Goal: Information Seeking & Learning: Learn about a topic

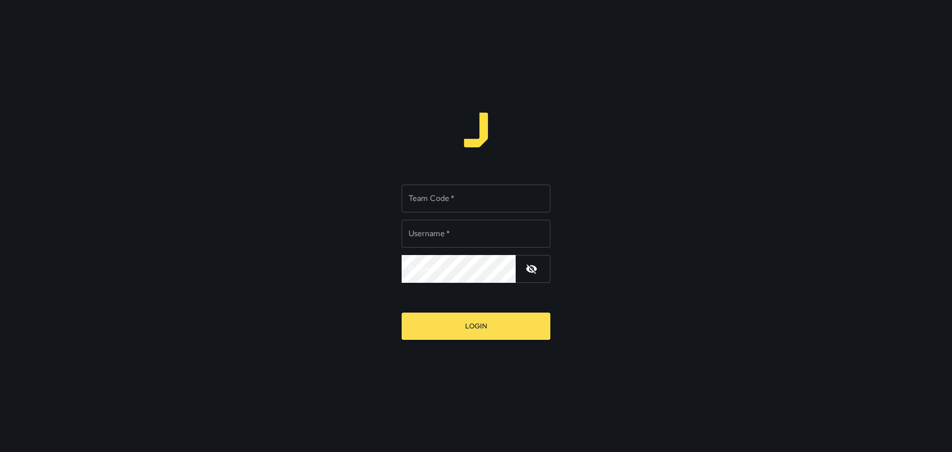
type input "*****"
click at [446, 195] on input "Team Code   *" at bounding box center [476, 199] width 149 height 28
type input "****"
click at [659, 195] on div "Team Code   * **** Team Code   * Username   * ***** Username   * Password   * P…" at bounding box center [476, 226] width 952 height 452
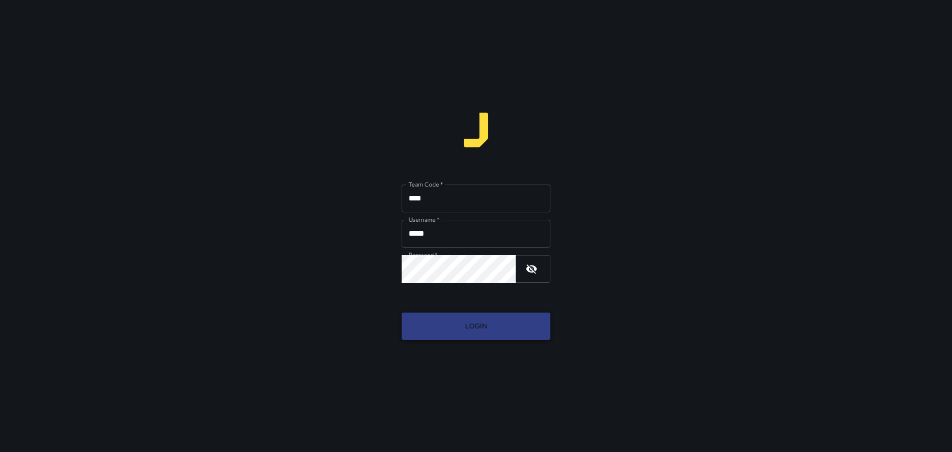
click at [479, 329] on button "Login" at bounding box center [476, 325] width 149 height 27
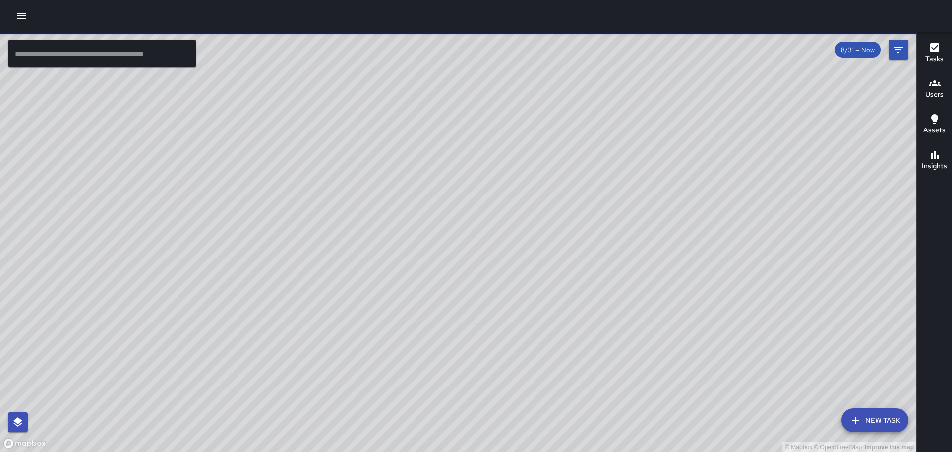
drag, startPoint x: 746, startPoint y: 195, endPoint x: 579, endPoint y: 198, distance: 166.7
click at [579, 198] on div "© Mapbox © OpenStreetMap Improve this map" at bounding box center [458, 242] width 917 height 420
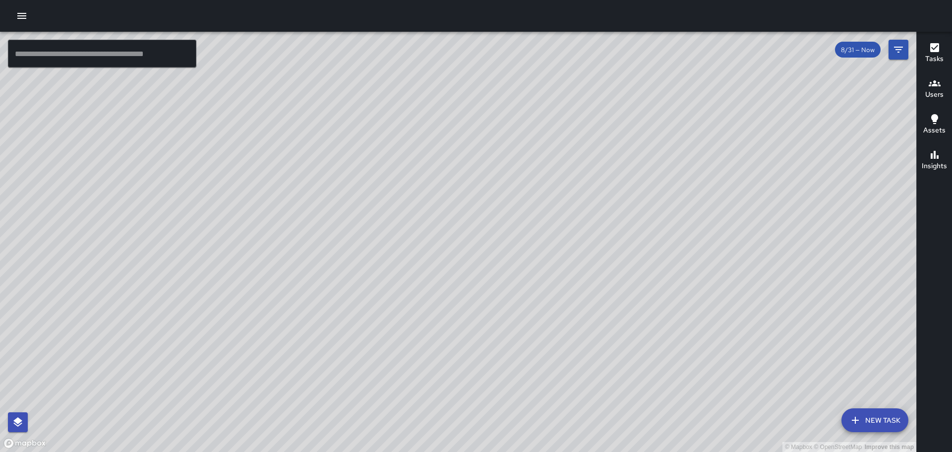
click at [21, 15] on icon "button" at bounding box center [22, 16] width 12 height 12
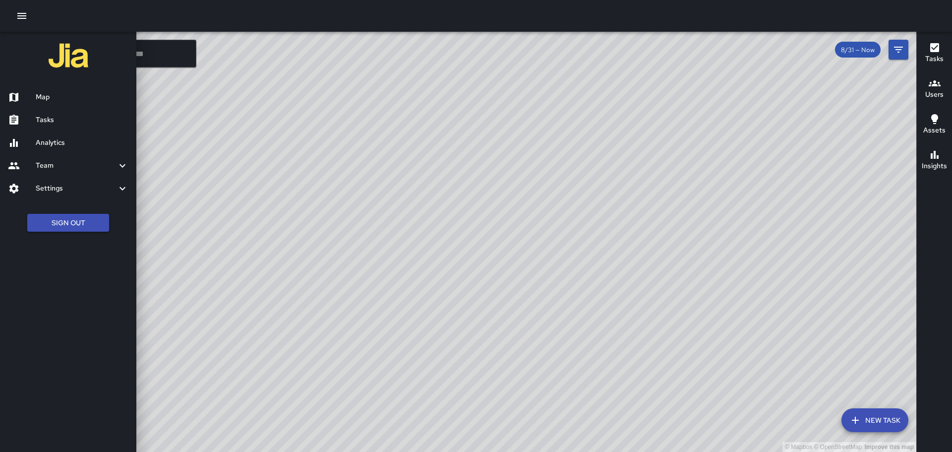
click at [54, 140] on h6 "Analytics" at bounding box center [82, 142] width 93 height 11
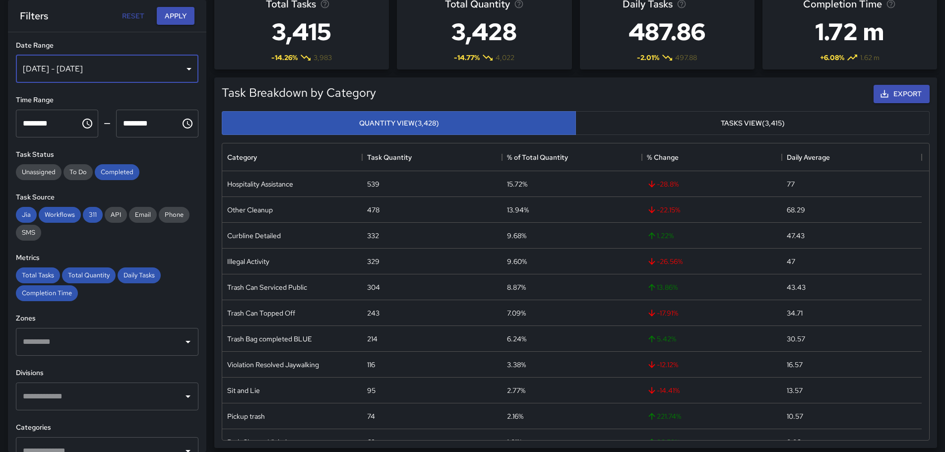
click at [185, 68] on div "[DATE] - [DATE]" at bounding box center [107, 69] width 183 height 28
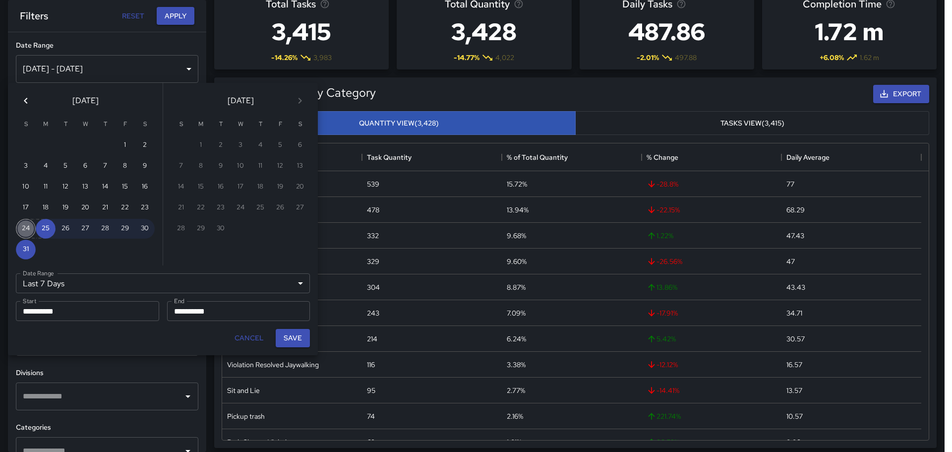
click at [25, 227] on button "24" at bounding box center [26, 229] width 20 height 20
type input "******"
type input "**********"
click at [147, 225] on button "30" at bounding box center [145, 229] width 20 height 20
type input "**********"
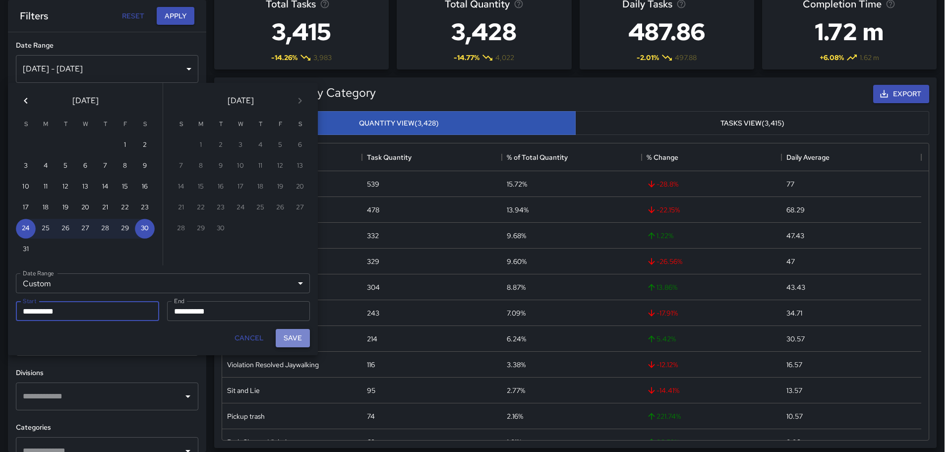
click at [297, 336] on button "Save" at bounding box center [293, 338] width 34 height 18
type input "**********"
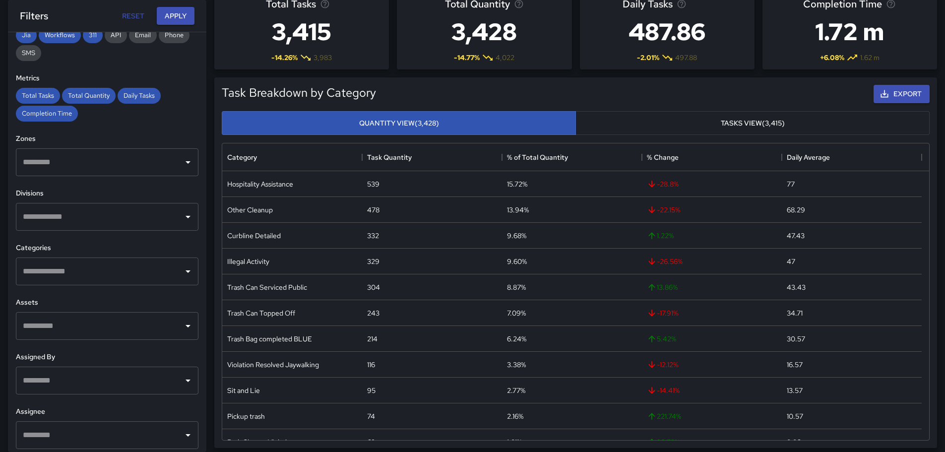
scroll to position [185, 0]
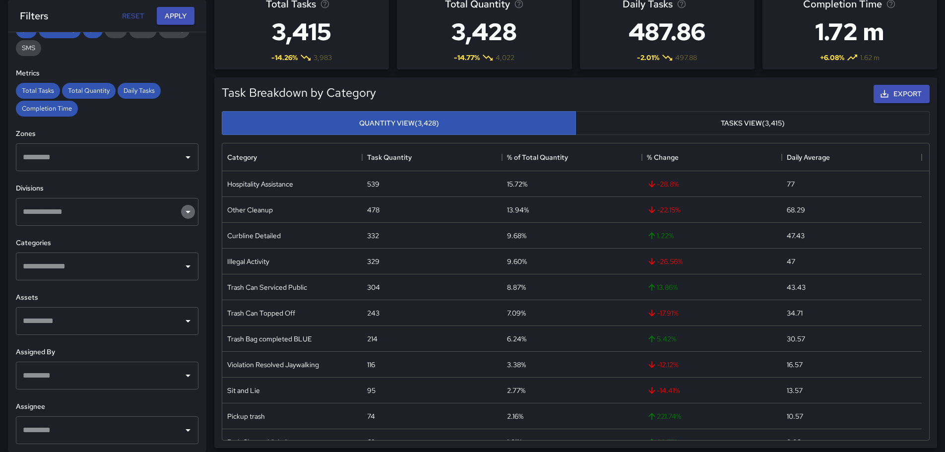
click at [186, 212] on icon "Open" at bounding box center [188, 212] width 5 height 2
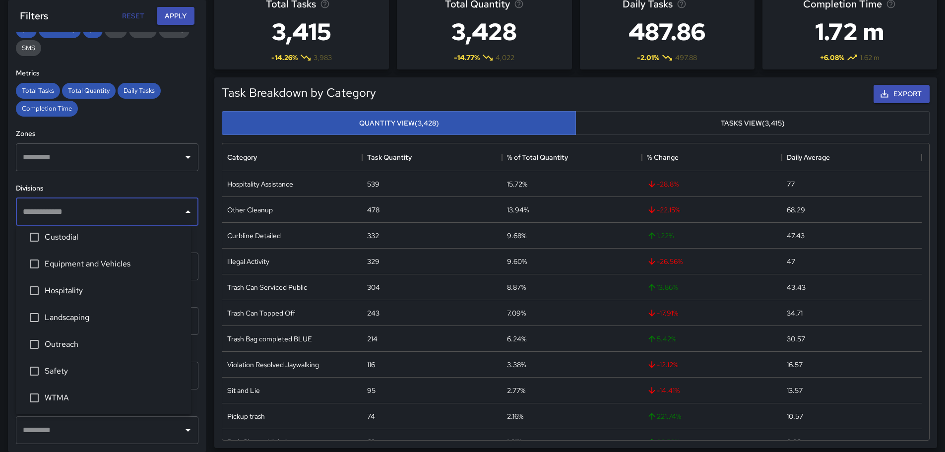
scroll to position [7, 0]
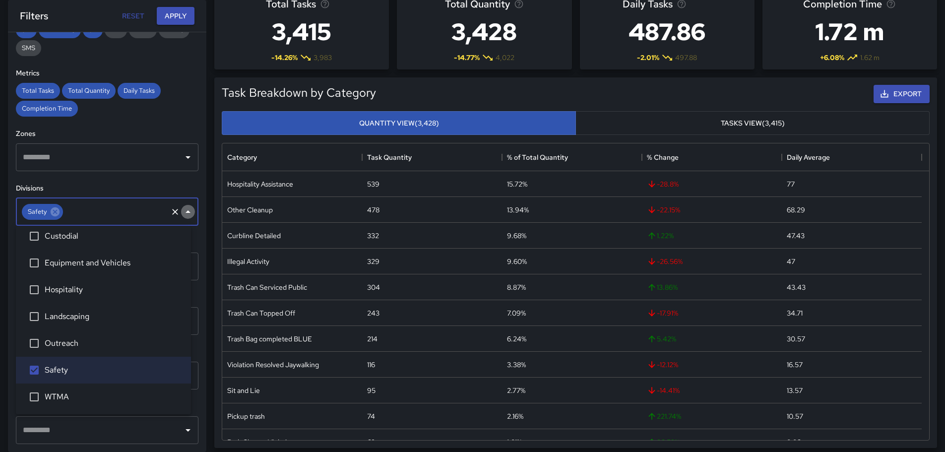
click at [186, 211] on icon "Close" at bounding box center [188, 211] width 5 height 2
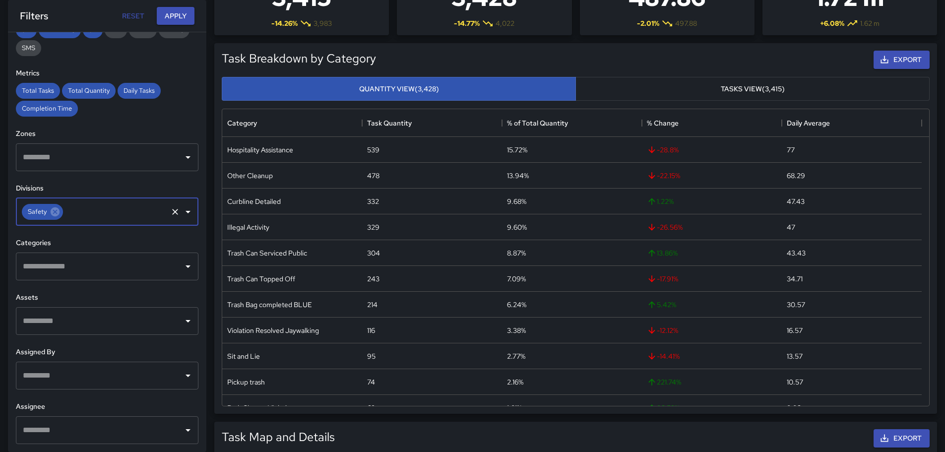
scroll to position [99, 0]
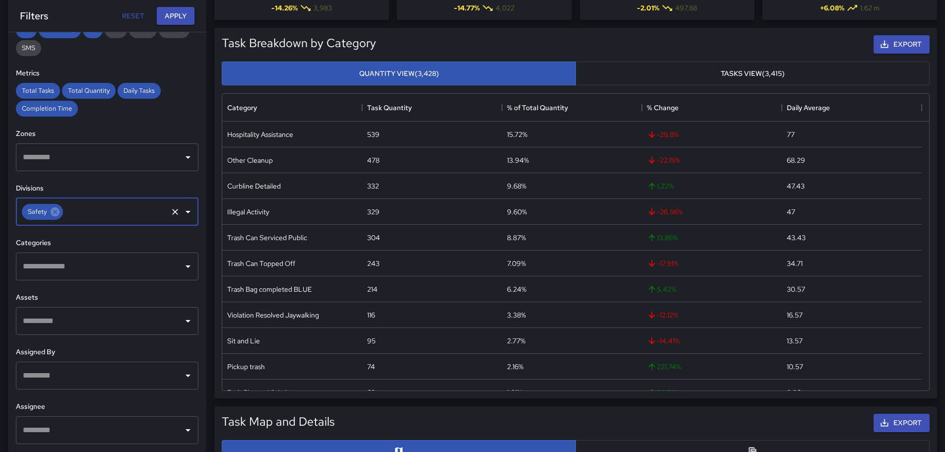
click at [182, 263] on icon "Open" at bounding box center [188, 266] width 12 height 12
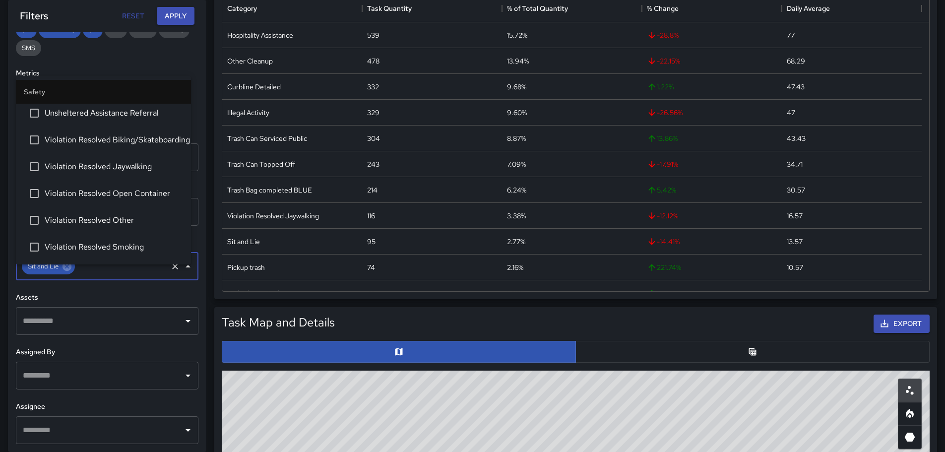
scroll to position [248, 0]
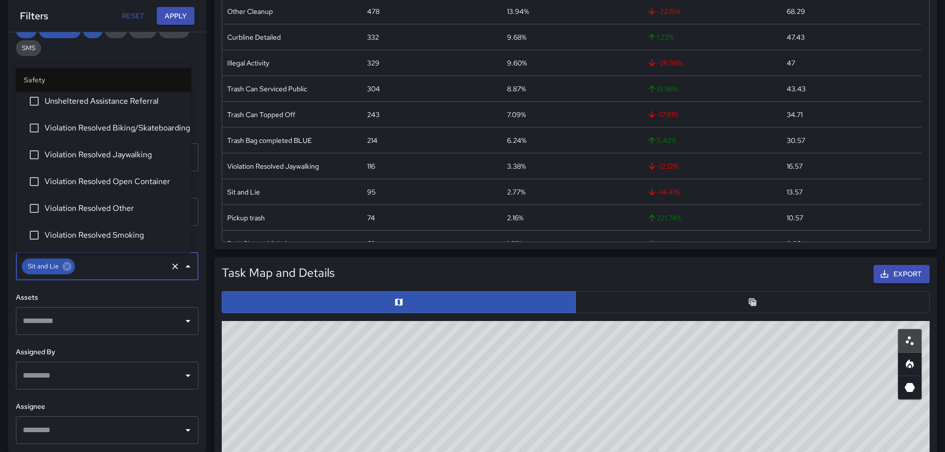
click at [186, 267] on icon "Close" at bounding box center [188, 266] width 5 height 2
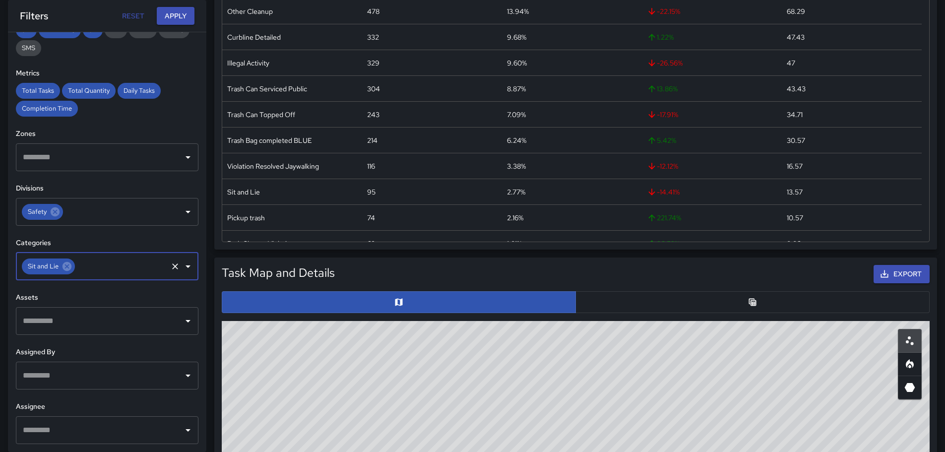
click at [183, 319] on icon "Open" at bounding box center [188, 321] width 12 height 12
click at [153, 293] on h6 "Assets" at bounding box center [107, 297] width 183 height 11
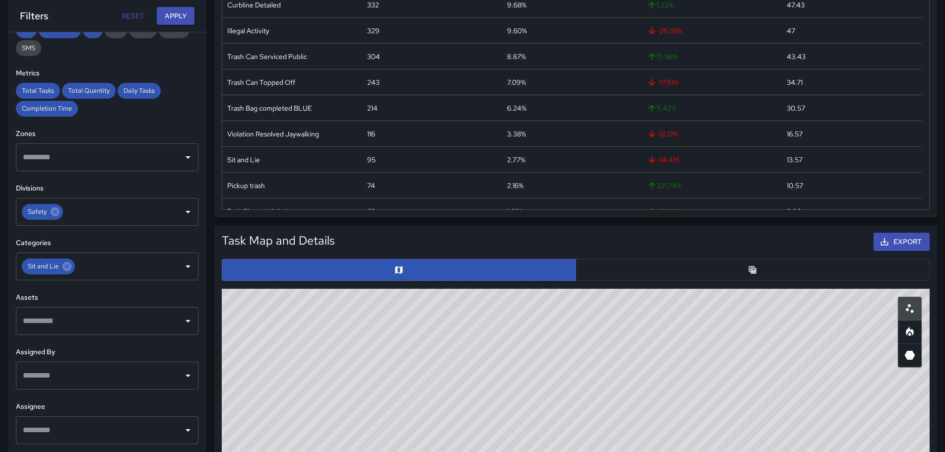
scroll to position [298, 0]
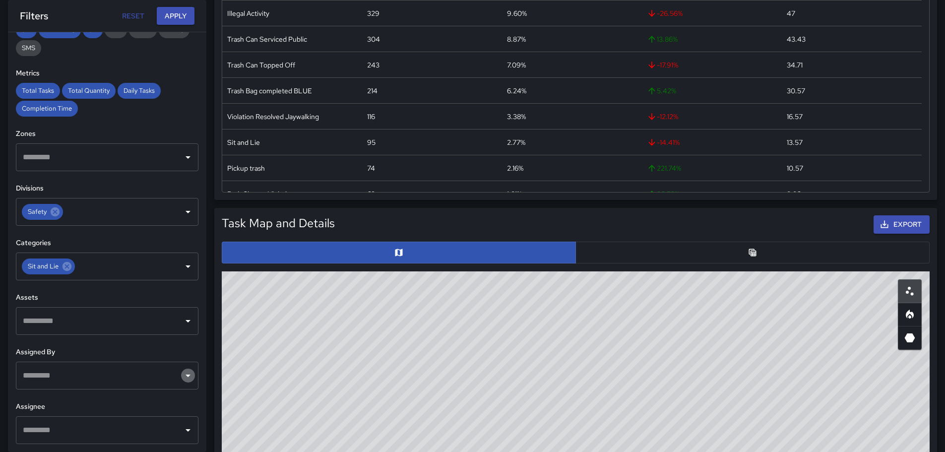
click at [182, 374] on icon "Open" at bounding box center [188, 376] width 12 height 12
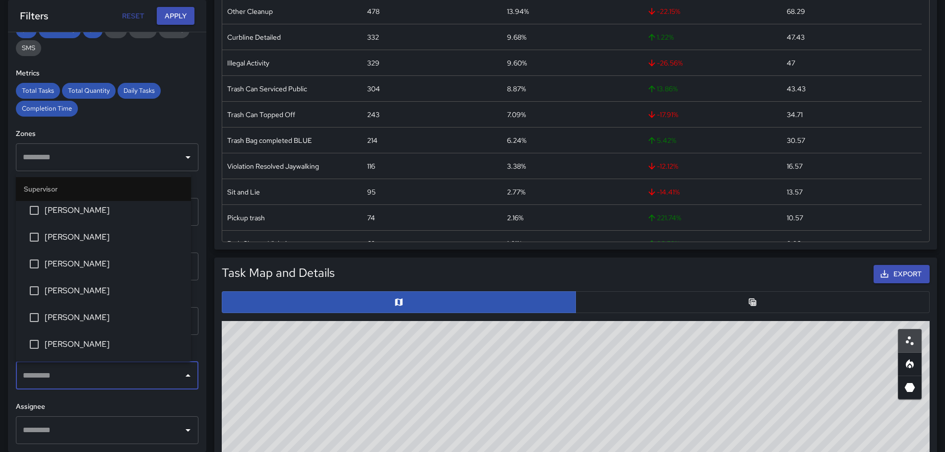
scroll to position [0, 0]
click at [182, 374] on icon "Close" at bounding box center [188, 376] width 12 height 12
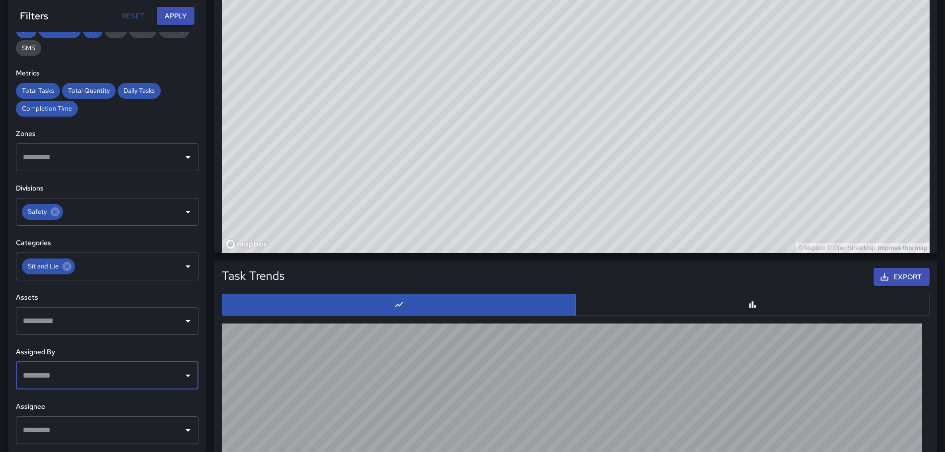
scroll to position [657, 0]
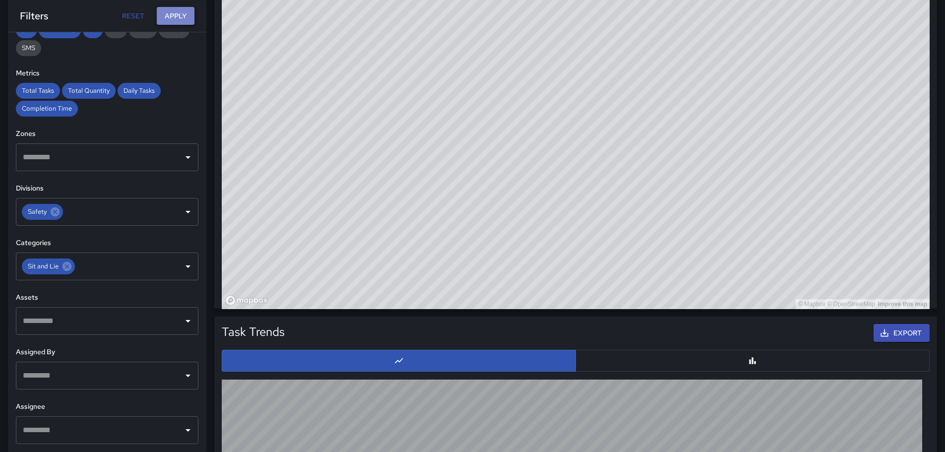
click at [184, 12] on button "Apply" at bounding box center [176, 16] width 38 height 18
drag, startPoint x: 766, startPoint y: 97, endPoint x: 603, endPoint y: 317, distance: 273.8
click at [598, 340] on div "Total Tasks 86 -5.49 % 91 Total Quantity 101 -3.81 % 105 Daily Tasks 12.29 + 8.…" at bounding box center [575, 60] width 739 height 1370
click at [754, 49] on div "© Mapbox © OpenStreetMap Improve this map" at bounding box center [576, 110] width 708 height 397
drag, startPoint x: 631, startPoint y: 137, endPoint x: 554, endPoint y: 239, distance: 128.1
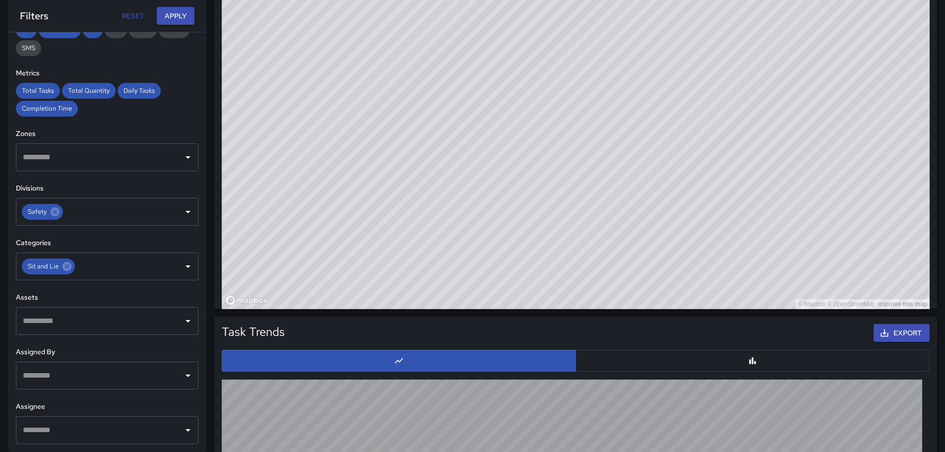
click at [530, 329] on div "Total Tasks 86 -5.49 % 91 Total Quantity 101 -3.81 % 105 Daily Tasks 12.29 + 8.…" at bounding box center [575, 60] width 739 height 1370
drag, startPoint x: 500, startPoint y: 128, endPoint x: 549, endPoint y: 103, distance: 54.6
click at [469, 205] on div "© Mapbox © OpenStreetMap Improve this map" at bounding box center [576, 110] width 708 height 397
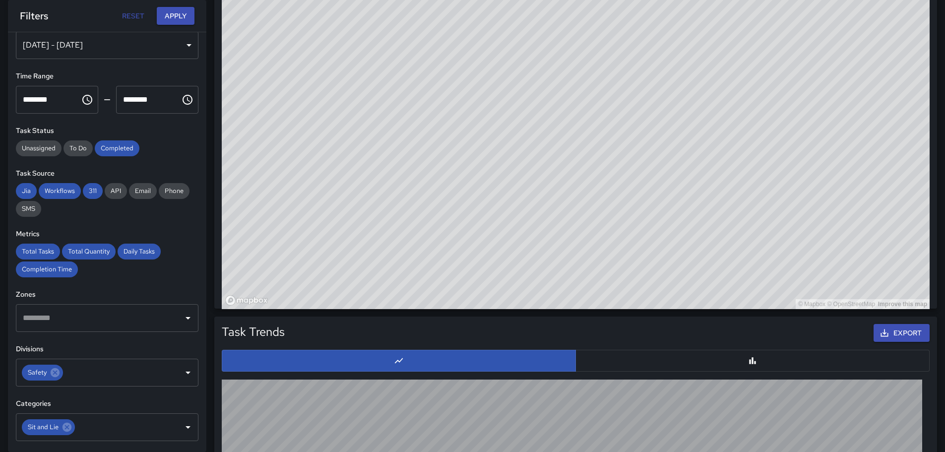
scroll to position [0, 0]
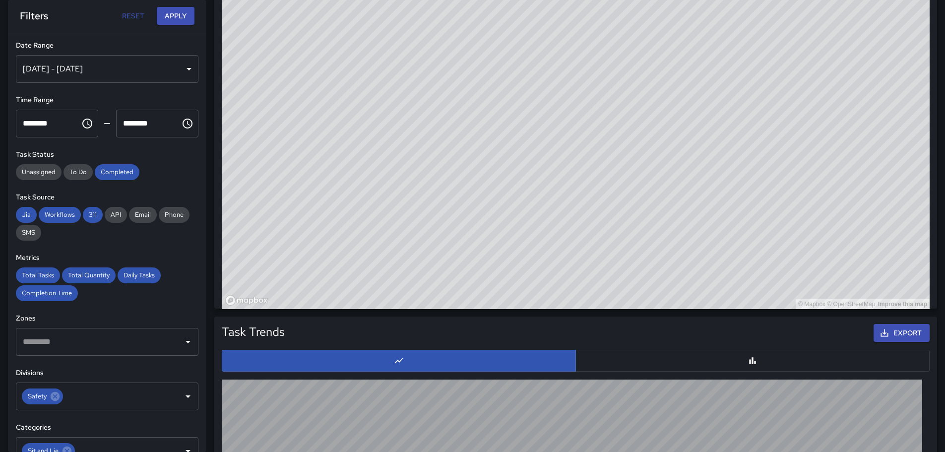
drag, startPoint x: 944, startPoint y: 237, endPoint x: 952, endPoint y: 217, distance: 21.7
click at [945, 212] on html "**********" at bounding box center [472, 44] width 945 height 1402
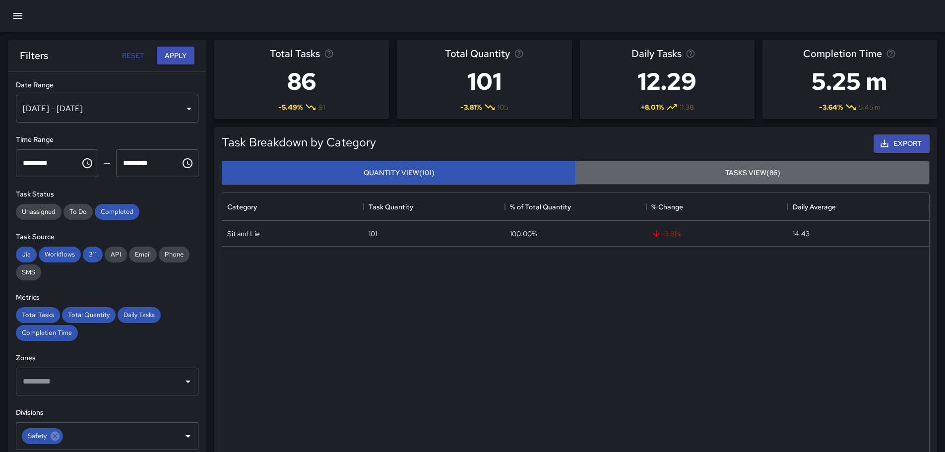
click at [734, 167] on button "Tasks View (86)" at bounding box center [752, 173] width 354 height 24
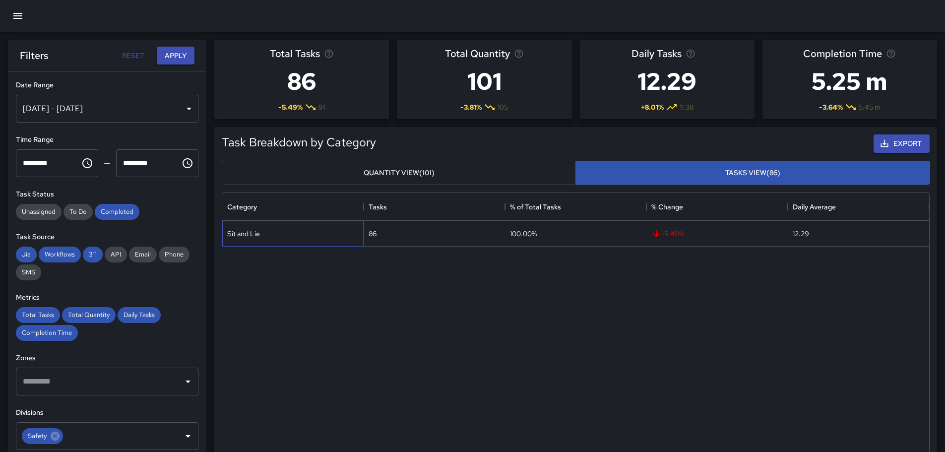
click at [250, 237] on div "Sit and Lie" at bounding box center [243, 234] width 33 height 10
click at [437, 171] on button "Quantity View (101)" at bounding box center [399, 173] width 354 height 24
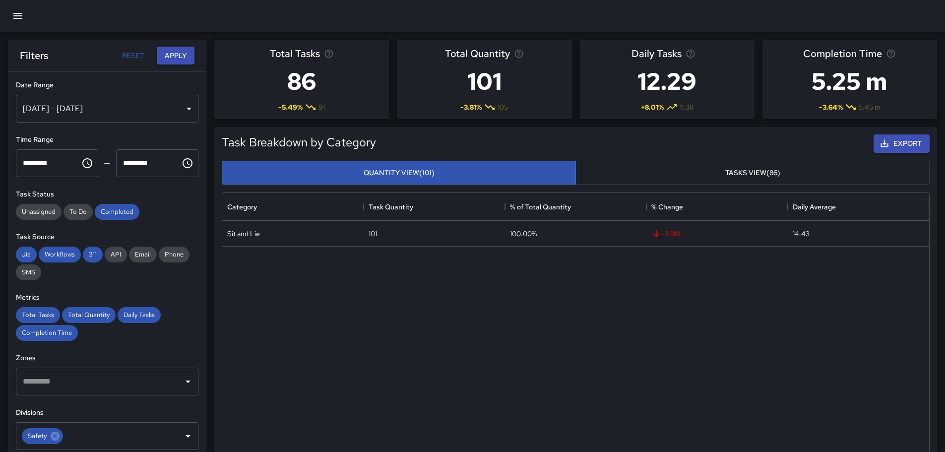
click at [170, 55] on button "Apply" at bounding box center [176, 56] width 38 height 18
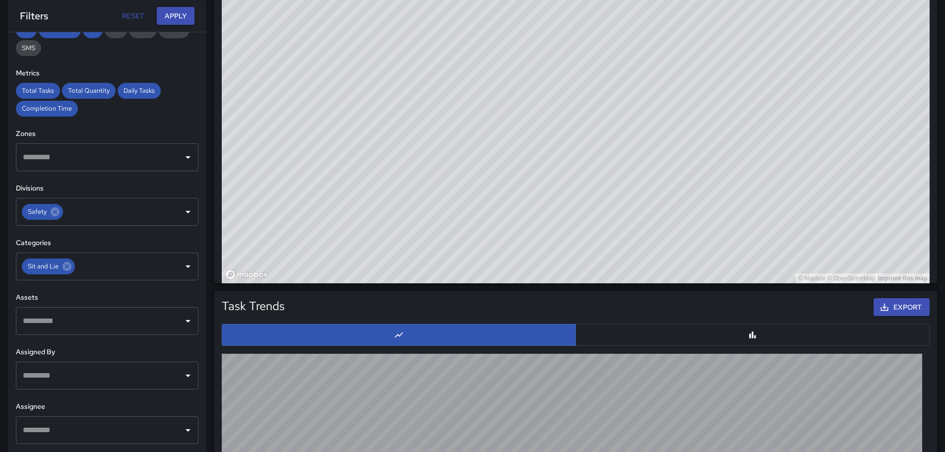
scroll to position [695, 0]
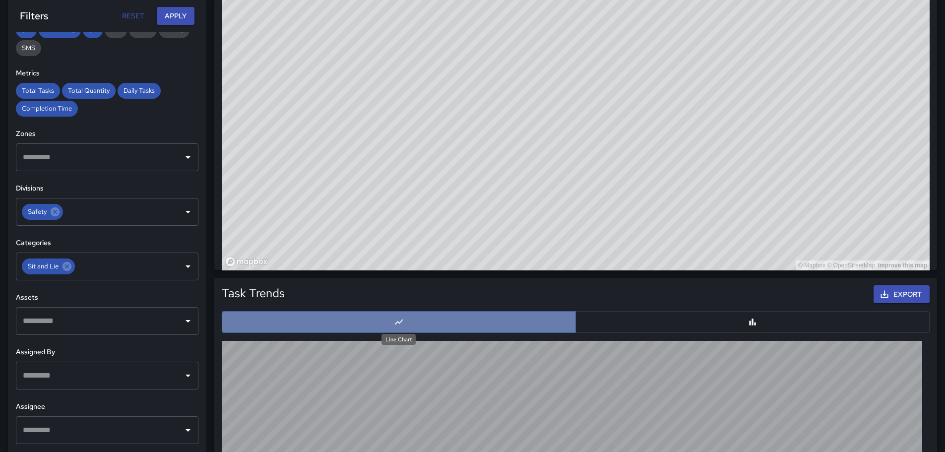
click at [401, 323] on icon "Line Chart" at bounding box center [399, 322] width 10 height 10
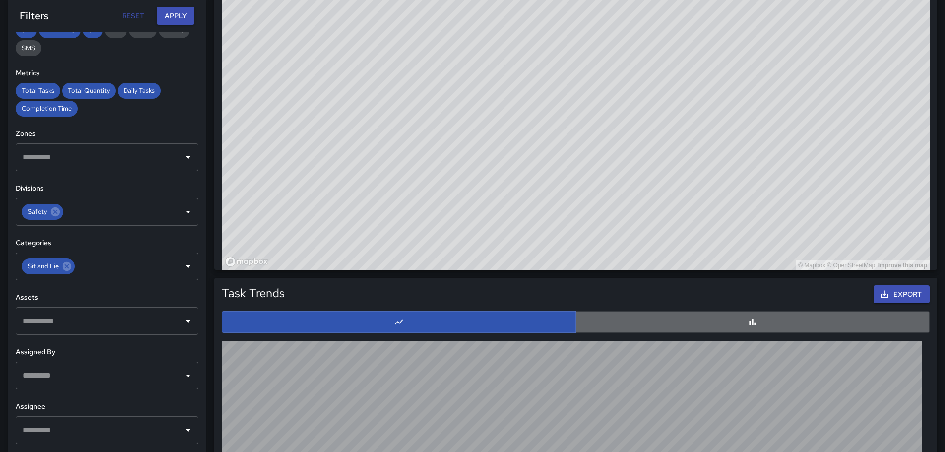
click at [709, 321] on button "button" at bounding box center [752, 322] width 354 height 22
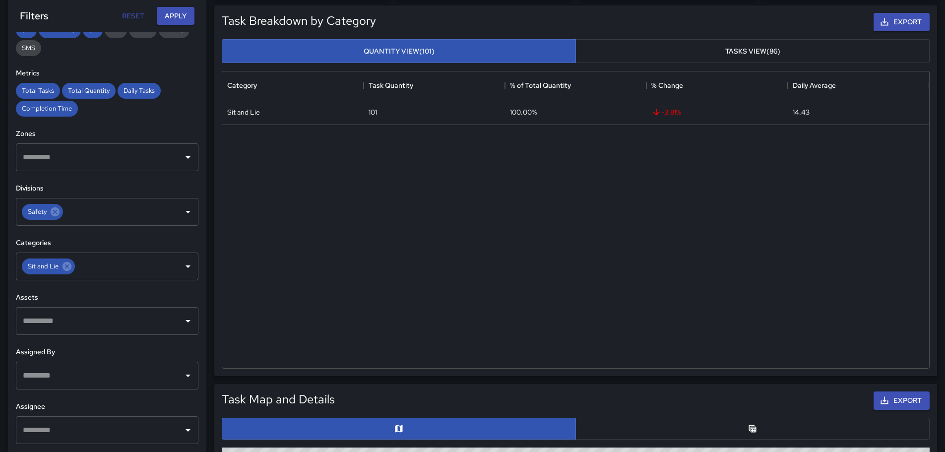
scroll to position [119, 0]
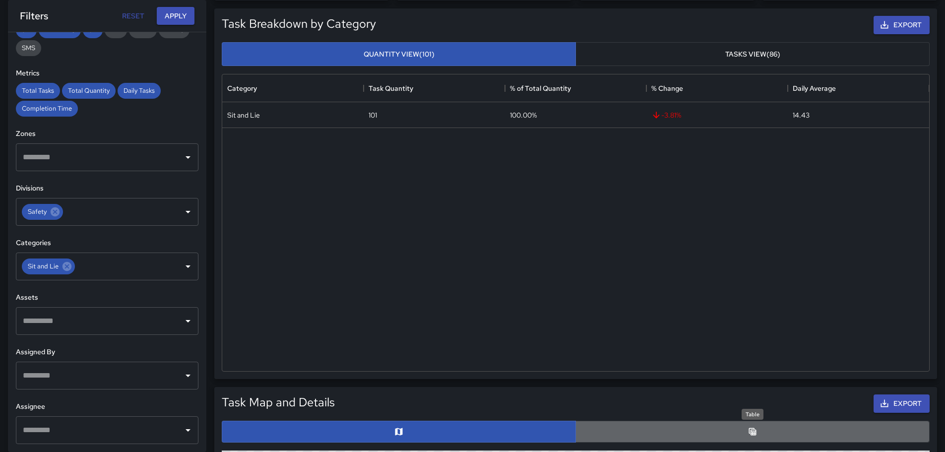
click at [752, 430] on icon "Table" at bounding box center [752, 431] width 7 height 7
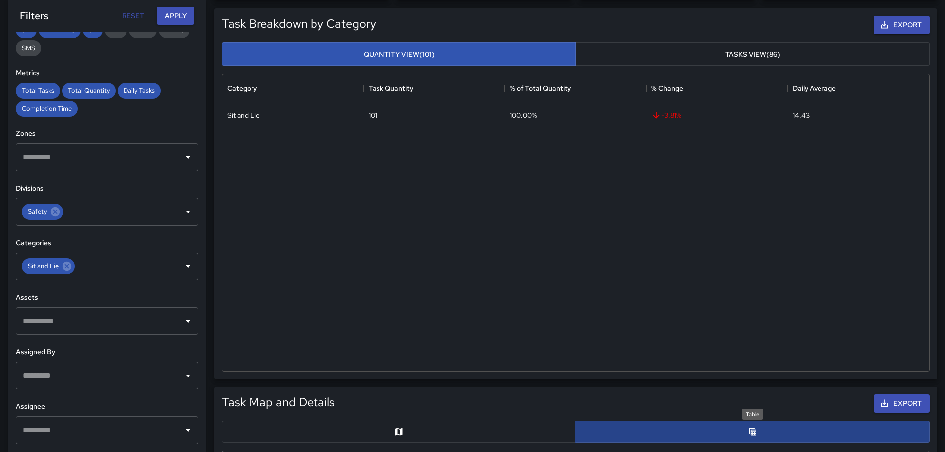
scroll to position [8, 8]
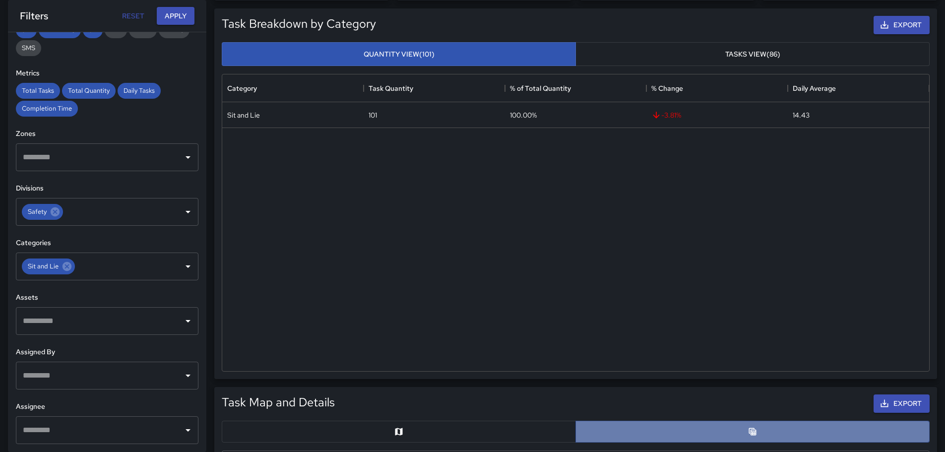
click at [742, 432] on button "button" at bounding box center [752, 432] width 354 height 22
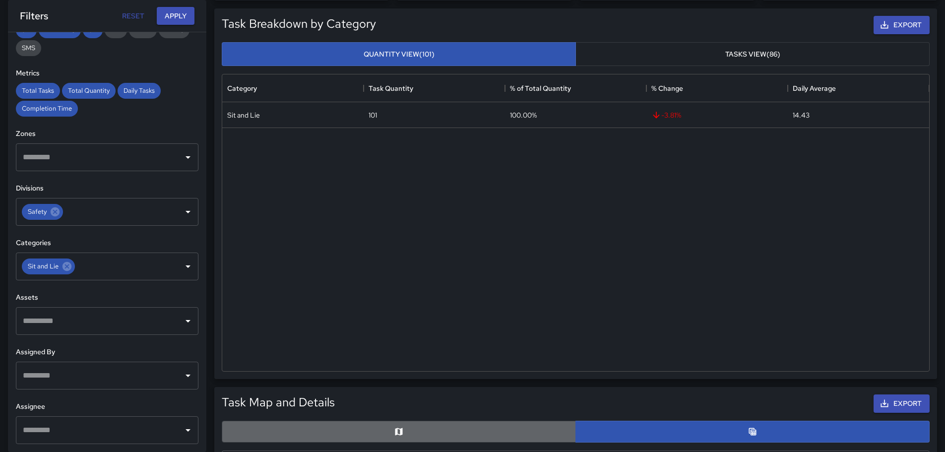
click at [382, 430] on button "button" at bounding box center [399, 432] width 354 height 22
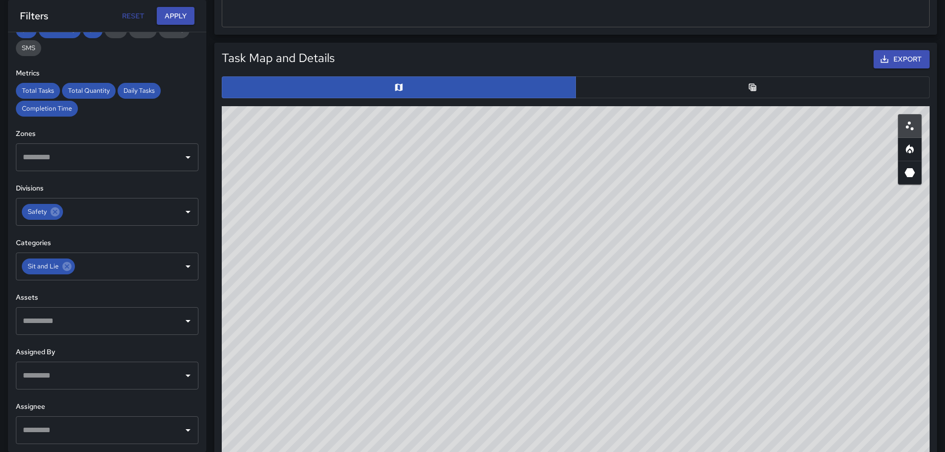
scroll to position [433, 0]
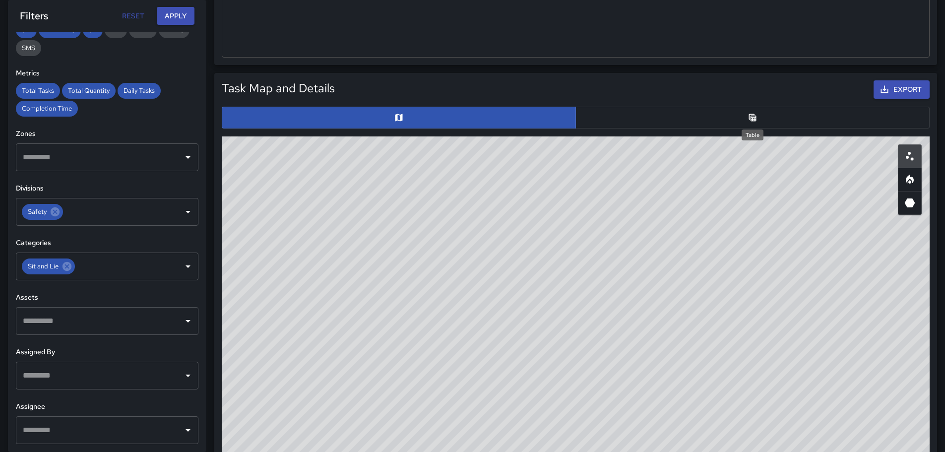
click at [754, 120] on icon "Table" at bounding box center [752, 117] width 7 height 7
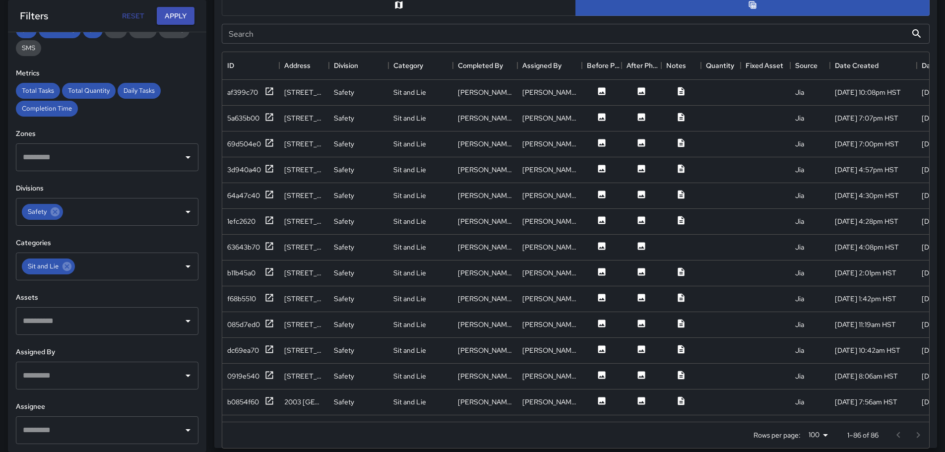
scroll to position [547, 0]
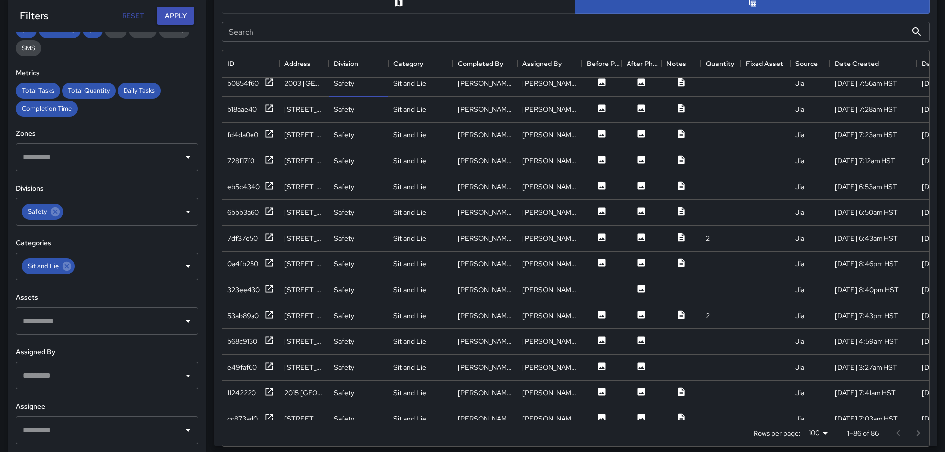
drag, startPoint x: 364, startPoint y: 411, endPoint x: 386, endPoint y: 414, distance: 23.0
click at [386, 414] on div "dc69ea70 [STREET_ADDRESS] Safety Sit and Lie [PERSON_NAME] [PERSON_NAME] Jia [D…" at bounding box center [575, 249] width 707 height 342
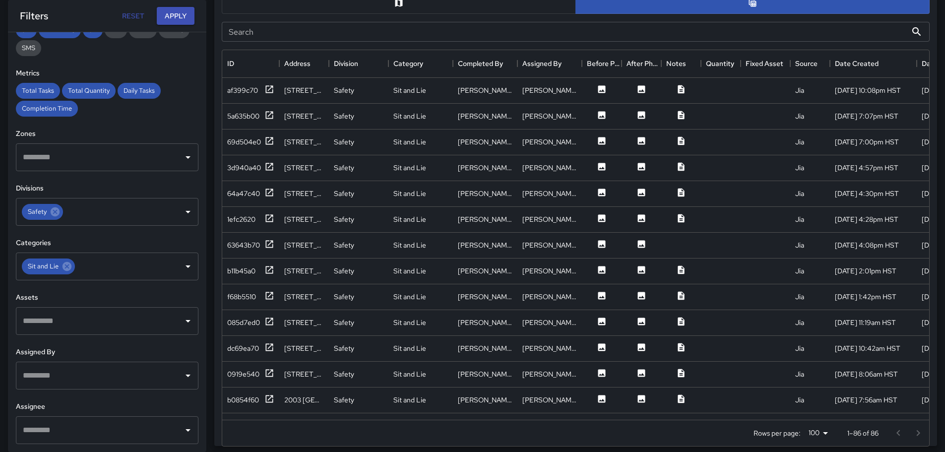
click at [529, 14] on div "Search Search" at bounding box center [576, 32] width 724 height 36
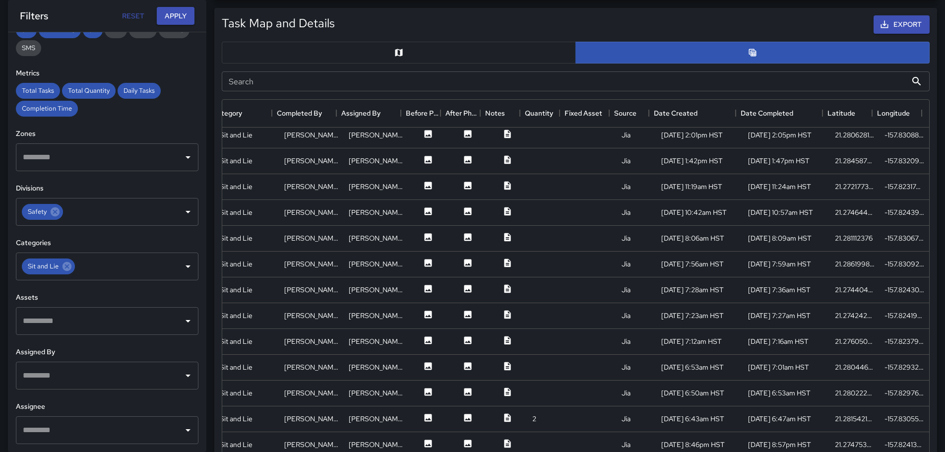
scroll to position [248, 181]
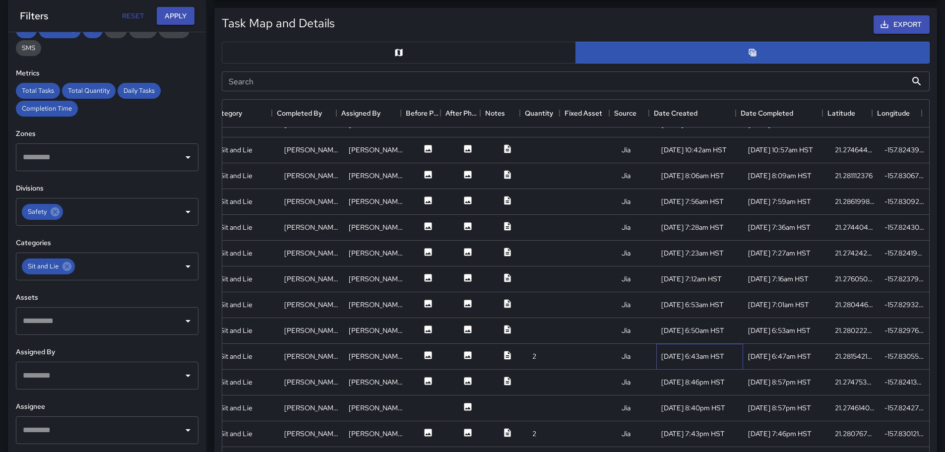
click at [668, 359] on div "[DATE] 6:43am HST" at bounding box center [692, 356] width 63 height 10
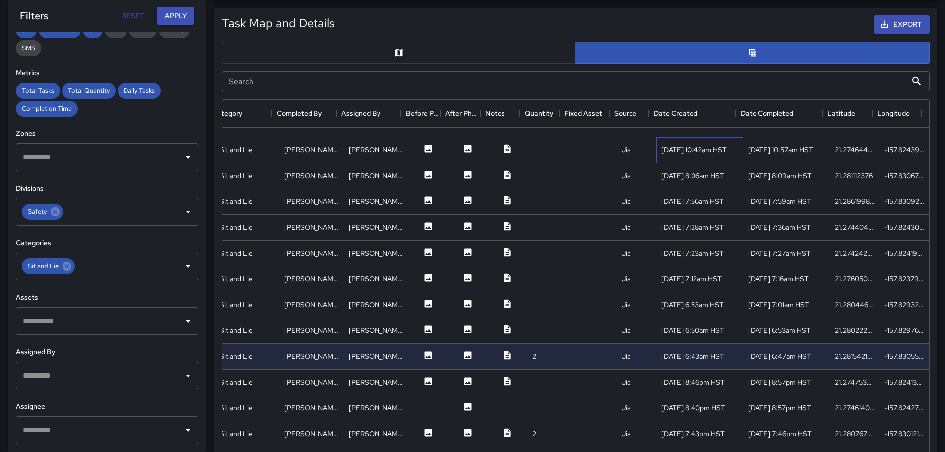
click at [669, 151] on div "[DATE] 10:42am HST" at bounding box center [693, 150] width 65 height 10
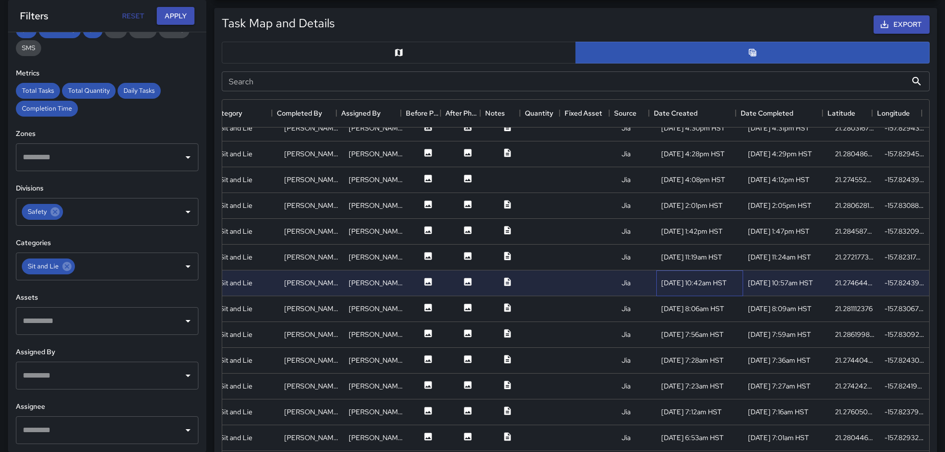
scroll to position [99, 181]
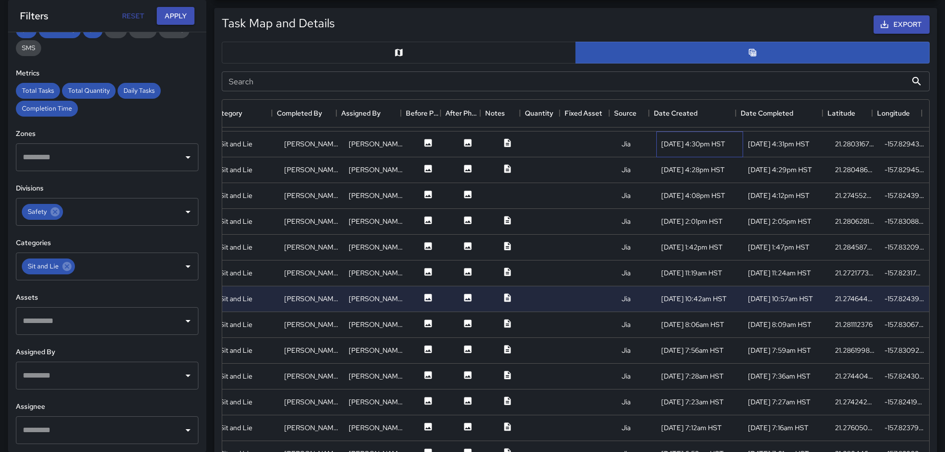
click at [676, 143] on div "[DATE] 4:30pm HST" at bounding box center [693, 144] width 64 height 10
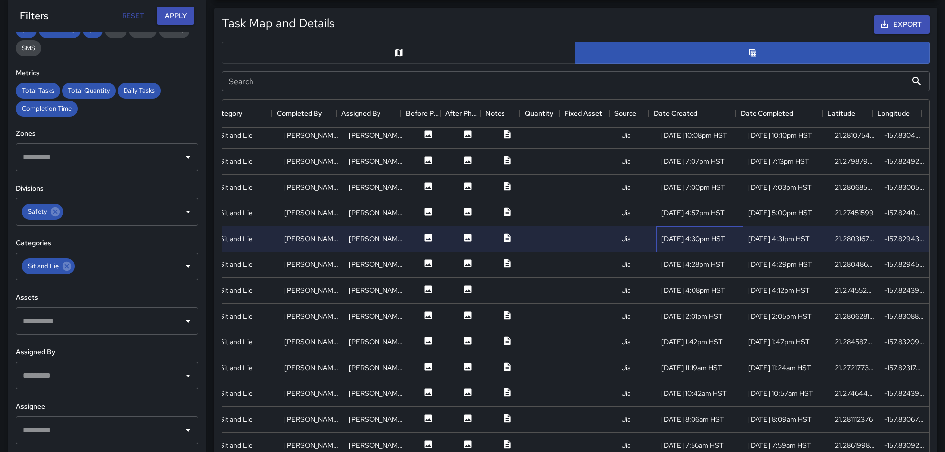
scroll to position [0, 181]
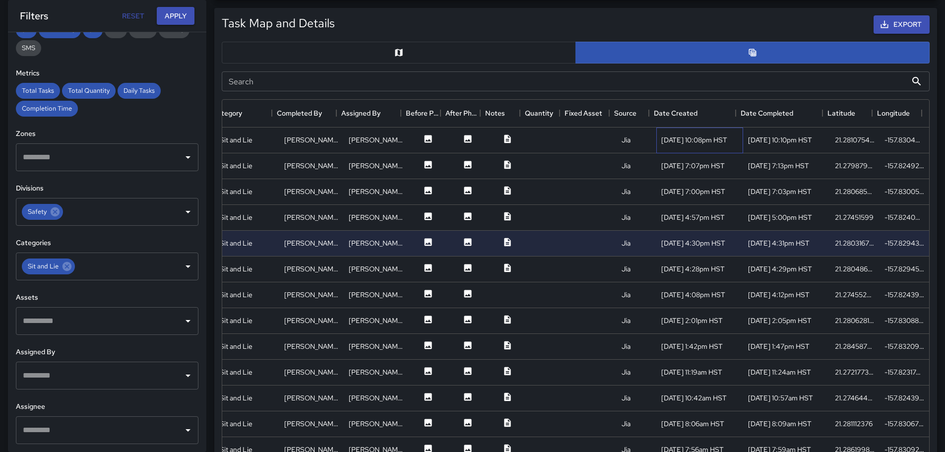
click at [680, 140] on div "[DATE] 10:08pm HST" at bounding box center [694, 140] width 66 height 10
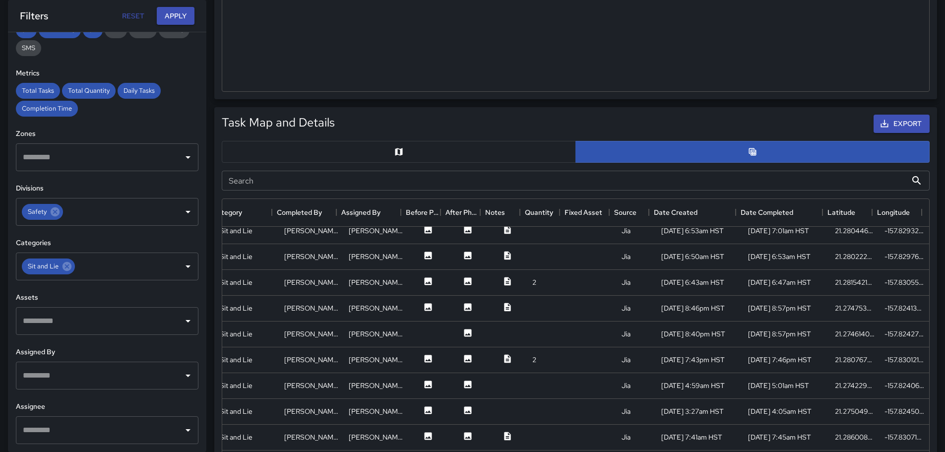
scroll to position [397, 181]
click at [504, 305] on icon at bounding box center [507, 305] width 6 height 8
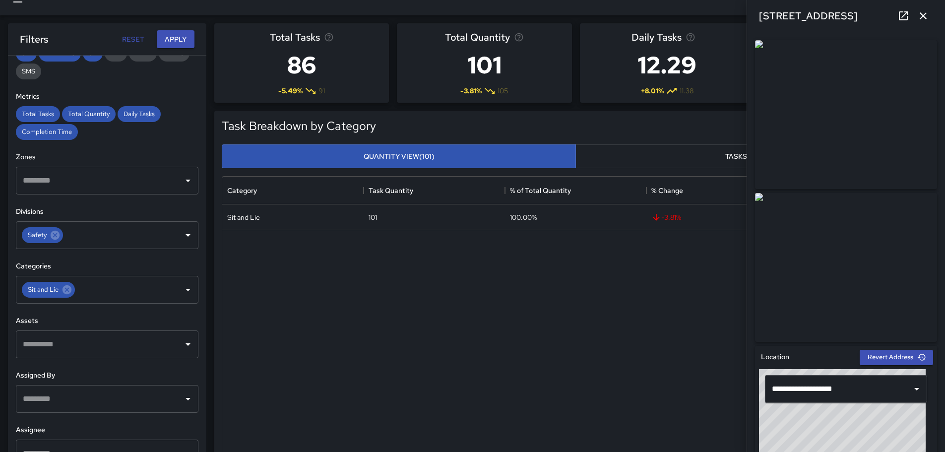
scroll to position [0, 0]
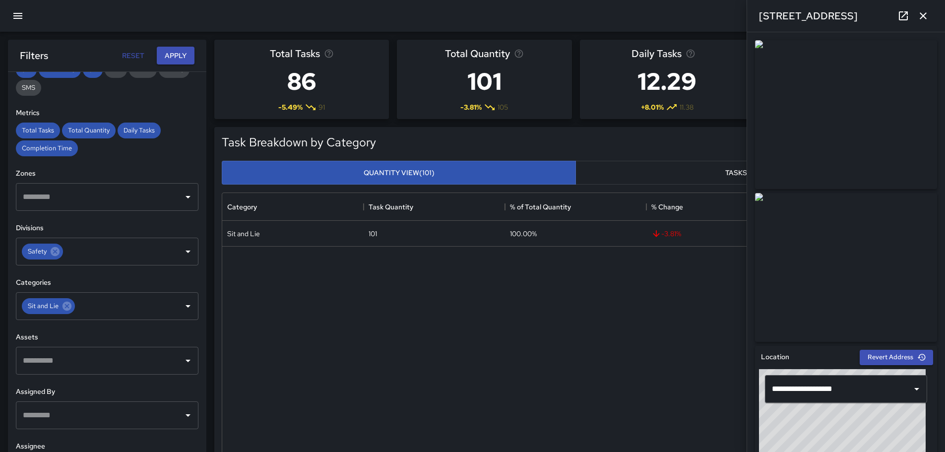
drag, startPoint x: 937, startPoint y: 135, endPoint x: 936, endPoint y: 171, distance: 35.2
click at [936, 172] on div "**********" at bounding box center [846, 242] width 198 height 420
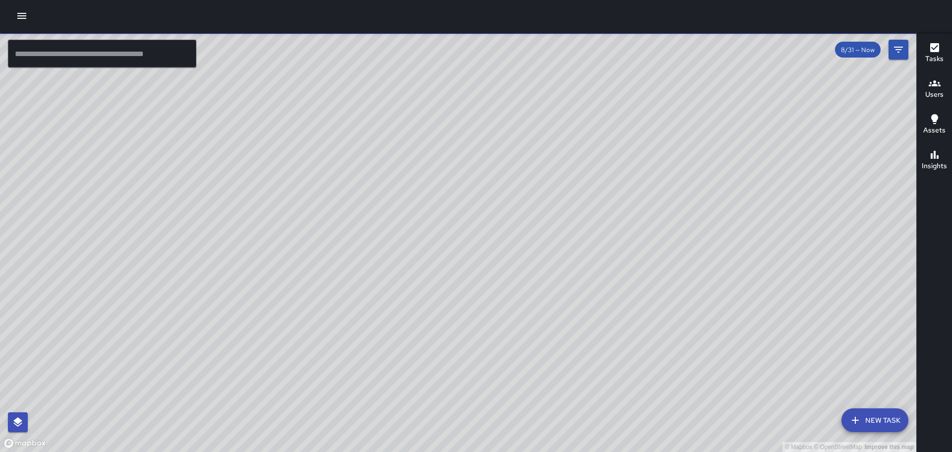
click at [17, 15] on icon "button" at bounding box center [22, 16] width 12 height 12
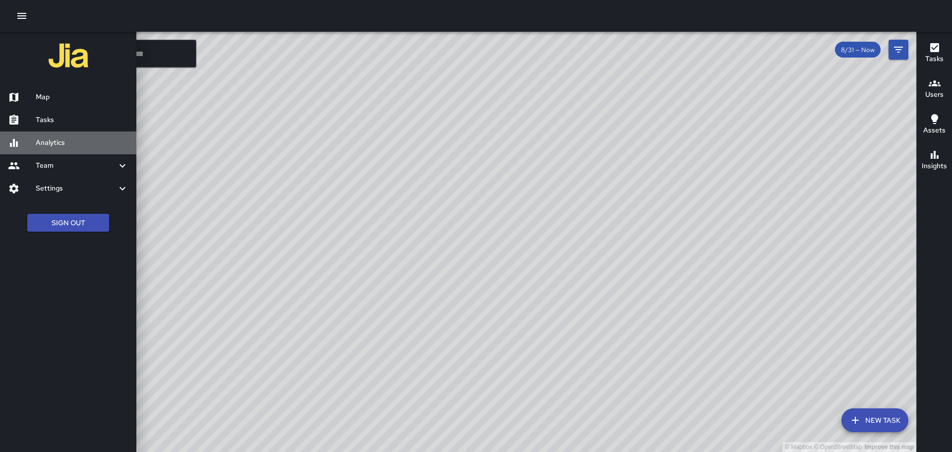
click at [46, 143] on h6 "Analytics" at bounding box center [82, 142] width 93 height 11
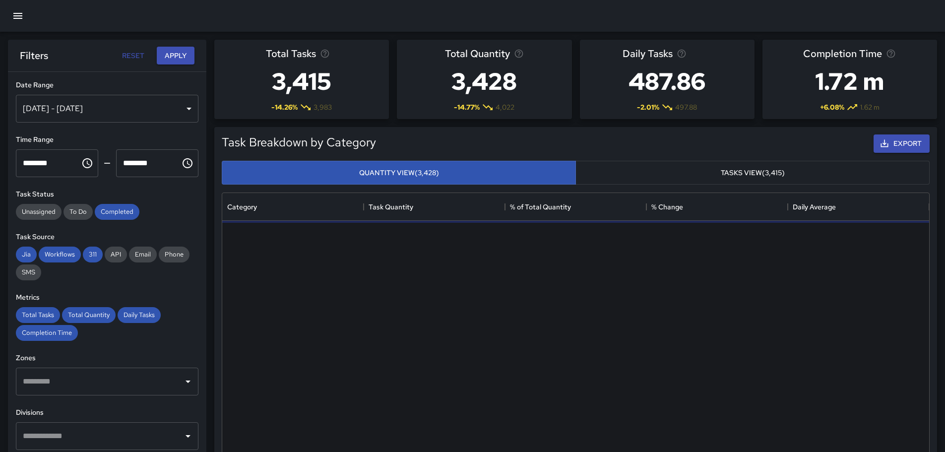
scroll to position [289, 699]
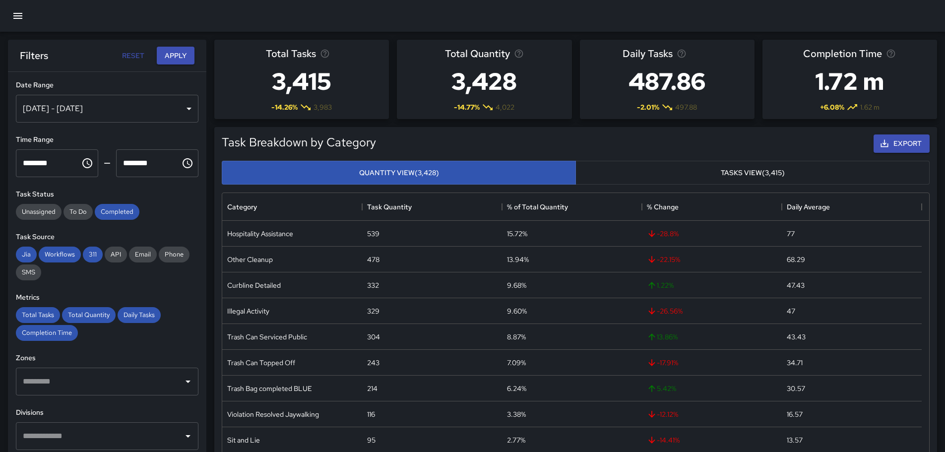
click at [182, 109] on div "[DATE] - [DATE]" at bounding box center [107, 109] width 183 height 28
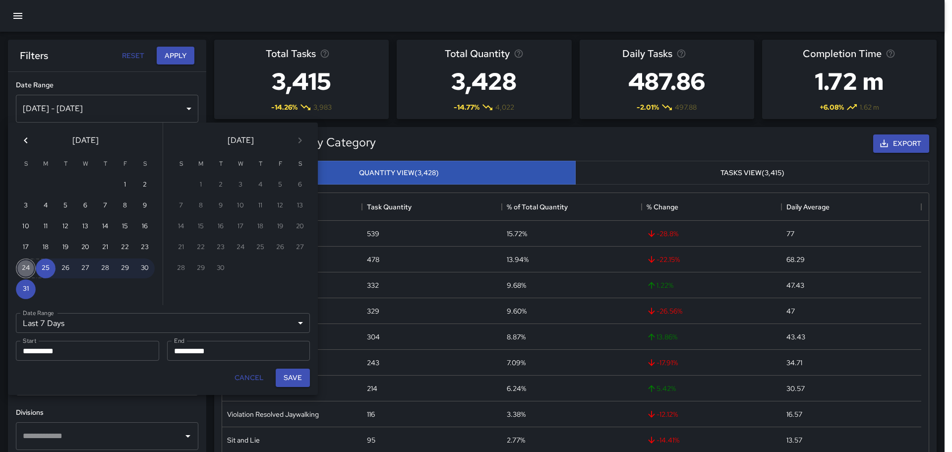
click at [28, 268] on button "24" at bounding box center [26, 268] width 20 height 20
type input "******"
type input "**********"
click at [146, 267] on button "30" at bounding box center [145, 268] width 20 height 20
type input "**********"
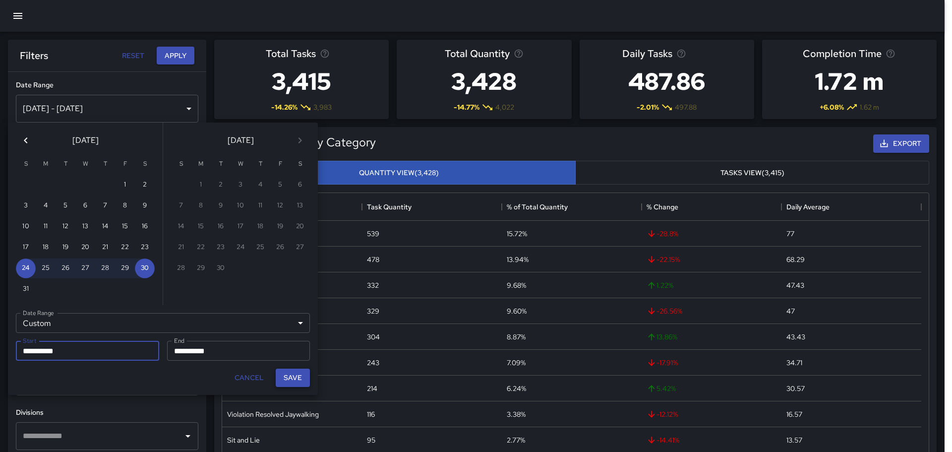
click at [293, 374] on button "Save" at bounding box center [293, 378] width 34 height 18
type input "**********"
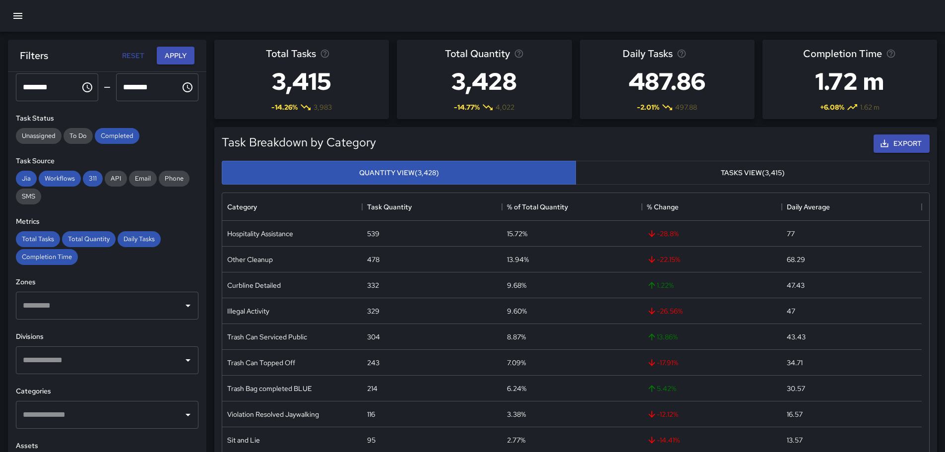
scroll to position [99, 0]
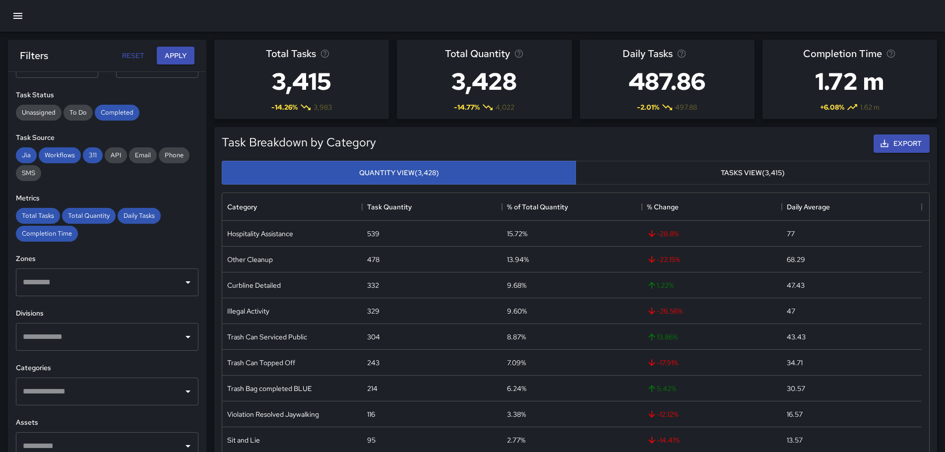
click at [183, 338] on icon "Open" at bounding box center [188, 337] width 12 height 12
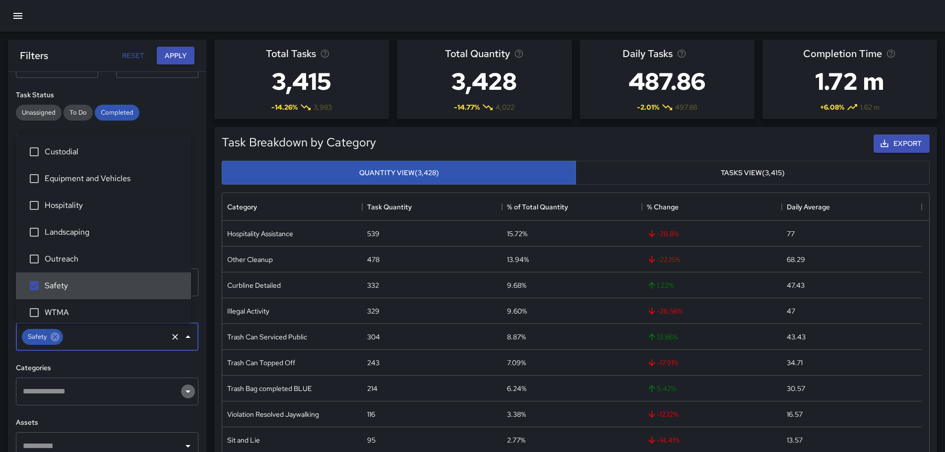
click at [182, 388] on icon "Open" at bounding box center [188, 391] width 12 height 12
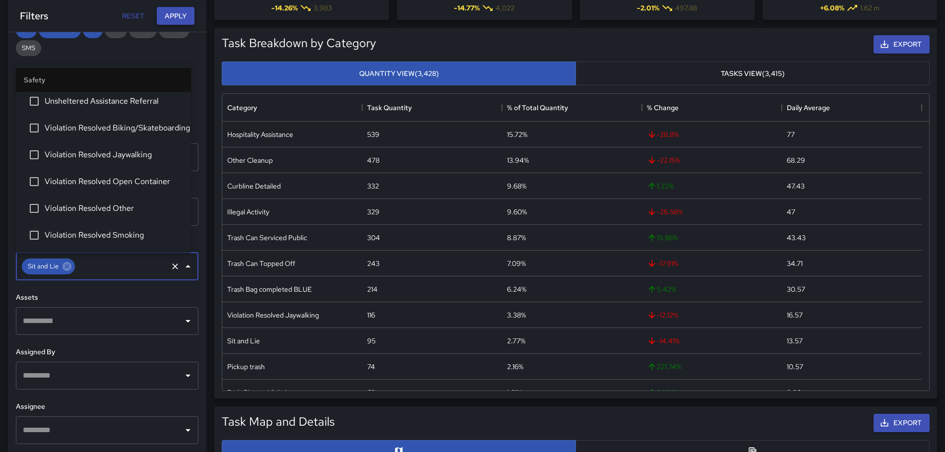
click at [179, 14] on button "Apply" at bounding box center [176, 16] width 38 height 18
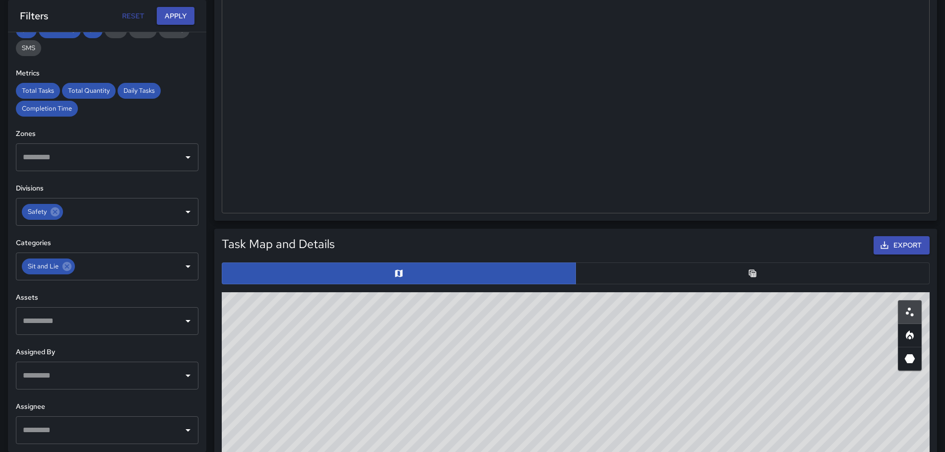
scroll to position [282, 0]
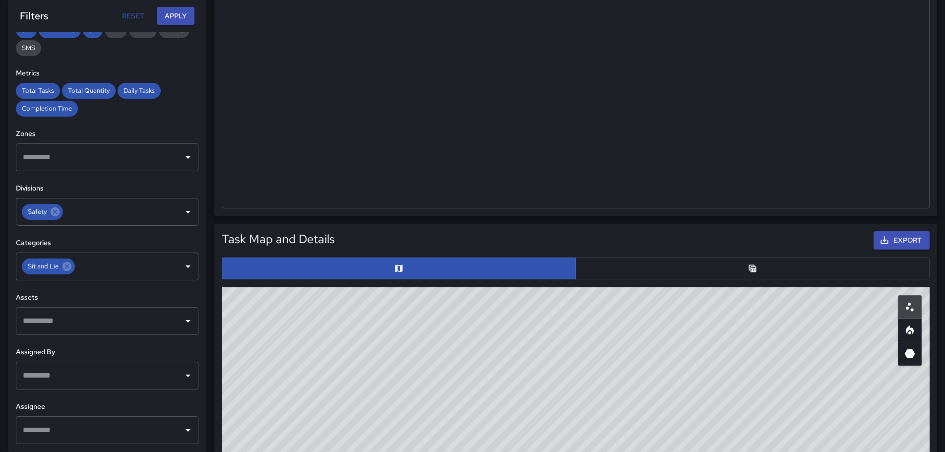
click at [762, 275] on button "button" at bounding box center [752, 268] width 354 height 22
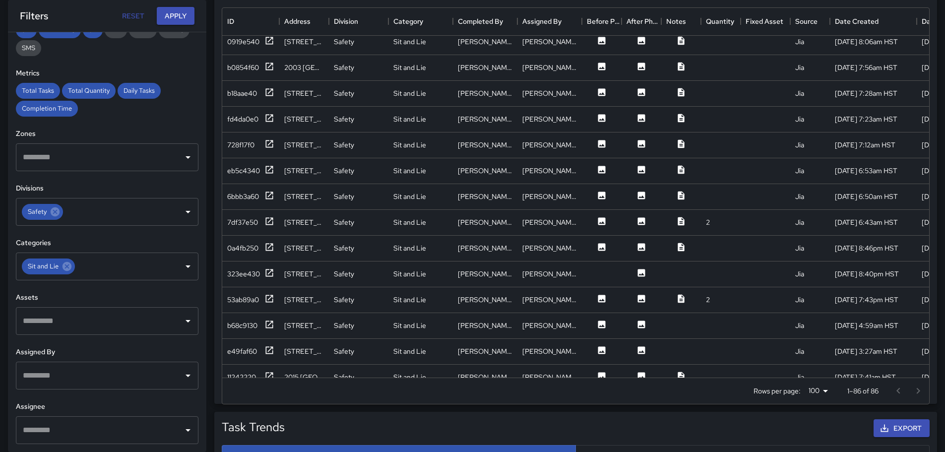
scroll to position [298, 0]
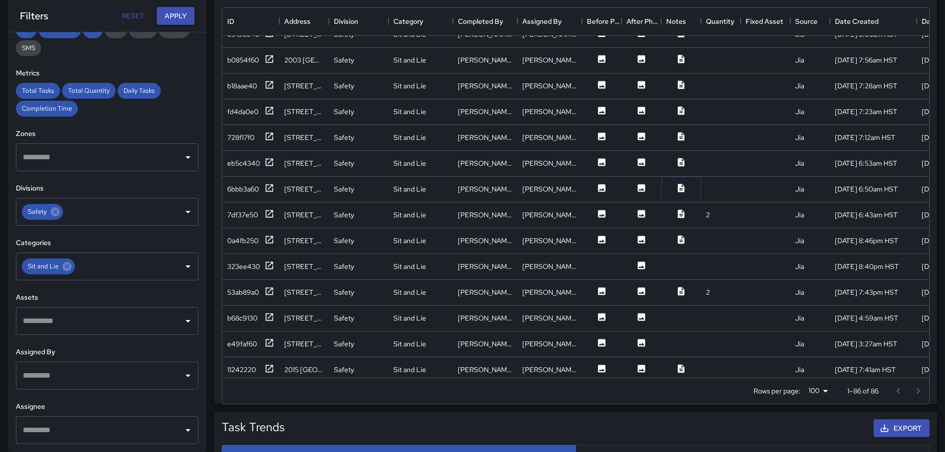
click at [678, 185] on icon at bounding box center [681, 188] width 6 height 8
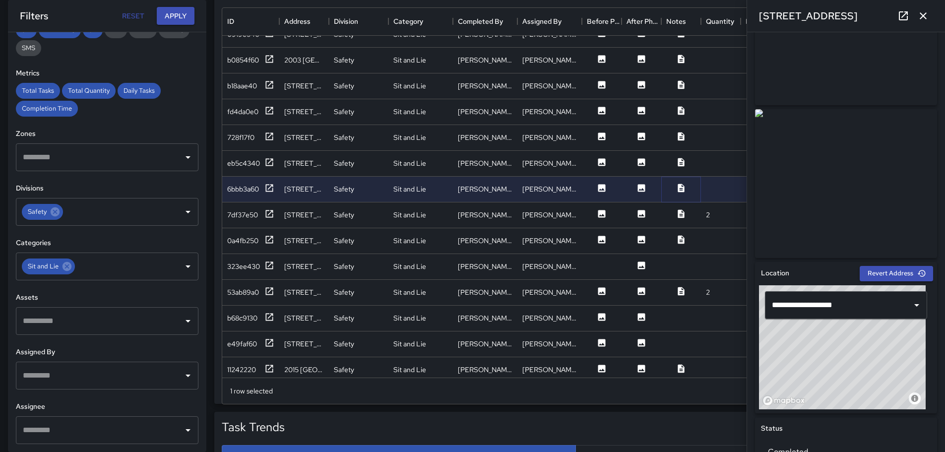
scroll to position [0, 0]
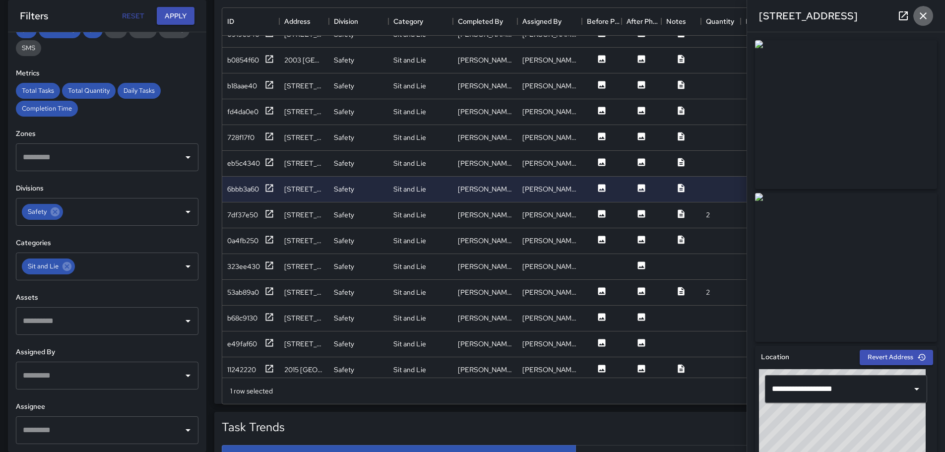
click at [919, 16] on icon "button" at bounding box center [923, 16] width 12 height 12
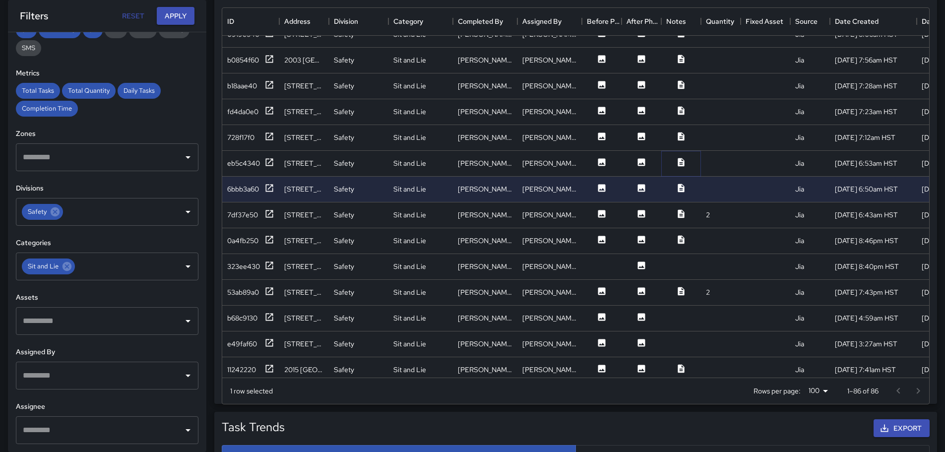
click at [679, 159] on icon at bounding box center [681, 162] width 6 height 8
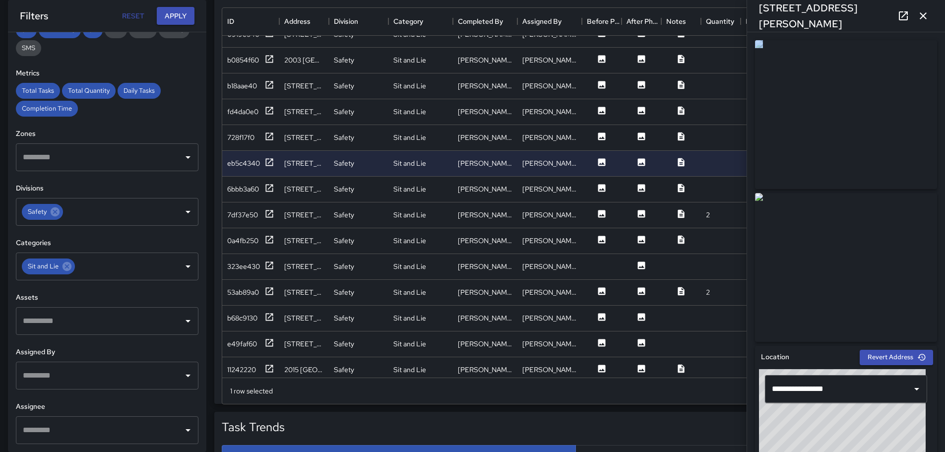
drag, startPoint x: 935, startPoint y: 151, endPoint x: 901, endPoint y: 185, distance: 48.1
click at [913, 232] on div "**********" at bounding box center [846, 242] width 198 height 420
click at [920, 14] on icon "button" at bounding box center [923, 16] width 12 height 12
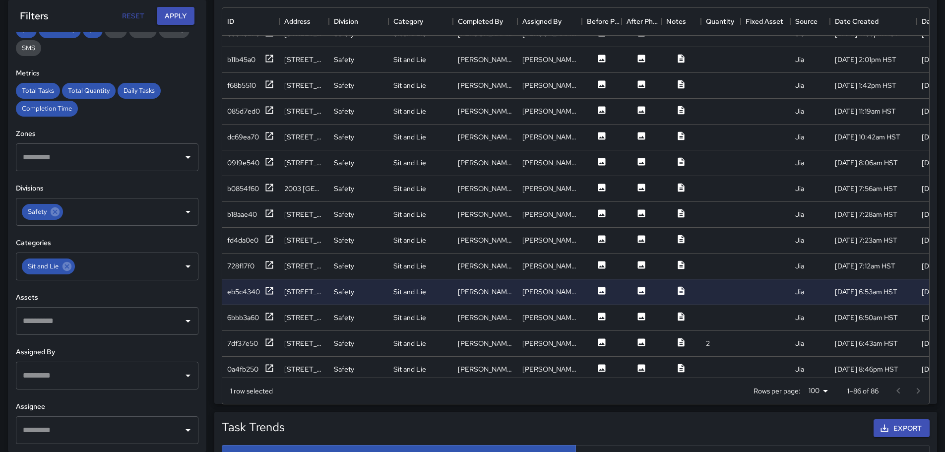
scroll to position [148, 0]
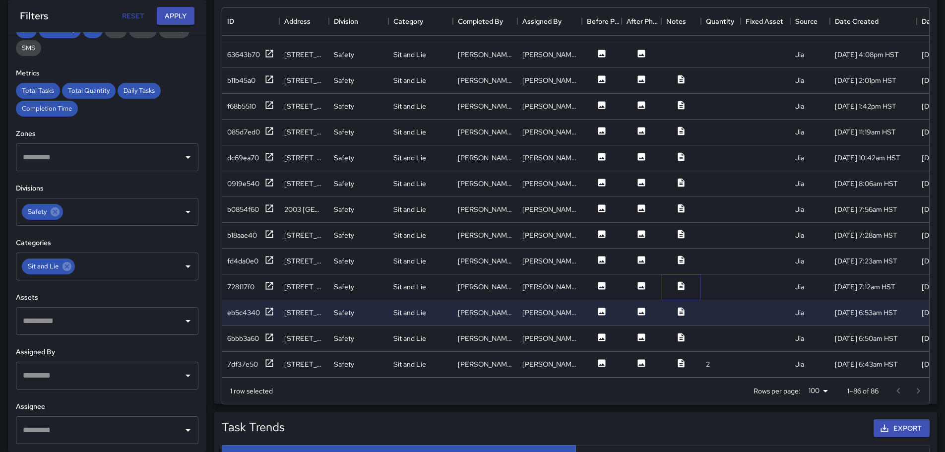
click at [680, 284] on icon at bounding box center [681, 285] width 6 height 8
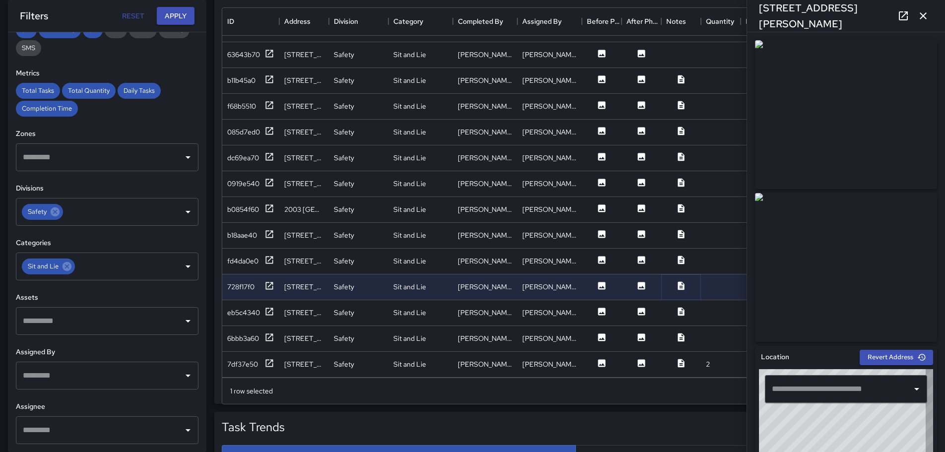
type input "**********"
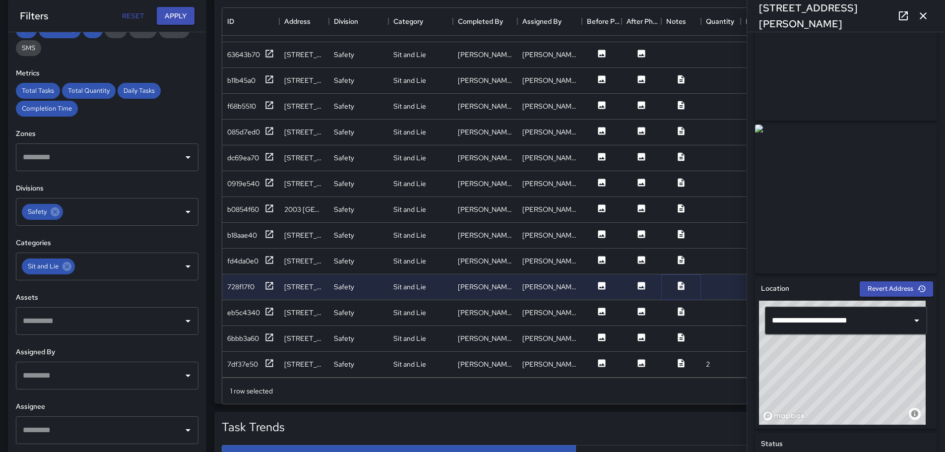
scroll to position [0, 0]
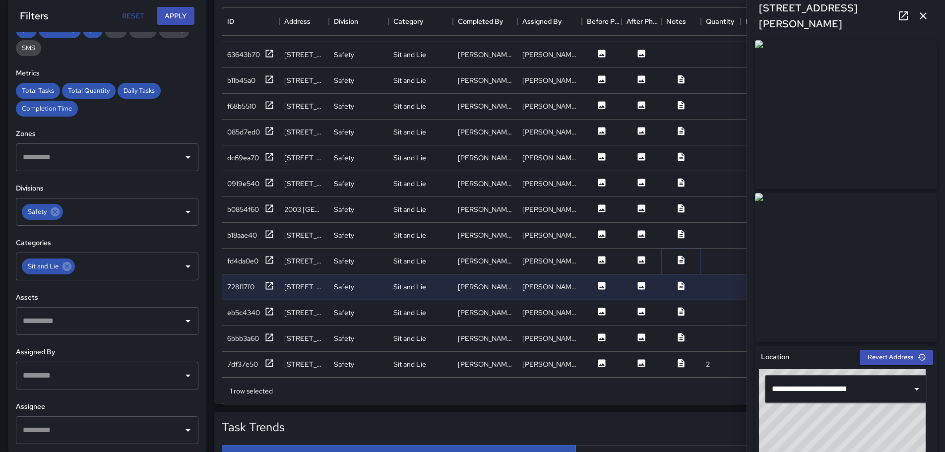
click at [680, 260] on icon at bounding box center [681, 260] width 10 height 10
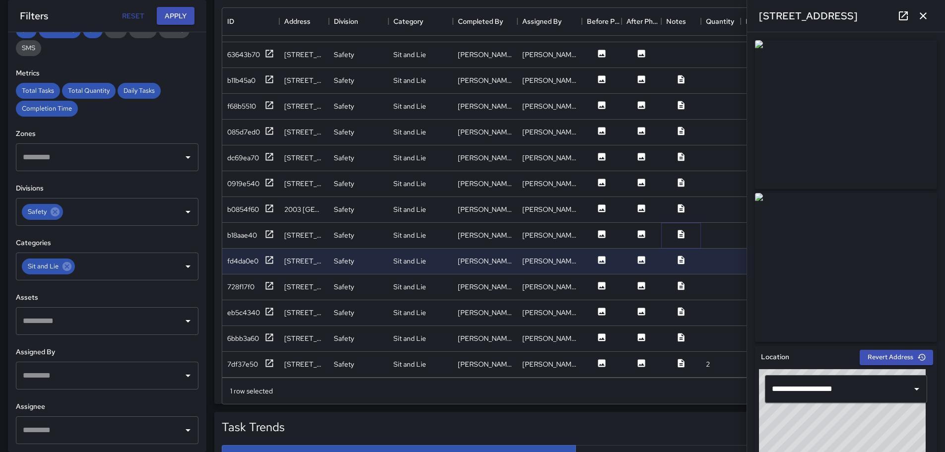
click at [678, 236] on icon at bounding box center [681, 234] width 6 height 8
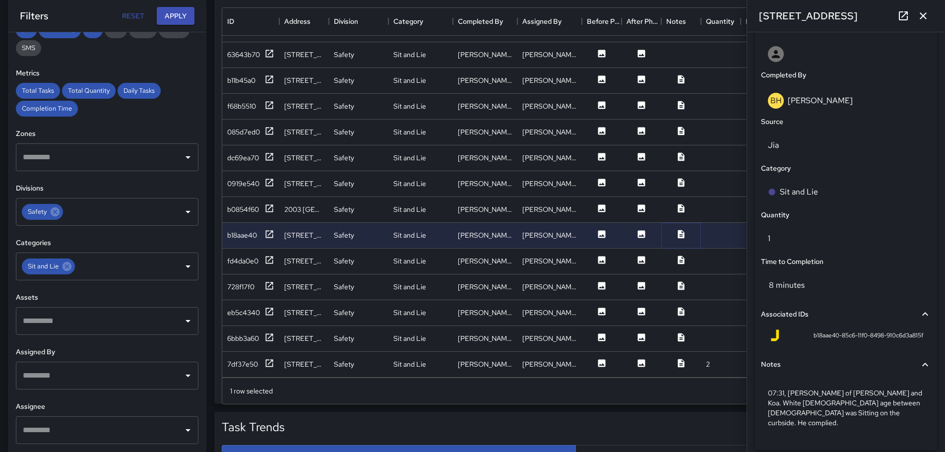
scroll to position [609, 0]
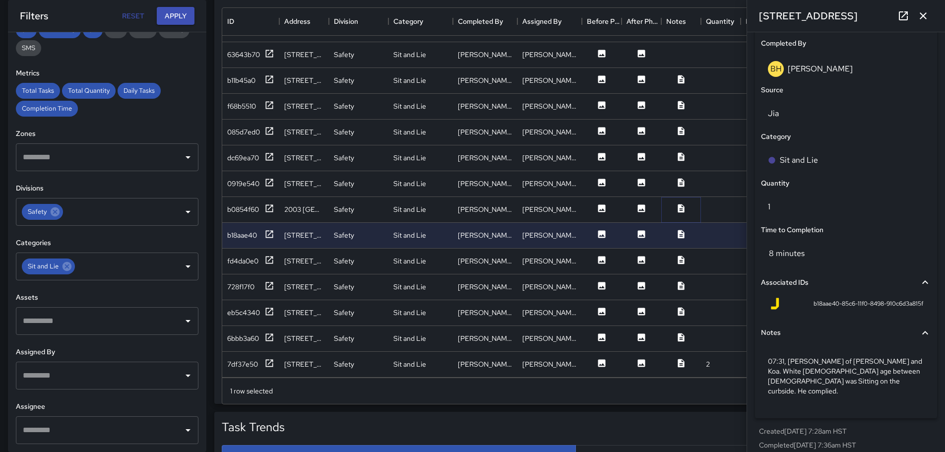
click at [678, 207] on icon at bounding box center [681, 208] width 10 height 10
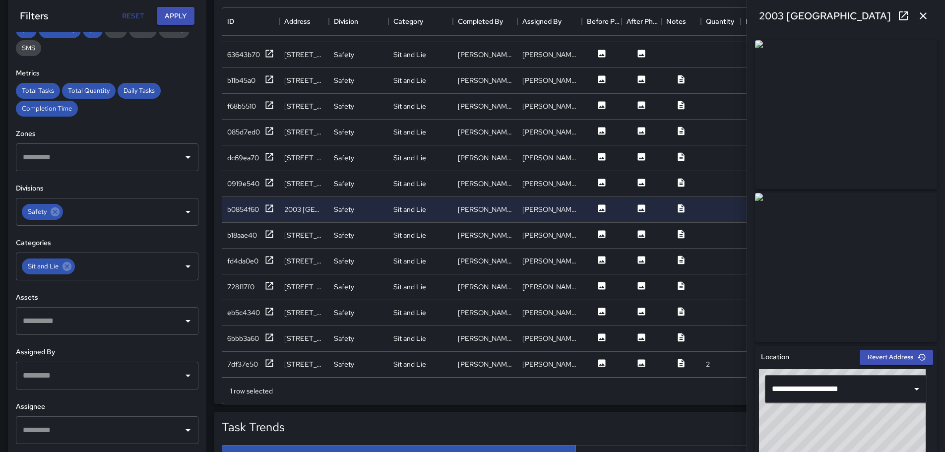
drag, startPoint x: 937, startPoint y: 162, endPoint x: 939, endPoint y: 171, distance: 9.3
click at [939, 171] on div "**********" at bounding box center [846, 242] width 198 height 420
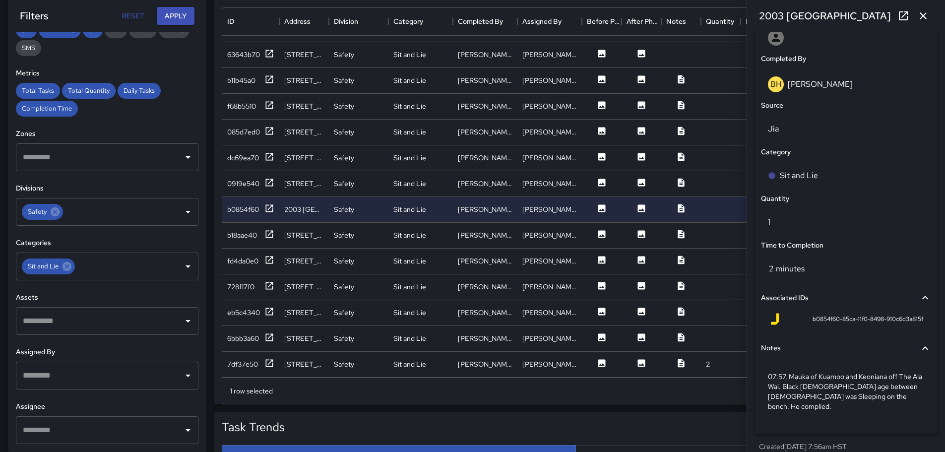
scroll to position [592, 0]
click at [681, 180] on icon at bounding box center [681, 182] width 6 height 8
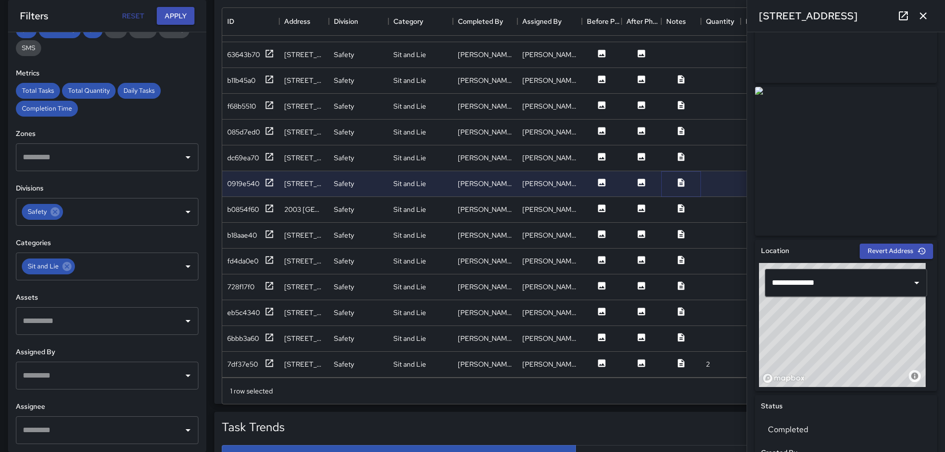
scroll to position [0, 0]
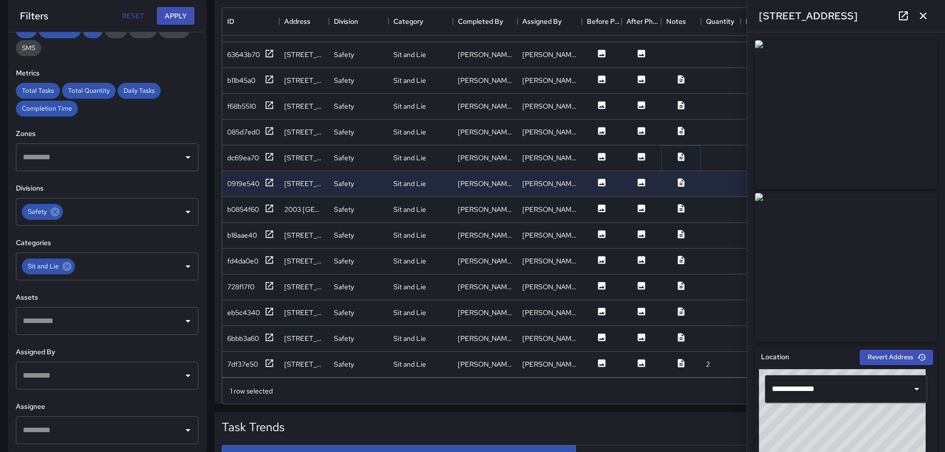
click at [680, 154] on icon at bounding box center [681, 156] width 6 height 8
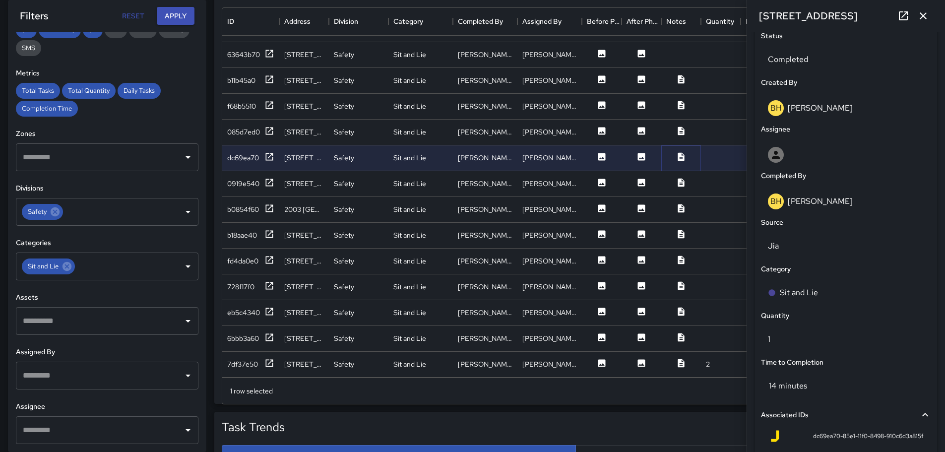
scroll to position [619, 0]
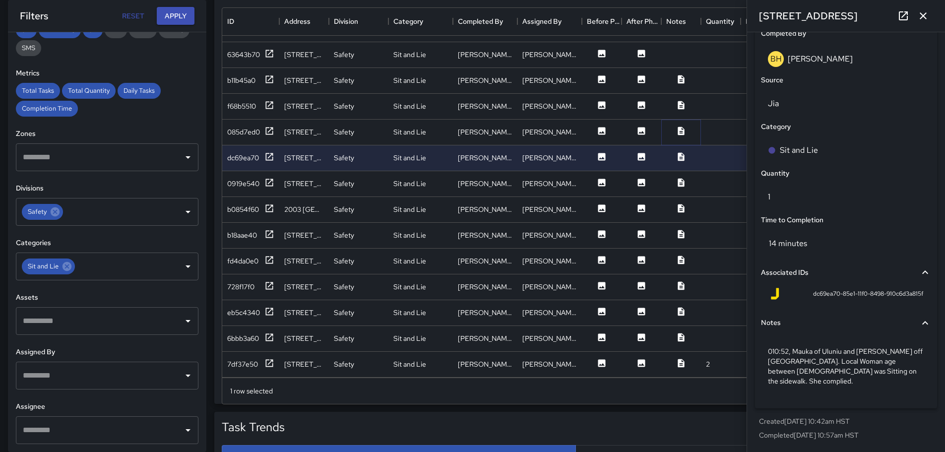
click at [683, 127] on icon at bounding box center [681, 131] width 10 height 10
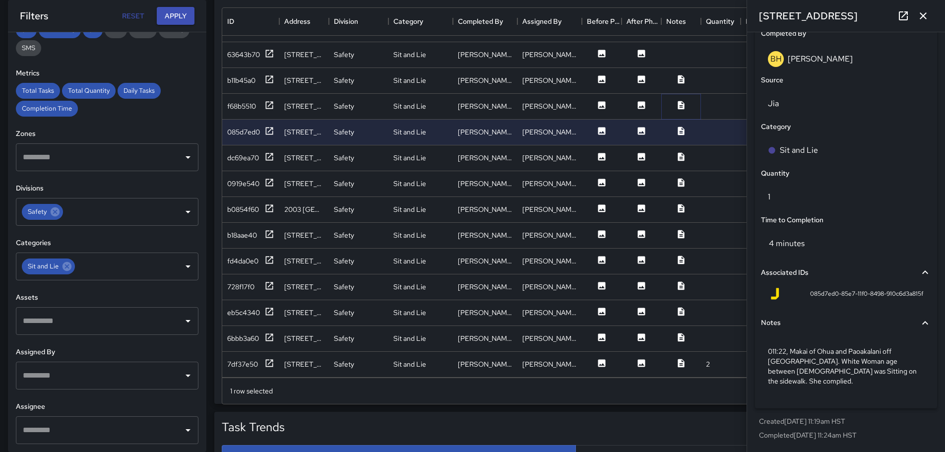
click at [681, 107] on icon at bounding box center [681, 105] width 10 height 10
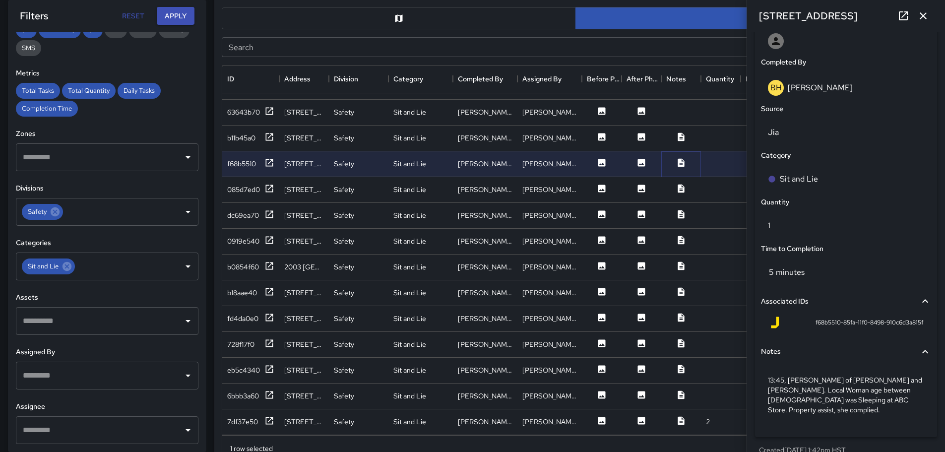
scroll to position [524, 0]
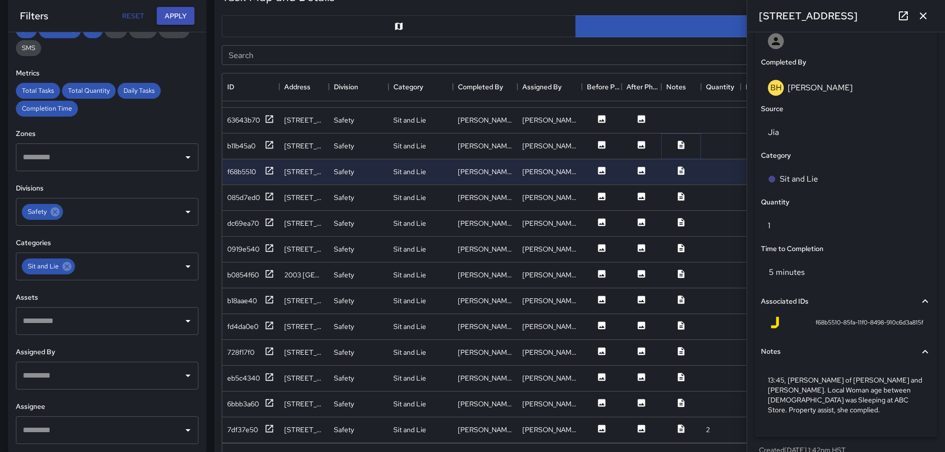
click at [679, 143] on icon at bounding box center [681, 144] width 6 height 8
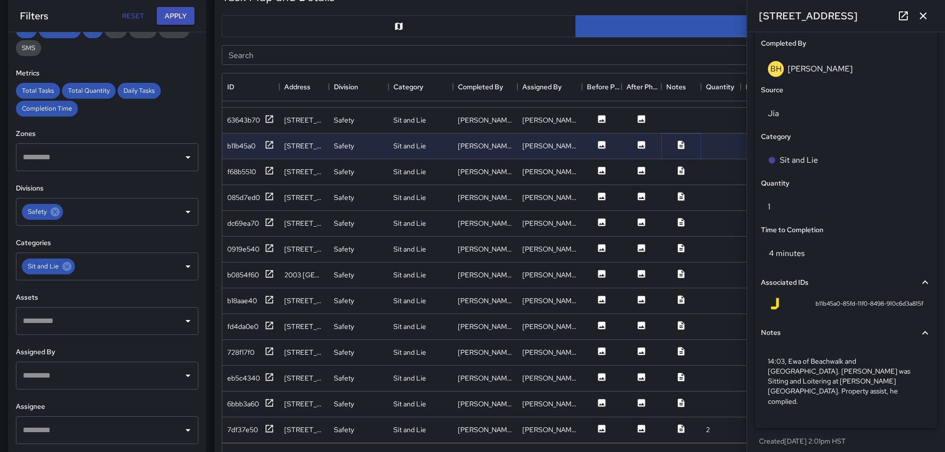
scroll to position [99, 0]
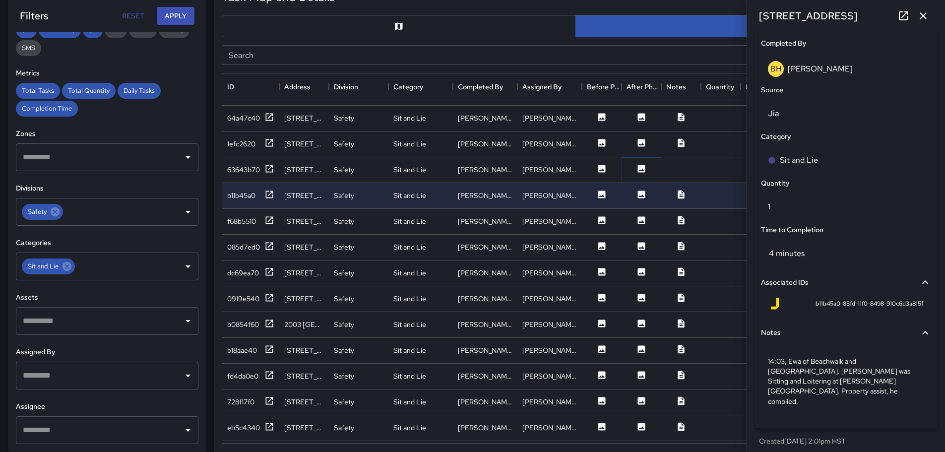
click at [640, 165] on icon at bounding box center [641, 168] width 7 height 7
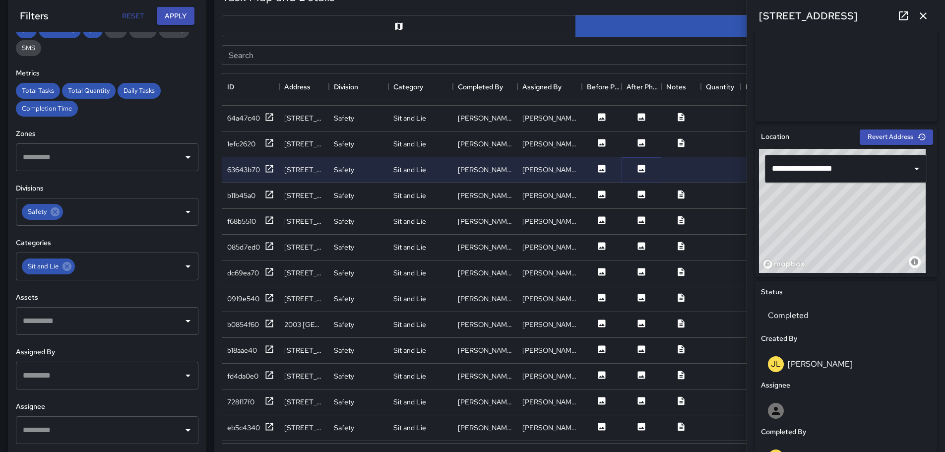
scroll to position [0, 0]
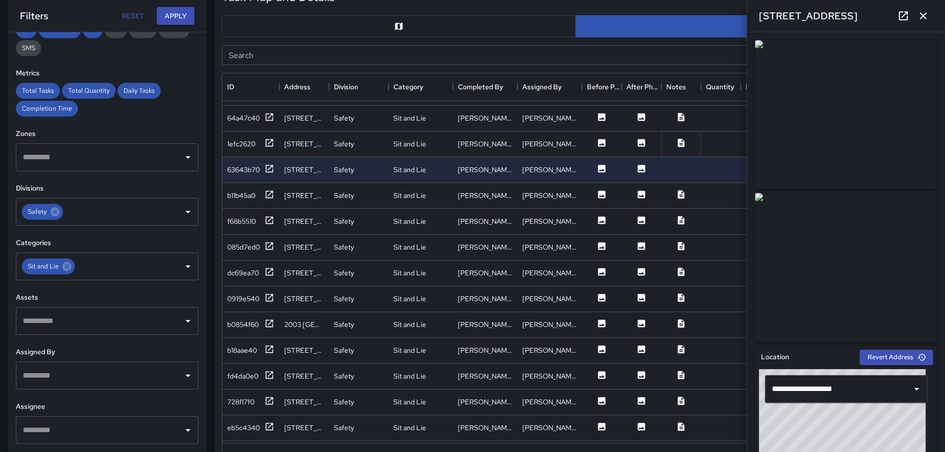
click at [681, 139] on icon at bounding box center [681, 142] width 6 height 8
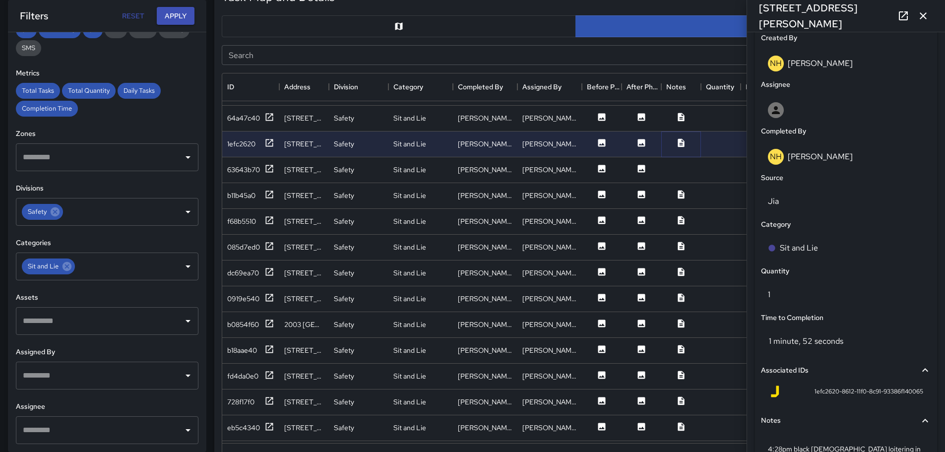
scroll to position [599, 0]
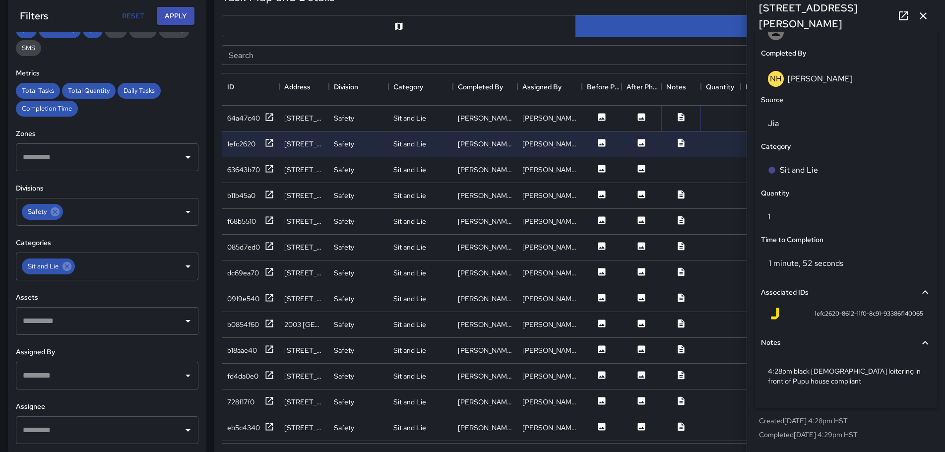
click at [681, 115] on icon at bounding box center [681, 117] width 6 height 8
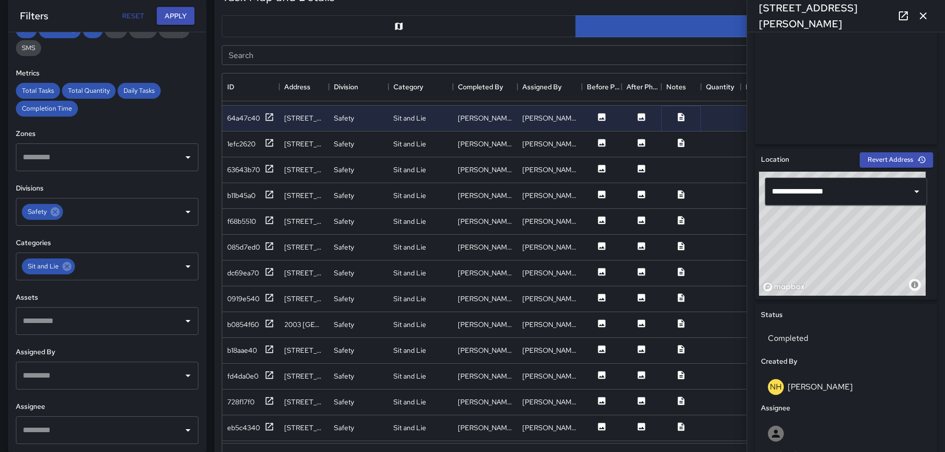
scroll to position [0, 0]
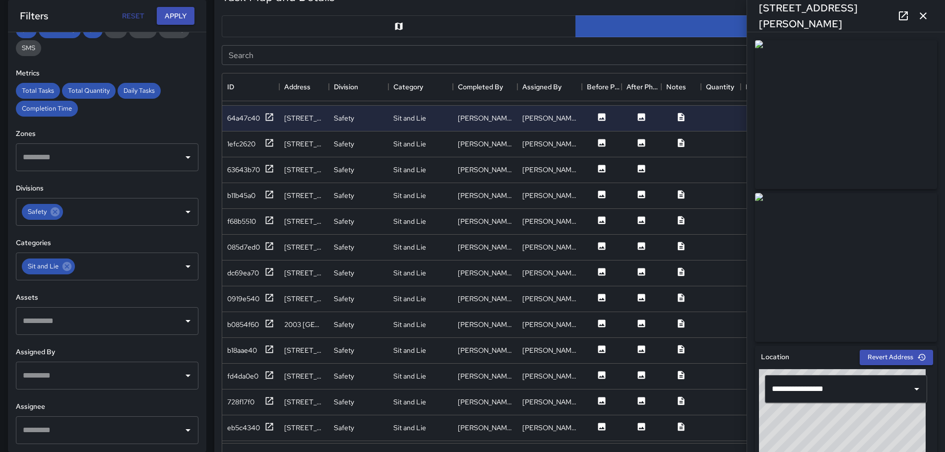
click at [921, 11] on icon "button" at bounding box center [923, 16] width 12 height 12
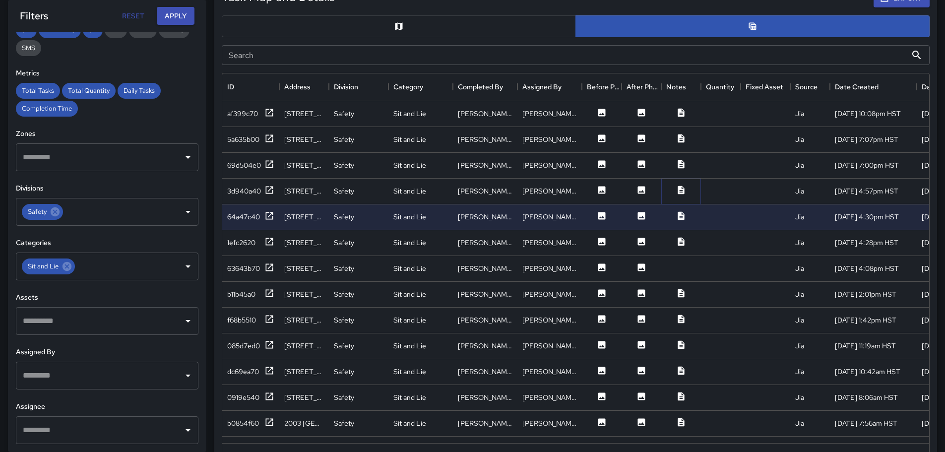
click at [682, 188] on icon at bounding box center [681, 190] width 6 height 8
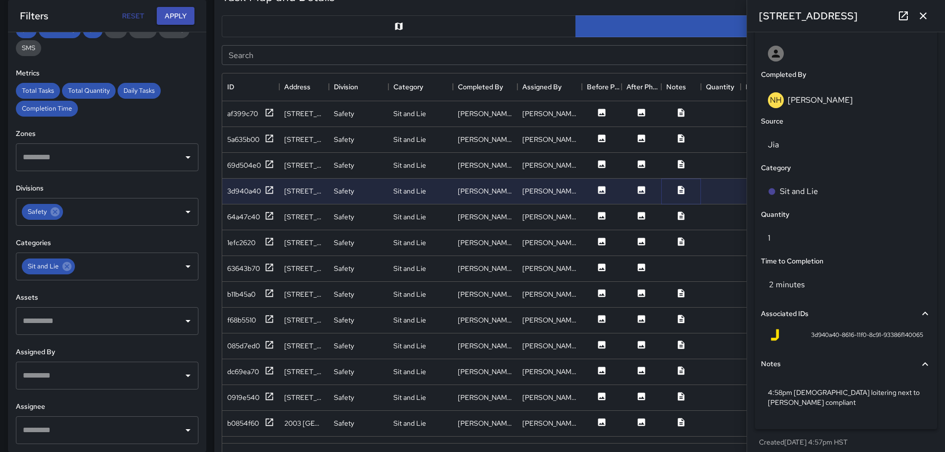
scroll to position [599, 0]
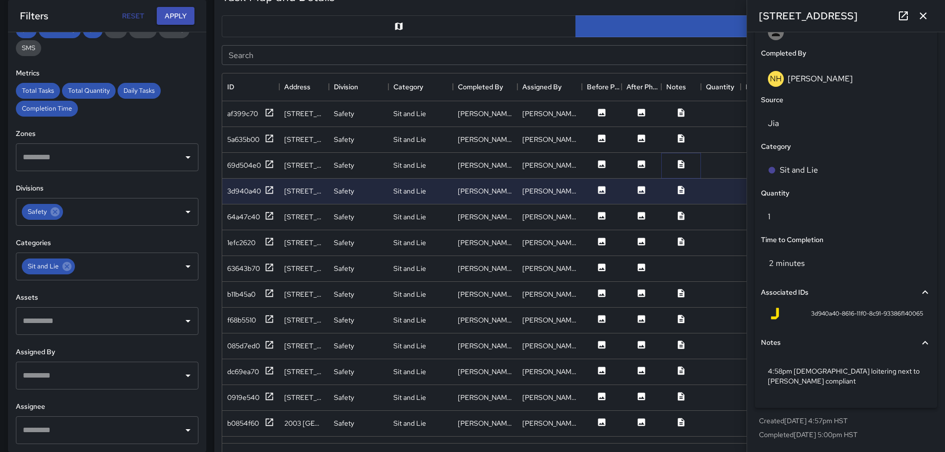
click at [683, 164] on icon at bounding box center [681, 164] width 6 height 8
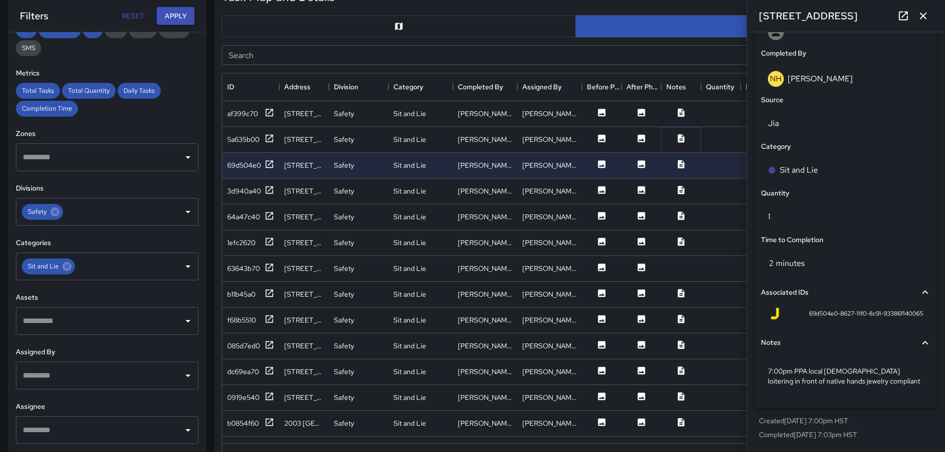
click at [680, 135] on icon at bounding box center [681, 138] width 6 height 8
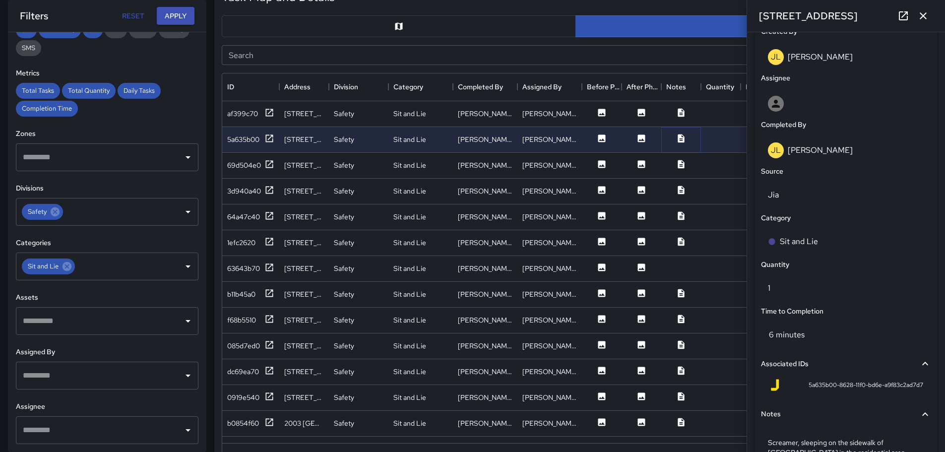
scroll to position [648, 0]
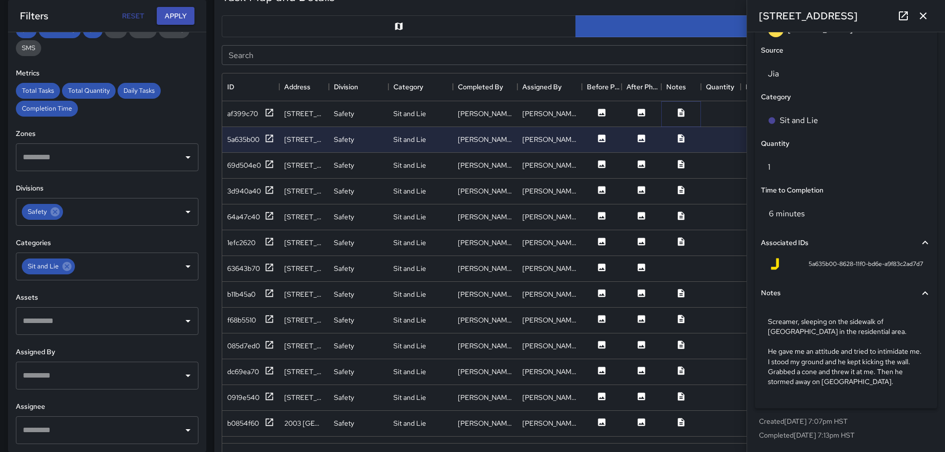
click at [682, 111] on icon at bounding box center [681, 113] width 10 height 10
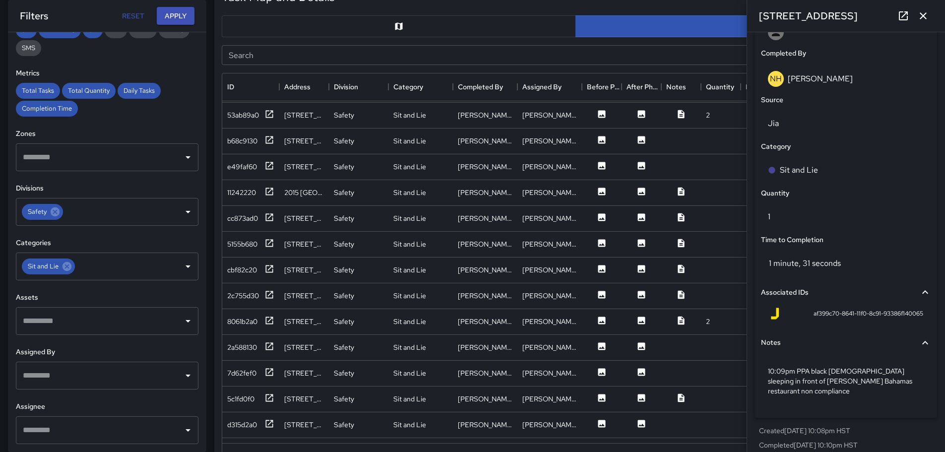
scroll to position [546, 0]
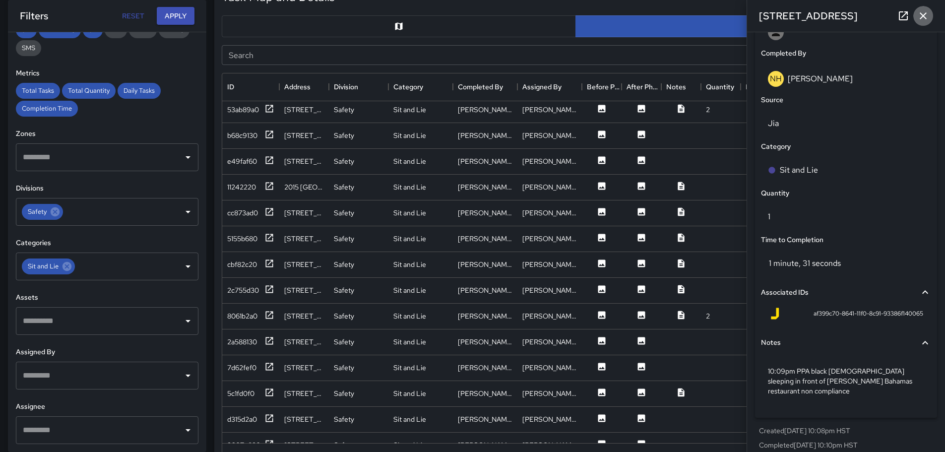
click at [925, 14] on icon "button" at bounding box center [923, 15] width 7 height 7
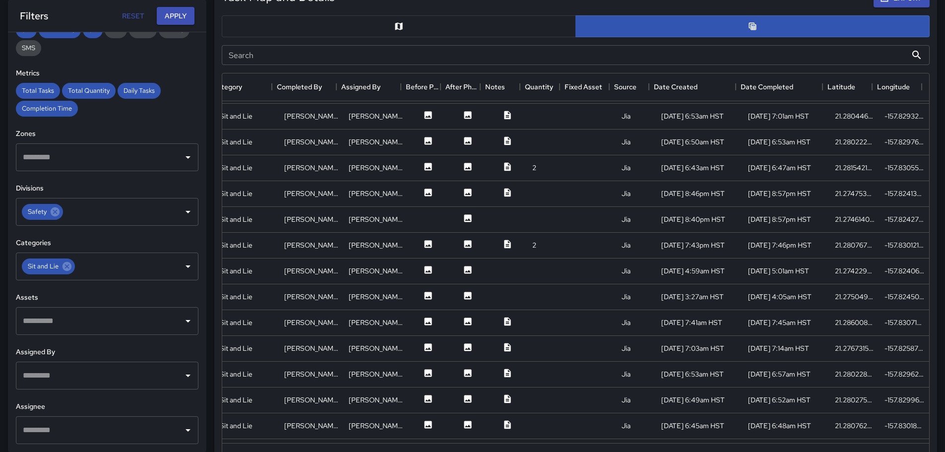
scroll to position [397, 181]
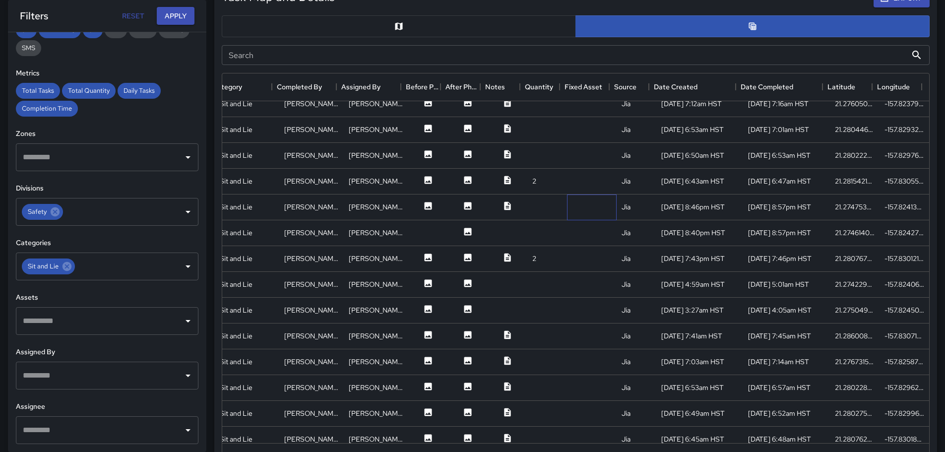
click at [579, 206] on div at bounding box center [592, 207] width 50 height 26
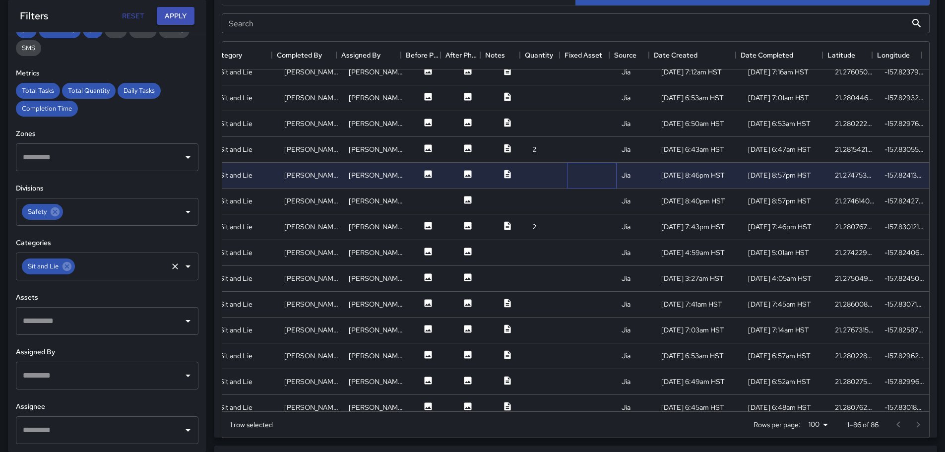
scroll to position [573, 0]
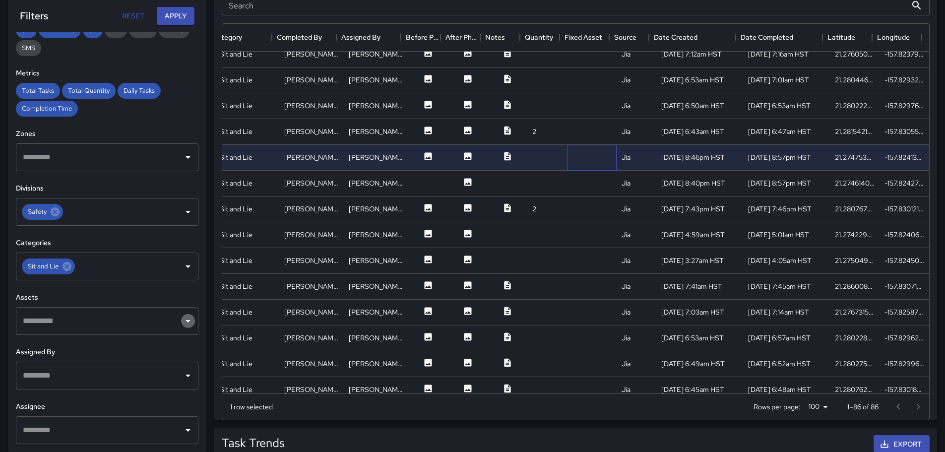
click at [183, 321] on icon "Open" at bounding box center [188, 321] width 12 height 12
click at [182, 319] on icon "Close" at bounding box center [188, 321] width 12 height 12
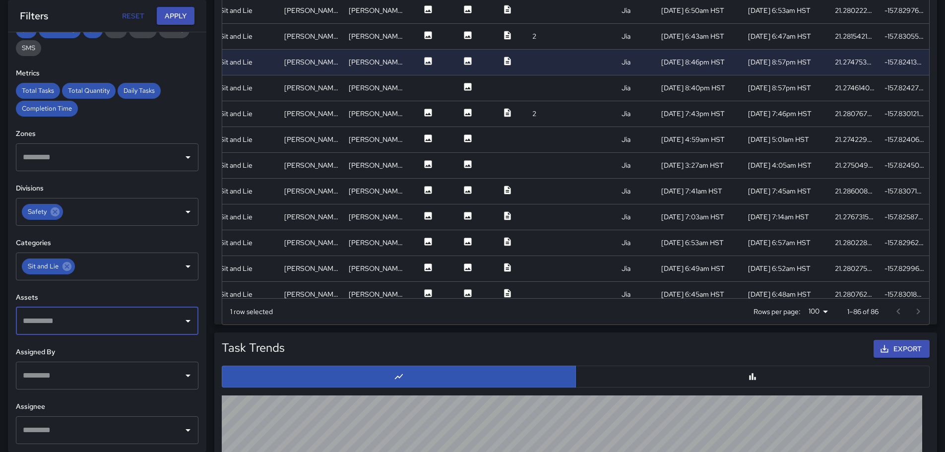
scroll to position [673, 0]
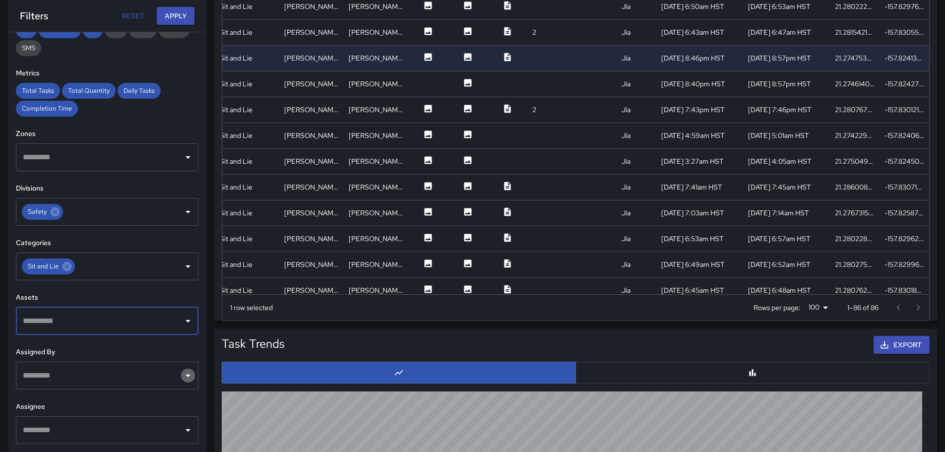
click at [182, 374] on icon "Open" at bounding box center [188, 376] width 12 height 12
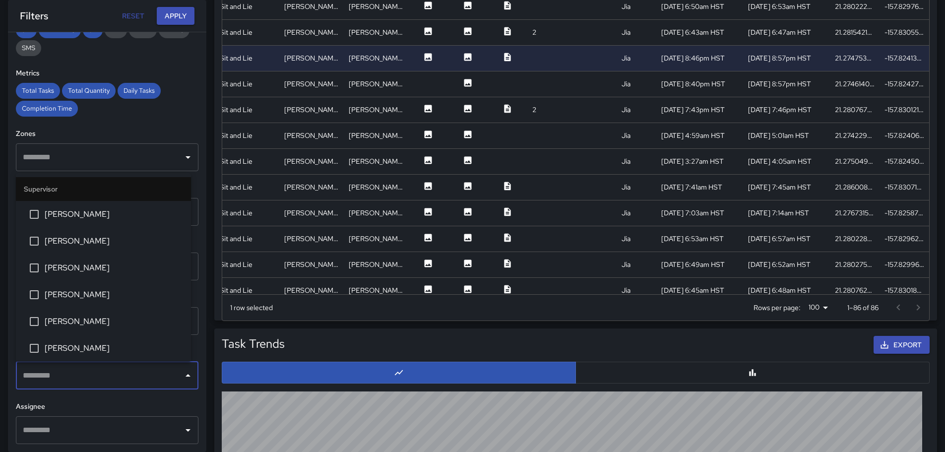
click at [182, 115] on div "Total Tasks Total Quantity Daily Tasks Completion Time" at bounding box center [107, 100] width 183 height 34
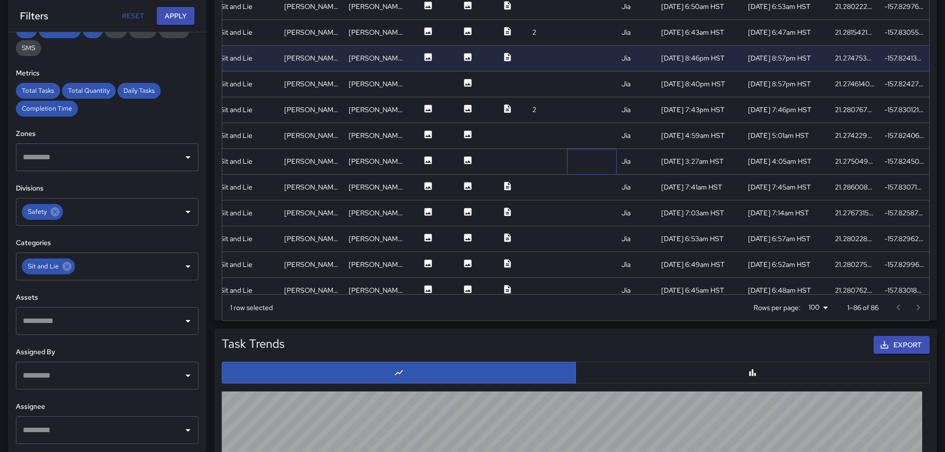
click at [567, 164] on div at bounding box center [592, 162] width 50 height 26
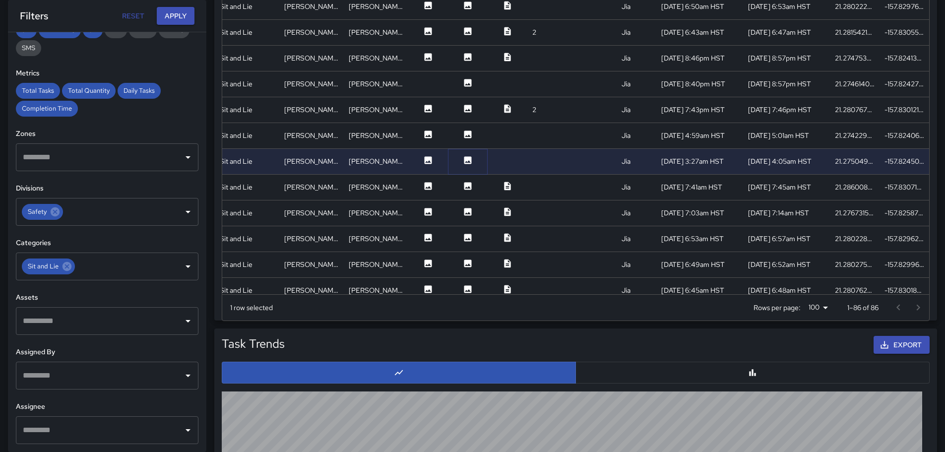
click at [464, 160] on icon at bounding box center [467, 159] width 7 height 7
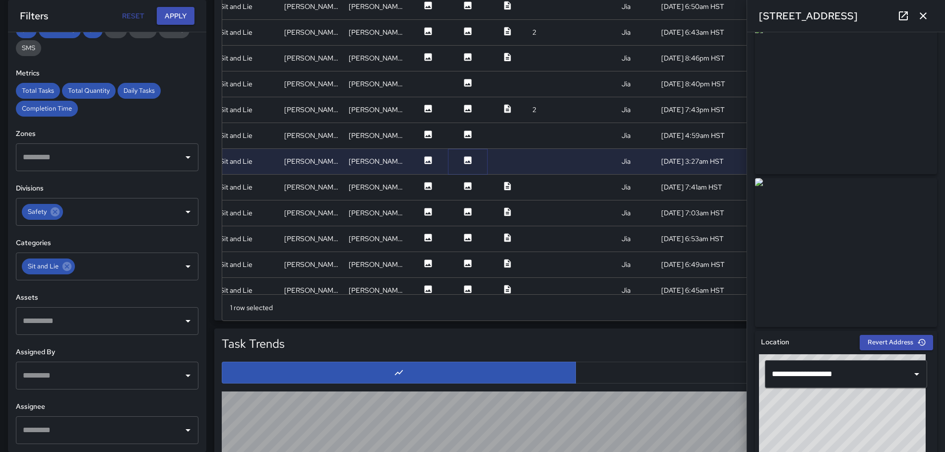
scroll to position [0, 0]
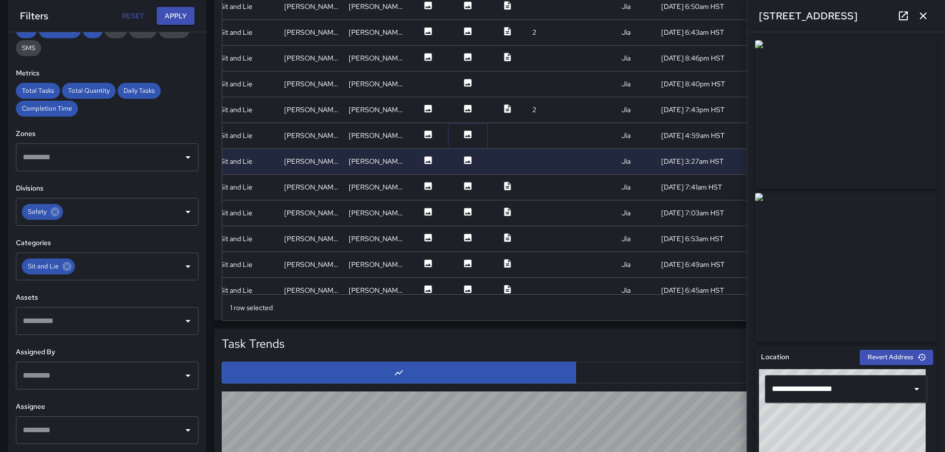
click at [464, 131] on icon at bounding box center [467, 133] width 7 height 7
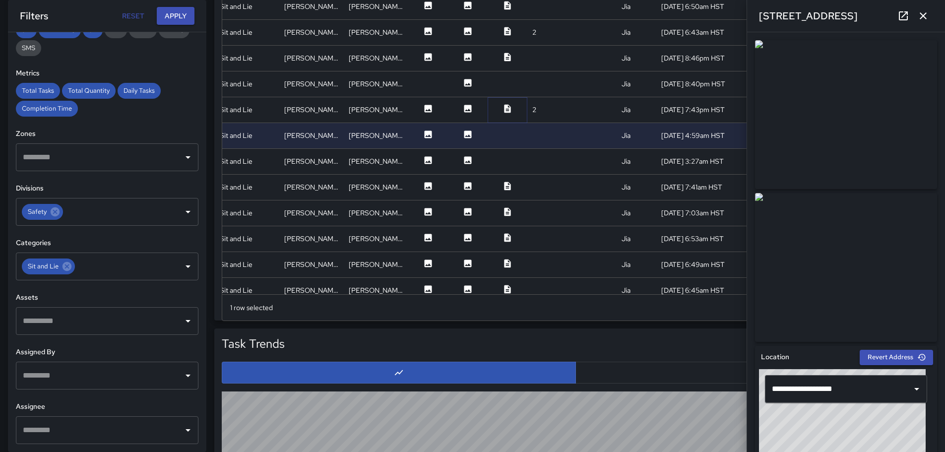
click at [504, 107] on icon at bounding box center [507, 108] width 6 height 8
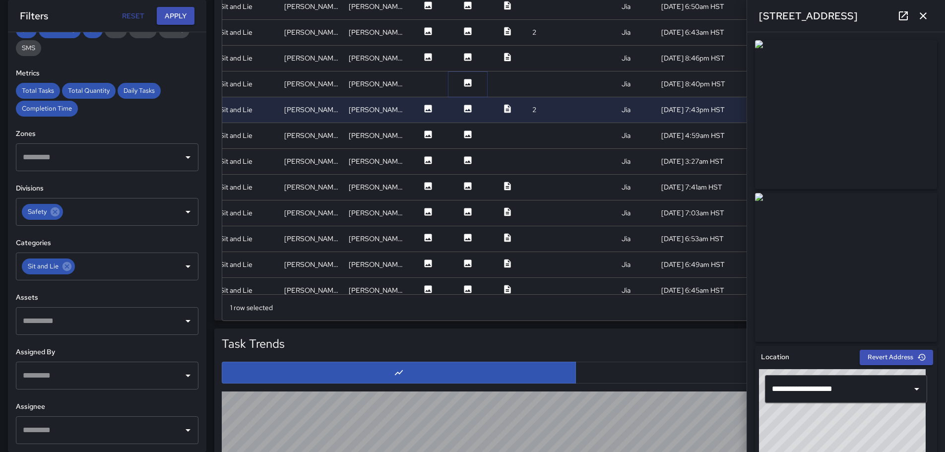
click at [464, 83] on icon at bounding box center [467, 82] width 7 height 7
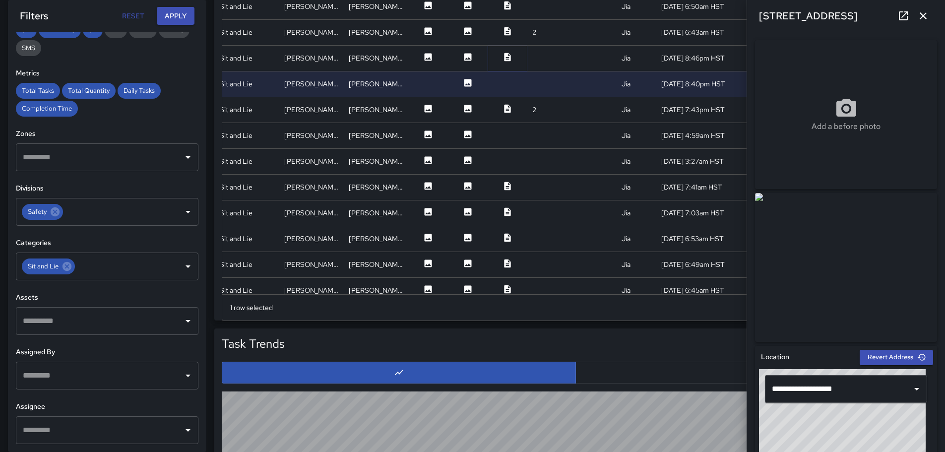
click at [502, 55] on icon at bounding box center [507, 57] width 10 height 10
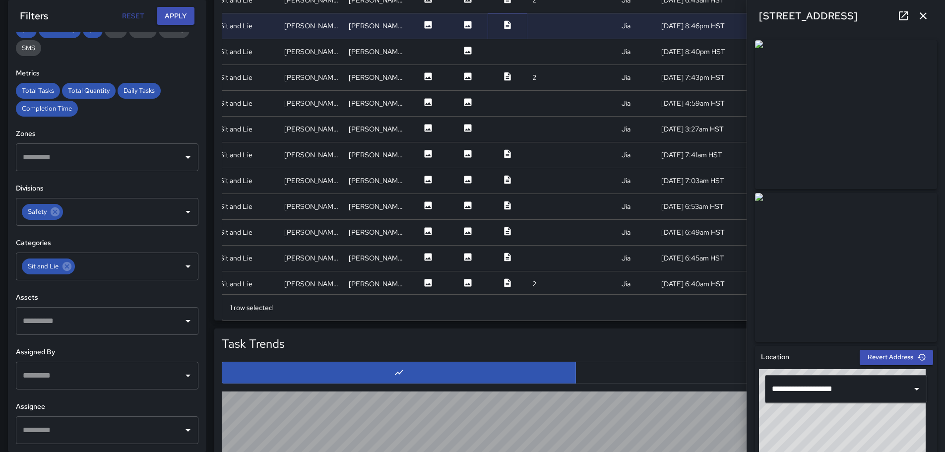
scroll to position [446, 181]
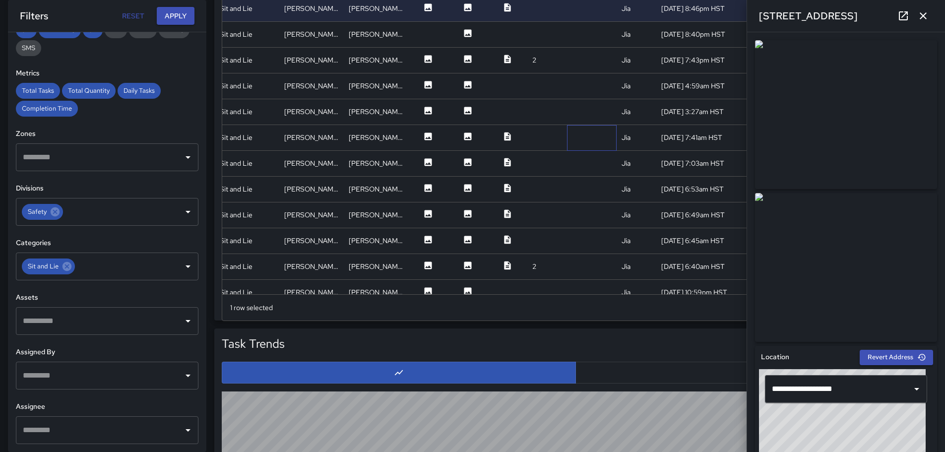
click at [587, 138] on div at bounding box center [592, 138] width 50 height 26
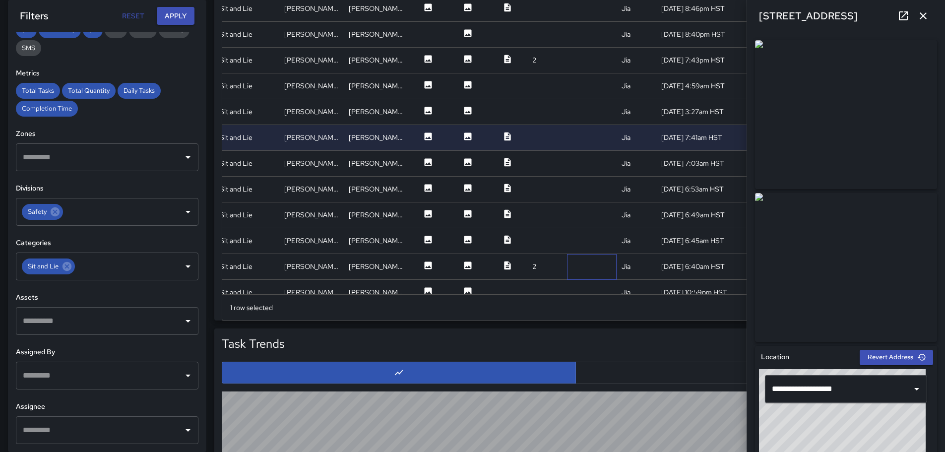
drag, startPoint x: 598, startPoint y: 265, endPoint x: 605, endPoint y: 265, distance: 6.9
click at [598, 265] on div at bounding box center [592, 267] width 50 height 26
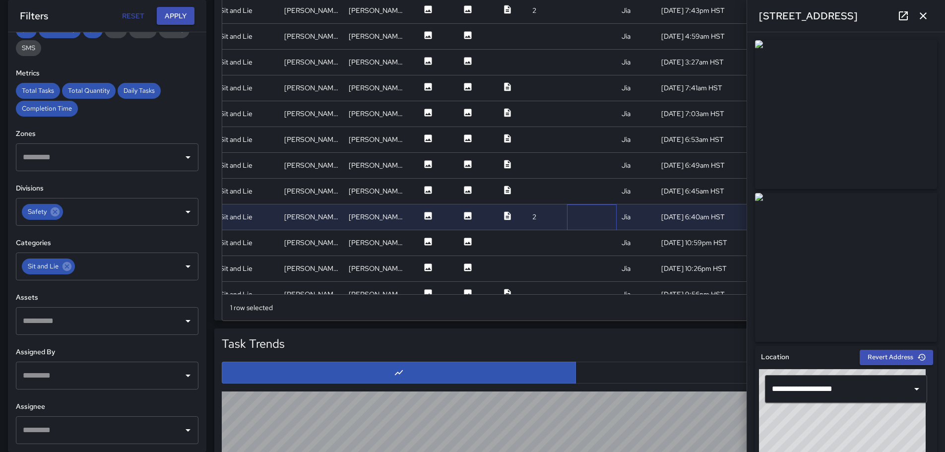
scroll to position [546, 181]
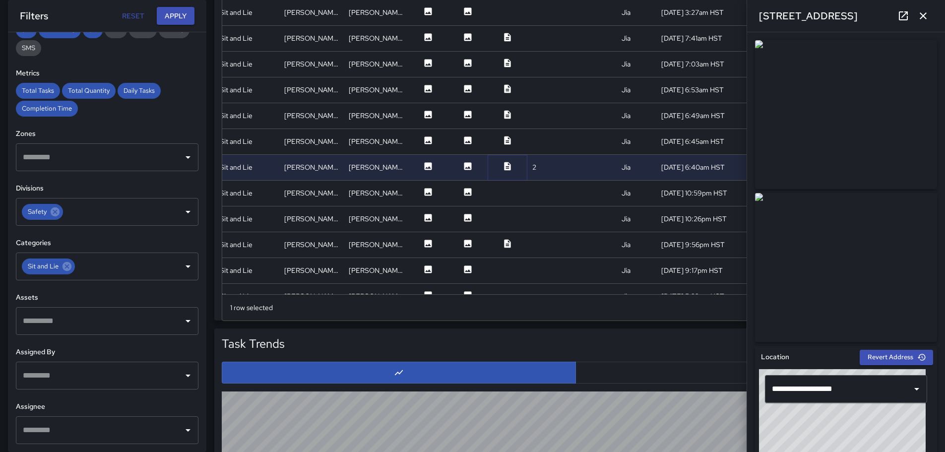
click at [504, 165] on icon at bounding box center [507, 166] width 6 height 8
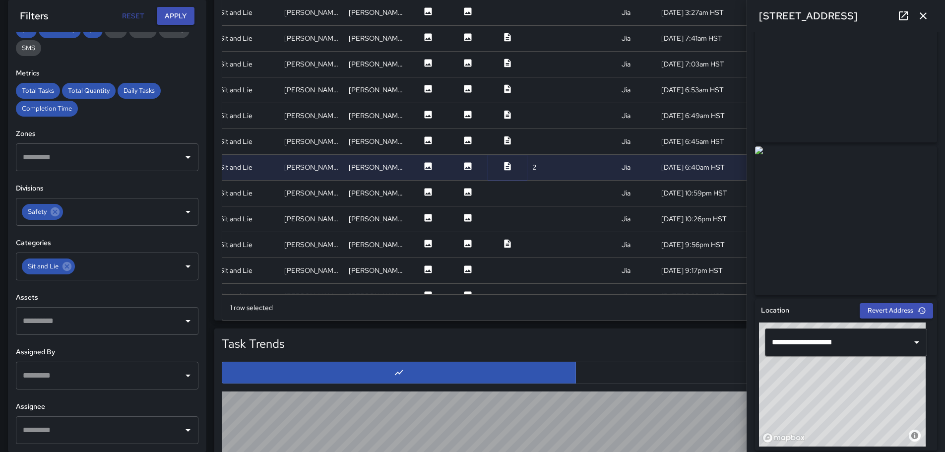
scroll to position [0, 0]
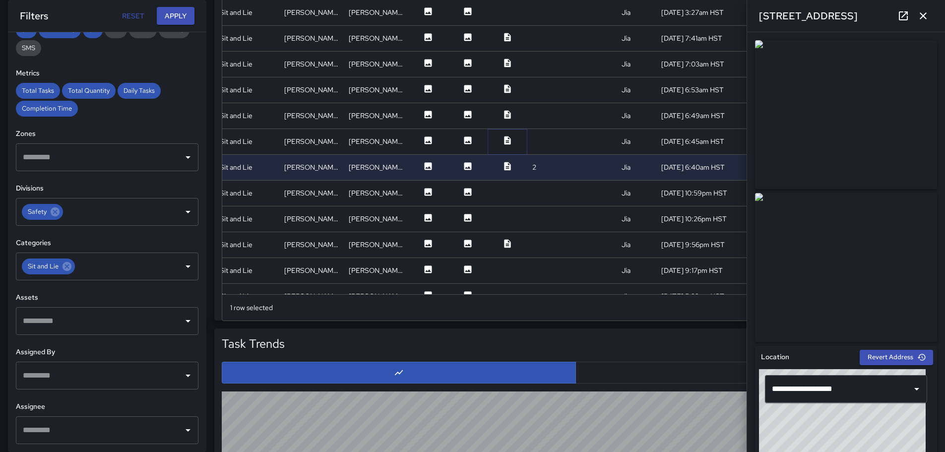
click at [502, 137] on icon at bounding box center [507, 140] width 10 height 10
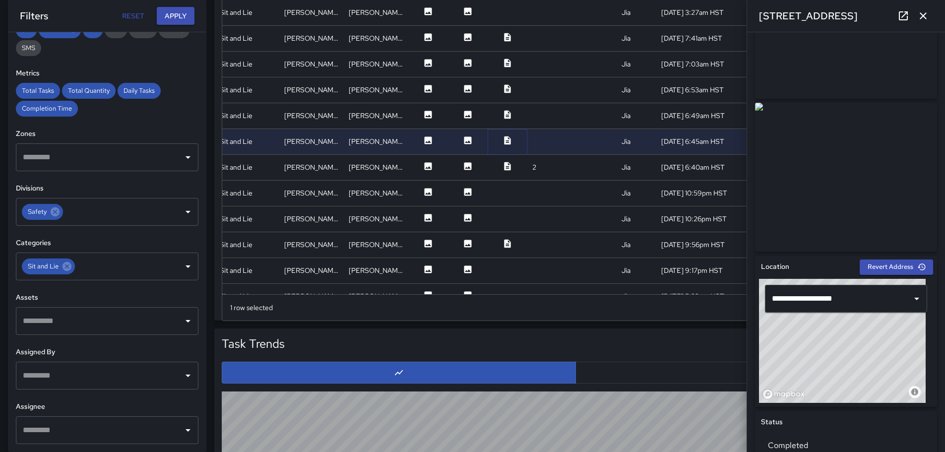
scroll to position [44, 0]
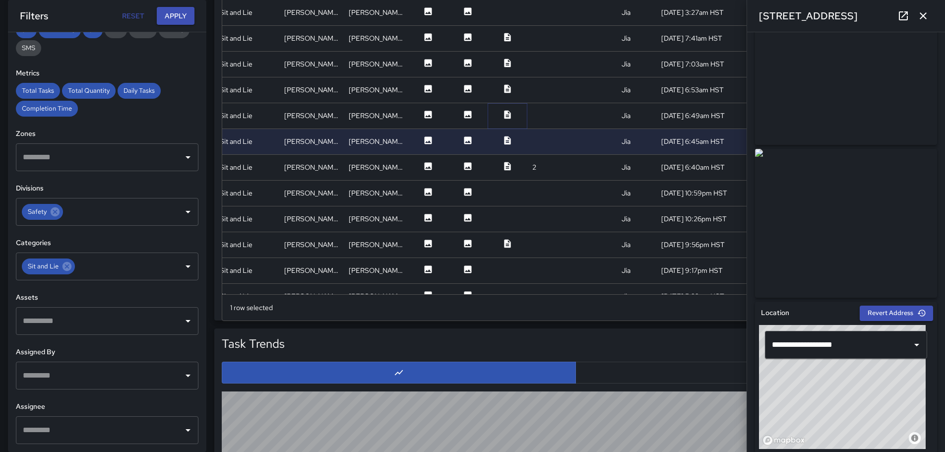
click at [502, 113] on icon at bounding box center [507, 115] width 10 height 10
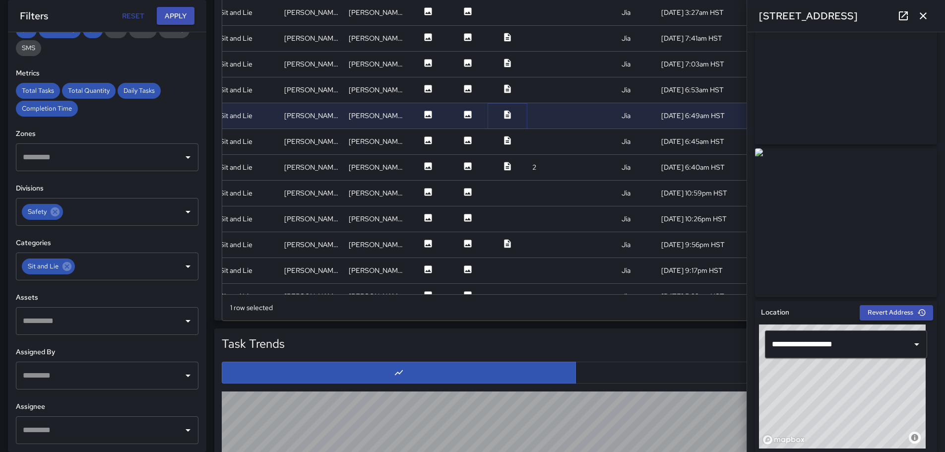
scroll to position [0, 0]
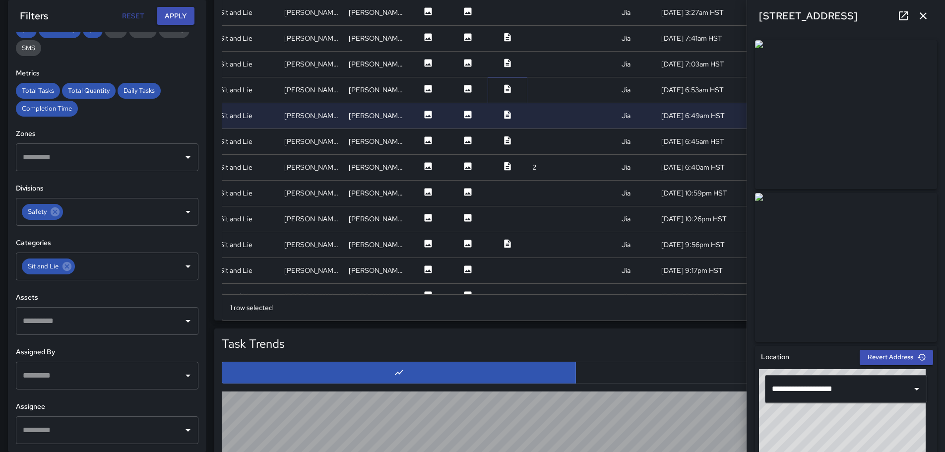
click at [502, 89] on icon at bounding box center [507, 89] width 10 height 10
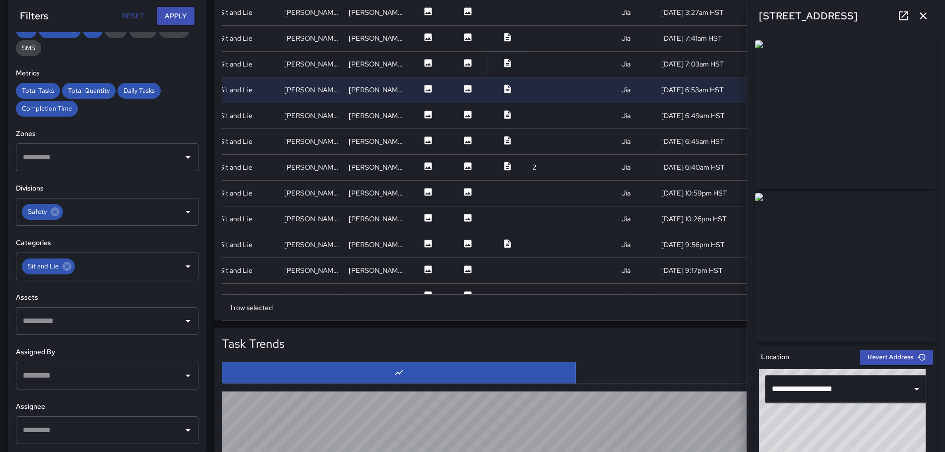
click at [504, 61] on icon at bounding box center [507, 63] width 6 height 8
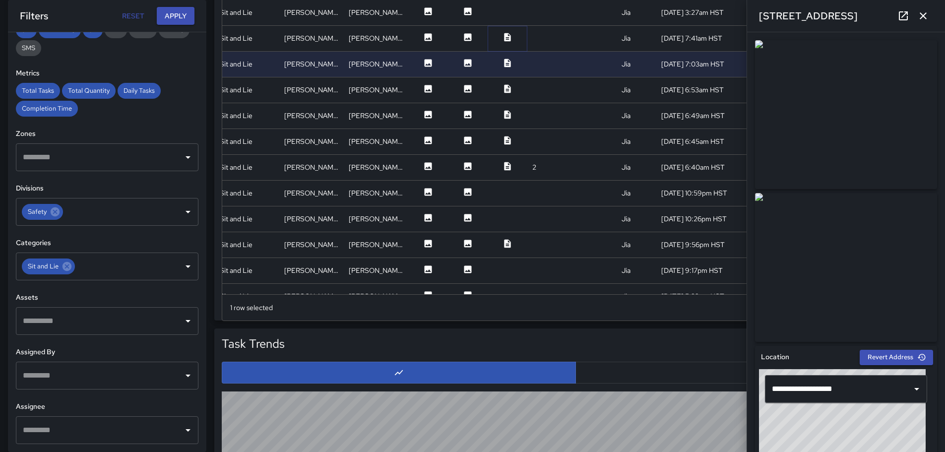
click at [504, 40] on icon at bounding box center [507, 37] width 6 height 8
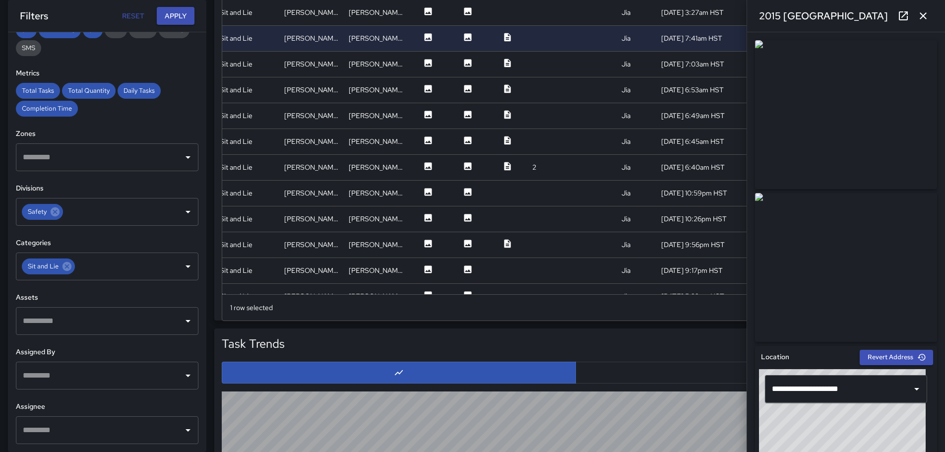
drag, startPoint x: 934, startPoint y: 157, endPoint x: 940, endPoint y: 164, distance: 9.1
click at [940, 165] on div "**********" at bounding box center [846, 242] width 198 height 420
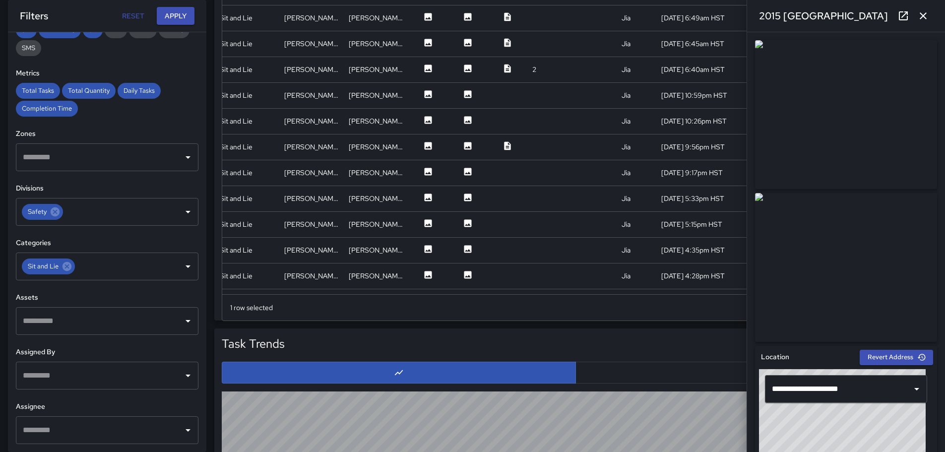
scroll to position [645, 181]
click at [555, 84] on div at bounding box center [547, 94] width 40 height 26
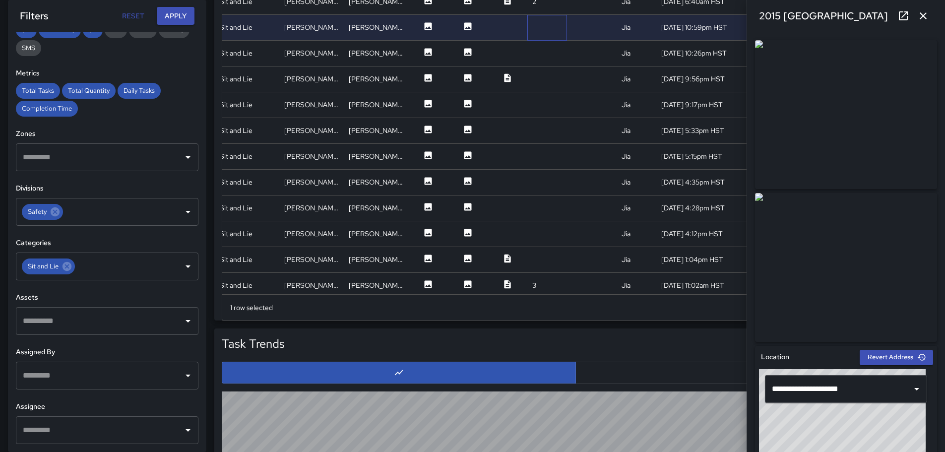
scroll to position [694, 181]
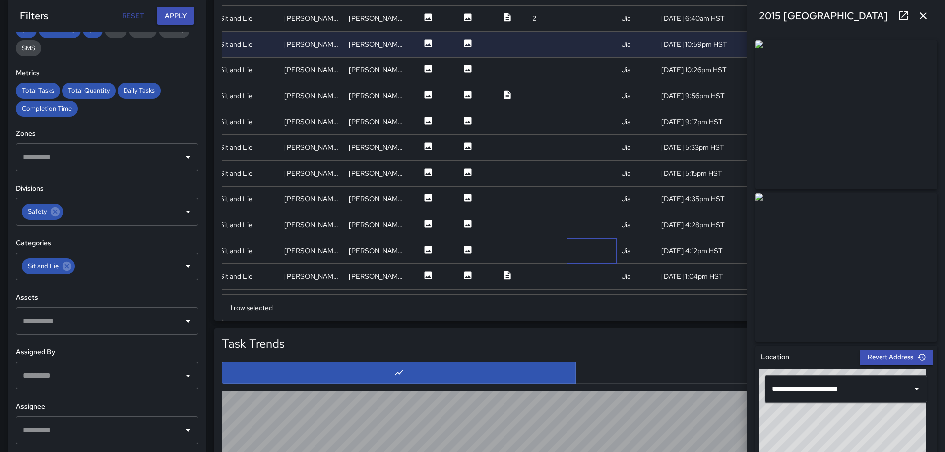
click at [578, 254] on div at bounding box center [592, 251] width 50 height 26
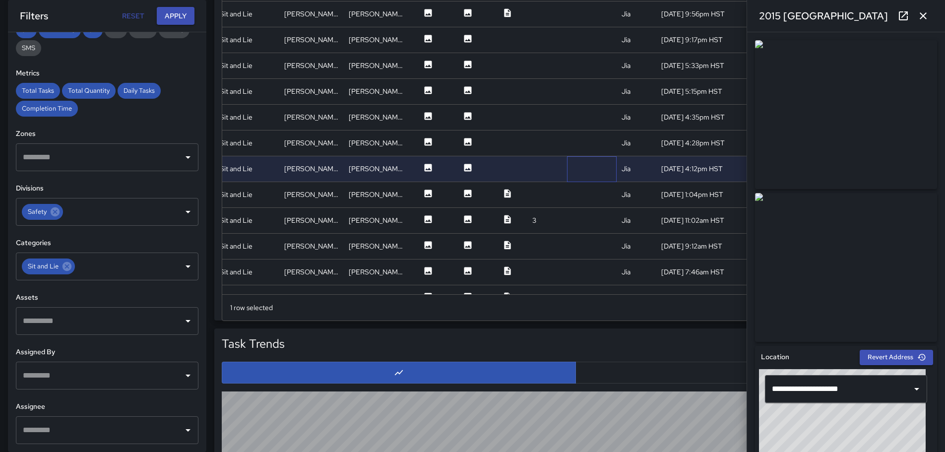
scroll to position [794, 181]
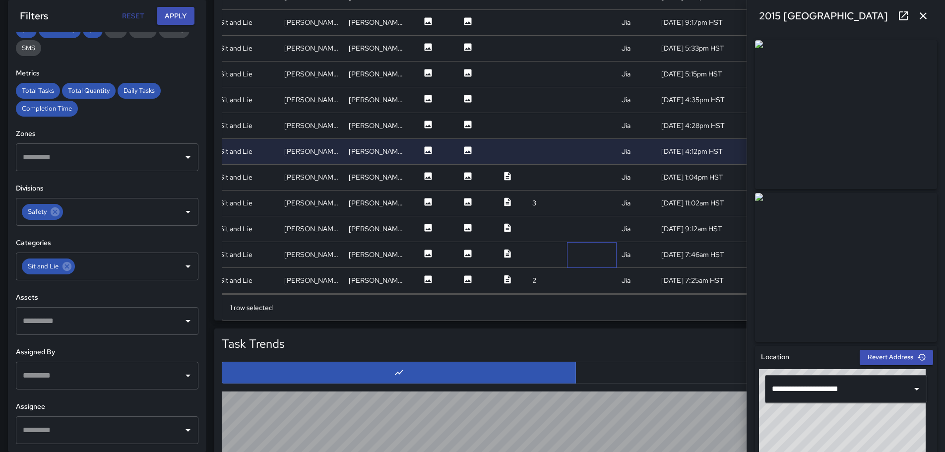
click at [590, 256] on div at bounding box center [592, 255] width 50 height 26
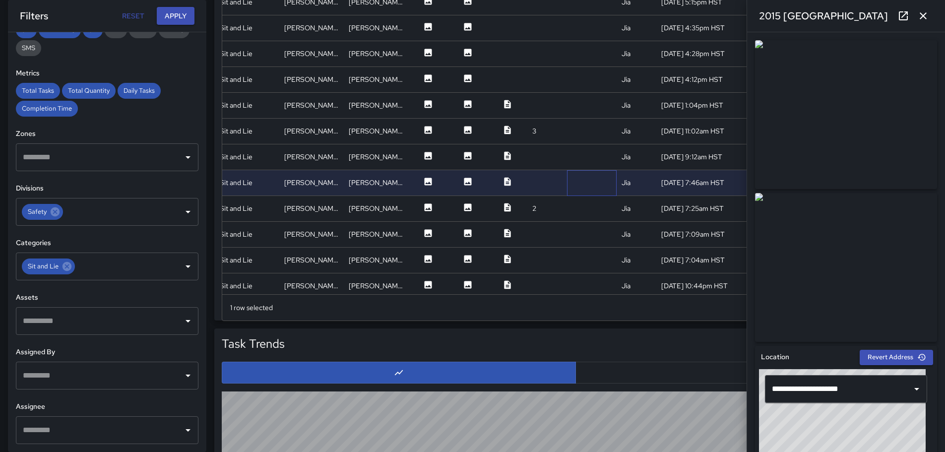
scroll to position [893, 181]
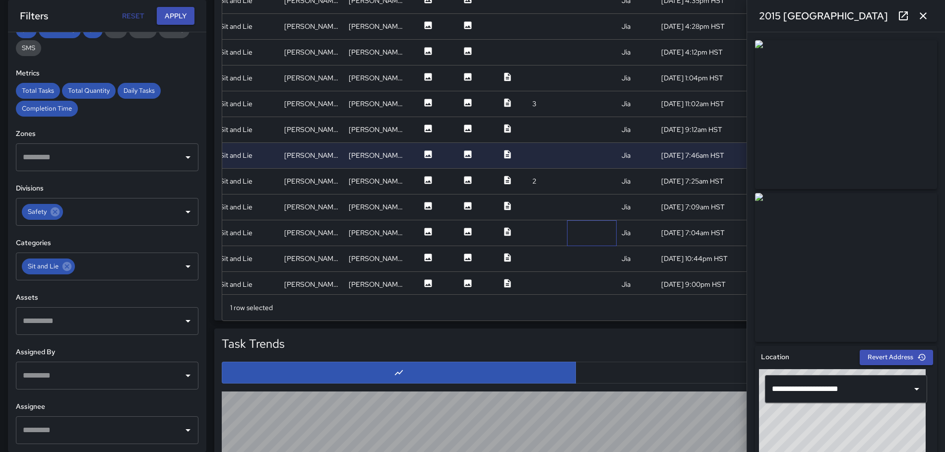
click at [593, 232] on div at bounding box center [592, 233] width 50 height 26
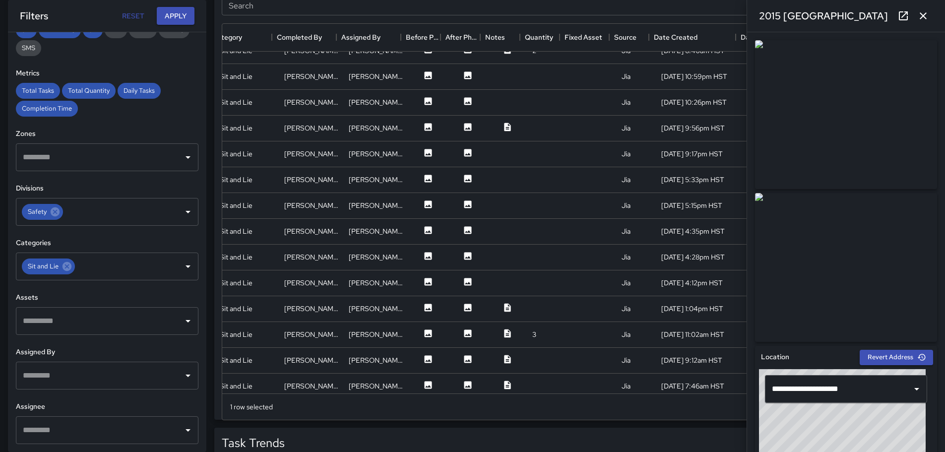
scroll to position [744, 181]
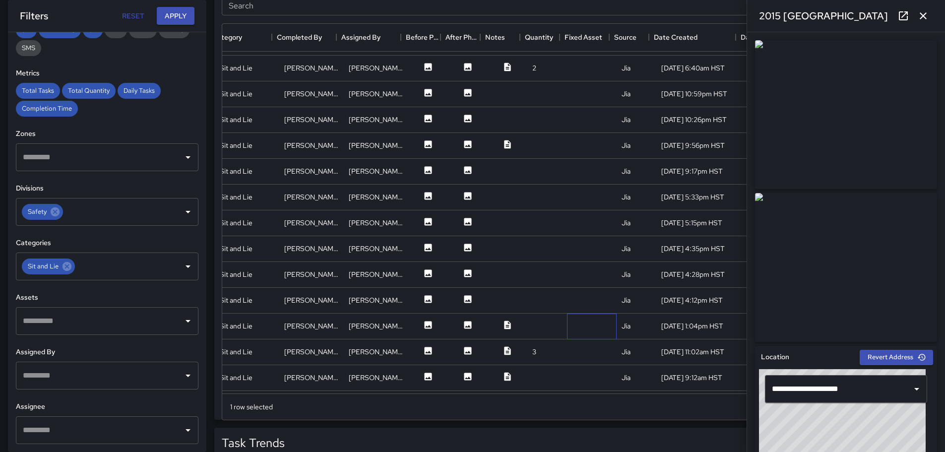
click at [589, 326] on div at bounding box center [592, 326] width 50 height 26
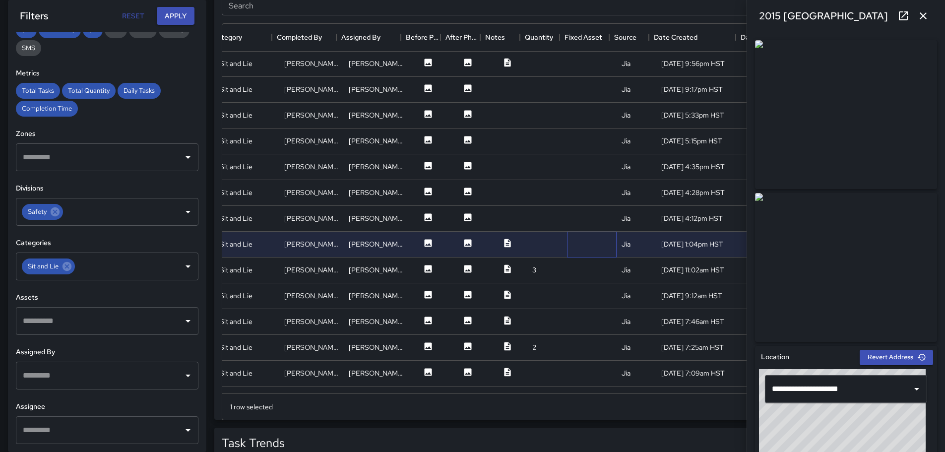
scroll to position [843, 181]
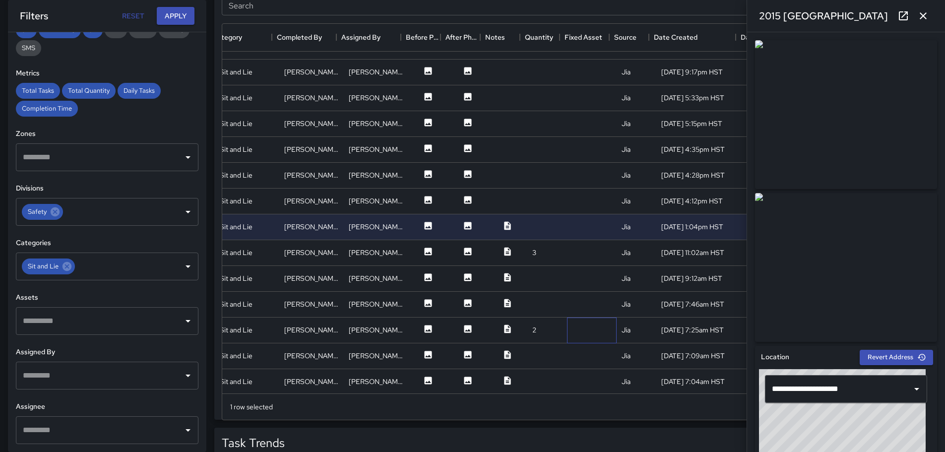
click at [593, 329] on div at bounding box center [592, 330] width 50 height 26
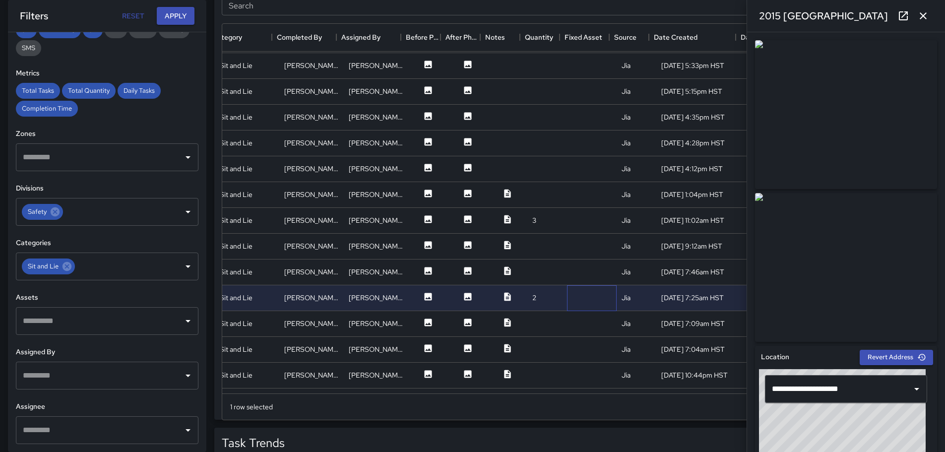
scroll to position [893, 181]
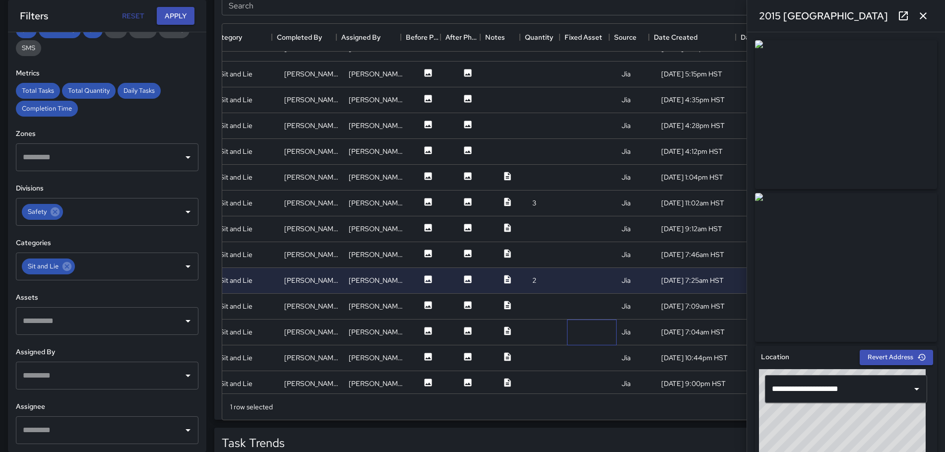
click at [567, 337] on div at bounding box center [592, 332] width 50 height 26
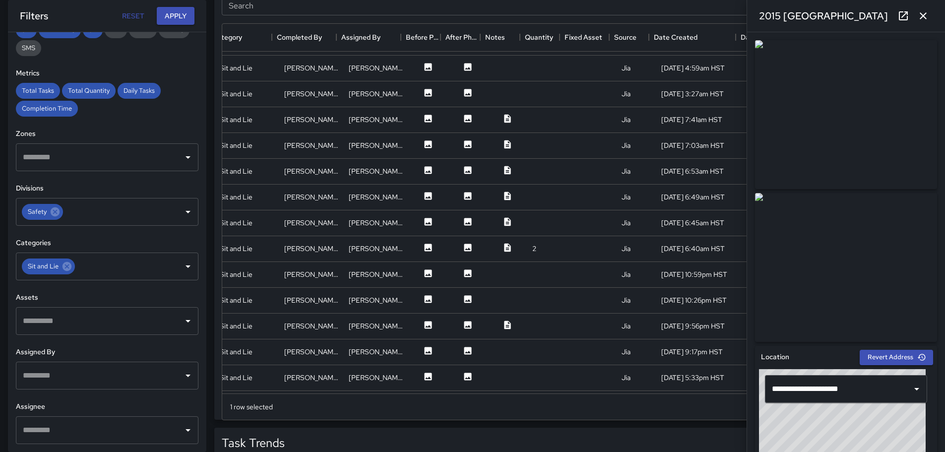
scroll to position [498, 181]
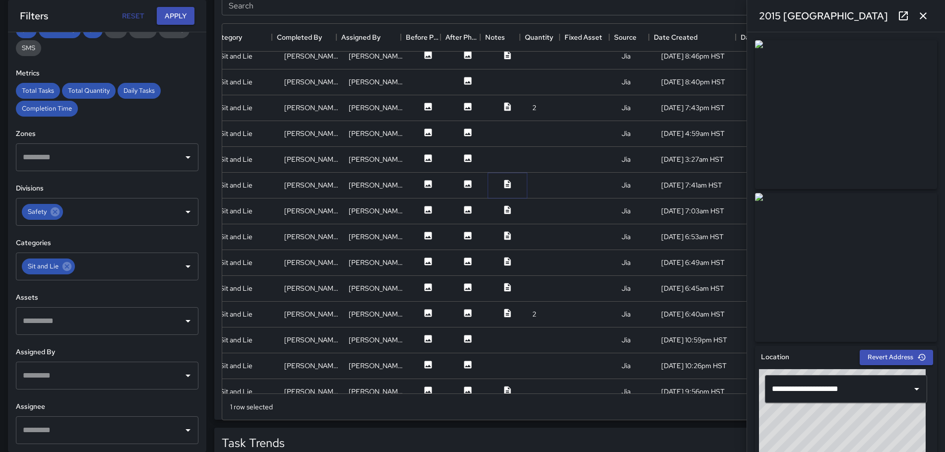
click at [504, 186] on icon at bounding box center [507, 184] width 6 height 8
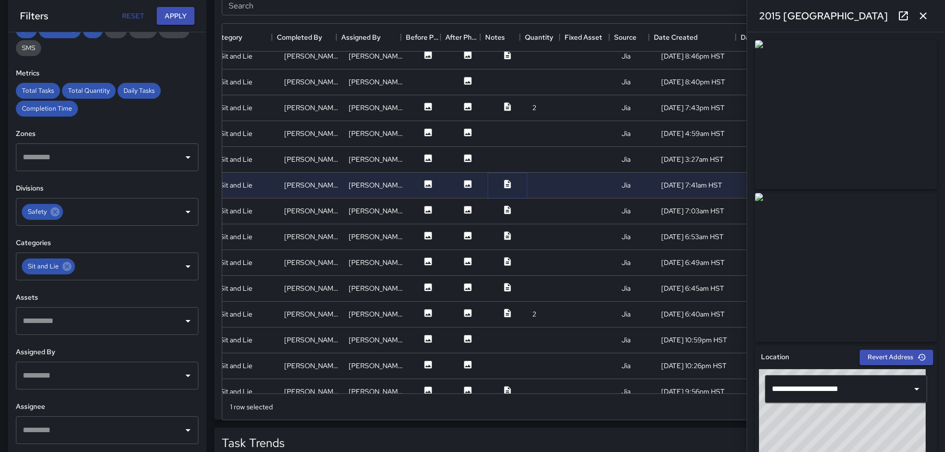
click at [502, 185] on icon at bounding box center [507, 184] width 10 height 10
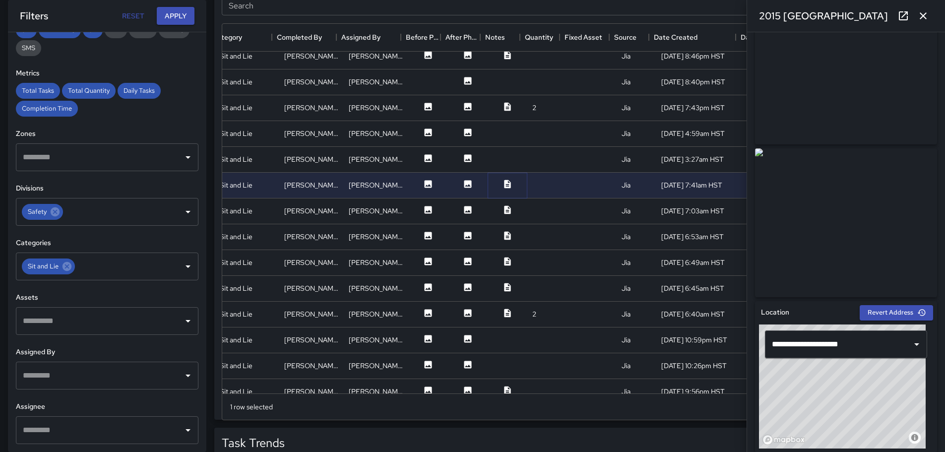
scroll to position [0, 0]
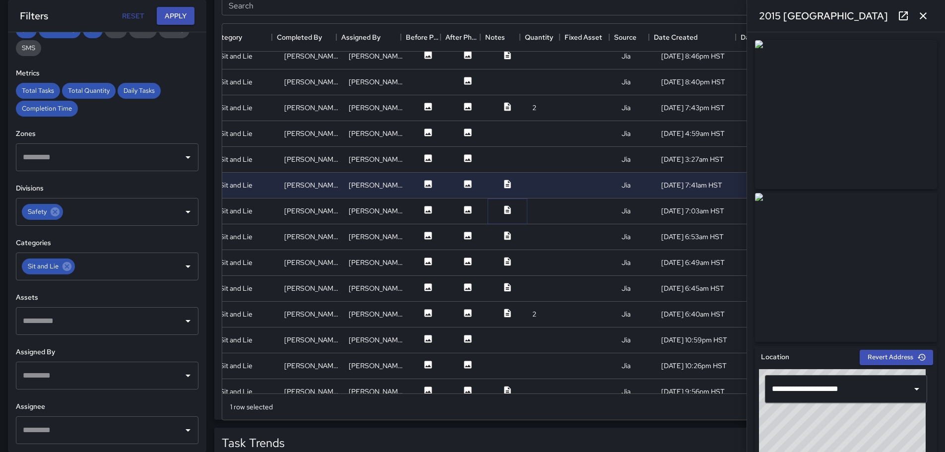
click at [504, 207] on icon at bounding box center [507, 209] width 6 height 8
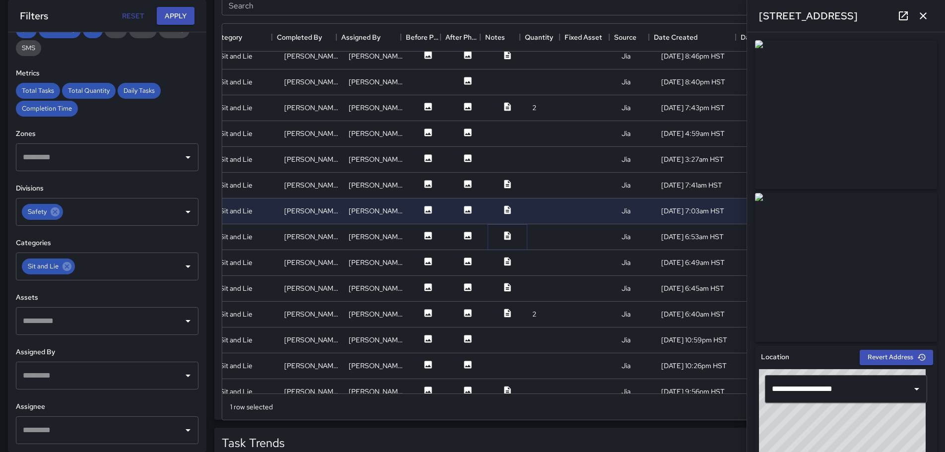
click at [504, 235] on icon at bounding box center [507, 235] width 6 height 8
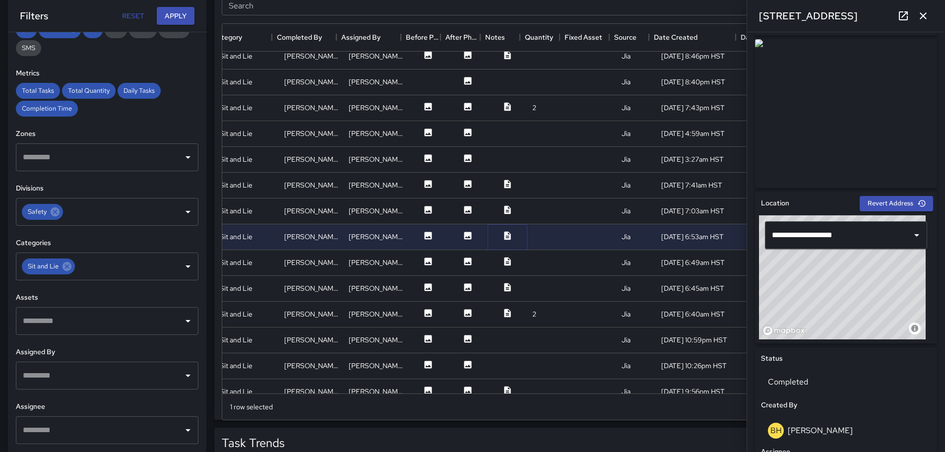
scroll to position [7, 0]
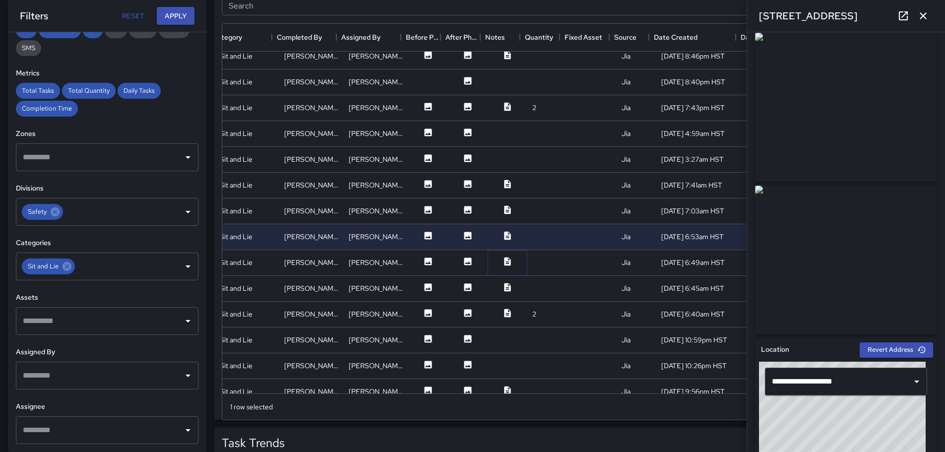
click at [503, 256] on icon at bounding box center [507, 261] width 10 height 10
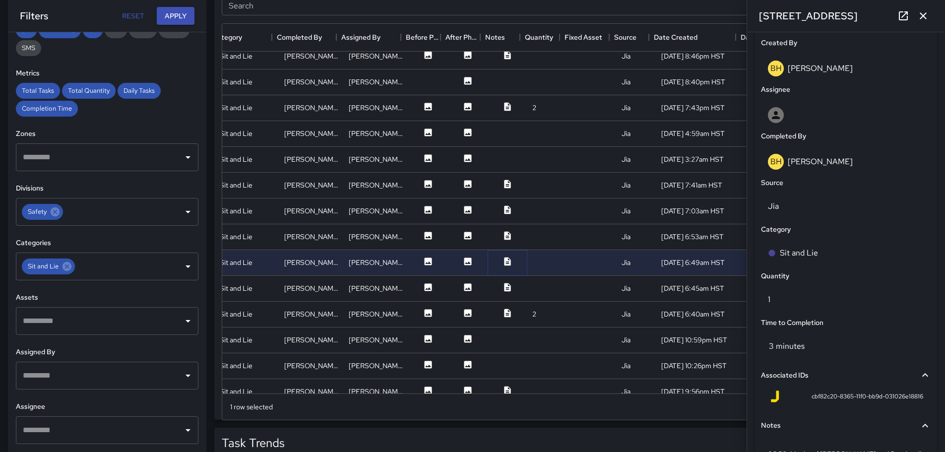
scroll to position [619, 0]
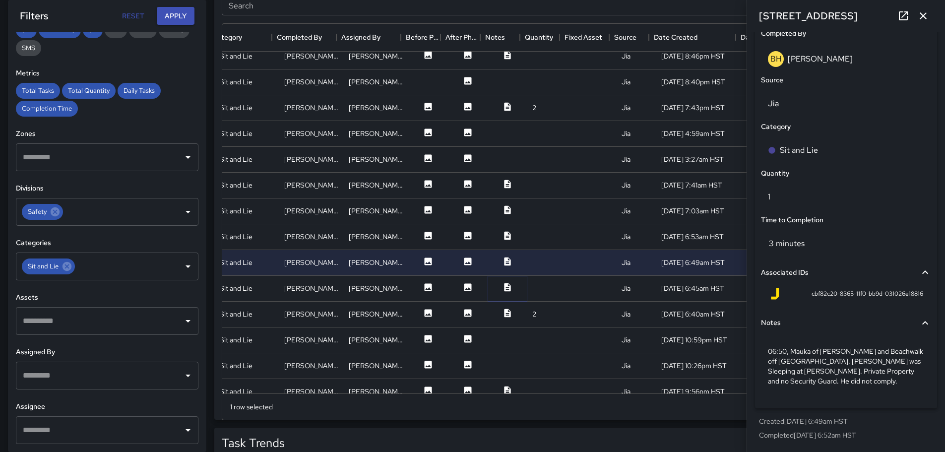
click at [502, 289] on icon at bounding box center [507, 287] width 10 height 10
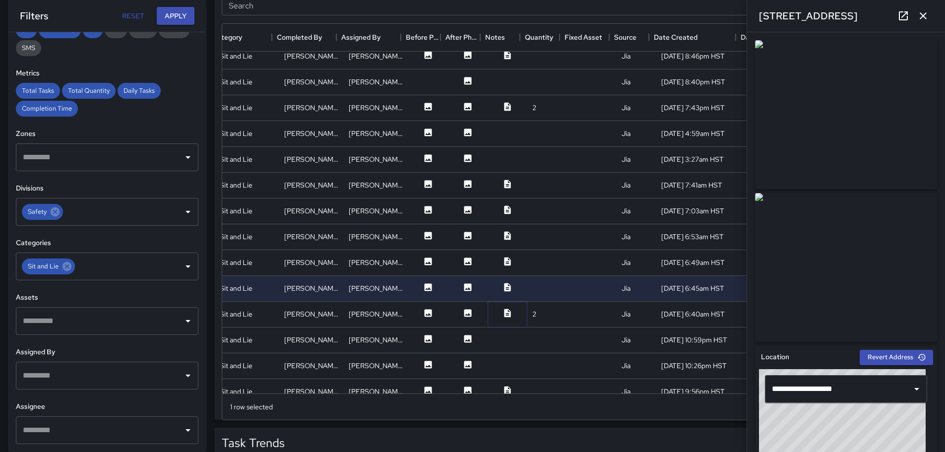
click at [502, 313] on icon at bounding box center [507, 313] width 10 height 10
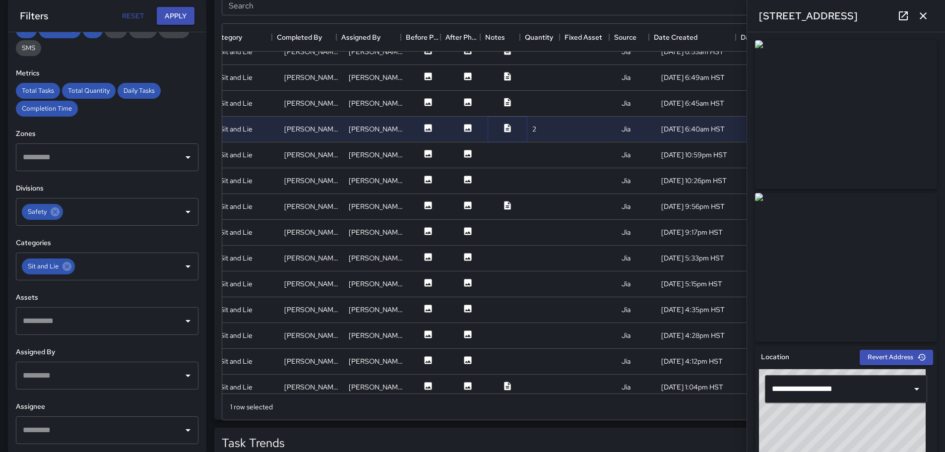
scroll to position [746, 181]
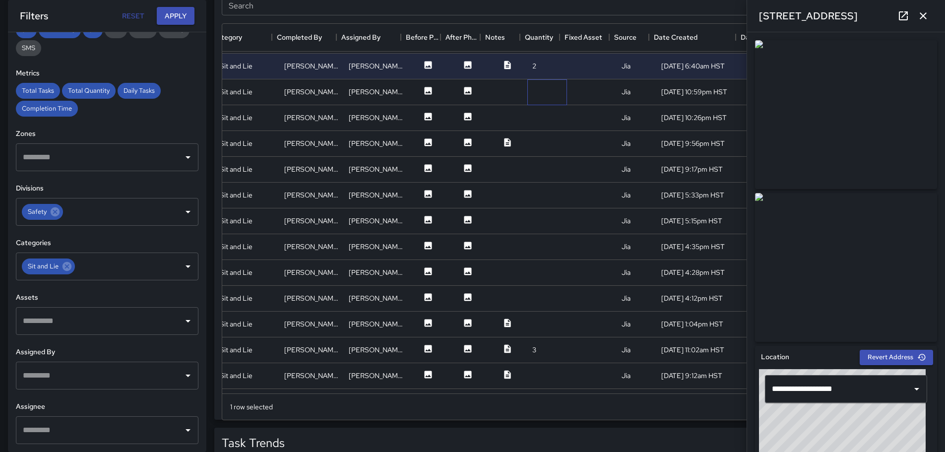
click at [546, 89] on div at bounding box center [547, 92] width 40 height 26
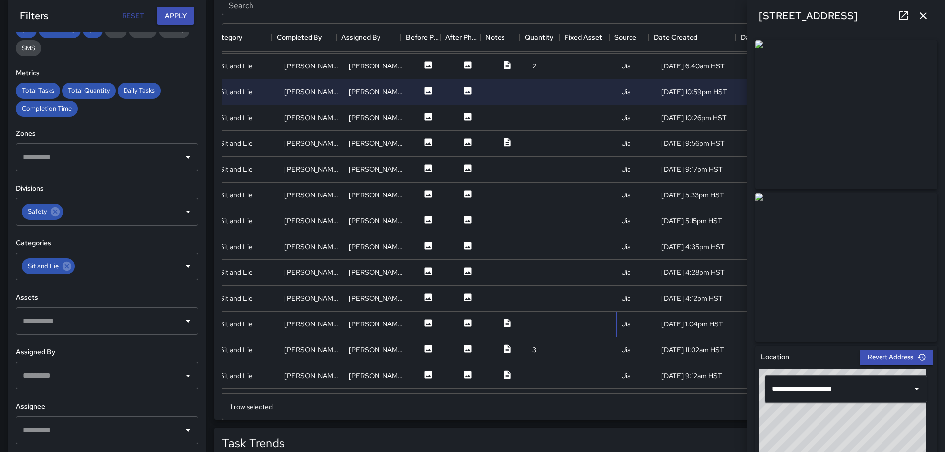
click at [567, 321] on div at bounding box center [592, 325] width 50 height 26
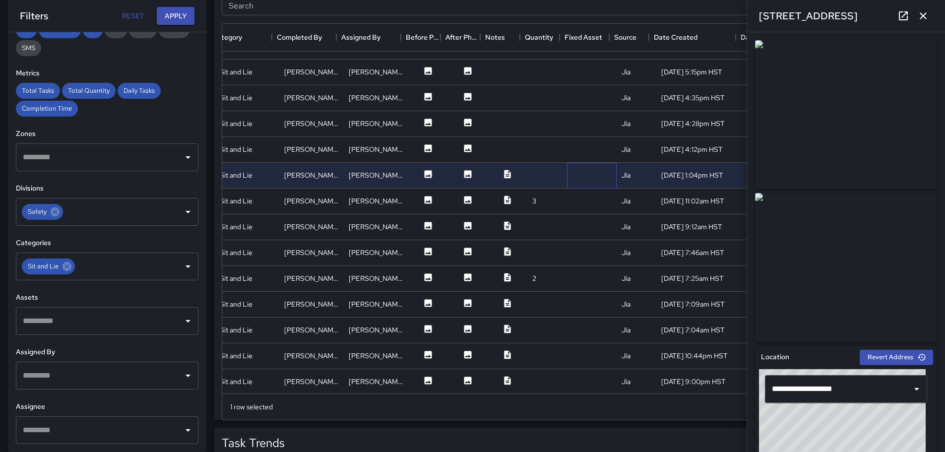
scroll to position [944, 181]
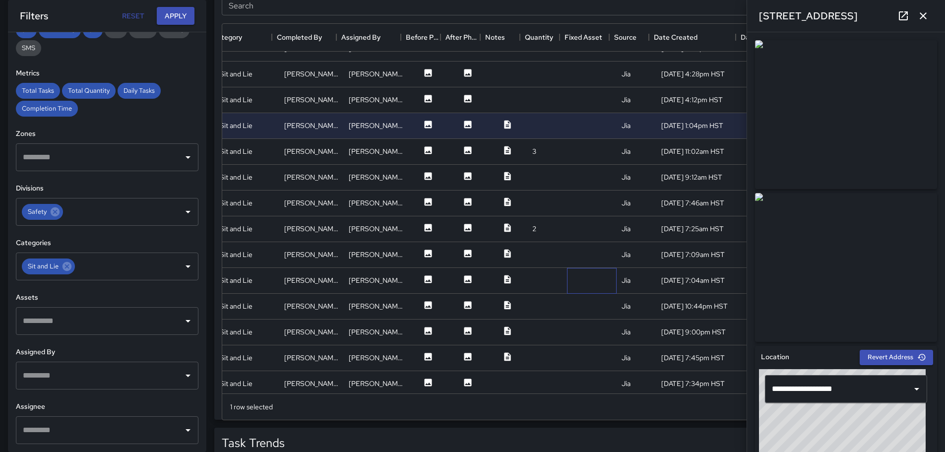
click at [578, 280] on div at bounding box center [592, 281] width 50 height 26
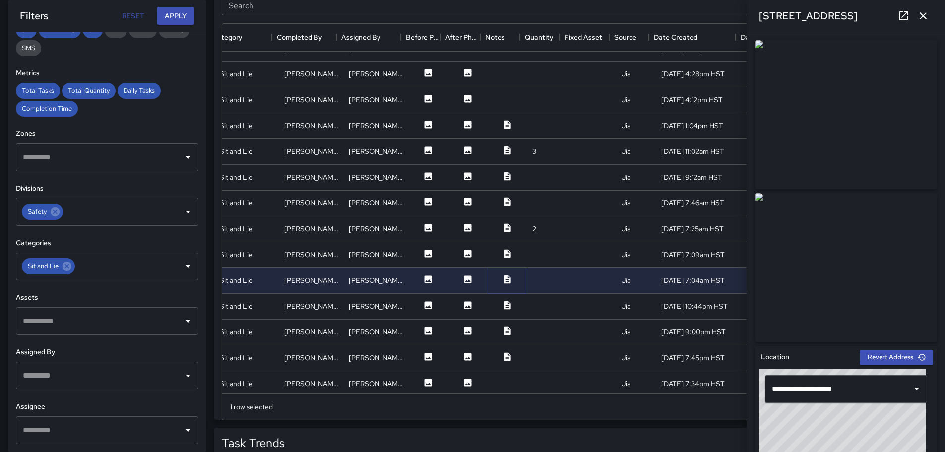
click at [502, 279] on icon at bounding box center [507, 279] width 10 height 10
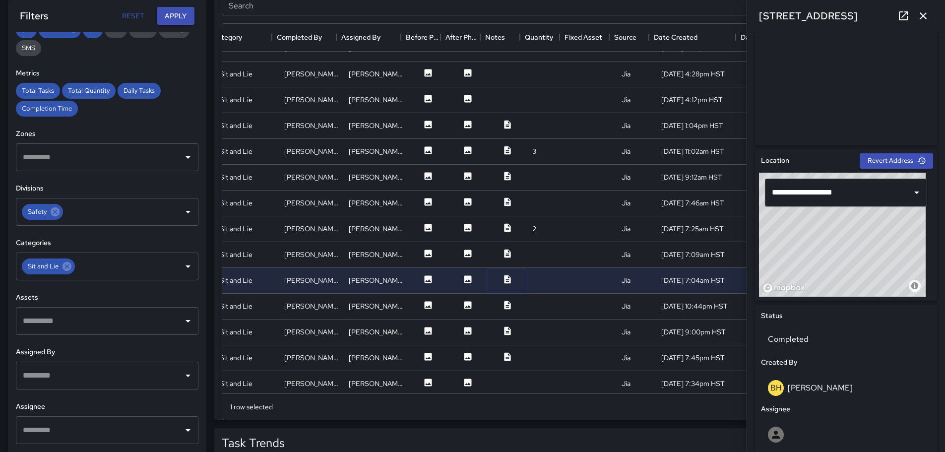
scroll to position [0, 0]
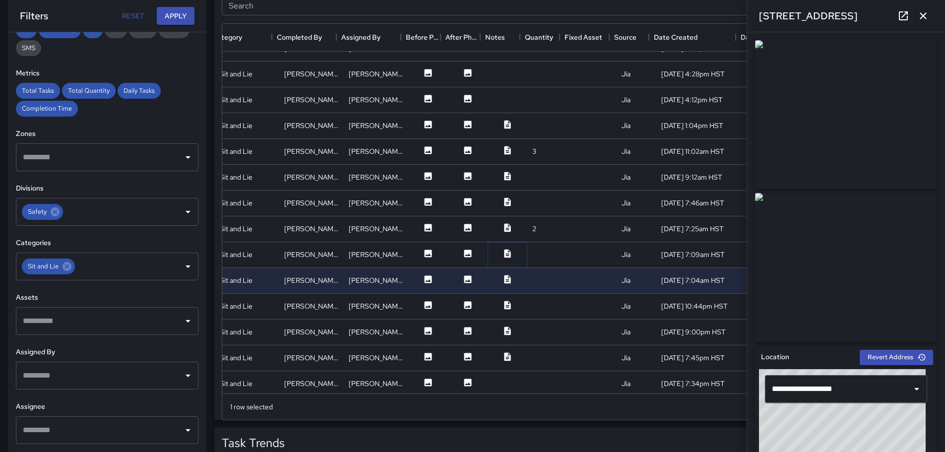
click at [502, 254] on icon at bounding box center [507, 254] width 10 height 10
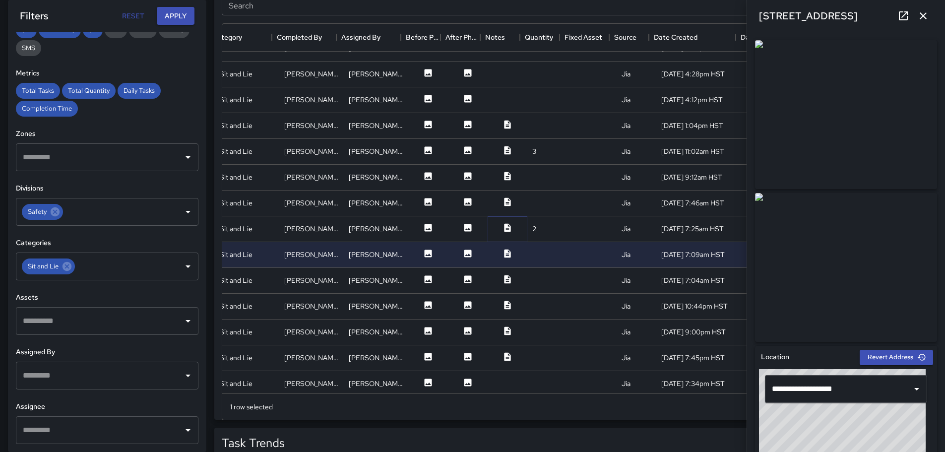
click at [504, 226] on icon at bounding box center [507, 227] width 6 height 8
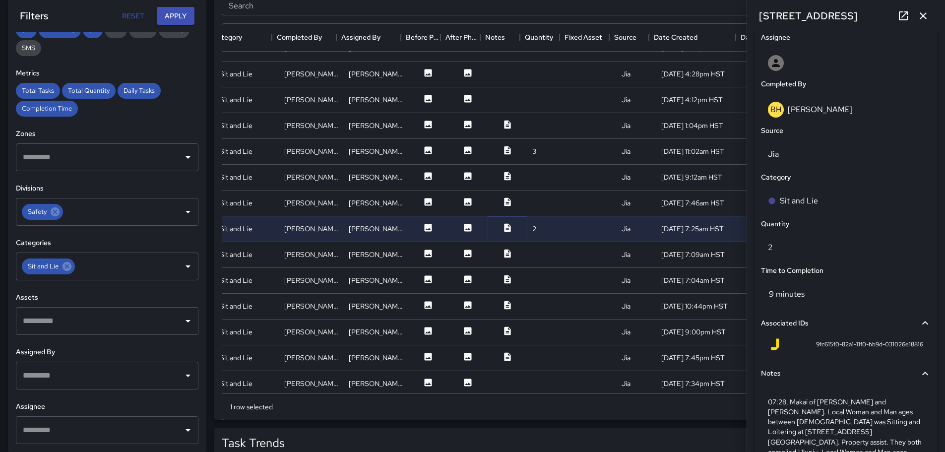
scroll to position [638, 0]
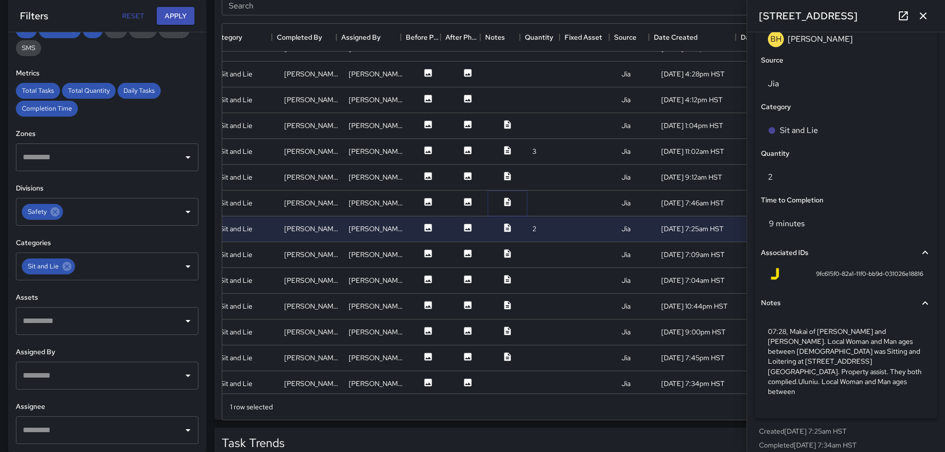
click at [504, 201] on icon at bounding box center [507, 201] width 6 height 8
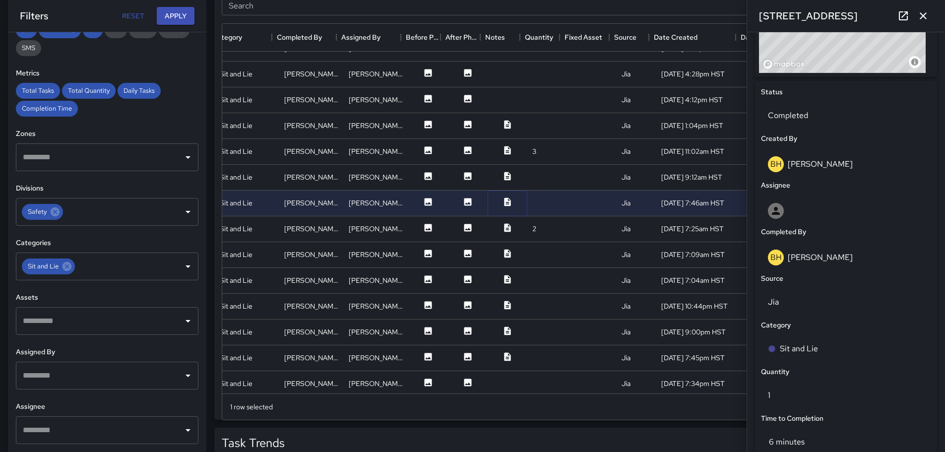
scroll to position [628, 0]
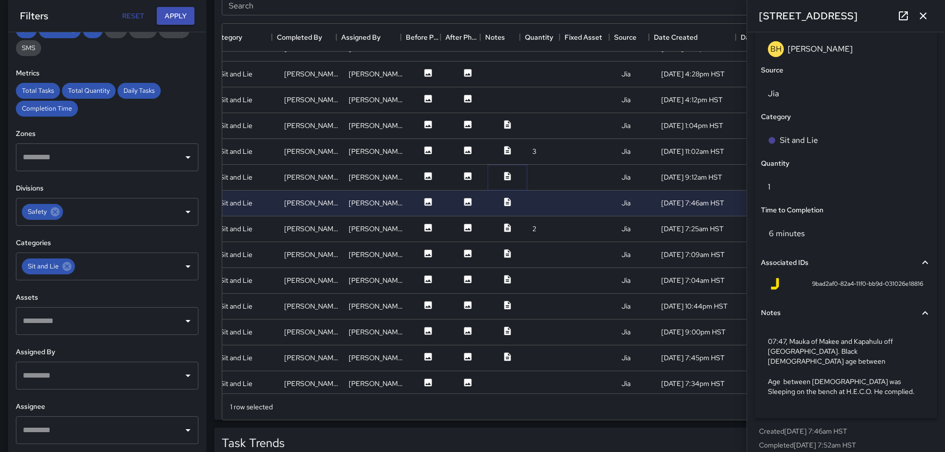
click at [502, 176] on icon at bounding box center [507, 176] width 10 height 10
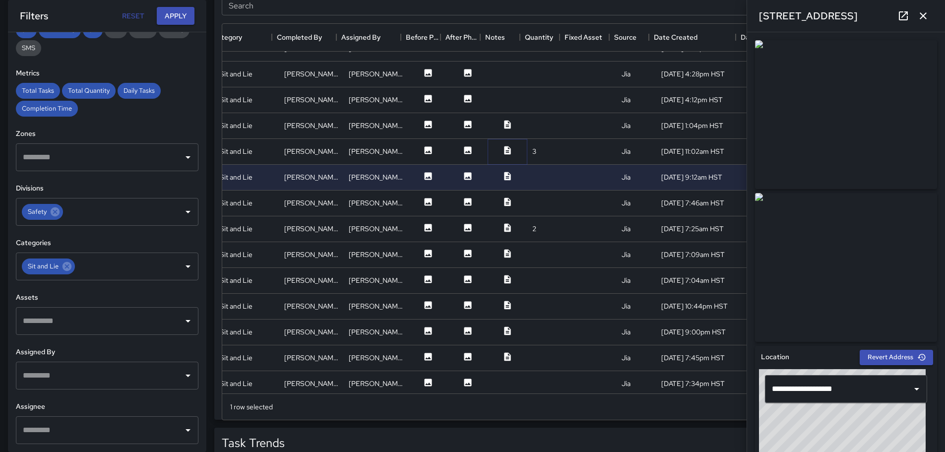
click at [504, 150] on icon at bounding box center [507, 150] width 6 height 8
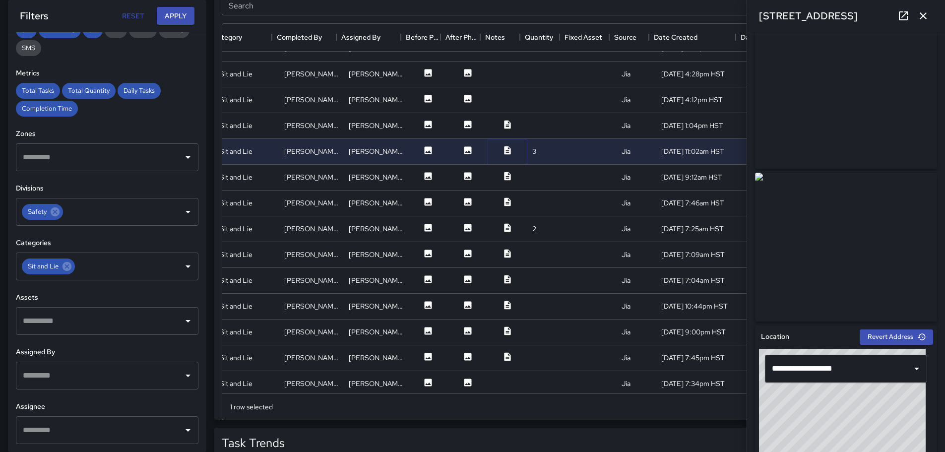
scroll to position [0, 0]
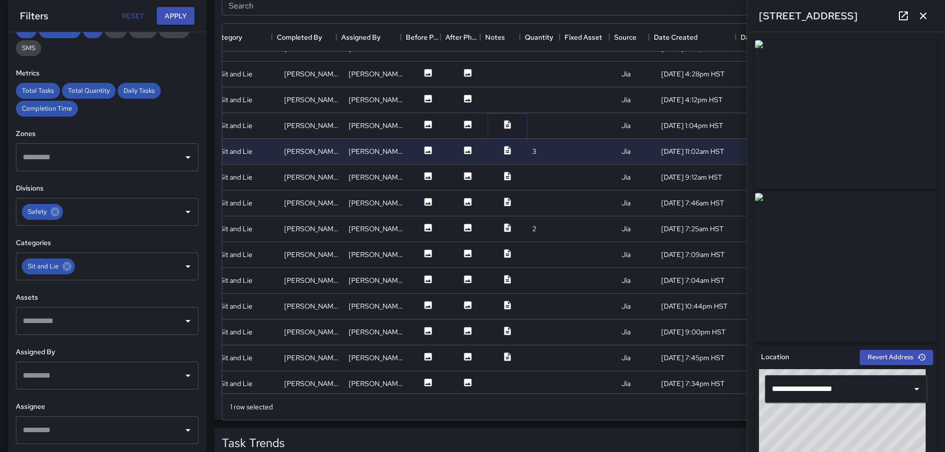
click at [504, 125] on icon at bounding box center [507, 124] width 6 height 8
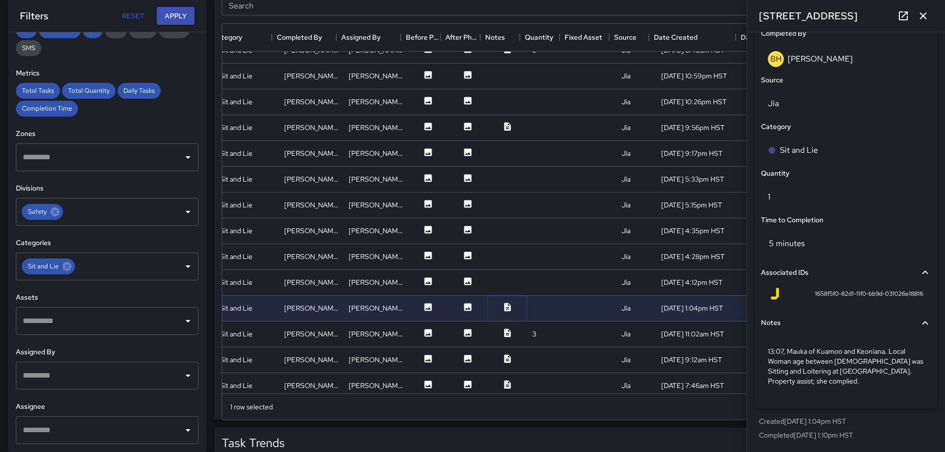
scroll to position [746, 181]
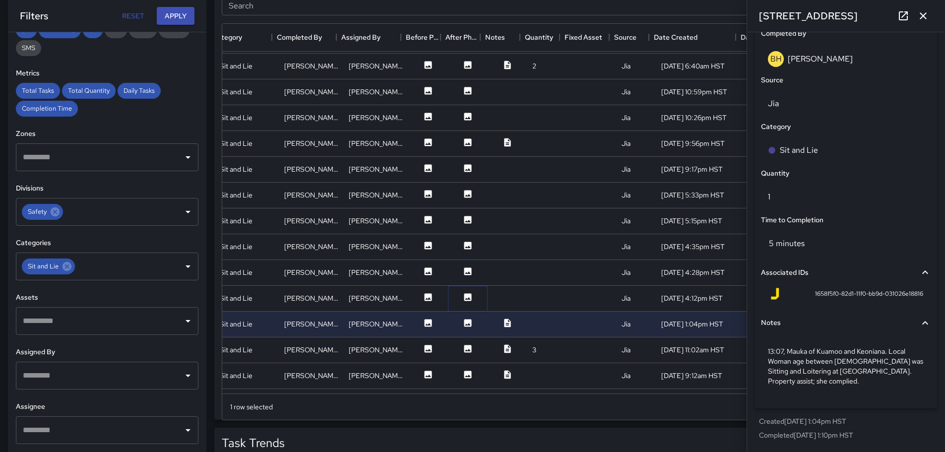
click at [463, 299] on icon at bounding box center [468, 297] width 10 height 10
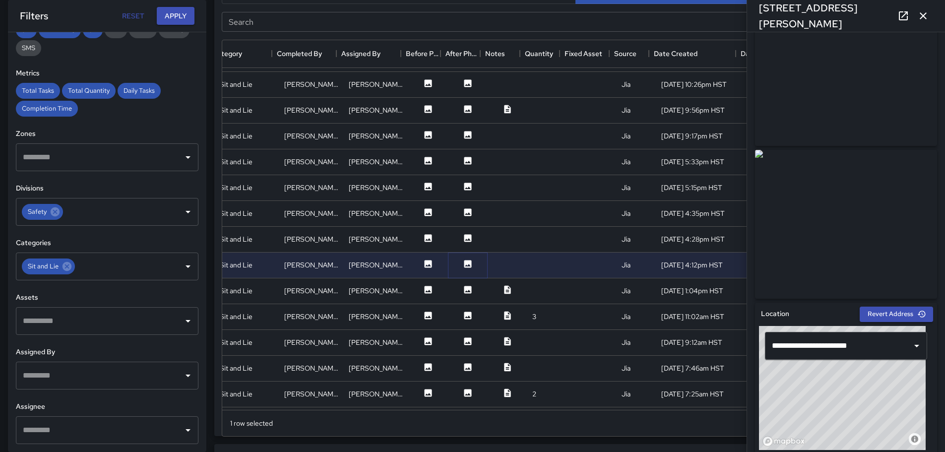
scroll to position [43, 0]
click at [464, 236] on icon at bounding box center [467, 237] width 7 height 7
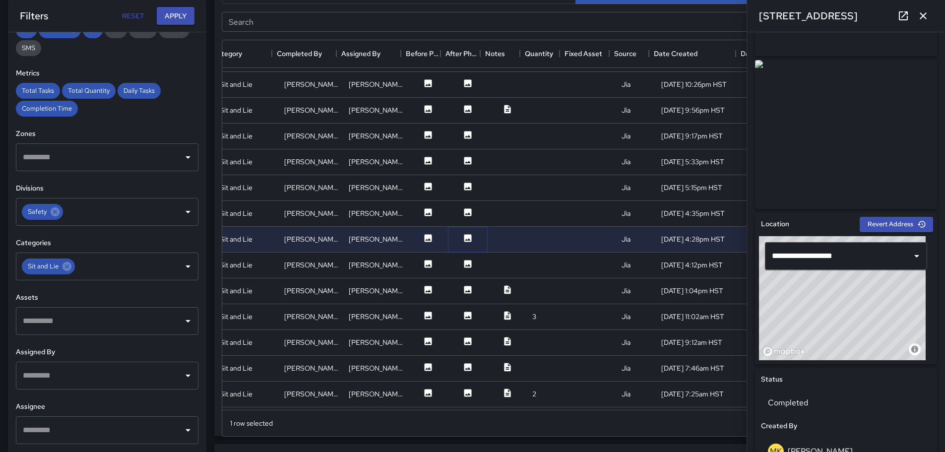
scroll to position [0, 0]
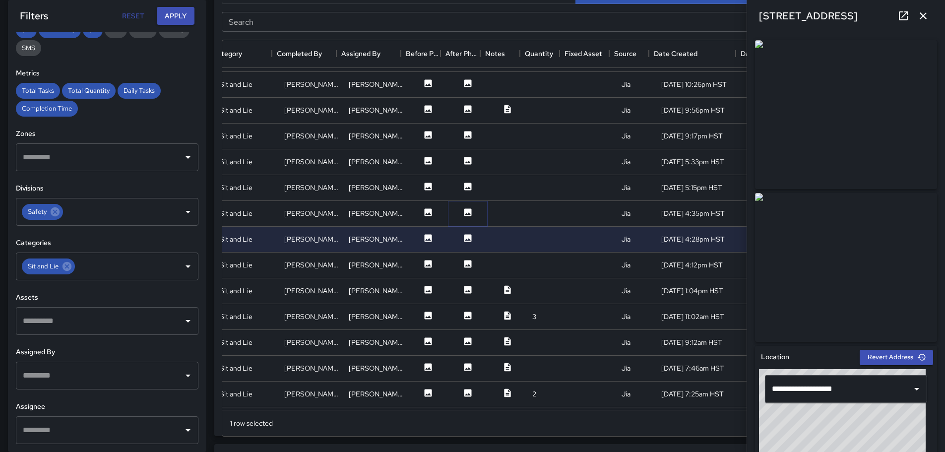
click at [464, 211] on icon at bounding box center [467, 211] width 7 height 7
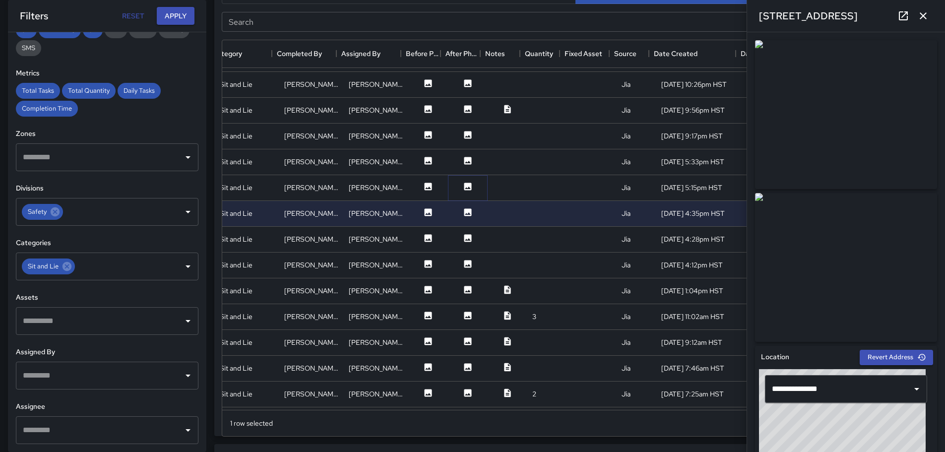
click at [464, 187] on icon at bounding box center [467, 186] width 7 height 7
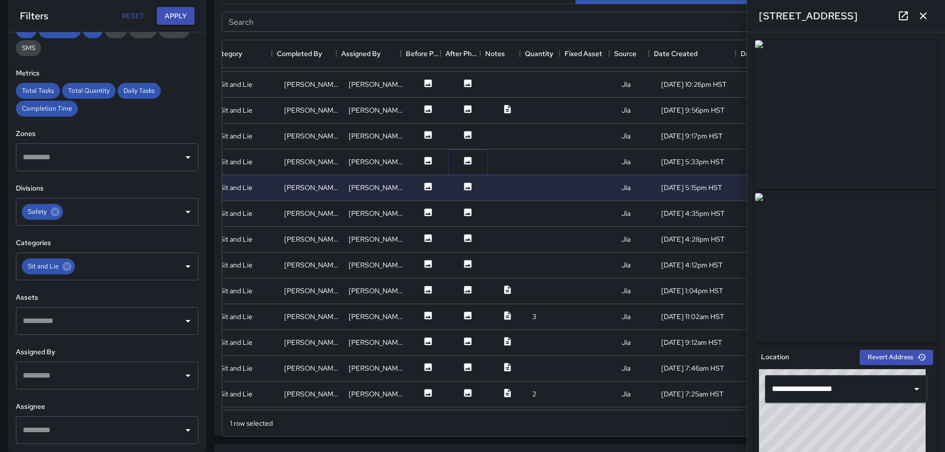
click at [464, 161] on icon at bounding box center [467, 160] width 7 height 7
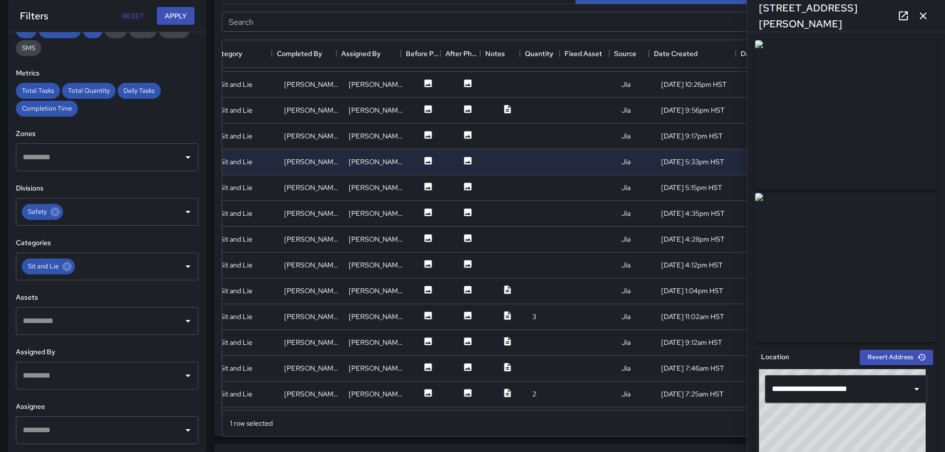
drag, startPoint x: 934, startPoint y: 100, endPoint x: 938, endPoint y: 104, distance: 6.4
click at [938, 106] on div "**********" at bounding box center [846, 242] width 198 height 420
click at [464, 134] on icon at bounding box center [467, 134] width 7 height 7
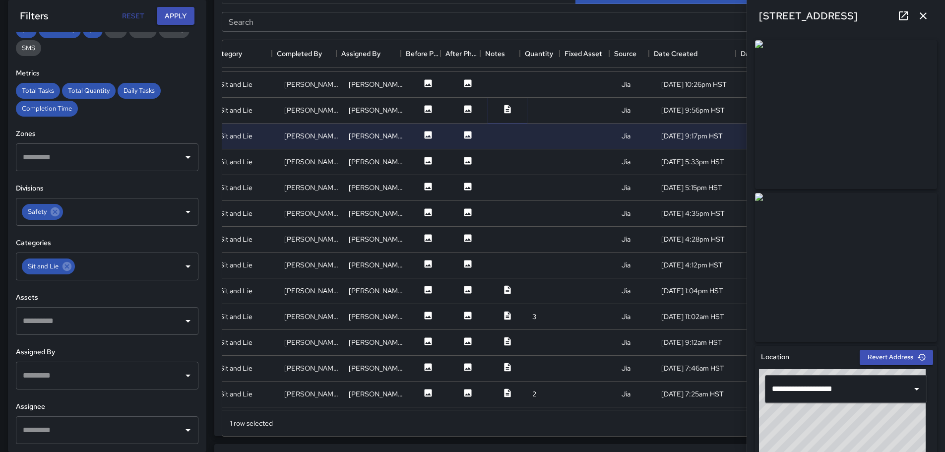
click at [502, 107] on icon at bounding box center [507, 109] width 10 height 10
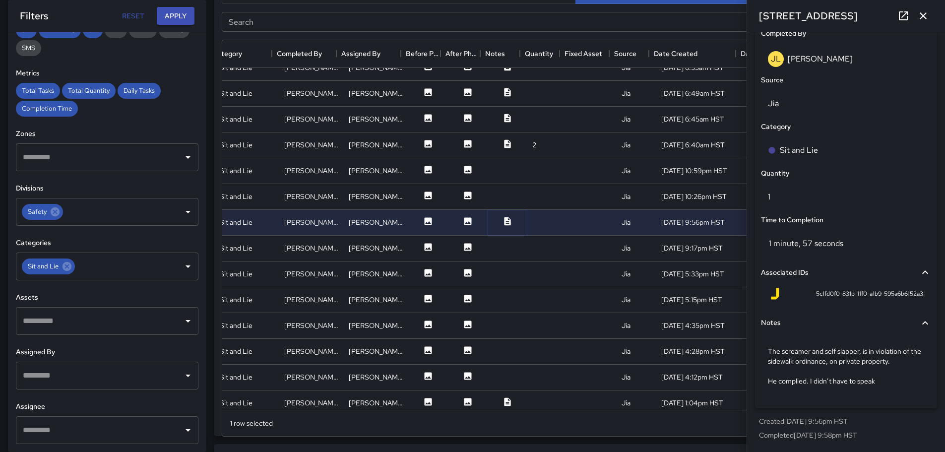
scroll to position [647, 181]
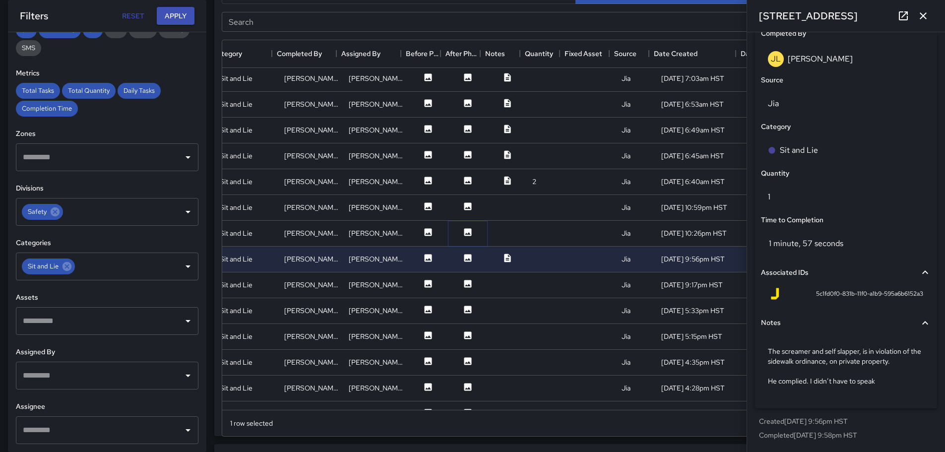
click at [464, 231] on icon at bounding box center [467, 231] width 7 height 7
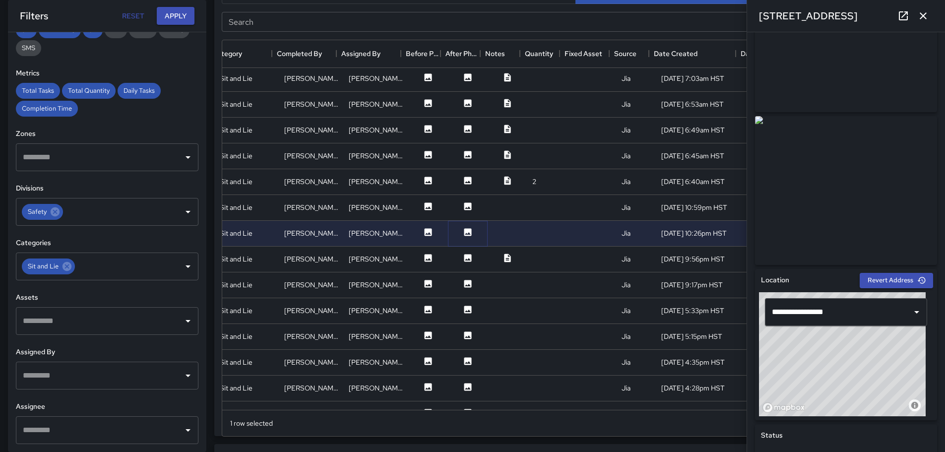
scroll to position [0, 0]
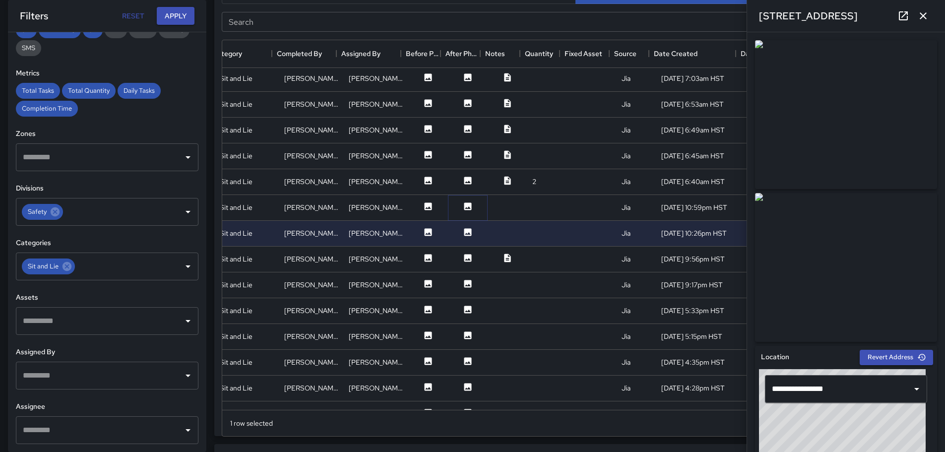
click at [464, 205] on icon at bounding box center [467, 205] width 7 height 7
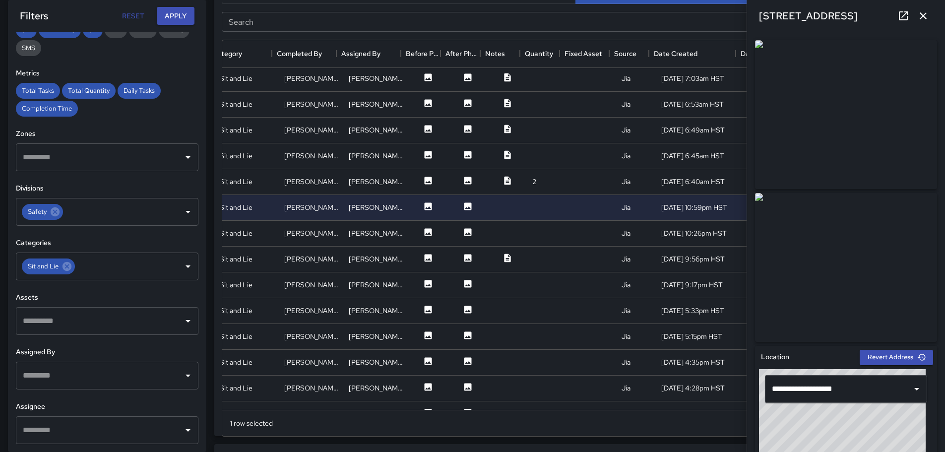
click at [937, 165] on div "**********" at bounding box center [846, 242] width 198 height 420
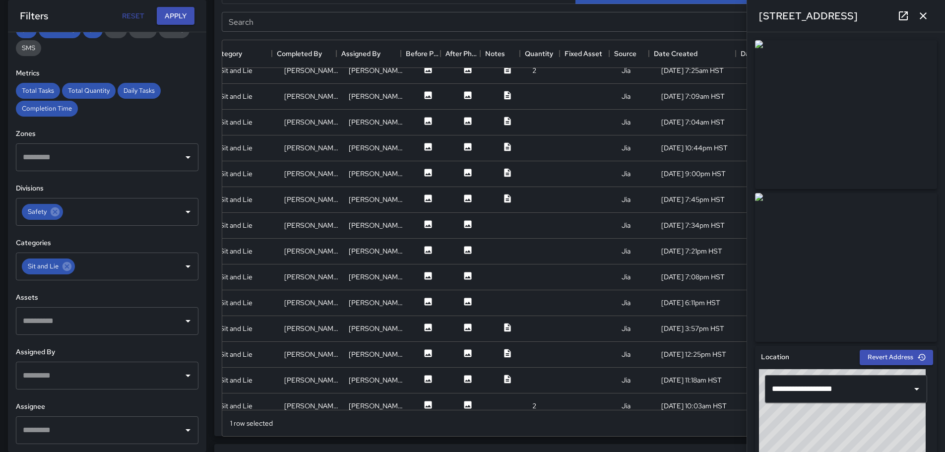
scroll to position [1143, 181]
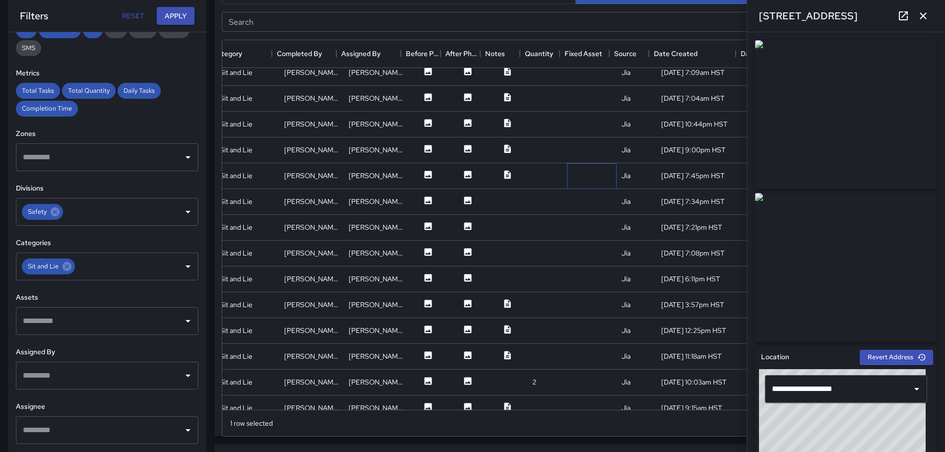
click at [570, 174] on div at bounding box center [592, 176] width 50 height 26
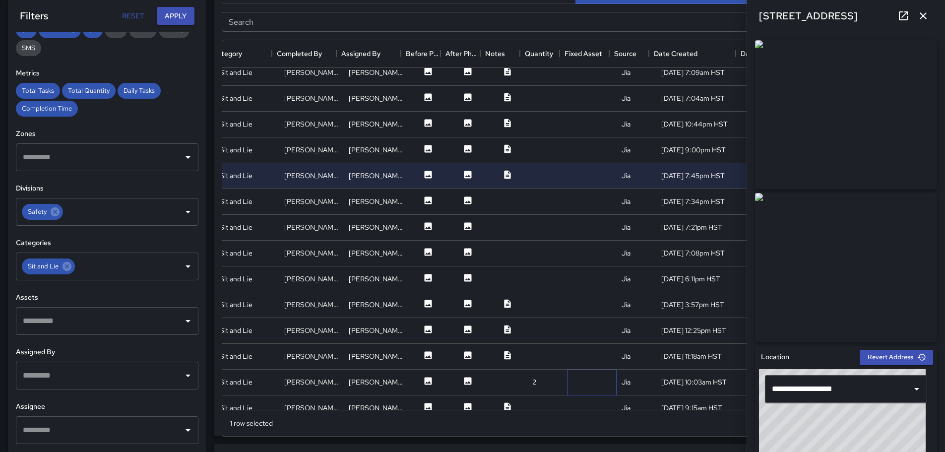
click at [567, 375] on div at bounding box center [592, 383] width 50 height 26
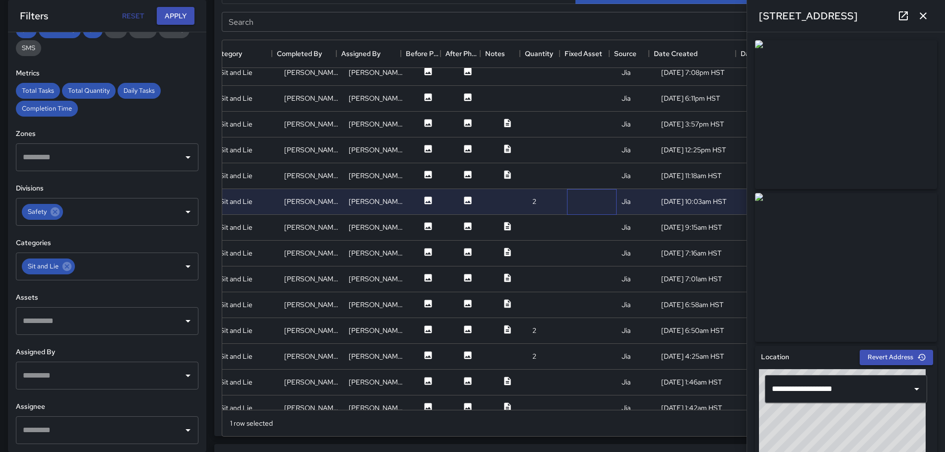
scroll to position [1341, 181]
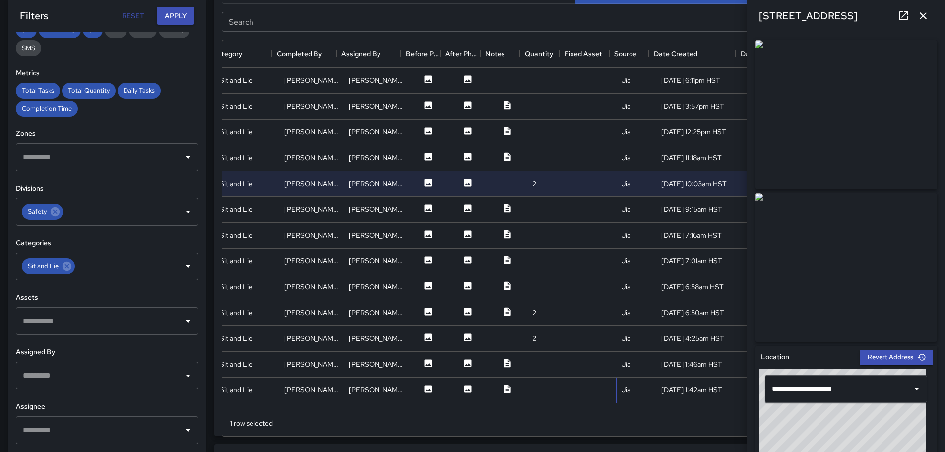
click at [567, 389] on div at bounding box center [592, 390] width 50 height 26
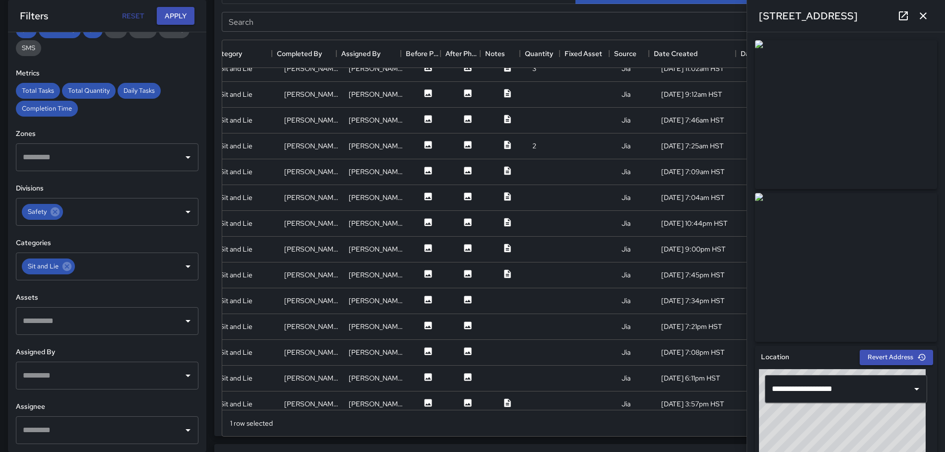
scroll to position [1093, 181]
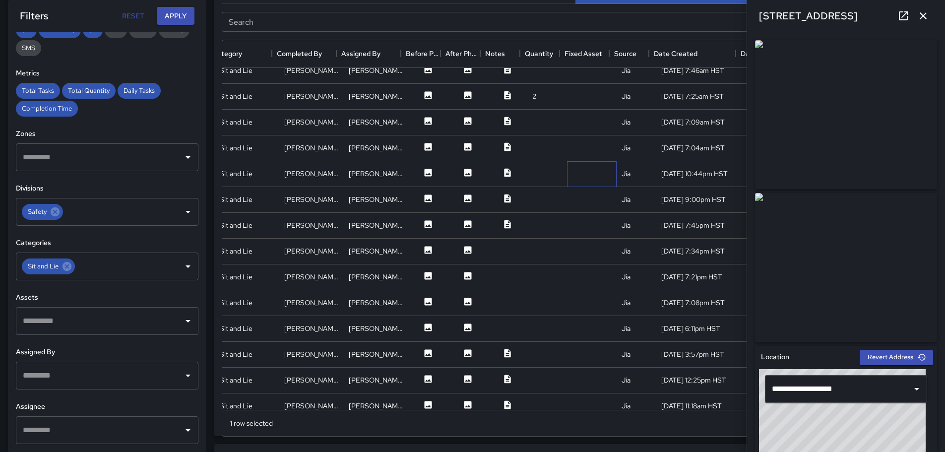
click at [567, 175] on div at bounding box center [592, 174] width 50 height 26
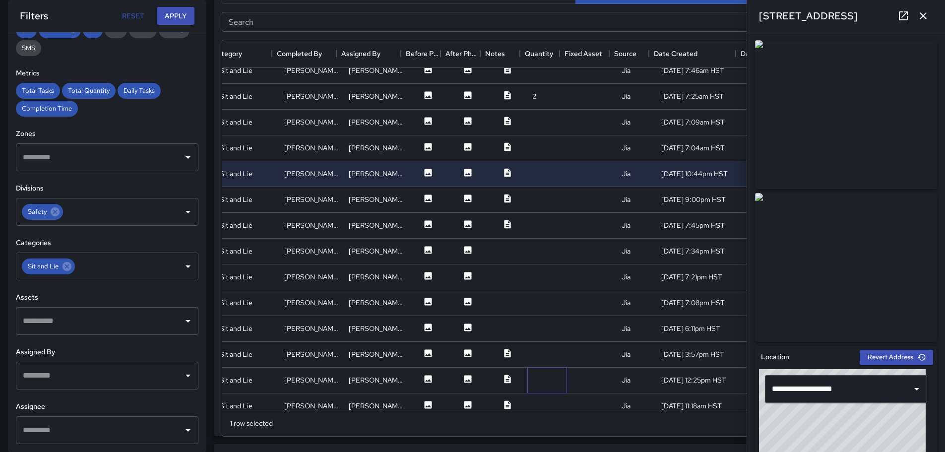
click at [529, 383] on div at bounding box center [547, 381] width 40 height 26
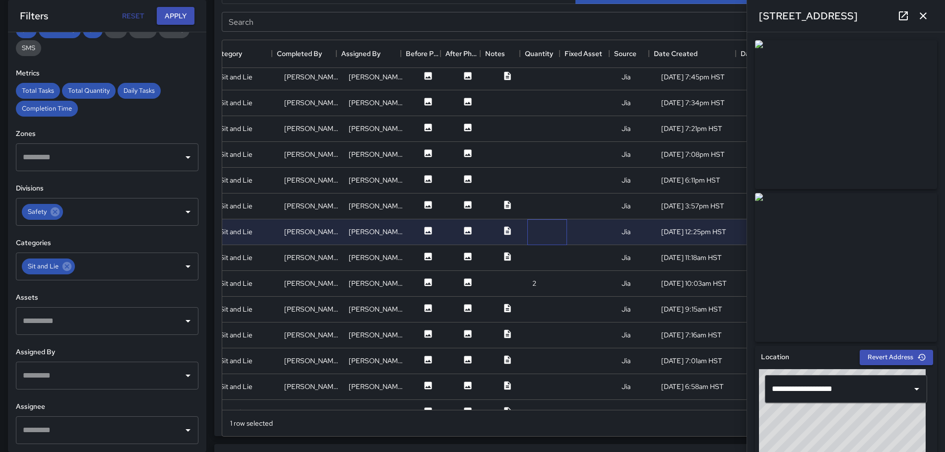
scroll to position [1242, 181]
click at [533, 380] on div at bounding box center [547, 387] width 40 height 26
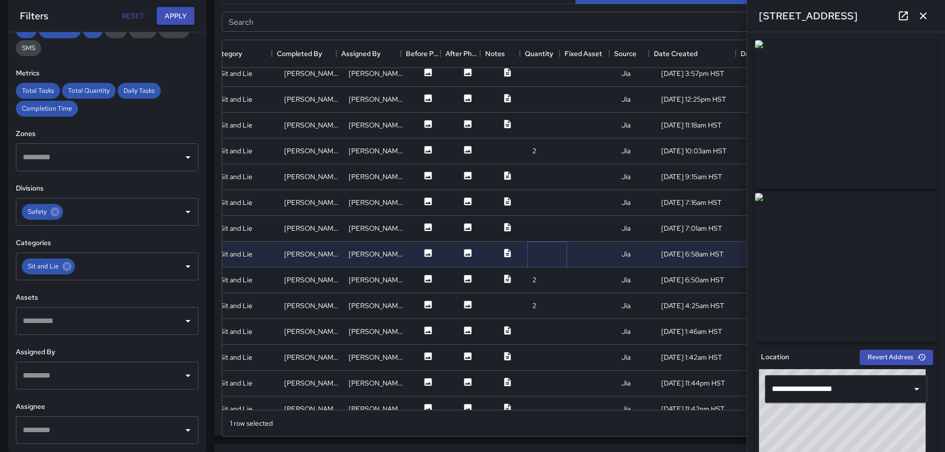
scroll to position [1391, 181]
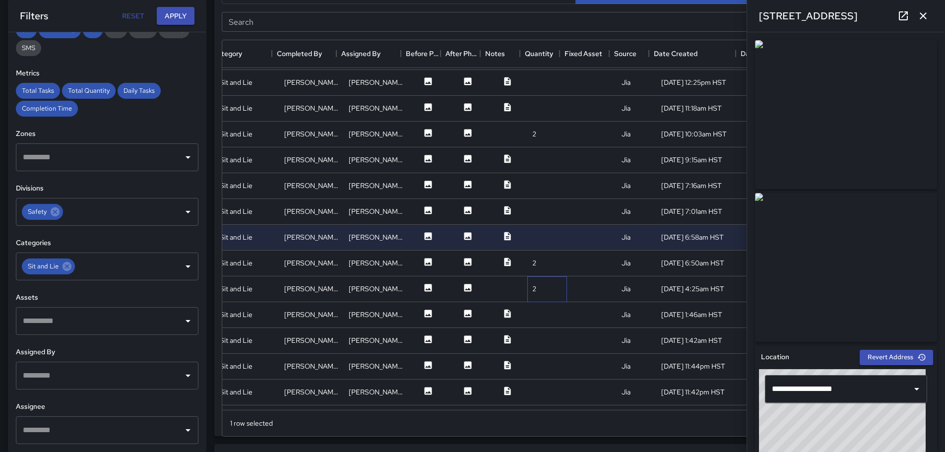
click at [539, 290] on div "2" at bounding box center [547, 289] width 40 height 26
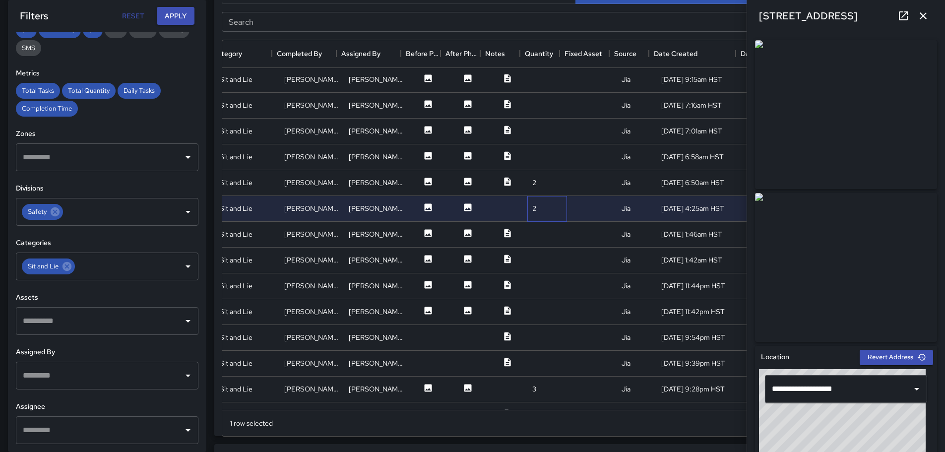
scroll to position [1490, 181]
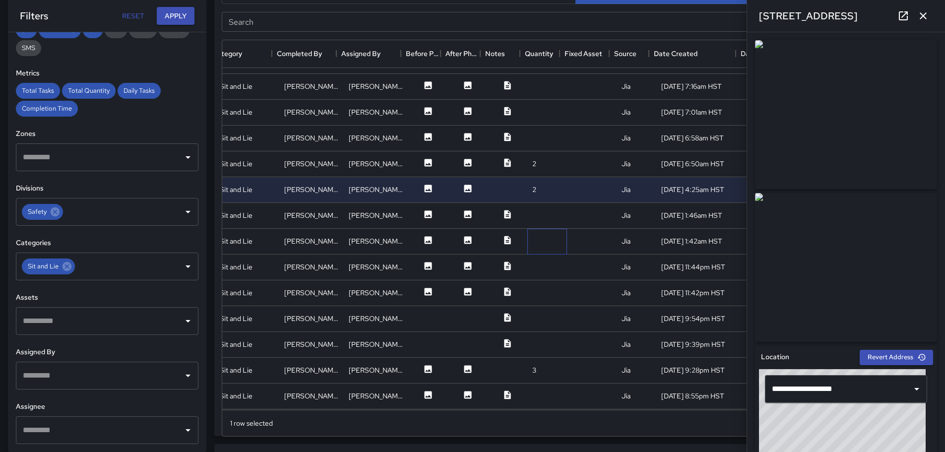
click at [527, 238] on div at bounding box center [547, 242] width 40 height 26
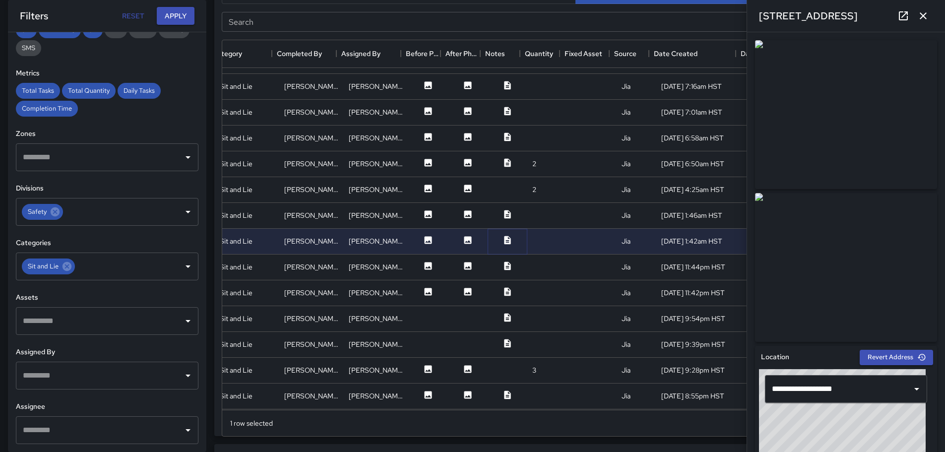
click at [502, 242] on icon at bounding box center [507, 240] width 10 height 10
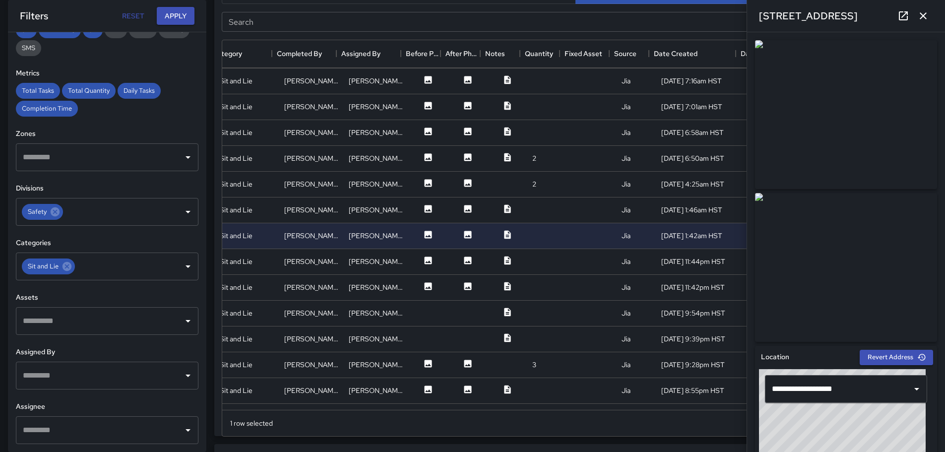
scroll to position [1492, 181]
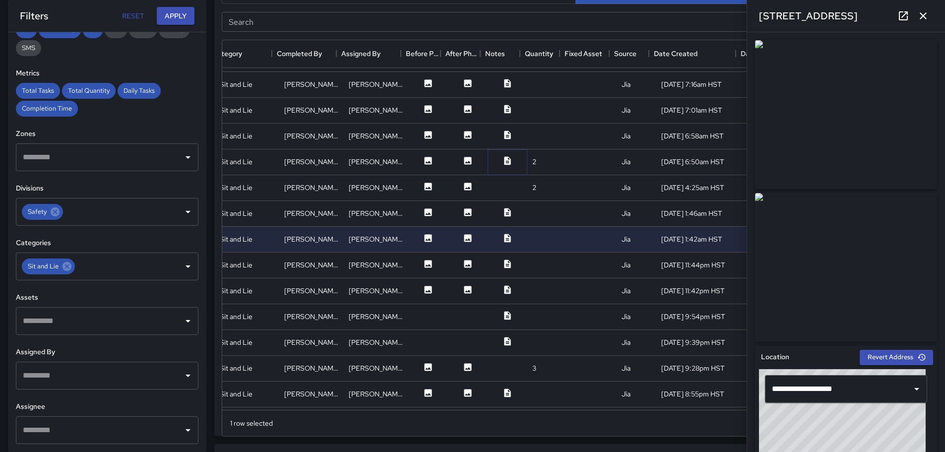
click at [504, 161] on icon at bounding box center [507, 160] width 6 height 8
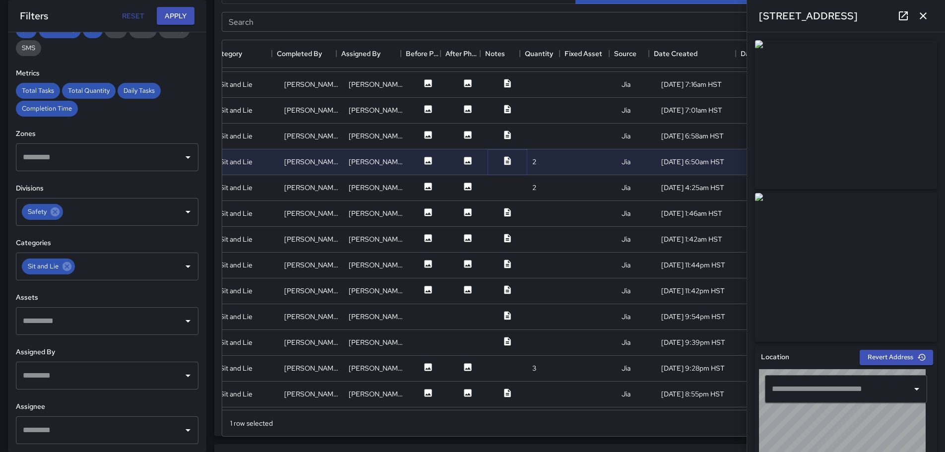
type input "**********"
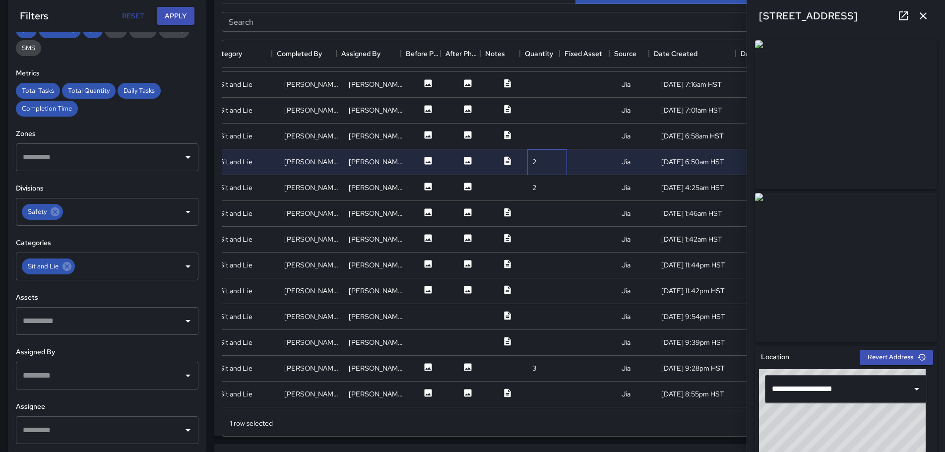
click at [540, 161] on div "2" at bounding box center [547, 162] width 40 height 26
click at [518, 81] on div at bounding box center [508, 85] width 40 height 26
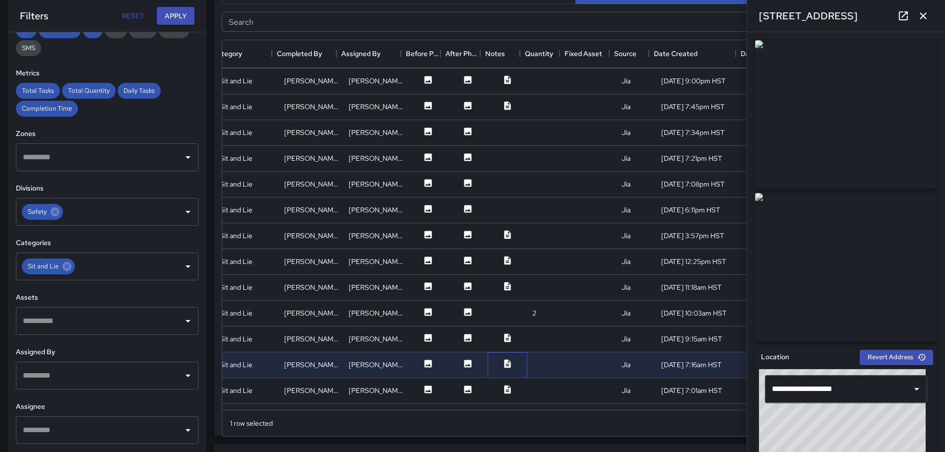
scroll to position [1194, 181]
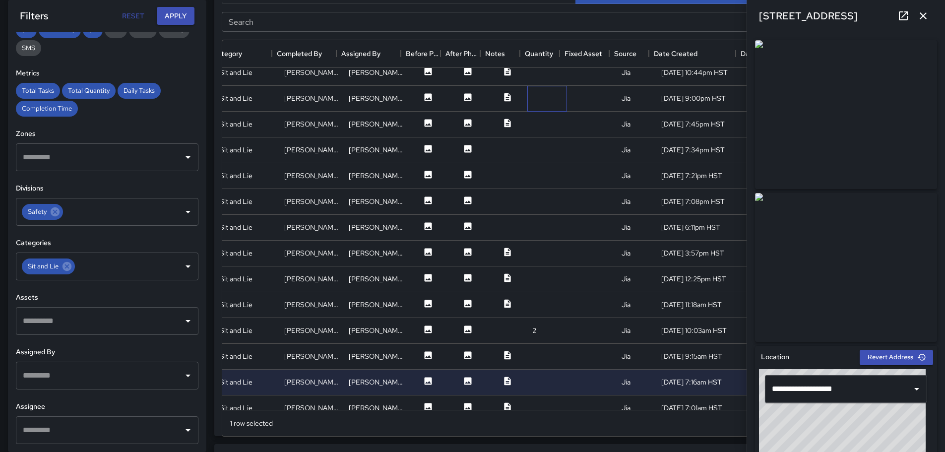
click at [527, 98] on div at bounding box center [547, 99] width 40 height 26
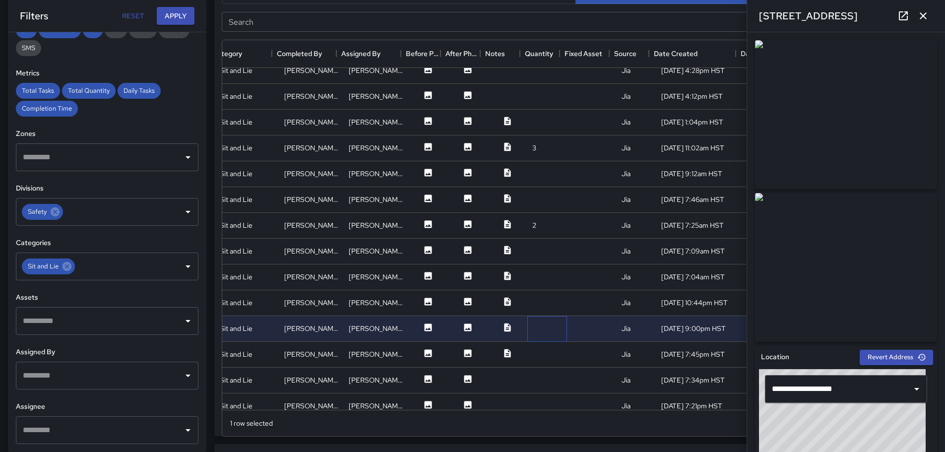
scroll to position [946, 181]
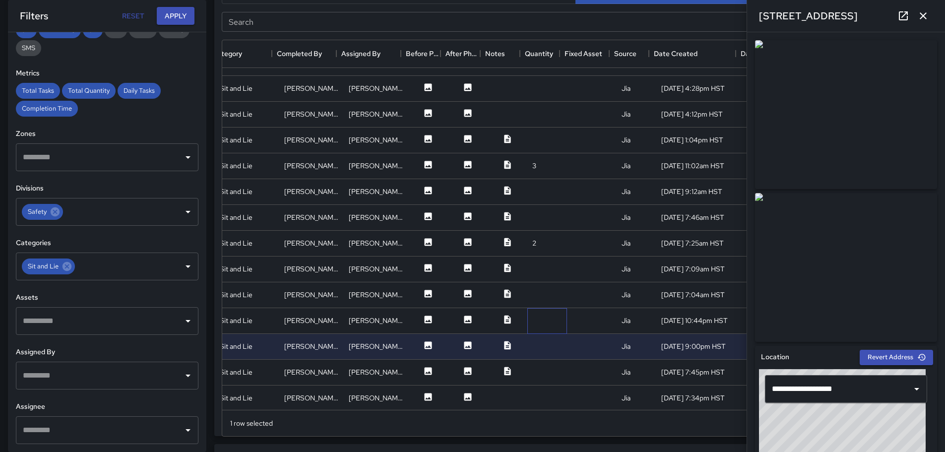
click at [532, 315] on div at bounding box center [547, 321] width 40 height 26
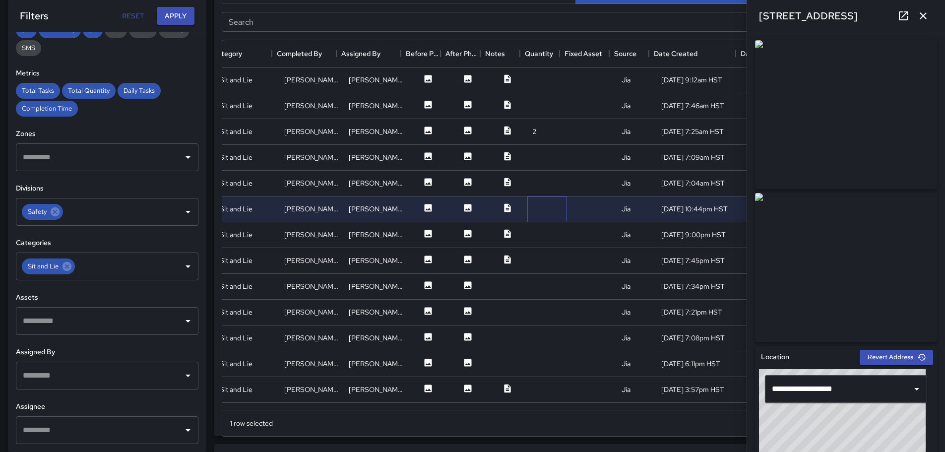
scroll to position [1095, 181]
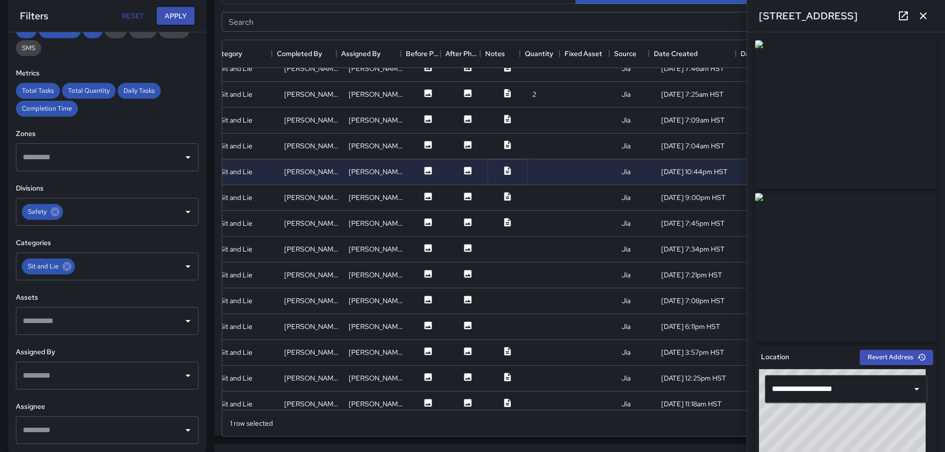
click at [504, 170] on icon at bounding box center [507, 170] width 6 height 8
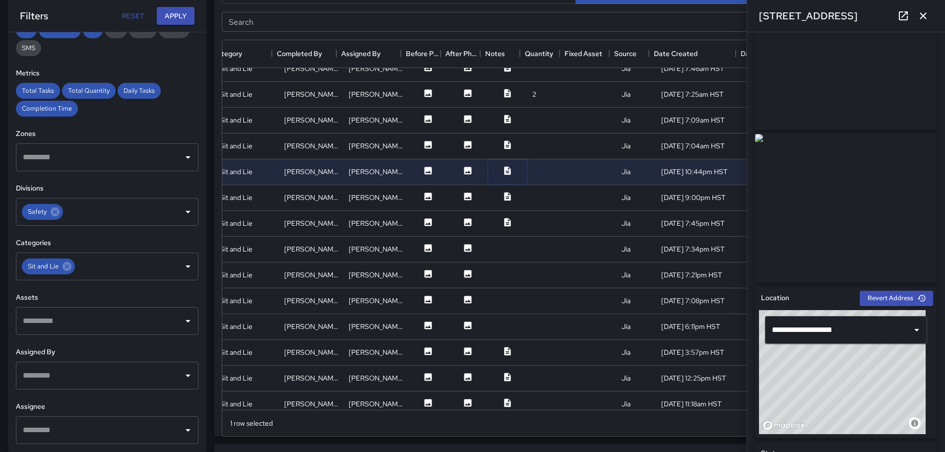
scroll to position [0, 0]
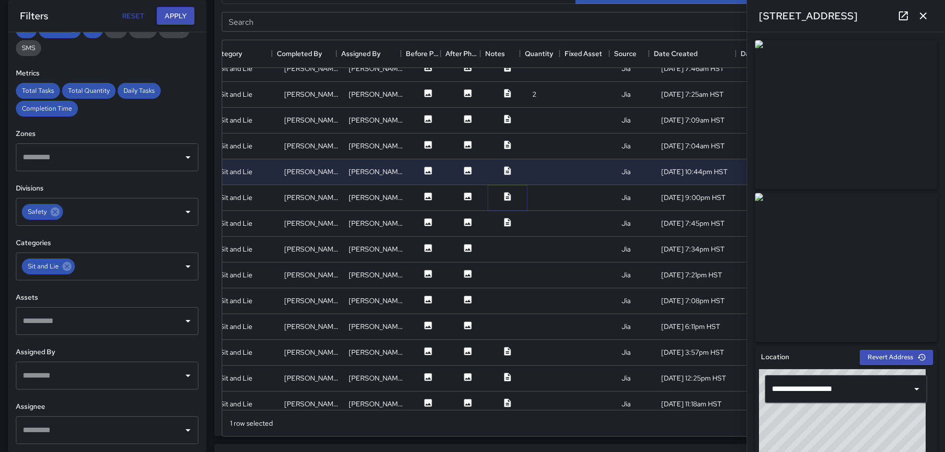
click at [504, 196] on icon at bounding box center [507, 196] width 6 height 8
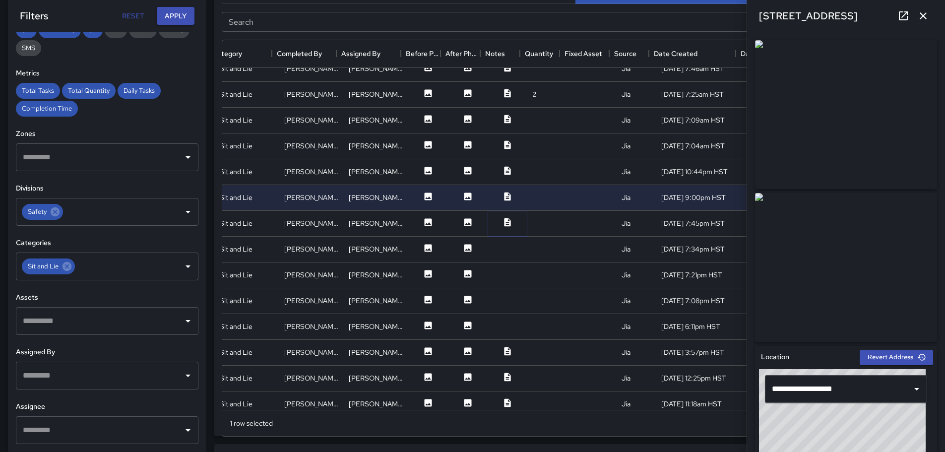
click at [504, 221] on icon at bounding box center [507, 222] width 6 height 8
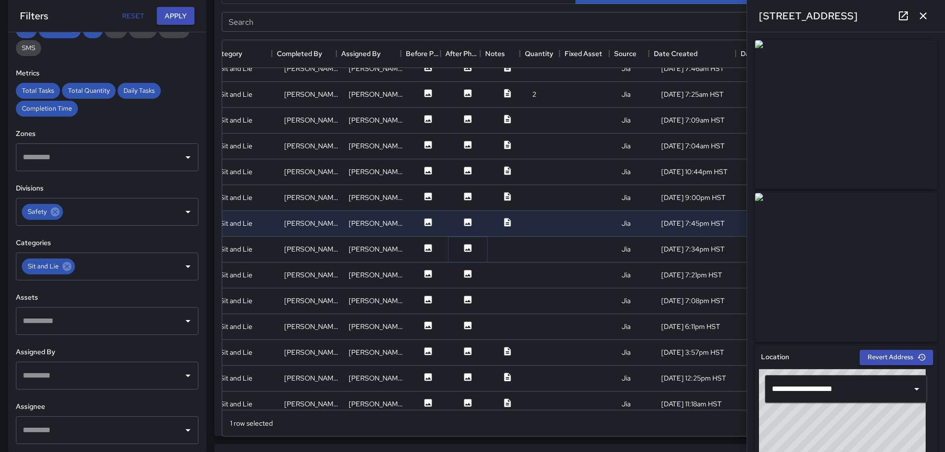
click at [465, 248] on button at bounding box center [468, 249] width 30 height 12
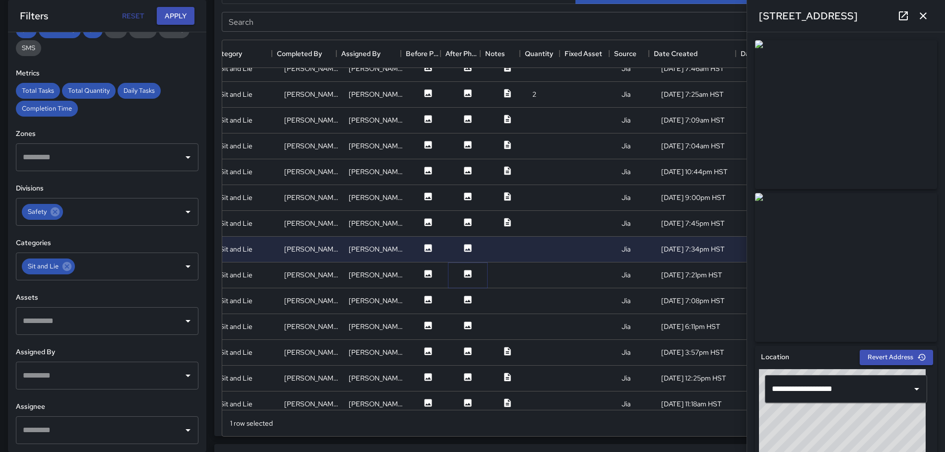
click at [463, 274] on icon at bounding box center [468, 274] width 10 height 10
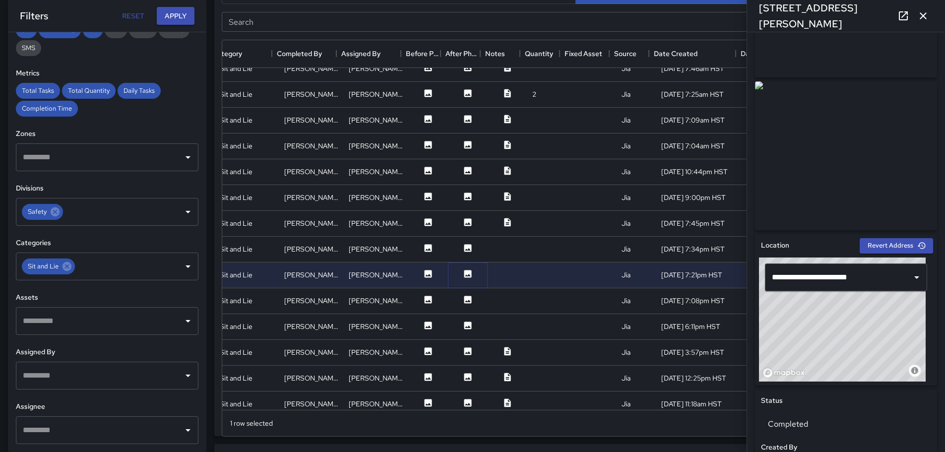
scroll to position [149, 0]
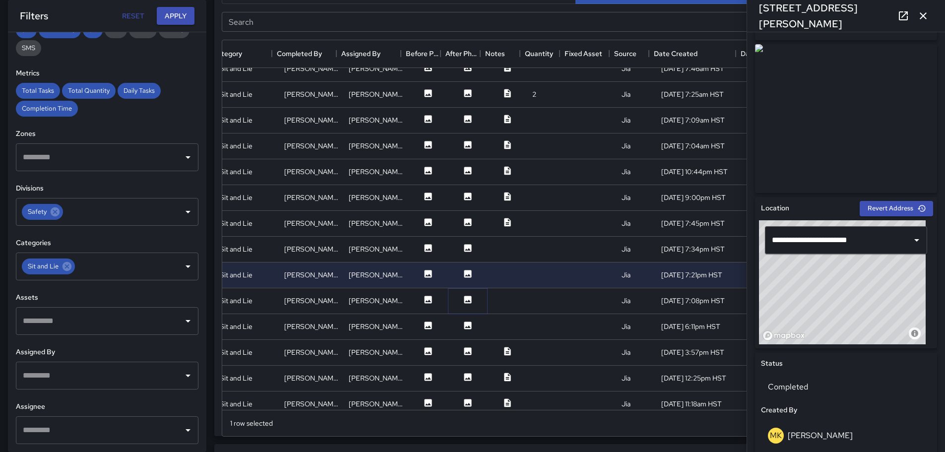
click at [453, 298] on button at bounding box center [468, 301] width 30 height 12
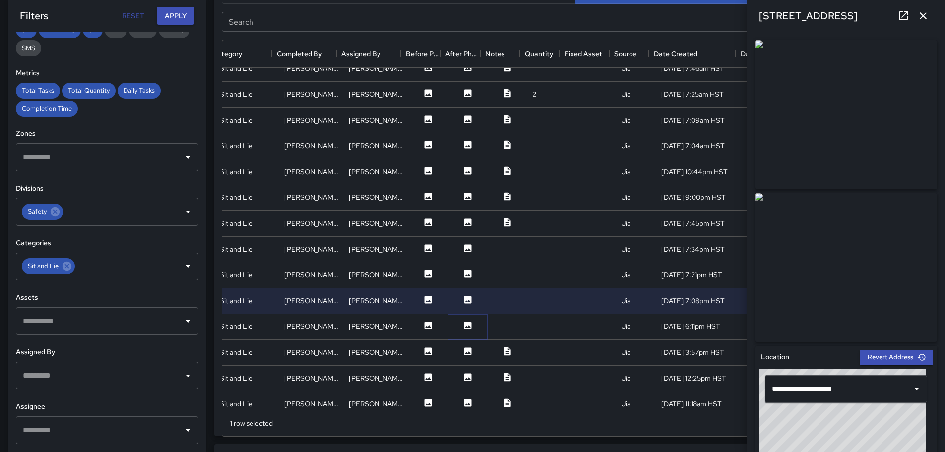
click at [464, 324] on icon at bounding box center [467, 324] width 7 height 7
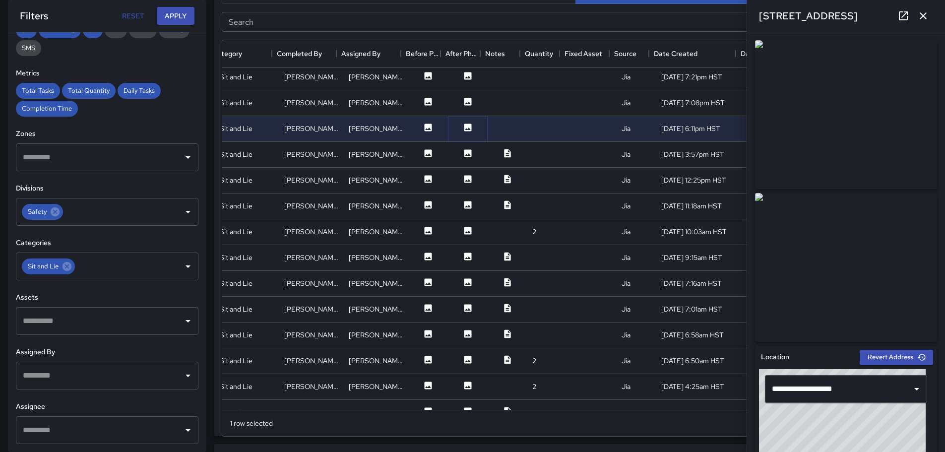
scroll to position [1343, 181]
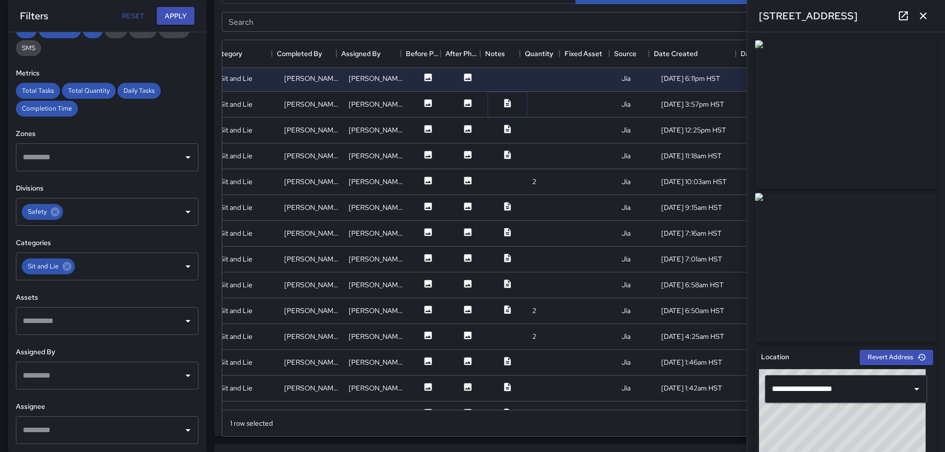
click at [504, 104] on icon at bounding box center [507, 103] width 10 height 10
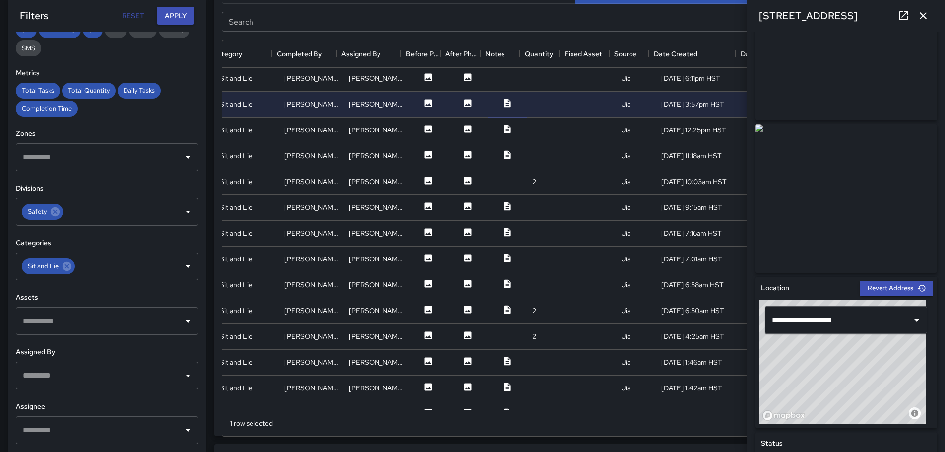
scroll to position [0, 0]
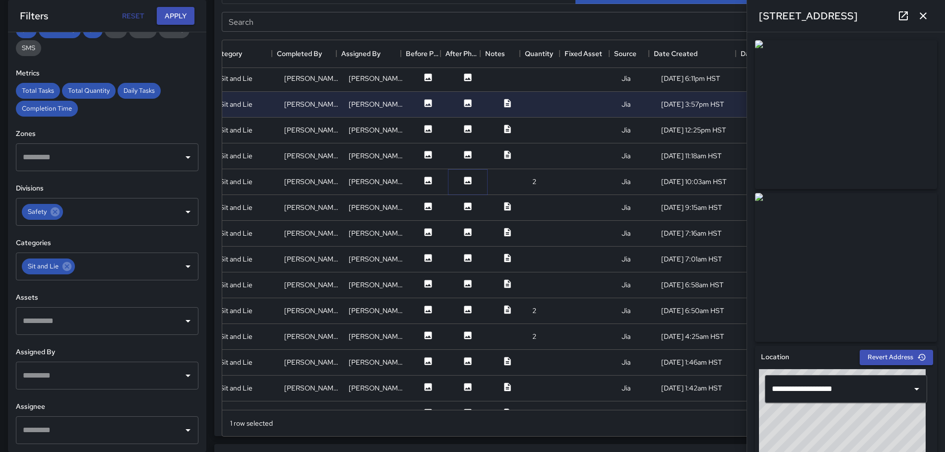
click at [464, 179] on icon at bounding box center [467, 180] width 7 height 7
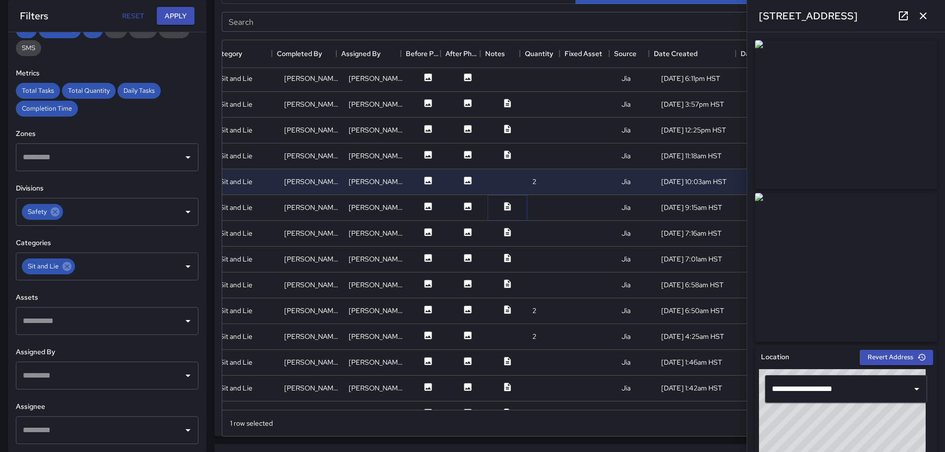
click at [504, 205] on icon at bounding box center [507, 206] width 6 height 8
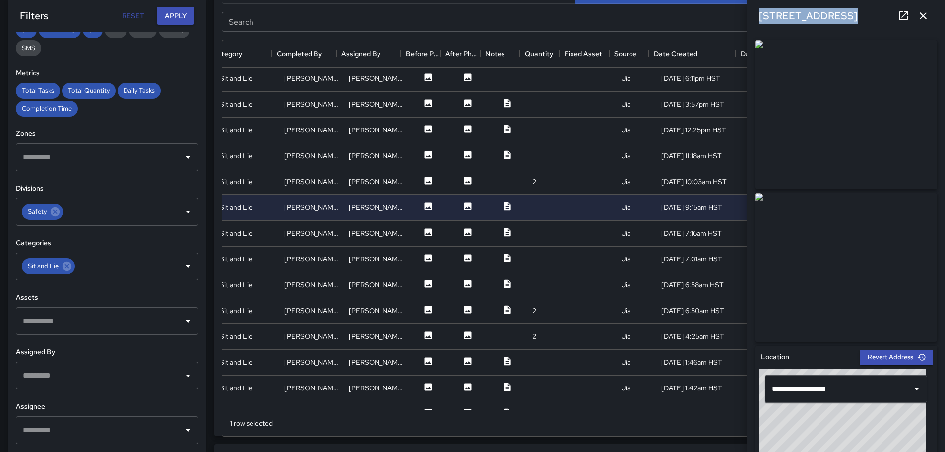
drag, startPoint x: 937, startPoint y: 122, endPoint x: 943, endPoint y: 337, distance: 214.9
click at [940, 385] on div "**********" at bounding box center [846, 242] width 198 height 420
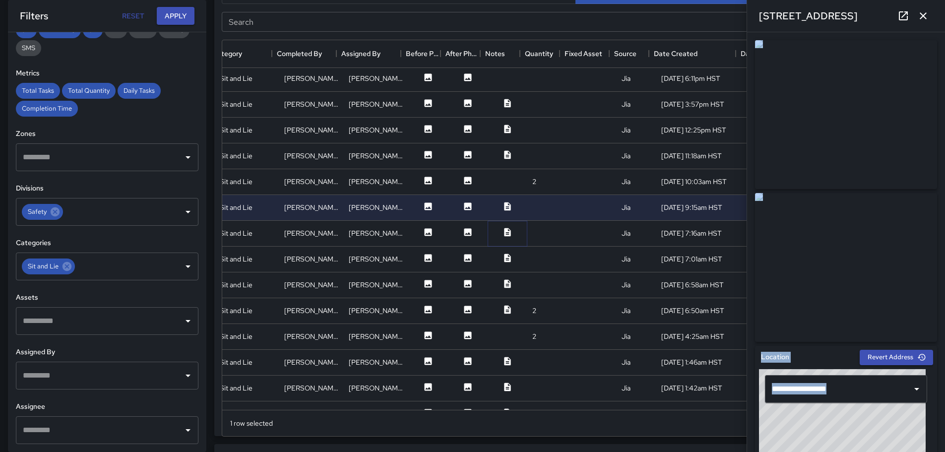
click at [502, 233] on icon at bounding box center [507, 232] width 10 height 10
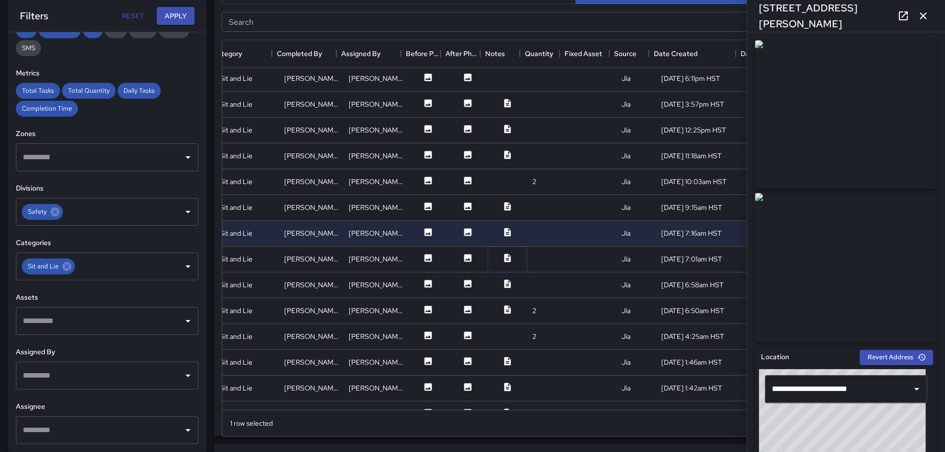
click at [504, 257] on icon at bounding box center [507, 257] width 6 height 8
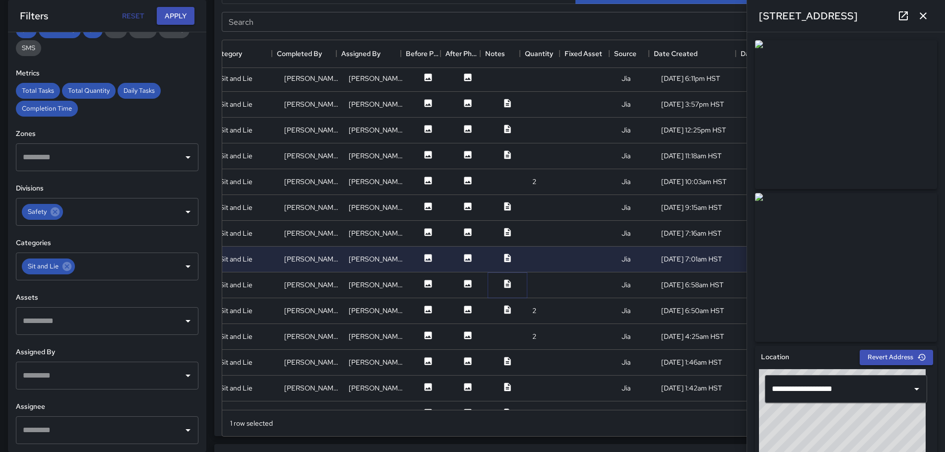
click at [502, 284] on icon at bounding box center [507, 284] width 10 height 10
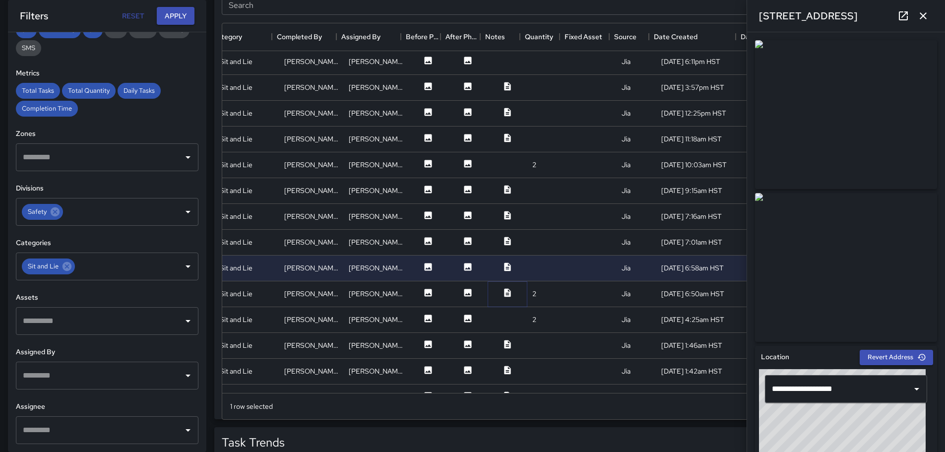
click at [504, 291] on icon at bounding box center [507, 292] width 6 height 8
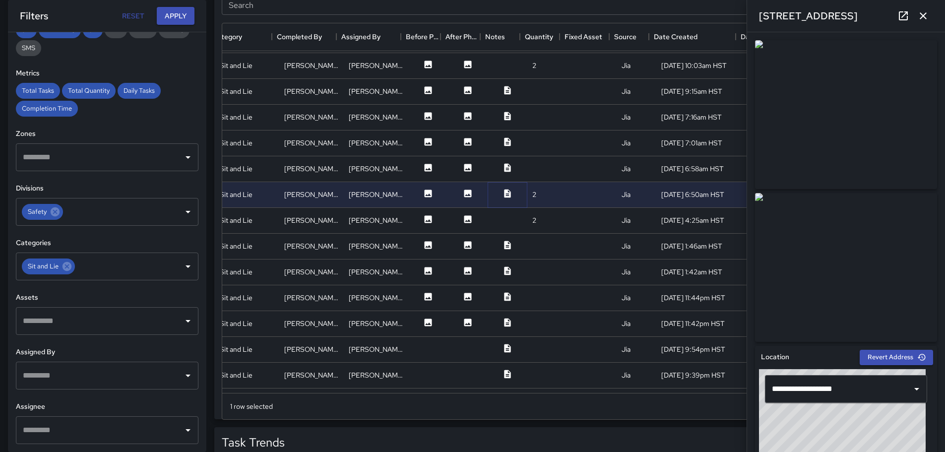
scroll to position [1492, 181]
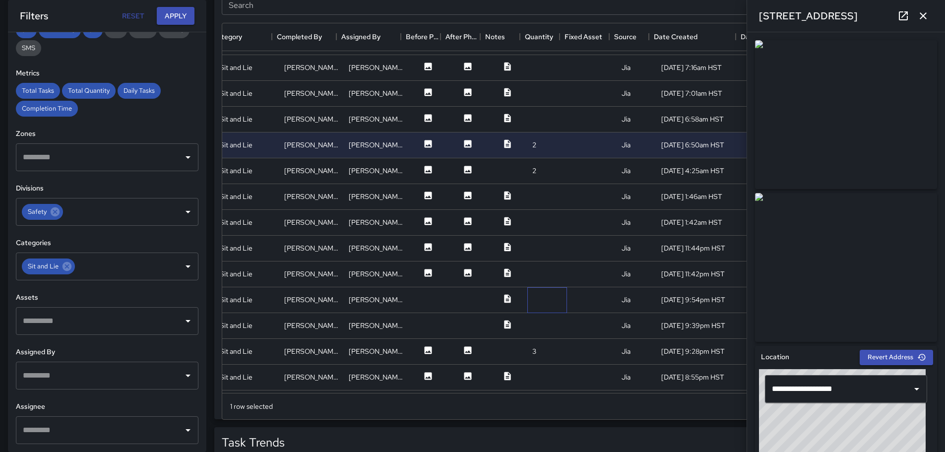
click at [546, 303] on div at bounding box center [547, 300] width 40 height 26
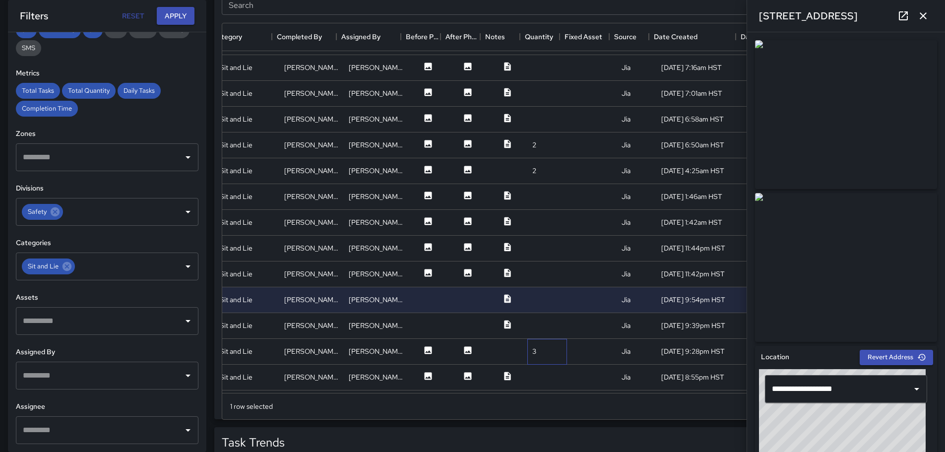
click at [552, 347] on div "3" at bounding box center [547, 352] width 40 height 26
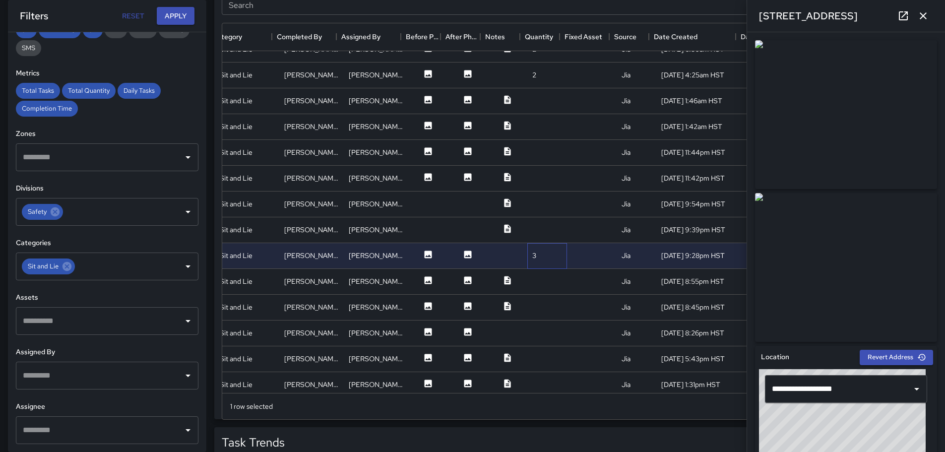
scroll to position [1591, 181]
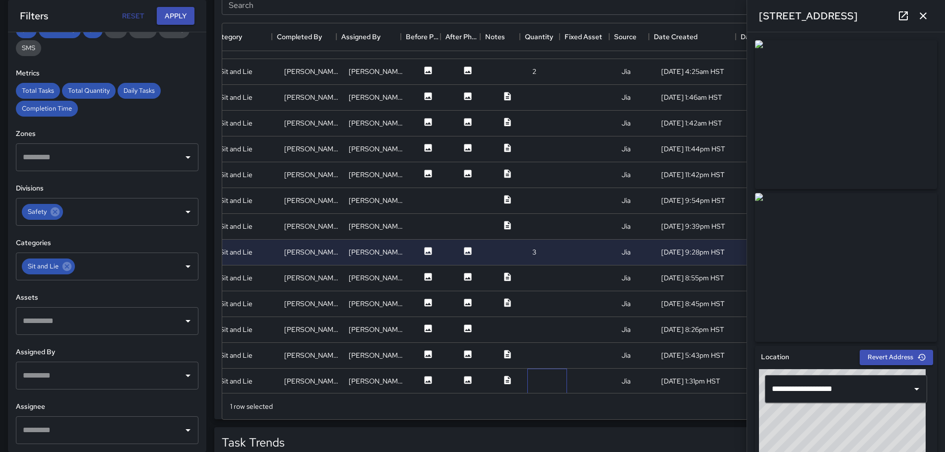
click at [533, 375] on div at bounding box center [547, 382] width 40 height 26
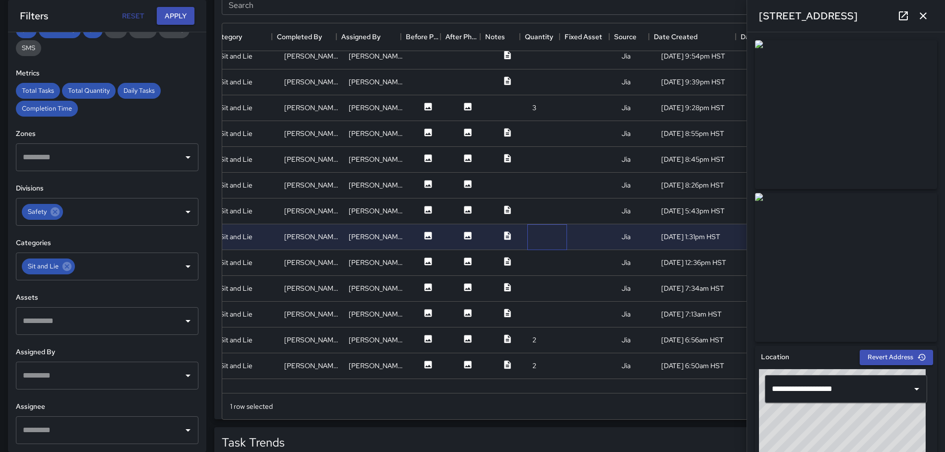
scroll to position [1790, 181]
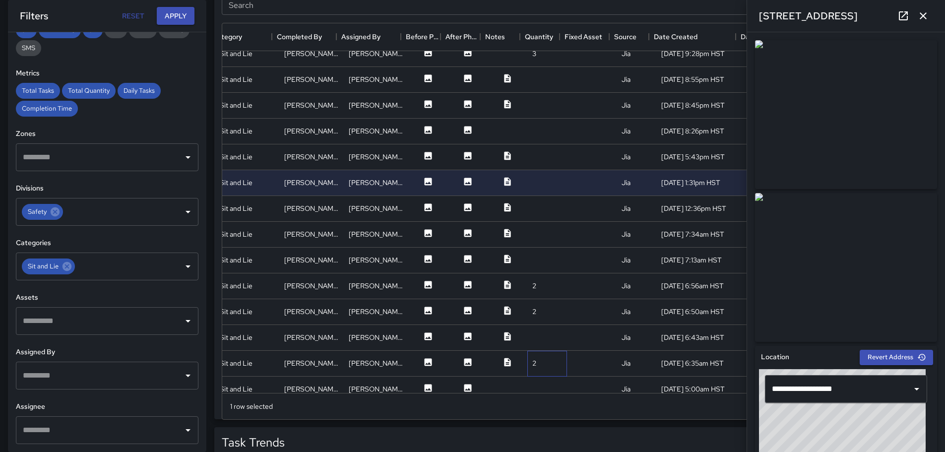
click at [541, 364] on div "2" at bounding box center [547, 364] width 40 height 26
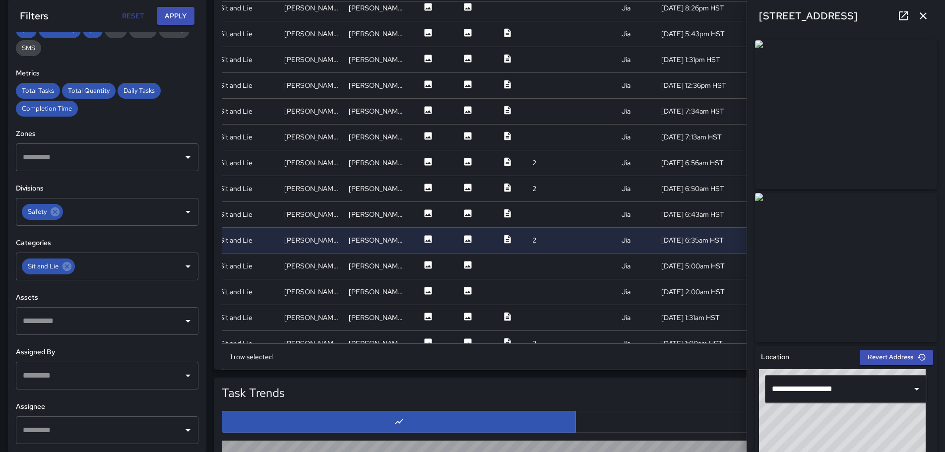
scroll to position [1884, 181]
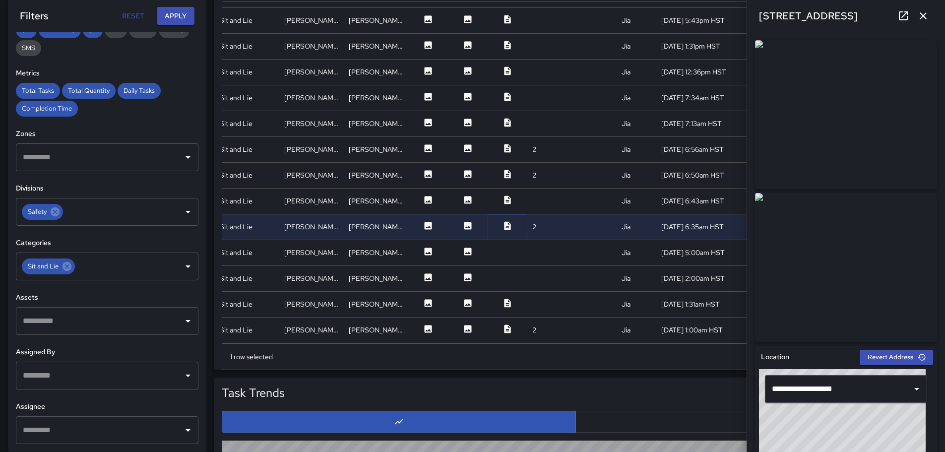
click at [504, 221] on icon at bounding box center [507, 225] width 6 height 8
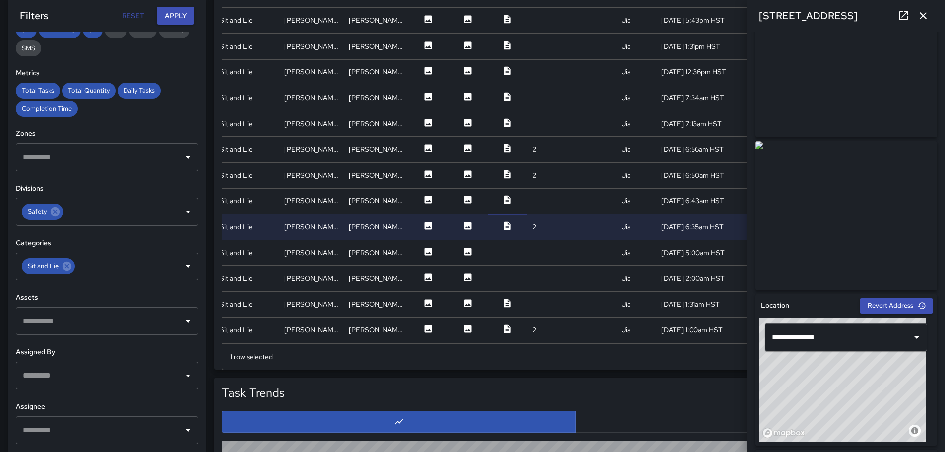
scroll to position [0, 0]
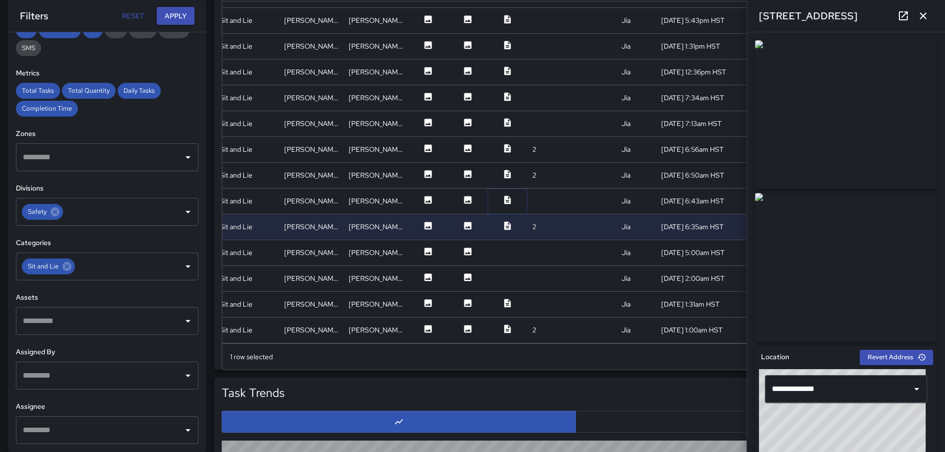
click at [504, 195] on icon at bounding box center [507, 199] width 6 height 8
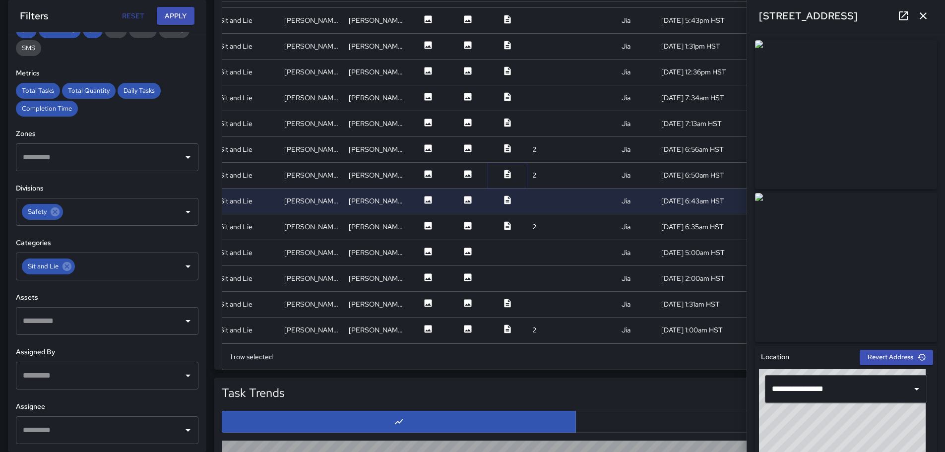
click at [504, 170] on icon at bounding box center [507, 174] width 6 height 8
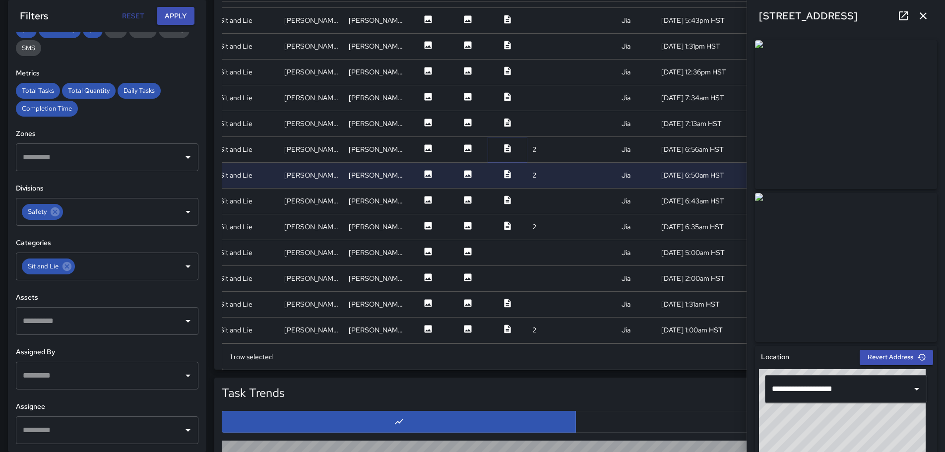
click at [504, 144] on icon at bounding box center [507, 148] width 6 height 8
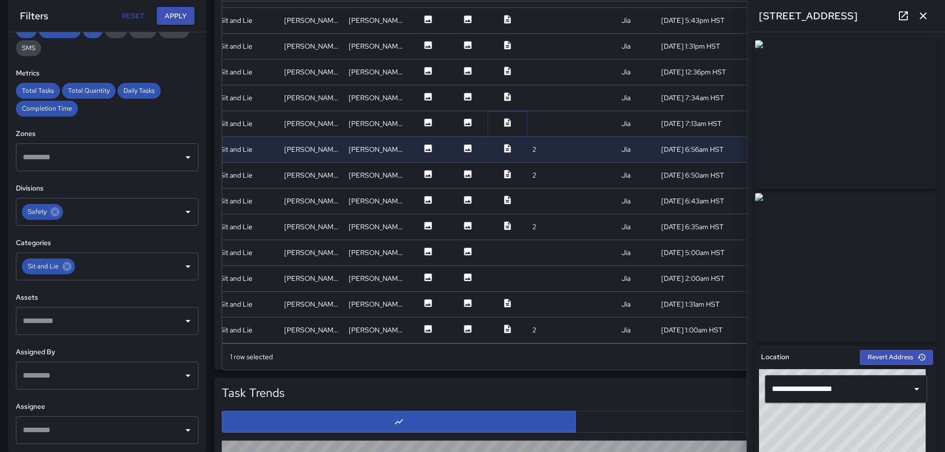
click at [502, 118] on icon at bounding box center [507, 123] width 10 height 10
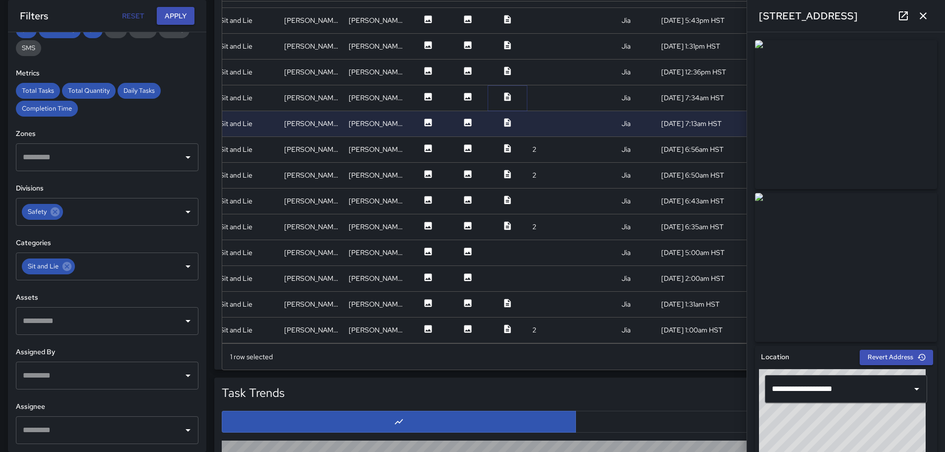
click at [504, 92] on icon at bounding box center [507, 96] width 6 height 8
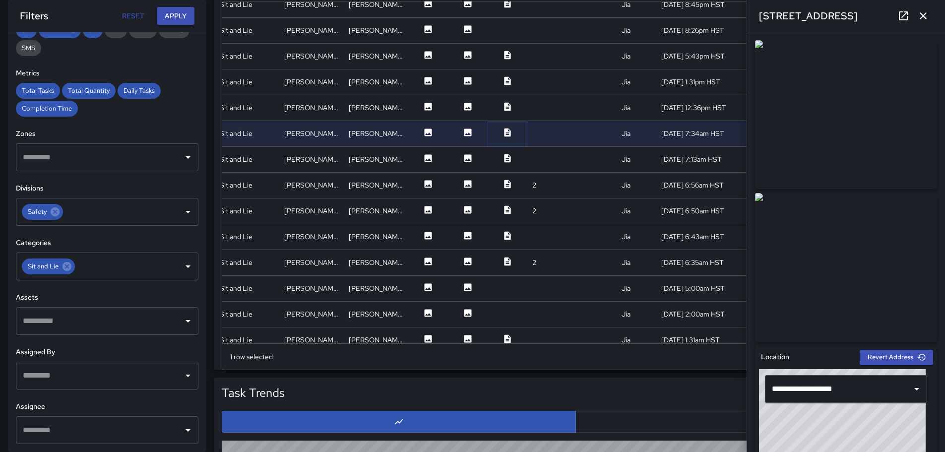
scroll to position [1834, 181]
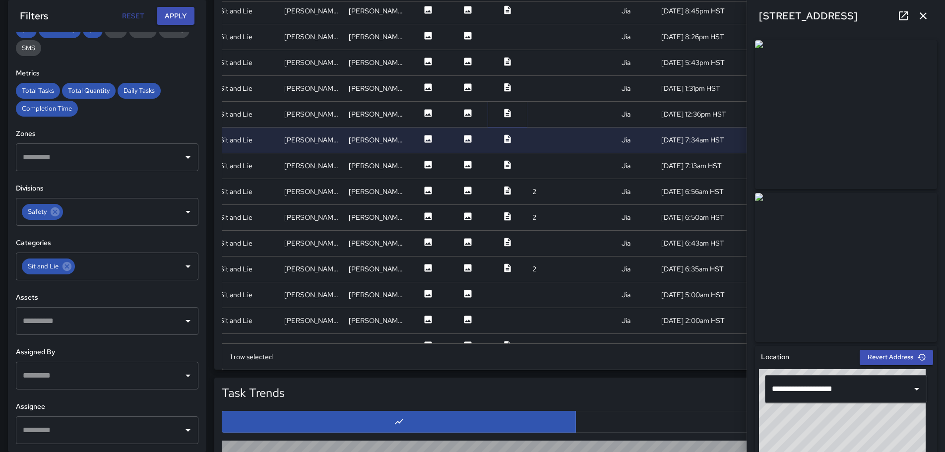
click at [504, 111] on icon at bounding box center [507, 113] width 6 height 8
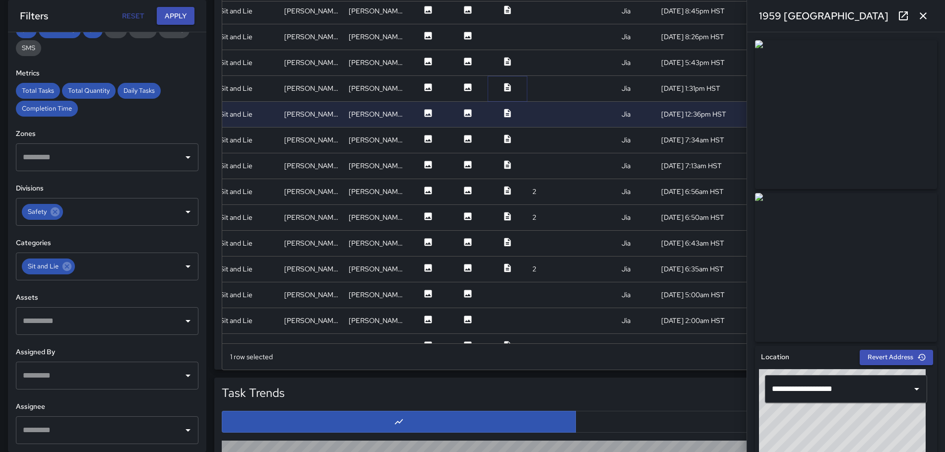
click at [504, 85] on icon at bounding box center [507, 87] width 6 height 8
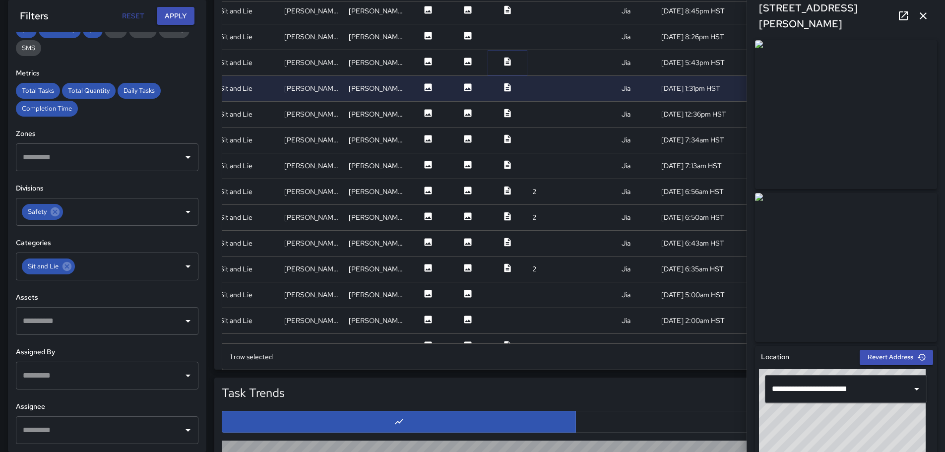
click at [504, 59] on icon at bounding box center [507, 61] width 6 height 8
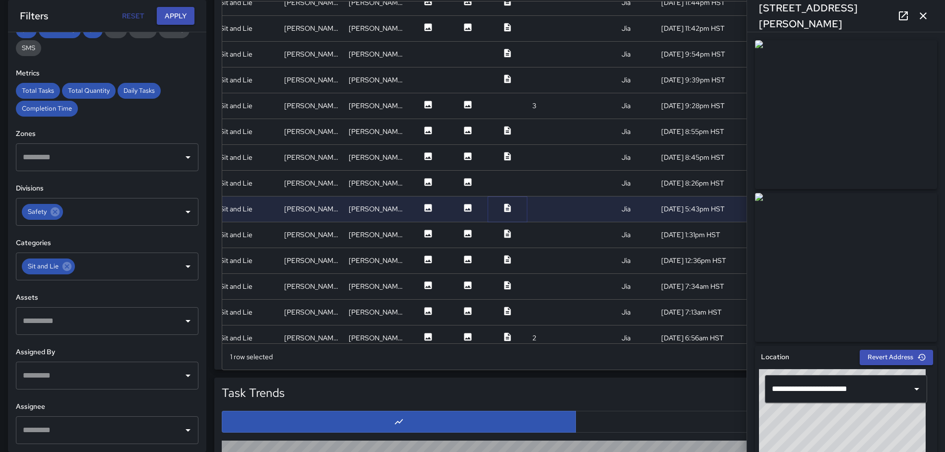
scroll to position [1686, 181]
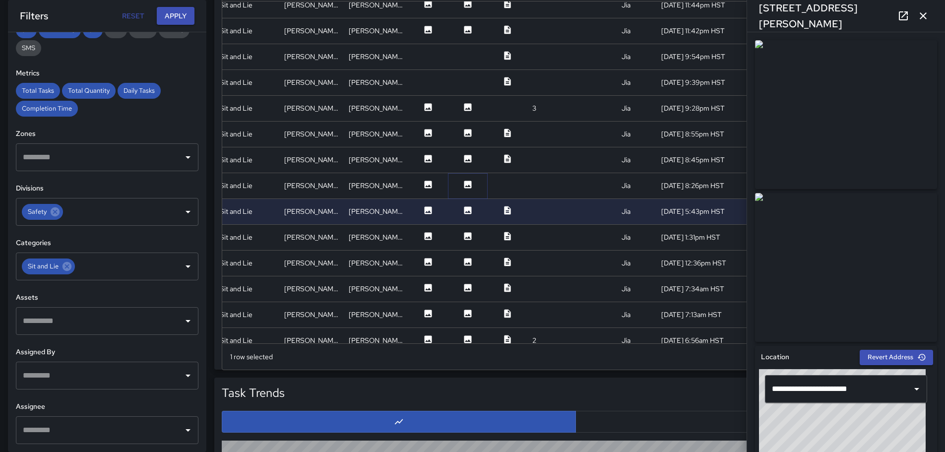
click at [464, 185] on icon at bounding box center [467, 184] width 7 height 7
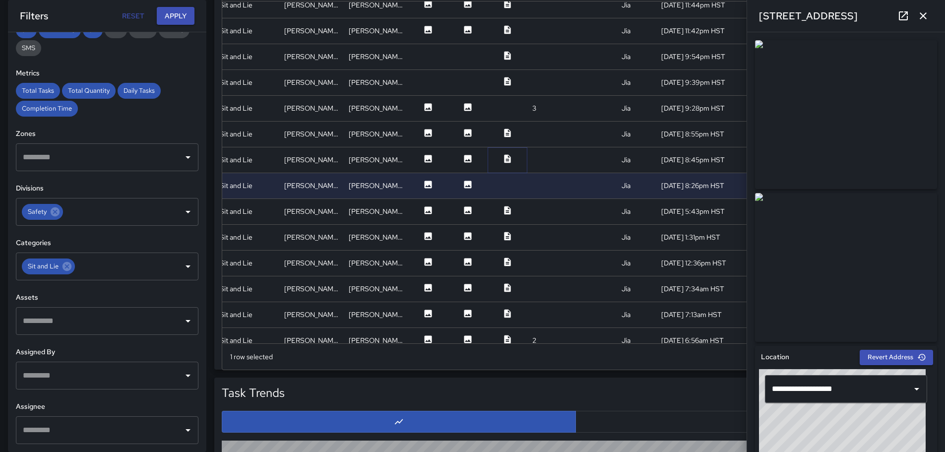
click at [504, 157] on icon at bounding box center [507, 158] width 6 height 8
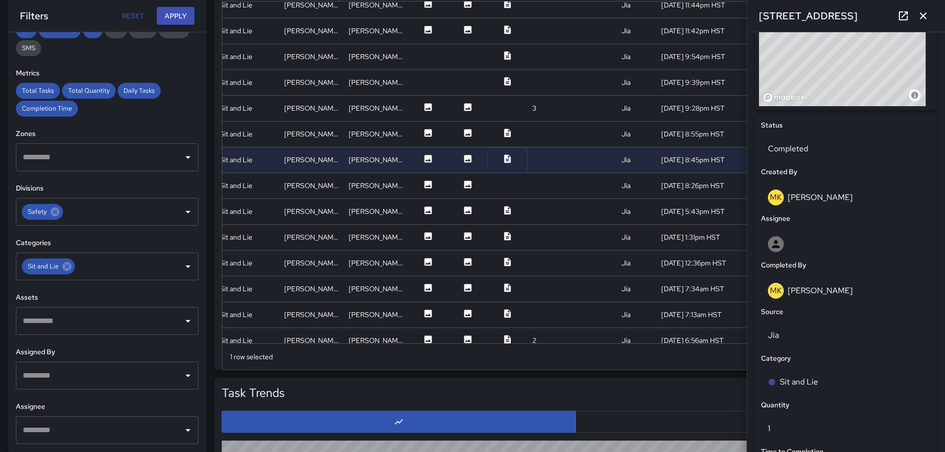
scroll to position [0, 0]
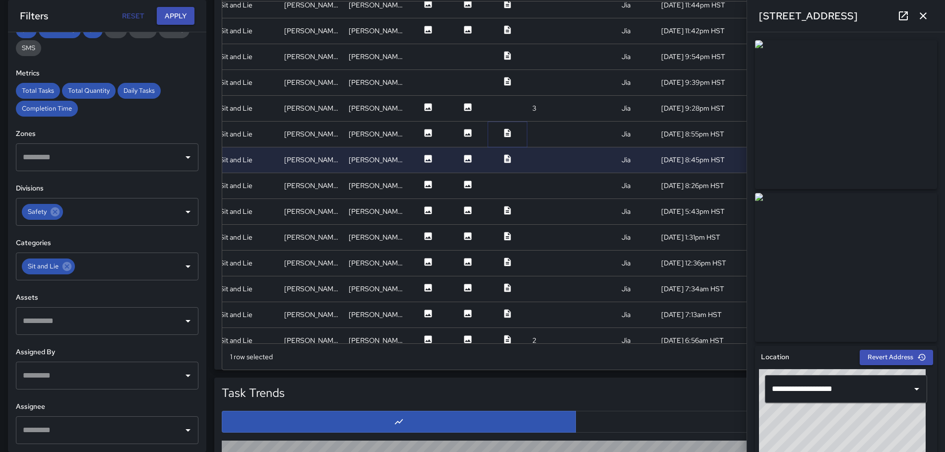
click at [504, 131] on icon at bounding box center [507, 132] width 6 height 8
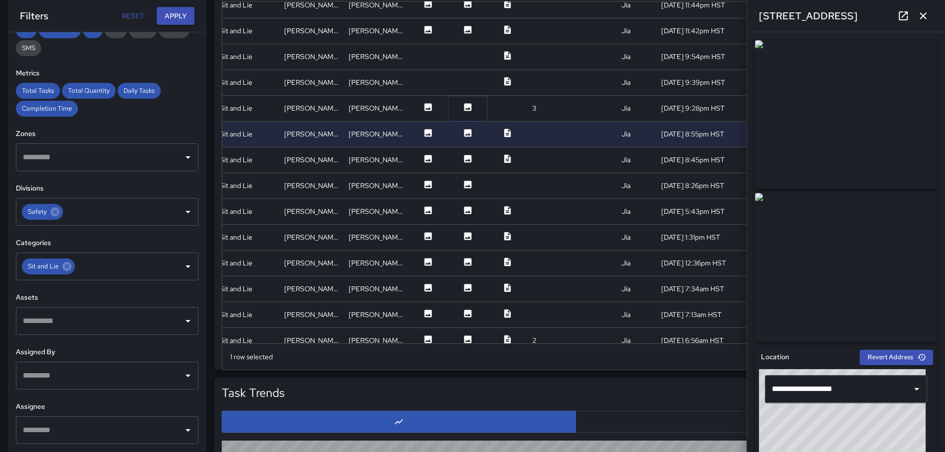
click at [464, 103] on icon at bounding box center [467, 106] width 7 height 7
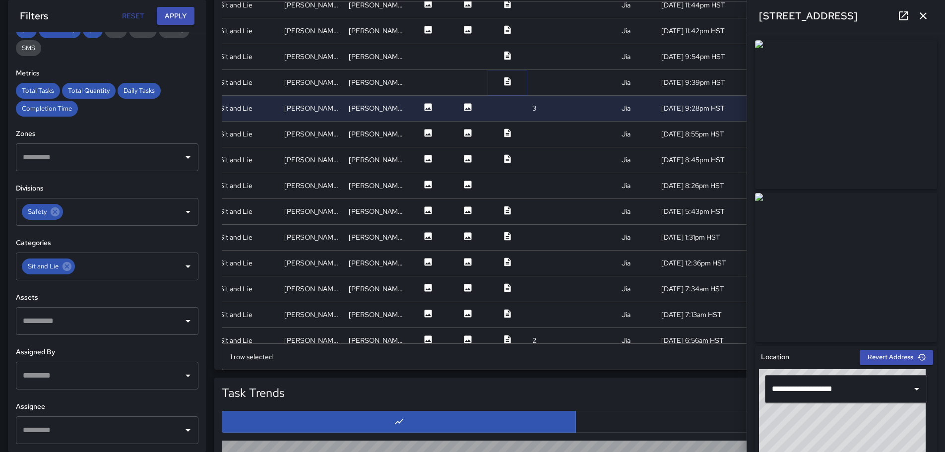
click at [504, 79] on icon at bounding box center [507, 81] width 6 height 8
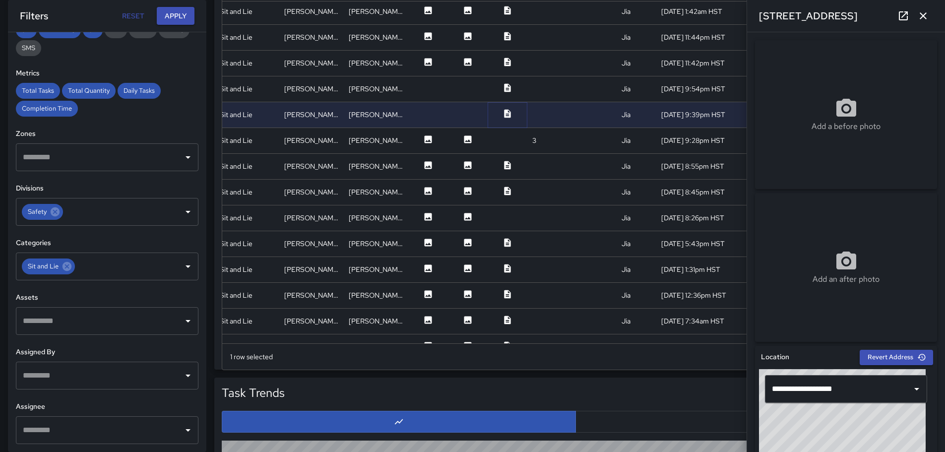
scroll to position [1636, 181]
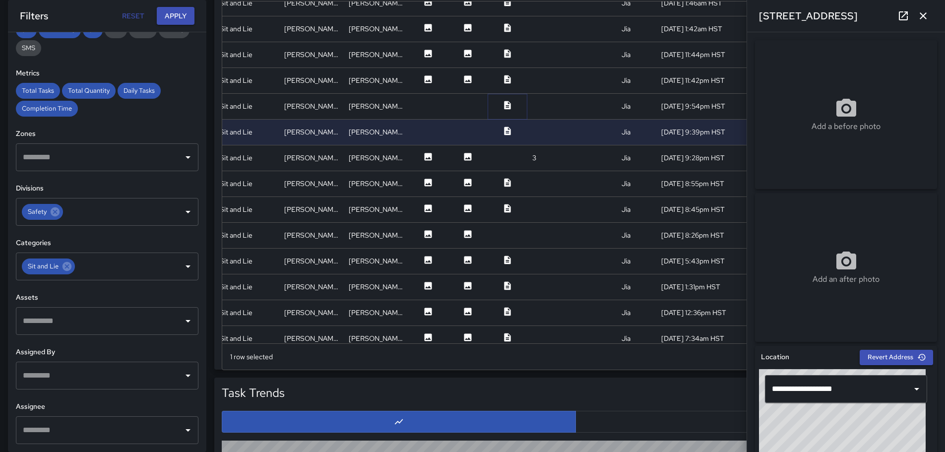
click at [504, 104] on icon at bounding box center [507, 105] width 6 height 8
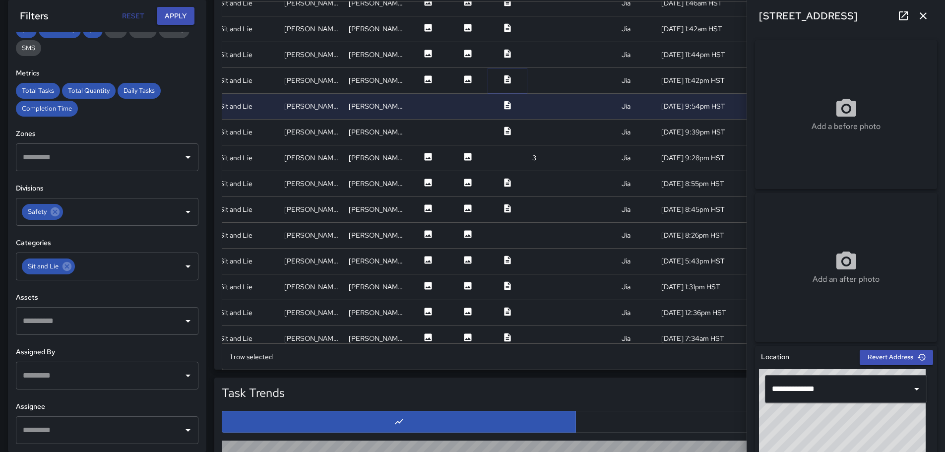
click at [504, 78] on icon at bounding box center [507, 79] width 6 height 8
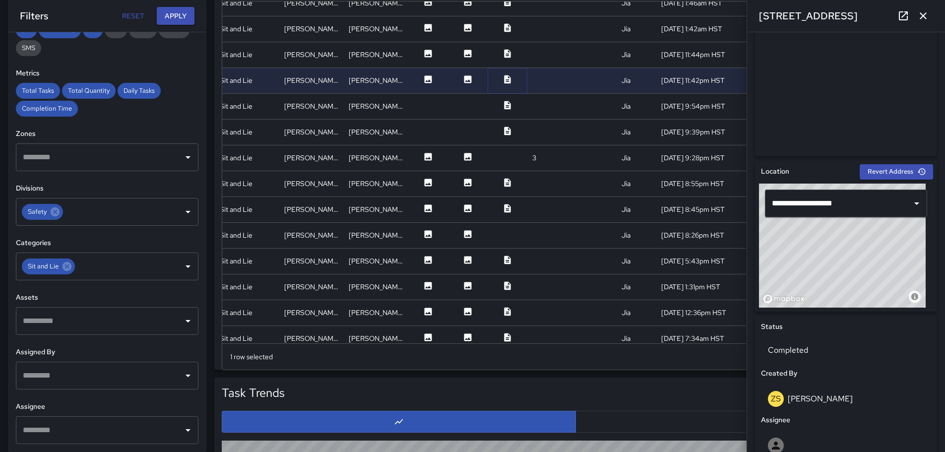
scroll to position [0, 0]
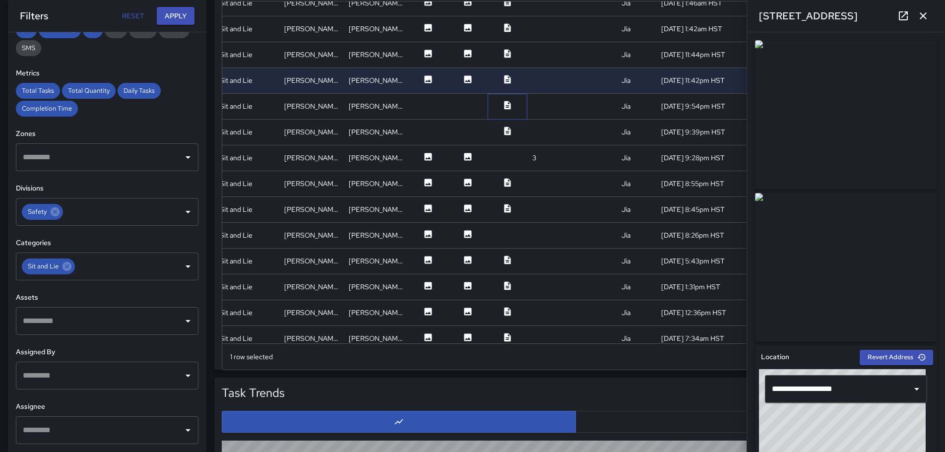
click at [517, 114] on div at bounding box center [508, 107] width 40 height 26
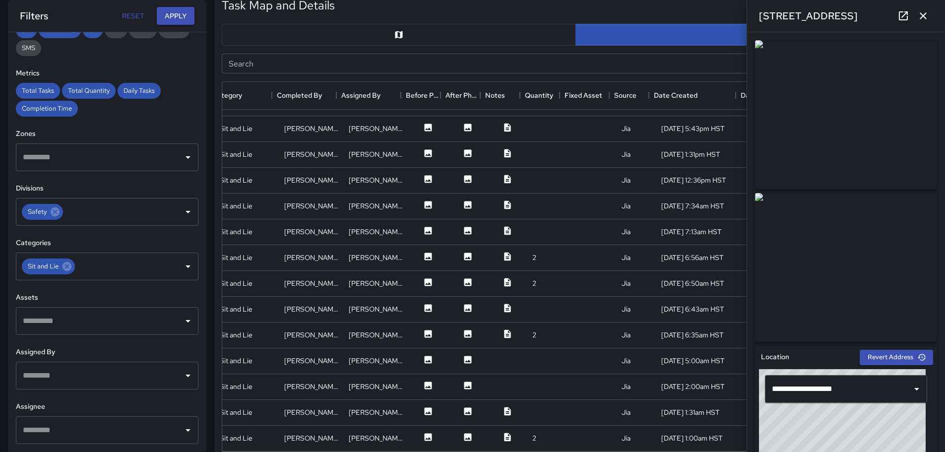
scroll to position [714, 0]
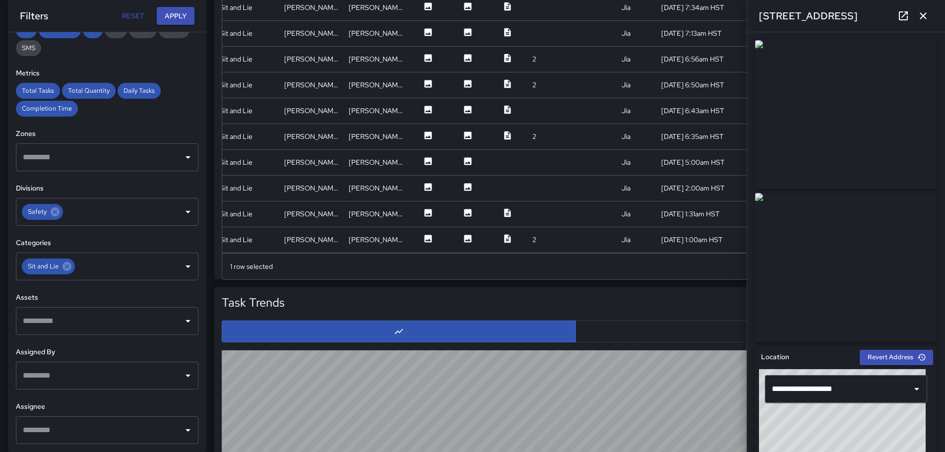
drag, startPoint x: 935, startPoint y: 266, endPoint x: 938, endPoint y: 251, distance: 15.2
click at [937, 251] on div "**********" at bounding box center [846, 242] width 198 height 420
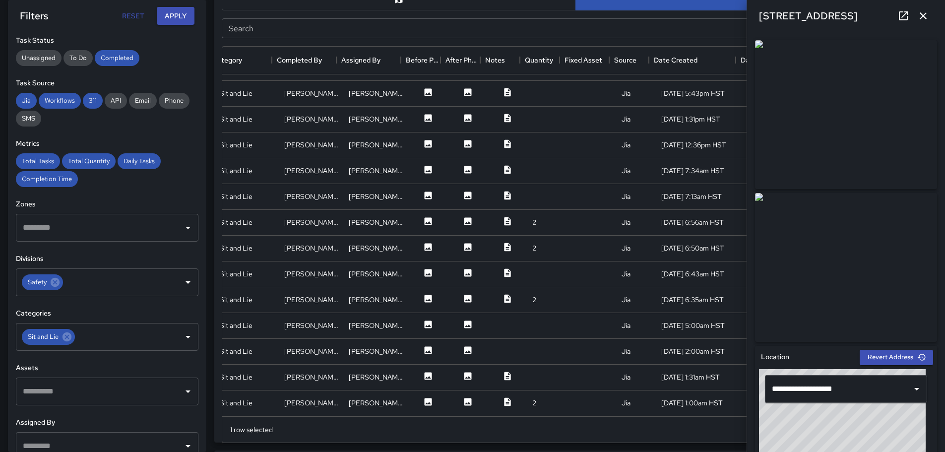
scroll to position [185, 0]
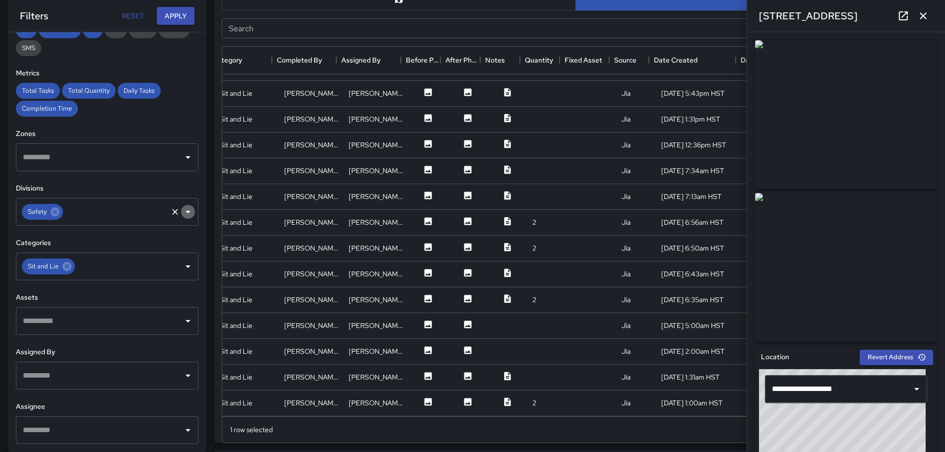
click at [186, 212] on icon "Open" at bounding box center [188, 212] width 5 height 2
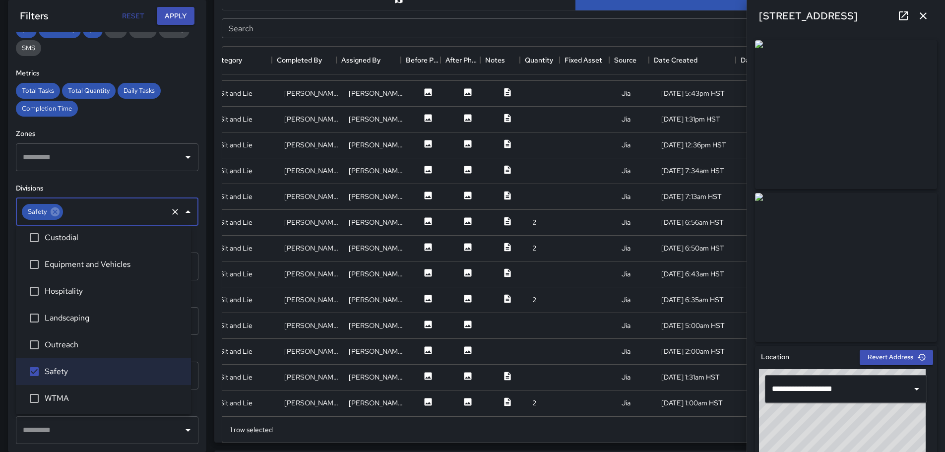
scroll to position [7, 0]
click at [182, 209] on icon "Close" at bounding box center [188, 212] width 12 height 12
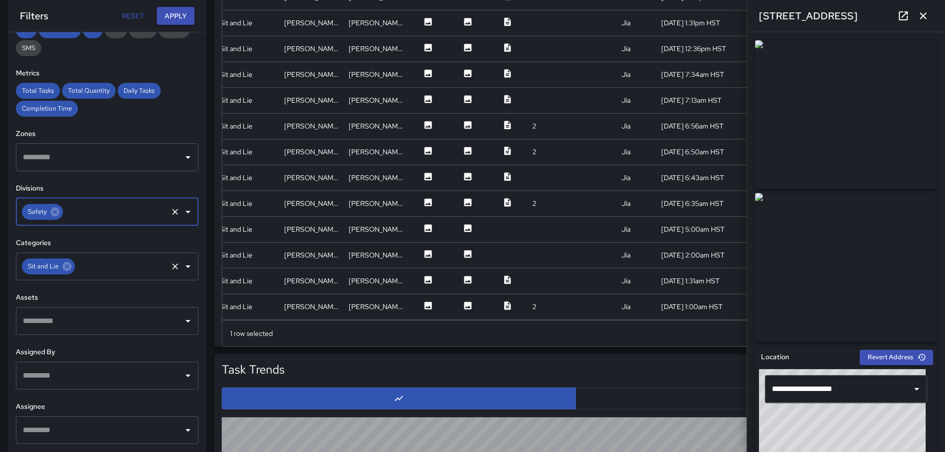
scroll to position [650, 0]
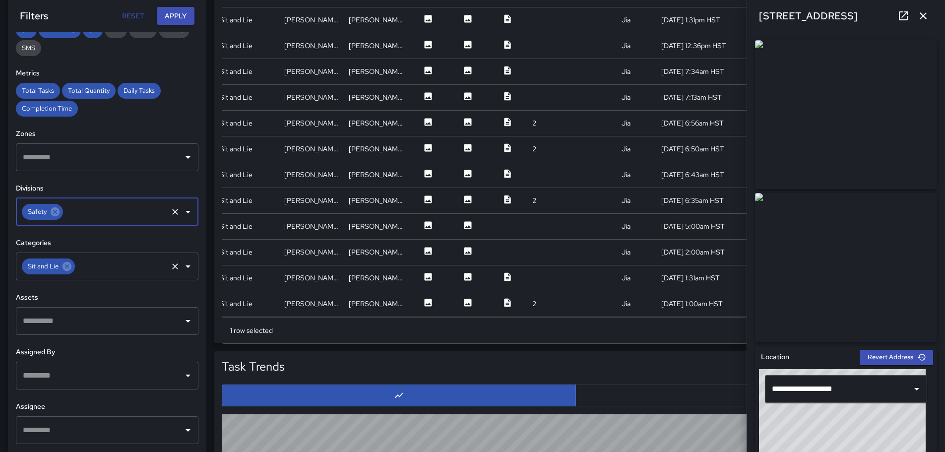
click at [182, 267] on icon "Open" at bounding box center [188, 266] width 12 height 12
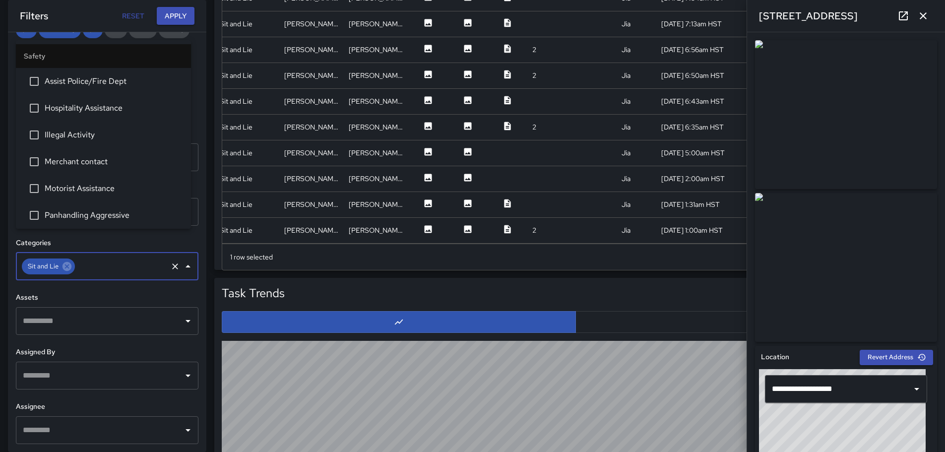
scroll to position [699, 0]
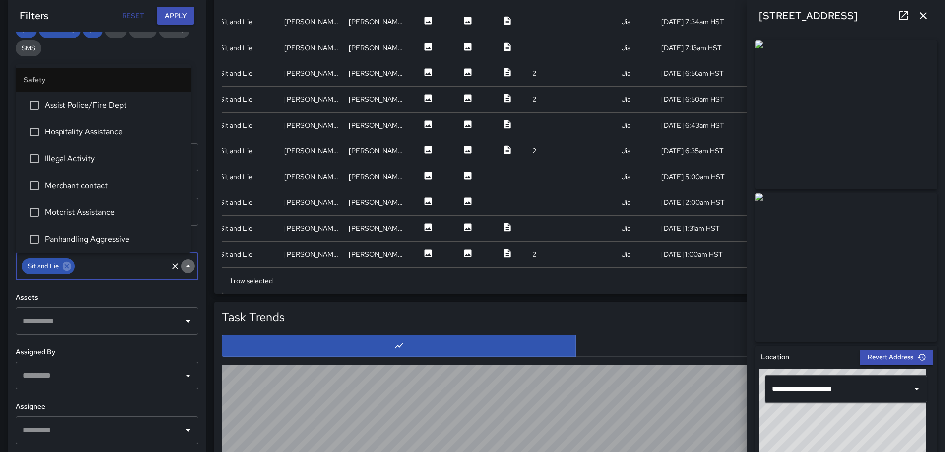
click at [186, 266] on icon "Close" at bounding box center [188, 266] width 5 height 2
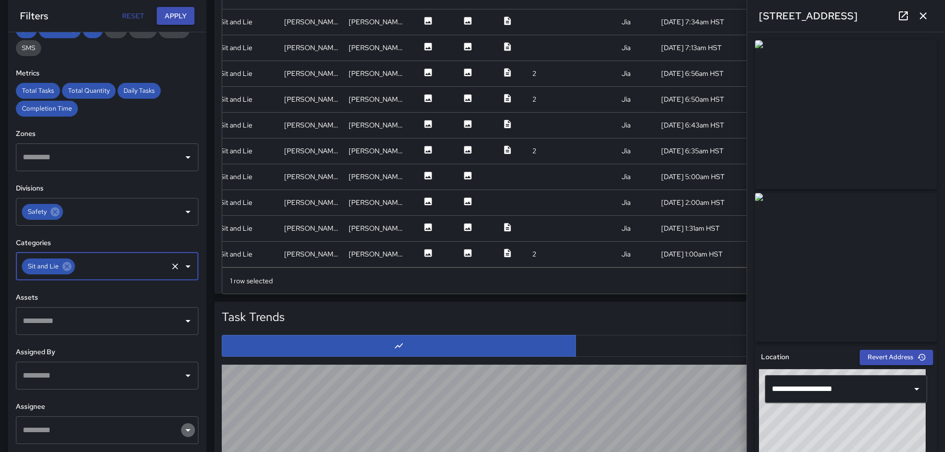
click at [183, 429] on icon "Open" at bounding box center [188, 430] width 12 height 12
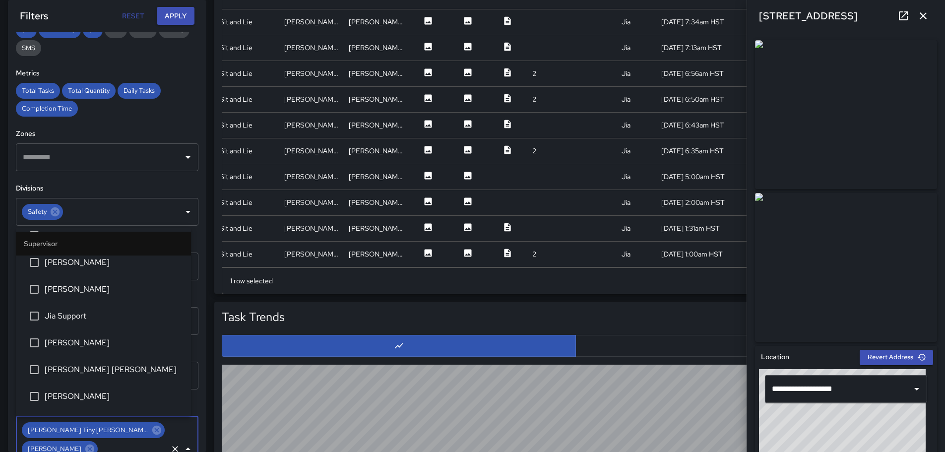
scroll to position [98, 0]
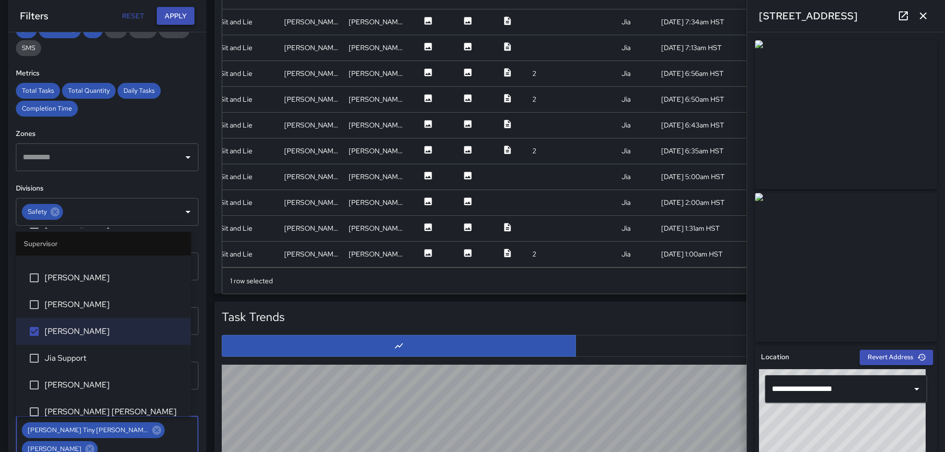
click at [181, 16] on button "Apply" at bounding box center [176, 16] width 38 height 18
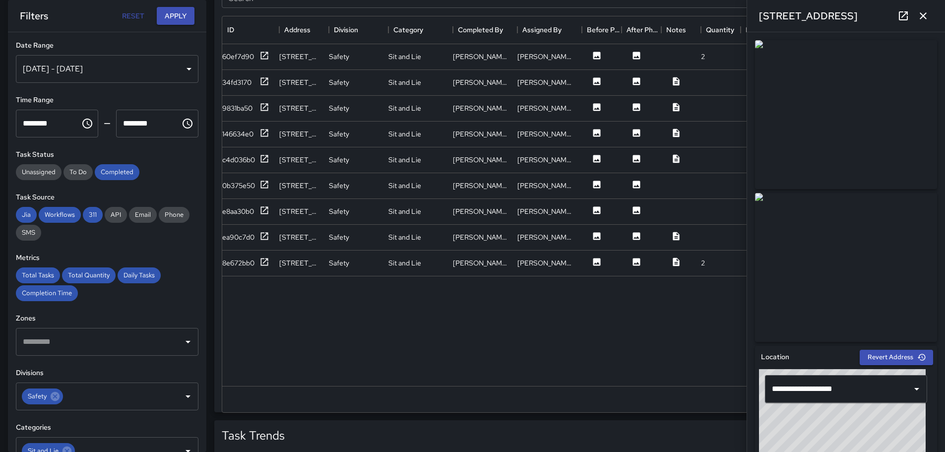
scroll to position [0, 0]
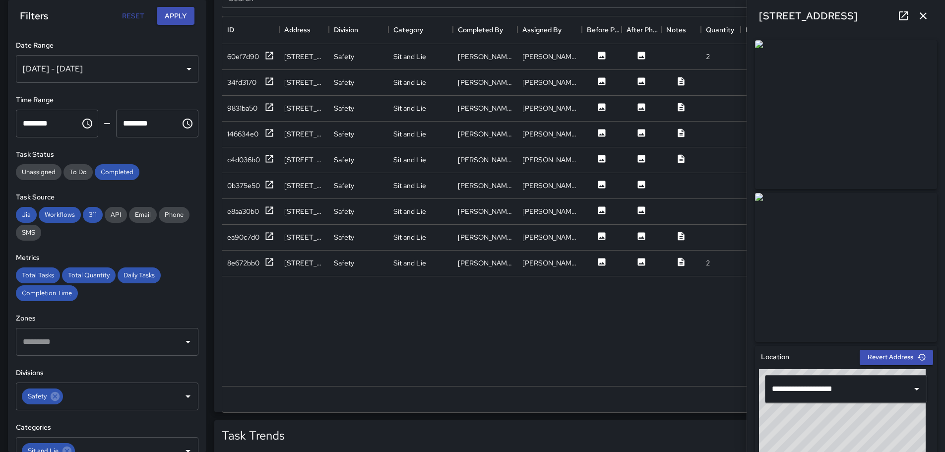
drag, startPoint x: 283, startPoint y: 378, endPoint x: 505, endPoint y: 387, distance: 221.9
click at [550, 385] on div "60ef7d90 [STREET_ADDRESS] Safety Sit and Lie [PERSON_NAME] [PERSON_NAME] 2 Jia …" at bounding box center [575, 215] width 707 height 342
drag, startPoint x: 431, startPoint y: 377, endPoint x: 554, endPoint y: 375, distance: 123.0
click at [556, 375] on div "60ef7d90 [STREET_ADDRESS] Safety Sit and Lie [PERSON_NAME] [PERSON_NAME] 2 Jia …" at bounding box center [662, 215] width 880 height 342
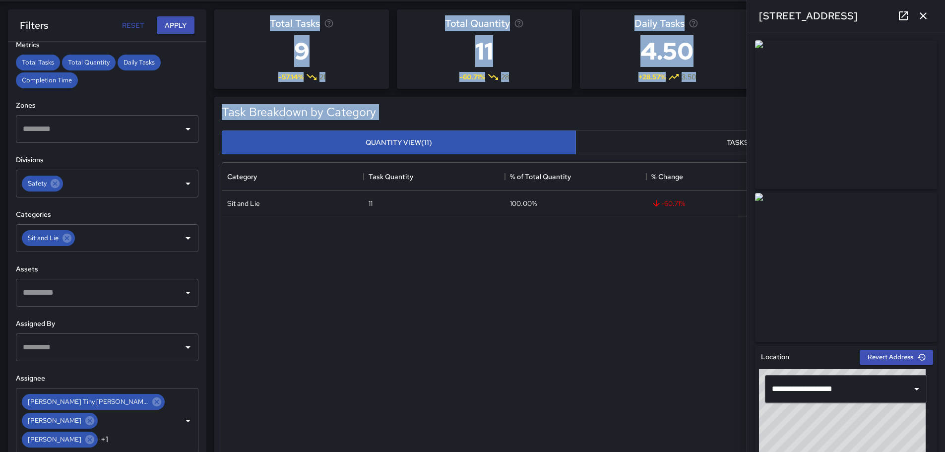
scroll to position [155, 0]
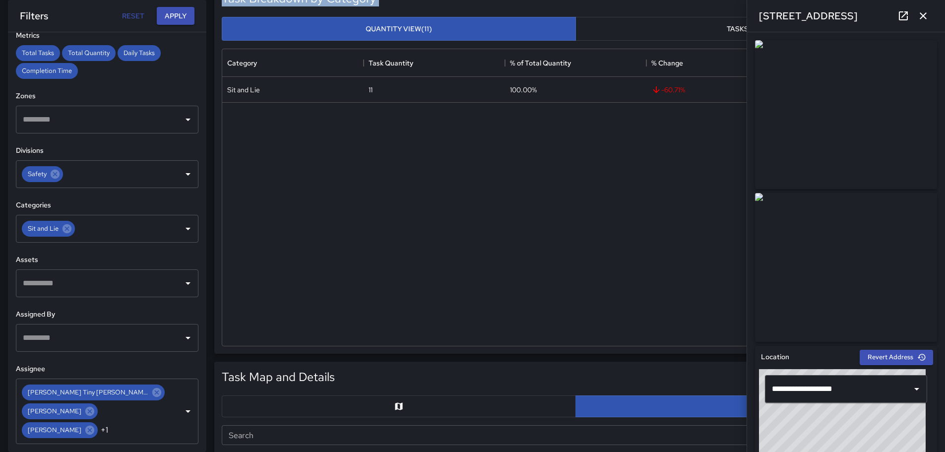
drag, startPoint x: 206, startPoint y: 409, endPoint x: 193, endPoint y: 409, distance: 13.4
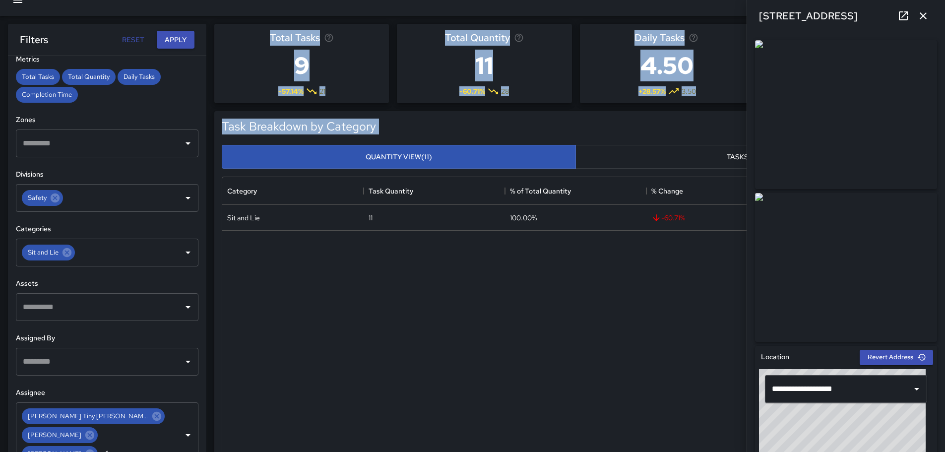
scroll to position [0, 0]
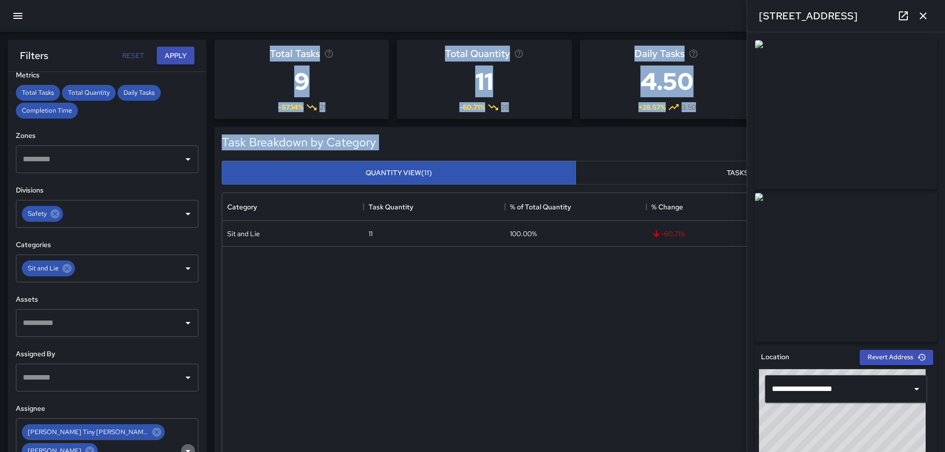
click at [182, 447] on icon "Open" at bounding box center [188, 451] width 12 height 12
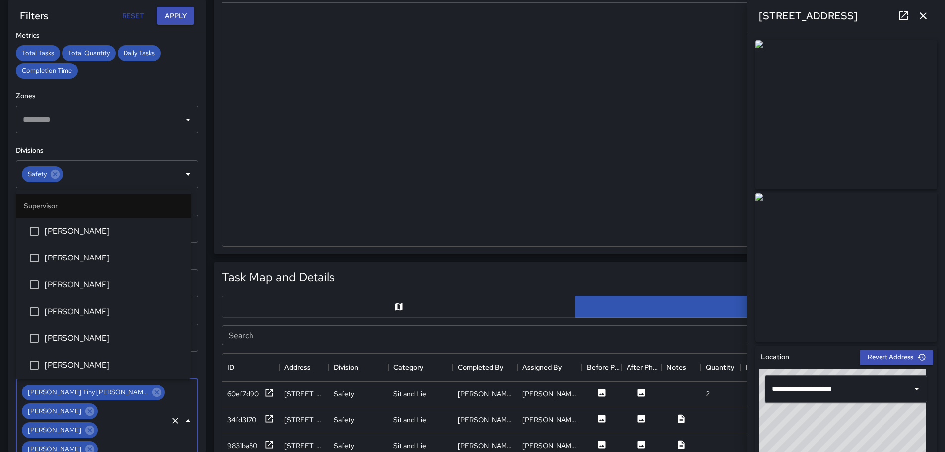
scroll to position [345, 0]
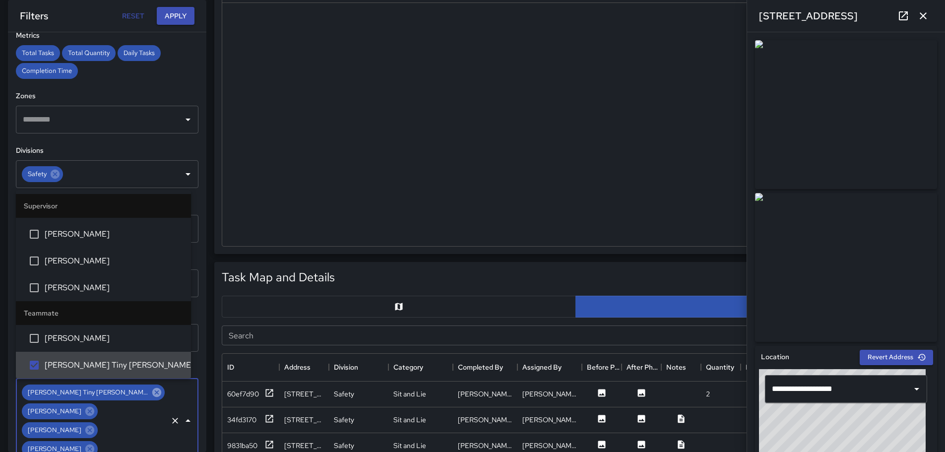
click at [151, 393] on icon at bounding box center [156, 392] width 11 height 11
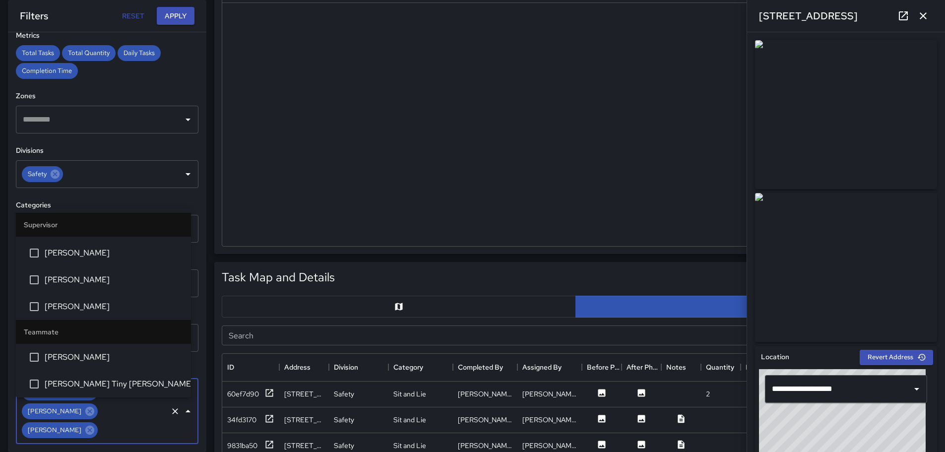
scroll to position [203, 0]
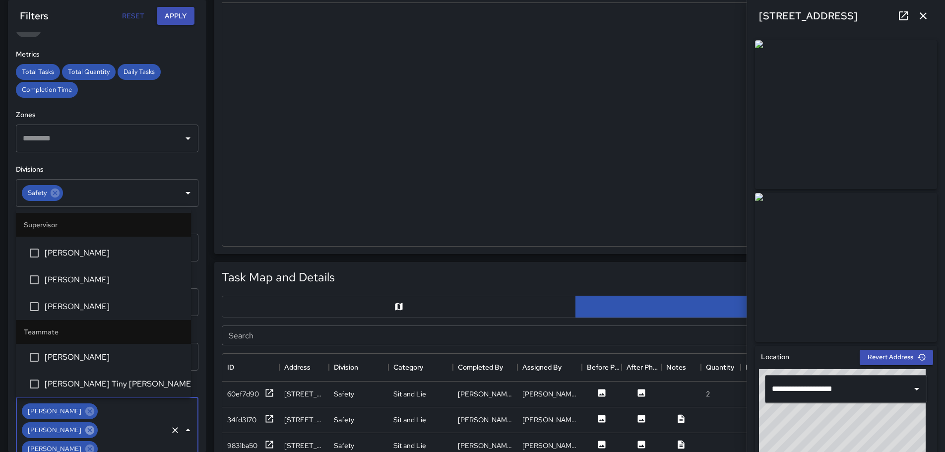
drag, startPoint x: 138, startPoint y: 412, endPoint x: 104, endPoint y: 425, distance: 36.6
click at [94, 425] on icon at bounding box center [89, 429] width 9 height 9
click at [84, 411] on icon at bounding box center [89, 411] width 11 height 11
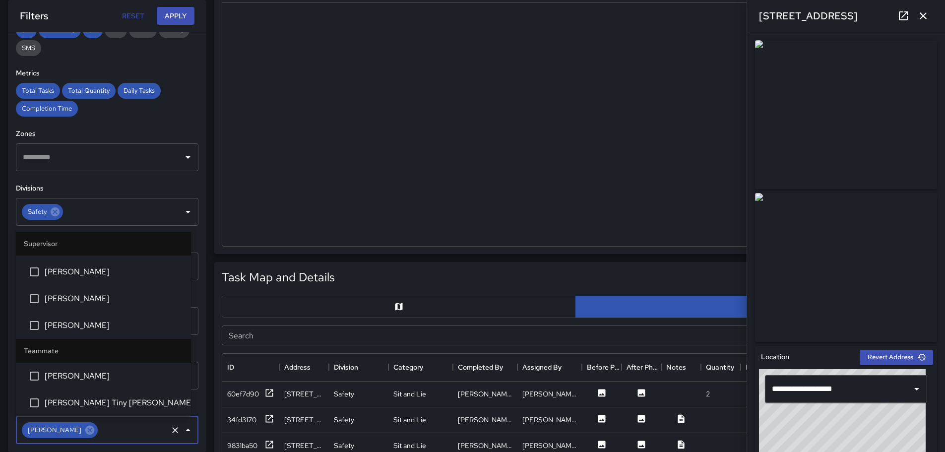
scroll to position [185, 0]
click at [85, 430] on icon at bounding box center [89, 429] width 9 height 9
click at [182, 210] on icon "Open" at bounding box center [188, 212] width 12 height 12
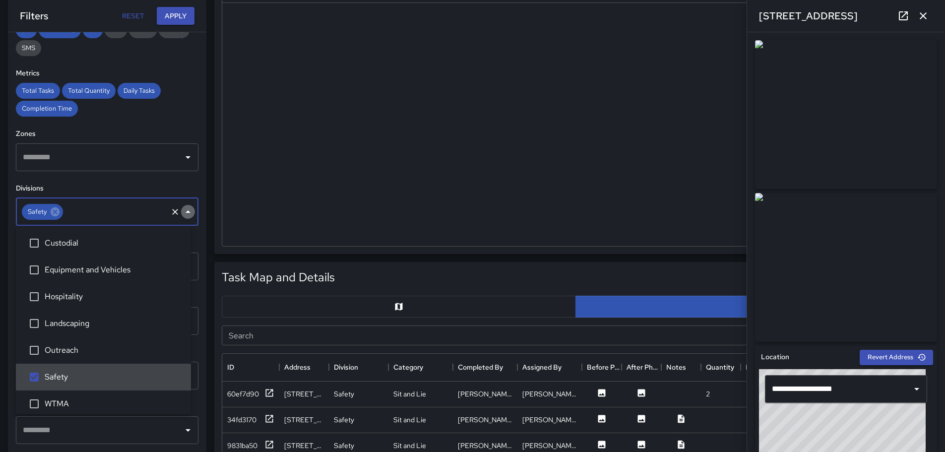
click at [186, 212] on icon "Close" at bounding box center [188, 211] width 5 height 2
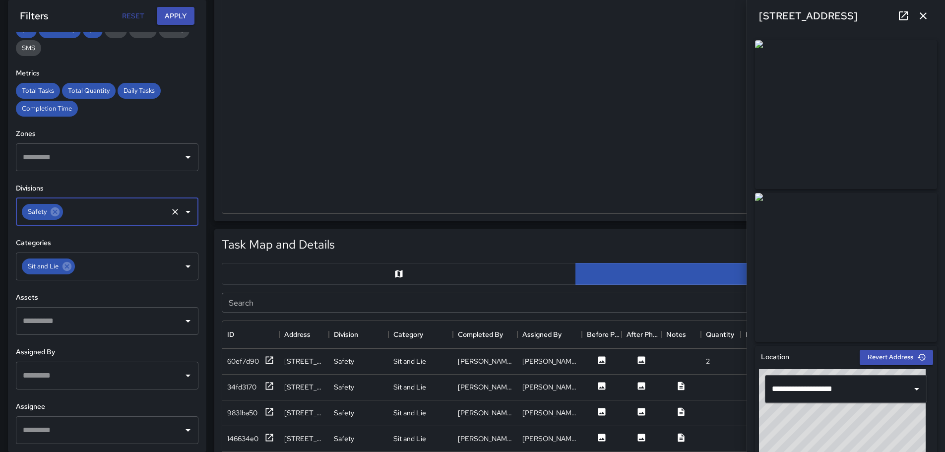
scroll to position [293, 0]
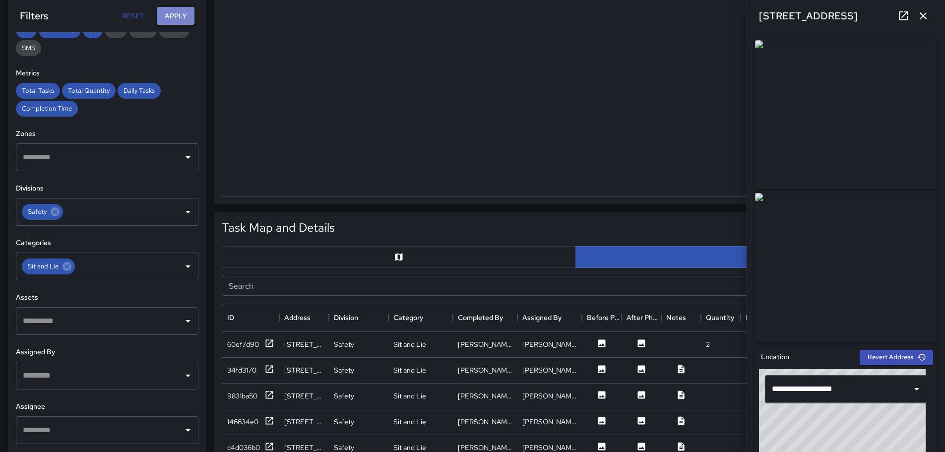
click at [177, 11] on button "Apply" at bounding box center [176, 16] width 38 height 18
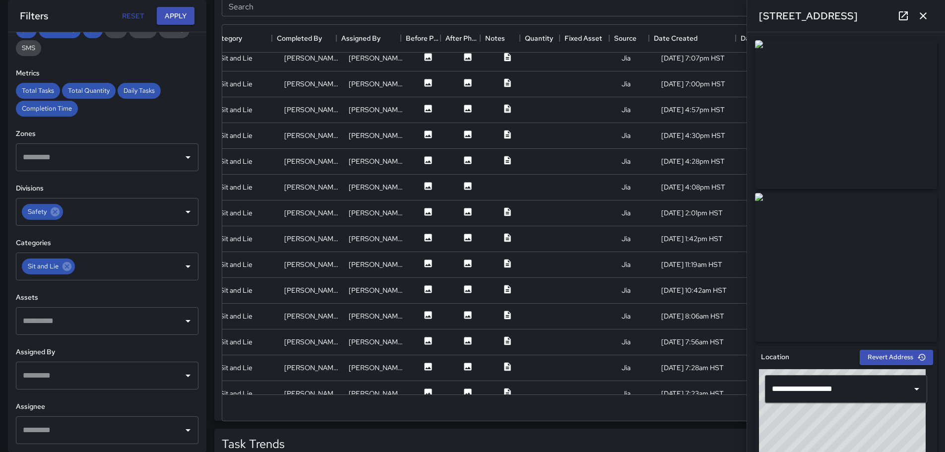
scroll to position [50, 181]
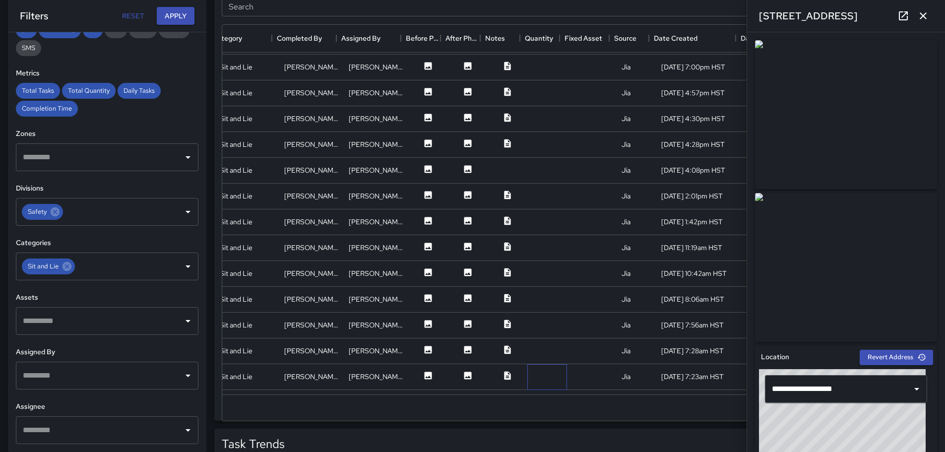
drag, startPoint x: 528, startPoint y: 374, endPoint x: 534, endPoint y: 352, distance: 22.5
click at [529, 374] on div at bounding box center [547, 377] width 40 height 26
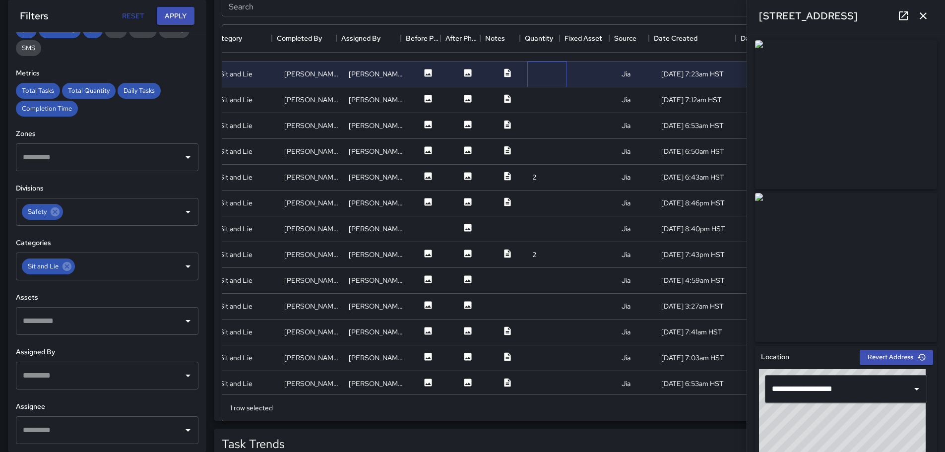
scroll to position [397, 181]
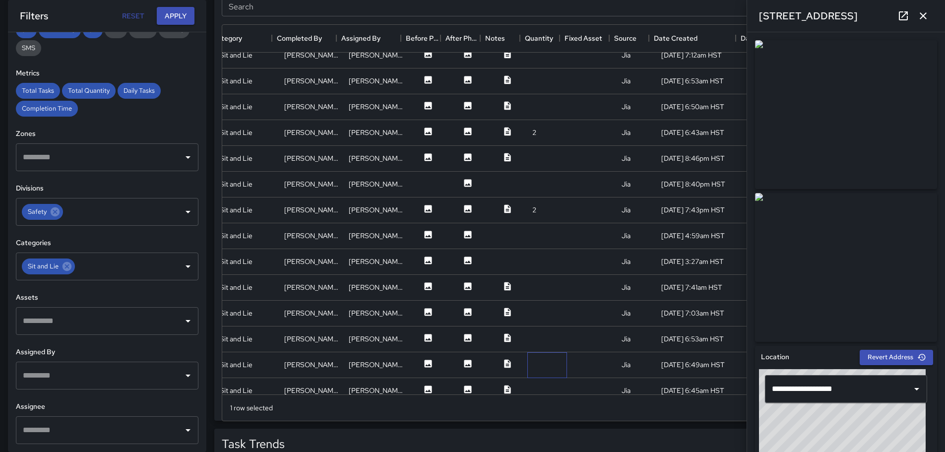
click at [538, 364] on div at bounding box center [547, 365] width 40 height 26
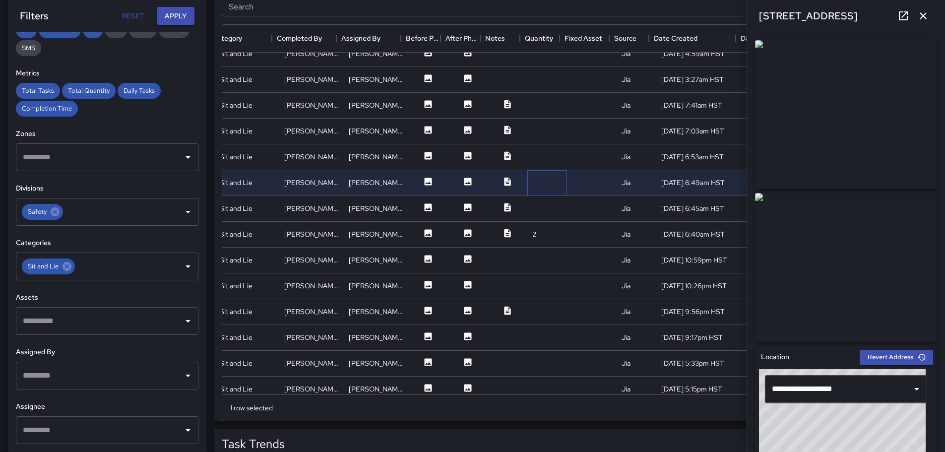
scroll to position [595, 181]
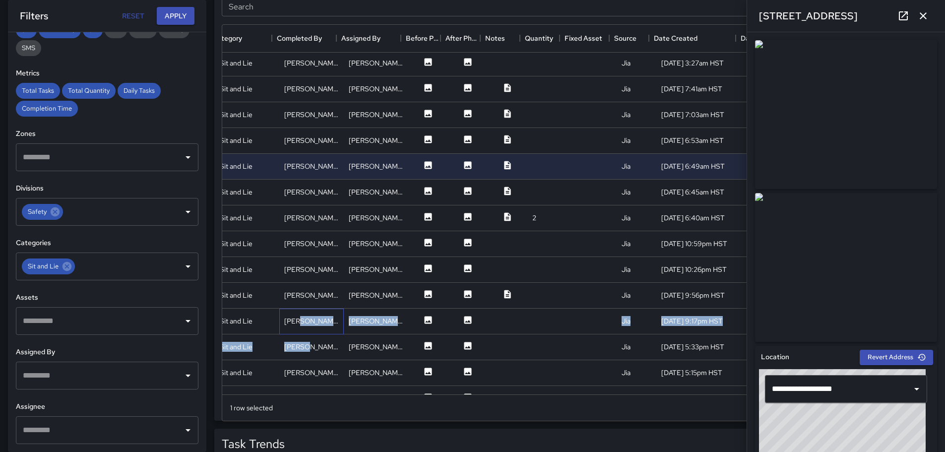
drag, startPoint x: 294, startPoint y: 326, endPoint x: 298, endPoint y: 346, distance: 20.2
click at [297, 344] on div "[STREET_ADDRESS] Safety Sit and Lie [PERSON_NAME] [PERSON_NAME] Jia [DATE] 8:46…" at bounding box center [517, 192] width 823 height 490
click at [542, 315] on div at bounding box center [547, 322] width 40 height 26
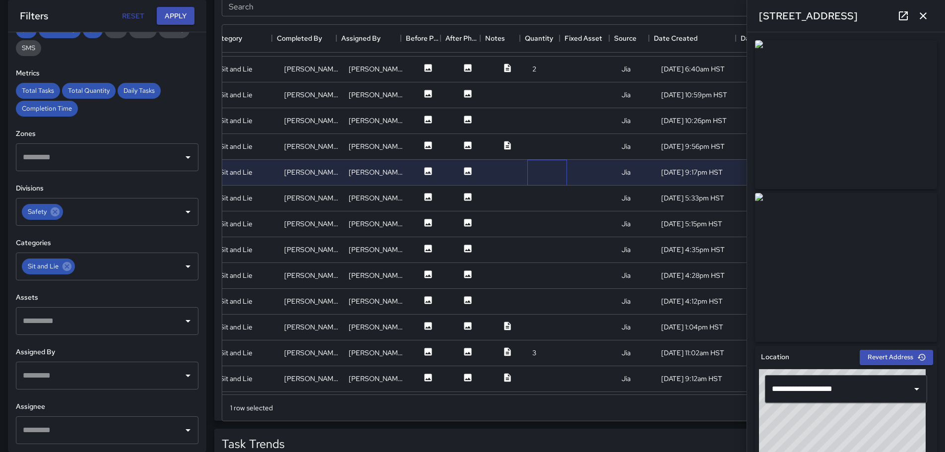
scroll to position [794, 181]
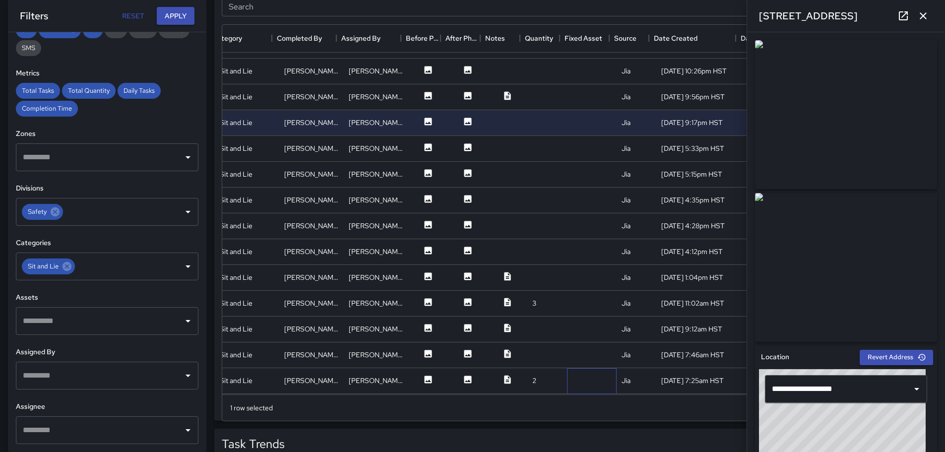
click at [569, 377] on div at bounding box center [592, 381] width 50 height 26
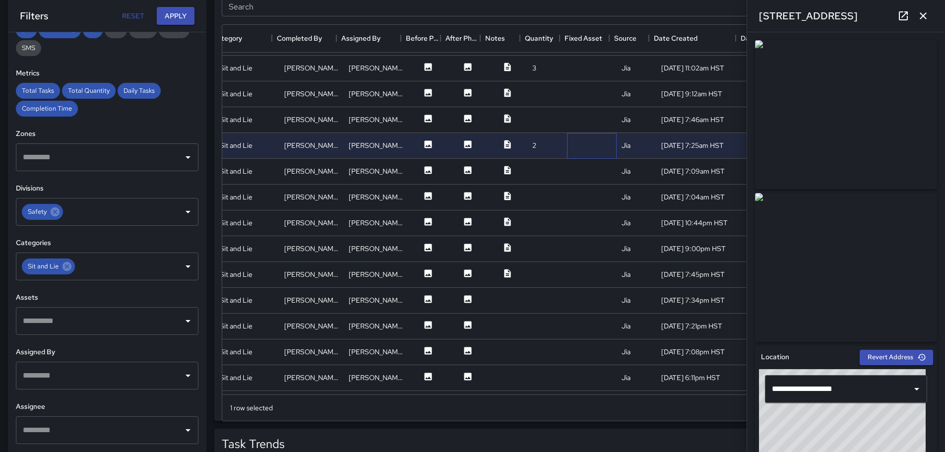
scroll to position [1042, 181]
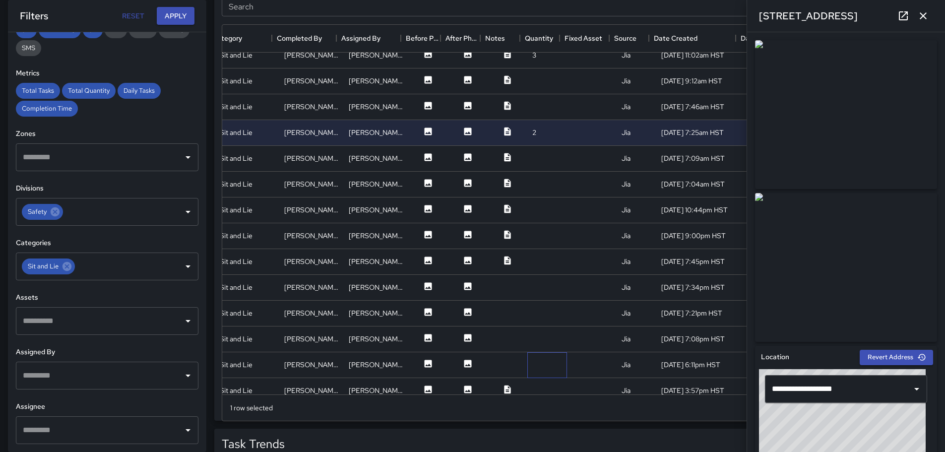
drag, startPoint x: 542, startPoint y: 361, endPoint x: 439, endPoint y: 257, distance: 145.6
click at [542, 358] on div at bounding box center [547, 365] width 40 height 26
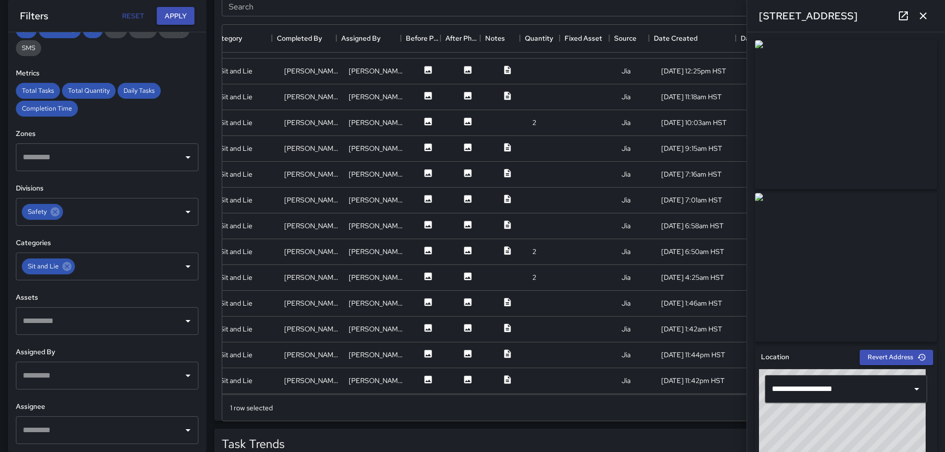
scroll to position [1389, 181]
click at [491, 276] on div at bounding box center [508, 276] width 40 height 26
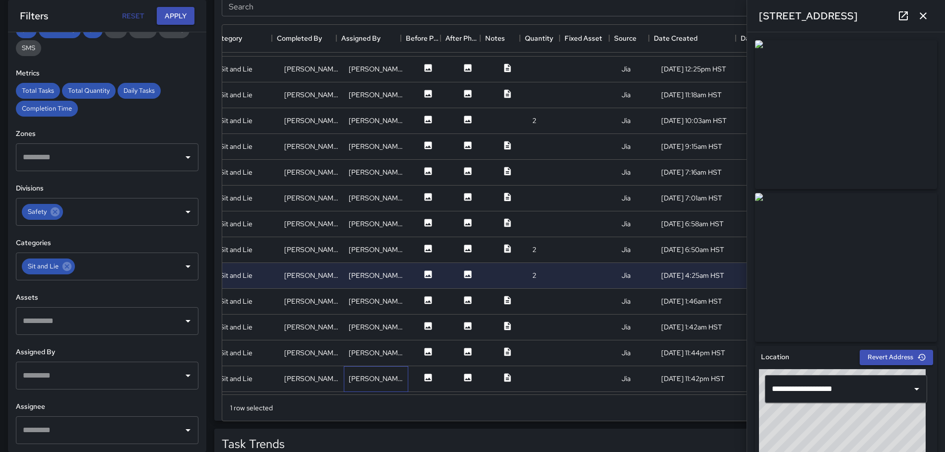
click at [395, 375] on div "[PERSON_NAME]" at bounding box center [376, 379] width 64 height 26
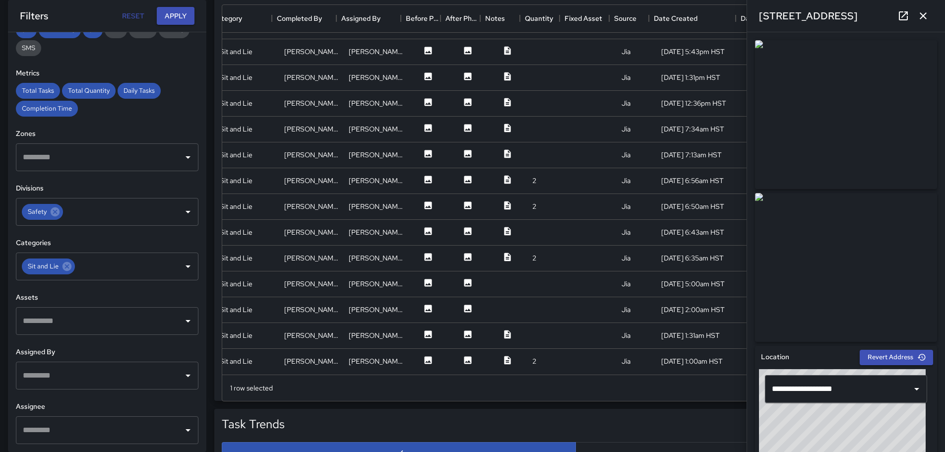
scroll to position [622, 0]
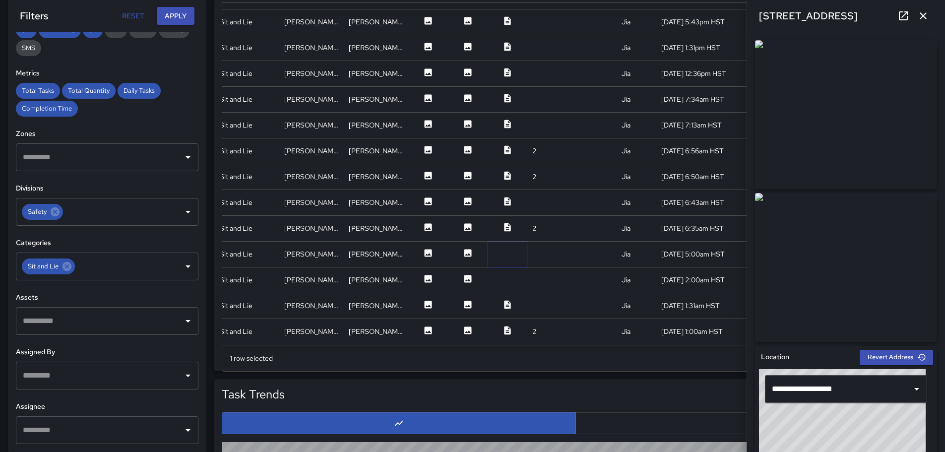
click at [499, 242] on div at bounding box center [508, 255] width 40 height 26
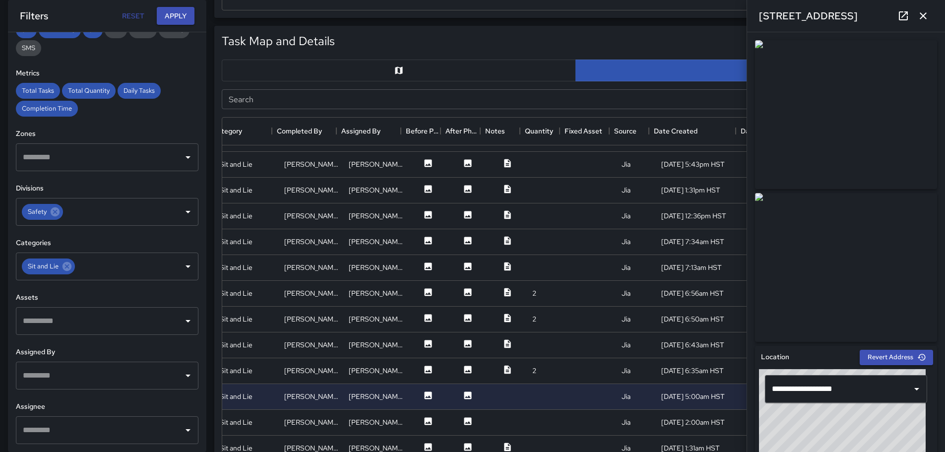
scroll to position [473, 0]
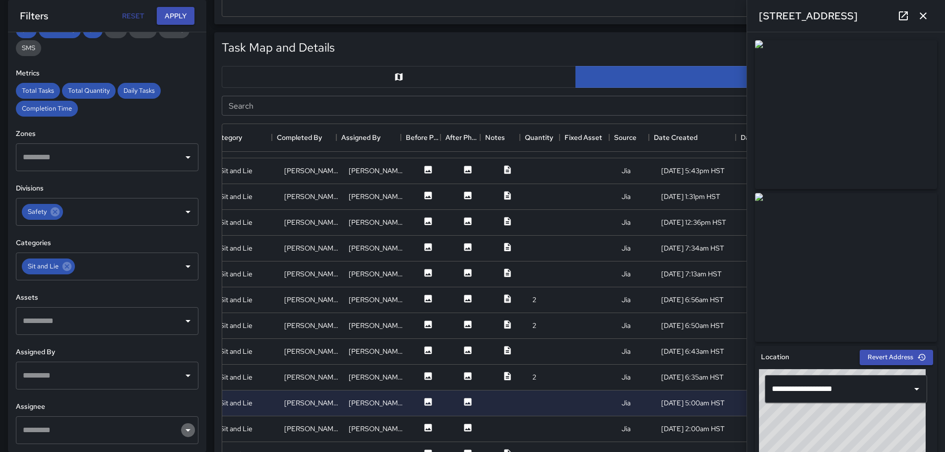
click at [182, 431] on icon "Open" at bounding box center [188, 430] width 12 height 12
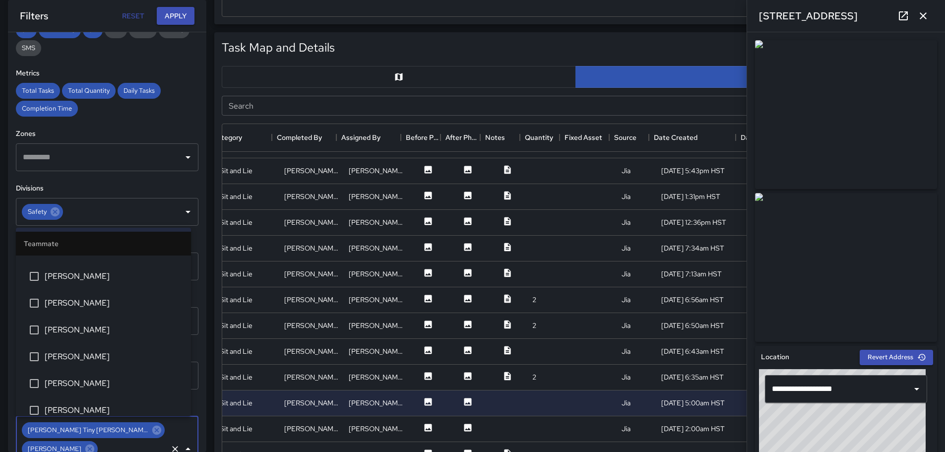
scroll to position [595, 0]
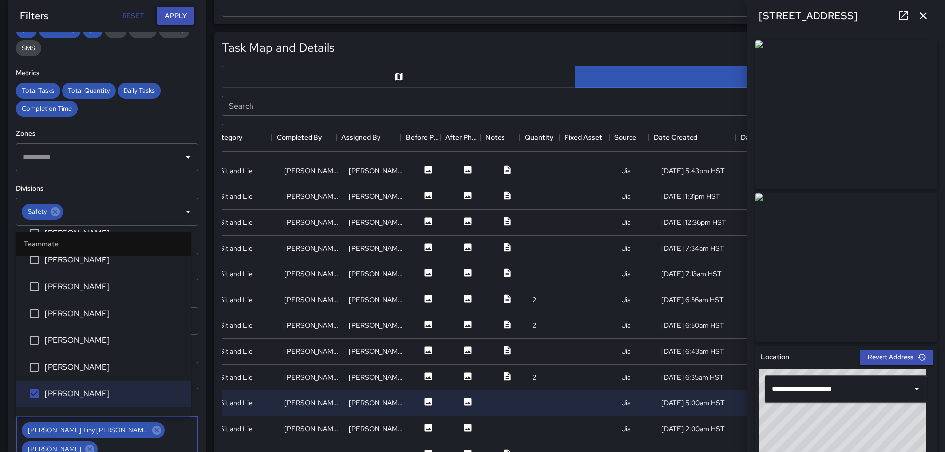
click at [187, 13] on button "Apply" at bounding box center [176, 16] width 38 height 18
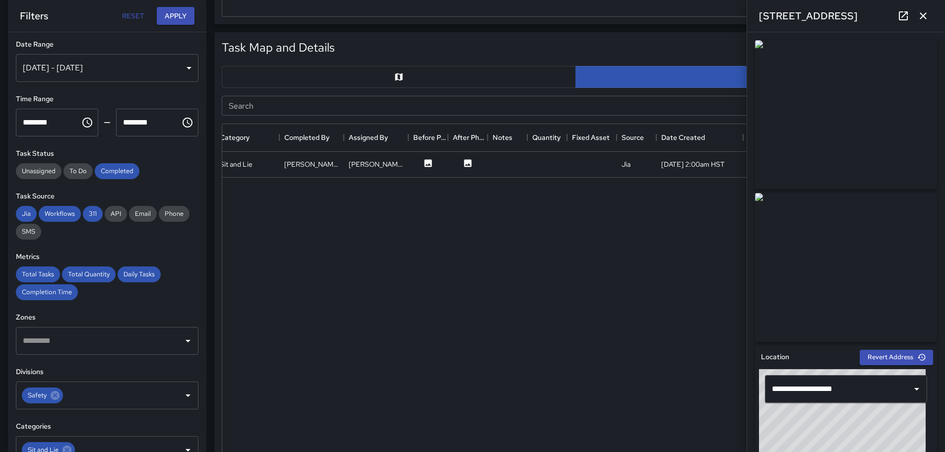
scroll to position [0, 0]
click at [175, 11] on button "Apply" at bounding box center [176, 16] width 38 height 18
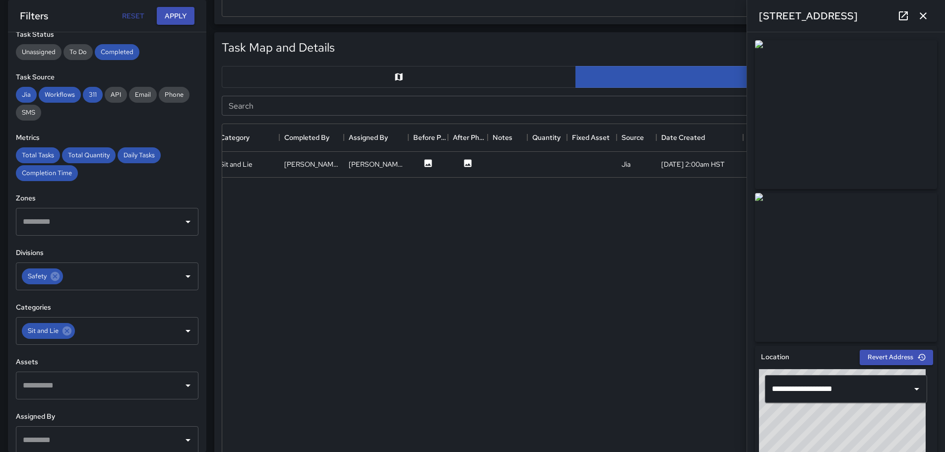
scroll to position [222, 0]
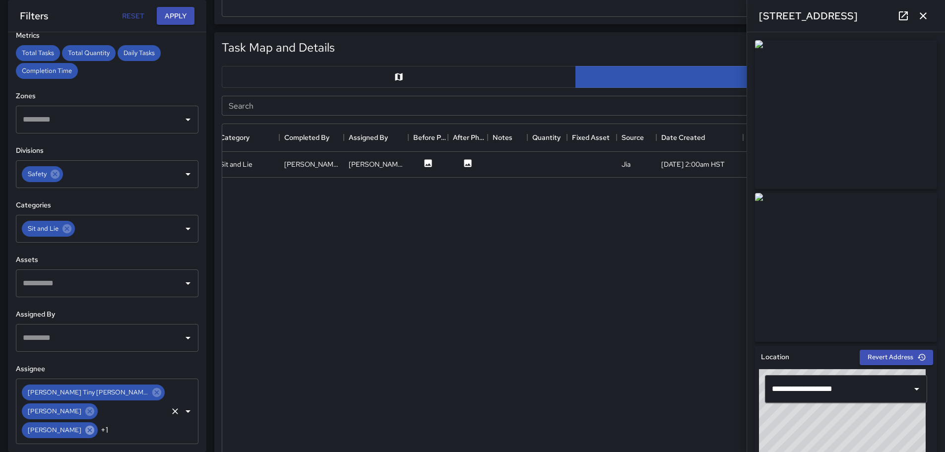
drag, startPoint x: 142, startPoint y: 411, endPoint x: 125, endPoint y: 408, distance: 17.5
click at [94, 425] on icon at bounding box center [89, 429] width 9 height 9
click at [85, 412] on icon at bounding box center [89, 410] width 9 height 9
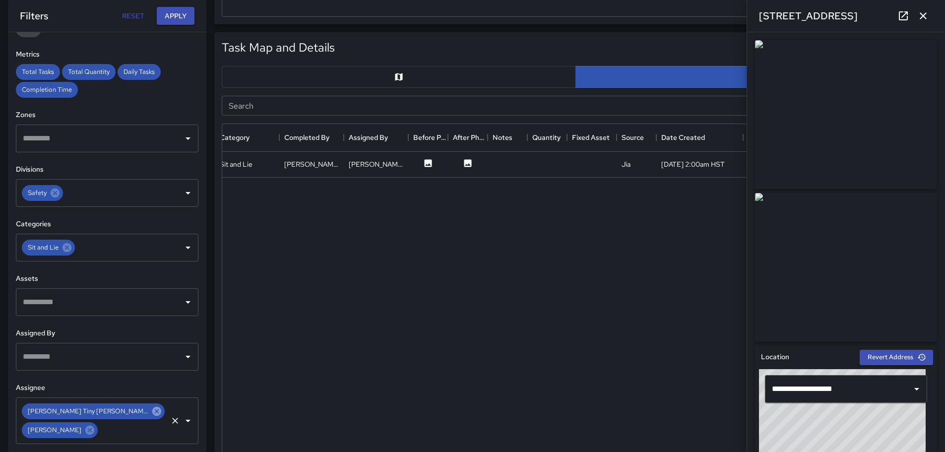
scroll to position [203, 0]
drag, startPoint x: 71, startPoint y: 430, endPoint x: 76, endPoint y: 428, distance: 5.8
click at [84, 429] on icon at bounding box center [89, 430] width 11 height 11
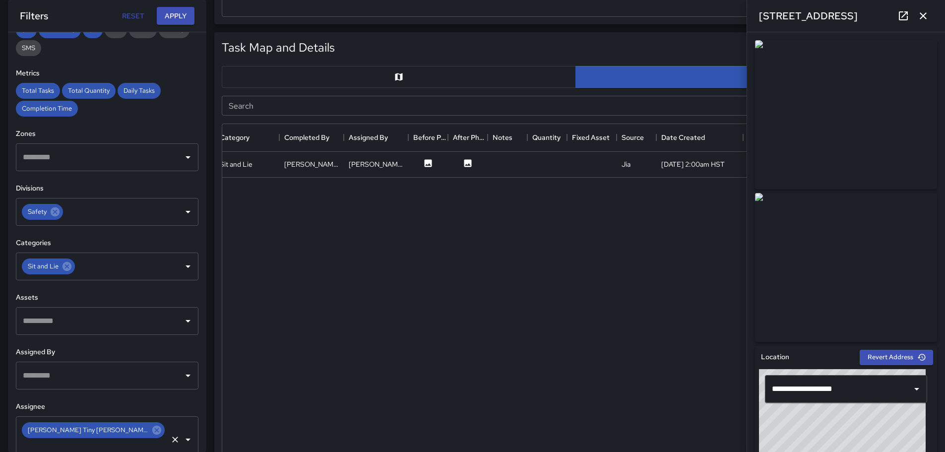
drag, startPoint x: 95, startPoint y: 429, endPoint x: 115, endPoint y: 425, distance: 20.1
click at [151, 429] on icon at bounding box center [156, 430] width 11 height 11
click at [182, 430] on icon "Open" at bounding box center [188, 430] width 12 height 12
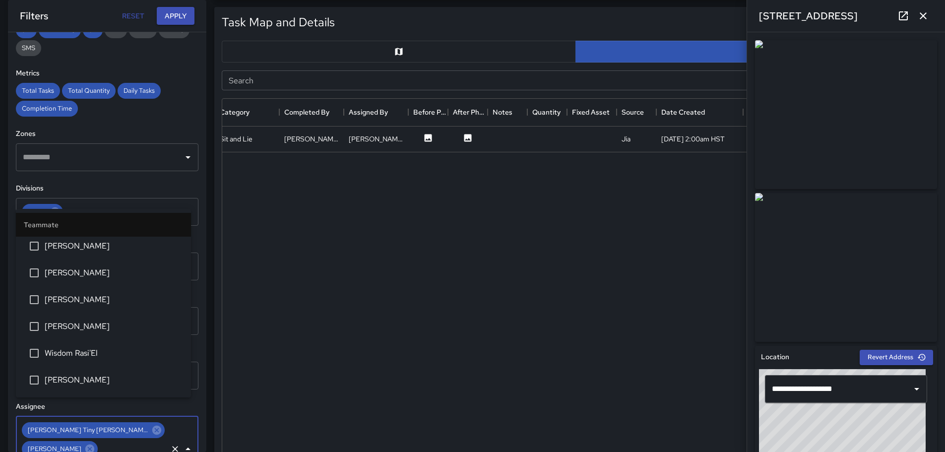
scroll to position [523, 0]
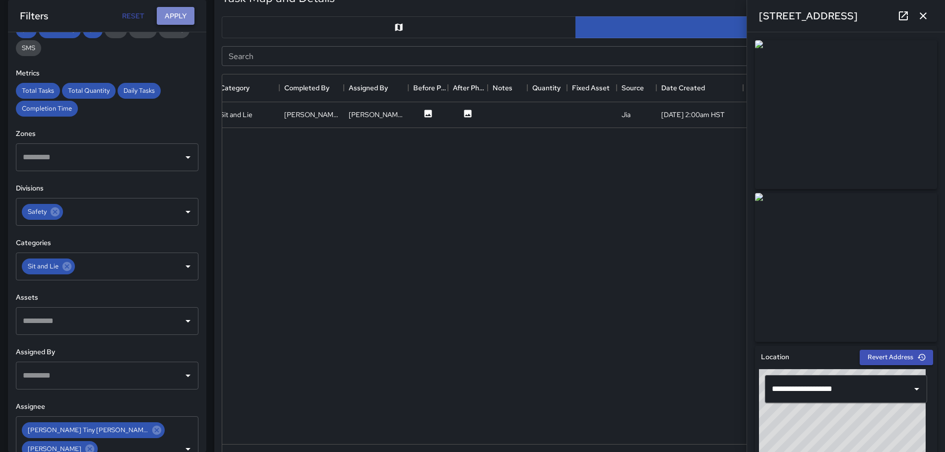
click at [183, 18] on button "Apply" at bounding box center [176, 16] width 38 height 18
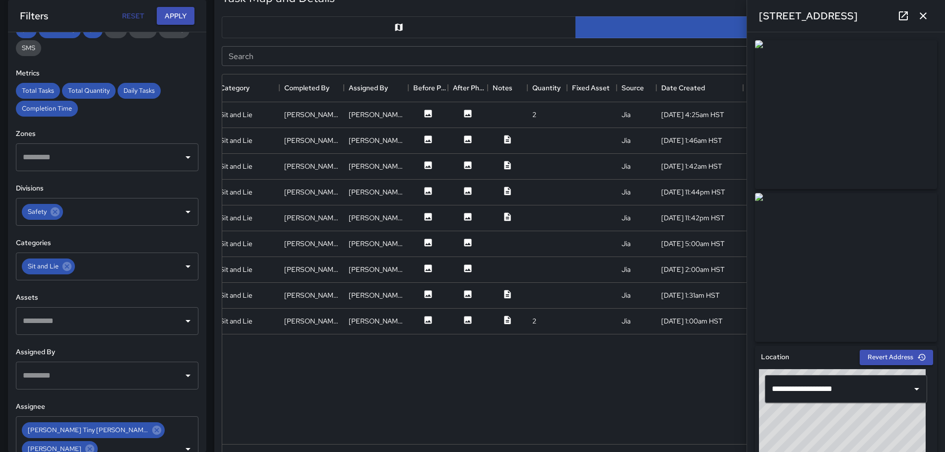
scroll to position [222, 0]
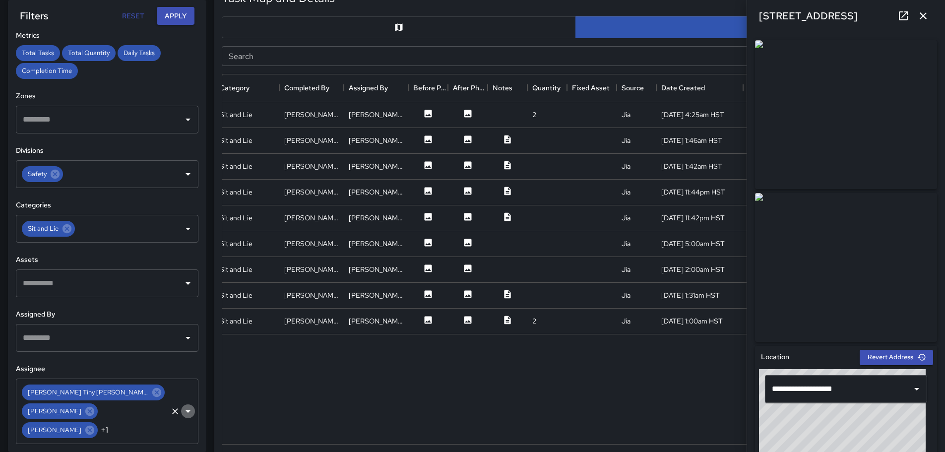
click at [182, 410] on icon "Open" at bounding box center [188, 411] width 12 height 12
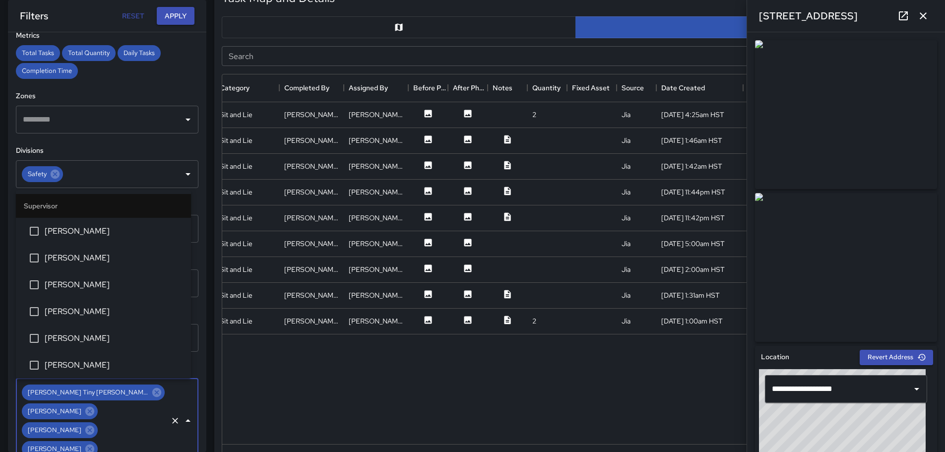
scroll to position [345, 0]
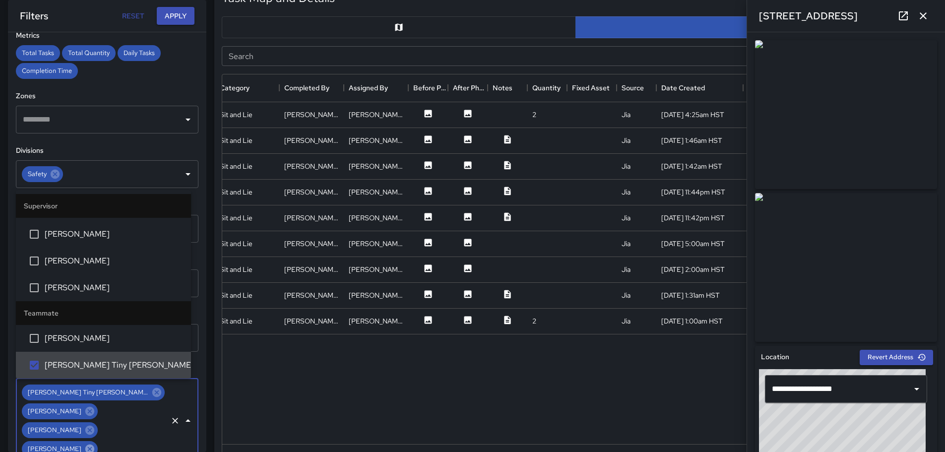
click at [85, 444] on icon at bounding box center [89, 448] width 9 height 9
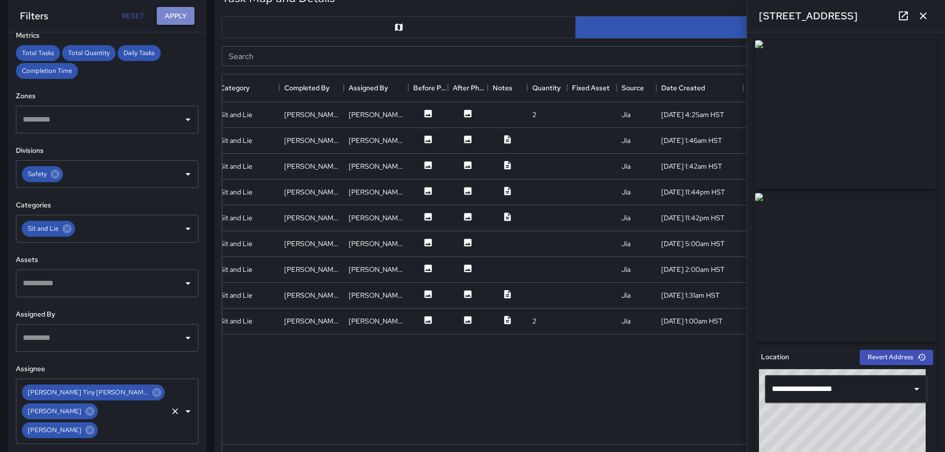
click at [168, 15] on button "Apply" at bounding box center [176, 16] width 38 height 18
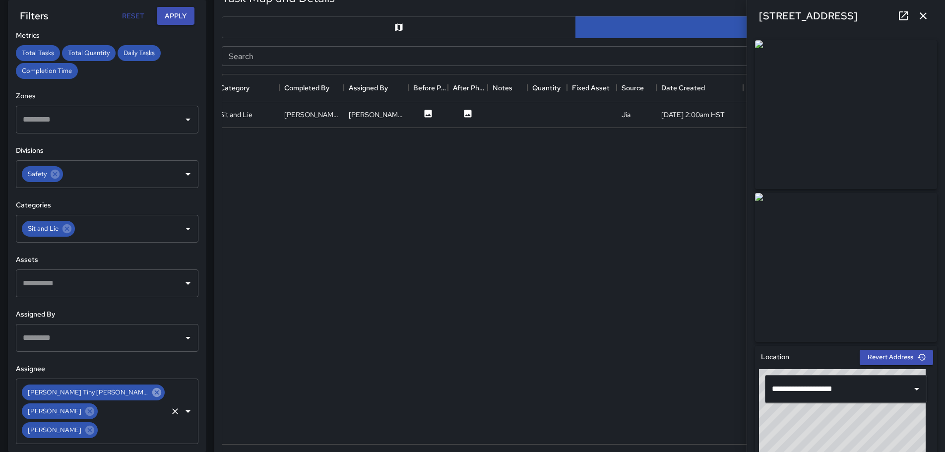
click at [151, 393] on icon at bounding box center [156, 392] width 11 height 11
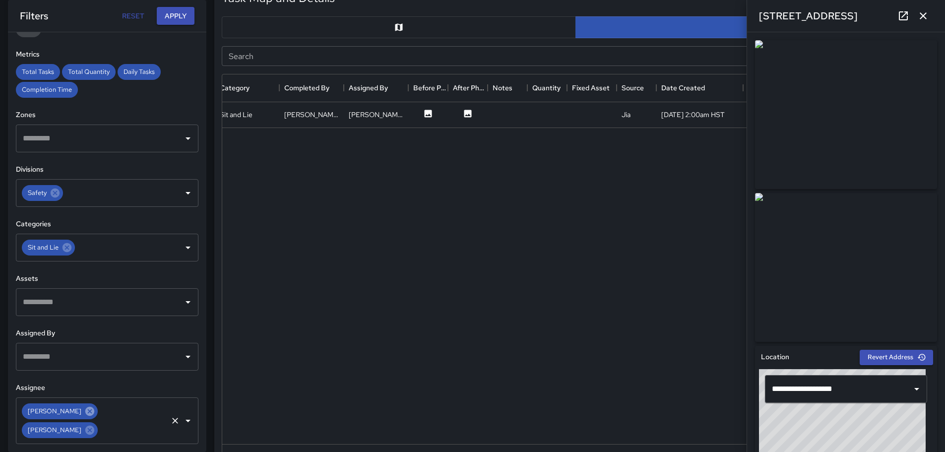
click at [84, 406] on icon at bounding box center [89, 411] width 11 height 11
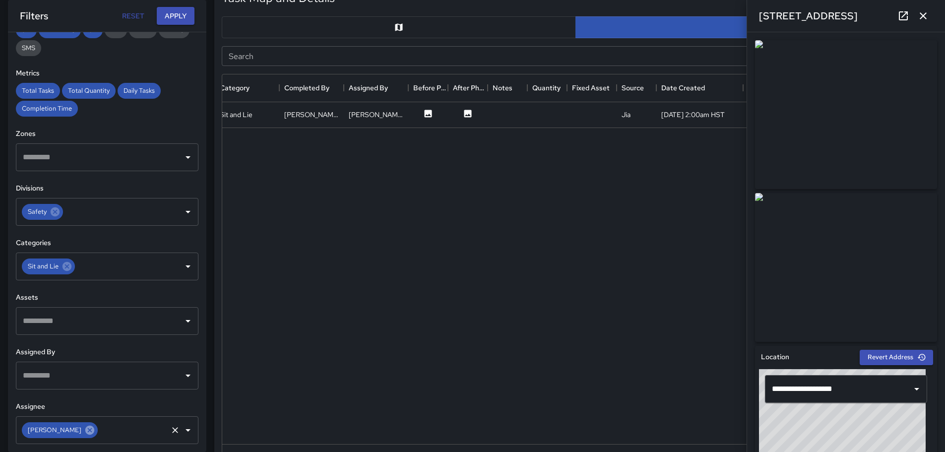
click at [84, 425] on icon at bounding box center [89, 430] width 11 height 11
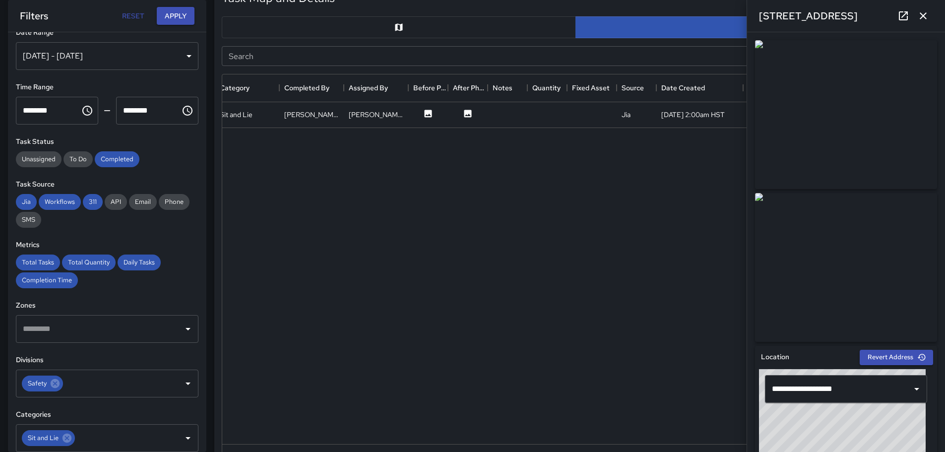
scroll to position [0, 0]
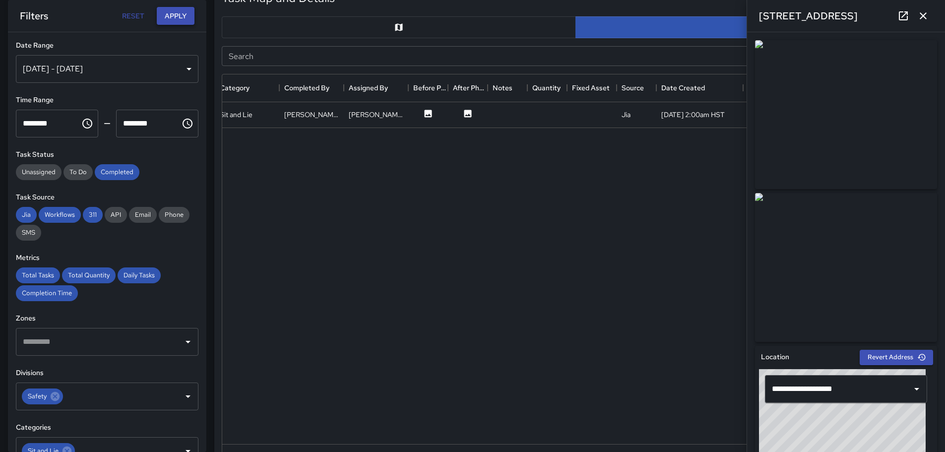
click at [175, 15] on button "Apply" at bounding box center [176, 16] width 38 height 18
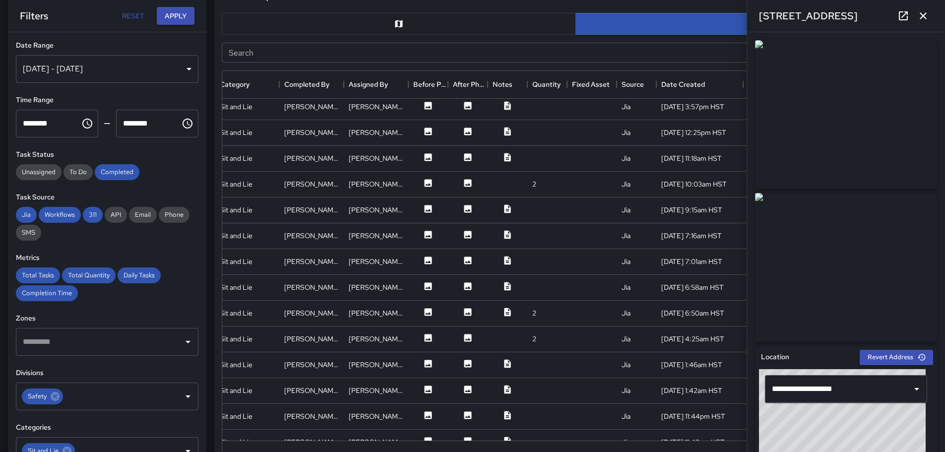
scroll to position [1389, 174]
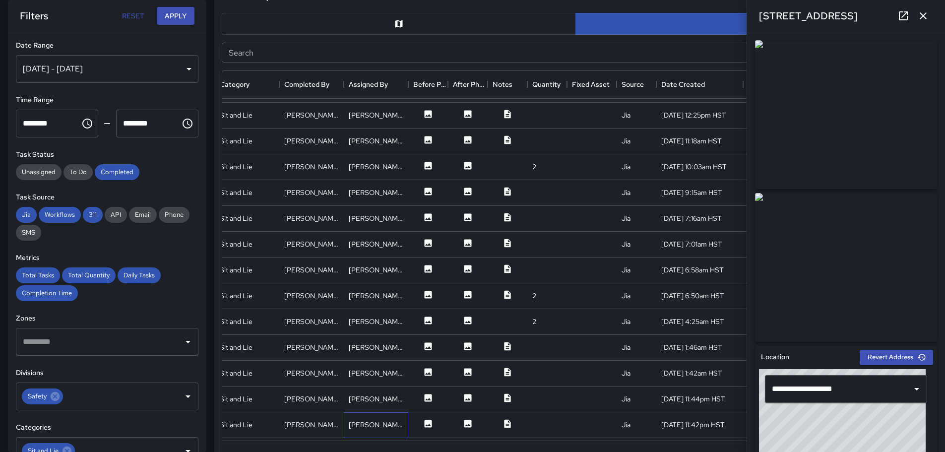
click at [403, 416] on div "[PERSON_NAME]" at bounding box center [376, 425] width 64 height 26
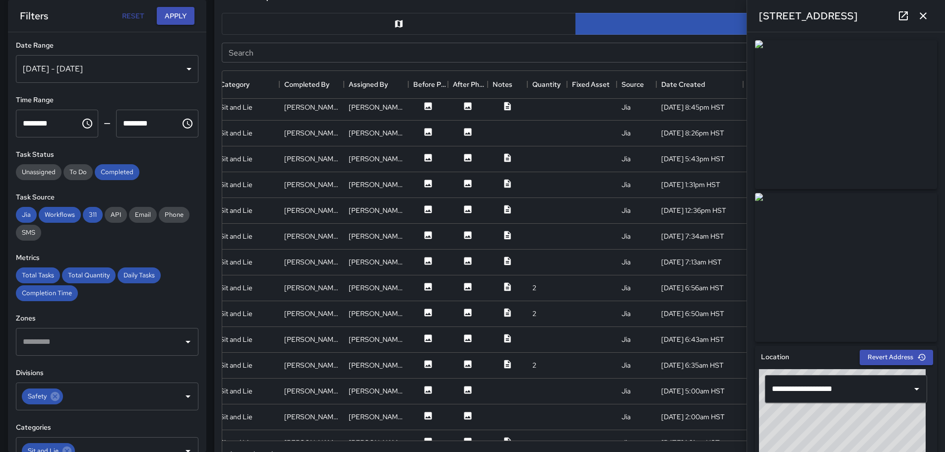
scroll to position [1884, 174]
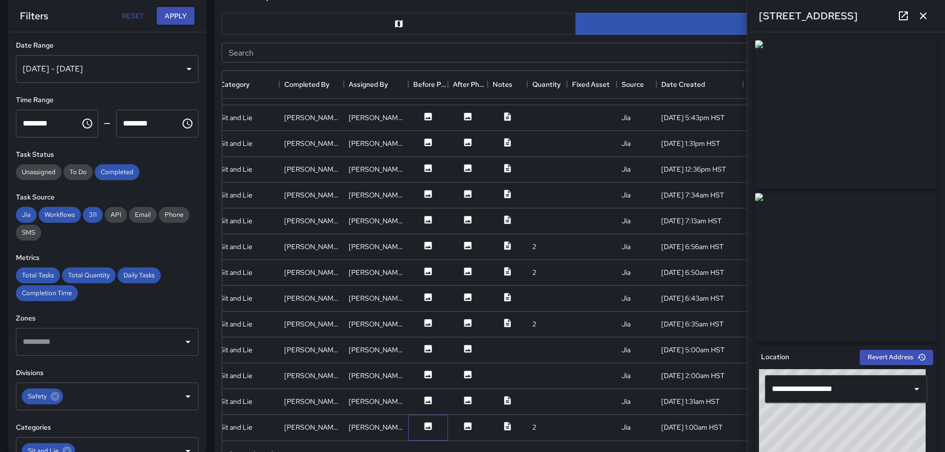
drag, startPoint x: 412, startPoint y: 421, endPoint x: 428, endPoint y: 396, distance: 29.9
click at [414, 419] on div at bounding box center [428, 428] width 40 height 26
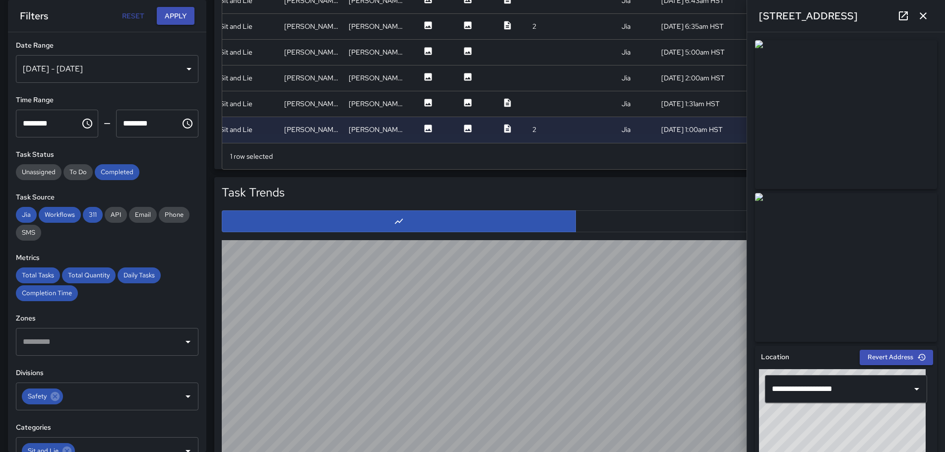
click at [672, 274] on div "Task Trends Export" at bounding box center [576, 388] width 716 height 414
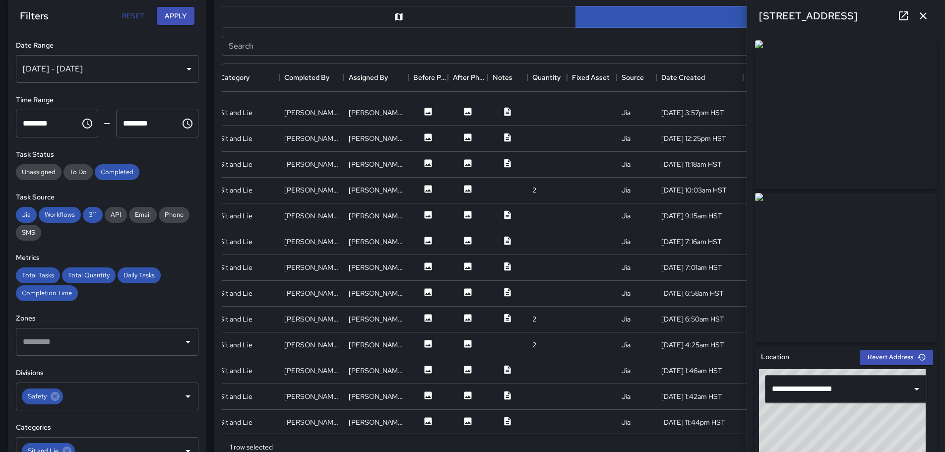
scroll to position [1389, 174]
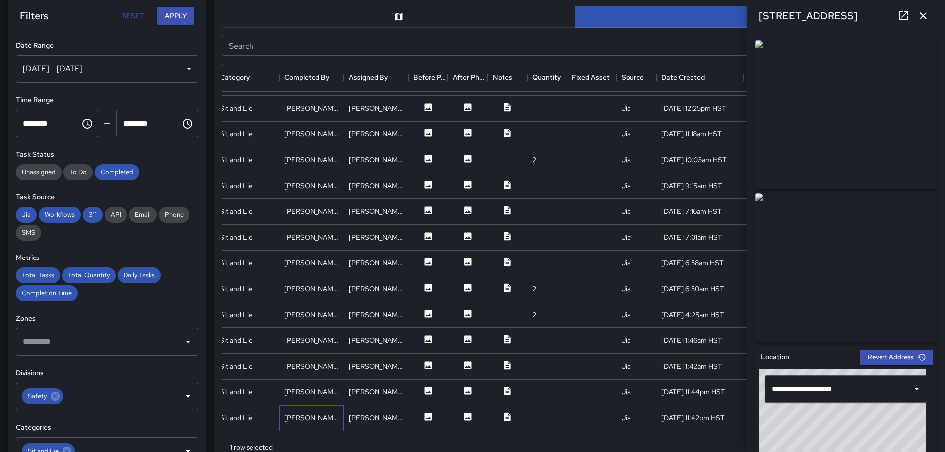
drag, startPoint x: 310, startPoint y: 419, endPoint x: 329, endPoint y: 402, distance: 26.0
click at [311, 419] on div "[PERSON_NAME]" at bounding box center [311, 418] width 55 height 10
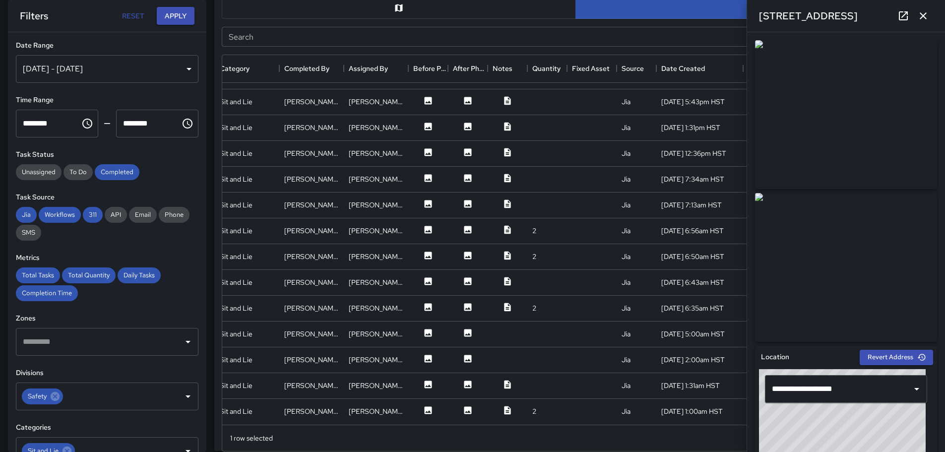
scroll to position [560, 0]
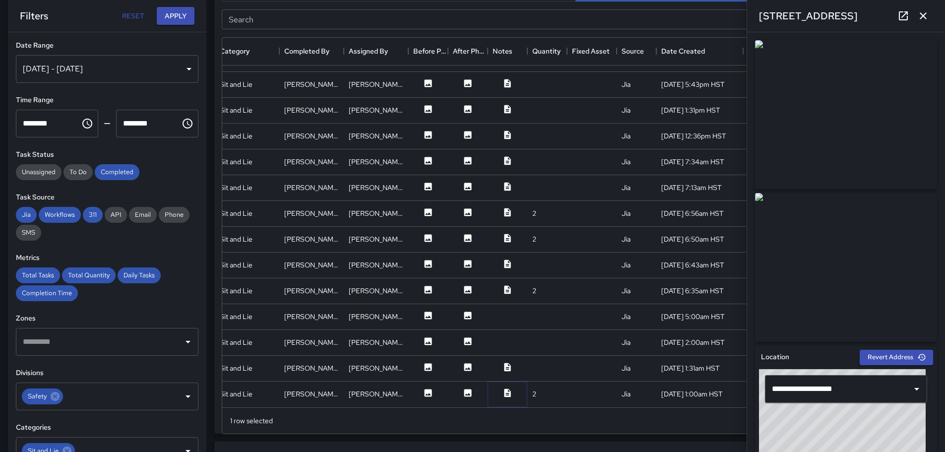
click at [506, 388] on icon at bounding box center [507, 392] width 6 height 8
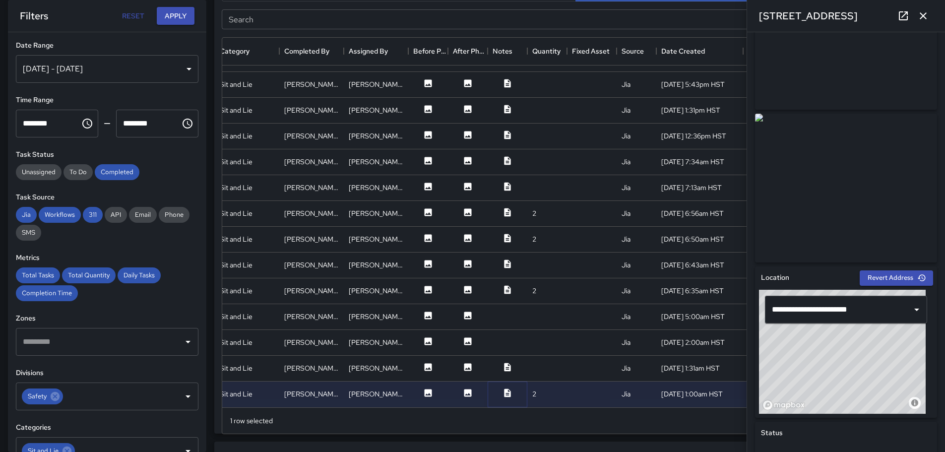
scroll to position [0, 0]
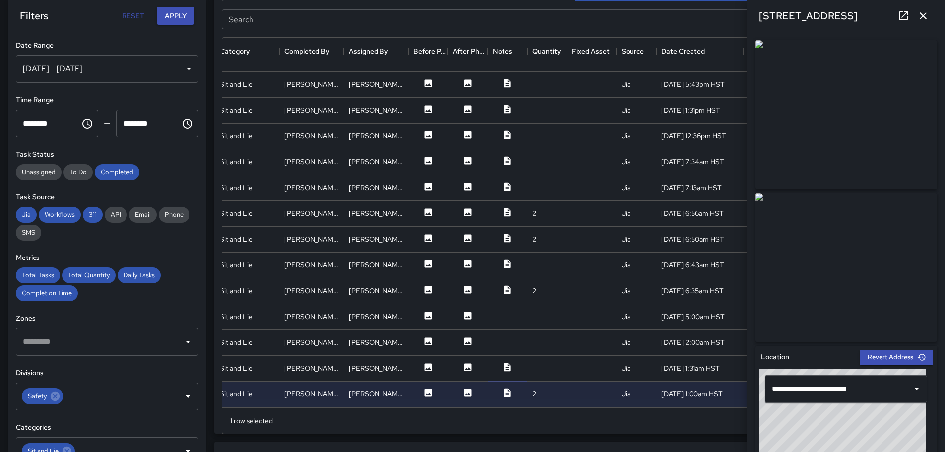
click at [505, 363] on icon at bounding box center [507, 367] width 6 height 8
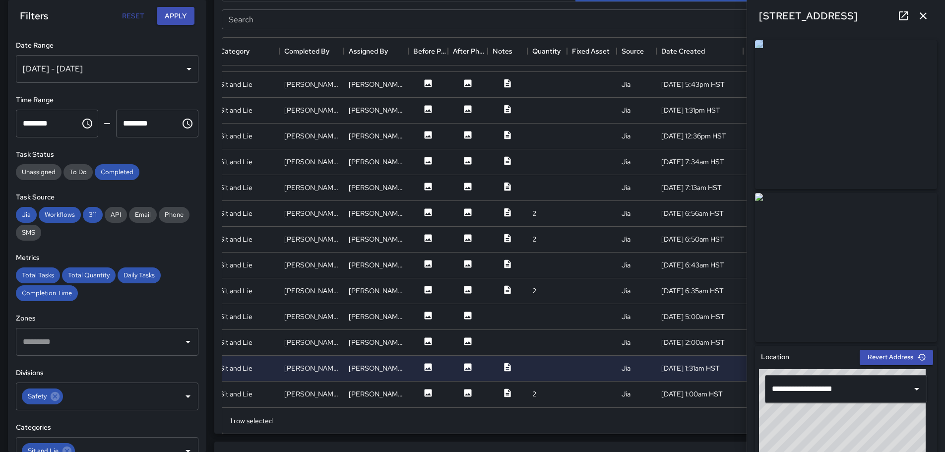
drag, startPoint x: 937, startPoint y: 178, endPoint x: 926, endPoint y: 204, distance: 28.9
click at [937, 229] on div "**********" at bounding box center [846, 242] width 198 height 420
click at [470, 337] on icon at bounding box center [467, 340] width 7 height 7
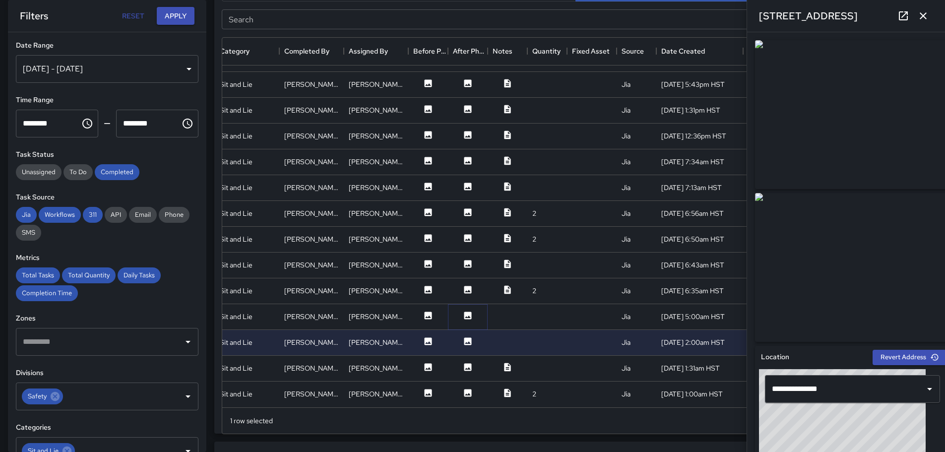
click at [469, 312] on icon at bounding box center [467, 315] width 7 height 7
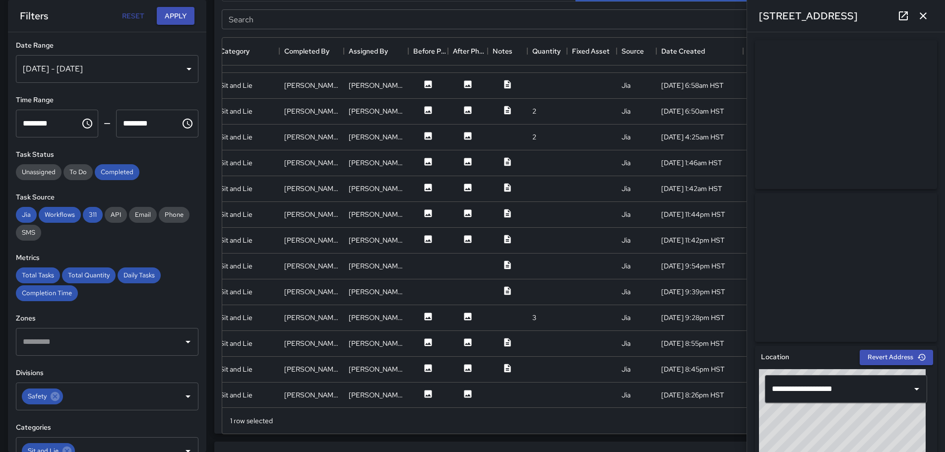
scroll to position [1517, 174]
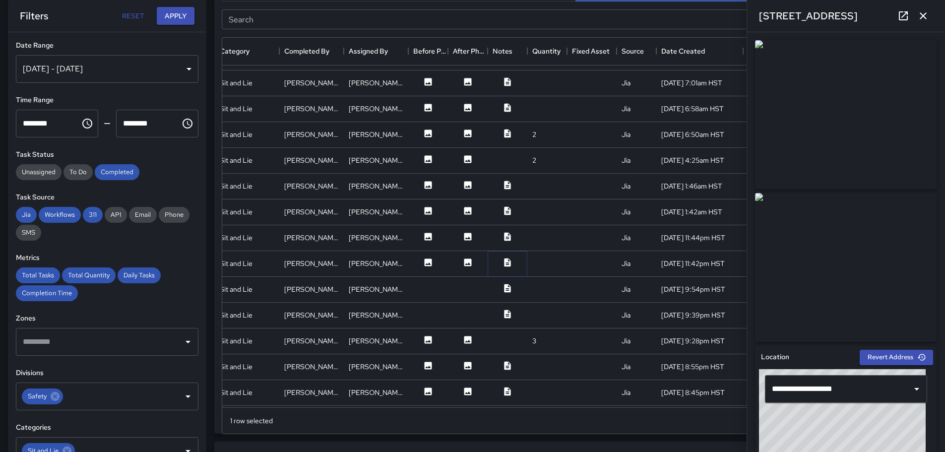
click at [505, 260] on icon at bounding box center [507, 262] width 6 height 8
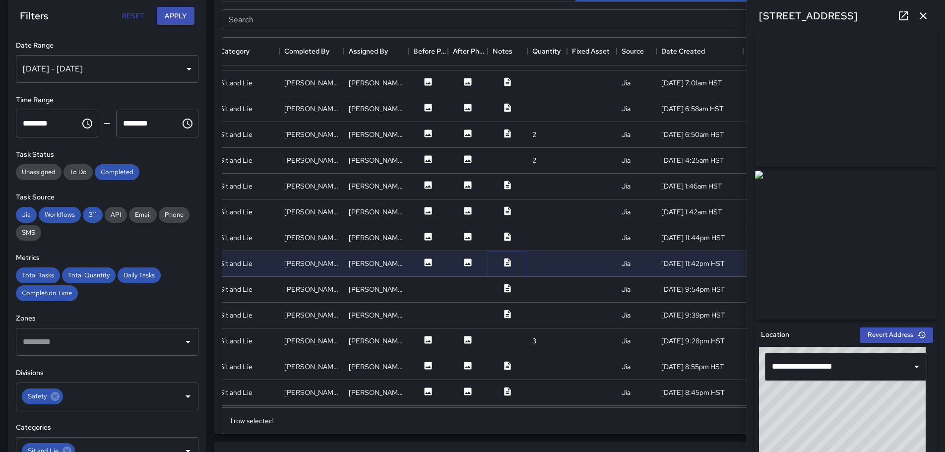
scroll to position [0, 0]
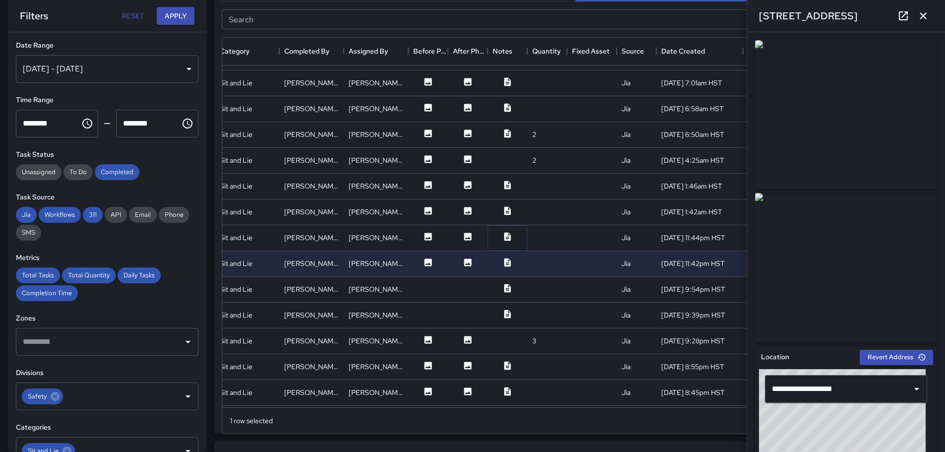
click at [506, 234] on icon at bounding box center [507, 236] width 6 height 8
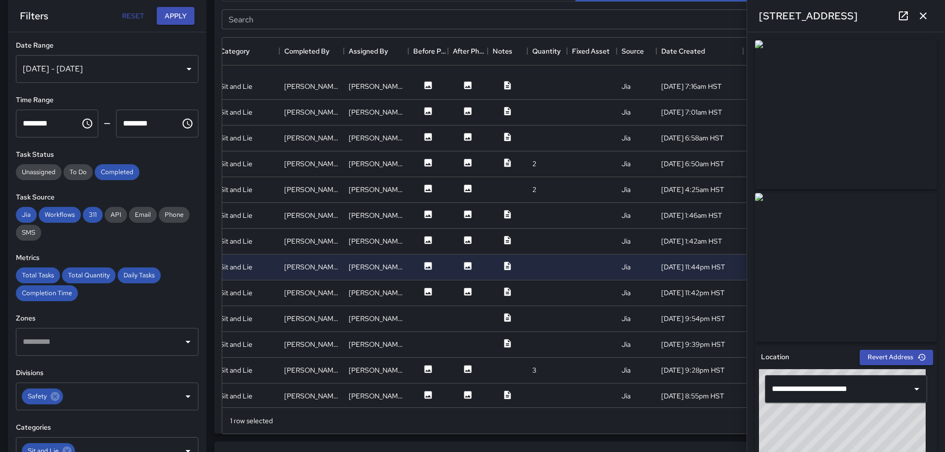
scroll to position [1487, 174]
click at [509, 266] on icon at bounding box center [507, 266] width 6 height 8
click at [510, 240] on icon at bounding box center [507, 240] width 6 height 8
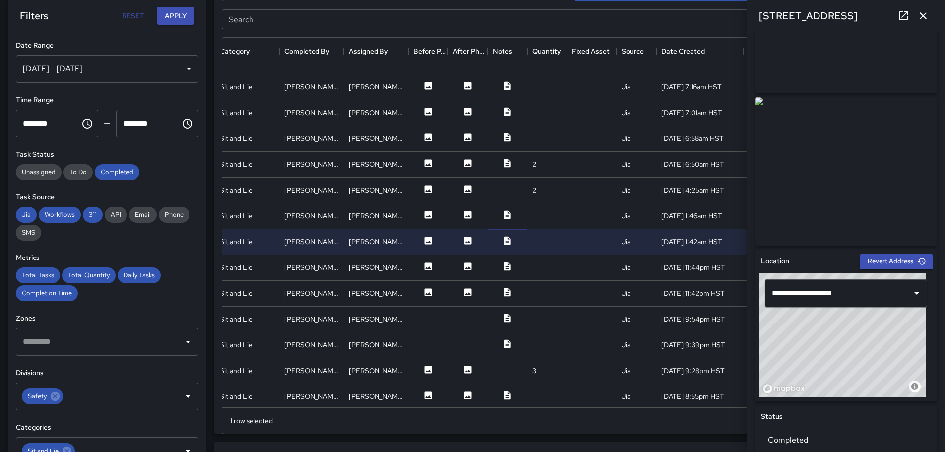
scroll to position [0, 0]
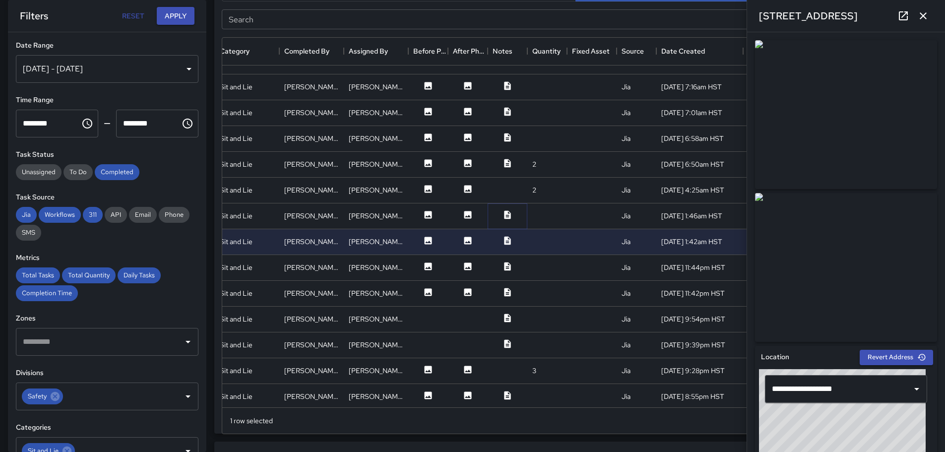
click at [508, 212] on icon at bounding box center [507, 215] width 10 height 10
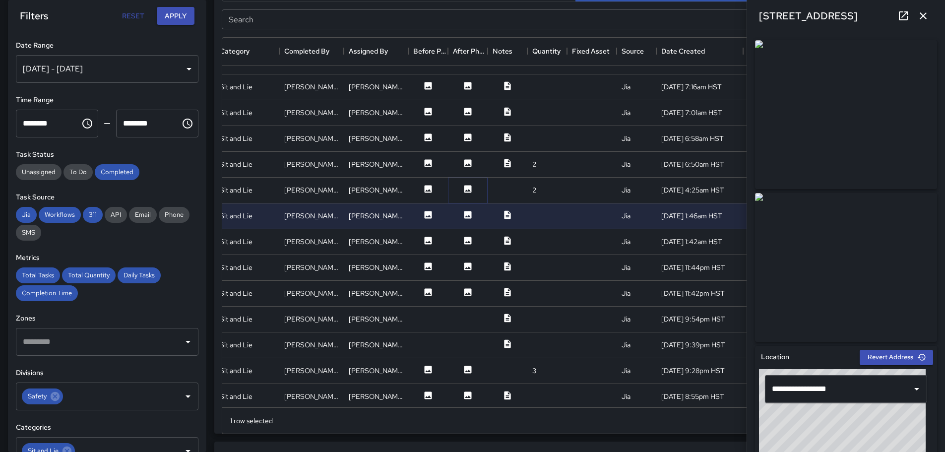
click at [466, 188] on icon at bounding box center [467, 188] width 7 height 7
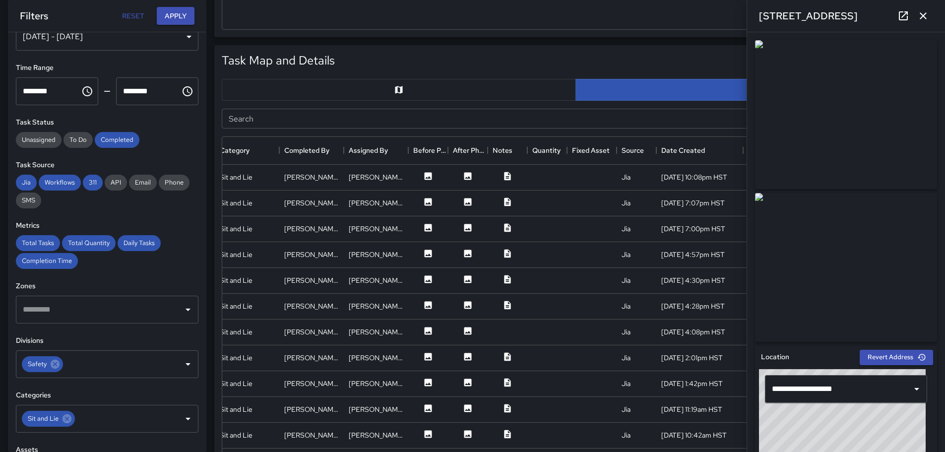
scroll to position [50, 0]
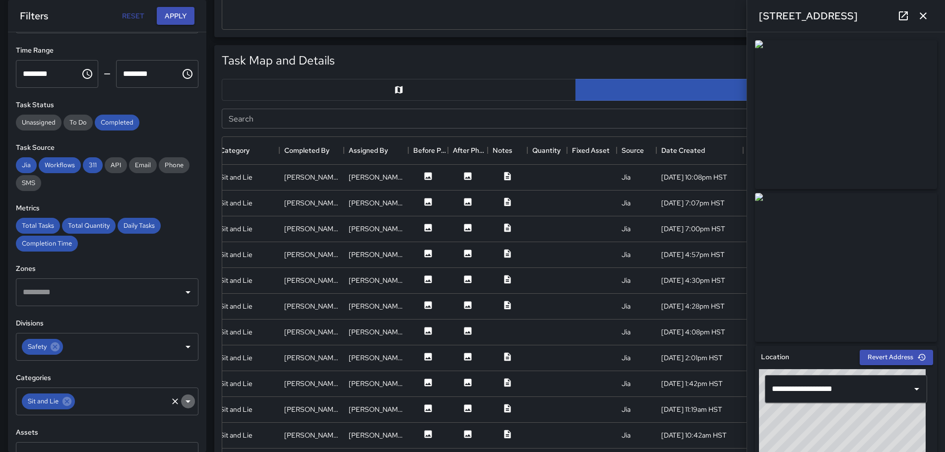
click at [182, 402] on icon "Open" at bounding box center [188, 401] width 12 height 12
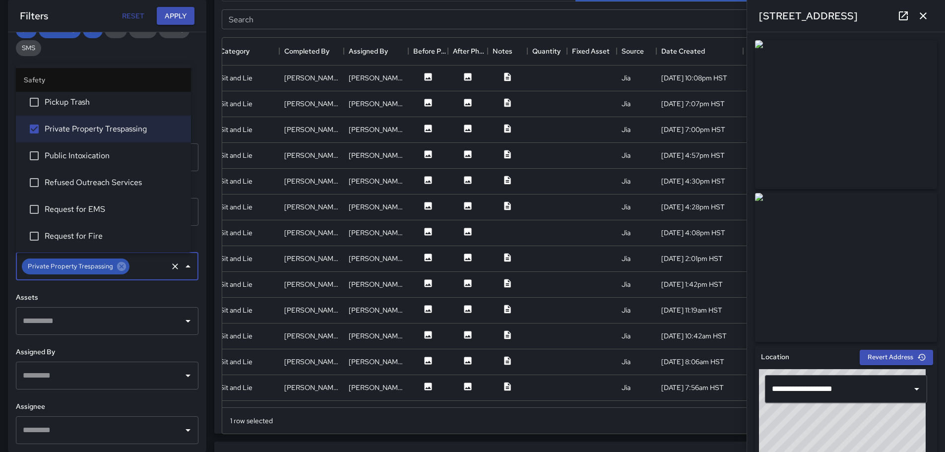
scroll to position [252, 0]
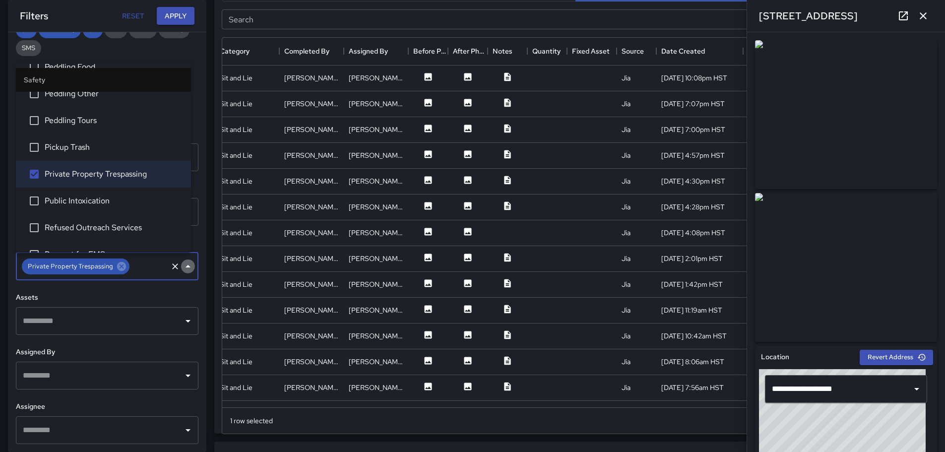
click at [183, 266] on icon "Close" at bounding box center [188, 266] width 12 height 12
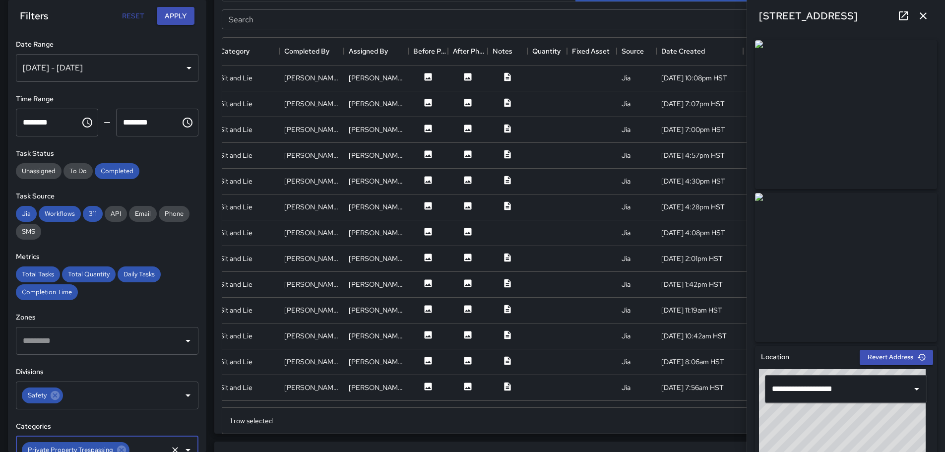
scroll to position [0, 0]
click at [182, 20] on button "Apply" at bounding box center [176, 16] width 38 height 18
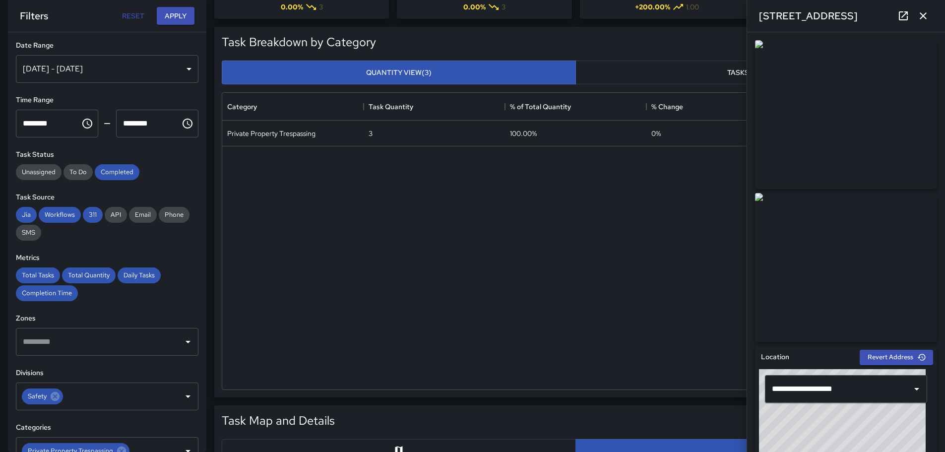
scroll to position [85, 0]
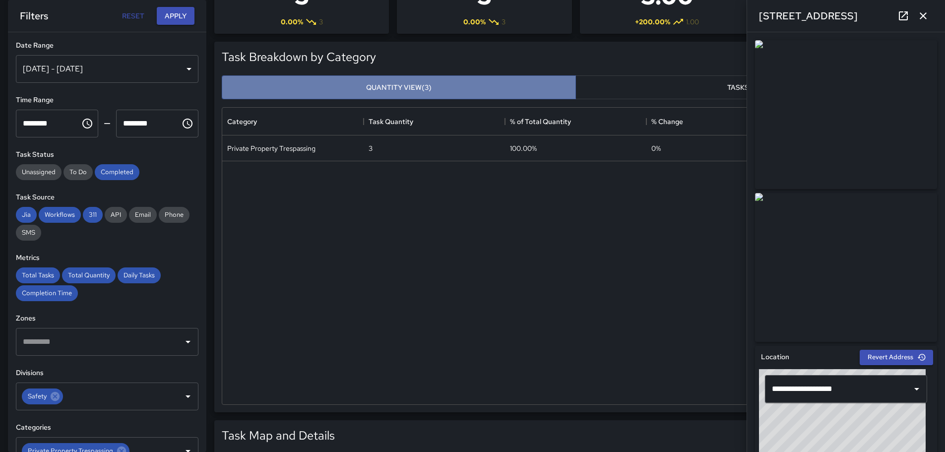
click at [477, 85] on button "Quantity View (3)" at bounding box center [399, 87] width 354 height 24
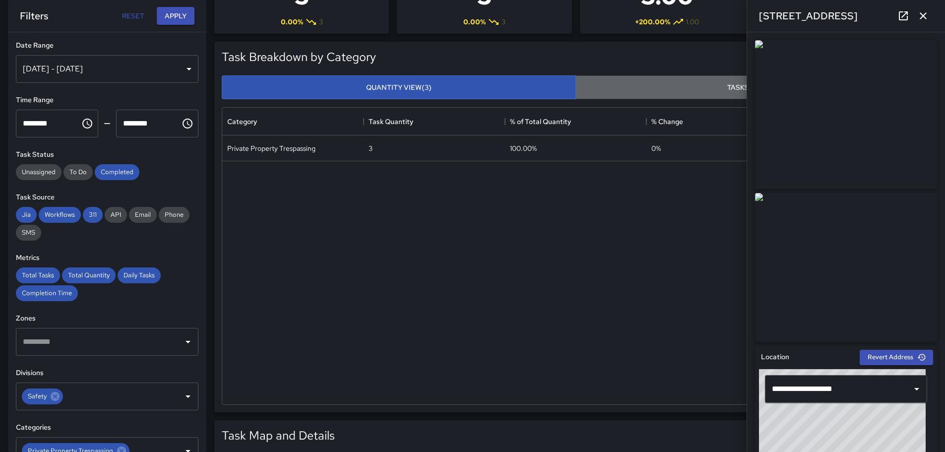
click at [675, 87] on button "Tasks View (3)" at bounding box center [752, 87] width 354 height 24
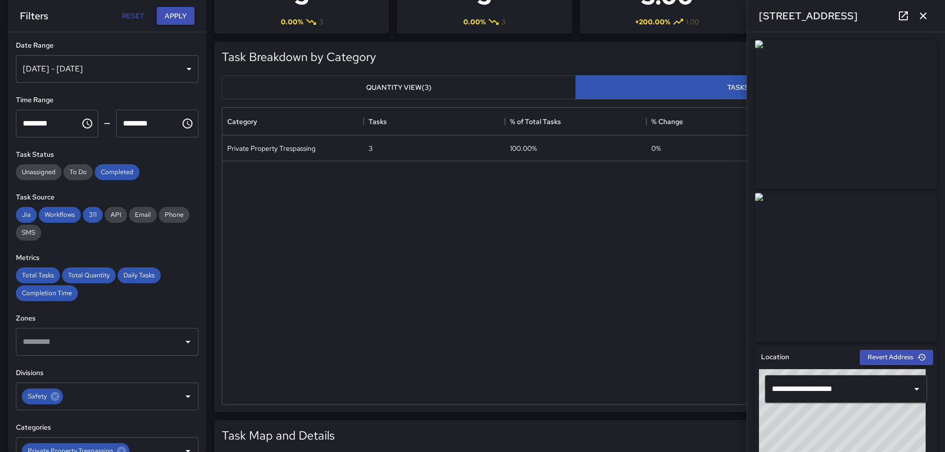
click at [419, 84] on button "Quantity View (3)" at bounding box center [399, 87] width 354 height 24
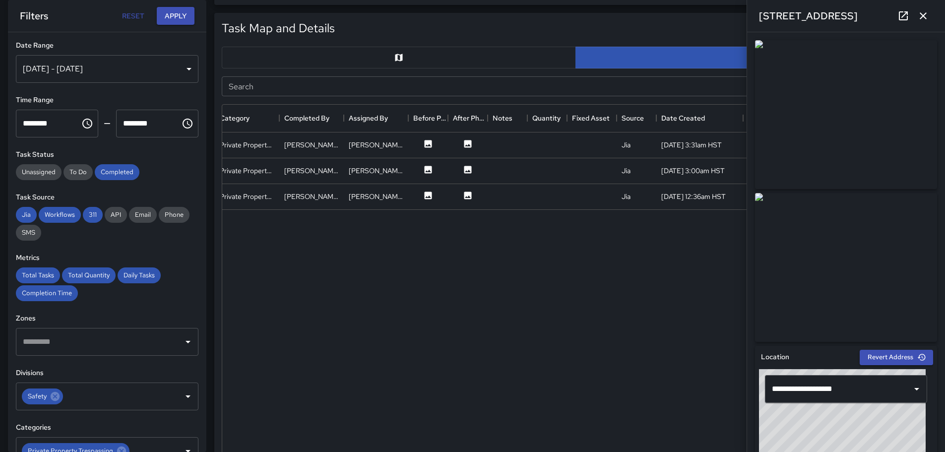
scroll to position [489, 0]
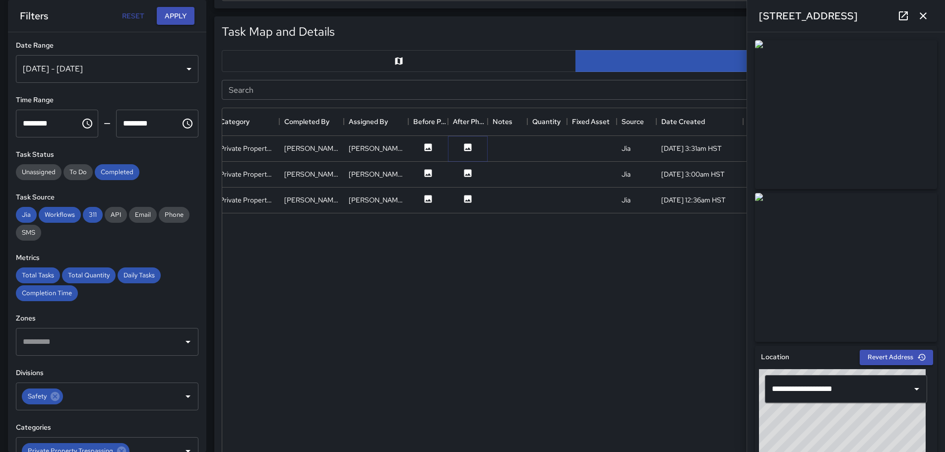
click at [467, 147] on icon at bounding box center [467, 146] width 7 height 7
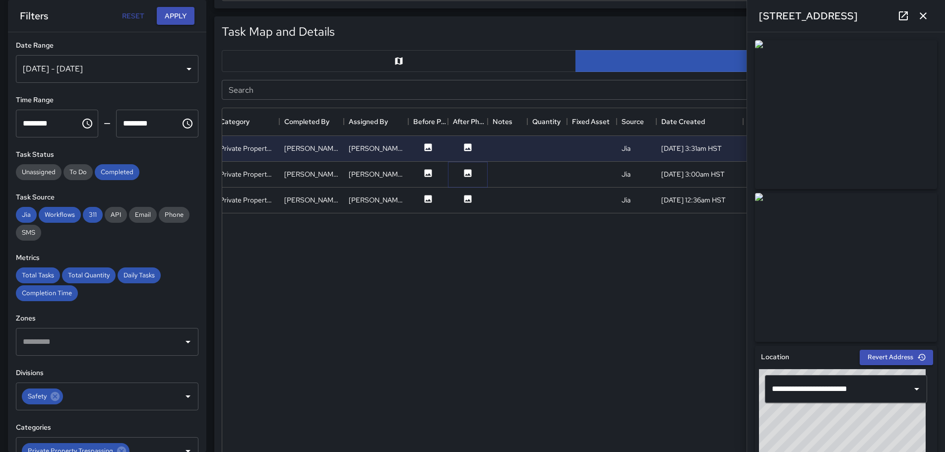
click at [470, 171] on icon at bounding box center [467, 172] width 7 height 7
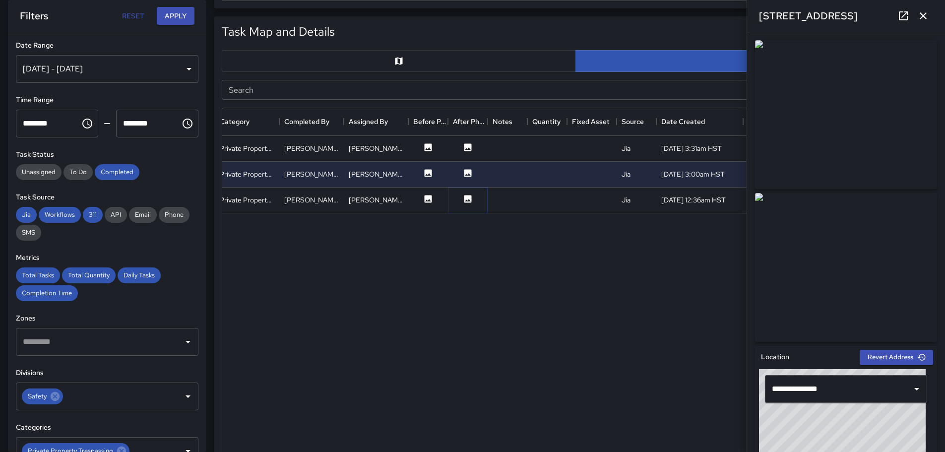
click at [465, 198] on icon at bounding box center [467, 198] width 7 height 7
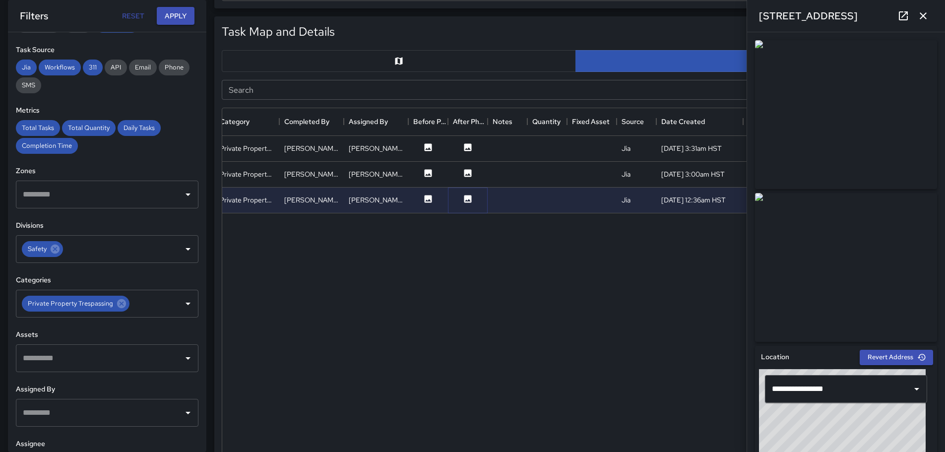
scroll to position [185, 0]
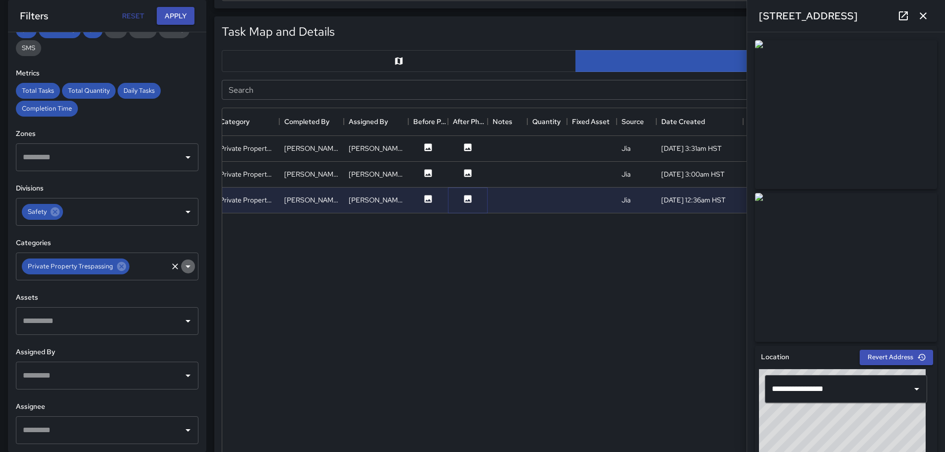
click at [182, 268] on icon "Open" at bounding box center [188, 266] width 12 height 12
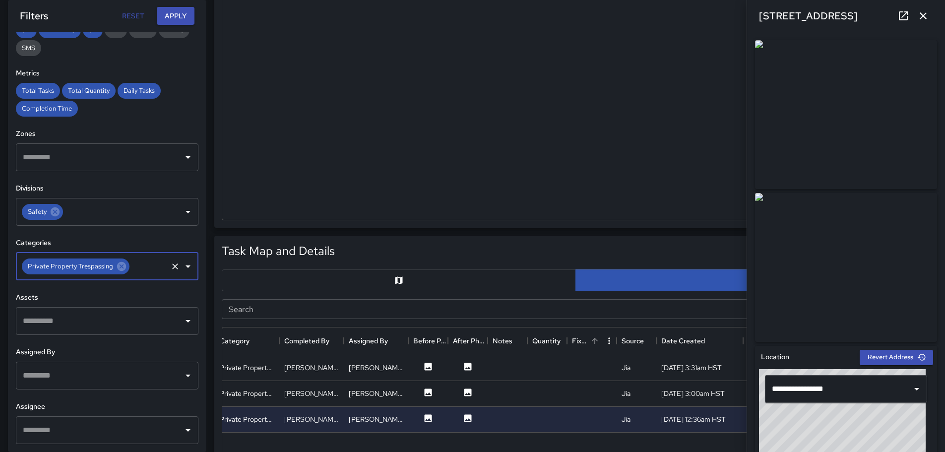
scroll to position [303, 0]
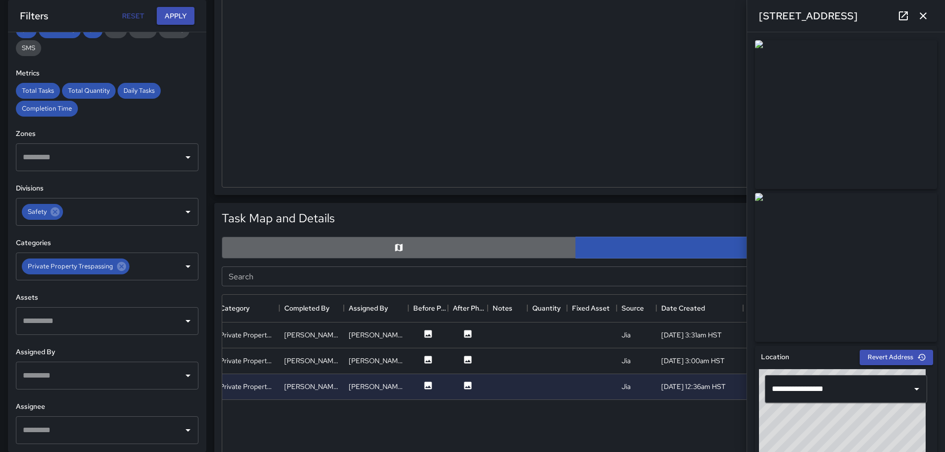
click at [370, 247] on button "button" at bounding box center [399, 248] width 354 height 22
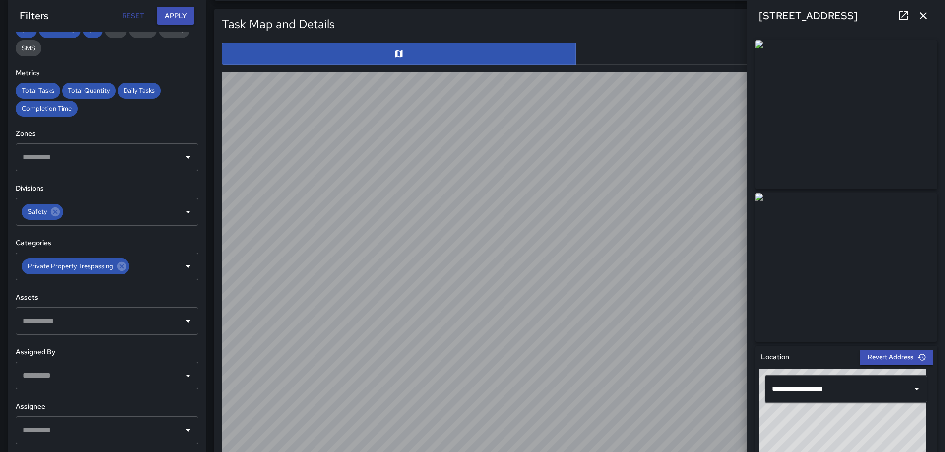
scroll to position [498, 0]
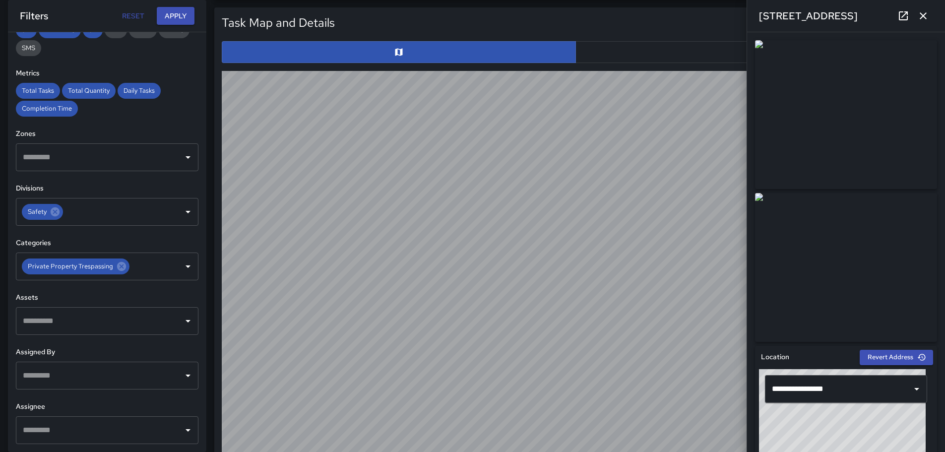
drag, startPoint x: 168, startPoint y: 132, endPoint x: 211, endPoint y: 134, distance: 42.7
click at [211, 134] on div "**********" at bounding box center [468, 219] width 953 height 1370
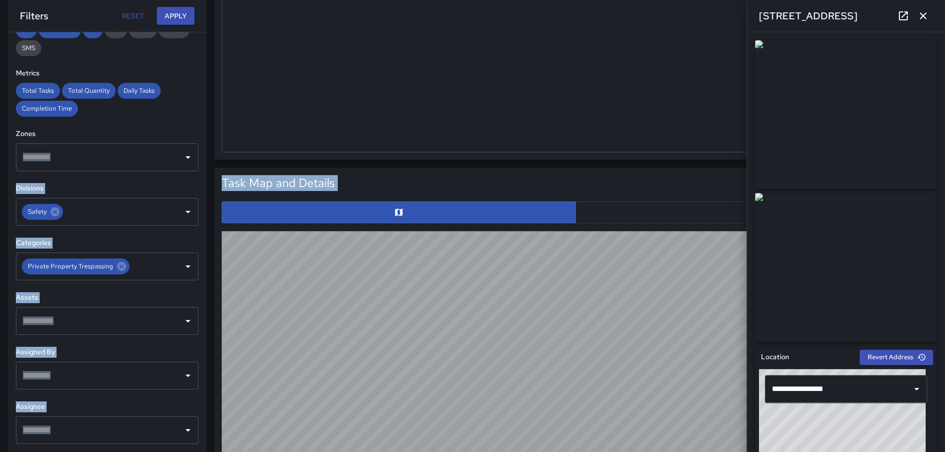
scroll to position [381, 0]
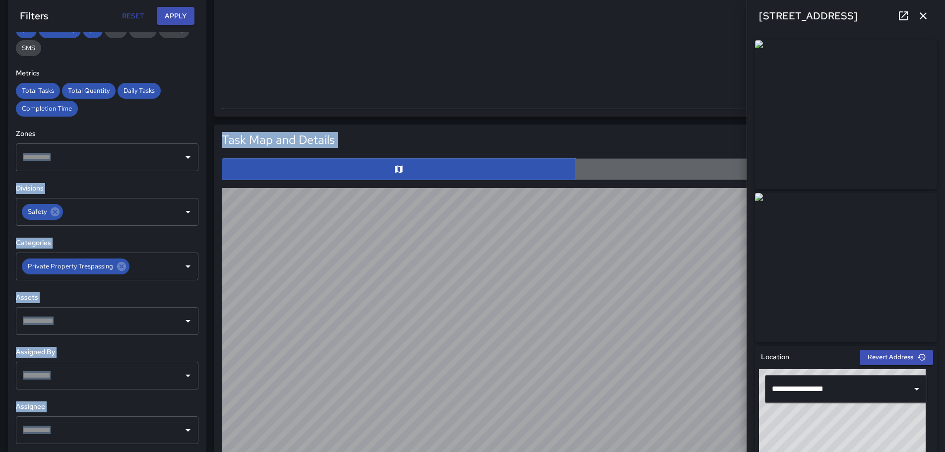
click at [705, 175] on button "button" at bounding box center [752, 169] width 354 height 22
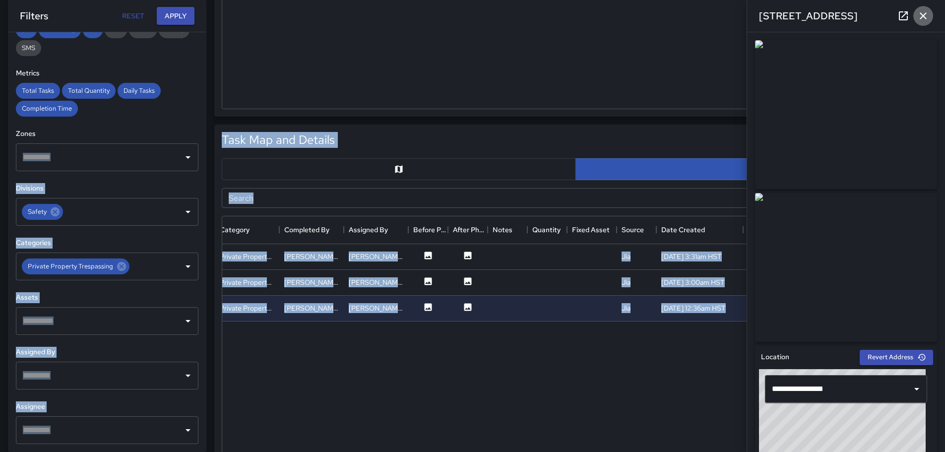
click at [923, 12] on icon "button" at bounding box center [923, 16] width 12 height 12
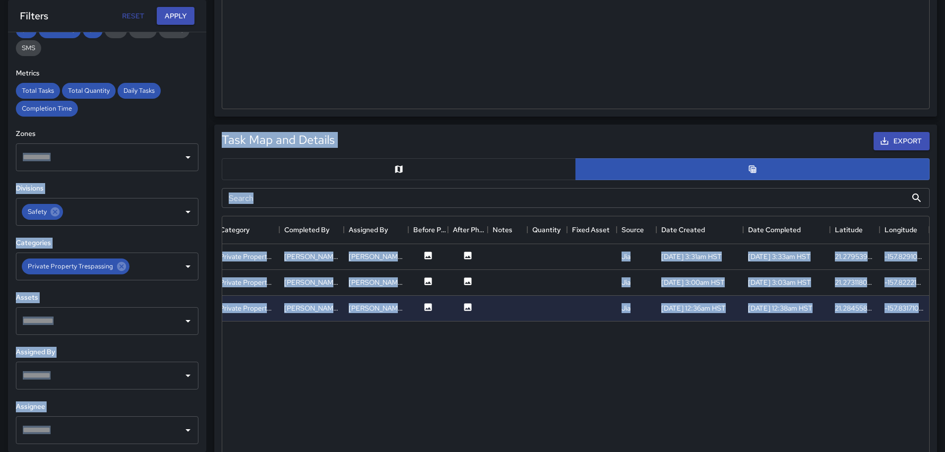
click at [387, 172] on button "button" at bounding box center [399, 169] width 354 height 22
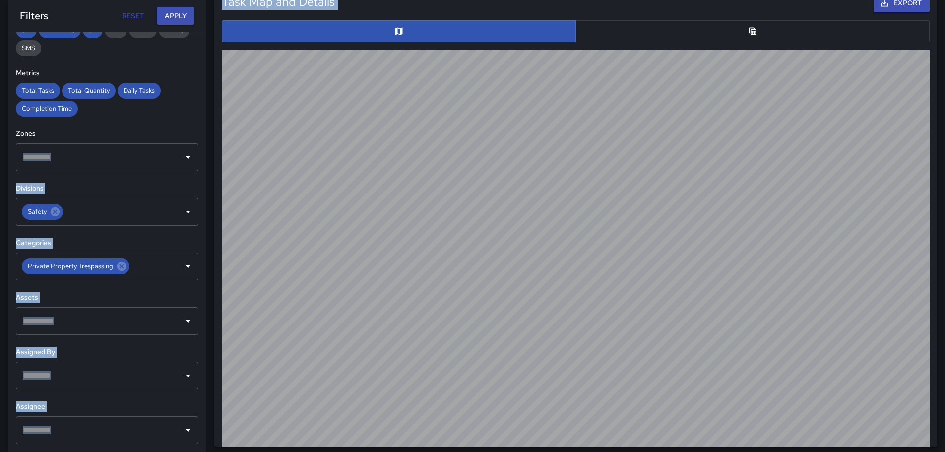
scroll to position [525, 0]
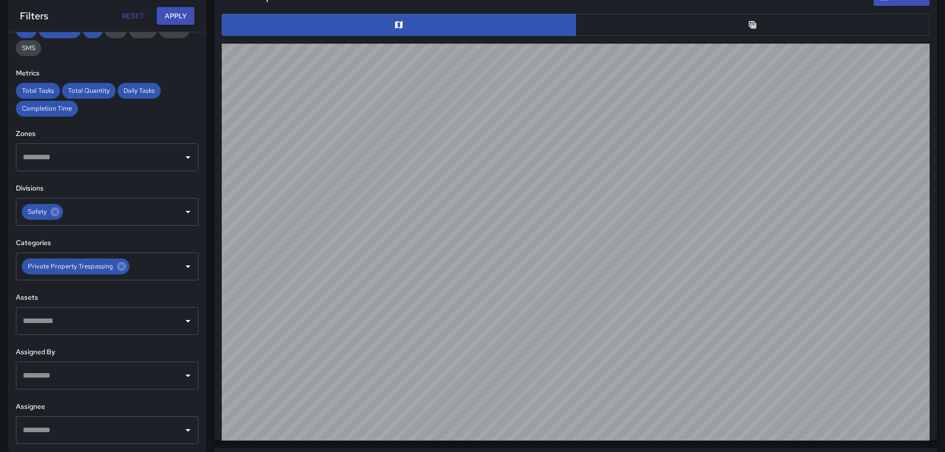
click at [140, 67] on div "**********" at bounding box center [107, 242] width 198 height 420
click at [174, 19] on button "Apply" at bounding box center [176, 16] width 38 height 18
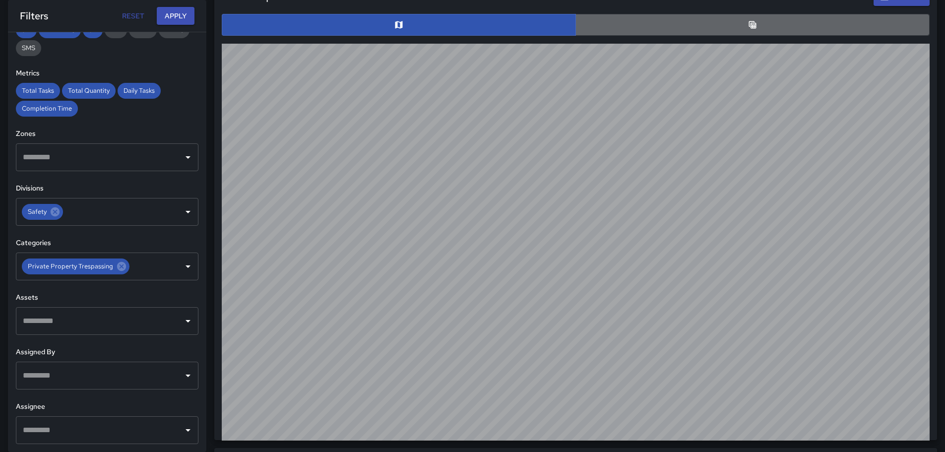
click at [760, 25] on button "button" at bounding box center [752, 25] width 354 height 22
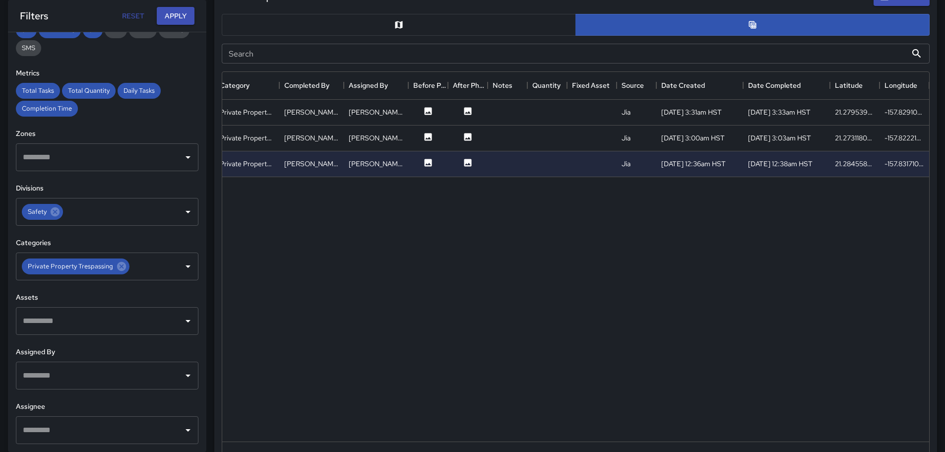
click at [408, 21] on button "button" at bounding box center [399, 25] width 354 height 22
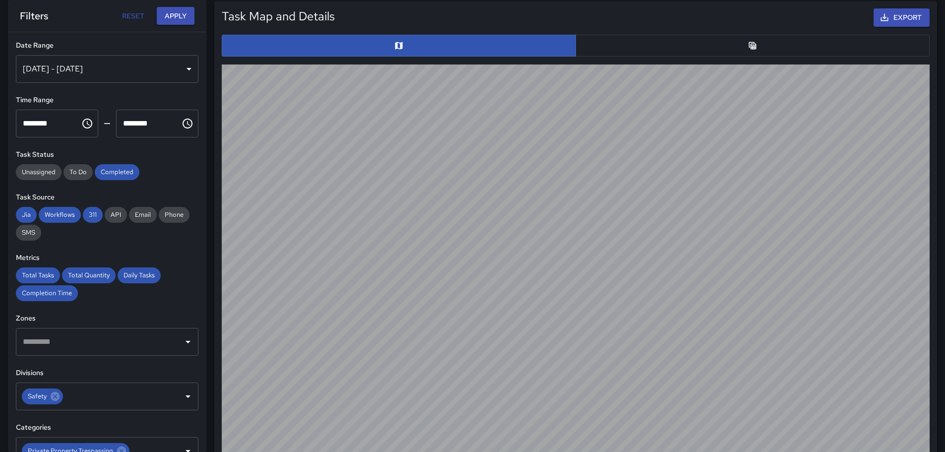
scroll to position [490, 0]
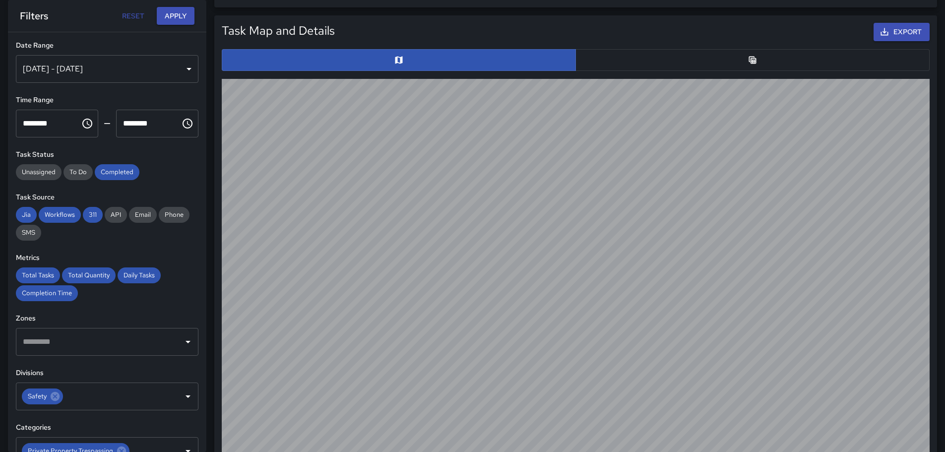
click at [693, 59] on button "button" at bounding box center [752, 60] width 354 height 22
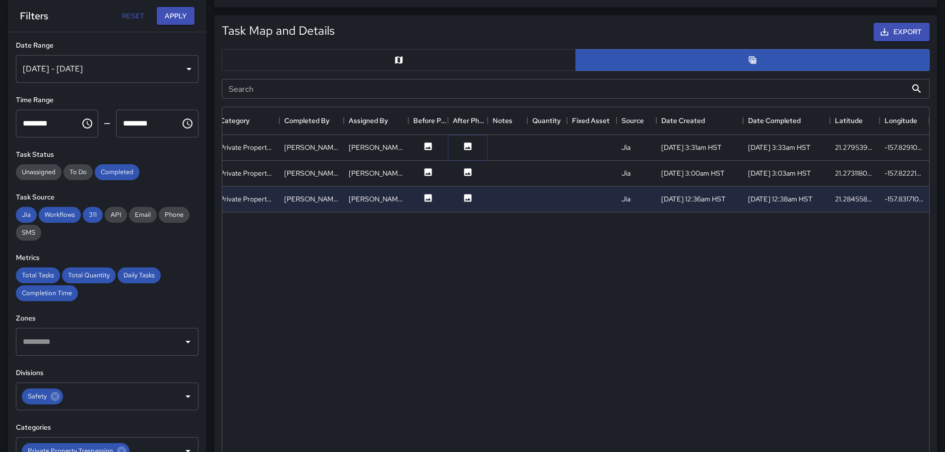
click at [471, 145] on icon at bounding box center [467, 145] width 7 height 7
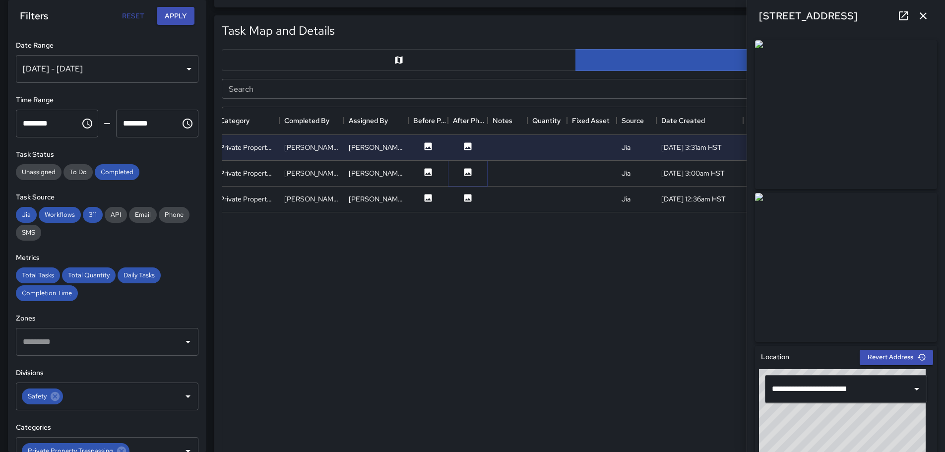
click at [465, 171] on icon at bounding box center [467, 171] width 7 height 7
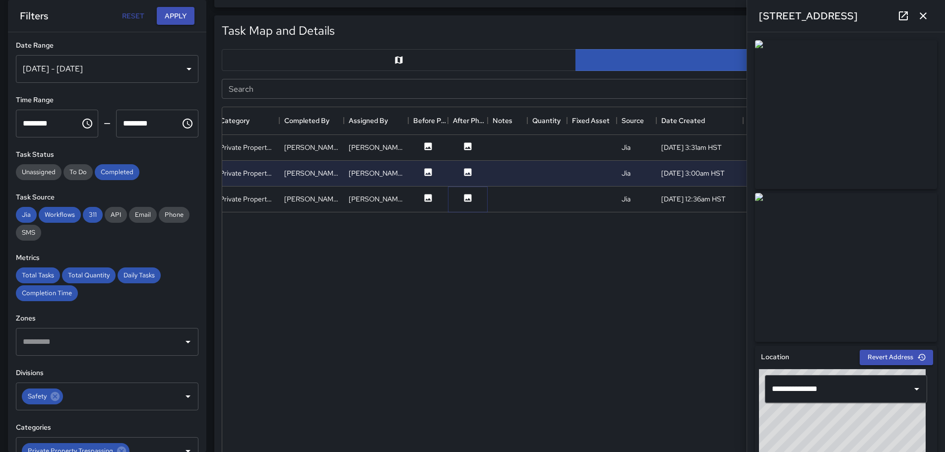
click at [467, 198] on icon at bounding box center [467, 197] width 7 height 7
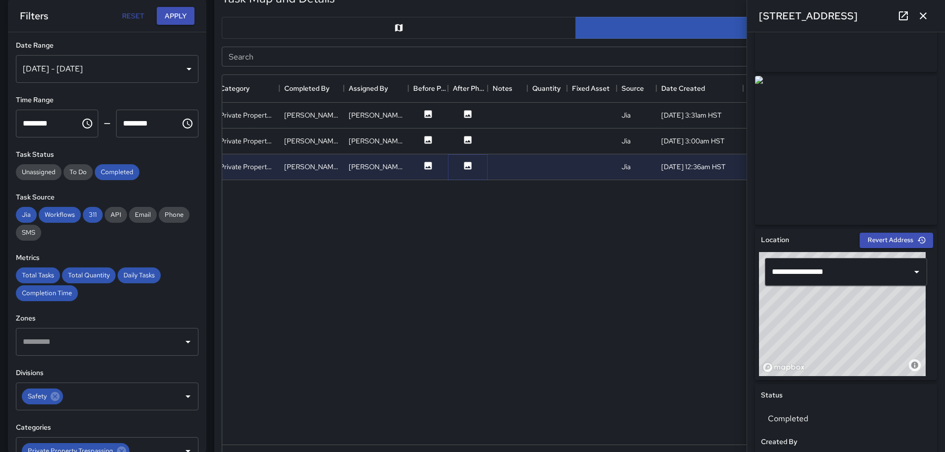
scroll to position [125, 0]
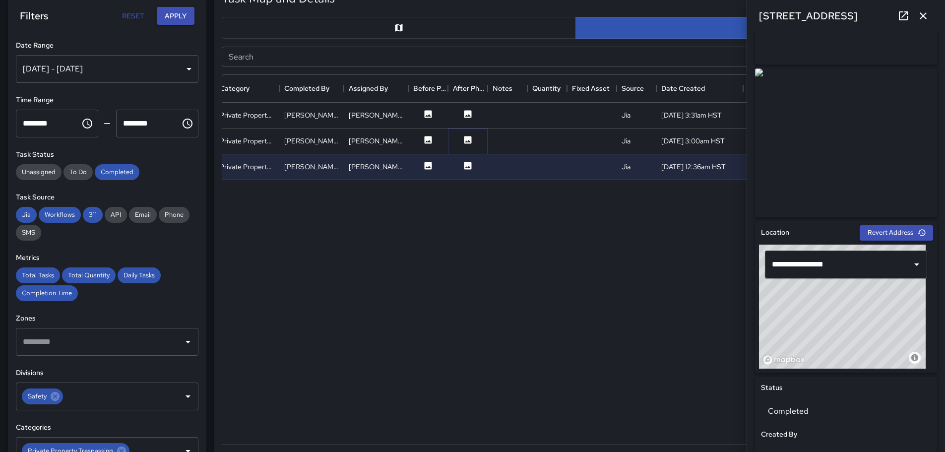
click at [470, 139] on icon at bounding box center [467, 139] width 7 height 7
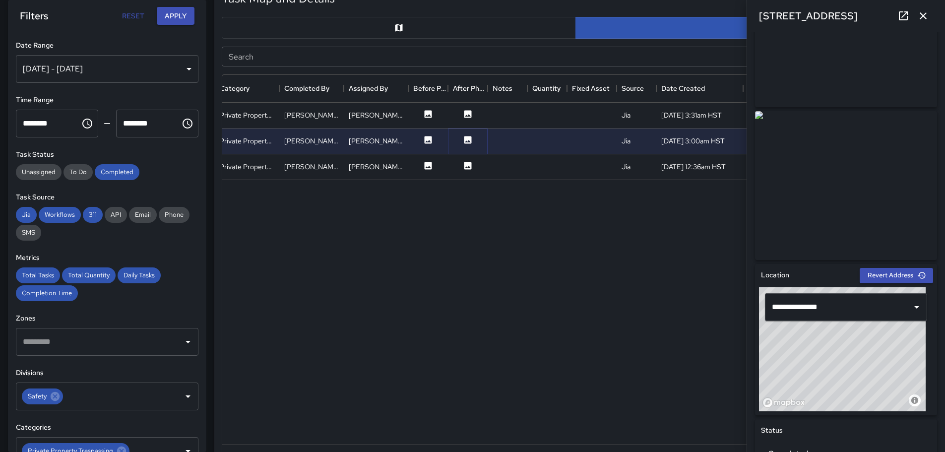
scroll to position [99, 0]
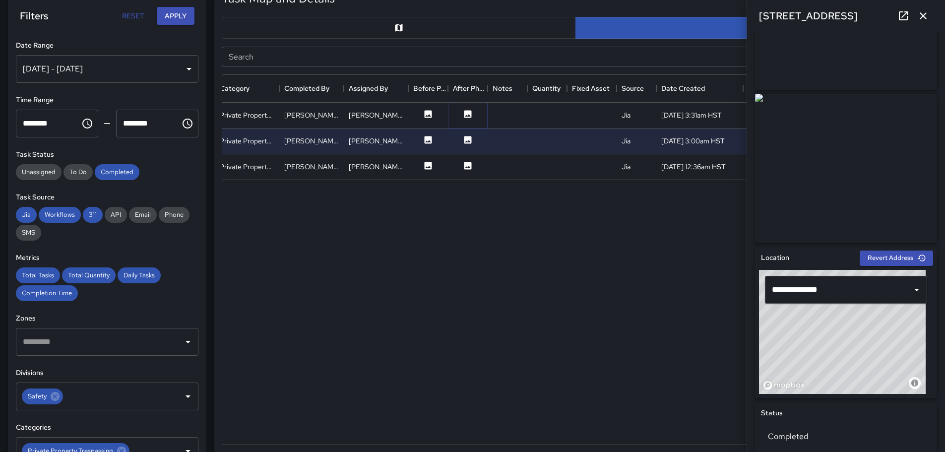
click at [468, 112] on icon at bounding box center [467, 113] width 7 height 7
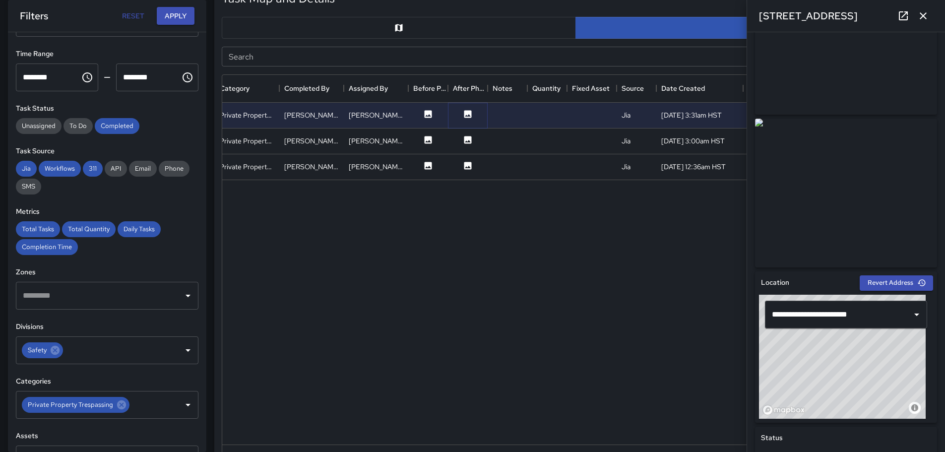
scroll to position [50, 0]
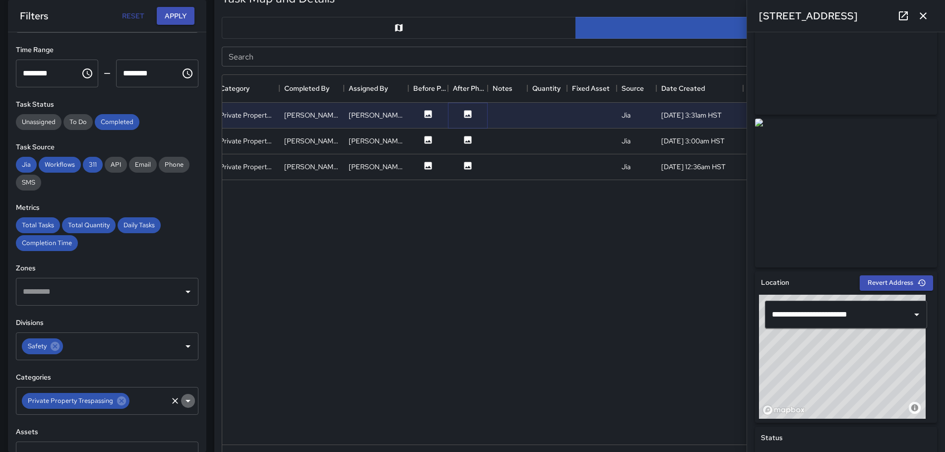
click at [182, 398] on icon "Open" at bounding box center [188, 401] width 12 height 12
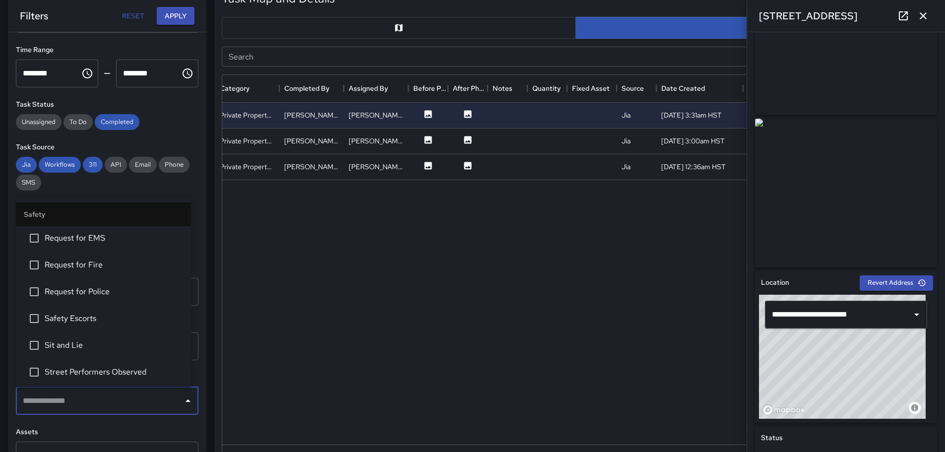
scroll to position [436, 0]
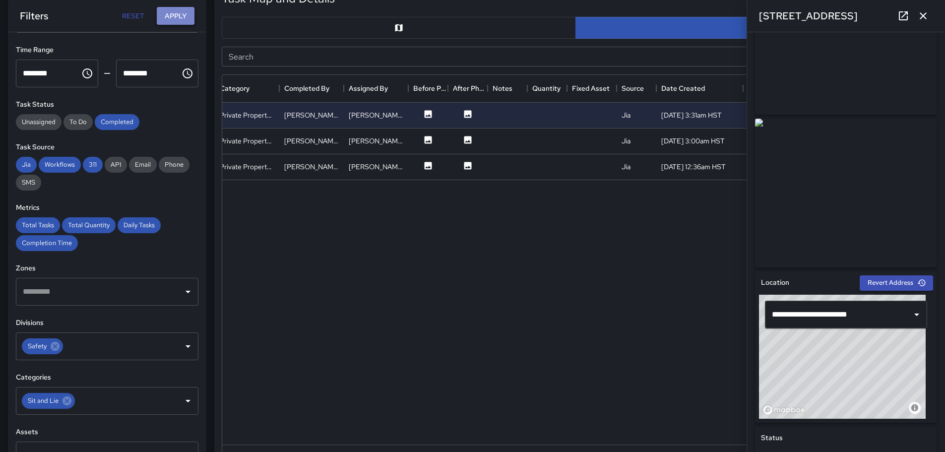
click at [175, 12] on button "Apply" at bounding box center [176, 16] width 38 height 18
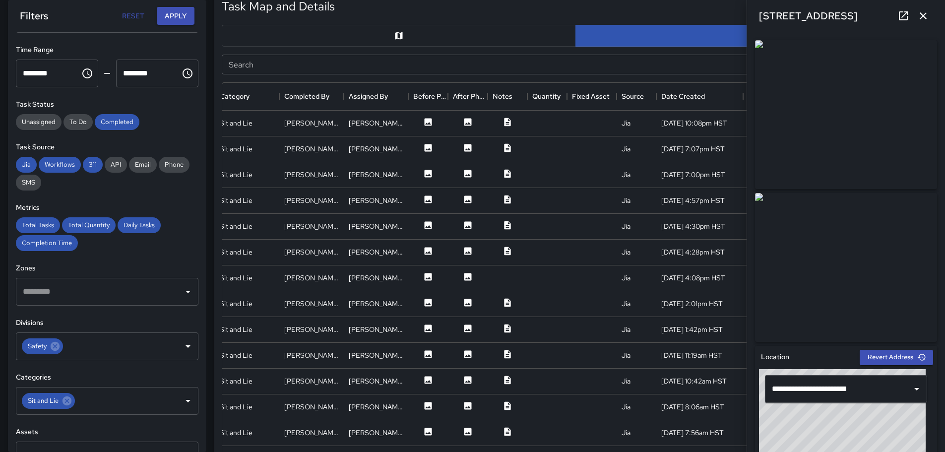
scroll to position [522, 0]
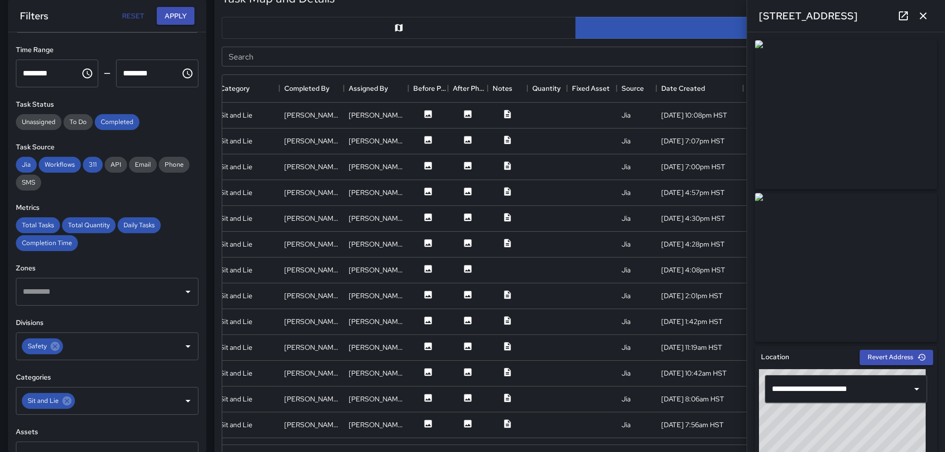
drag, startPoint x: 406, startPoint y: 26, endPoint x: 407, endPoint y: 34, distance: 8.5
click at [406, 33] on button "button" at bounding box center [399, 28] width 354 height 22
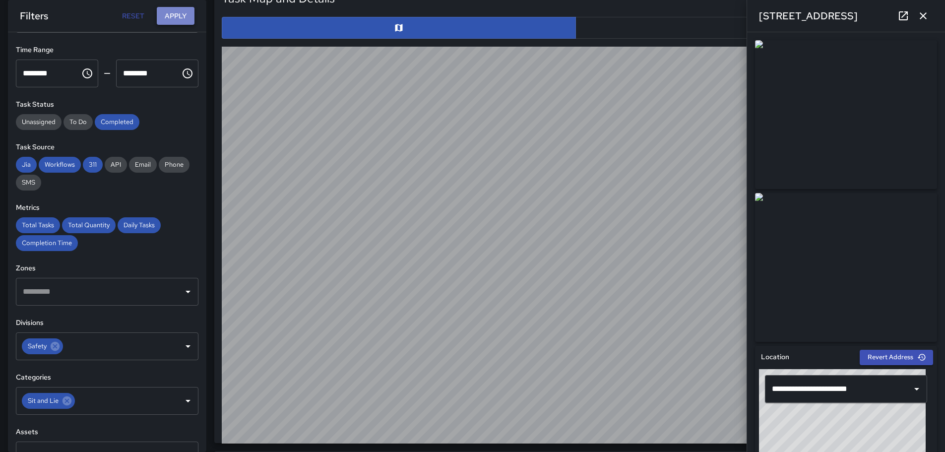
click at [164, 13] on button "Apply" at bounding box center [176, 16] width 38 height 18
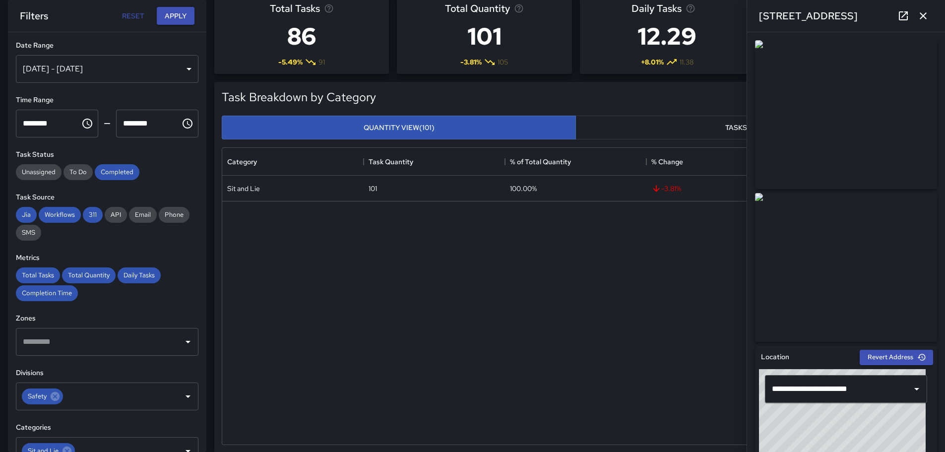
scroll to position [43, 0]
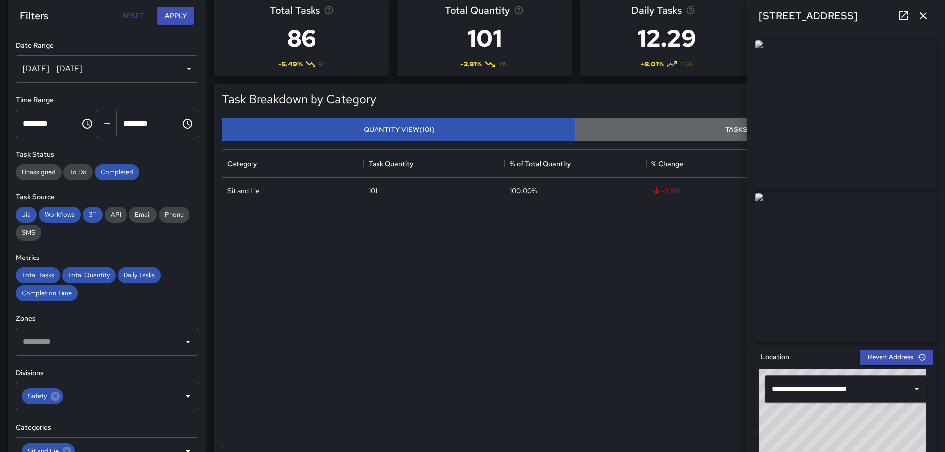
click at [682, 122] on button "Tasks View (86)" at bounding box center [752, 130] width 354 height 24
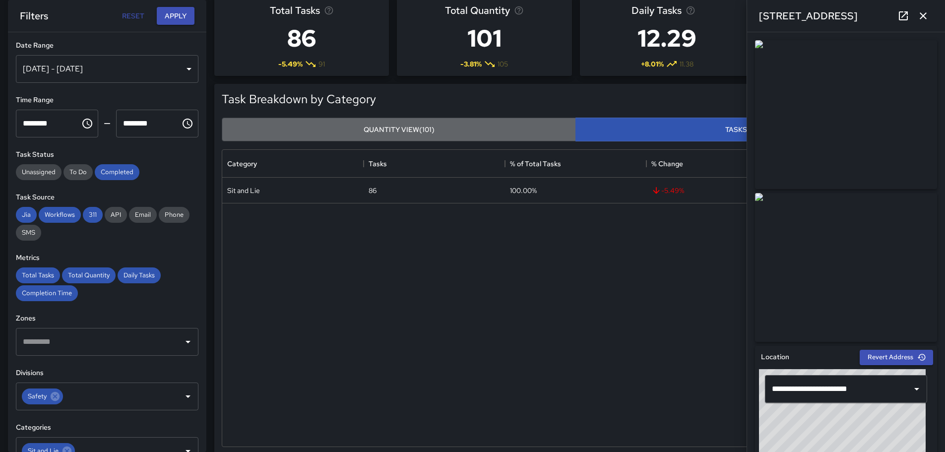
click at [411, 131] on button "Quantity View (101)" at bounding box center [399, 130] width 354 height 24
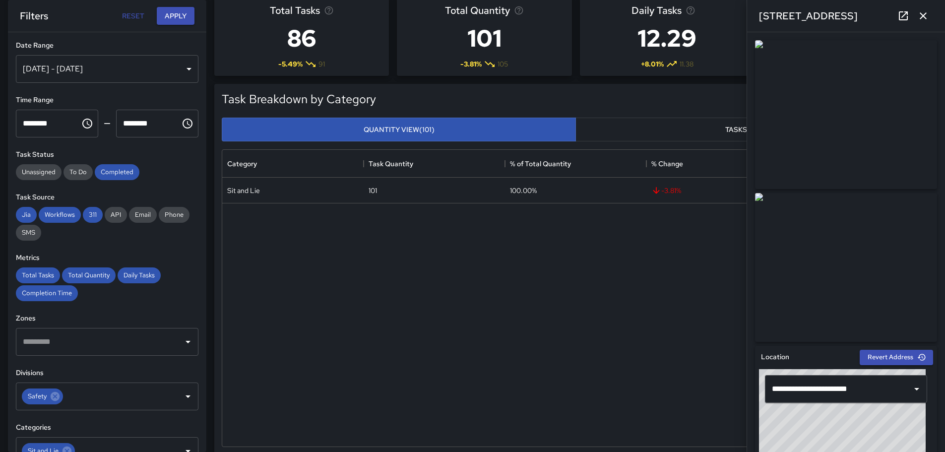
click at [694, 143] on div "Quantity View (101) Tasks View (86)" at bounding box center [576, 130] width 716 height 32
click at [689, 136] on button "Tasks View (86)" at bounding box center [752, 130] width 354 height 24
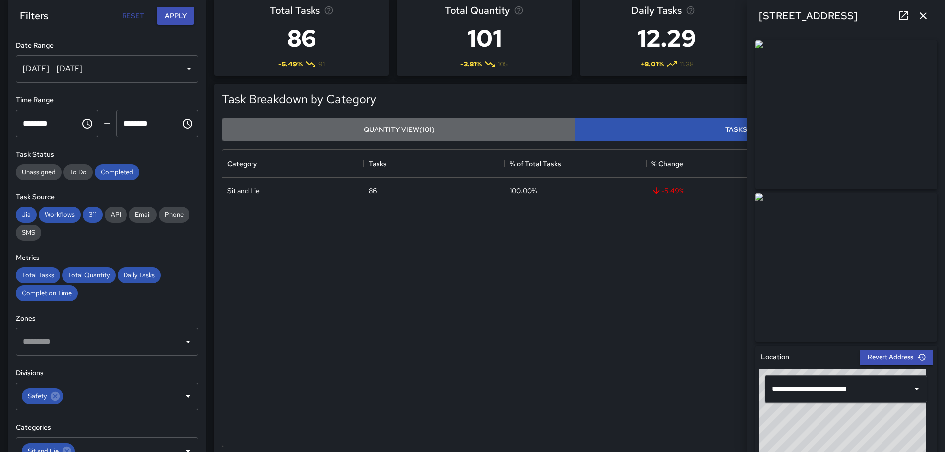
click at [535, 132] on button "Quantity View (101)" at bounding box center [399, 130] width 354 height 24
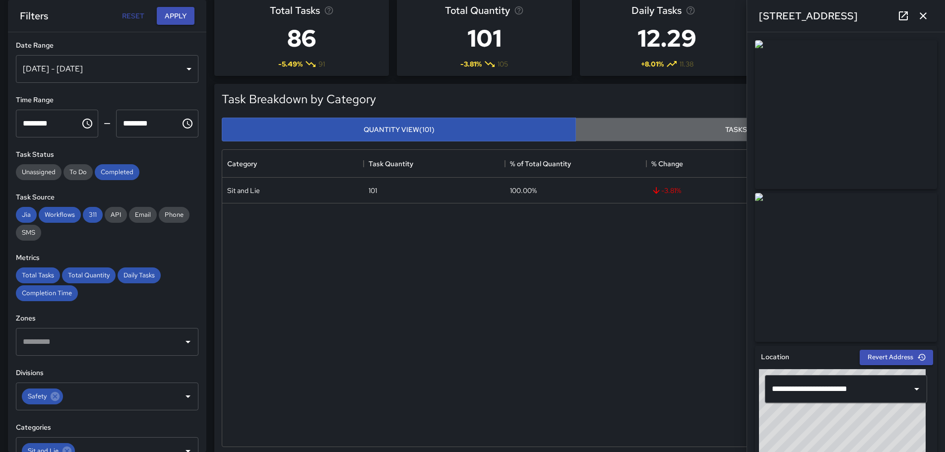
click at [664, 125] on button "Tasks View (86)" at bounding box center [752, 130] width 354 height 24
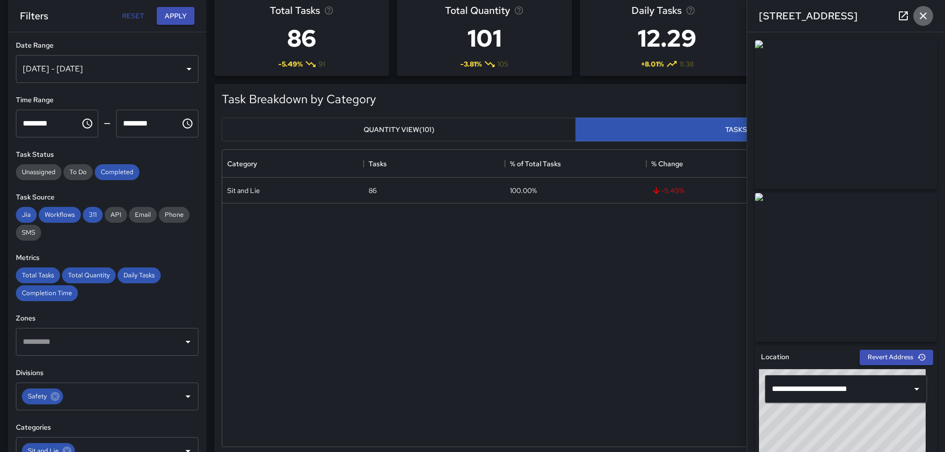
click at [920, 15] on icon "button" at bounding box center [923, 16] width 12 height 12
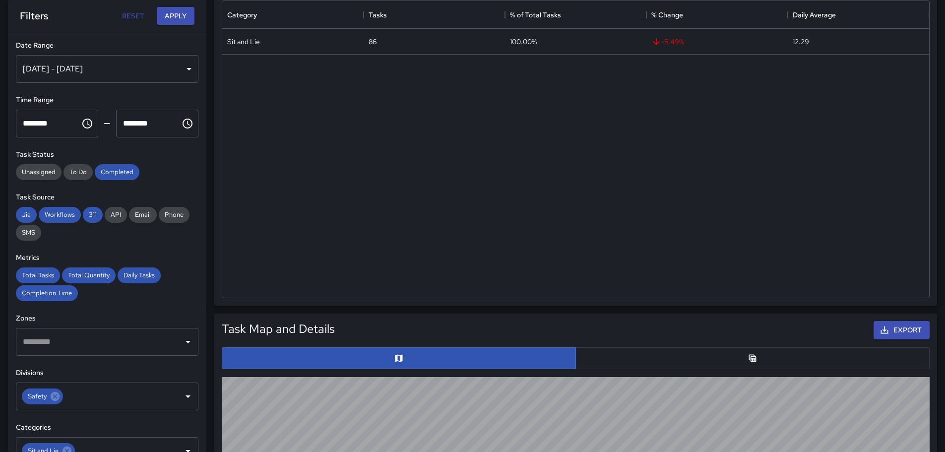
scroll to position [242, 0]
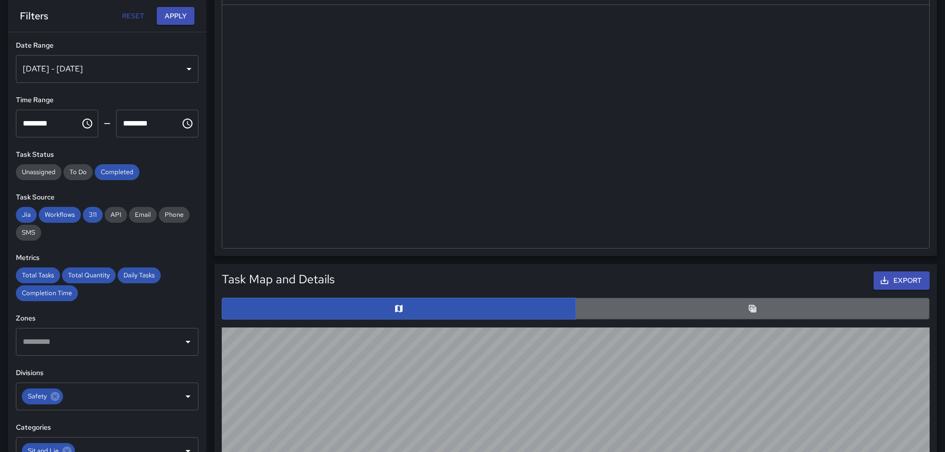
click at [760, 314] on button "button" at bounding box center [752, 309] width 354 height 22
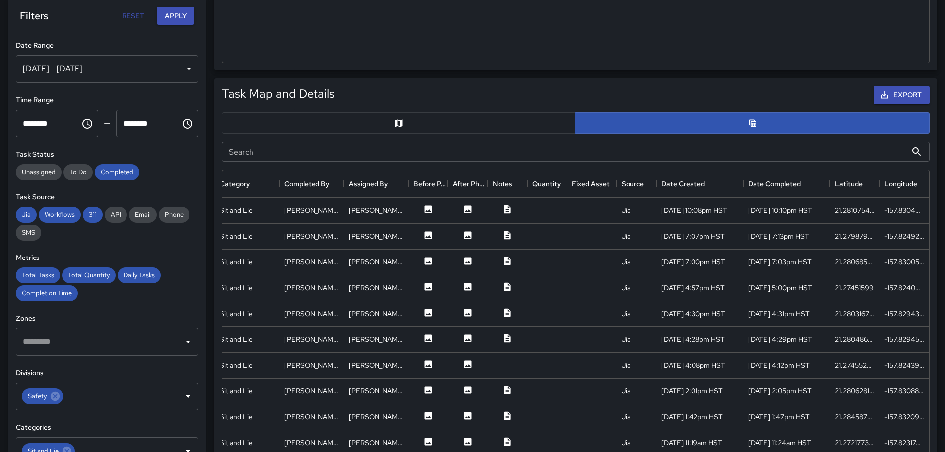
scroll to position [440, 0]
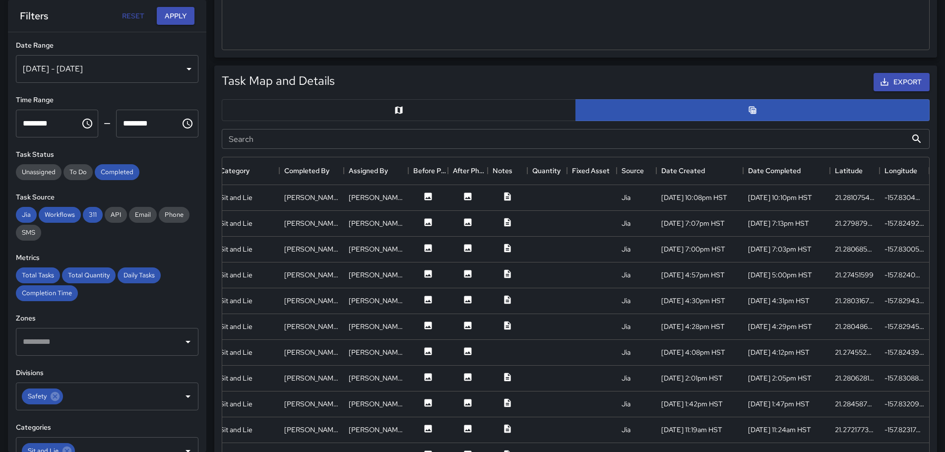
click at [394, 113] on icon "Map" at bounding box center [399, 110] width 10 height 10
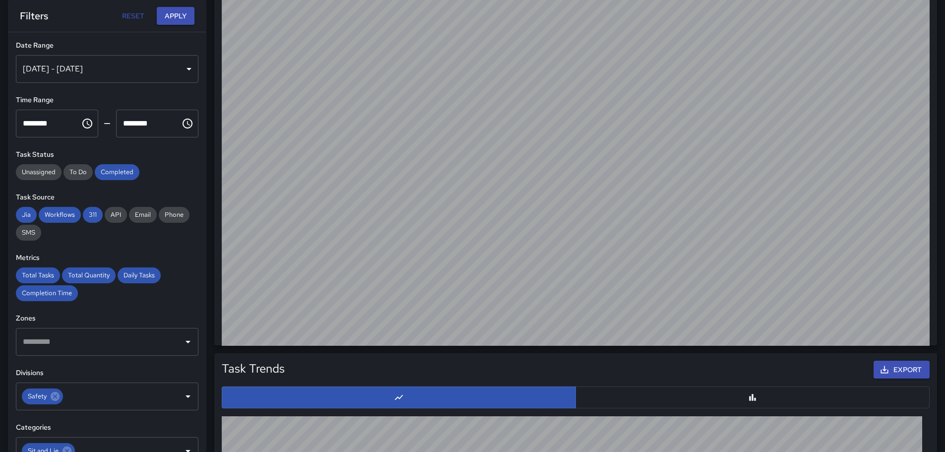
scroll to position [638, 0]
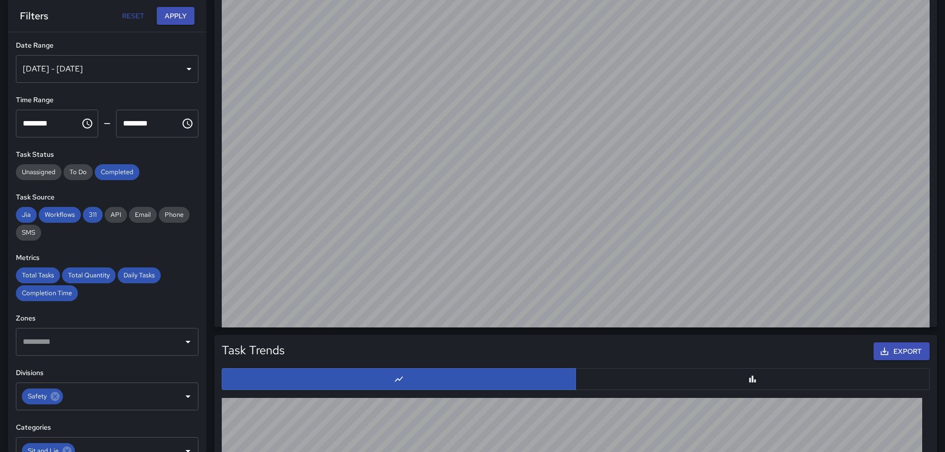
click at [778, 380] on button "button" at bounding box center [752, 379] width 354 height 22
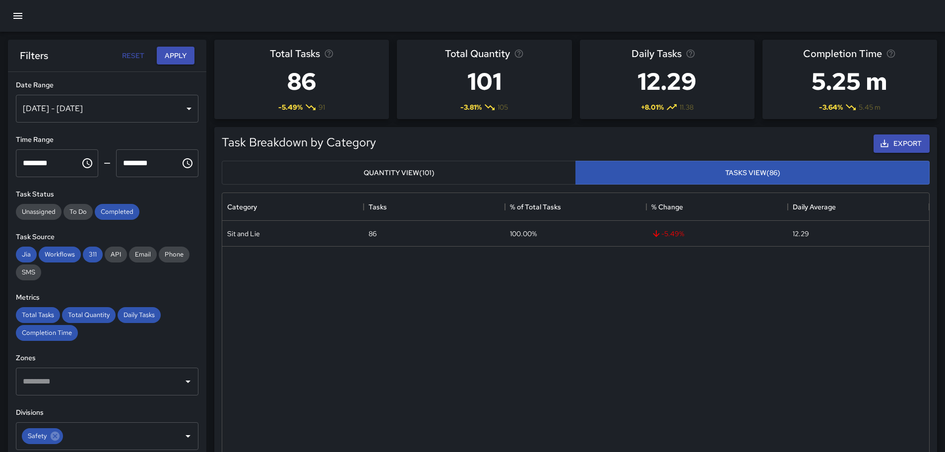
scroll to position [787, 0]
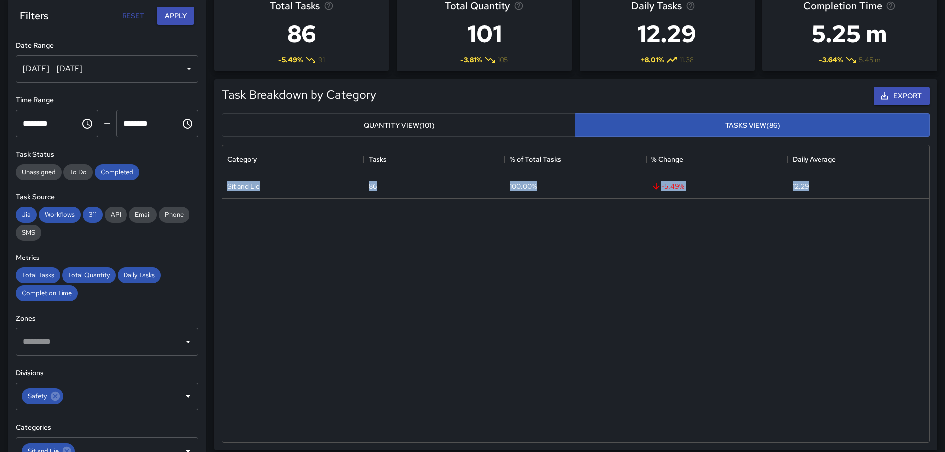
scroll to position [0, 0]
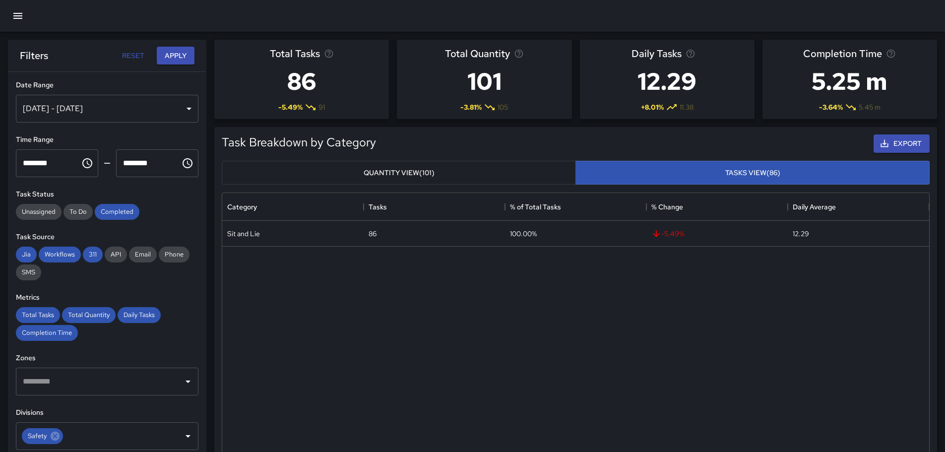
click at [430, 279] on div "Sit and Lie 86 100.00% -5.49 % 12.29" at bounding box center [575, 355] width 707 height 269
click at [168, 290] on div "**********" at bounding box center [107, 282] width 198 height 420
click at [15, 15] on icon "button" at bounding box center [18, 16] width 12 height 12
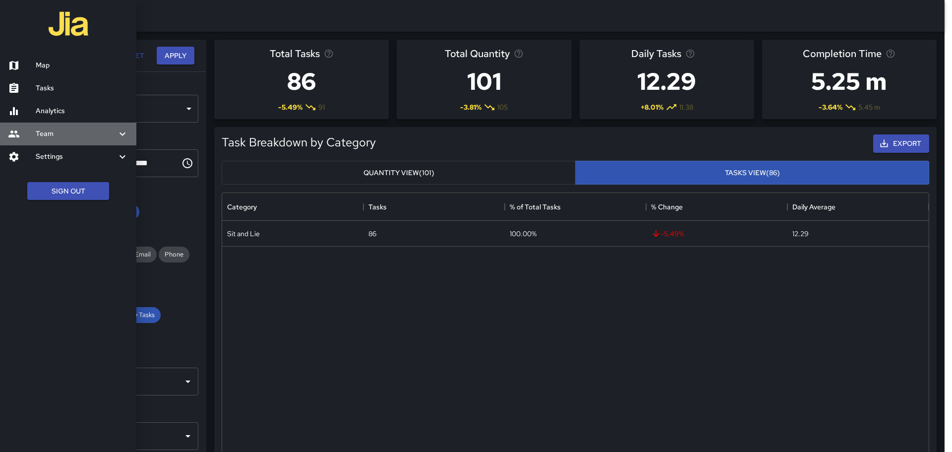
click at [46, 136] on h6 "Team" at bounding box center [76, 133] width 81 height 11
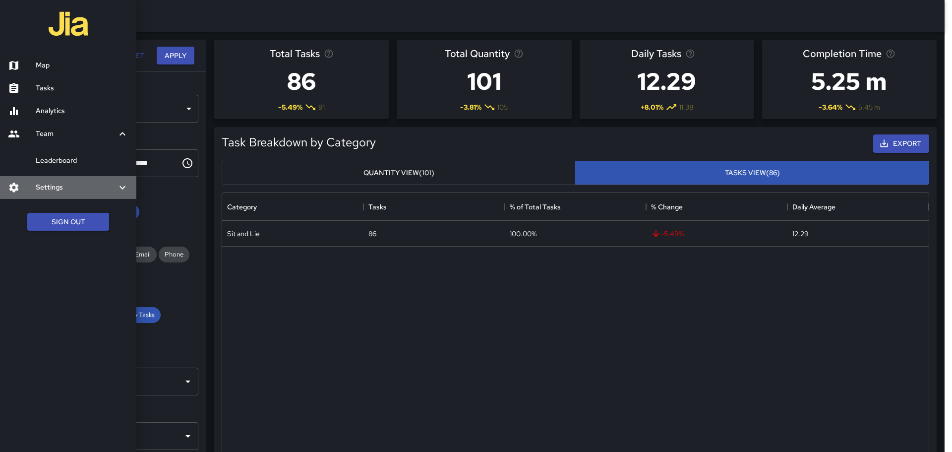
click at [122, 185] on icon at bounding box center [123, 188] width 12 height 12
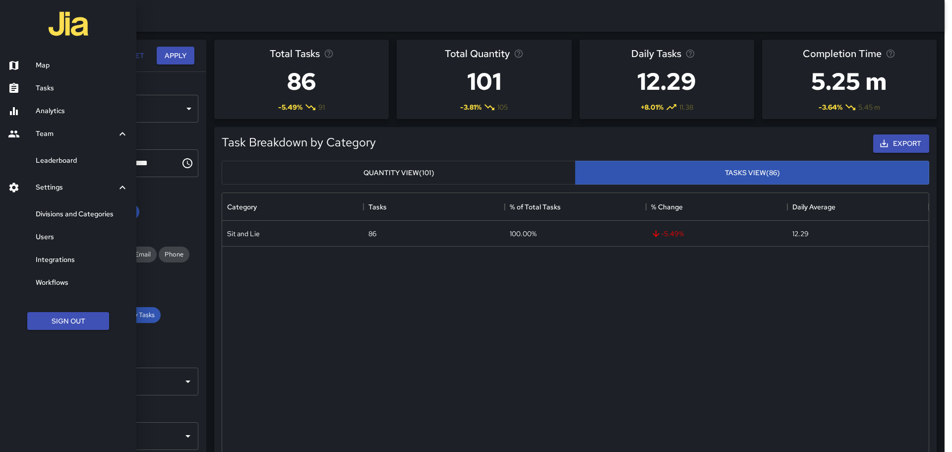
click at [75, 210] on h6 "Divisions and Categories" at bounding box center [82, 214] width 93 height 11
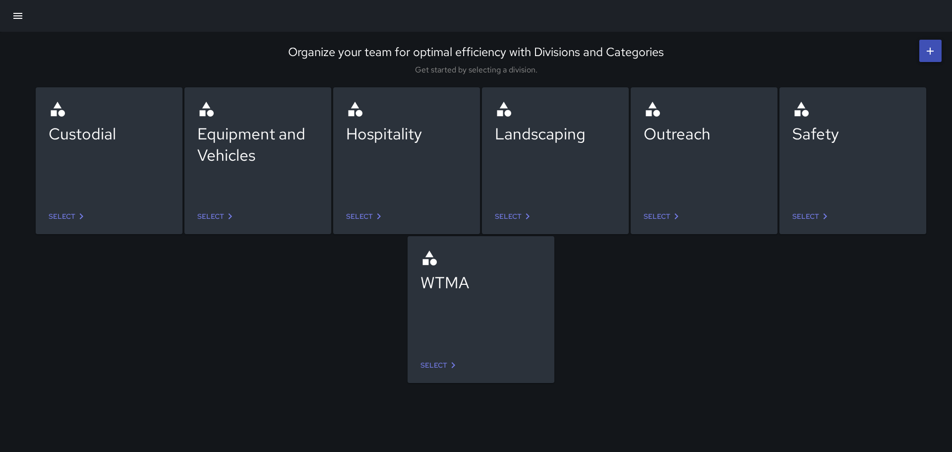
click at [854, 154] on div "Safety" at bounding box center [853, 147] width 121 height 95
click at [806, 214] on link "Select" at bounding box center [812, 216] width 47 height 18
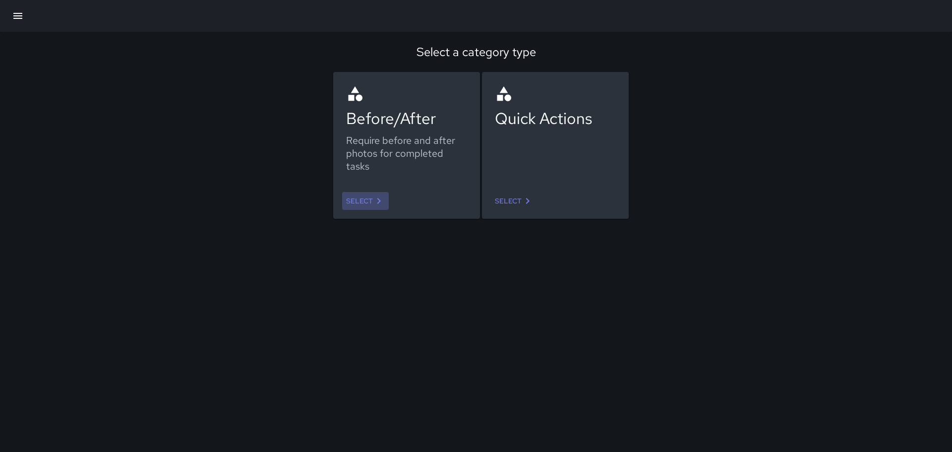
click at [362, 199] on link "Select" at bounding box center [365, 201] width 47 height 18
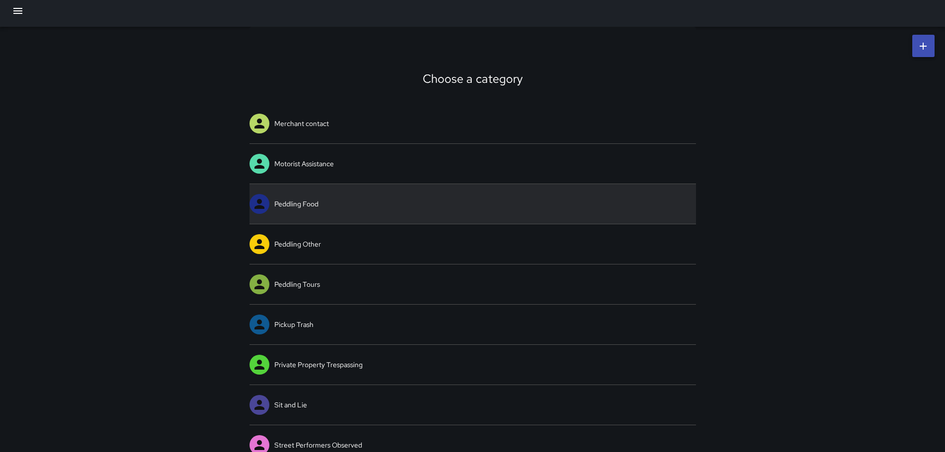
scroll to position [18, 0]
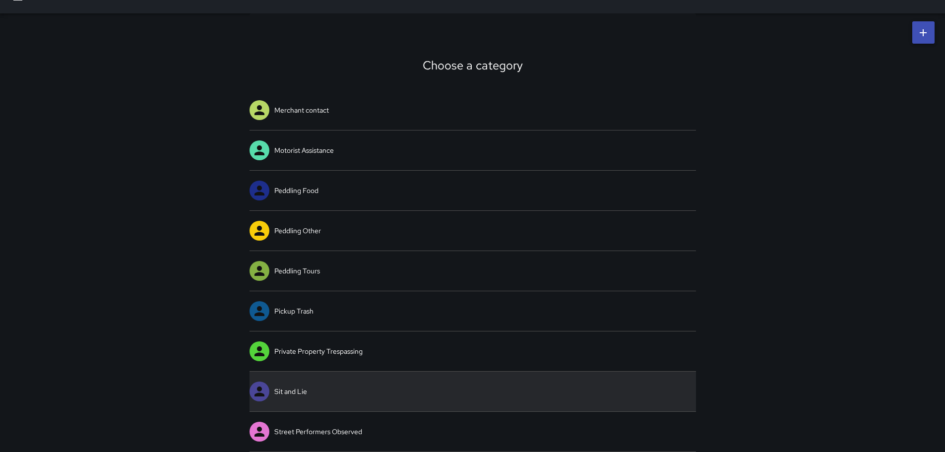
click at [266, 387] on icon at bounding box center [259, 391] width 15 height 15
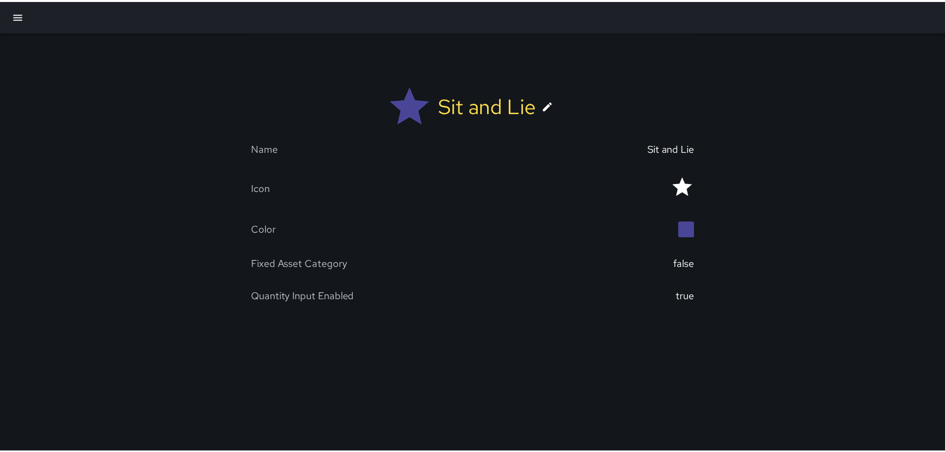
scroll to position [18, 0]
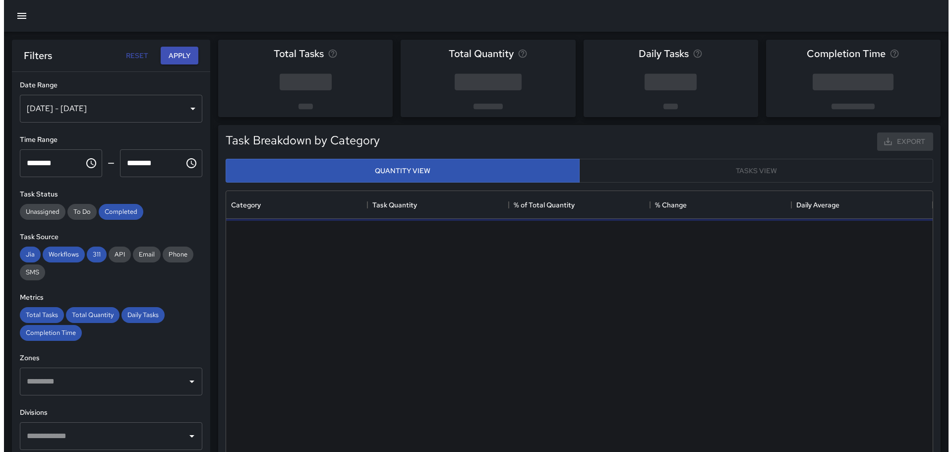
scroll to position [289, 699]
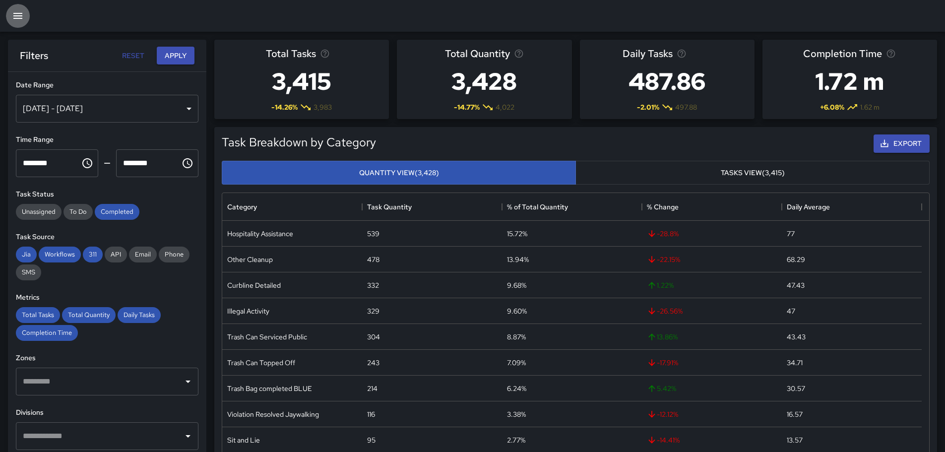
click at [24, 14] on button "button" at bounding box center [18, 16] width 24 height 24
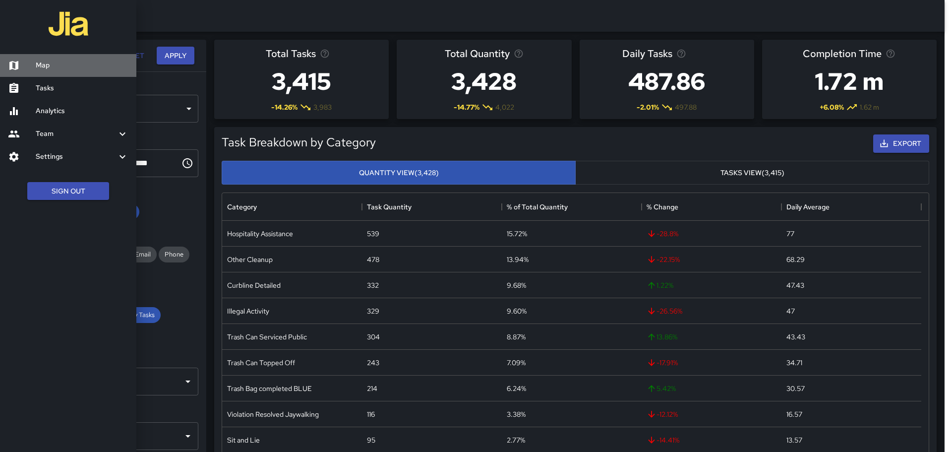
click at [39, 57] on link "Map" at bounding box center [68, 65] width 136 height 23
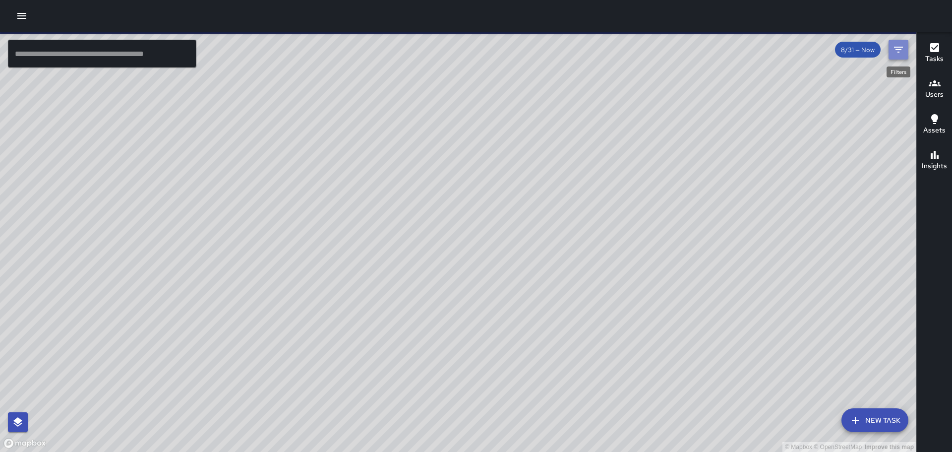
click at [902, 49] on icon "Filters" at bounding box center [899, 50] width 12 height 12
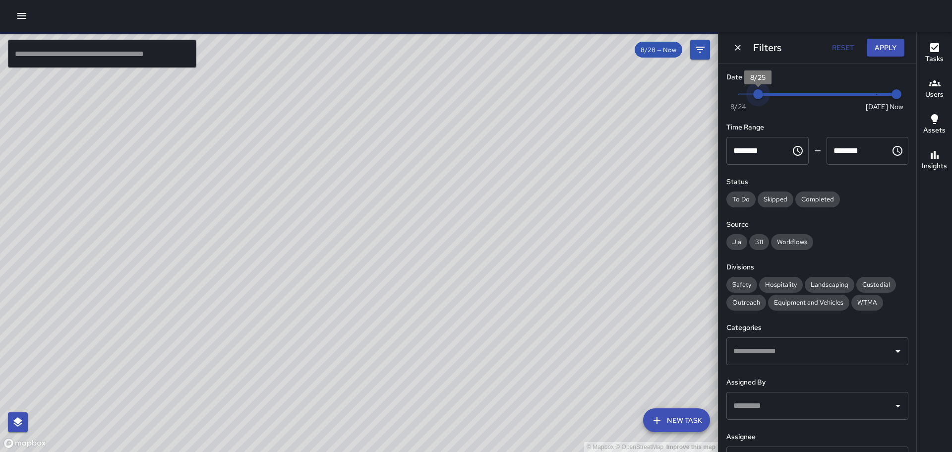
type input "*"
drag, startPoint x: 872, startPoint y: 95, endPoint x: 739, endPoint y: 98, distance: 133.0
click at [739, 98] on span "8/24" at bounding box center [739, 94] width 10 height 10
type input "*"
drag, startPoint x: 889, startPoint y: 90, endPoint x: 859, endPoint y: 92, distance: 30.8
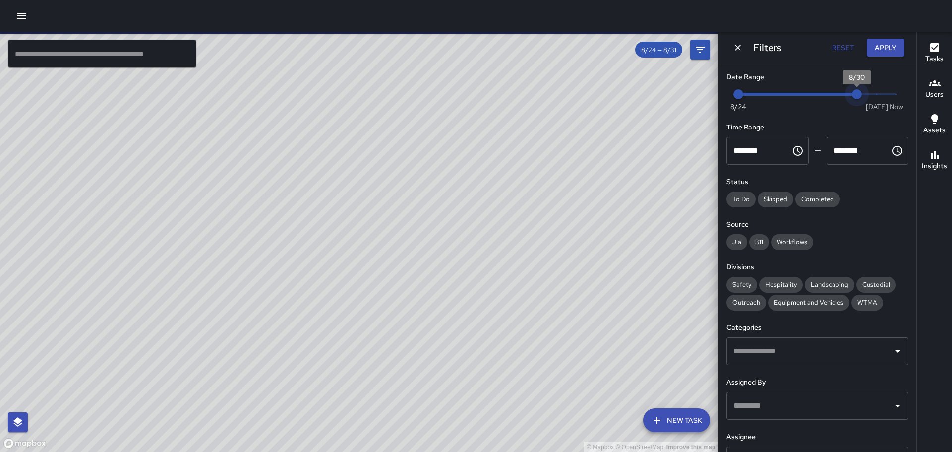
click at [859, 92] on span "8/30" at bounding box center [857, 94] width 10 height 10
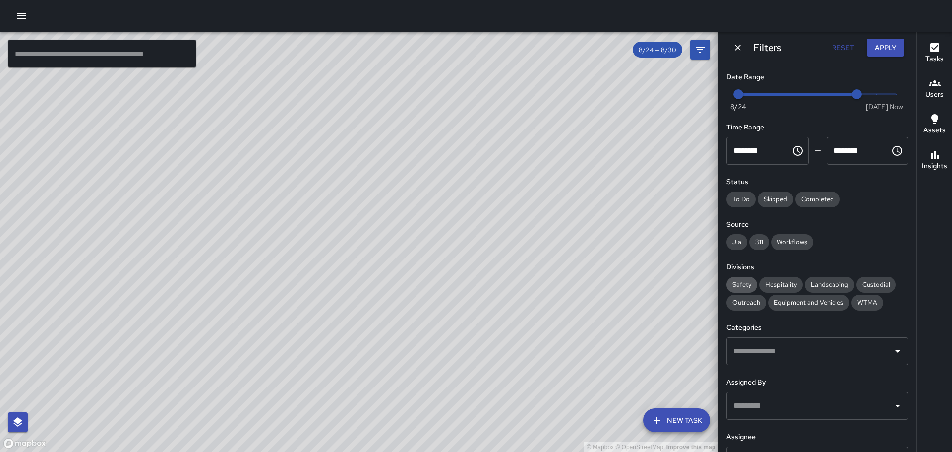
click at [740, 280] on div "Safety" at bounding box center [742, 285] width 31 height 16
click at [819, 198] on span "Completed" at bounding box center [818, 199] width 45 height 8
click at [736, 241] on span "Jia" at bounding box center [737, 242] width 21 height 8
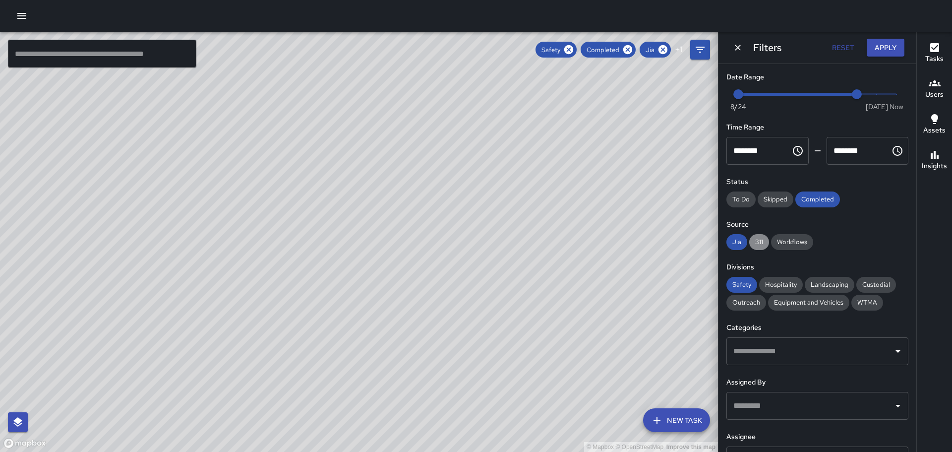
click at [761, 242] on span "311" at bounding box center [759, 242] width 20 height 8
click at [787, 239] on span "Workflows" at bounding box center [792, 242] width 42 height 8
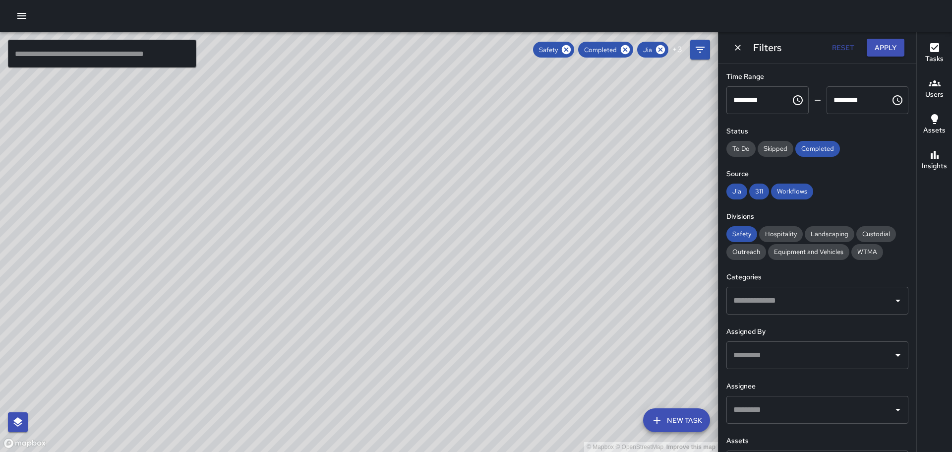
scroll to position [47, 0]
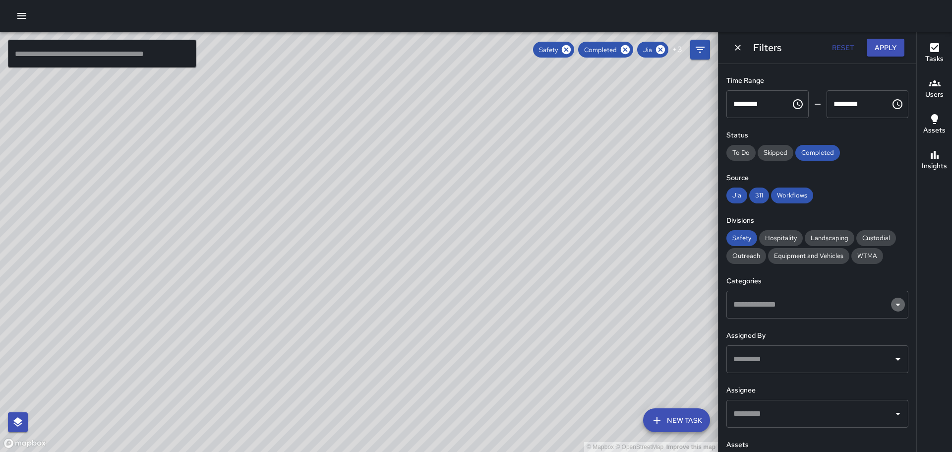
click at [892, 303] on icon "Open" at bounding box center [898, 305] width 12 height 12
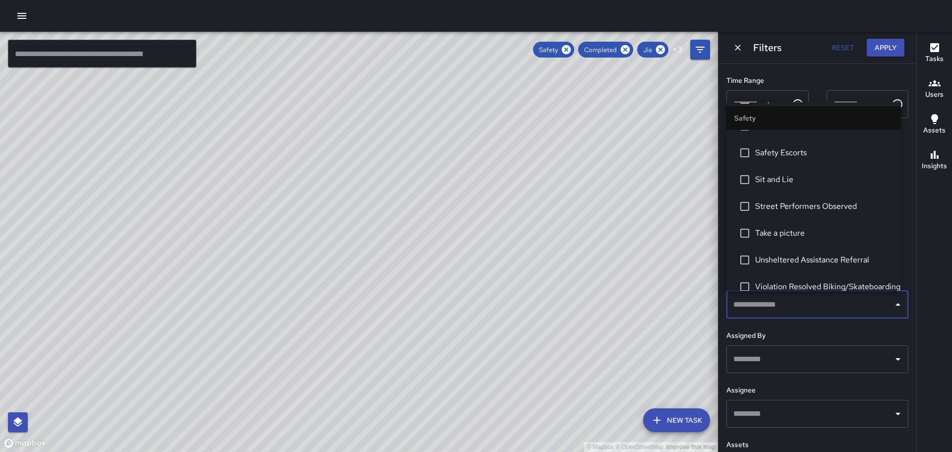
scroll to position [496, 0]
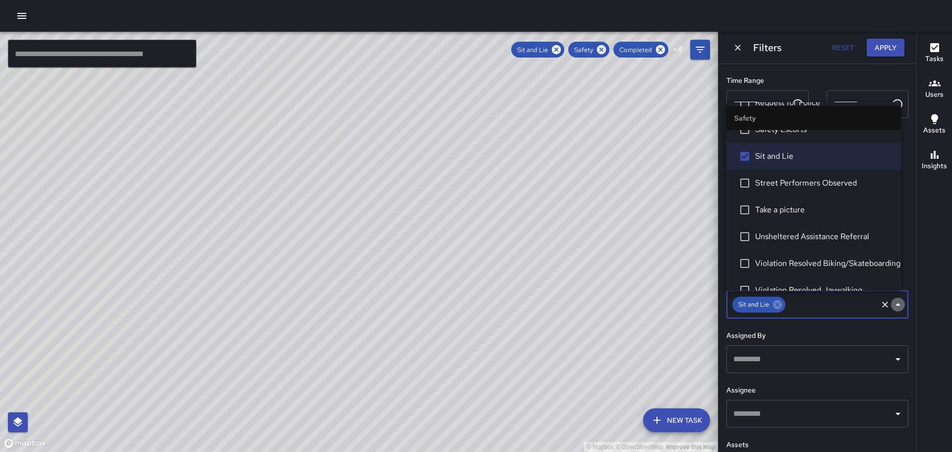
click at [892, 302] on icon "Close" at bounding box center [898, 305] width 12 height 12
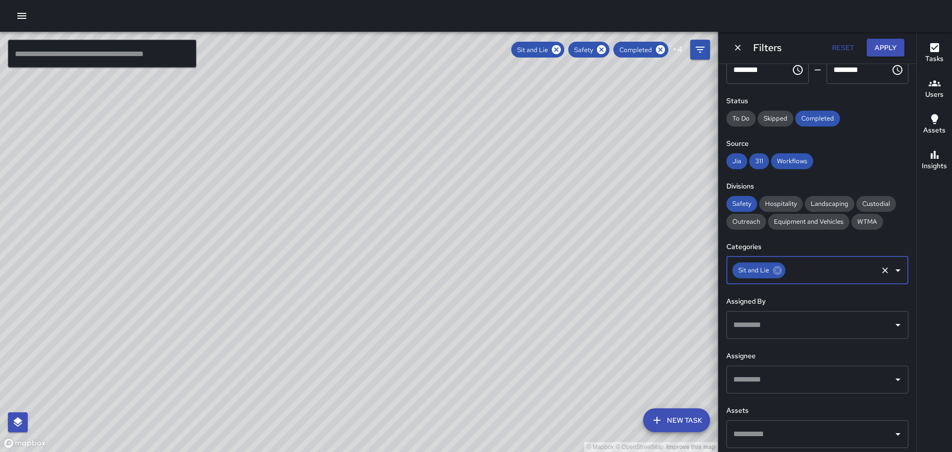
scroll to position [85, 0]
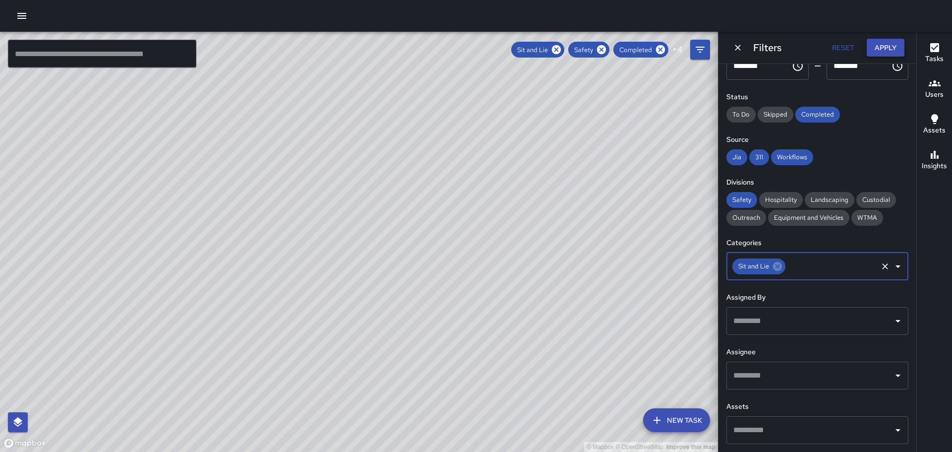
click at [881, 45] on button "Apply" at bounding box center [886, 48] width 38 height 18
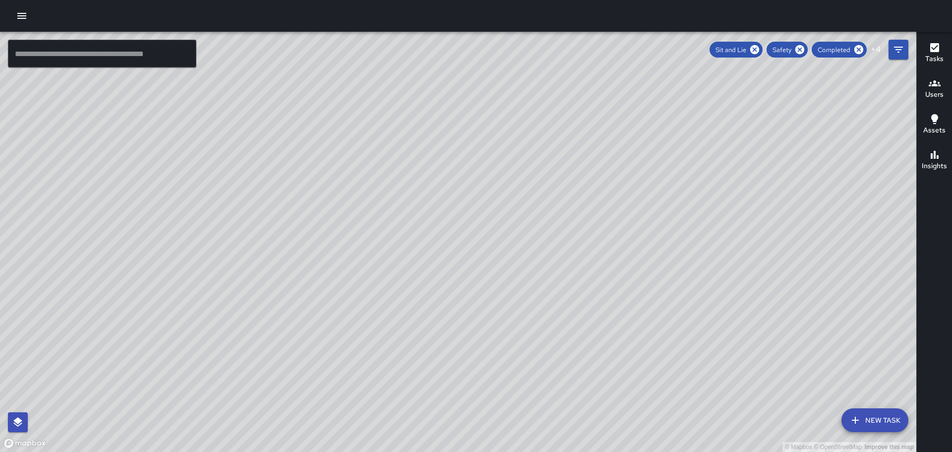
drag, startPoint x: 810, startPoint y: 225, endPoint x: 709, endPoint y: 202, distance: 103.4
click at [709, 202] on div "© Mapbox © OpenStreetMap Improve this map" at bounding box center [458, 242] width 917 height 420
click at [891, 50] on button "Filters" at bounding box center [899, 50] width 20 height 20
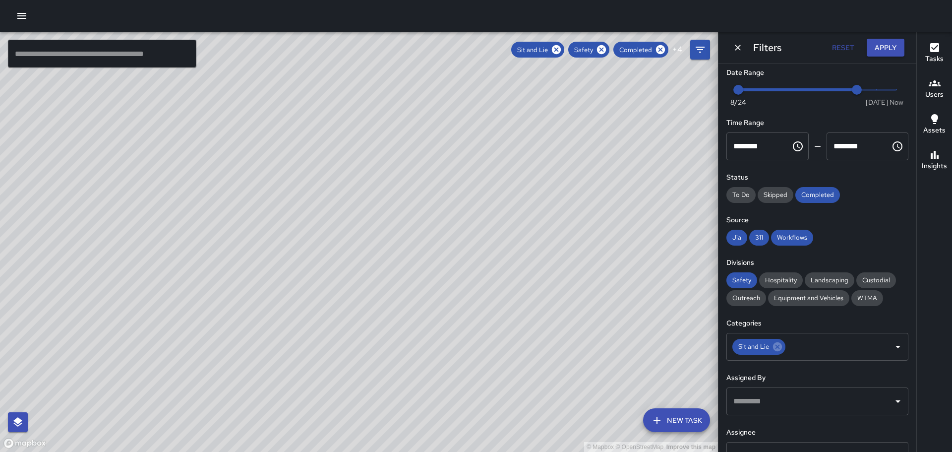
scroll to position [0, 0]
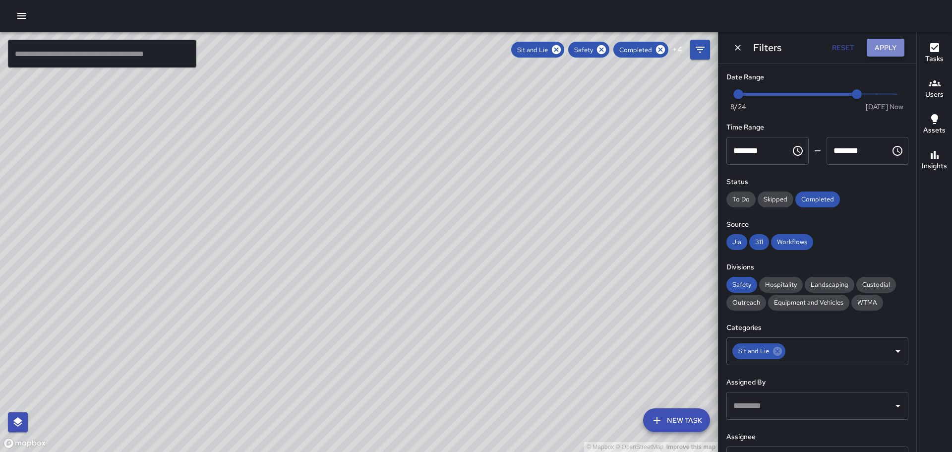
click at [881, 45] on button "Apply" at bounding box center [886, 48] width 38 height 18
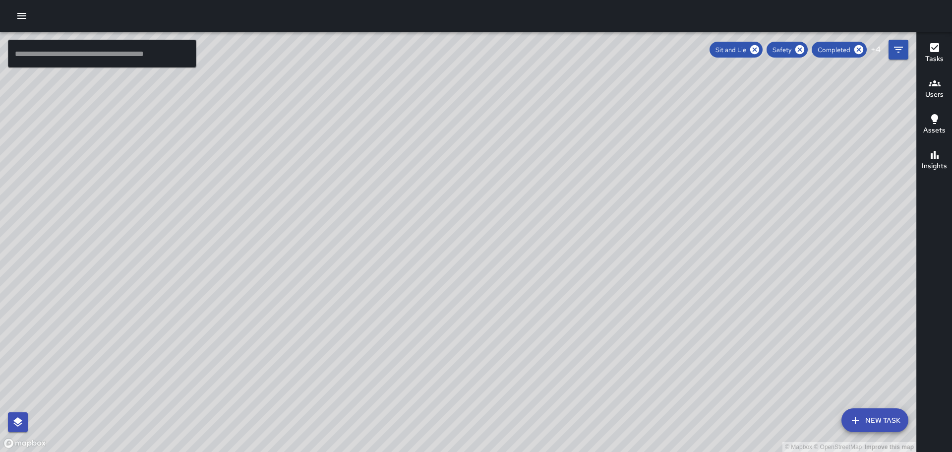
drag, startPoint x: 336, startPoint y: 219, endPoint x: 427, endPoint y: 117, distance: 137.0
click at [427, 117] on div "© Mapbox © OpenStreetMap Improve this map" at bounding box center [458, 242] width 917 height 420
drag, startPoint x: 717, startPoint y: 308, endPoint x: 549, endPoint y: 83, distance: 280.6
click at [562, 99] on div "© Mapbox © OpenStreetMap Improve this map" at bounding box center [458, 242] width 917 height 420
click at [933, 155] on icon "button" at bounding box center [935, 155] width 12 height 12
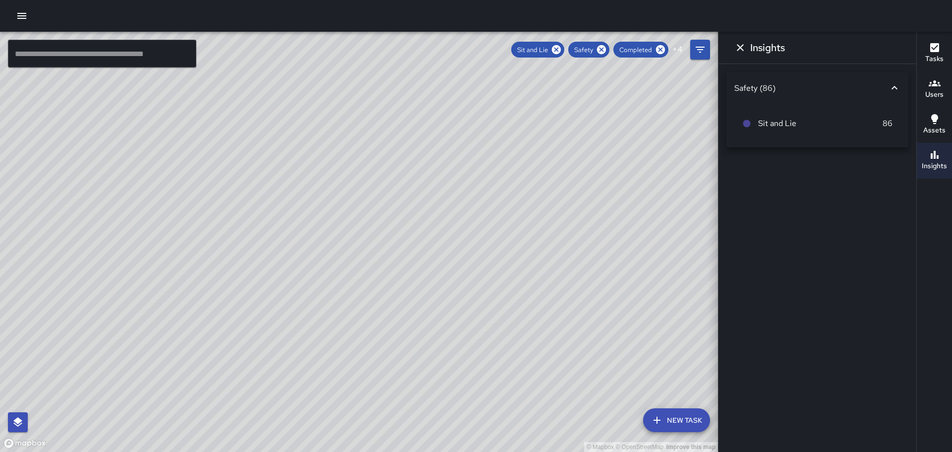
click at [935, 121] on icon "button" at bounding box center [935, 119] width 7 height 10
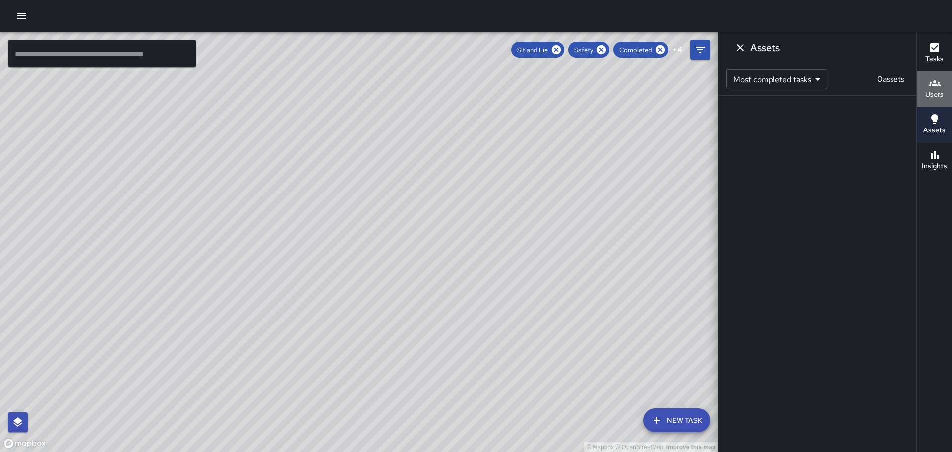
click at [935, 89] on icon "button" at bounding box center [935, 83] width 12 height 12
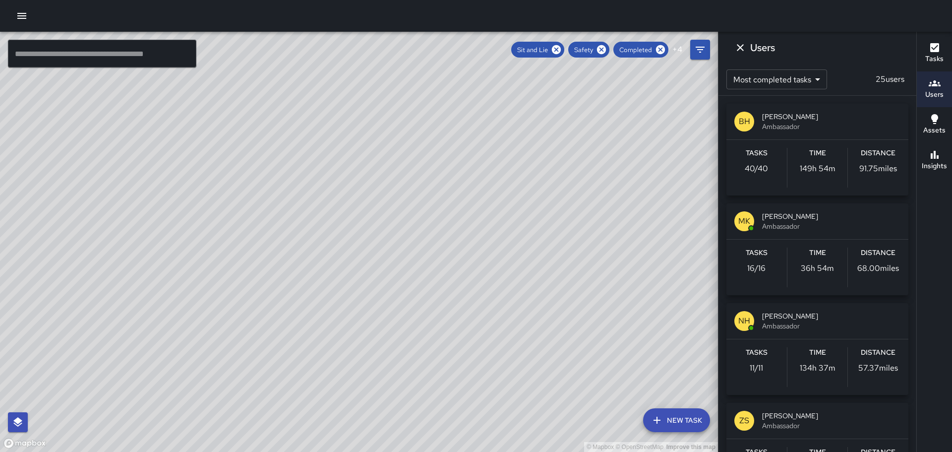
click at [622, 160] on div "© Mapbox © OpenStreetMap Improve this map" at bounding box center [359, 242] width 718 height 420
click at [740, 47] on icon "Dismiss" at bounding box center [740, 47] width 7 height 7
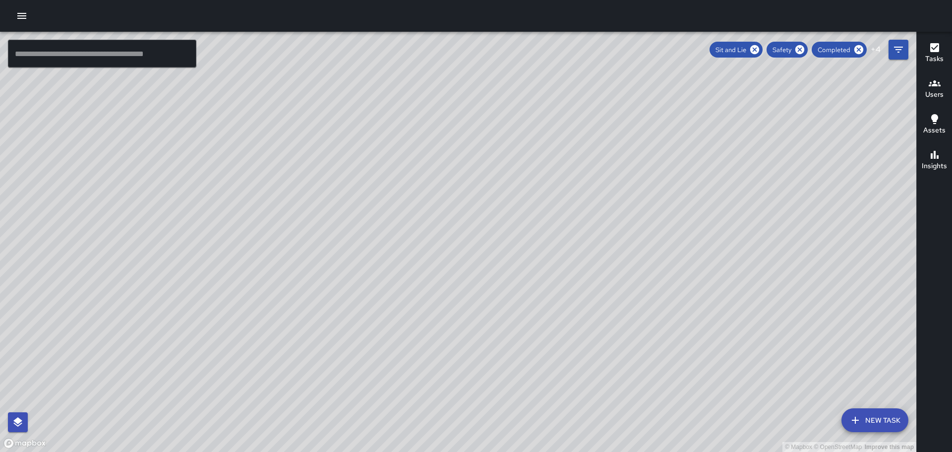
click at [929, 123] on icon "button" at bounding box center [935, 119] width 12 height 12
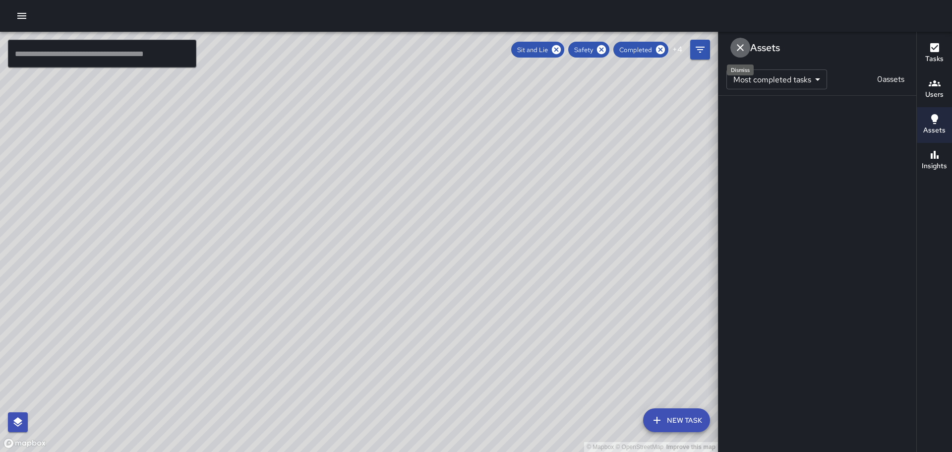
click at [740, 43] on icon "Dismiss" at bounding box center [741, 48] width 12 height 12
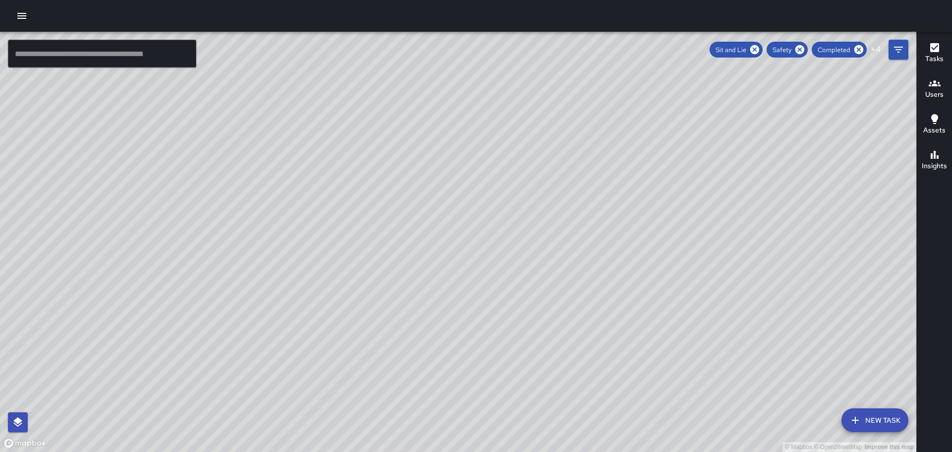
drag, startPoint x: 463, startPoint y: 235, endPoint x: 546, endPoint y: 324, distance: 122.2
click at [550, 349] on div "© Mapbox © OpenStreetMap Improve this map" at bounding box center [458, 242] width 917 height 420
click at [935, 155] on icon "button" at bounding box center [935, 155] width 8 height 8
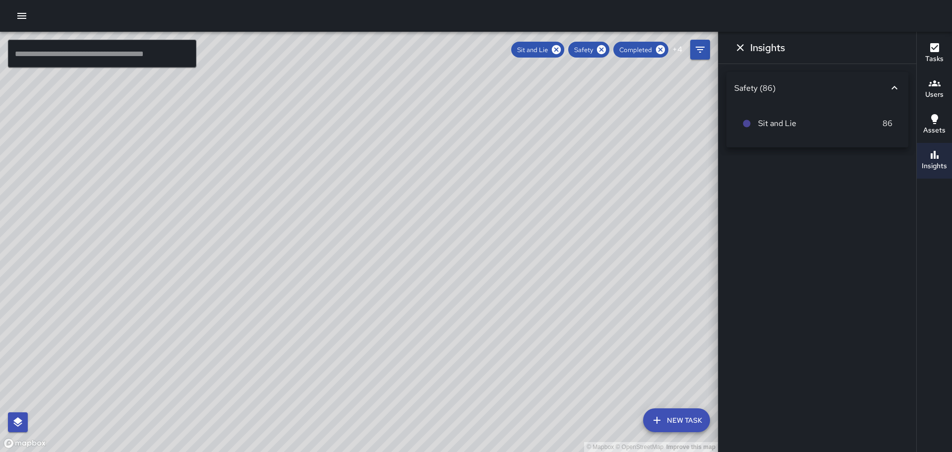
click at [895, 85] on icon at bounding box center [895, 88] width 12 height 12
click at [895, 85] on icon at bounding box center [895, 83] width 6 height 3
click at [741, 46] on icon "Dismiss" at bounding box center [741, 48] width 12 height 12
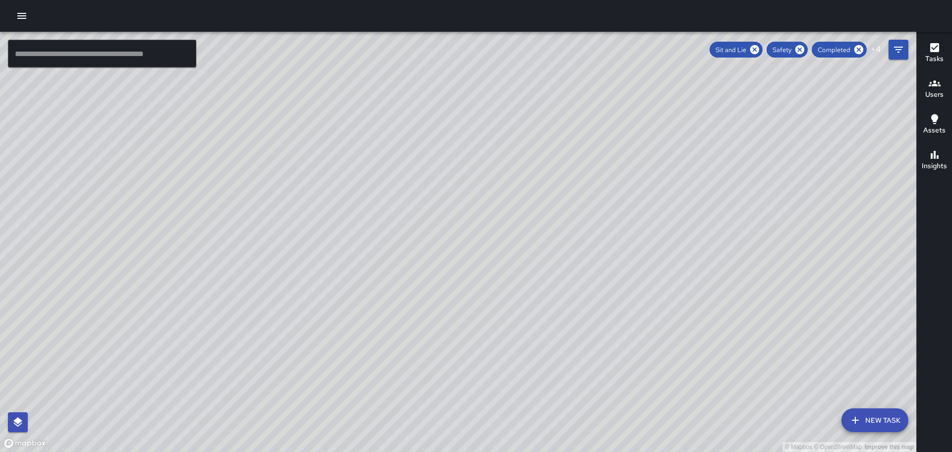
click at [938, 45] on icon "button" at bounding box center [935, 47] width 9 height 9
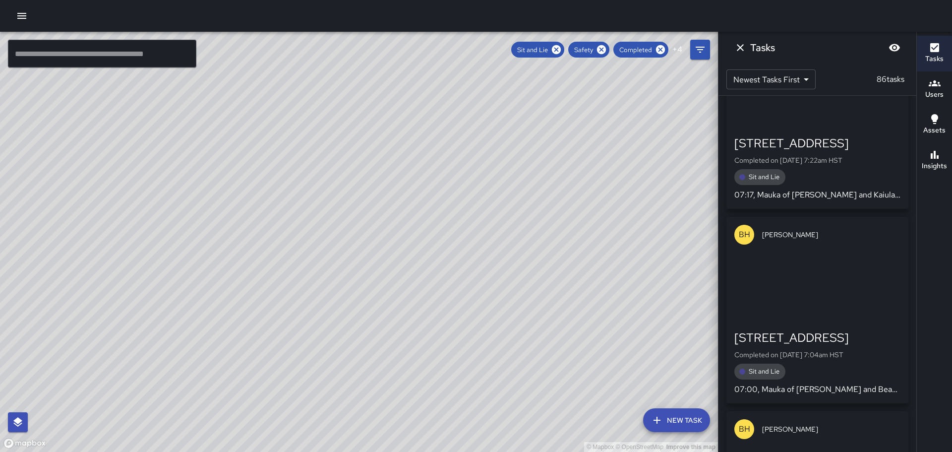
scroll to position [14583, 0]
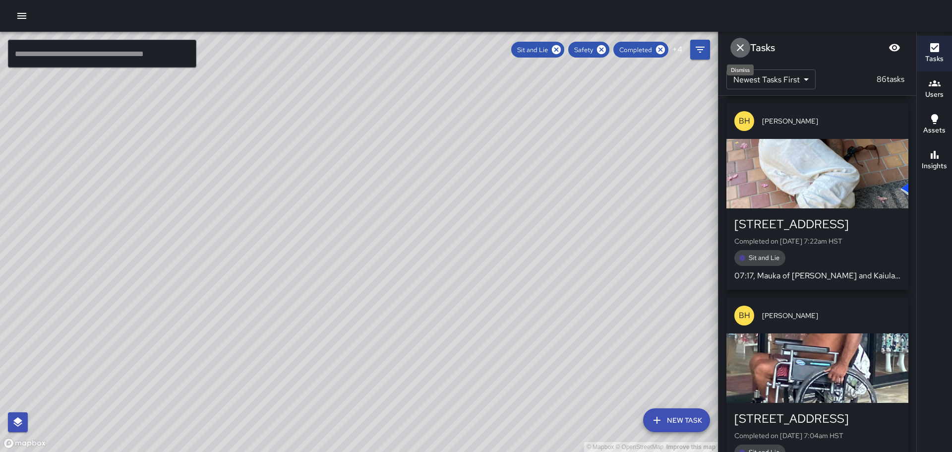
click at [740, 49] on icon "Dismiss" at bounding box center [741, 48] width 12 height 12
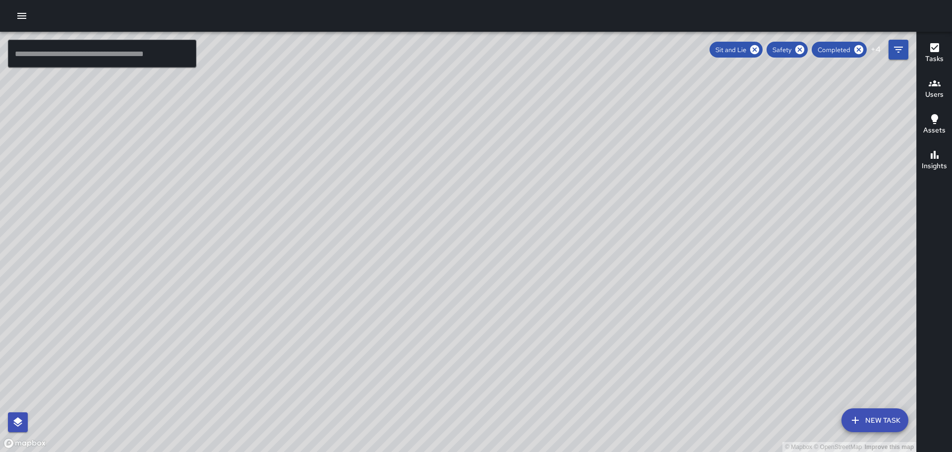
drag, startPoint x: 569, startPoint y: 163, endPoint x: 596, endPoint y: 228, distance: 70.6
click at [596, 228] on div "© Mapbox © OpenStreetMap Improve this map" at bounding box center [458, 242] width 917 height 420
drag, startPoint x: 597, startPoint y: 190, endPoint x: 586, endPoint y: 231, distance: 41.6
click at [597, 230] on div "© Mapbox © OpenStreetMap Improve this map" at bounding box center [458, 242] width 917 height 420
drag, startPoint x: 651, startPoint y: 272, endPoint x: 618, endPoint y: 205, distance: 74.1
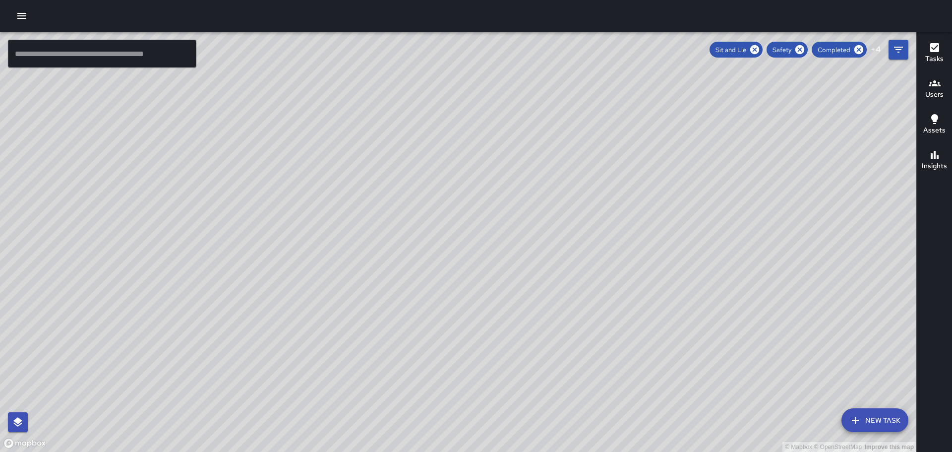
click at [618, 205] on div "© Mapbox © OpenStreetMap Improve this map" at bounding box center [458, 242] width 917 height 420
drag, startPoint x: 561, startPoint y: 309, endPoint x: 567, endPoint y: 102, distance: 206.4
click at [562, 144] on div "© Mapbox © OpenStreetMap Improve this map" at bounding box center [458, 242] width 917 height 420
drag, startPoint x: 635, startPoint y: 299, endPoint x: 619, endPoint y: 214, distance: 86.4
click at [621, 220] on div "© Mapbox © OpenStreetMap Improve this map" at bounding box center [458, 242] width 917 height 420
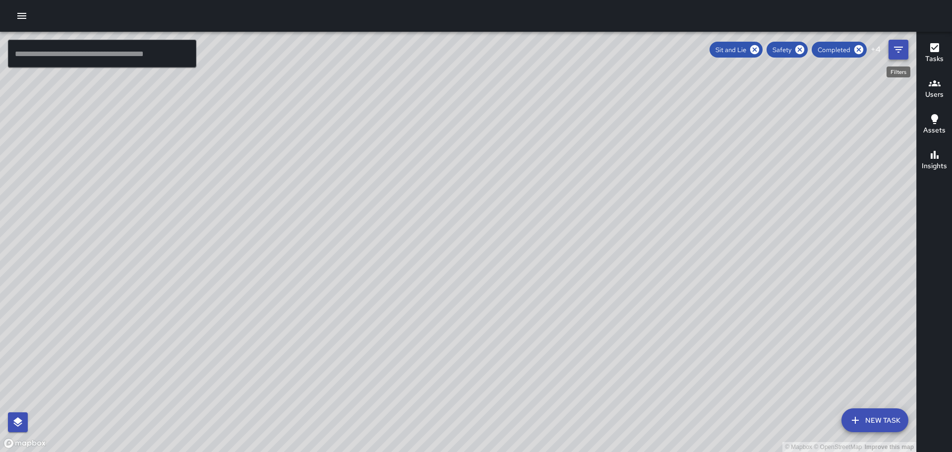
click at [897, 45] on icon "Filters" at bounding box center [899, 50] width 12 height 12
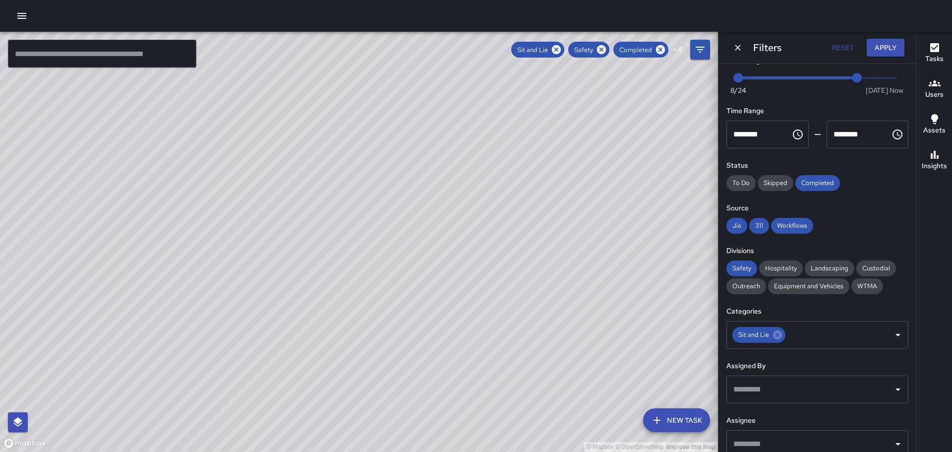
scroll to position [0, 0]
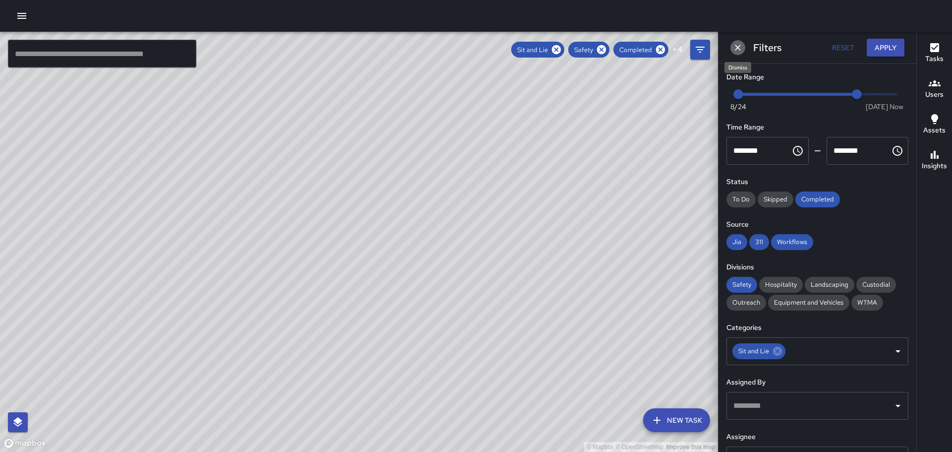
click at [741, 47] on icon "Dismiss" at bounding box center [738, 48] width 10 height 10
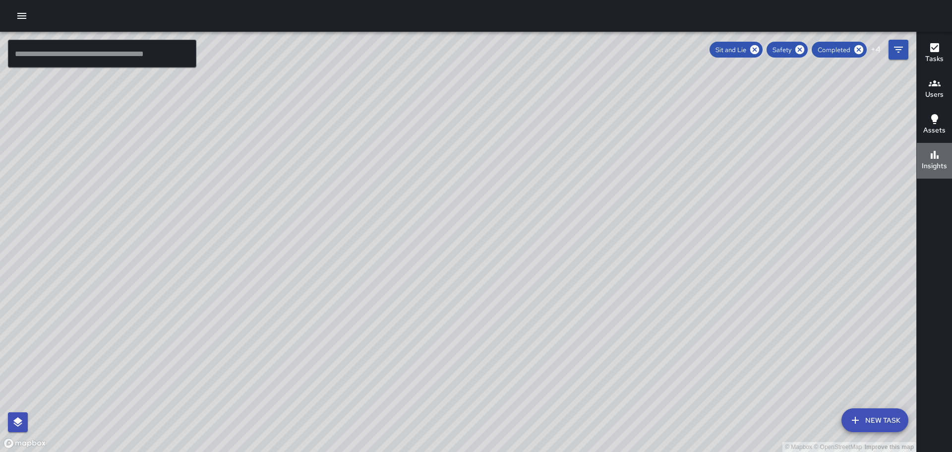
click at [938, 155] on icon "button" at bounding box center [935, 155] width 12 height 12
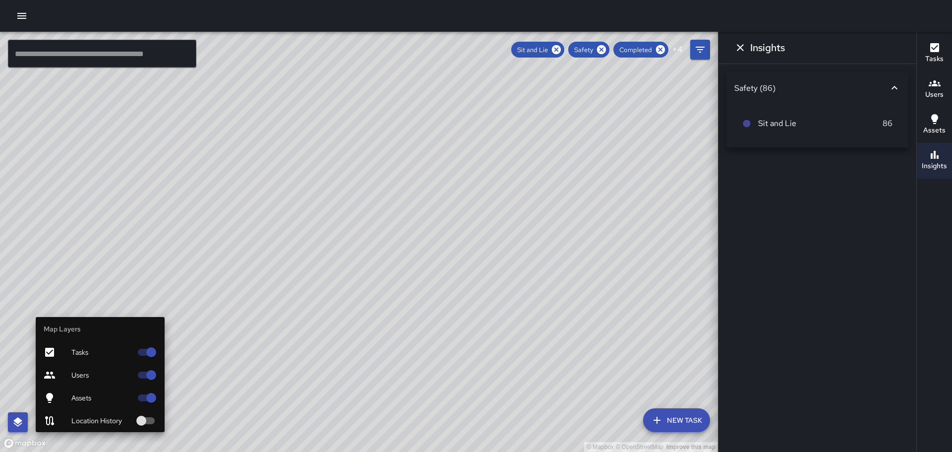
click at [19, 422] on icon "button" at bounding box center [17, 421] width 9 height 9
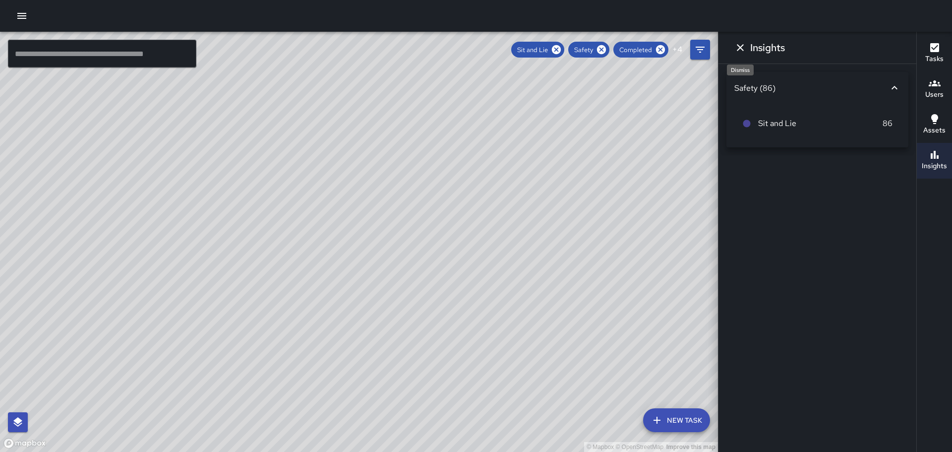
click at [743, 45] on icon "Dismiss" at bounding box center [740, 47] width 7 height 7
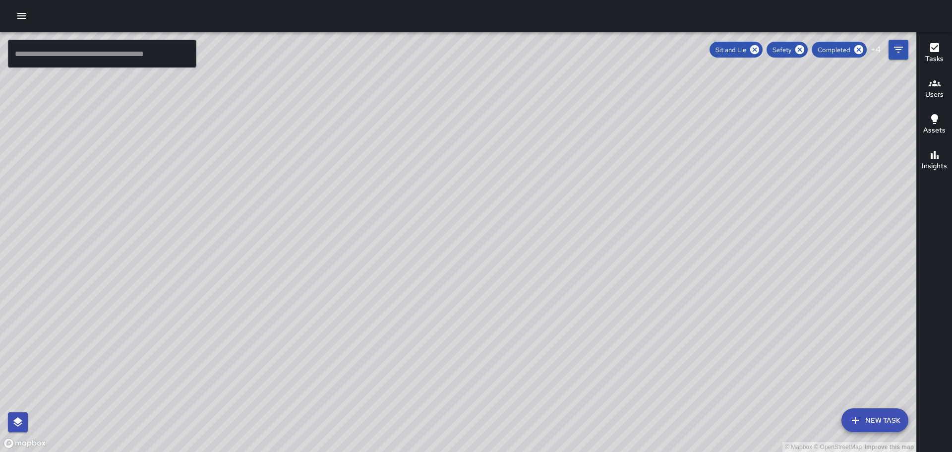
click at [714, 320] on div "© Mapbox © OpenStreetMap Improve this map" at bounding box center [458, 242] width 917 height 420
drag, startPoint x: 457, startPoint y: 360, endPoint x: 312, endPoint y: 464, distance: 179.2
click at [312, 451] on html "© Mapbox © OpenStreetMap Improve this map ​ New Task Sit and Lie Safety Complet…" at bounding box center [476, 226] width 952 height 452
drag, startPoint x: 521, startPoint y: 296, endPoint x: 569, endPoint y: 359, distance: 79.6
click at [569, 359] on div "© Mapbox © OpenStreetMap Improve this map" at bounding box center [458, 242] width 917 height 420
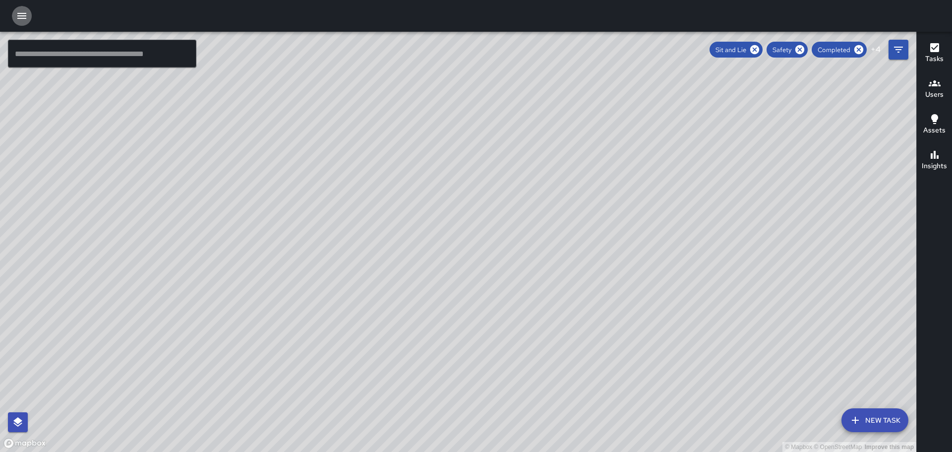
click at [21, 17] on icon "button" at bounding box center [22, 16] width 12 height 12
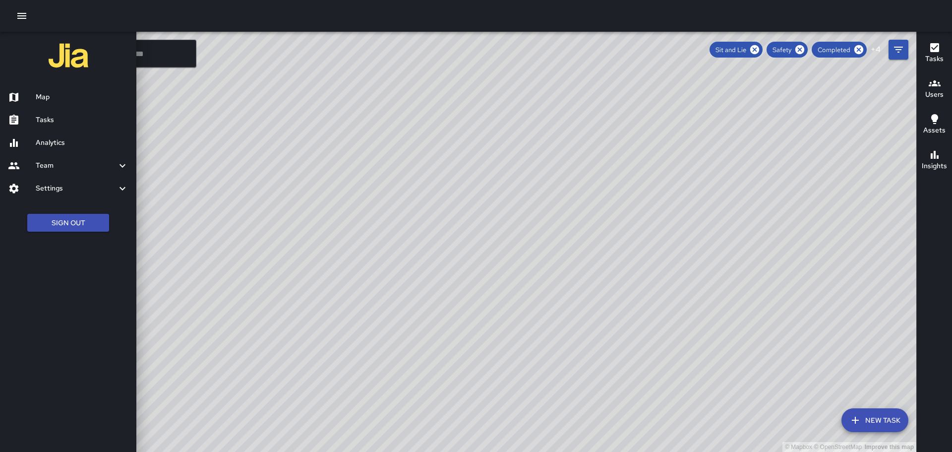
click at [246, 290] on div at bounding box center [476, 226] width 952 height 452
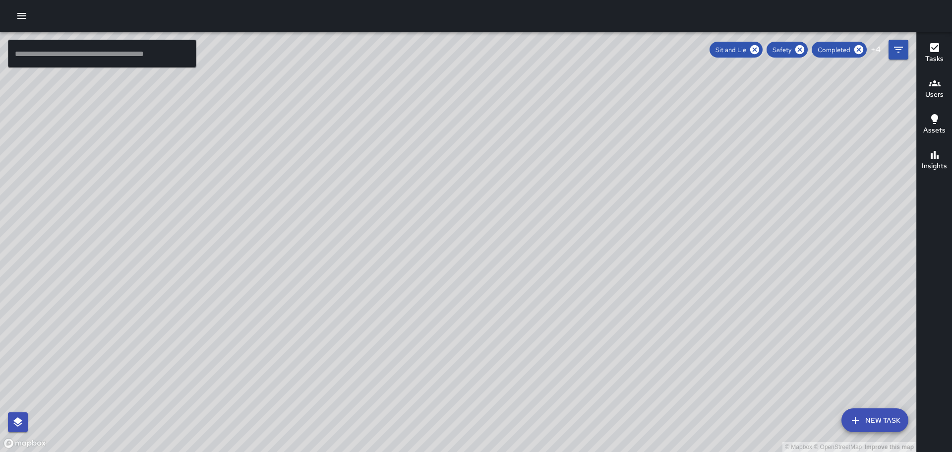
click at [937, 151] on icon "button" at bounding box center [935, 155] width 12 height 12
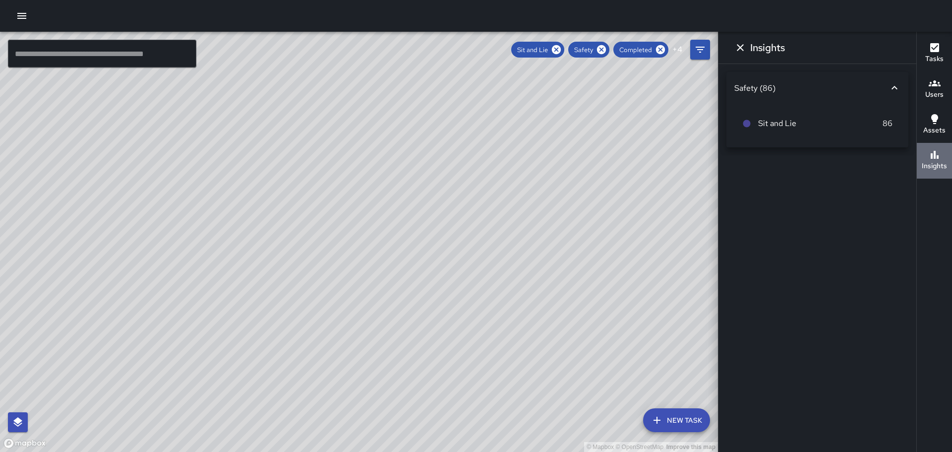
click at [941, 149] on div "Insights" at bounding box center [934, 160] width 25 height 23
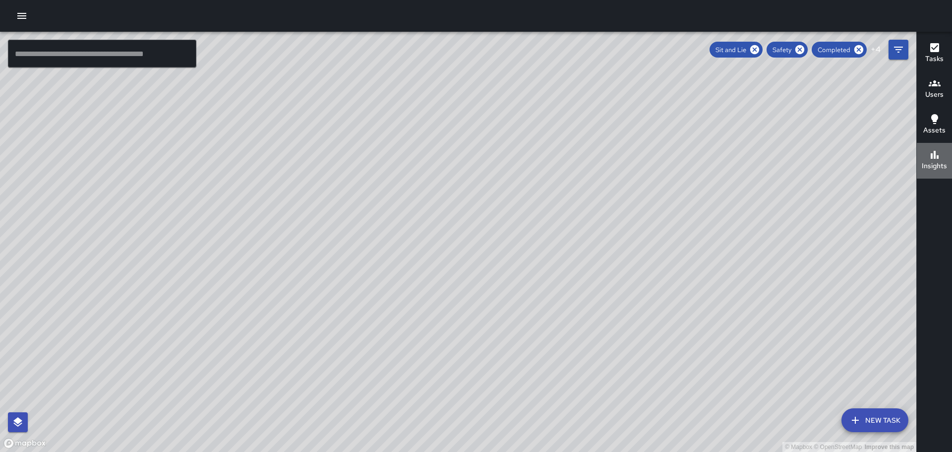
click at [937, 157] on icon "button" at bounding box center [935, 155] width 8 height 8
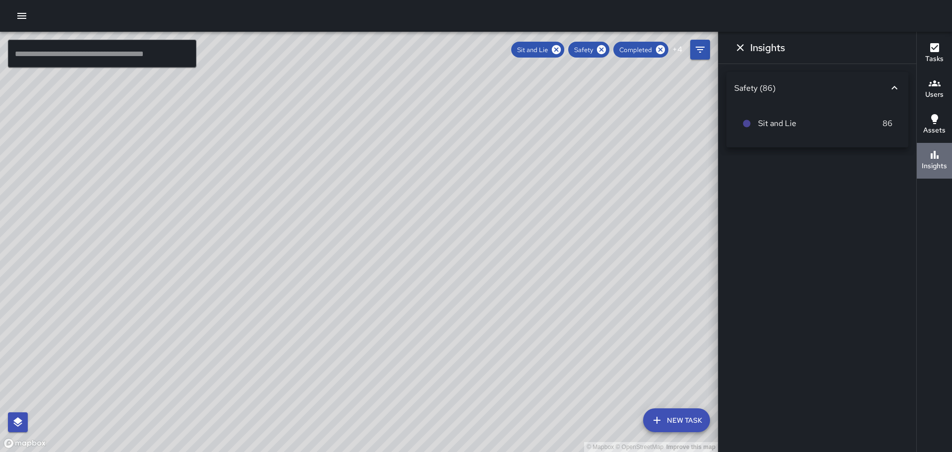
click at [937, 158] on icon "button" at bounding box center [935, 155] width 8 height 8
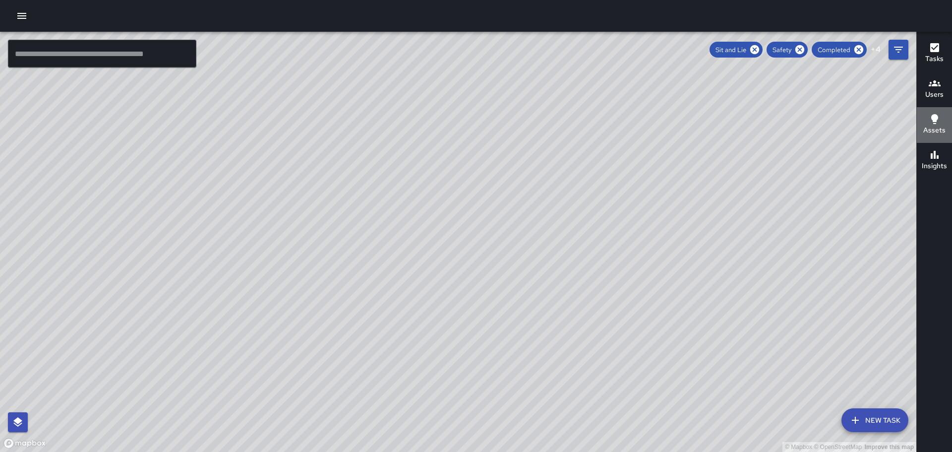
click at [934, 122] on icon "button" at bounding box center [935, 119] width 7 height 10
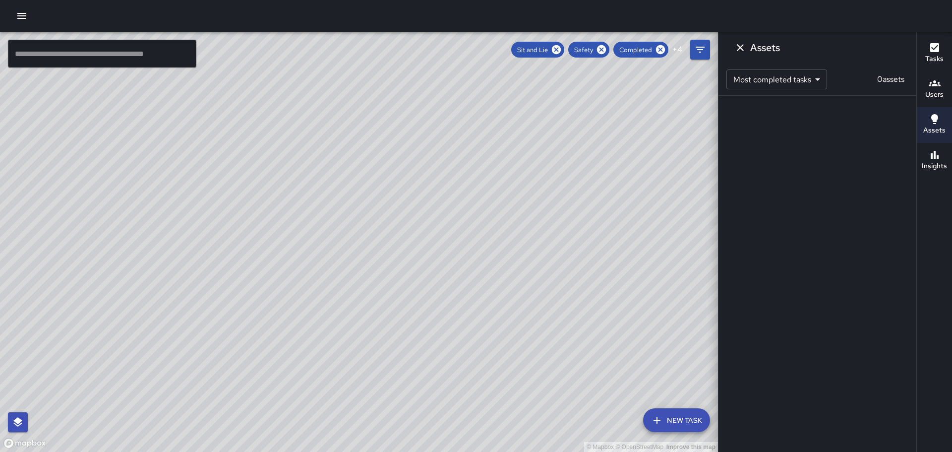
click at [819, 78] on body "© Mapbox © OpenStreetMap Improve this map ​ New Task Sit and Lie Safety Complet…" at bounding box center [476, 226] width 952 height 452
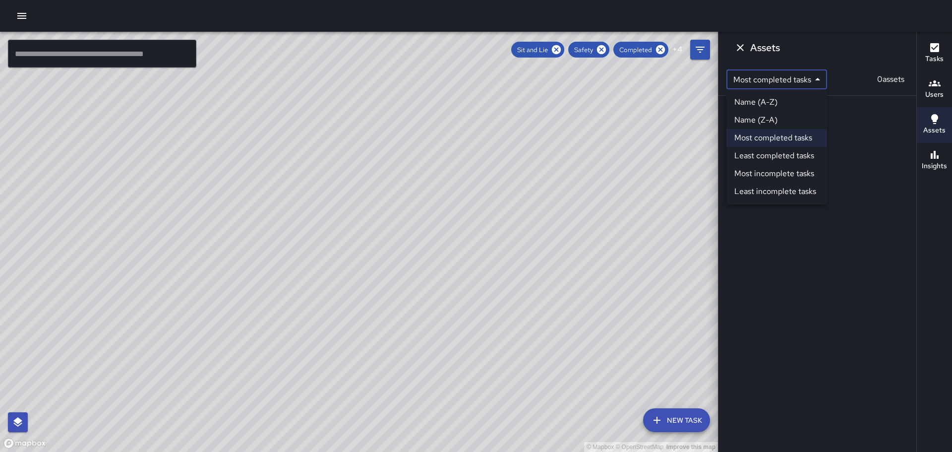
click at [675, 170] on div at bounding box center [476, 226] width 952 height 452
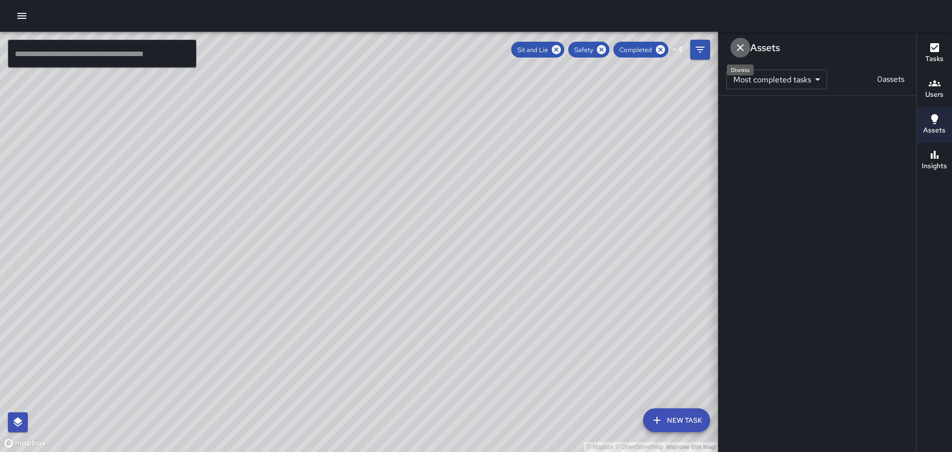
click at [741, 47] on icon "Dismiss" at bounding box center [740, 47] width 7 height 7
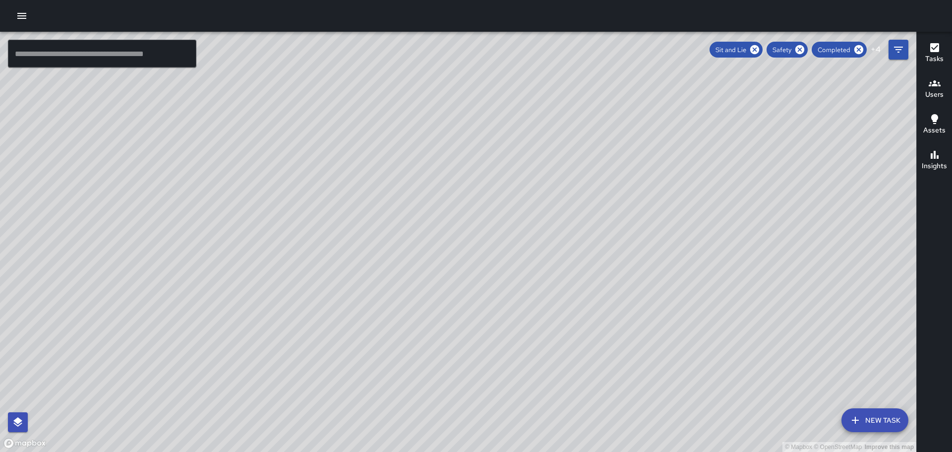
click at [935, 90] on h6 "Users" at bounding box center [935, 94] width 18 height 11
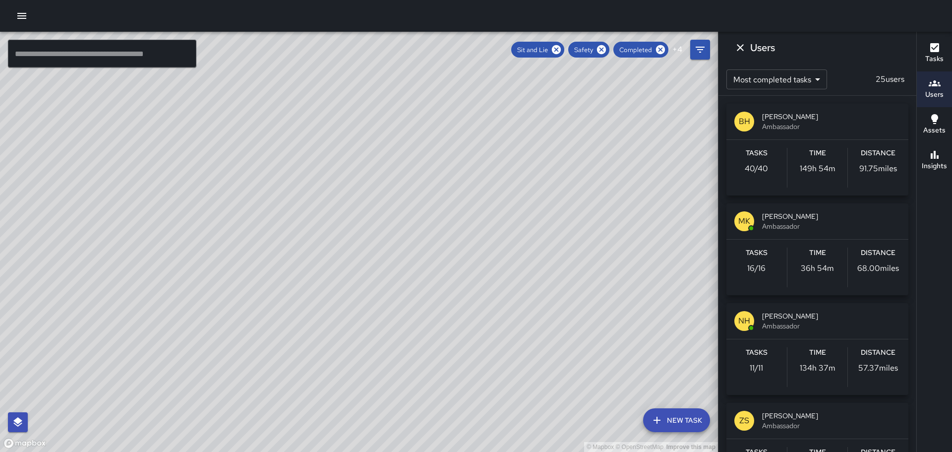
click at [937, 148] on button "Insights" at bounding box center [934, 161] width 35 height 36
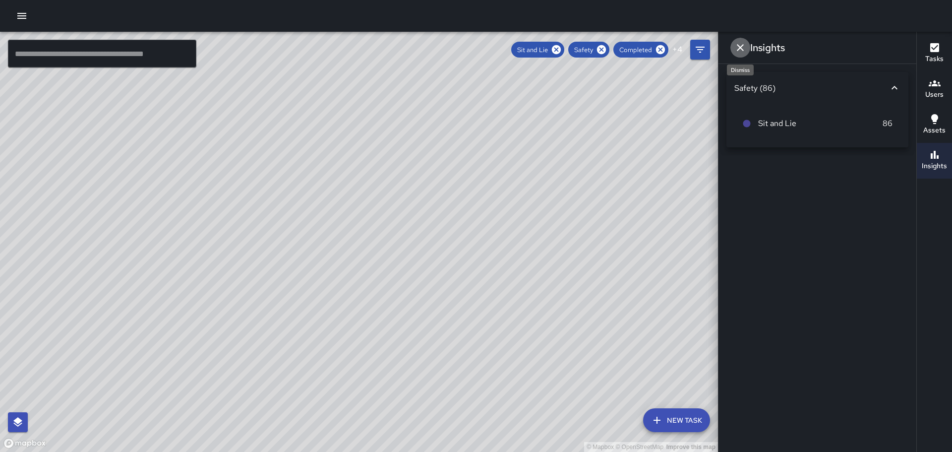
click at [737, 47] on icon "Dismiss" at bounding box center [741, 48] width 12 height 12
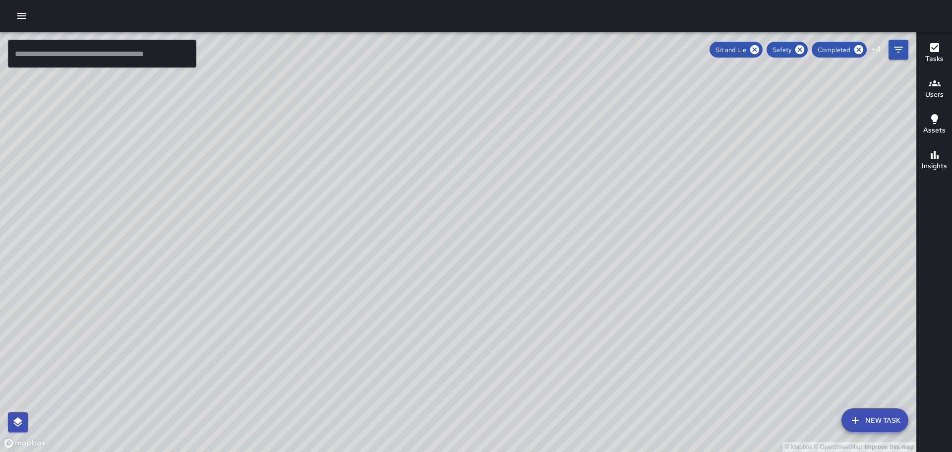
drag, startPoint x: 245, startPoint y: 250, endPoint x: 749, endPoint y: 99, distance: 525.7
click at [749, 99] on div "© Mapbox © OpenStreetMap Improve this map" at bounding box center [458, 242] width 917 height 420
drag, startPoint x: 674, startPoint y: 147, endPoint x: 705, endPoint y: 230, distance: 89.0
click at [739, 277] on div "© Mapbox © OpenStreetMap Improve this map" at bounding box center [458, 242] width 917 height 420
drag, startPoint x: 596, startPoint y: 162, endPoint x: 604, endPoint y: 287, distance: 125.7
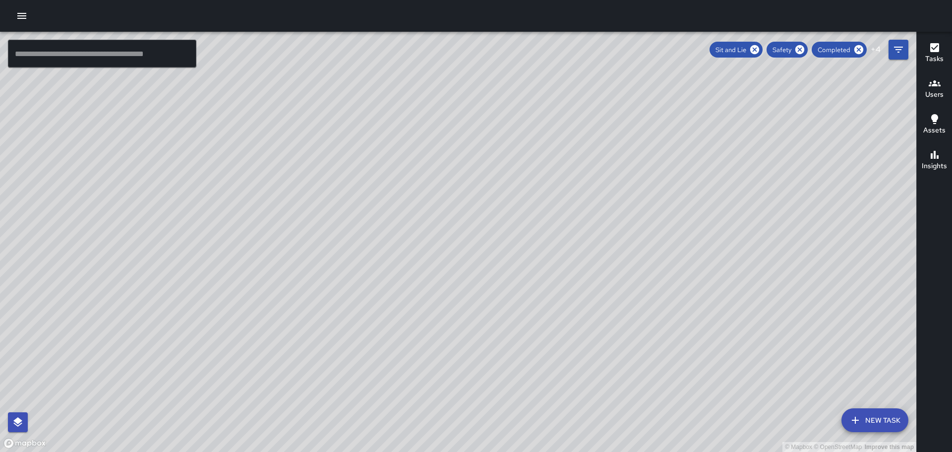
click at [604, 287] on div "© Mapbox © OpenStreetMap Improve this map" at bounding box center [458, 242] width 917 height 420
drag, startPoint x: 494, startPoint y: 207, endPoint x: 485, endPoint y: 139, distance: 68.5
click at [514, 174] on div "© Mapbox © OpenStreetMap Improve this map" at bounding box center [458, 242] width 917 height 420
drag, startPoint x: 751, startPoint y: 309, endPoint x: 552, endPoint y: 0, distance: 367.5
click at [552, 0] on html "© Mapbox © OpenStreetMap Improve this map ​ New Task Sit and Lie Safety Complet…" at bounding box center [476, 226] width 952 height 452
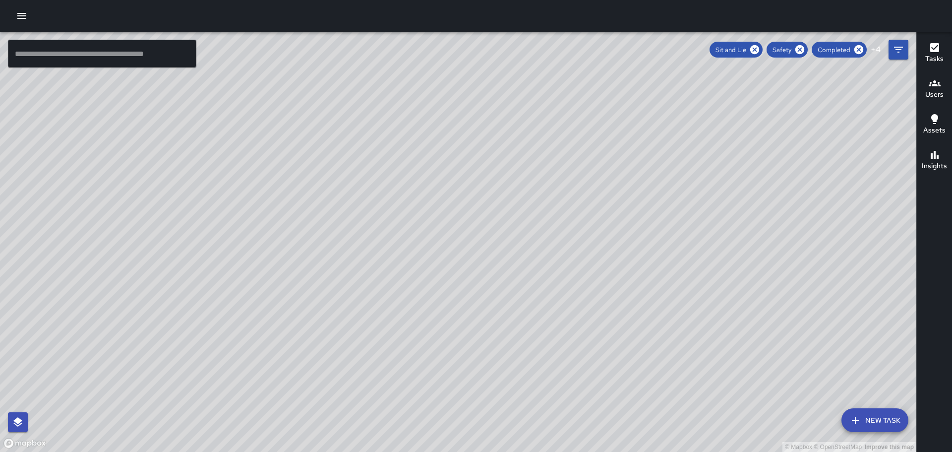
drag, startPoint x: 715, startPoint y: 307, endPoint x: 642, endPoint y: 174, distance: 151.9
click at [642, 174] on div "© Mapbox © OpenStreetMap Improve this map" at bounding box center [458, 242] width 917 height 420
drag, startPoint x: 404, startPoint y: 205, endPoint x: 494, endPoint y: 337, distance: 159.3
click at [493, 338] on div "© Mapbox © OpenStreetMap Improve this map" at bounding box center [458, 242] width 917 height 420
drag, startPoint x: 535, startPoint y: 207, endPoint x: 558, endPoint y: 385, distance: 179.0
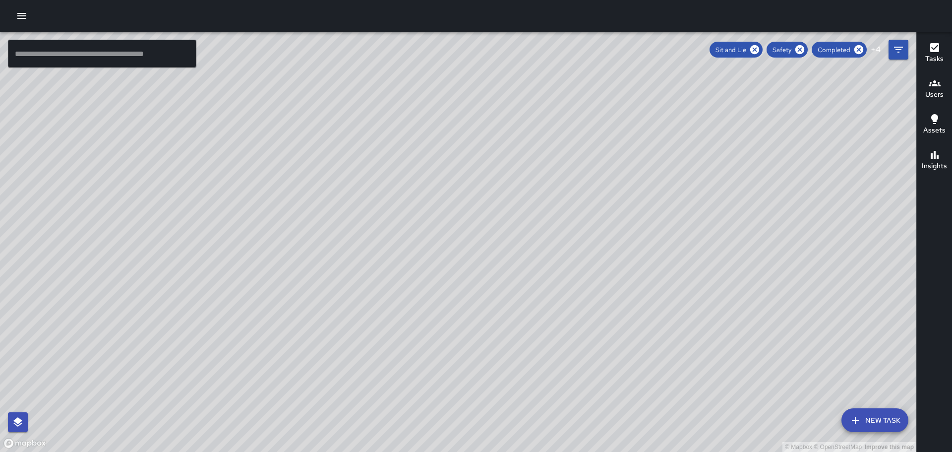
click at [558, 385] on div "© Mapbox © OpenStreetMap Improve this map" at bounding box center [458, 242] width 917 height 420
drag, startPoint x: 453, startPoint y: 274, endPoint x: 460, endPoint y: 265, distance: 11.3
click at [460, 265] on div "© Mapbox © OpenStreetMap Improve this map" at bounding box center [458, 242] width 917 height 420
drag, startPoint x: 244, startPoint y: 129, endPoint x: 457, endPoint y: 367, distance: 319.3
click at [457, 367] on div "© Mapbox © OpenStreetMap Improve this map" at bounding box center [458, 242] width 917 height 420
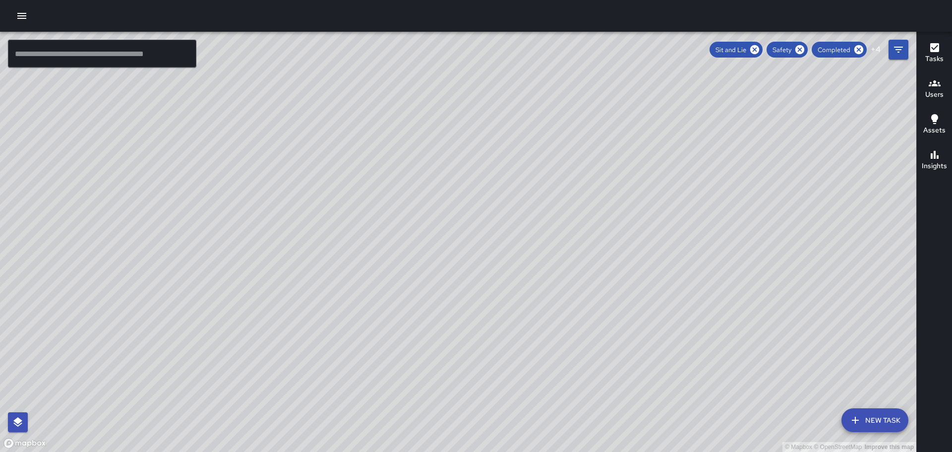
drag, startPoint x: 523, startPoint y: 260, endPoint x: 765, endPoint y: 173, distance: 257.3
click at [583, 311] on div "© Mapbox © OpenStreetMap Improve this map" at bounding box center [458, 242] width 917 height 420
click at [896, 50] on icon "Filters" at bounding box center [898, 50] width 9 height 6
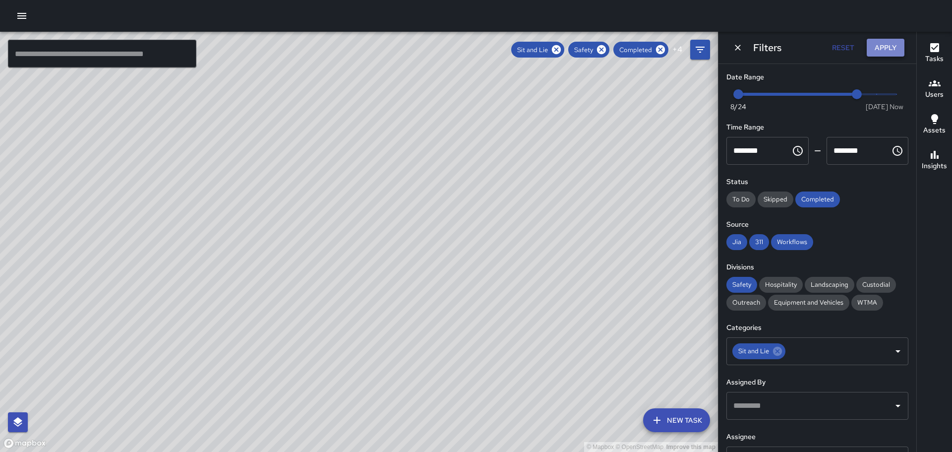
click at [879, 45] on button "Apply" at bounding box center [886, 48] width 38 height 18
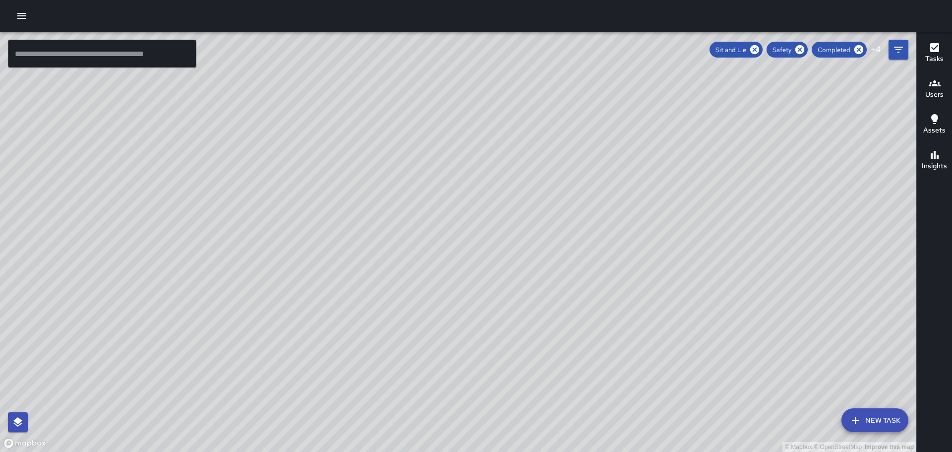
drag, startPoint x: 733, startPoint y: 317, endPoint x: 679, endPoint y: 157, distance: 169.3
click at [679, 157] on div "© Mapbox © OpenStreetMap Improve this map" at bounding box center [458, 242] width 917 height 420
drag, startPoint x: 719, startPoint y: 304, endPoint x: 624, endPoint y: 179, distance: 157.1
click at [624, 179] on div "© Mapbox © OpenStreetMap Improve this map" at bounding box center [458, 242] width 917 height 420
drag, startPoint x: 745, startPoint y: 323, endPoint x: 604, endPoint y: 148, distance: 224.8
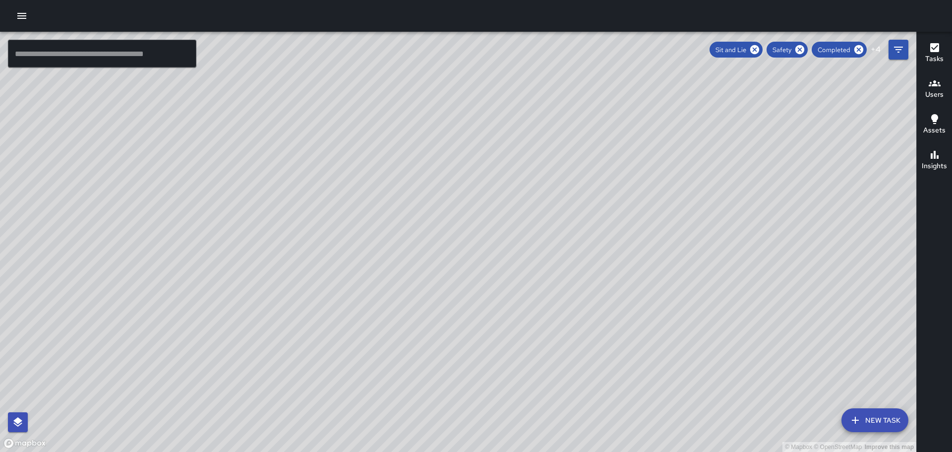
click at [606, 148] on div "© Mapbox © OpenStreetMap Improve this map" at bounding box center [458, 242] width 917 height 420
drag, startPoint x: 615, startPoint y: 192, endPoint x: 637, endPoint y: 232, distance: 45.3
click at [637, 232] on div "© Mapbox © OpenStreetMap Improve this map" at bounding box center [458, 242] width 917 height 420
drag, startPoint x: 663, startPoint y: 225, endPoint x: 672, endPoint y: 261, distance: 37.9
click at [672, 261] on div "© Mapbox © OpenStreetMap Improve this map" at bounding box center [458, 242] width 917 height 420
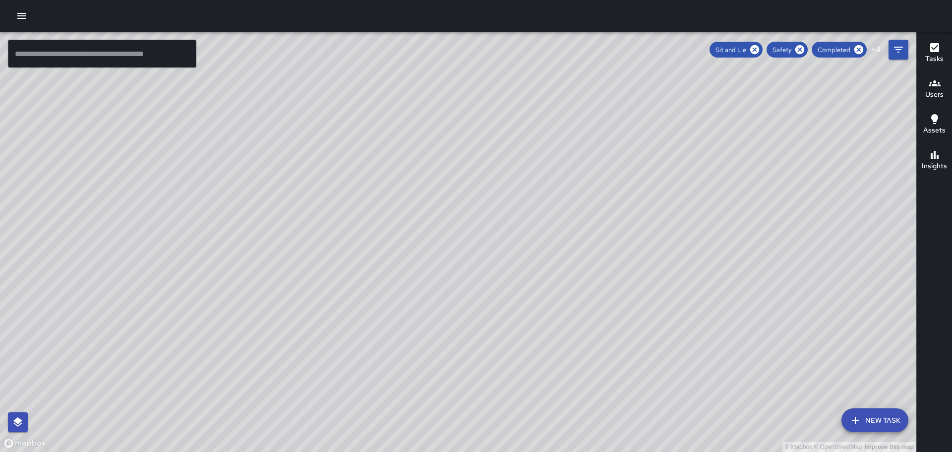
drag, startPoint x: 614, startPoint y: 197, endPoint x: 633, endPoint y: 224, distance: 33.0
click at [630, 224] on div "© Mapbox © OpenStreetMap Improve this map" at bounding box center [458, 242] width 917 height 420
drag, startPoint x: 553, startPoint y: 167, endPoint x: 559, endPoint y: 334, distance: 167.3
click at [559, 334] on div "© Mapbox © OpenStreetMap Improve this map" at bounding box center [458, 242] width 917 height 420
drag, startPoint x: 510, startPoint y: 172, endPoint x: 610, endPoint y: 240, distance: 120.4
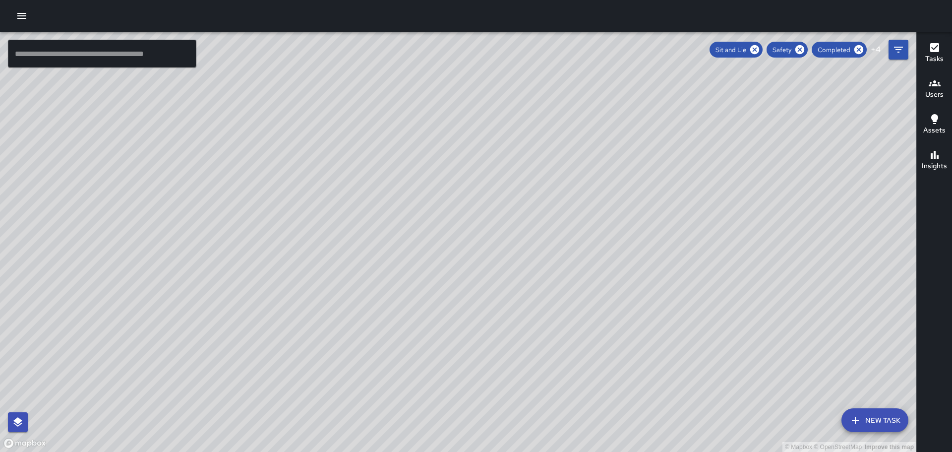
click at [610, 240] on div "© Mapbox © OpenStreetMap Improve this map" at bounding box center [458, 242] width 917 height 420
drag, startPoint x: 692, startPoint y: 306, endPoint x: 649, endPoint y: 195, distance: 119.4
click at [650, 194] on div "© Mapbox © OpenStreetMap Improve this map" at bounding box center [458, 242] width 917 height 420
drag, startPoint x: 681, startPoint y: 323, endPoint x: 638, endPoint y: 270, distance: 68.8
click at [640, 270] on div "© Mapbox © OpenStreetMap Improve this map" at bounding box center [458, 242] width 917 height 420
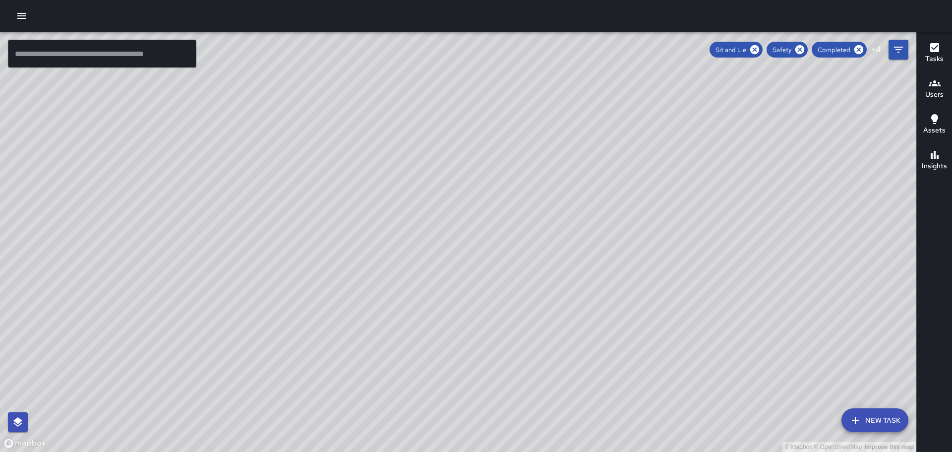
drag, startPoint x: 293, startPoint y: 313, endPoint x: 339, endPoint y: 361, distance: 65.9
click at [319, 367] on div "© Mapbox © OpenStreetMap Improve this map" at bounding box center [458, 242] width 917 height 420
drag, startPoint x: 142, startPoint y: 124, endPoint x: 324, endPoint y: 338, distance: 280.8
click at [317, 368] on div "© Mapbox © OpenStreetMap Improve this map" at bounding box center [458, 242] width 917 height 420
drag, startPoint x: 562, startPoint y: 420, endPoint x: 550, endPoint y: 306, distance: 115.3
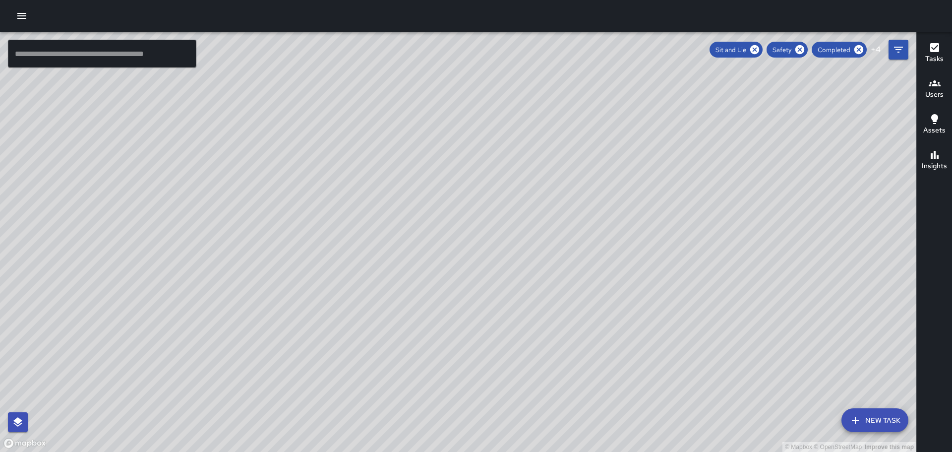
click at [550, 308] on div "© Mapbox © OpenStreetMap Improve this map" at bounding box center [458, 242] width 917 height 420
drag, startPoint x: 765, startPoint y: 252, endPoint x: 697, endPoint y: 220, distance: 75.7
click at [697, 220] on div "© Mapbox © OpenStreetMap Improve this map" at bounding box center [458, 242] width 917 height 420
drag, startPoint x: 754, startPoint y: 316, endPoint x: 680, endPoint y: 270, distance: 87.3
click at [680, 270] on div "© Mapbox © OpenStreetMap Improve this map" at bounding box center [458, 242] width 917 height 420
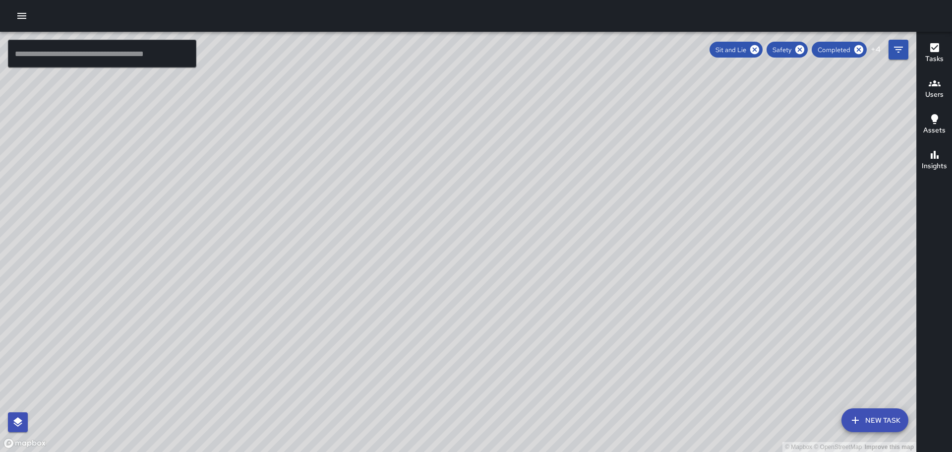
drag, startPoint x: 626, startPoint y: 281, endPoint x: 617, endPoint y: 240, distance: 42.7
click at [617, 240] on div "© Mapbox © OpenStreetMap Improve this map" at bounding box center [458, 242] width 917 height 420
drag, startPoint x: 490, startPoint y: 267, endPoint x: 520, endPoint y: 218, distance: 57.7
click at [519, 217] on div "© Mapbox © OpenStreetMap Improve this map" at bounding box center [458, 242] width 917 height 420
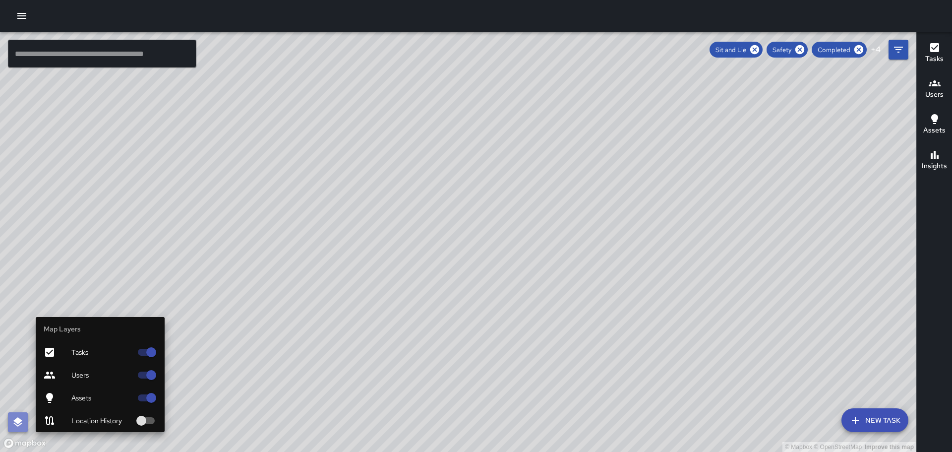
click at [20, 424] on icon "button" at bounding box center [18, 422] width 12 height 12
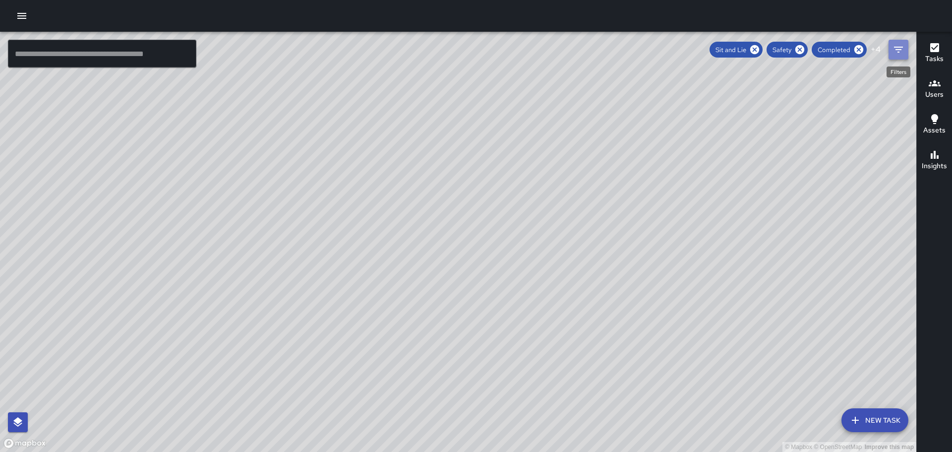
click at [896, 49] on icon "Filters" at bounding box center [899, 50] width 12 height 12
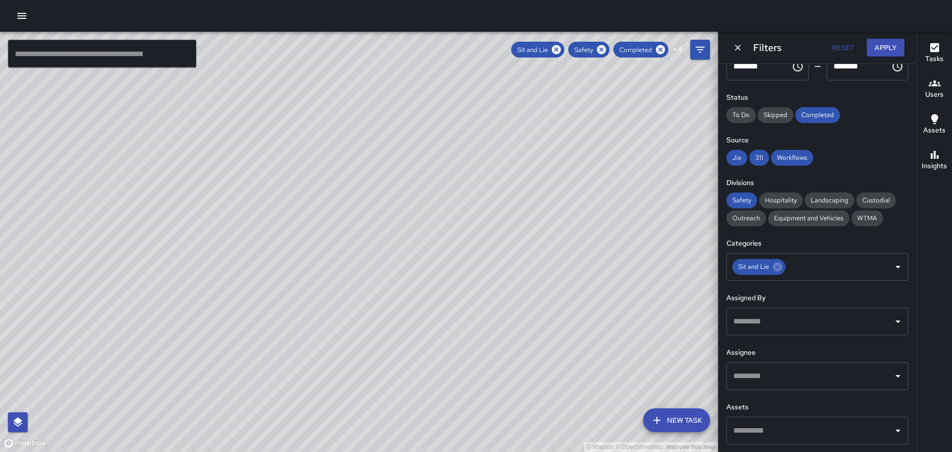
scroll to position [85, 0]
click at [896, 320] on icon "Open" at bounding box center [898, 321] width 5 height 2
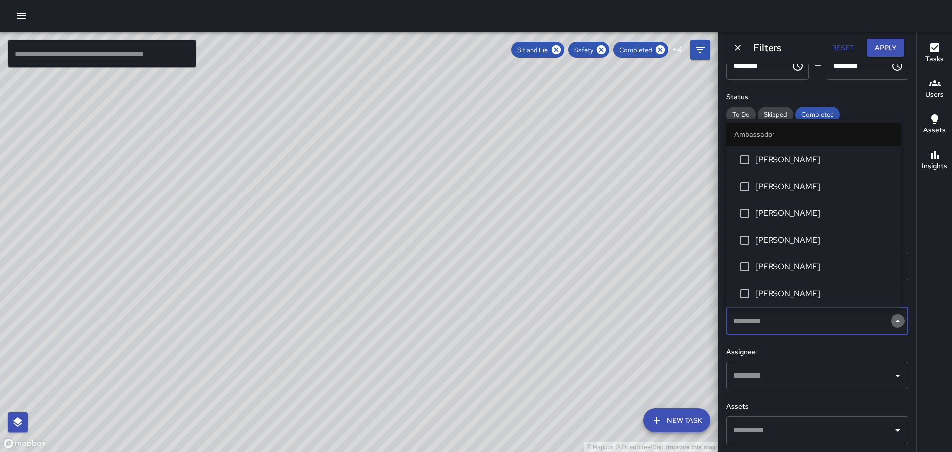
click at [892, 320] on icon "Close" at bounding box center [898, 321] width 12 height 12
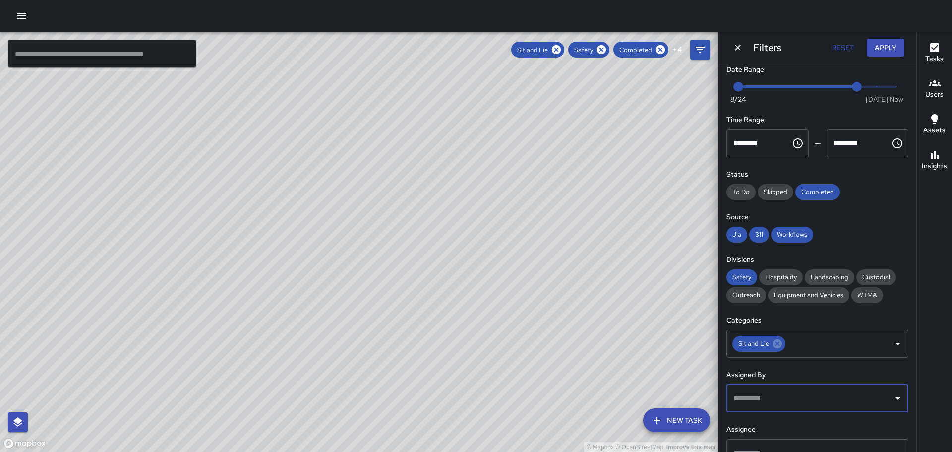
scroll to position [0, 0]
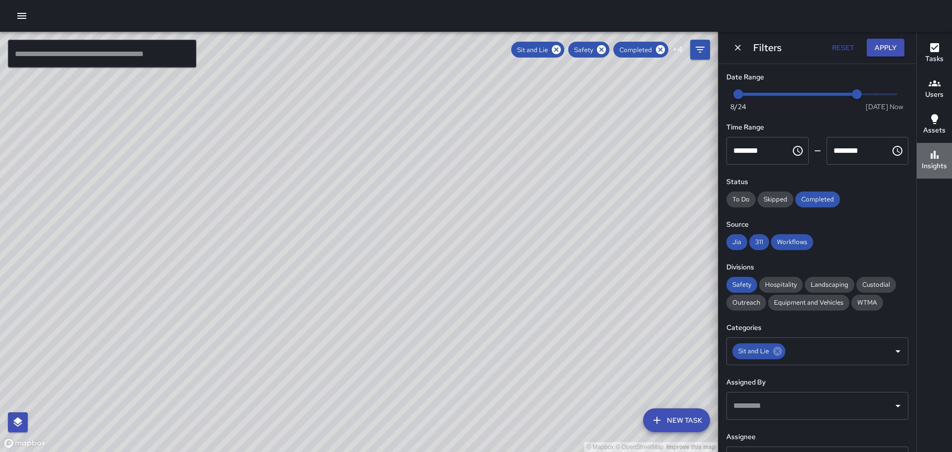
click at [930, 156] on icon "button" at bounding box center [935, 155] width 12 height 12
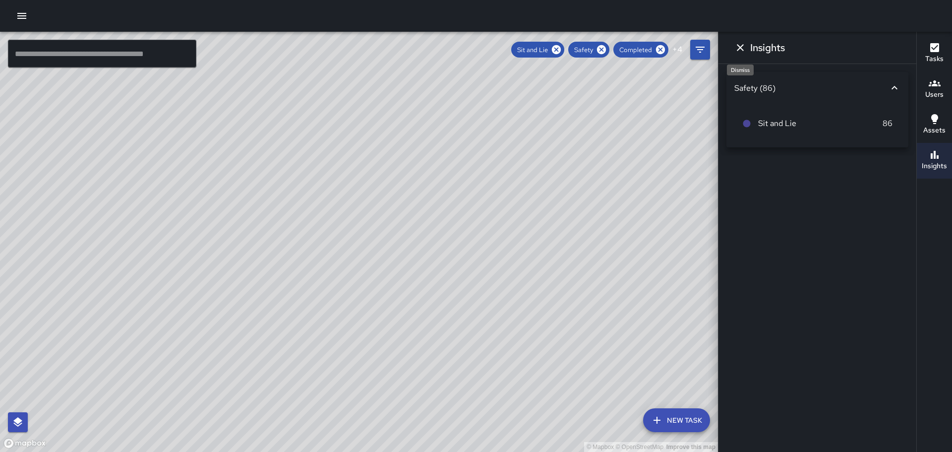
click at [740, 45] on icon "Dismiss" at bounding box center [741, 48] width 12 height 12
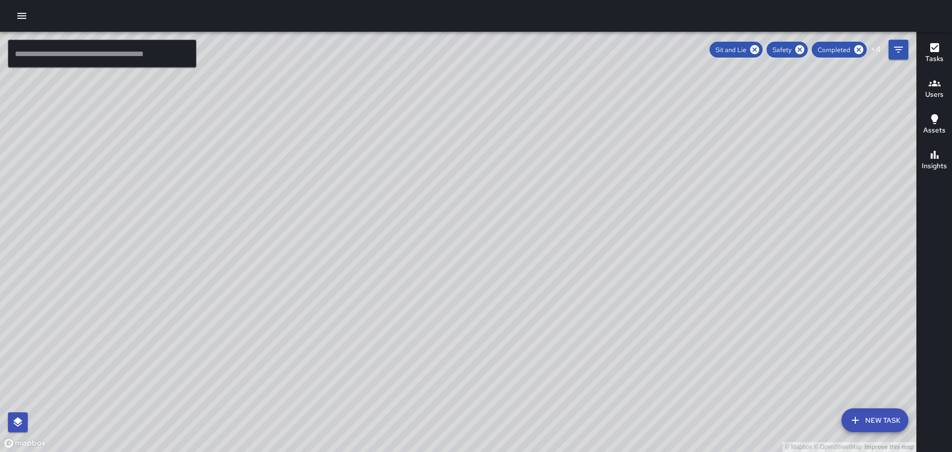
drag, startPoint x: 773, startPoint y: 312, endPoint x: 699, endPoint y: 160, distance: 168.8
click at [699, 158] on div "© Mapbox © OpenStreetMap Improve this map" at bounding box center [458, 242] width 917 height 420
drag, startPoint x: 583, startPoint y: 173, endPoint x: 761, endPoint y: 273, distance: 203.9
click at [761, 273] on div "© Mapbox © OpenStreetMap Improve this map" at bounding box center [458, 242] width 917 height 420
drag, startPoint x: 676, startPoint y: 233, endPoint x: 817, endPoint y: 307, distance: 159.3
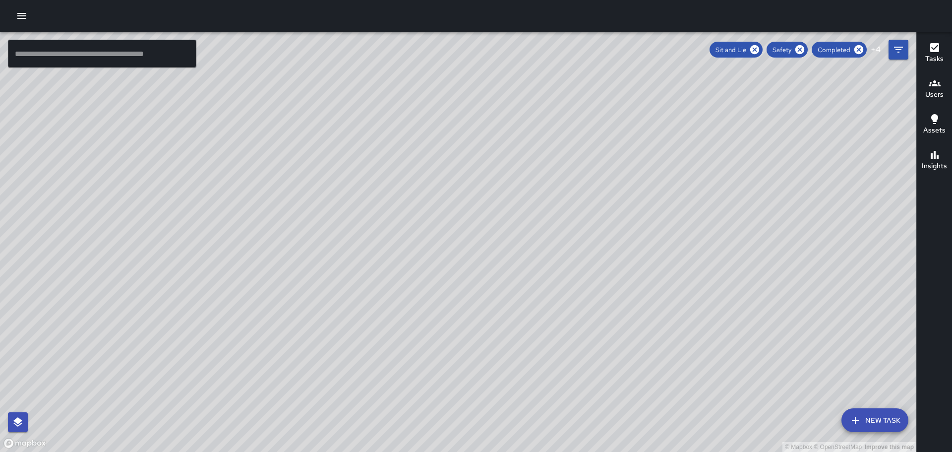
click at [817, 307] on div "© Mapbox © OpenStreetMap Improve this map" at bounding box center [458, 242] width 917 height 420
drag, startPoint x: 582, startPoint y: 178, endPoint x: 640, endPoint y: 326, distance: 158.8
click at [640, 326] on div "© Mapbox © OpenStreetMap Improve this map" at bounding box center [458, 242] width 917 height 420
drag, startPoint x: 627, startPoint y: 190, endPoint x: 657, endPoint y: 289, distance: 103.6
click at [657, 289] on div "© Mapbox © OpenStreetMap Improve this map" at bounding box center [458, 242] width 917 height 420
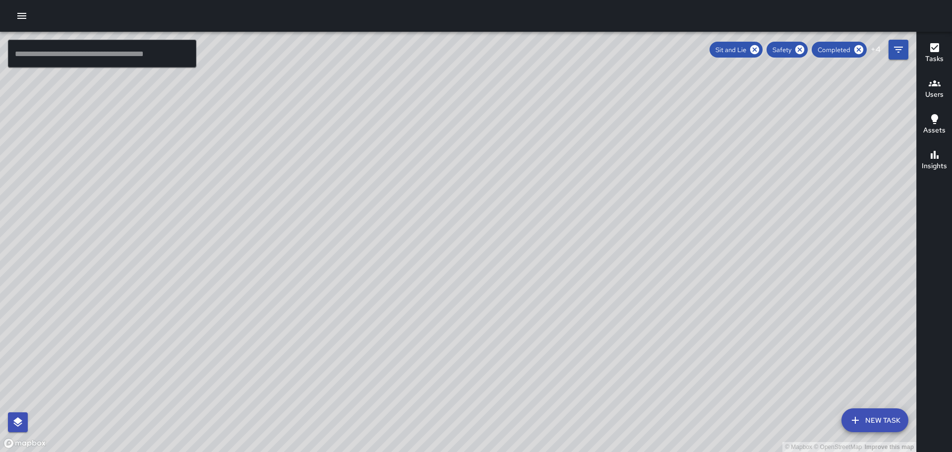
drag, startPoint x: 724, startPoint y: 209, endPoint x: 701, endPoint y: 247, distance: 44.1
click at [701, 247] on div "© Mapbox © OpenStreetMap Improve this map" at bounding box center [458, 242] width 917 height 420
drag, startPoint x: 493, startPoint y: 163, endPoint x: 730, endPoint y: 323, distance: 286.0
click at [728, 327] on div "© Mapbox © OpenStreetMap Improve this map" at bounding box center [458, 242] width 917 height 420
drag, startPoint x: 538, startPoint y: 160, endPoint x: 731, endPoint y: 384, distance: 295.4
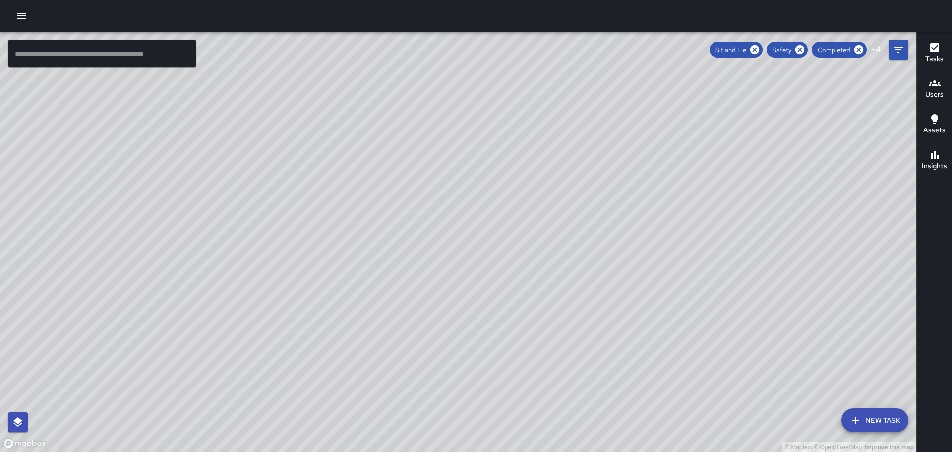
click at [731, 384] on div "© Mapbox © OpenStreetMap Improve this map" at bounding box center [458, 242] width 917 height 420
drag, startPoint x: 546, startPoint y: 215, endPoint x: 595, endPoint y: 251, distance: 60.3
click at [595, 251] on div "© Mapbox © OpenStreetMap Improve this map" at bounding box center [458, 242] width 917 height 420
click at [904, 50] on icon "Filters" at bounding box center [899, 50] width 12 height 12
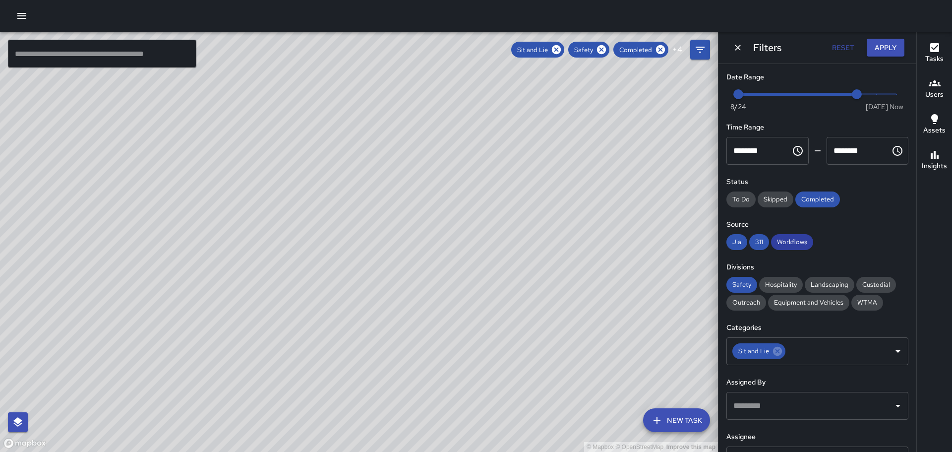
click at [797, 242] on span "Workflows" at bounding box center [792, 242] width 42 height 8
click at [762, 242] on span "311" at bounding box center [759, 242] width 20 height 8
click at [884, 42] on button "Apply" at bounding box center [886, 48] width 38 height 18
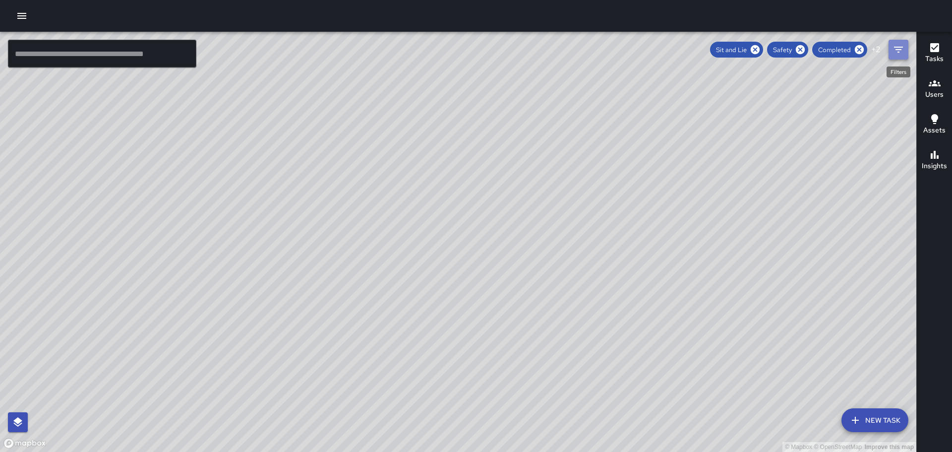
click at [899, 55] on icon "Filters" at bounding box center [899, 50] width 12 height 12
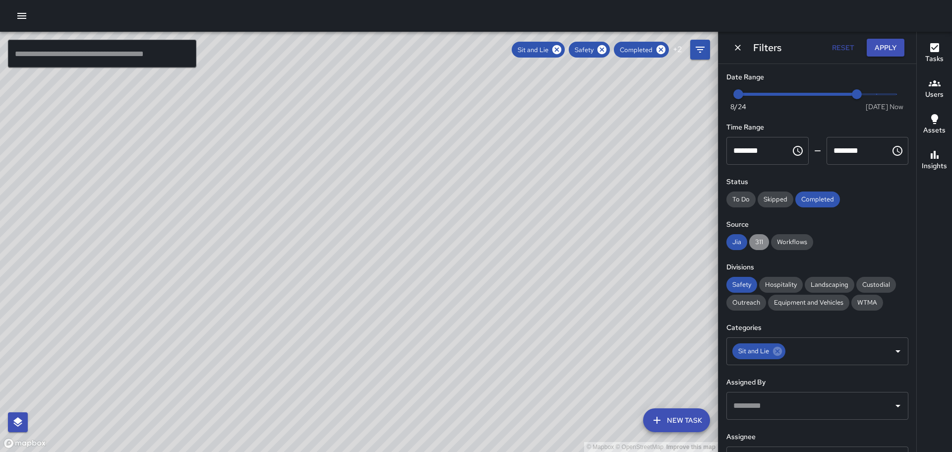
click at [758, 241] on span "311" at bounding box center [759, 242] width 20 height 8
click at [795, 240] on span "Workflows" at bounding box center [792, 242] width 42 height 8
click at [885, 45] on button "Apply" at bounding box center [886, 48] width 38 height 18
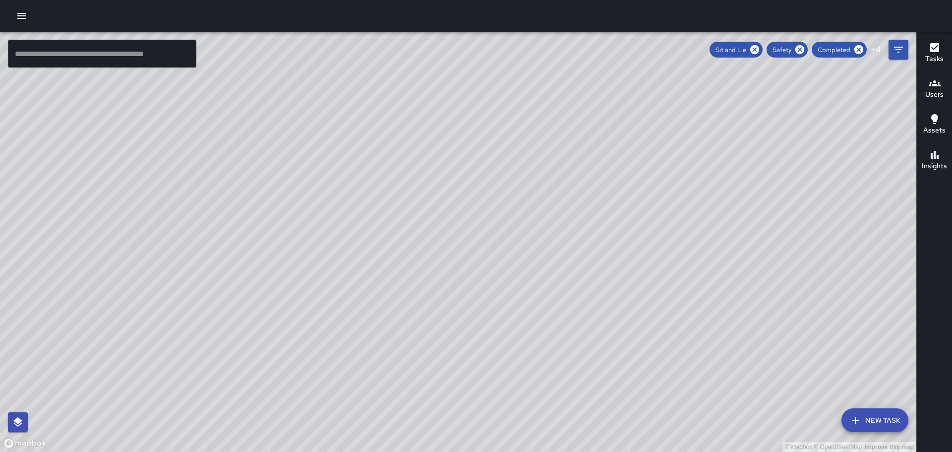
drag, startPoint x: 782, startPoint y: 226, endPoint x: 747, endPoint y: 190, distance: 49.8
click at [747, 190] on div "© Mapbox © OpenStreetMap Improve this map" at bounding box center [458, 242] width 917 height 420
drag, startPoint x: 498, startPoint y: 324, endPoint x: 601, endPoint y: 105, distance: 242.8
click at [600, 106] on div "© Mapbox © OpenStreetMap Improve this map" at bounding box center [458, 242] width 917 height 420
drag, startPoint x: 652, startPoint y: 234, endPoint x: 679, endPoint y: 220, distance: 29.7
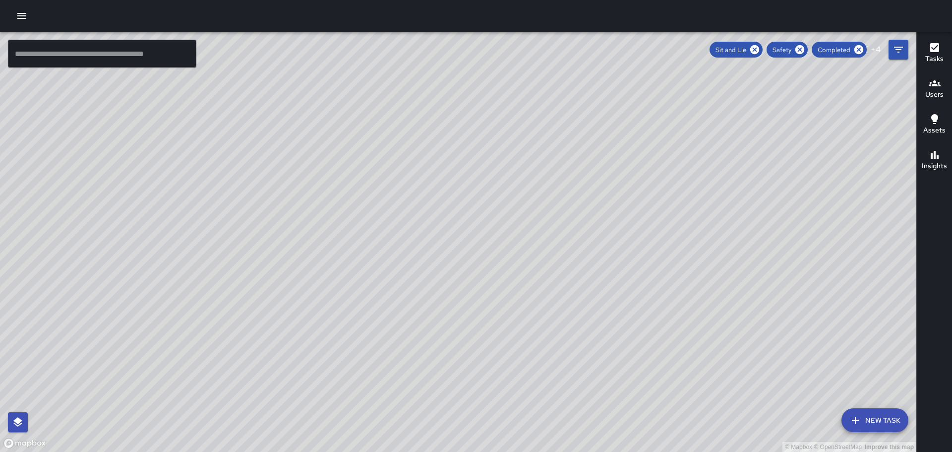
click at [678, 220] on div "© Mapbox © OpenStreetMap Improve this map" at bounding box center [458, 242] width 917 height 420
drag, startPoint x: 678, startPoint y: 140, endPoint x: 663, endPoint y: 244, distance: 104.7
click at [663, 244] on div "© Mapbox © OpenStreetMap Improve this map" at bounding box center [458, 242] width 917 height 420
drag, startPoint x: 669, startPoint y: 151, endPoint x: 654, endPoint y: 170, distance: 23.7
click at [661, 168] on div "© Mapbox © OpenStreetMap Improve this map" at bounding box center [458, 242] width 917 height 420
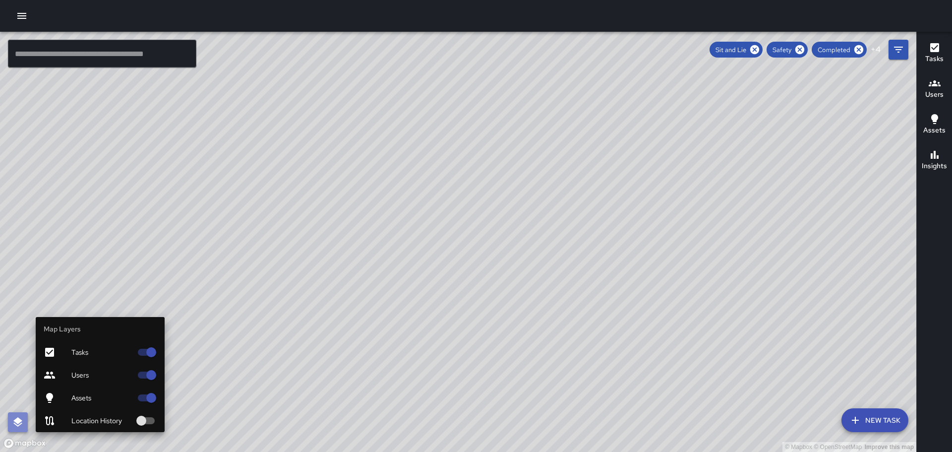
click at [21, 418] on icon "button" at bounding box center [18, 422] width 12 height 12
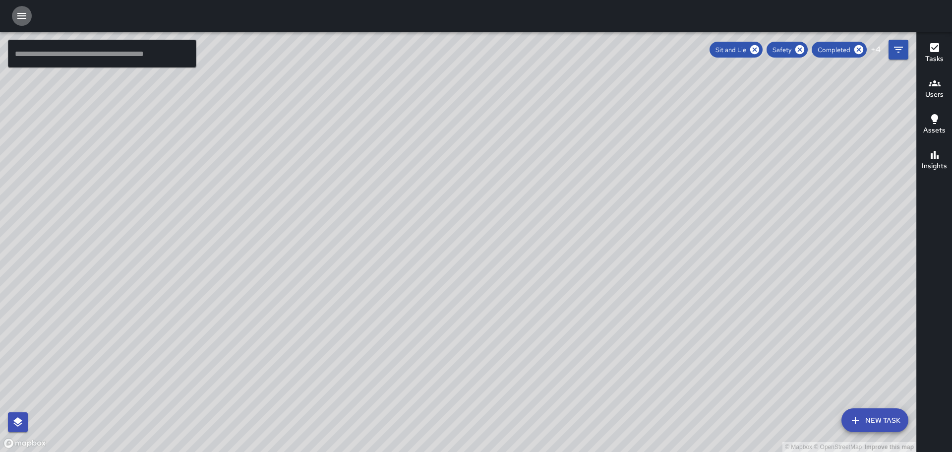
click at [20, 17] on icon "button" at bounding box center [22, 16] width 12 height 12
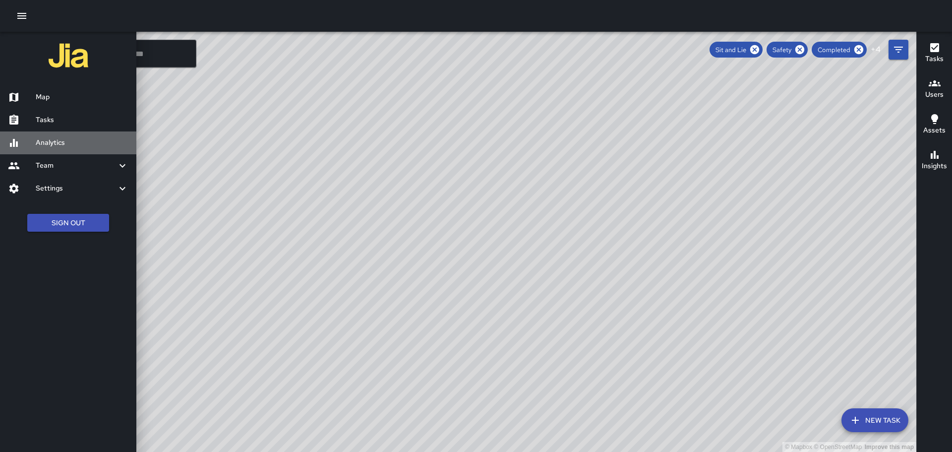
click at [50, 141] on h6 "Analytics" at bounding box center [82, 142] width 93 height 11
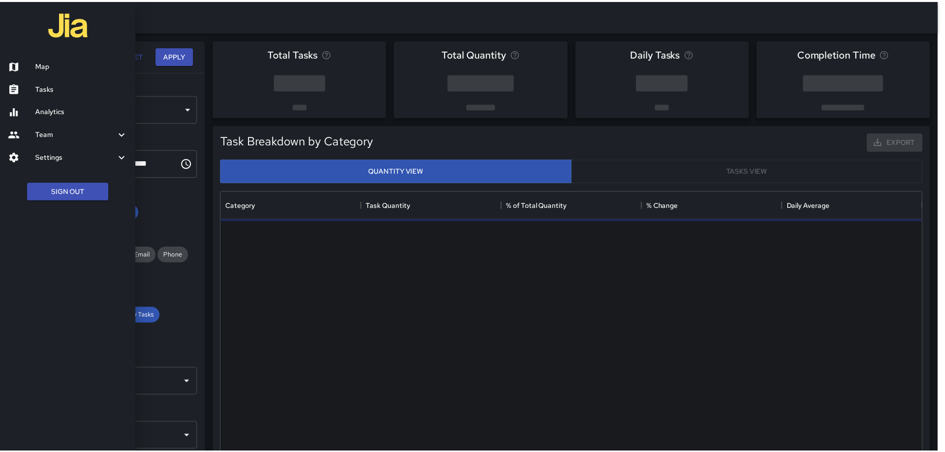
scroll to position [289, 699]
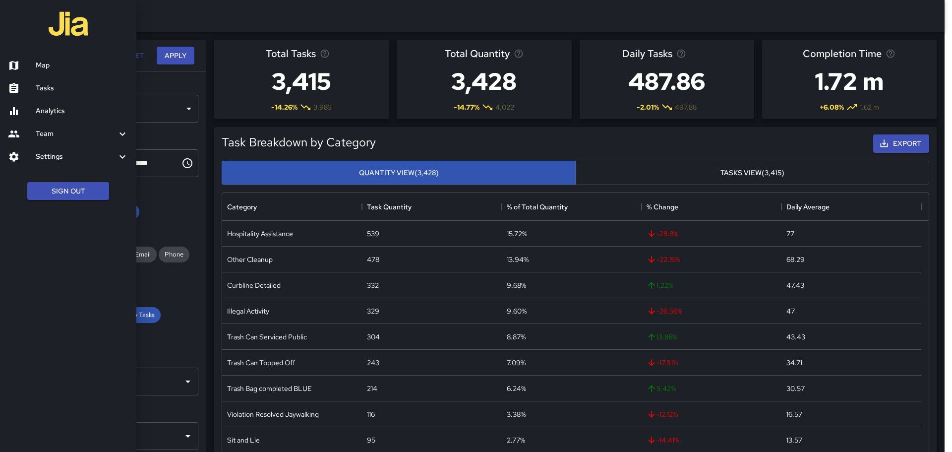
drag, startPoint x: 922, startPoint y: 250, endPoint x: 925, endPoint y: 273, distance: 23.0
click at [925, 272] on div at bounding box center [476, 226] width 952 height 452
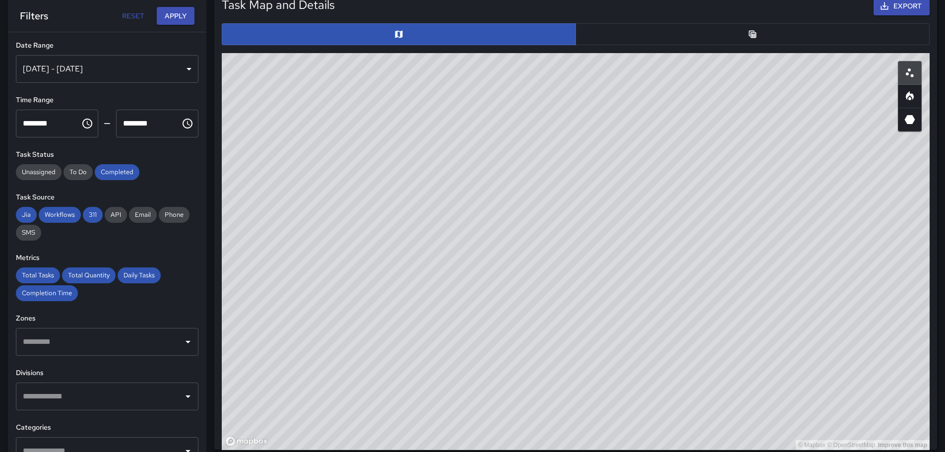
scroll to position [538, 0]
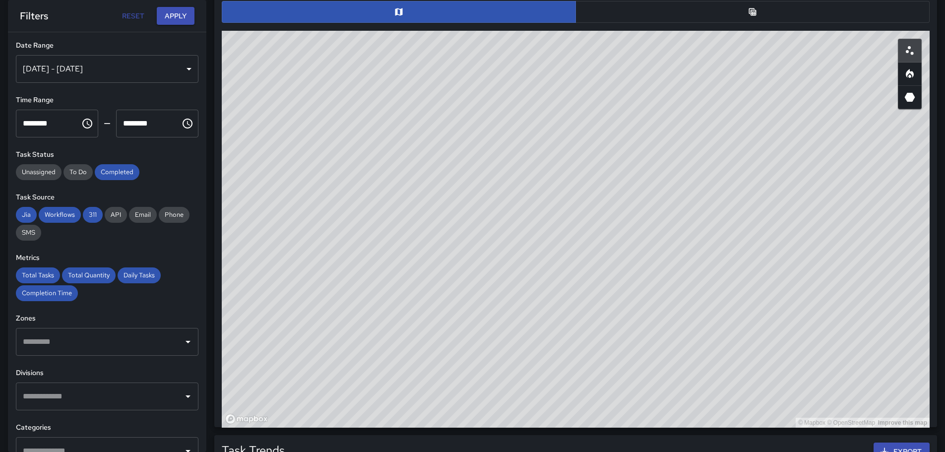
click at [766, 19] on button "button" at bounding box center [752, 12] width 354 height 22
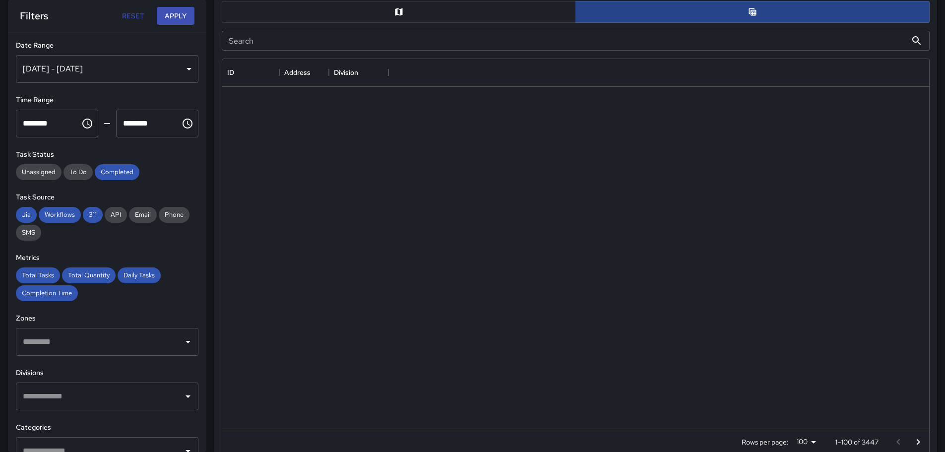
scroll to position [8, 8]
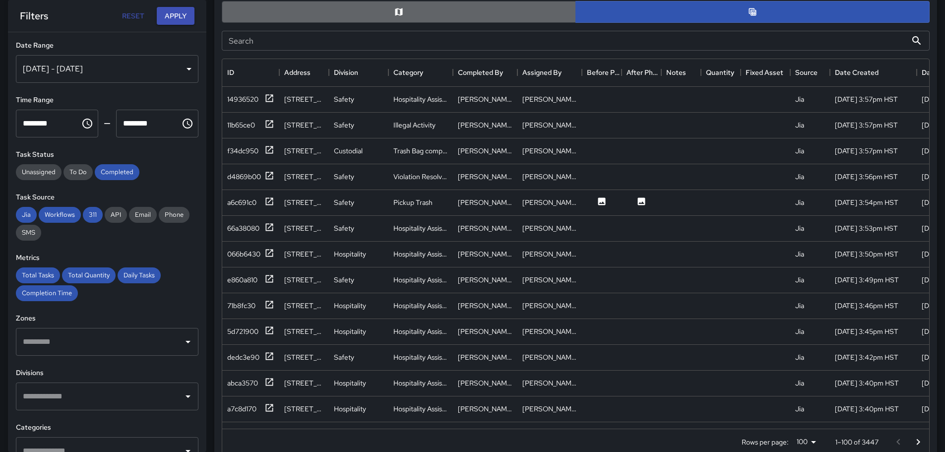
click at [404, 12] on button "button" at bounding box center [399, 12] width 354 height 22
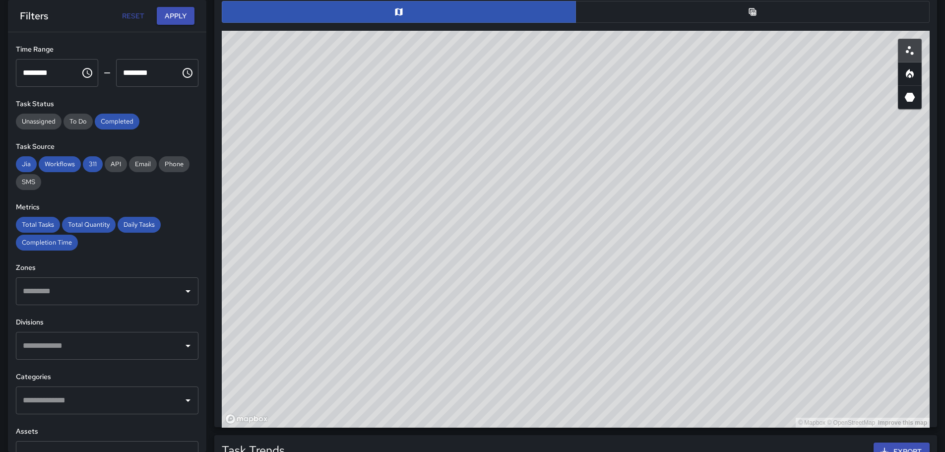
scroll to position [60, 0]
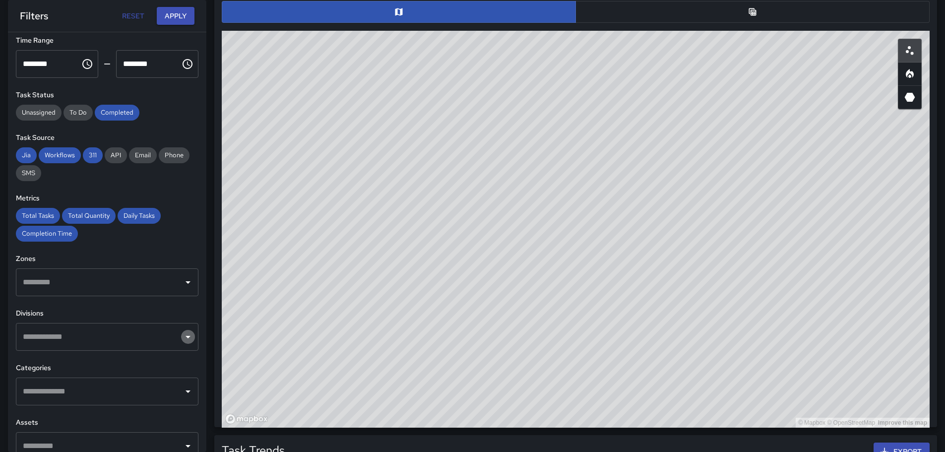
click at [182, 336] on icon "Open" at bounding box center [188, 337] width 12 height 12
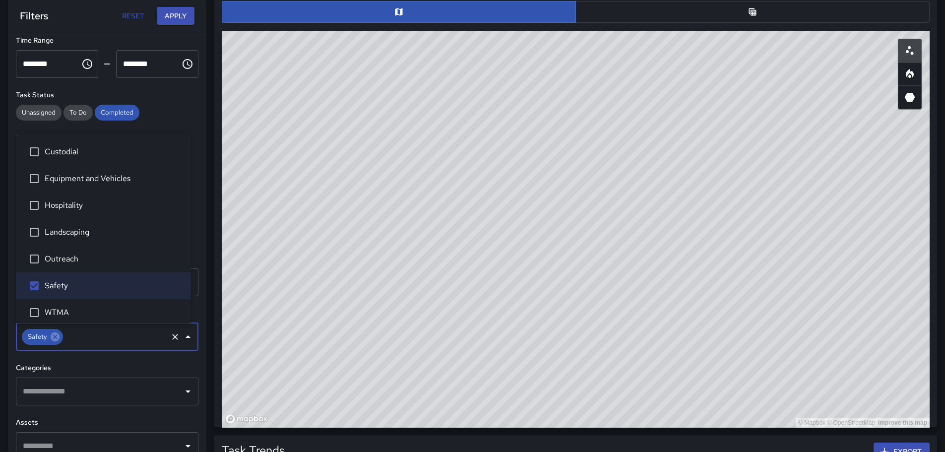
click at [182, 393] on icon "Open" at bounding box center [188, 391] width 12 height 12
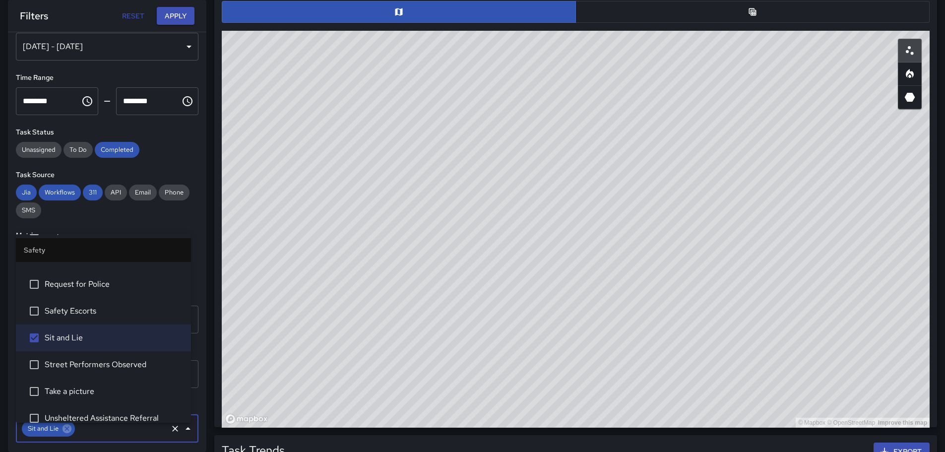
scroll to position [0, 0]
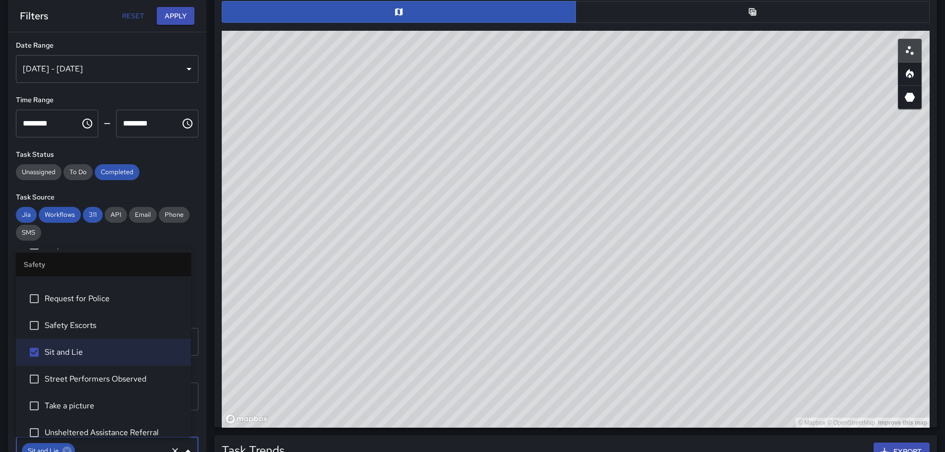
click at [182, 67] on div "[DATE] - [DATE]" at bounding box center [107, 69] width 183 height 28
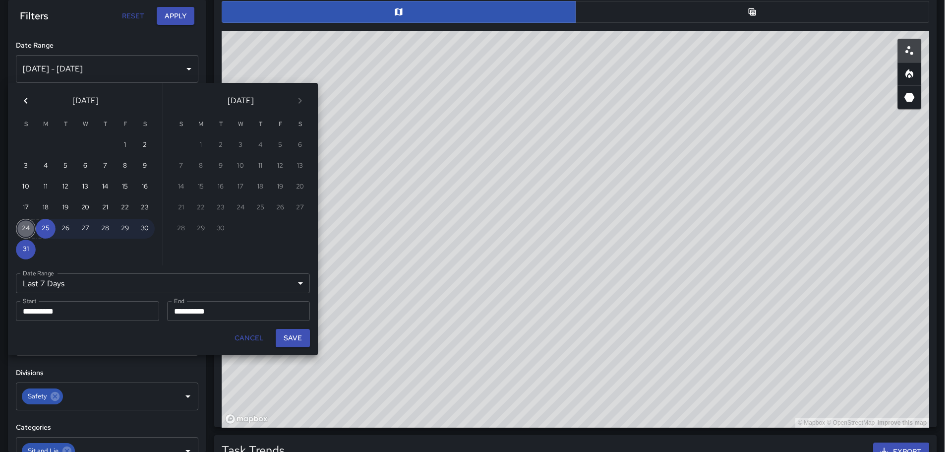
click at [24, 228] on button "24" at bounding box center [26, 229] width 20 height 20
type input "******"
type input "**********"
click at [147, 225] on button "30" at bounding box center [145, 229] width 20 height 20
type input "**********"
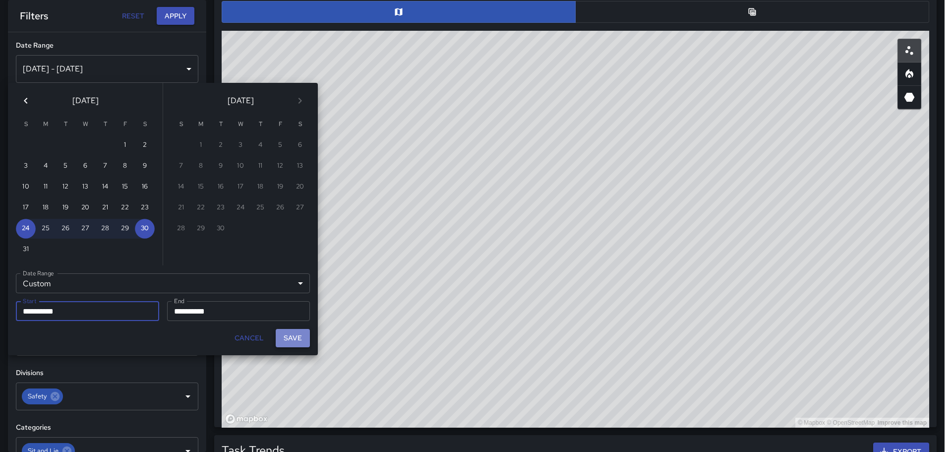
click at [302, 340] on button "Save" at bounding box center [293, 338] width 34 height 18
type input "**********"
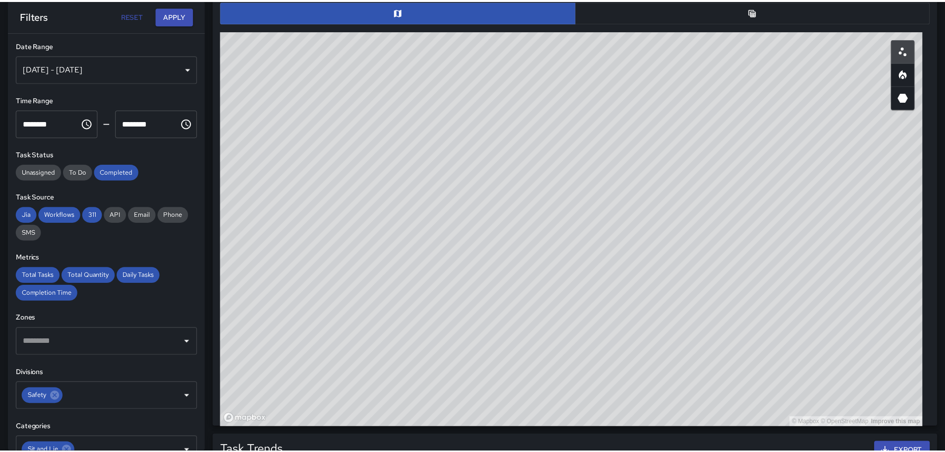
scroll to position [8, 8]
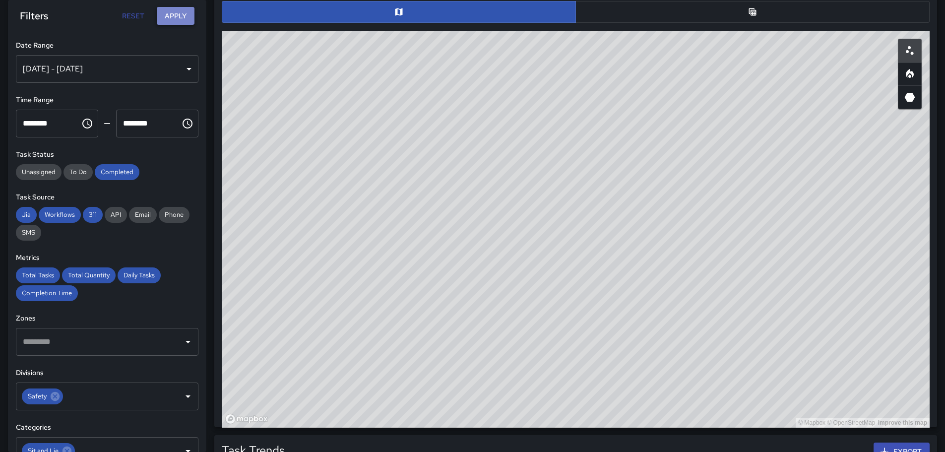
click at [182, 15] on button "Apply" at bounding box center [176, 16] width 38 height 18
click at [912, 75] on icon "Heatmap" at bounding box center [910, 74] width 12 height 12
drag, startPoint x: 874, startPoint y: 284, endPoint x: 687, endPoint y: 215, distance: 199.3
click at [687, 215] on div "© Mapbox © OpenStreetMap Improve this map" at bounding box center [576, 229] width 708 height 397
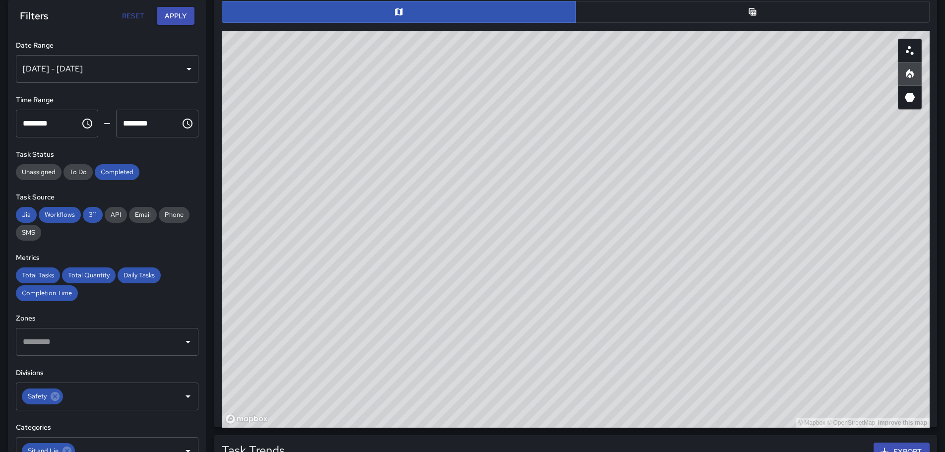
drag, startPoint x: 872, startPoint y: 278, endPoint x: 548, endPoint y: 187, distance: 335.8
click at [570, 187] on div "© Mapbox © OpenStreetMap Improve this map" at bounding box center [576, 229] width 708 height 397
click at [905, 90] on button "button" at bounding box center [910, 97] width 24 height 24
drag, startPoint x: 594, startPoint y: 211, endPoint x: 538, endPoint y: 314, distance: 117.2
click at [538, 314] on div "© Mapbox © OpenStreetMap Improve this map" at bounding box center [576, 229] width 708 height 397
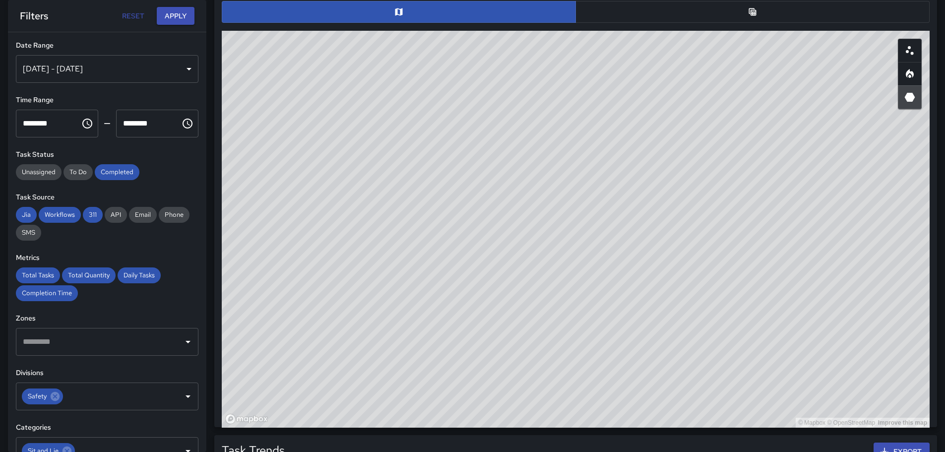
drag, startPoint x: 608, startPoint y: 250, endPoint x: 597, endPoint y: 301, distance: 52.8
click at [597, 301] on div "© Mapbox © OpenStreetMap Improve this map" at bounding box center [576, 229] width 708 height 397
drag, startPoint x: 391, startPoint y: 266, endPoint x: 565, endPoint y: 332, distance: 185.9
click at [587, 404] on div "© Mapbox © OpenStreetMap Improve this map" at bounding box center [576, 229] width 708 height 397
drag, startPoint x: 670, startPoint y: 173, endPoint x: 616, endPoint y: 108, distance: 84.9
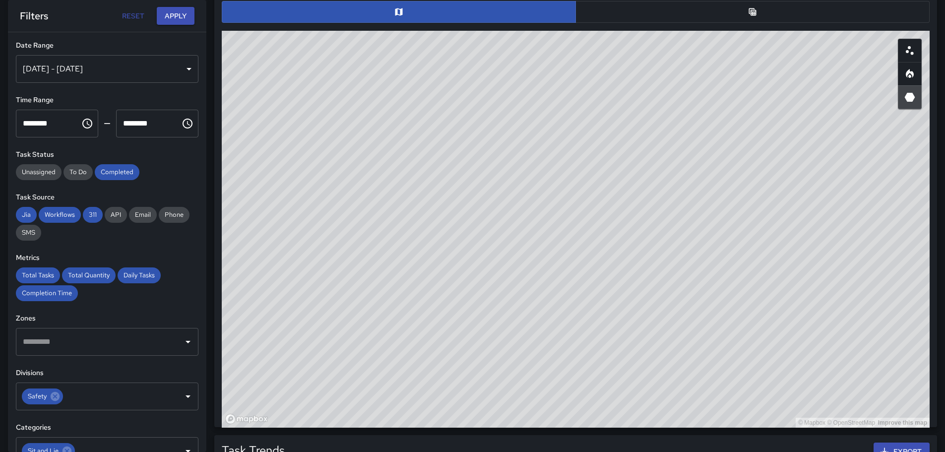
click at [616, 108] on div "© Mapbox © OpenStreetMap Improve this map" at bounding box center [576, 229] width 708 height 397
drag, startPoint x: 694, startPoint y: 316, endPoint x: 626, endPoint y: 283, distance: 75.9
click at [626, 283] on div "© Mapbox © OpenStreetMap Improve this map" at bounding box center [576, 229] width 708 height 397
drag, startPoint x: 475, startPoint y: 249, endPoint x: 778, endPoint y: 292, distance: 305.6
click at [741, 296] on div "© Mapbox © OpenStreetMap Improve this map" at bounding box center [576, 229] width 708 height 397
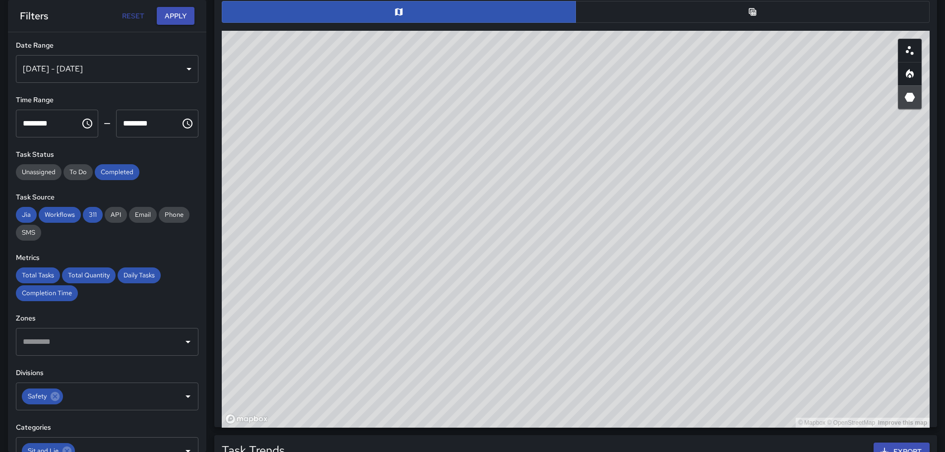
drag, startPoint x: 666, startPoint y: 252, endPoint x: 766, endPoint y: 269, distance: 101.6
click at [766, 269] on div "© Mapbox © OpenStreetMap Improve this map" at bounding box center [576, 229] width 708 height 397
click at [910, 72] on icon "Heatmap" at bounding box center [910, 73] width 8 height 9
drag, startPoint x: 682, startPoint y: 203, endPoint x: 768, endPoint y: 296, distance: 126.7
click at [768, 296] on div "© Mapbox © OpenStreetMap Improve this map" at bounding box center [576, 229] width 708 height 397
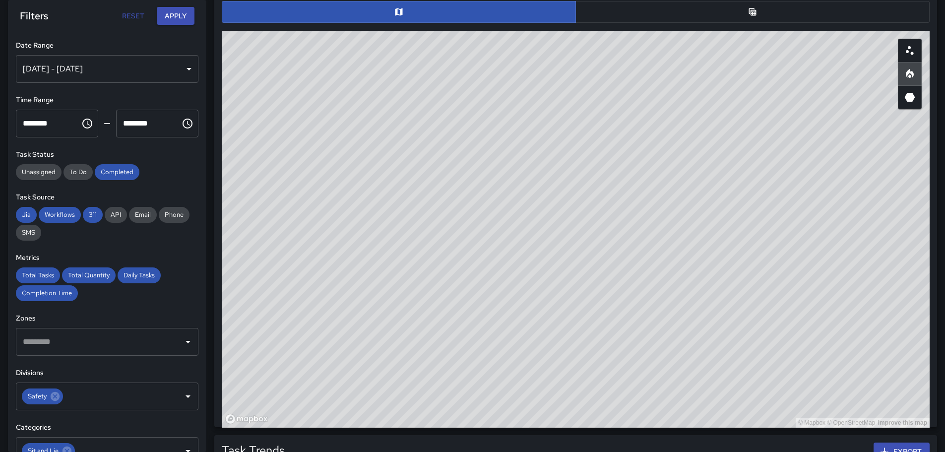
drag, startPoint x: 543, startPoint y: 173, endPoint x: 732, endPoint y: 300, distance: 227.7
click at [739, 315] on div "© Mapbox © OpenStreetMap Improve this map" at bounding box center [576, 229] width 708 height 397
drag, startPoint x: 636, startPoint y: 242, endPoint x: 766, endPoint y: 297, distance: 140.7
click at [766, 297] on div "© Mapbox © OpenStreetMap Improve this map" at bounding box center [576, 229] width 708 height 397
drag, startPoint x: 563, startPoint y: 162, endPoint x: 550, endPoint y: 139, distance: 25.8
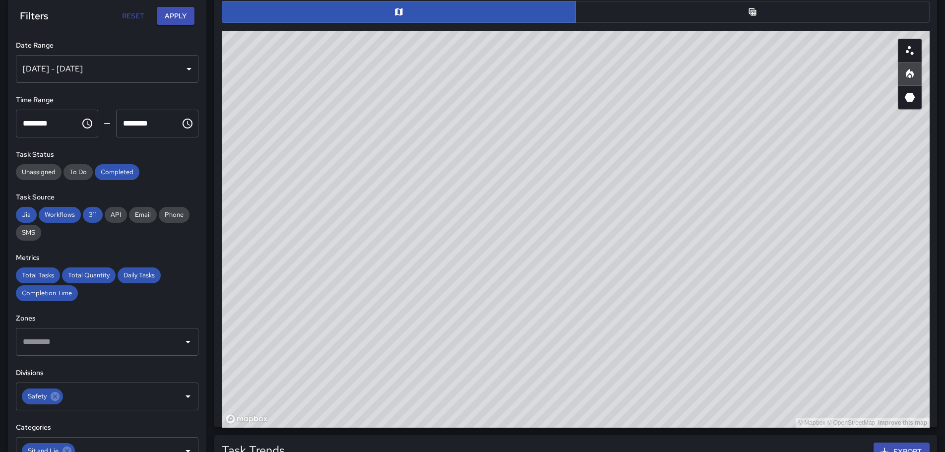
click at [550, 139] on div "© Mapbox © OpenStreetMap Improve this map" at bounding box center [576, 229] width 708 height 397
click at [910, 50] on icon "Scatterplot" at bounding box center [910, 51] width 12 height 12
click at [912, 70] on icon "Heatmap" at bounding box center [910, 74] width 12 height 12
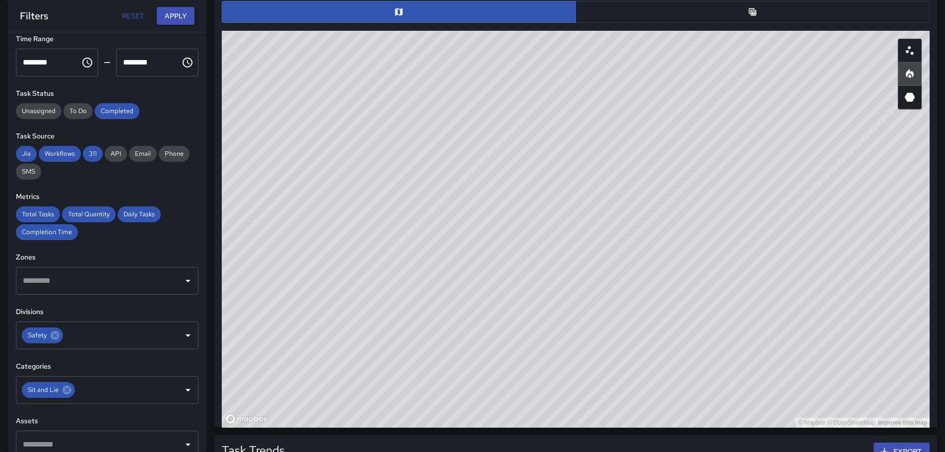
scroll to position [63, 0]
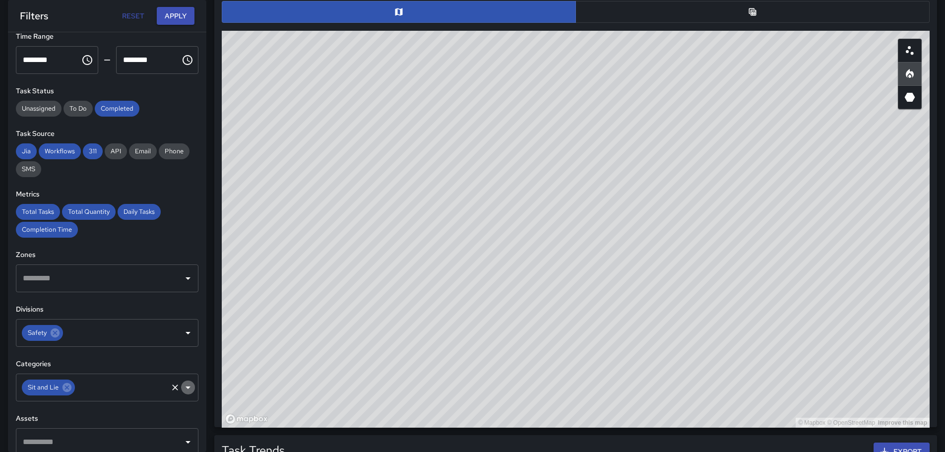
click at [182, 390] on icon "Open" at bounding box center [188, 387] width 12 height 12
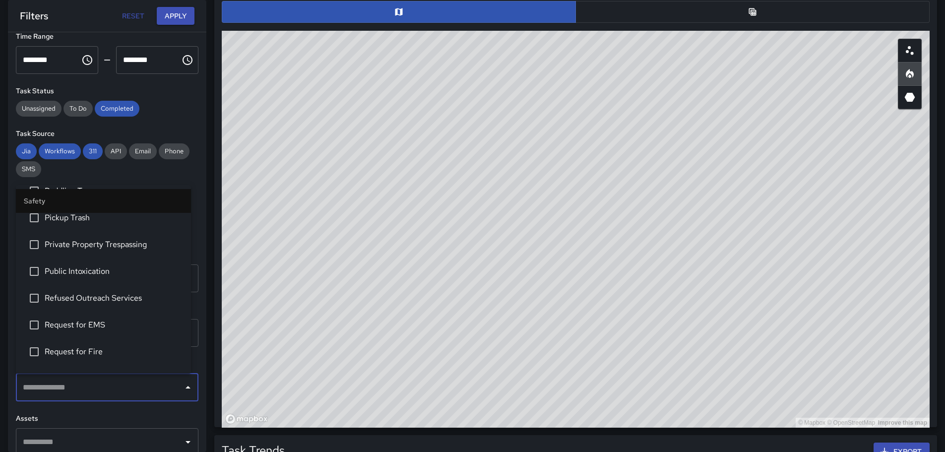
scroll to position [296, 0]
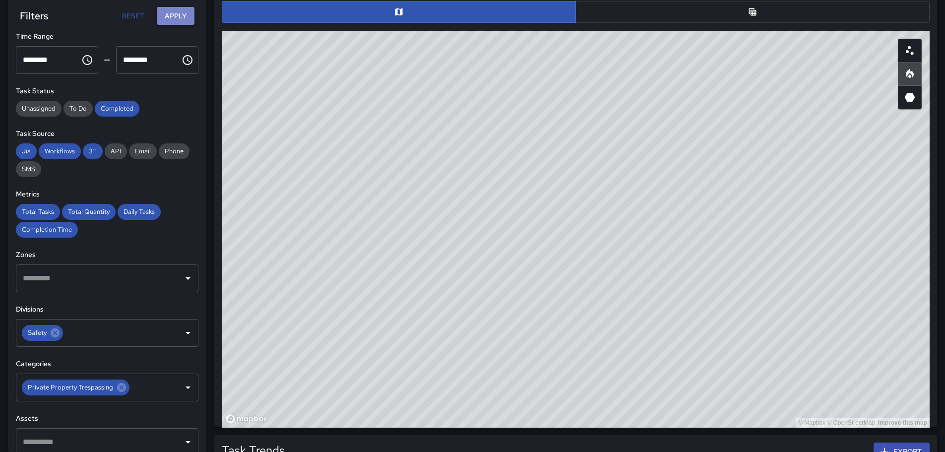
click at [172, 16] on button "Apply" at bounding box center [176, 16] width 38 height 18
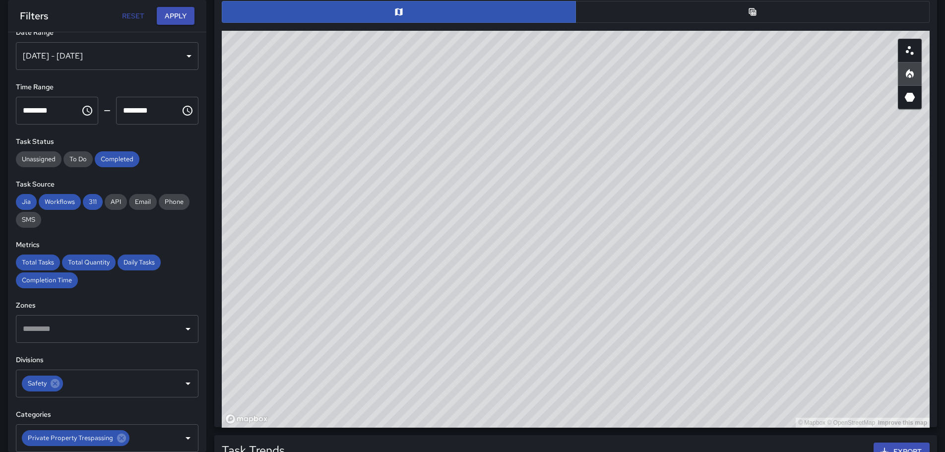
scroll to position [0, 0]
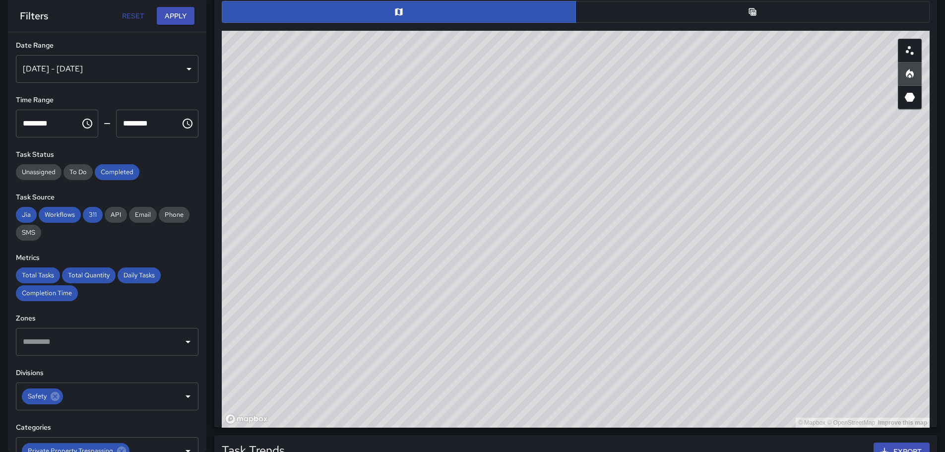
drag, startPoint x: 486, startPoint y: 256, endPoint x: 532, endPoint y: 396, distance: 147.6
click at [532, 396] on div "© Mapbox © OpenStreetMap Improve this map" at bounding box center [576, 229] width 708 height 397
drag, startPoint x: 396, startPoint y: 228, endPoint x: 487, endPoint y: 352, distance: 153.7
click at [487, 352] on div "© Mapbox © OpenStreetMap Improve this map" at bounding box center [576, 229] width 708 height 397
click at [914, 52] on icon "Scatterplot" at bounding box center [910, 51] width 12 height 12
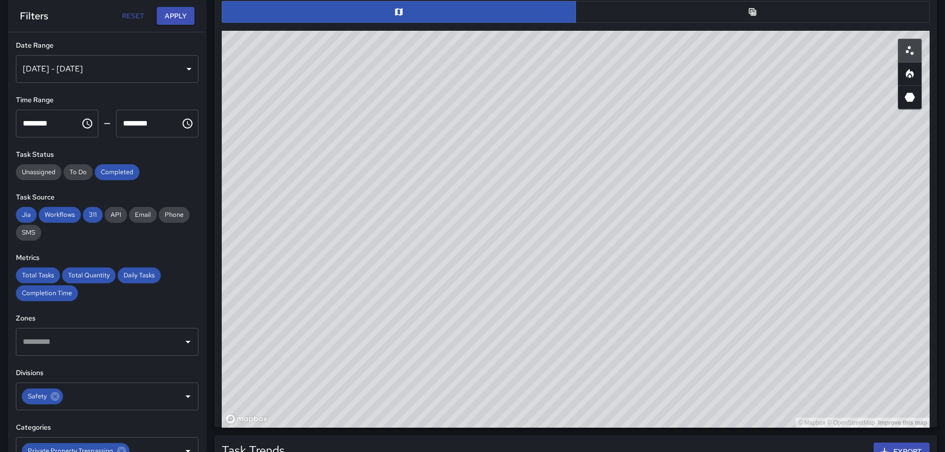
drag, startPoint x: 738, startPoint y: 301, endPoint x: 576, endPoint y: 195, distance: 193.6
click at [578, 196] on div "© Mapbox © OpenStreetMap Improve this map" at bounding box center [576, 229] width 708 height 397
drag, startPoint x: 749, startPoint y: 294, endPoint x: 610, endPoint y: 110, distance: 230.8
click at [610, 110] on div "© Mapbox © OpenStreetMap Improve this map" at bounding box center [576, 229] width 708 height 397
drag, startPoint x: 769, startPoint y: 267, endPoint x: 616, endPoint y: 120, distance: 212.2
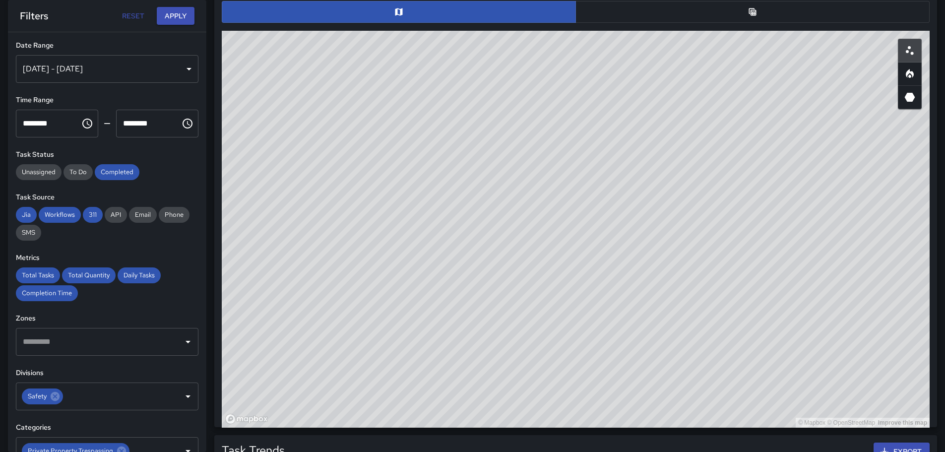
click at [621, 125] on div "© Mapbox © OpenStreetMap Improve this map" at bounding box center [576, 229] width 708 height 397
drag, startPoint x: 804, startPoint y: 287, endPoint x: 620, endPoint y: 179, distance: 213.2
click at [616, 177] on div "© Mapbox © OpenStreetMap Improve this map" at bounding box center [576, 229] width 708 height 397
drag, startPoint x: 880, startPoint y: 371, endPoint x: 662, endPoint y: 337, distance: 220.8
click at [662, 337] on div "© Mapbox © OpenStreetMap Improve this map" at bounding box center [576, 229] width 708 height 397
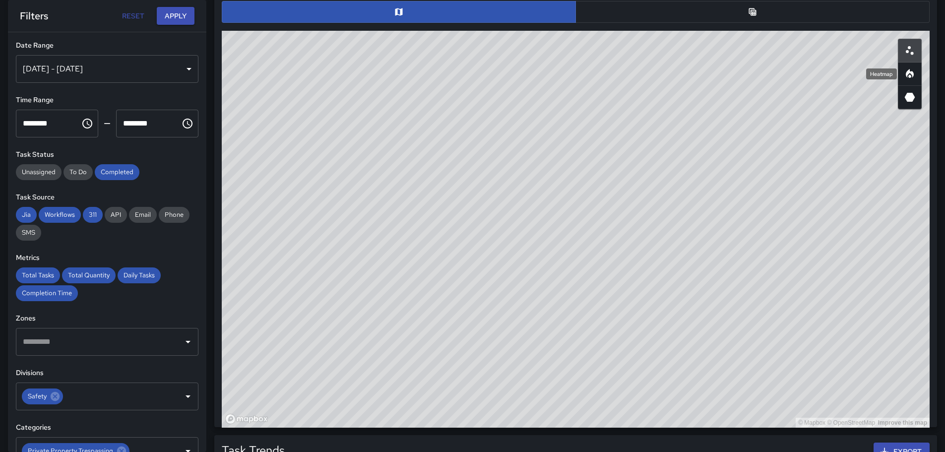
click at [904, 69] on icon "Heatmap" at bounding box center [910, 74] width 12 height 12
drag, startPoint x: 452, startPoint y: 246, endPoint x: 568, endPoint y: 344, distance: 152.0
click at [568, 344] on div "© Mapbox © OpenStreetMap Improve this map" at bounding box center [576, 229] width 708 height 397
drag, startPoint x: 470, startPoint y: 258, endPoint x: 539, endPoint y: 303, distance: 82.1
click at [538, 327] on div "© Mapbox © OpenStreetMap Improve this map" at bounding box center [576, 229] width 708 height 397
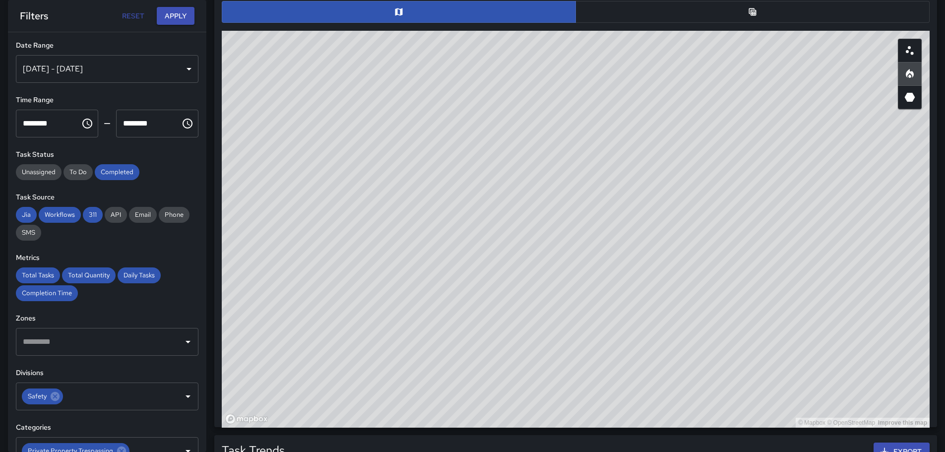
drag, startPoint x: 396, startPoint y: 209, endPoint x: 463, endPoint y: 271, distance: 90.9
click at [457, 269] on div "© Mapbox © OpenStreetMap Improve this map" at bounding box center [576, 229] width 708 height 397
drag, startPoint x: 755, startPoint y: 321, endPoint x: 656, endPoint y: 219, distance: 142.1
click at [656, 219] on div "© Mapbox © OpenStreetMap Improve this map" at bounding box center [576, 229] width 708 height 397
drag, startPoint x: 589, startPoint y: 235, endPoint x: 696, endPoint y: 370, distance: 173.0
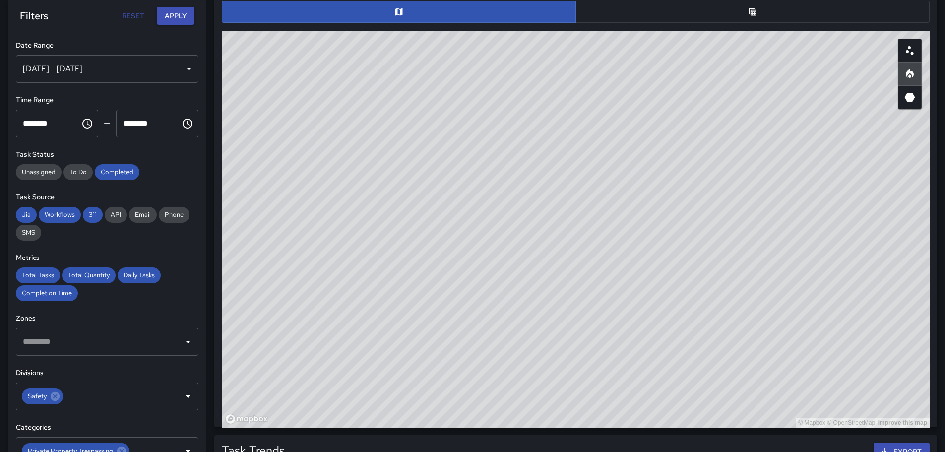
click at [721, 397] on div "© Mapbox © OpenStreetMap Improve this map" at bounding box center [576, 229] width 708 height 397
drag, startPoint x: 417, startPoint y: 98, endPoint x: 584, endPoint y: 231, distance: 213.3
click at [584, 231] on div "© Mapbox © OpenStreetMap Improve this map" at bounding box center [576, 229] width 708 height 397
drag, startPoint x: 654, startPoint y: 347, endPoint x: 635, endPoint y: 269, distance: 79.8
click at [635, 269] on div "© Mapbox © OpenStreetMap Improve this map" at bounding box center [576, 229] width 708 height 397
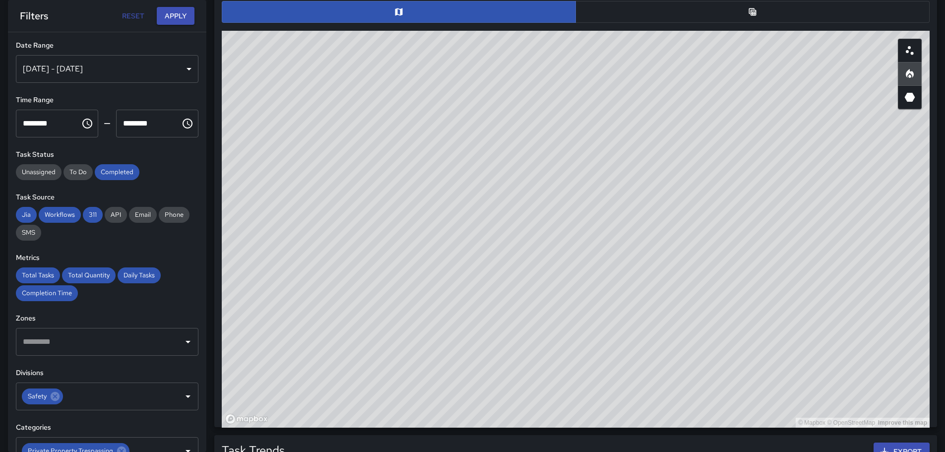
drag, startPoint x: 841, startPoint y: 310, endPoint x: 687, endPoint y: 152, distance: 219.9
click at [688, 149] on div "© Mapbox © OpenStreetMap Improve this map" at bounding box center [576, 229] width 708 height 397
drag, startPoint x: 733, startPoint y: 173, endPoint x: 742, endPoint y: 202, distance: 30.5
click at [724, 183] on div "© Mapbox © OpenStreetMap Improve this map" at bounding box center [576, 229] width 708 height 397
drag, startPoint x: 784, startPoint y: 292, endPoint x: 528, endPoint y: 163, distance: 286.4
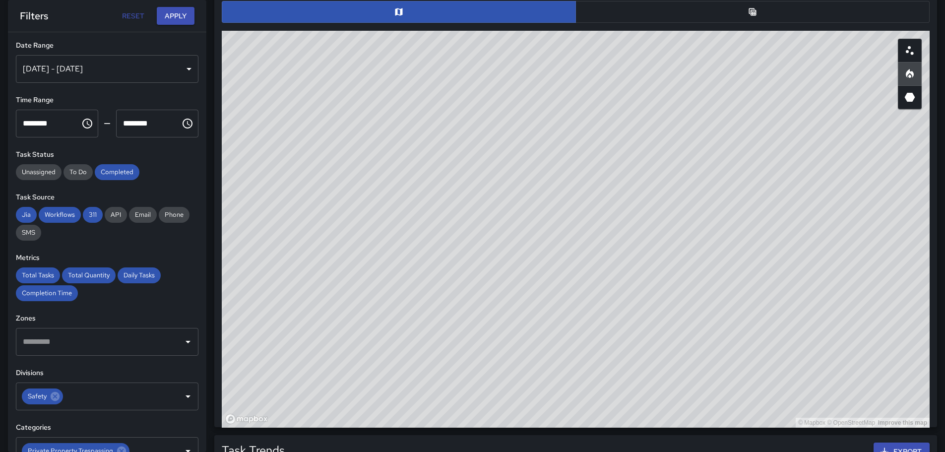
click at [523, 159] on div "© Mapbox © OpenStreetMap Improve this map" at bounding box center [576, 229] width 708 height 397
drag, startPoint x: 458, startPoint y: 171, endPoint x: 608, endPoint y: 312, distance: 206.0
click at [672, 380] on div "© Mapbox © OpenStreetMap Improve this map" at bounding box center [576, 229] width 708 height 397
drag, startPoint x: 468, startPoint y: 205, endPoint x: 571, endPoint y: 294, distance: 135.7
click at [574, 295] on div "© Mapbox © OpenStreetMap Improve this map" at bounding box center [576, 229] width 708 height 397
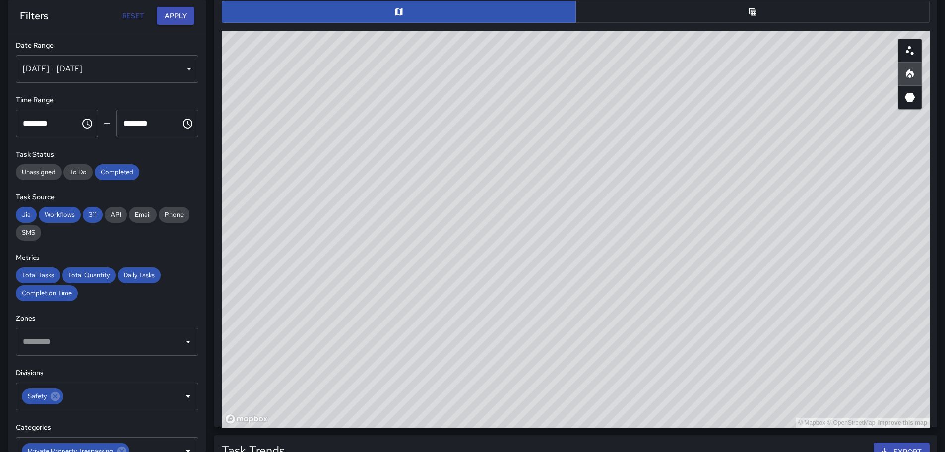
drag, startPoint x: 564, startPoint y: 365, endPoint x: 630, endPoint y: 144, distance: 230.9
click at [630, 144] on div "© Mapbox © OpenStreetMap Improve this map" at bounding box center [576, 229] width 708 height 397
drag, startPoint x: 493, startPoint y: 189, endPoint x: 780, endPoint y: 168, distance: 288.0
click at [599, 223] on div "© Mapbox © OpenStreetMap Improve this map" at bounding box center [576, 229] width 708 height 397
click at [911, 96] on icon "3D Heatmap" at bounding box center [910, 97] width 10 height 9
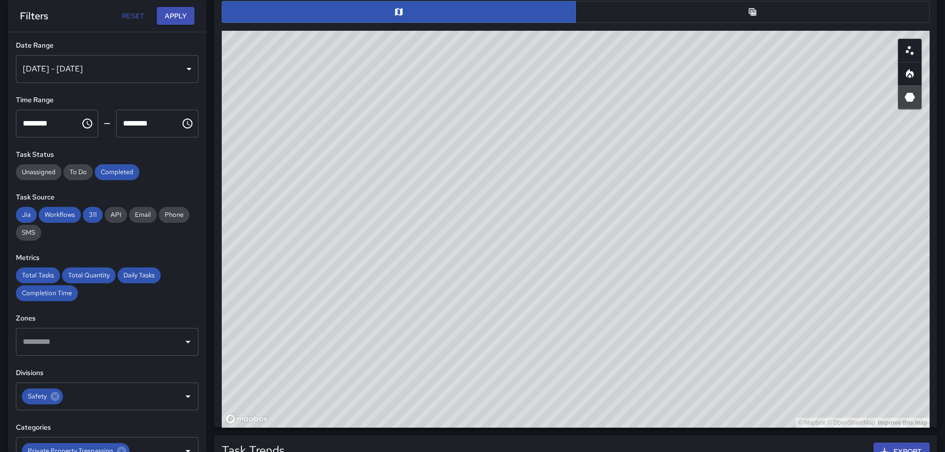
drag, startPoint x: 512, startPoint y: 210, endPoint x: 594, endPoint y: 392, distance: 199.4
click at [594, 392] on div "© Mapbox © OpenStreetMap Improve this map" at bounding box center [576, 229] width 708 height 397
drag, startPoint x: 636, startPoint y: 254, endPoint x: 754, endPoint y: 331, distance: 140.9
click at [777, 379] on div "© Mapbox © OpenStreetMap Improve this map" at bounding box center [576, 229] width 708 height 397
drag, startPoint x: 716, startPoint y: 261, endPoint x: 619, endPoint y: 140, distance: 155.6
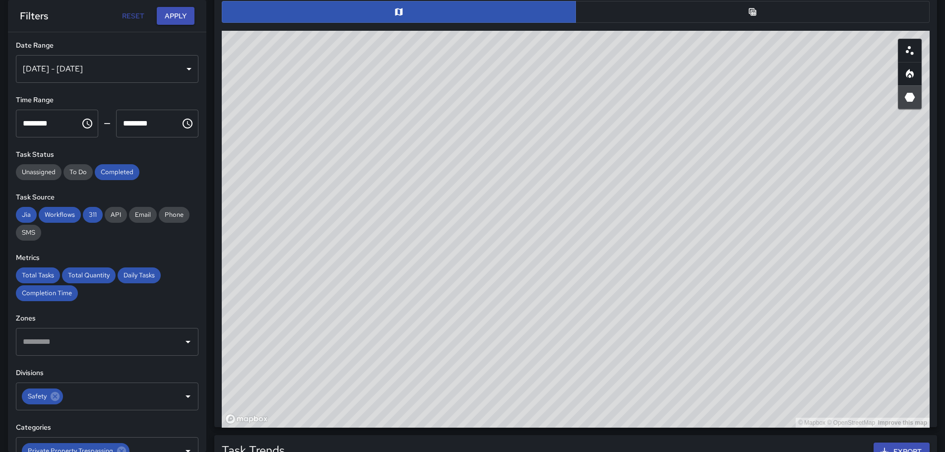
click at [619, 140] on div "© Mapbox © OpenStreetMap Improve this map" at bounding box center [576, 229] width 708 height 397
drag, startPoint x: 829, startPoint y: 383, endPoint x: 886, endPoint y: 392, distance: 57.8
click at [920, 421] on div "© Mapbox © OpenStreetMap Improve this map" at bounding box center [576, 229] width 708 height 397
drag, startPoint x: 440, startPoint y: 160, endPoint x: 706, endPoint y: 332, distance: 317.0
click at [759, 387] on div "© Mapbox © OpenStreetMap Improve this map" at bounding box center [576, 229] width 708 height 397
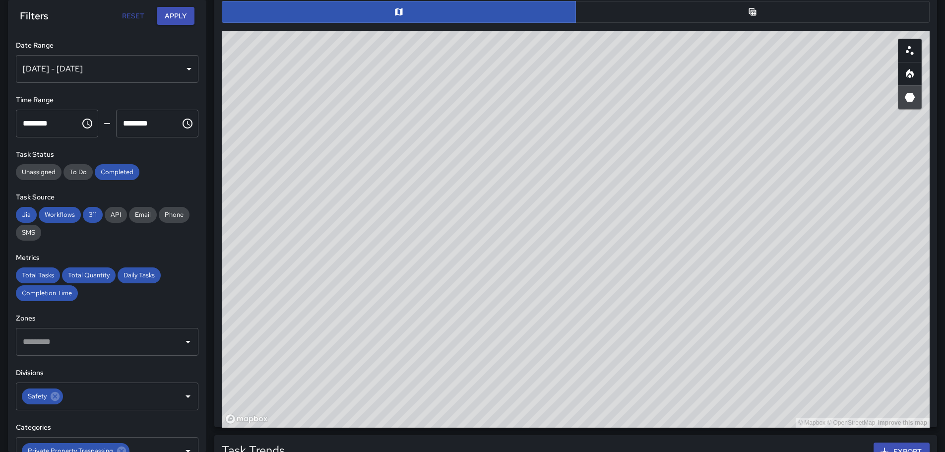
drag, startPoint x: 499, startPoint y: 179, endPoint x: 876, endPoint y: 425, distance: 450.3
click at [876, 425] on div "© Mapbox © OpenStreetMap Improve this map" at bounding box center [576, 229] width 708 height 397
drag, startPoint x: 423, startPoint y: 222, endPoint x: 515, endPoint y: 229, distance: 93.0
click at [743, 451] on html "**********" at bounding box center [472, 163] width 945 height 1402
click at [909, 53] on icon "Scatterplot" at bounding box center [910, 51] width 12 height 12
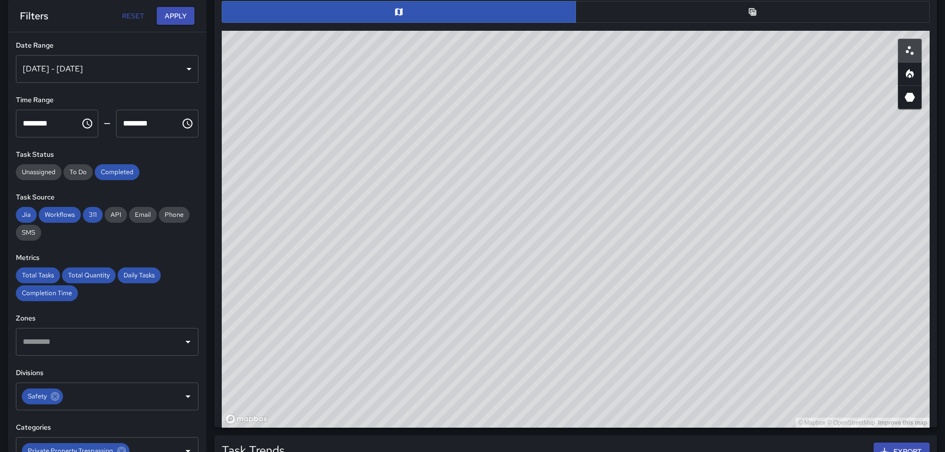
drag, startPoint x: 794, startPoint y: 235, endPoint x: 587, endPoint y: 73, distance: 262.2
click at [582, 73] on div "© Mapbox © OpenStreetMap Improve this map" at bounding box center [576, 229] width 708 height 397
drag, startPoint x: 842, startPoint y: 308, endPoint x: 671, endPoint y: 163, distance: 224.2
click at [673, 165] on div "© Mapbox © OpenStreetMap Improve this map" at bounding box center [576, 229] width 708 height 397
drag, startPoint x: 888, startPoint y: 384, endPoint x: 706, endPoint y: 224, distance: 243.2
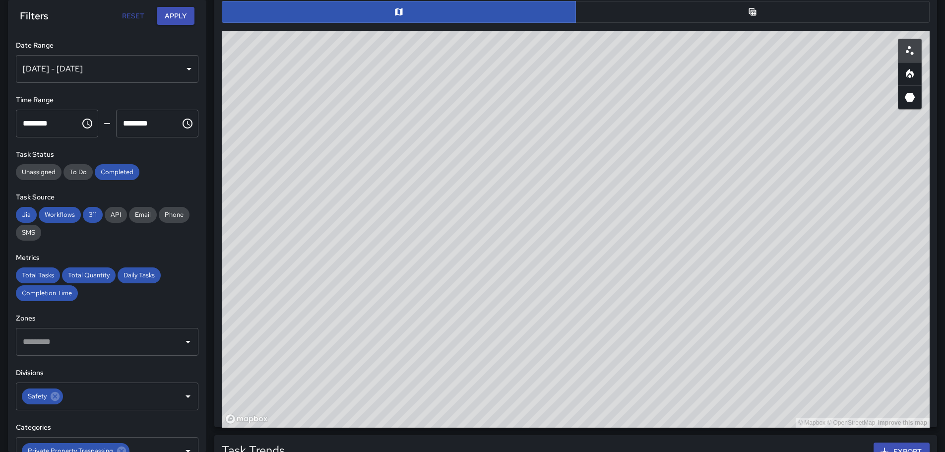
click at [706, 224] on div "© Mapbox © OpenStreetMap Improve this map" at bounding box center [576, 229] width 708 height 397
drag, startPoint x: 835, startPoint y: 274, endPoint x: 649, endPoint y: 256, distance: 187.4
click at [649, 256] on div "© Mapbox © OpenStreetMap Improve this map" at bounding box center [576, 229] width 708 height 397
drag, startPoint x: 927, startPoint y: 321, endPoint x: 719, endPoint y: 158, distance: 264.2
click at [732, 163] on div "© Mapbox © OpenStreetMap Improve this map" at bounding box center [576, 229] width 708 height 397
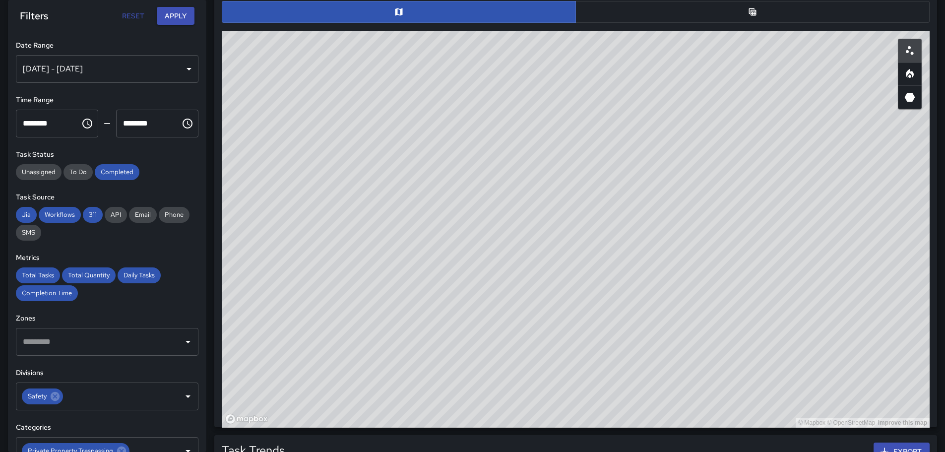
drag, startPoint x: 816, startPoint y: 272, endPoint x: 711, endPoint y: 136, distance: 171.9
click at [712, 137] on div "© Mapbox © OpenStreetMap Improve this map" at bounding box center [576, 229] width 708 height 397
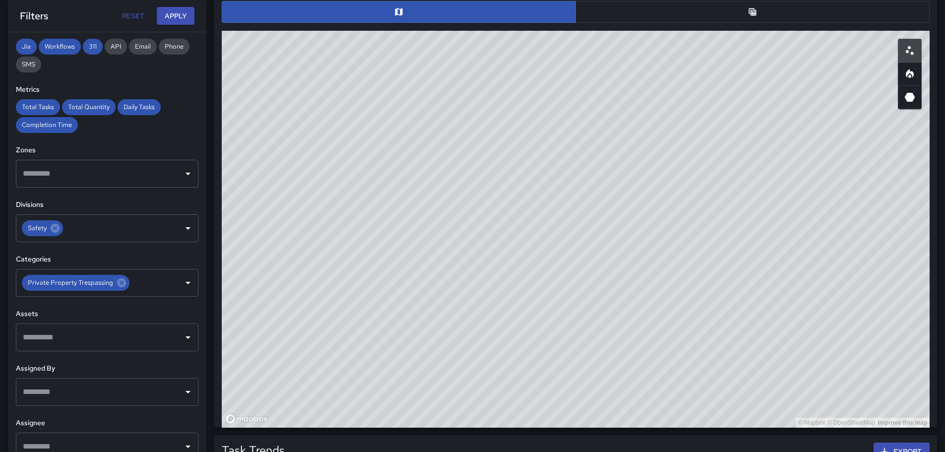
scroll to position [185, 0]
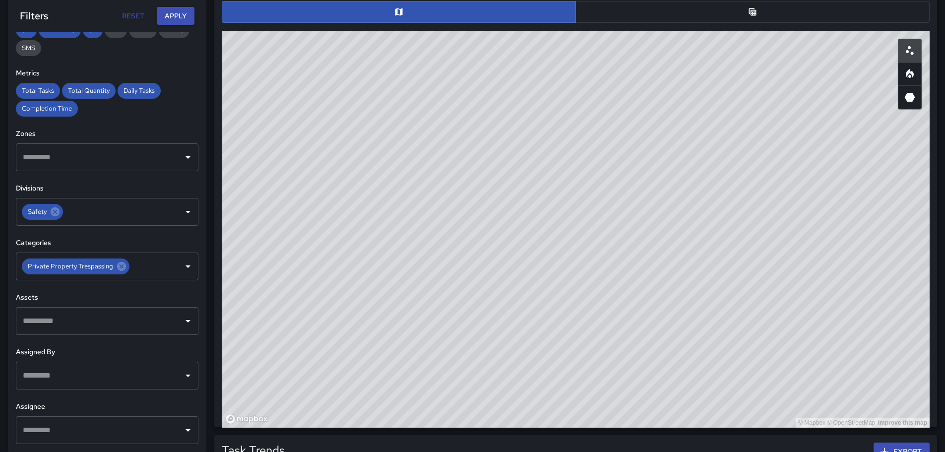
click at [184, 430] on icon "Open" at bounding box center [188, 430] width 12 height 12
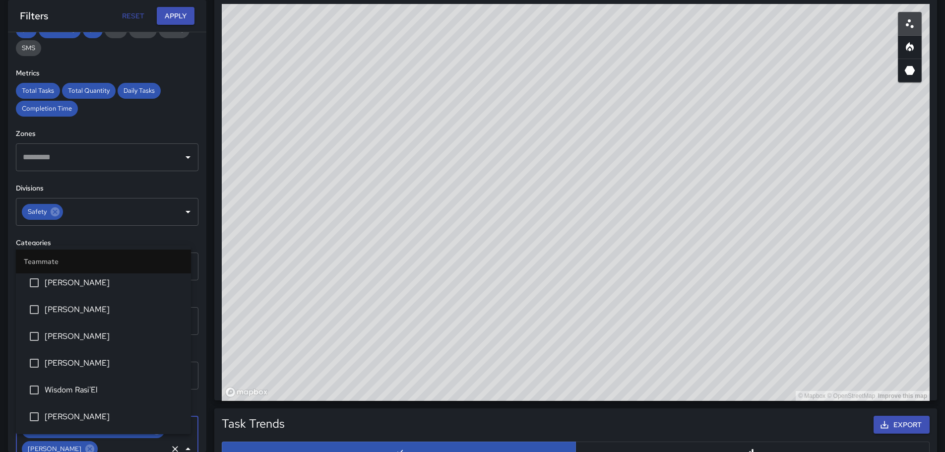
scroll to position [588, 0]
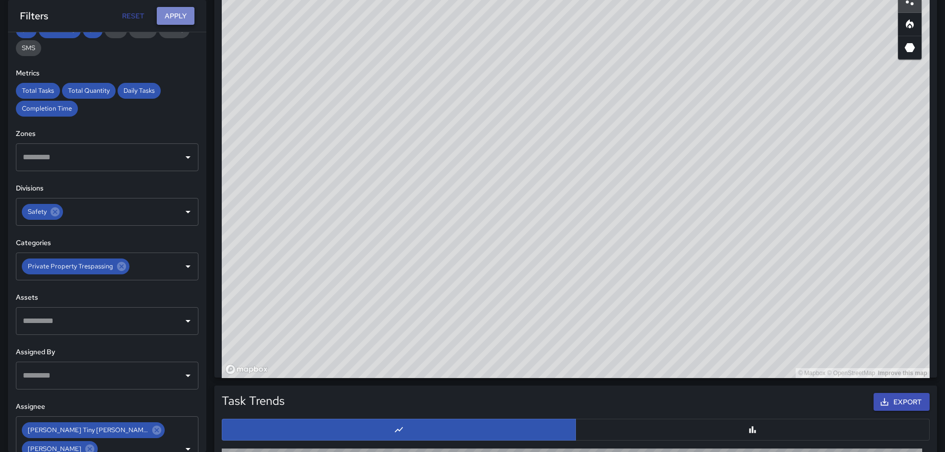
click at [176, 17] on button "Apply" at bounding box center [176, 16] width 38 height 18
drag, startPoint x: 653, startPoint y: 175, endPoint x: 658, endPoint y: 247, distance: 72.6
click at [658, 247] on div "© Mapbox © OpenStreetMap Improve this map" at bounding box center [576, 179] width 708 height 397
click at [511, 153] on div "© Mapbox © OpenStreetMap Improve this map" at bounding box center [576, 179] width 708 height 397
click at [180, 17] on button "Apply" at bounding box center [176, 16] width 38 height 18
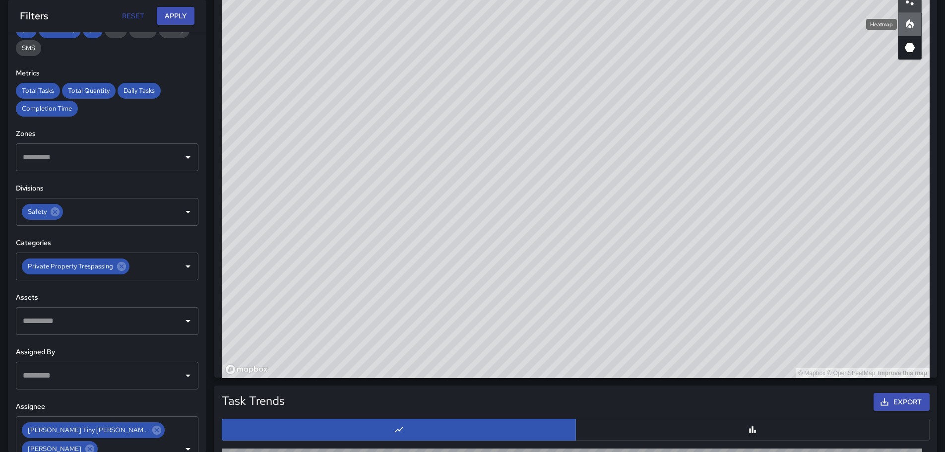
click at [911, 24] on icon "Heatmap" at bounding box center [910, 23] width 8 height 9
drag, startPoint x: 198, startPoint y: 371, endPoint x: 202, endPoint y: 388, distance: 18.4
click at [199, 400] on div "**********" at bounding box center [107, 242] width 198 height 420
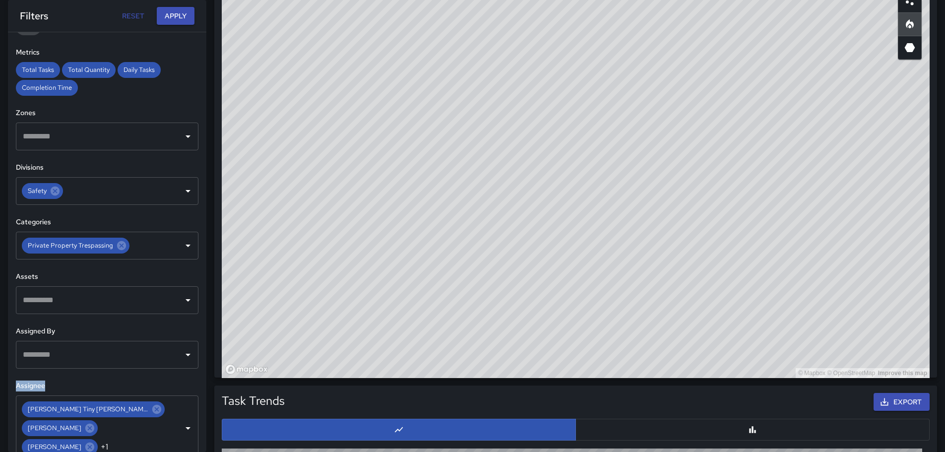
scroll to position [222, 0]
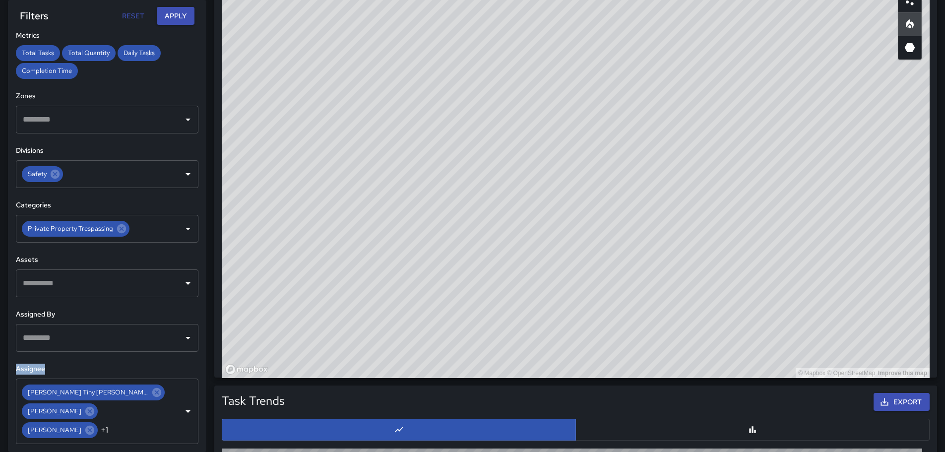
click at [170, 411] on icon "Clear" at bounding box center [175, 411] width 10 height 10
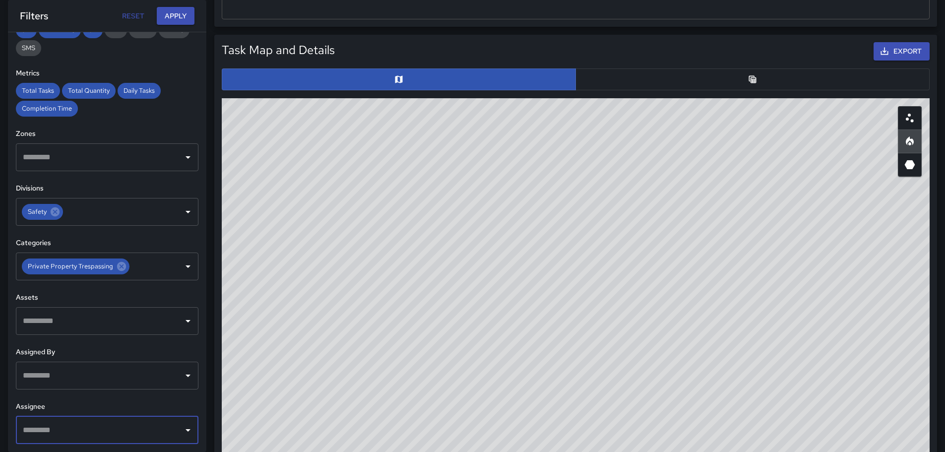
scroll to position [442, 0]
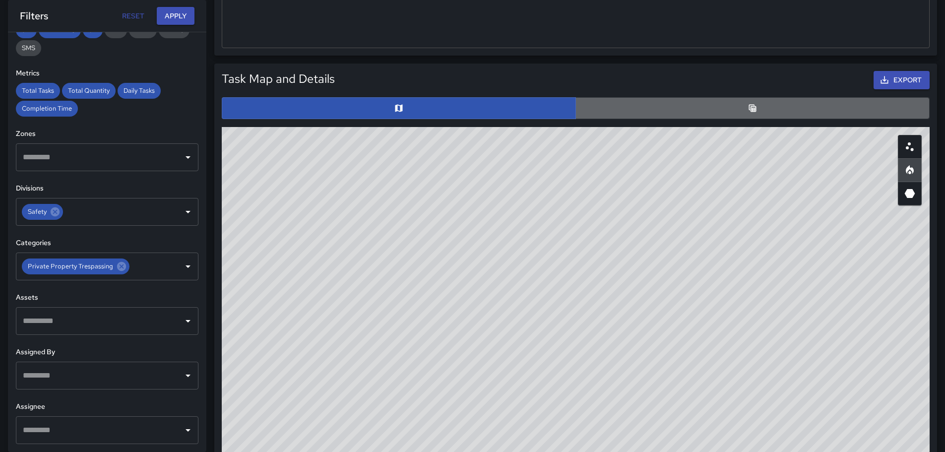
click at [741, 113] on button "button" at bounding box center [752, 108] width 354 height 22
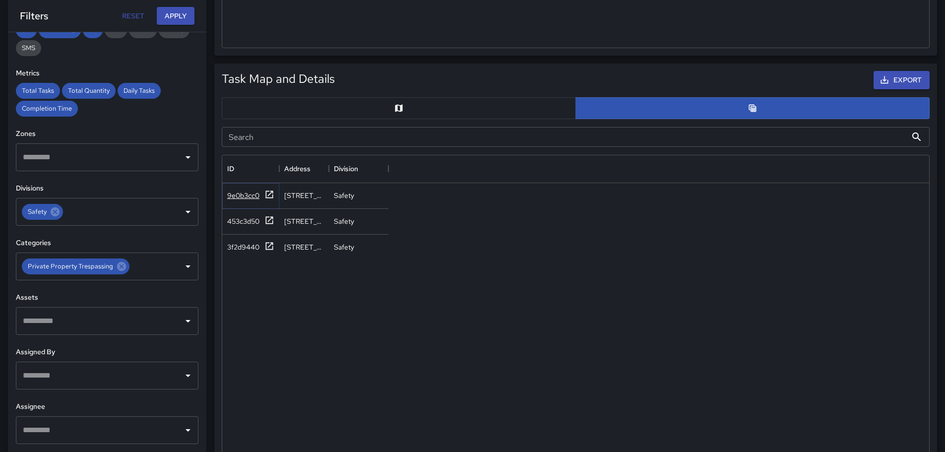
click at [249, 193] on div "9e0b3cc0" at bounding box center [243, 195] width 32 height 10
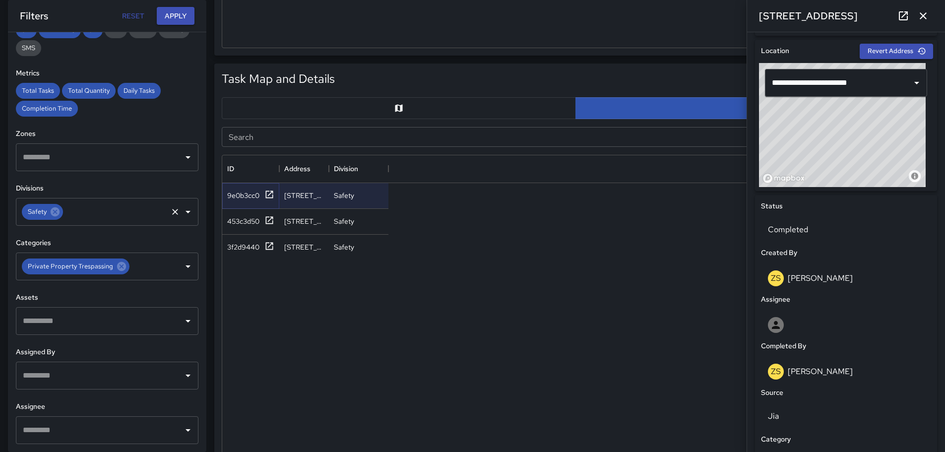
scroll to position [290, 0]
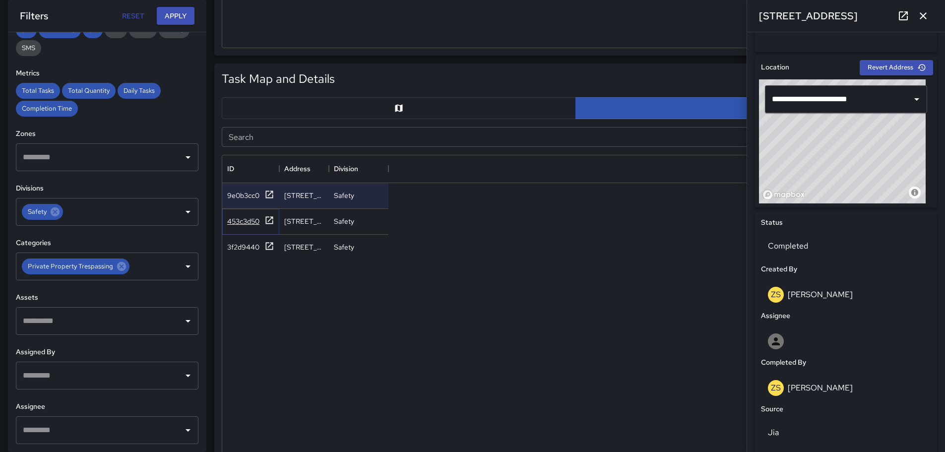
click at [245, 218] on div "453c3d50" at bounding box center [243, 221] width 32 height 10
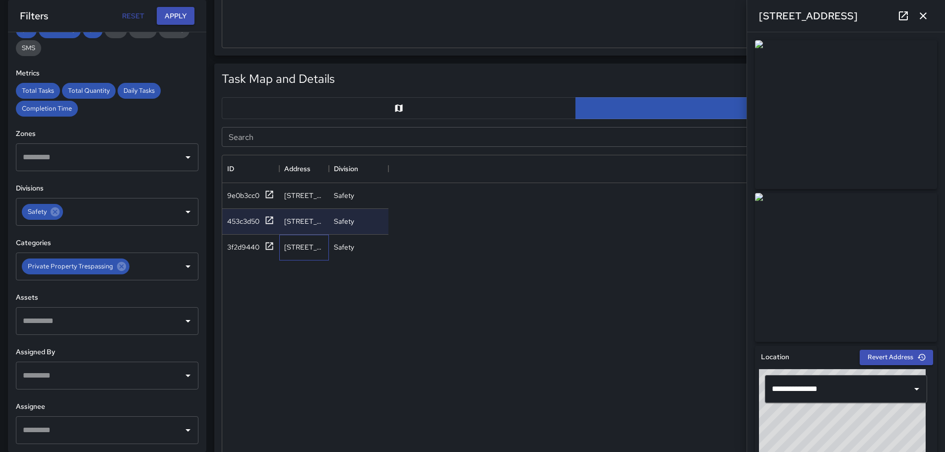
click at [320, 251] on div "[STREET_ADDRESS]" at bounding box center [304, 247] width 40 height 10
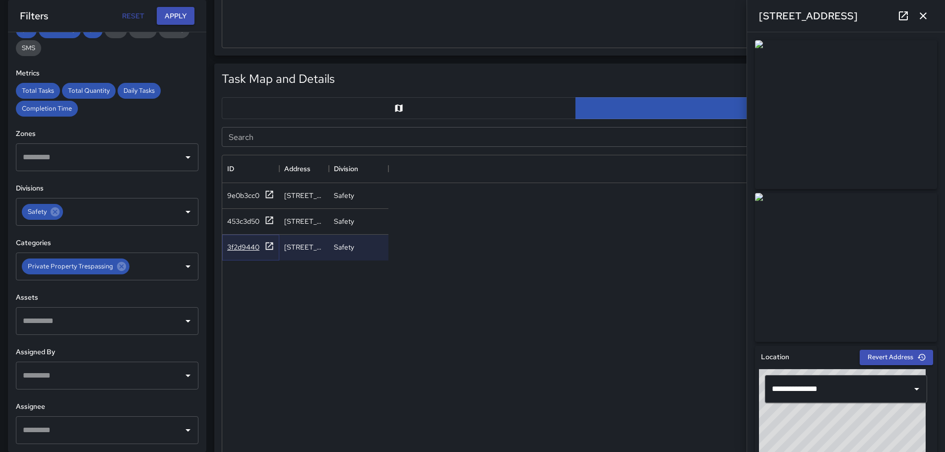
click at [263, 250] on div "3f2d9440" at bounding box center [250, 247] width 47 height 12
drag, startPoint x: 934, startPoint y: 159, endPoint x: 942, endPoint y: 198, distance: 40.2
click at [942, 204] on div "**********" at bounding box center [846, 242] width 198 height 420
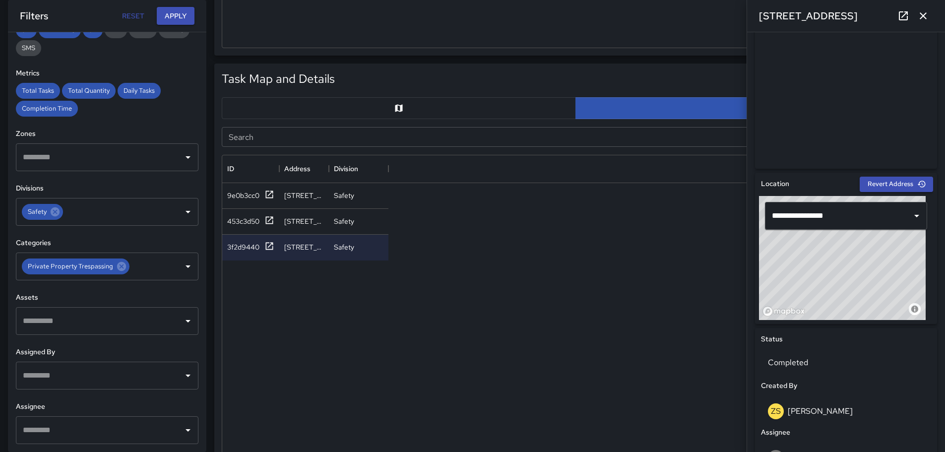
scroll to position [63, 0]
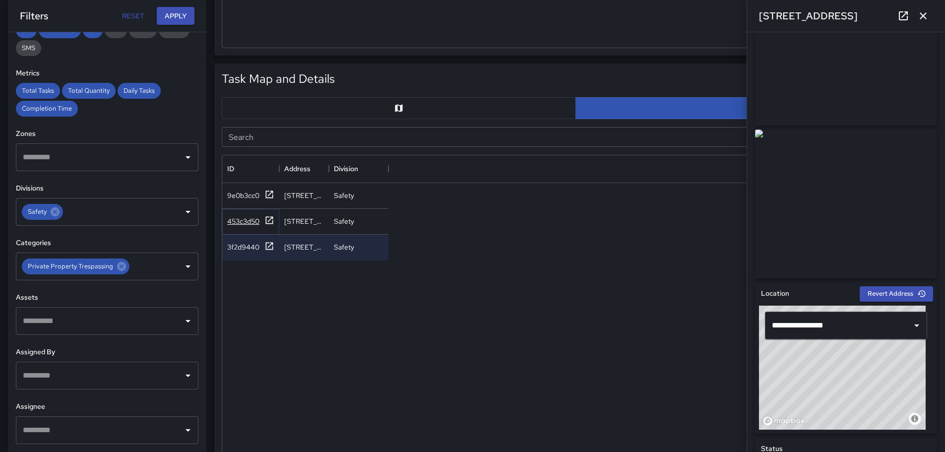
click at [249, 217] on div "453c3d50" at bounding box center [243, 221] width 32 height 10
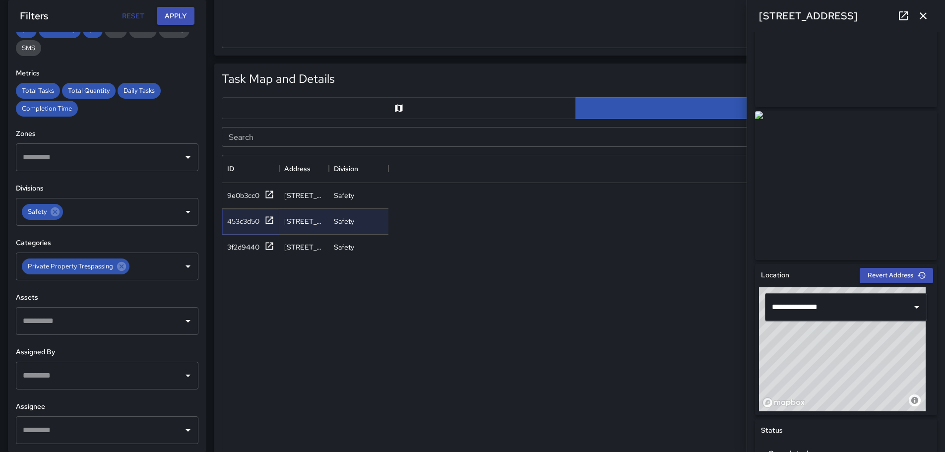
scroll to position [0, 0]
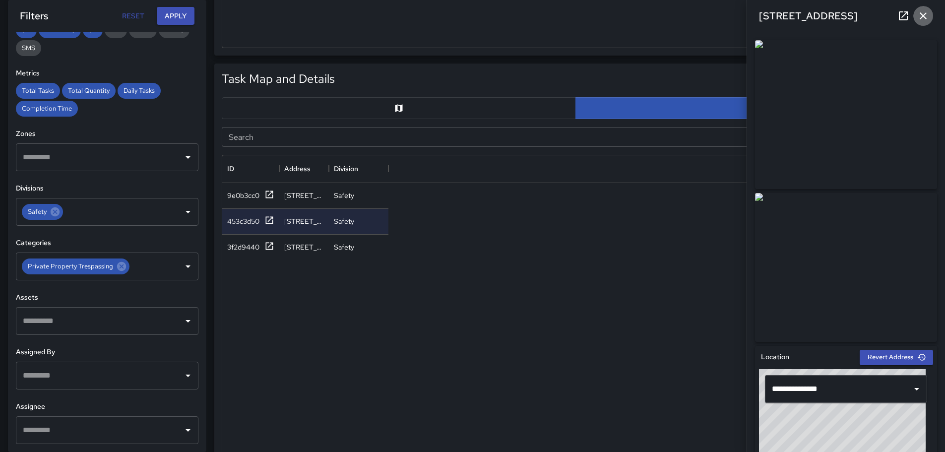
click at [926, 15] on icon "button" at bounding box center [923, 16] width 12 height 12
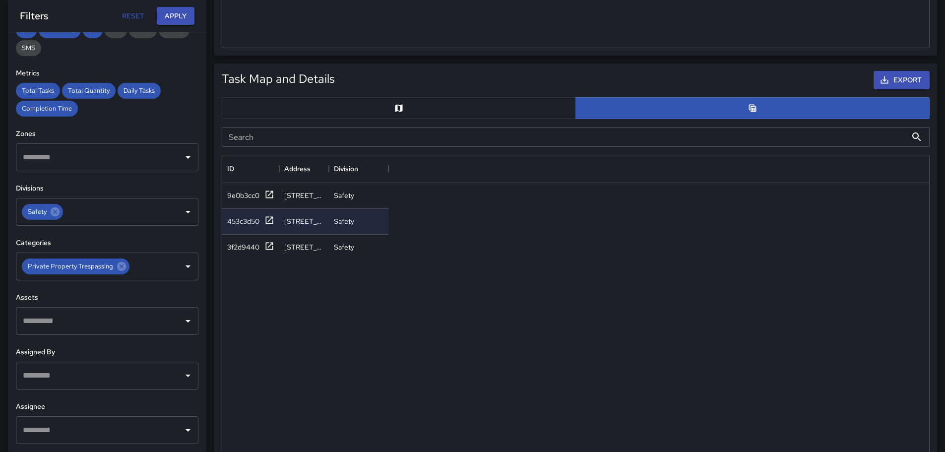
click at [408, 109] on button "button" at bounding box center [399, 108] width 354 height 22
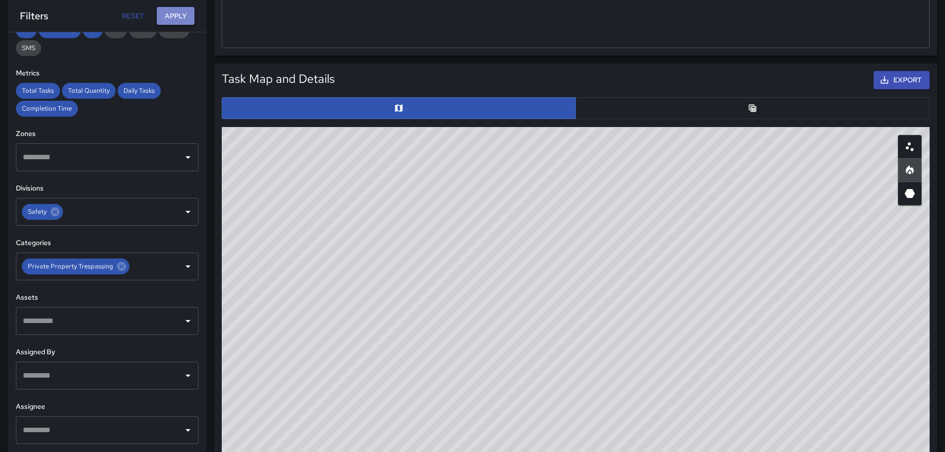
click at [170, 17] on button "Apply" at bounding box center [176, 16] width 38 height 18
click at [183, 265] on icon "Open" at bounding box center [188, 266] width 12 height 12
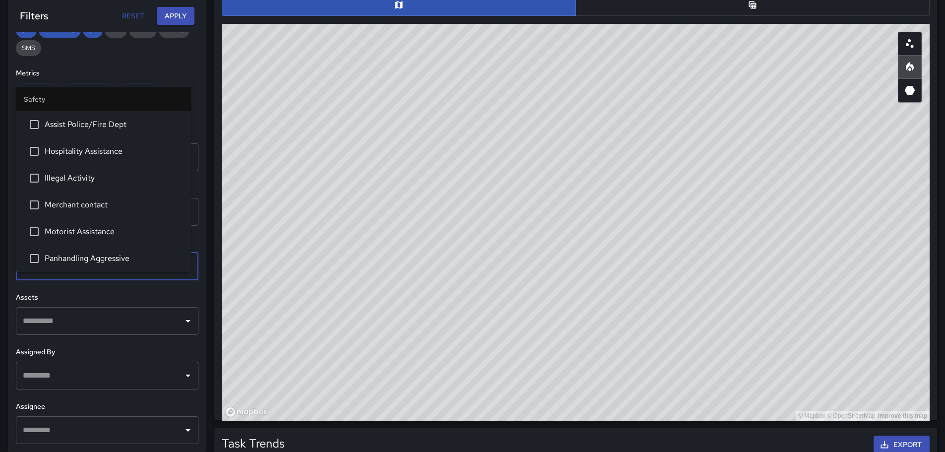
scroll to position [541, 0]
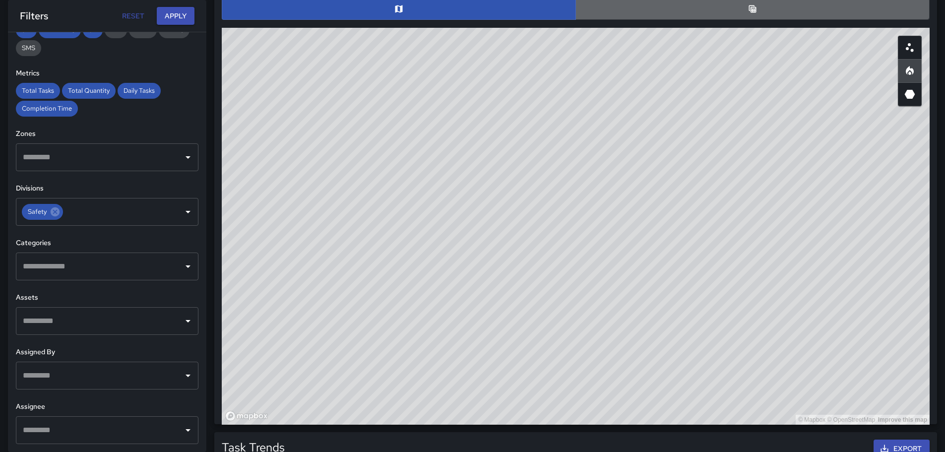
click at [763, 13] on button "button" at bounding box center [752, 9] width 354 height 22
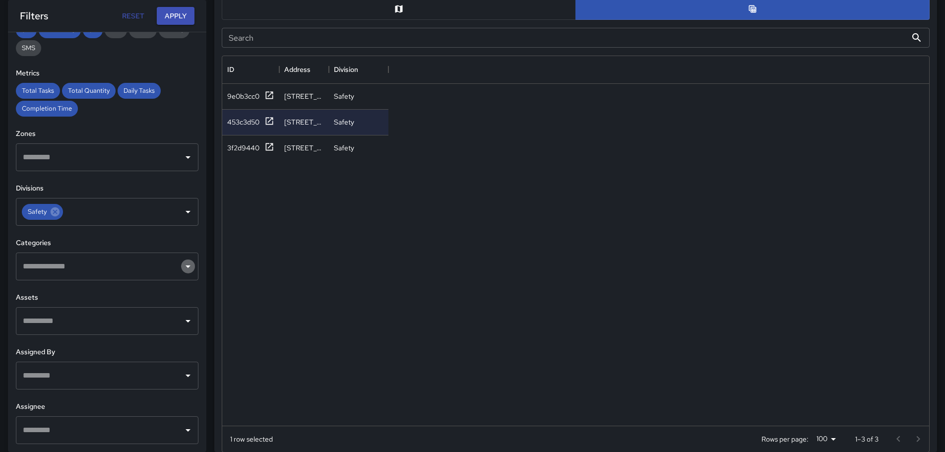
click at [182, 263] on icon "Open" at bounding box center [188, 266] width 12 height 12
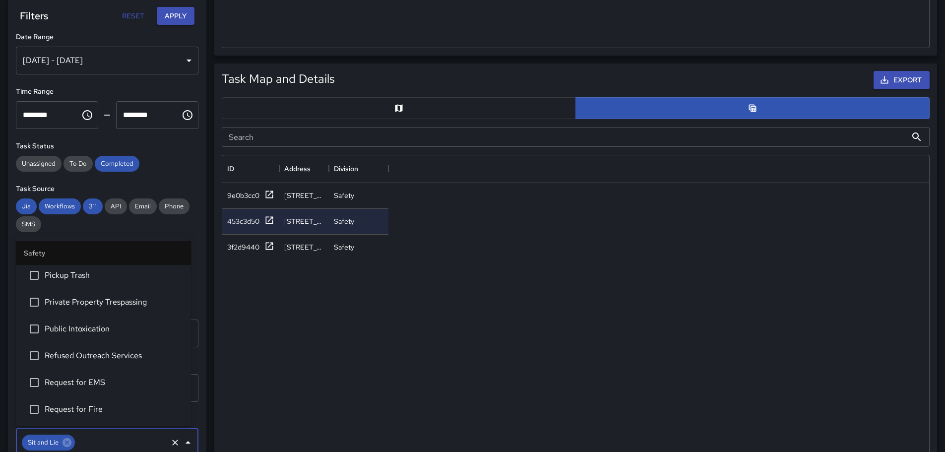
scroll to position [0, 0]
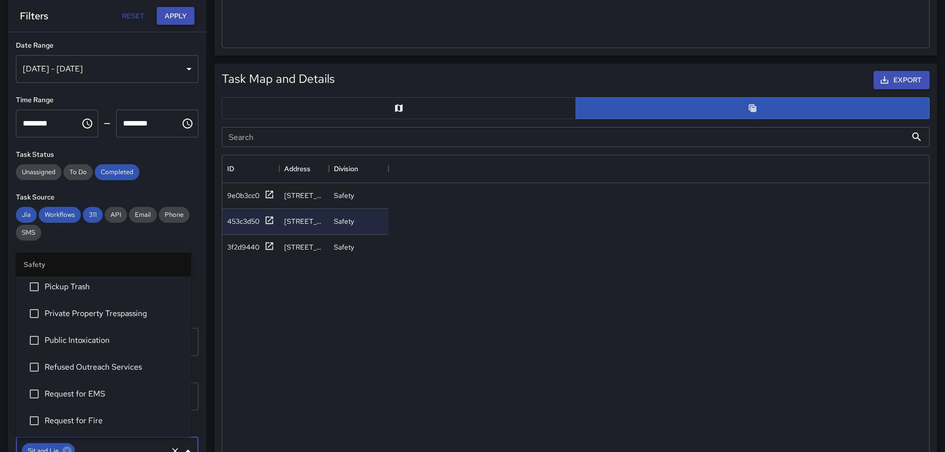
click at [187, 17] on button "Apply" at bounding box center [176, 16] width 38 height 18
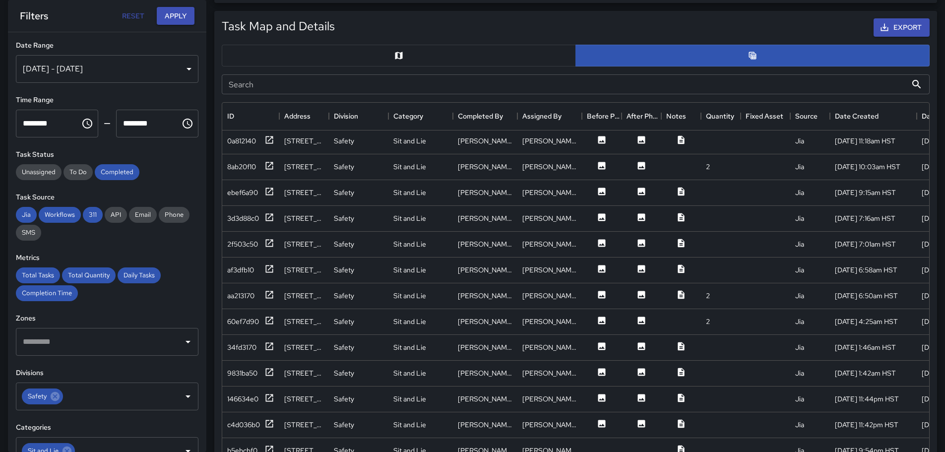
scroll to position [1438, 0]
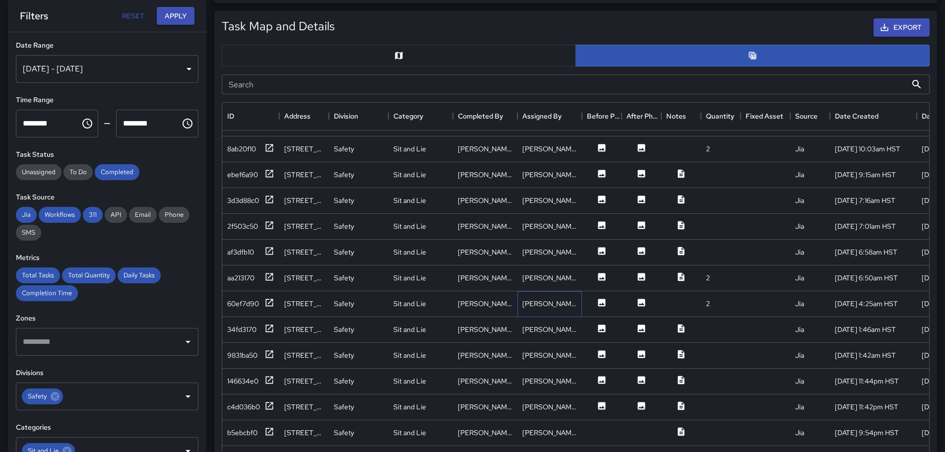
click at [578, 301] on div "[PERSON_NAME]" at bounding box center [549, 304] width 64 height 26
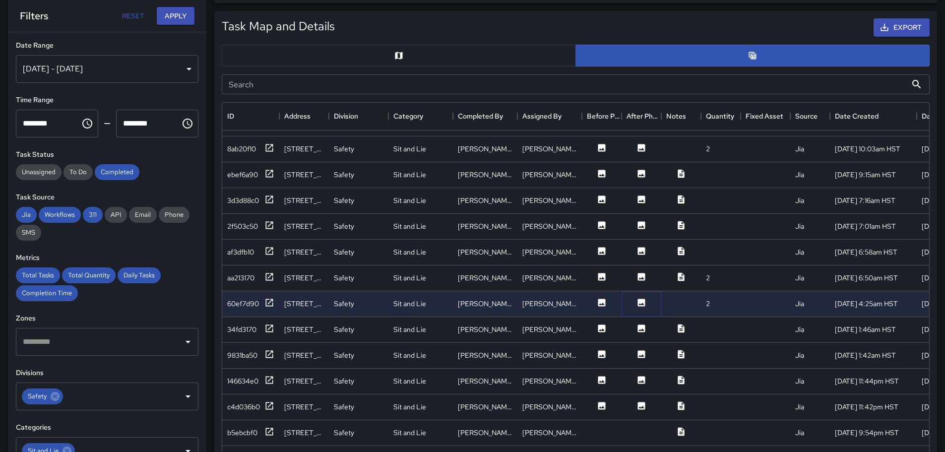
click at [642, 302] on icon at bounding box center [641, 302] width 7 height 7
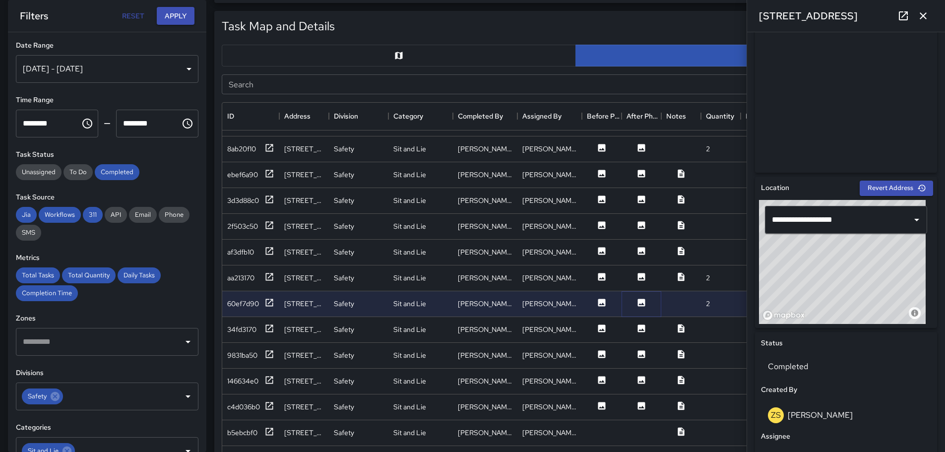
scroll to position [179, 0]
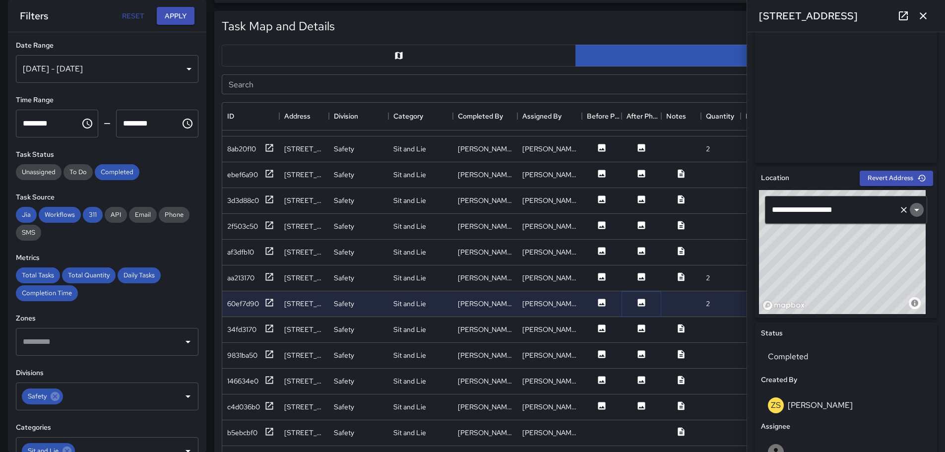
click at [914, 210] on icon "Open" at bounding box center [916, 210] width 5 height 2
click at [828, 269] on div "© Mapbox © OpenStreetMap Improve this map" at bounding box center [842, 252] width 167 height 124
click at [856, 254] on div "© Mapbox © OpenStreetMap Improve this map" at bounding box center [842, 252] width 167 height 124
click at [684, 328] on icon at bounding box center [681, 328] width 6 height 8
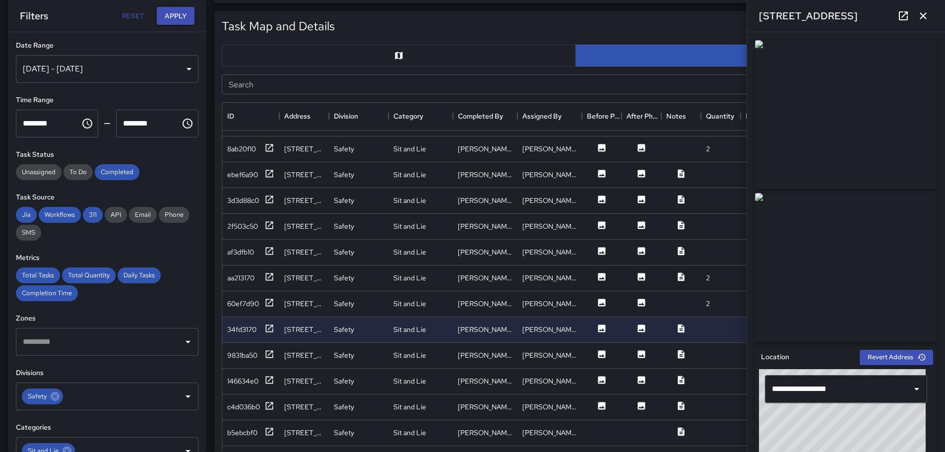
click at [936, 197] on div "**********" at bounding box center [846, 242] width 198 height 420
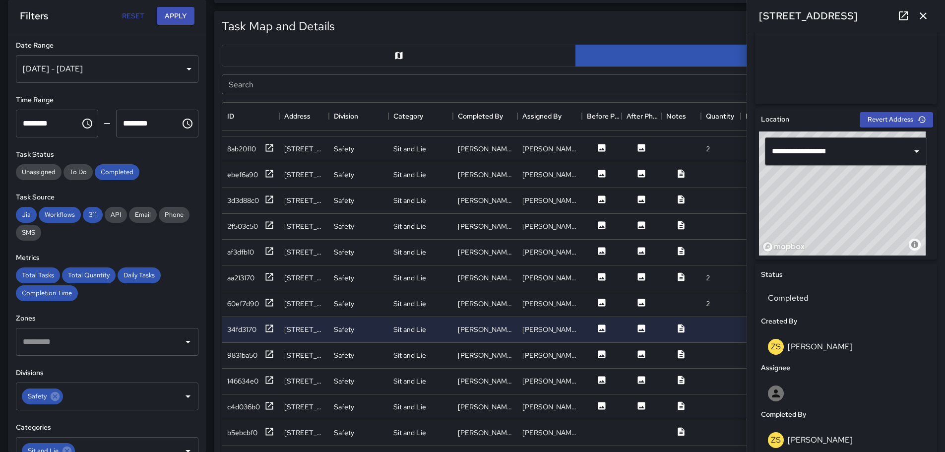
scroll to position [221, 0]
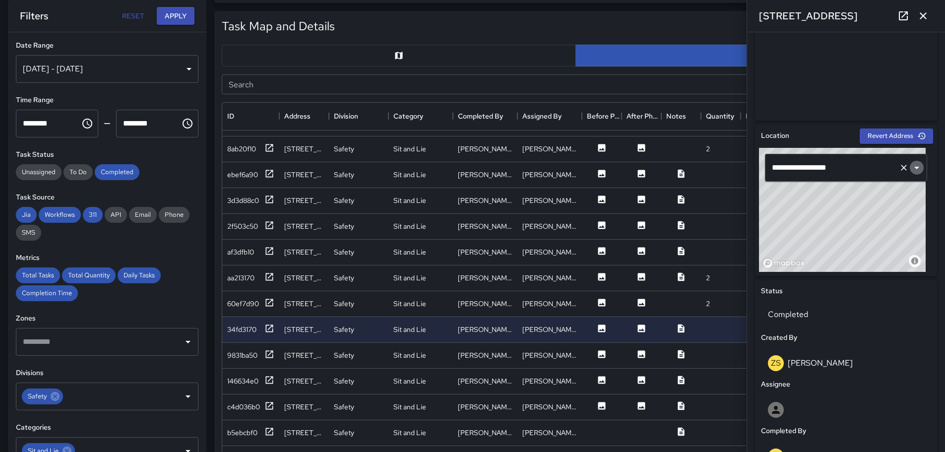
click at [911, 166] on icon "Open" at bounding box center [917, 168] width 12 height 12
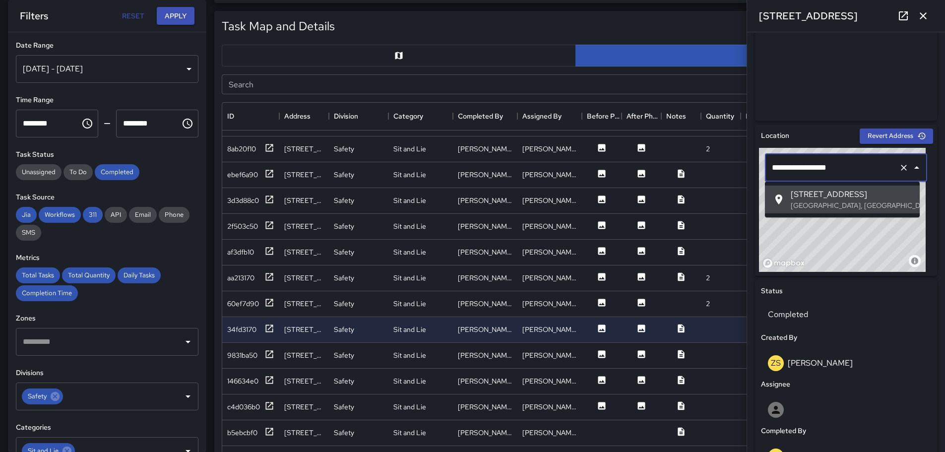
click at [823, 199] on span "[STREET_ADDRESS]" at bounding box center [851, 194] width 121 height 12
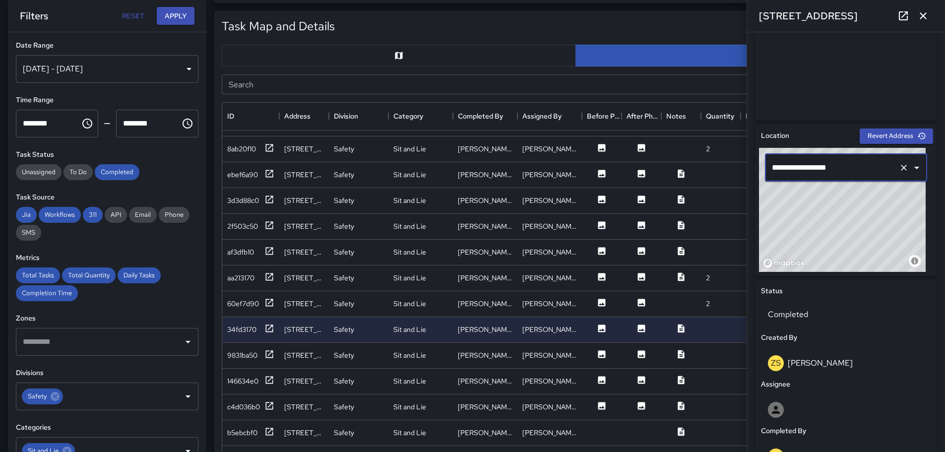
click at [864, 216] on div "© Mapbox © OpenStreetMap Improve this map" at bounding box center [842, 210] width 167 height 124
click at [911, 259] on div "© Mapbox © OpenStreetMap Improve this map" at bounding box center [842, 210] width 167 height 124
click at [771, 262] on div "© Mapbox © OpenStreetMap Improve this map" at bounding box center [842, 210] width 167 height 124
click at [765, 262] on div "© Mapbox © OpenStreetMap Improve this map" at bounding box center [842, 210] width 167 height 124
click at [816, 244] on div "© Mapbox © OpenStreetMap Improve this map" at bounding box center [842, 210] width 167 height 124
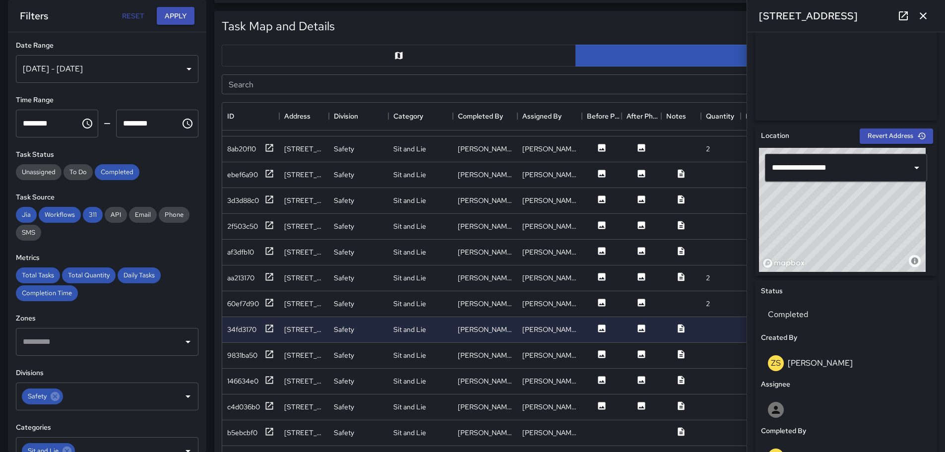
drag, startPoint x: 876, startPoint y: 222, endPoint x: 845, endPoint y: 248, distance: 40.2
click at [858, 264] on div "© Mapbox © OpenStreetMap Improve this map" at bounding box center [842, 210] width 167 height 124
drag, startPoint x: 840, startPoint y: 196, endPoint x: 795, endPoint y: 266, distance: 83.2
click at [793, 269] on div "© Mapbox © OpenStreetMap Improve this map" at bounding box center [842, 210] width 167 height 124
drag, startPoint x: 849, startPoint y: 211, endPoint x: 866, endPoint y: 158, distance: 55.5
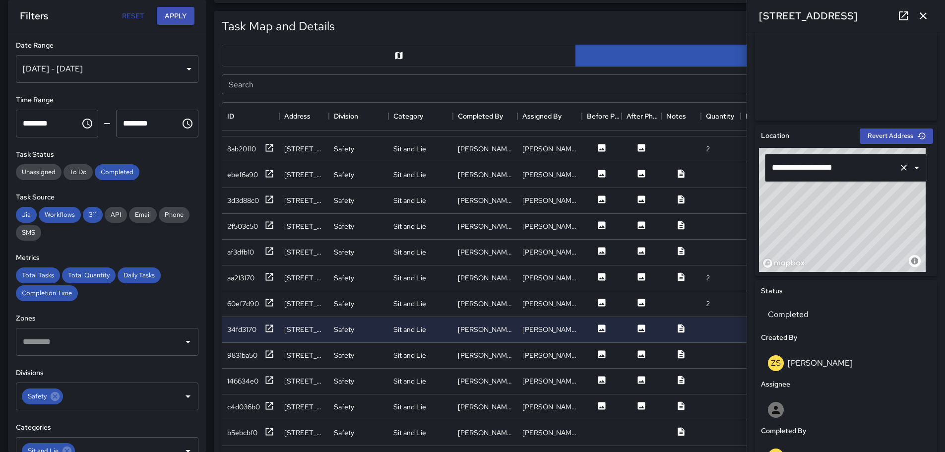
click at [866, 158] on div "**********" at bounding box center [846, 210] width 174 height 124
drag, startPoint x: 853, startPoint y: 250, endPoint x: 847, endPoint y: 172, distance: 78.6
click at [847, 172] on div "**********" at bounding box center [846, 210] width 174 height 124
drag, startPoint x: 874, startPoint y: 233, endPoint x: 918, endPoint y: 301, distance: 80.6
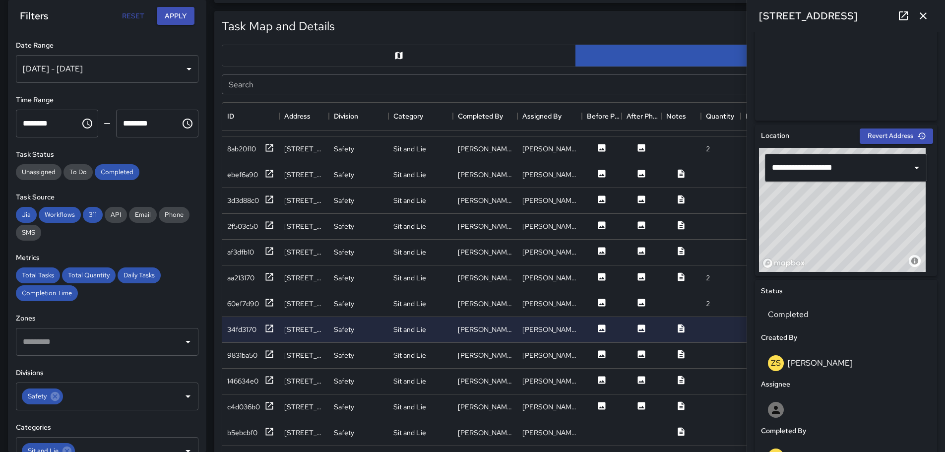
type input "**********"
drag, startPoint x: 878, startPoint y: 237, endPoint x: 863, endPoint y: 209, distance: 32.2
click at [868, 214] on div "© Mapbox © OpenStreetMap Improve this map" at bounding box center [842, 210] width 167 height 124
click at [926, 11] on icon "button" at bounding box center [923, 16] width 12 height 12
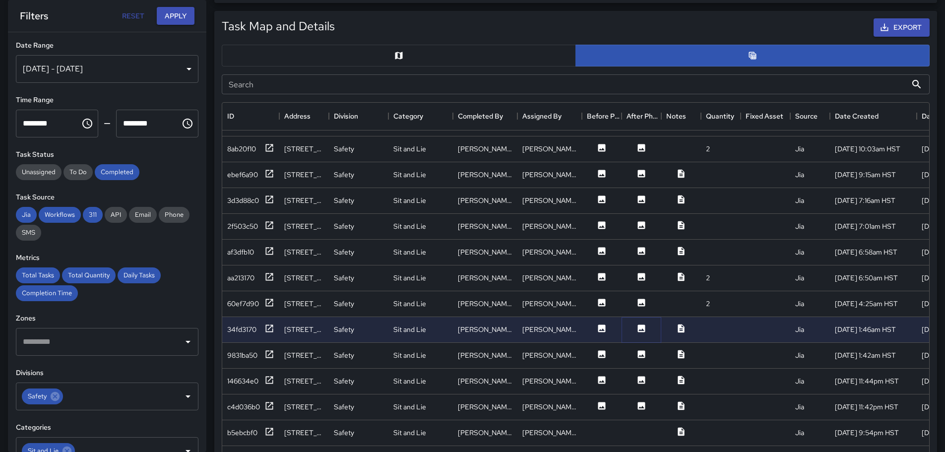
click at [642, 328] on icon at bounding box center [641, 327] width 7 height 7
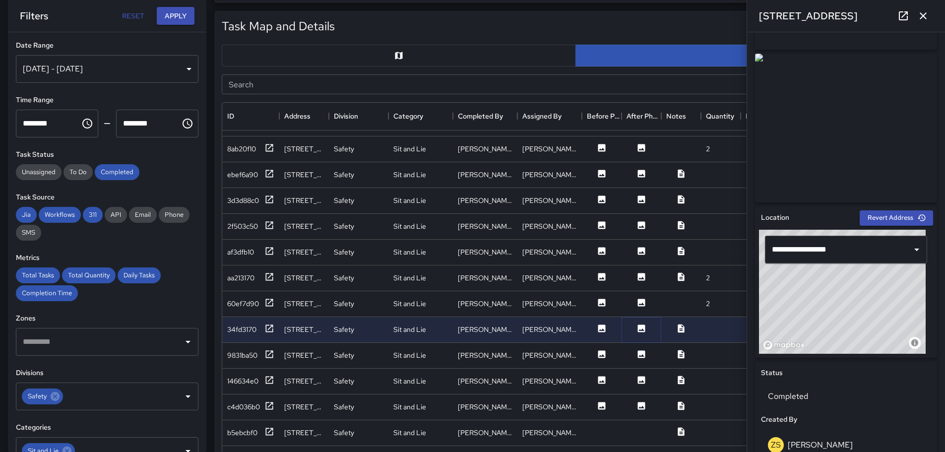
scroll to position [137, 0]
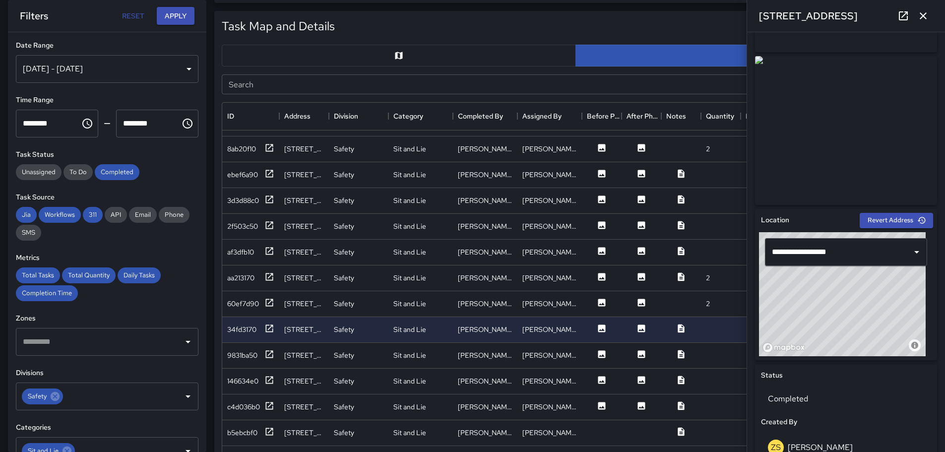
click at [842, 307] on div "© Mapbox © OpenStreetMap Improve this map" at bounding box center [842, 294] width 167 height 124
click at [856, 311] on div "© Mapbox © OpenStreetMap Improve this map" at bounding box center [842, 294] width 167 height 124
click at [681, 328] on icon at bounding box center [681, 328] width 10 height 10
click at [638, 328] on icon at bounding box center [641, 327] width 7 height 7
click at [679, 347] on div at bounding box center [681, 356] width 40 height 26
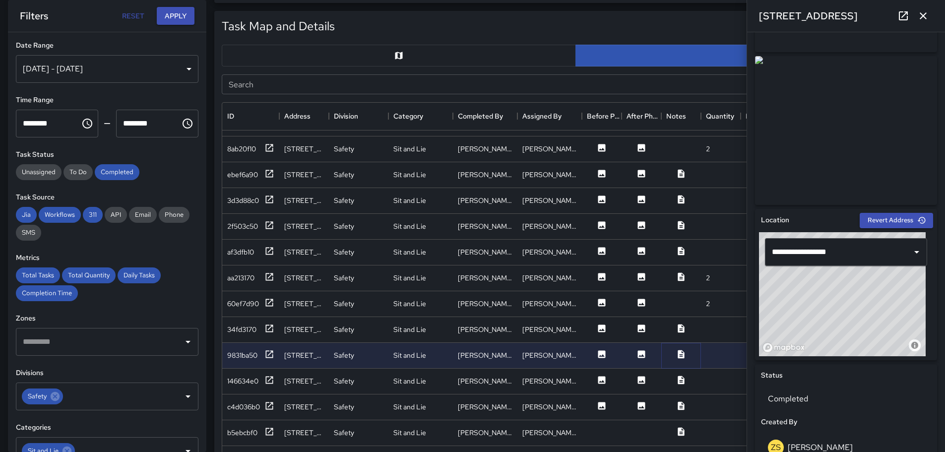
click at [678, 350] on icon at bounding box center [681, 354] width 10 height 10
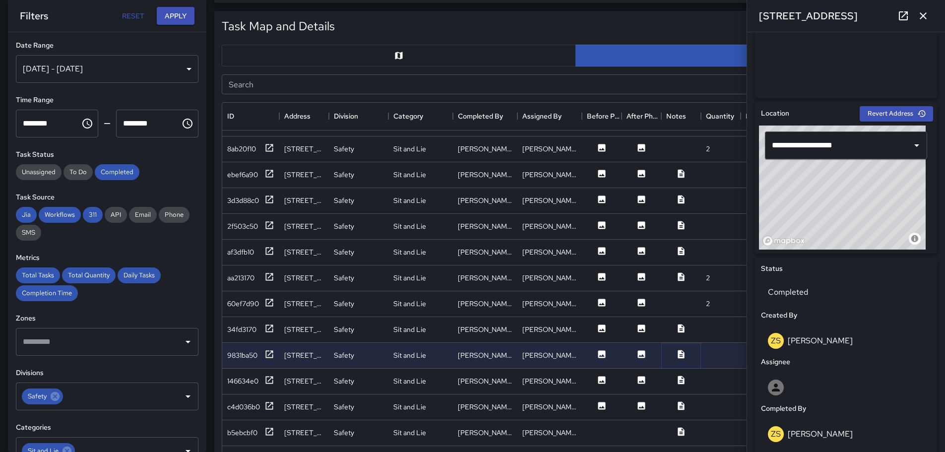
scroll to position [216, 0]
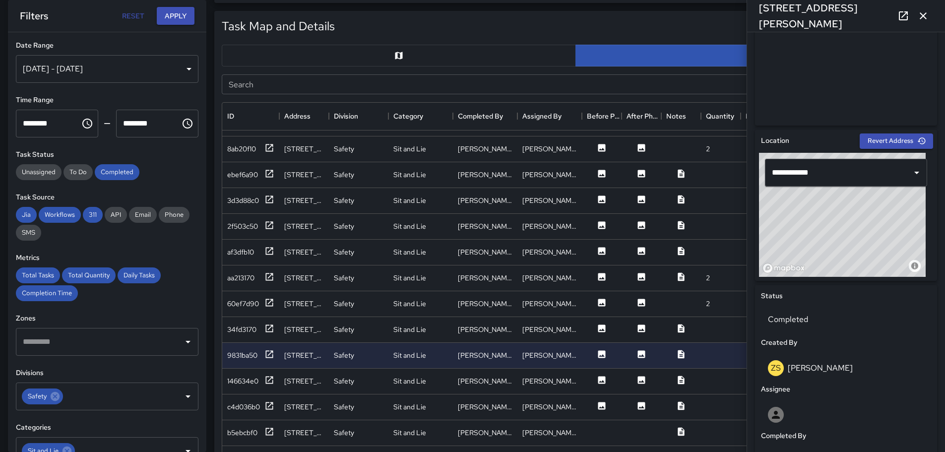
type input "**********"
drag, startPoint x: 878, startPoint y: 202, endPoint x: 869, endPoint y: 200, distance: 10.1
click at [869, 200] on div "© Mapbox © OpenStreetMap Improve this map" at bounding box center [842, 215] width 167 height 124
click at [680, 379] on icon at bounding box center [681, 379] width 6 height 8
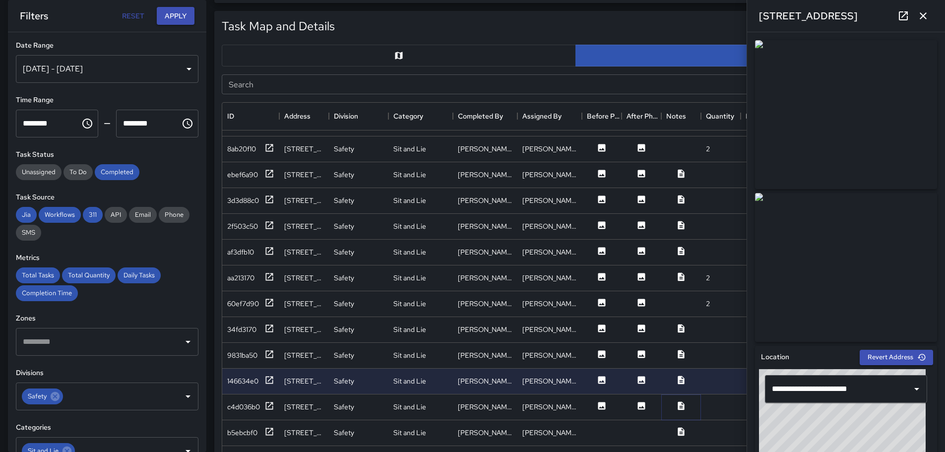
click at [681, 403] on icon at bounding box center [681, 405] width 6 height 8
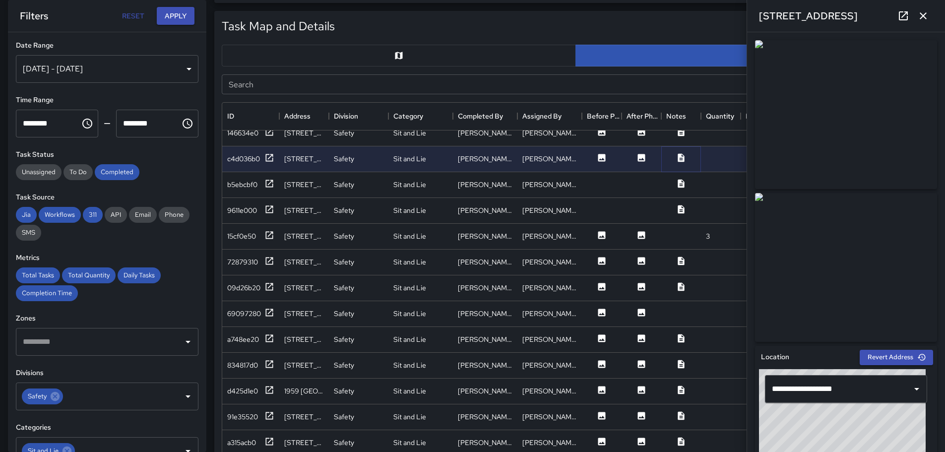
scroll to position [1747, 0]
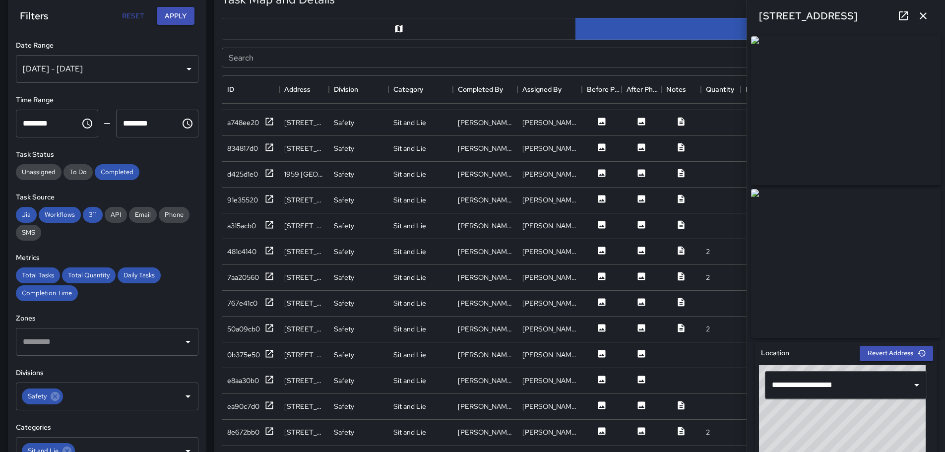
scroll to position [544, 0]
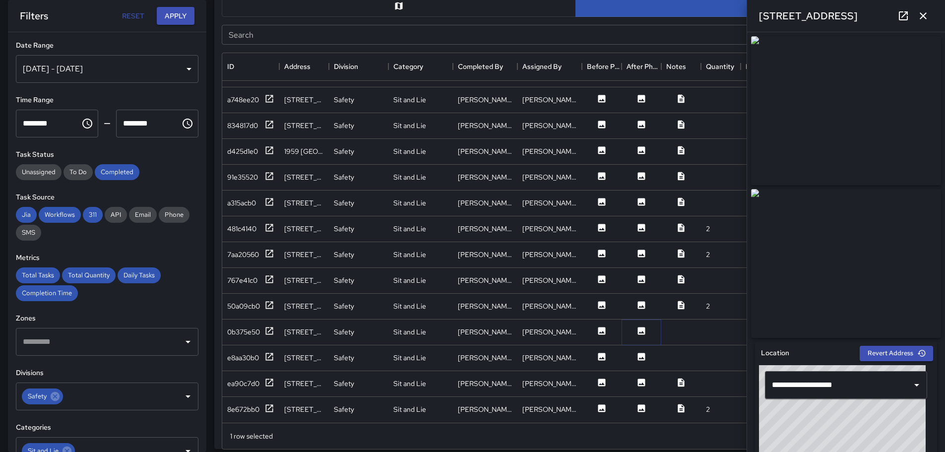
click at [640, 327] on icon at bounding box center [641, 330] width 7 height 7
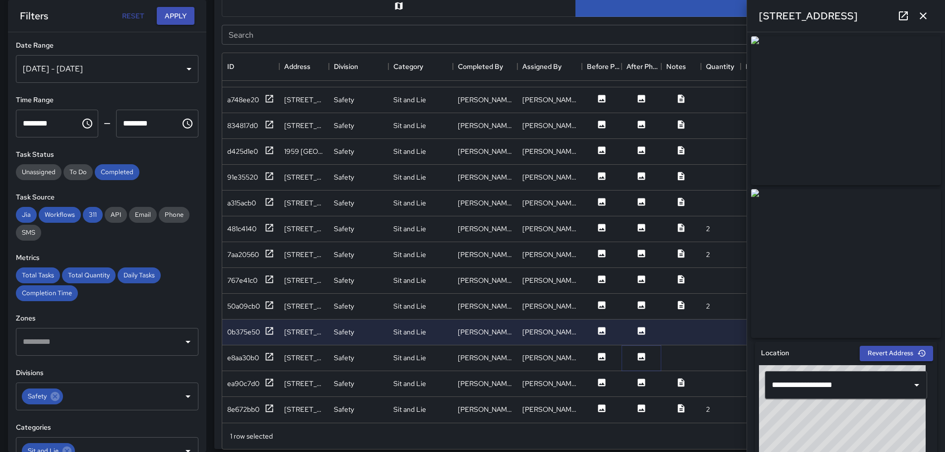
click at [644, 353] on icon at bounding box center [641, 356] width 7 height 7
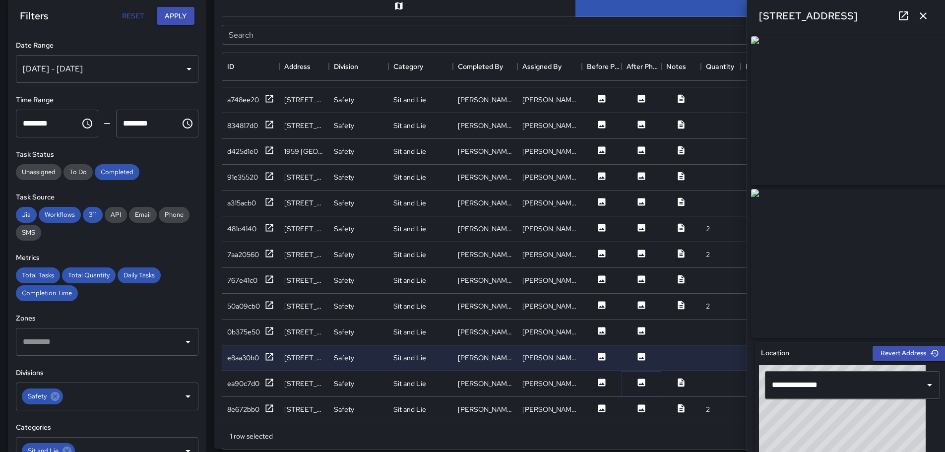
click at [639, 378] on icon at bounding box center [641, 381] width 7 height 7
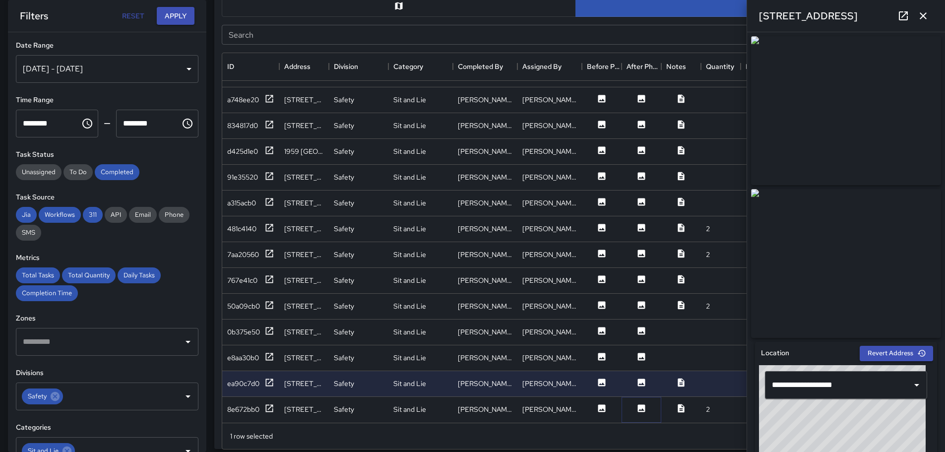
click at [642, 404] on icon at bounding box center [641, 407] width 7 height 7
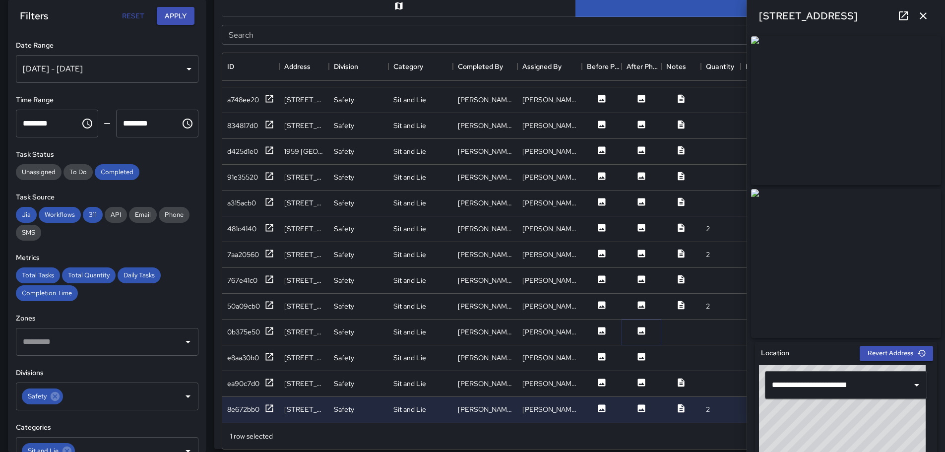
click at [642, 326] on icon at bounding box center [641, 331] width 10 height 10
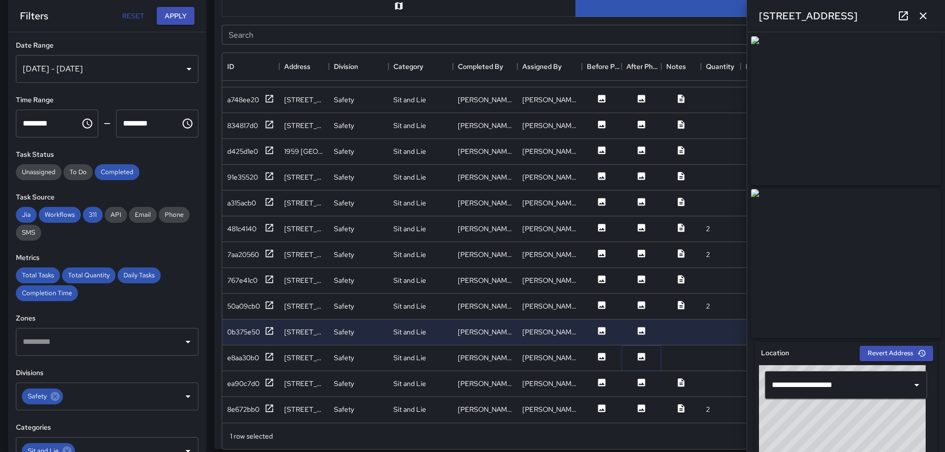
click at [642, 353] on icon at bounding box center [641, 356] width 7 height 7
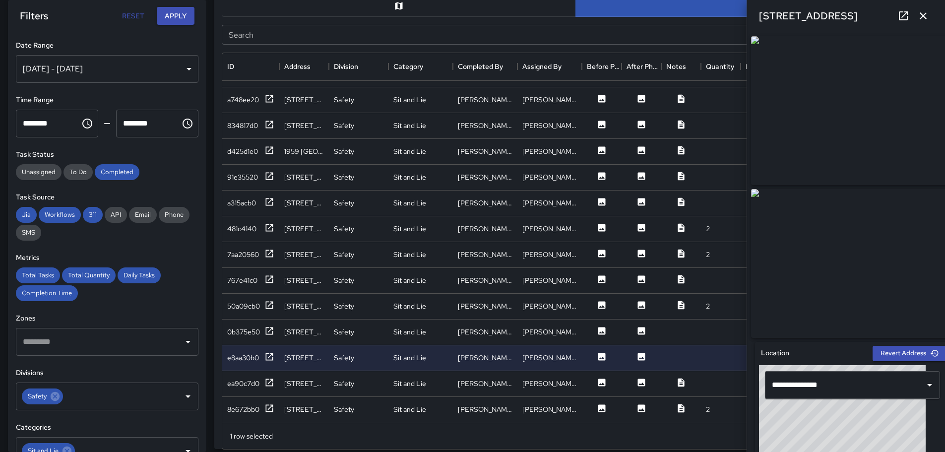
click at [921, 19] on icon "button" at bounding box center [923, 15] width 7 height 7
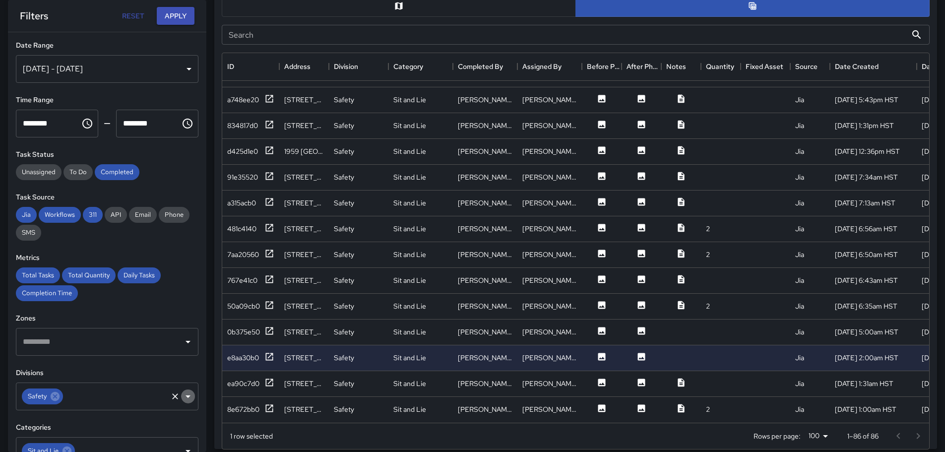
click at [186, 396] on icon "Open" at bounding box center [188, 396] width 5 height 2
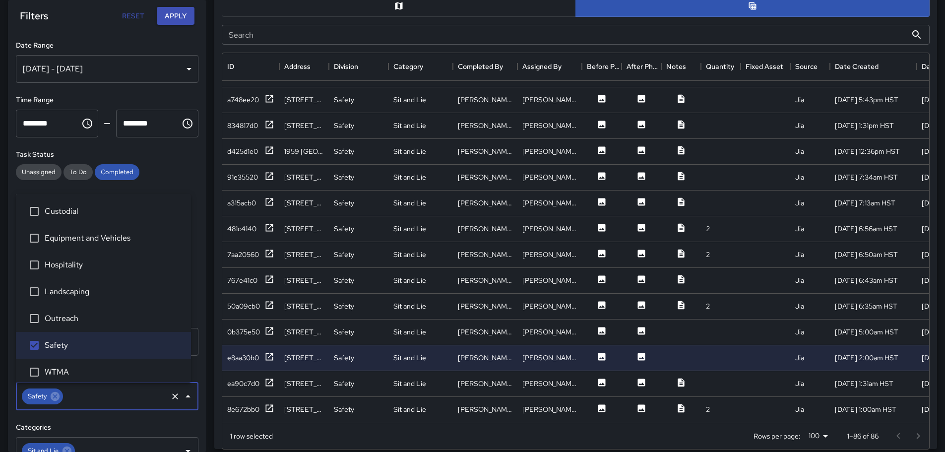
click at [183, 395] on icon "Close" at bounding box center [188, 396] width 12 height 12
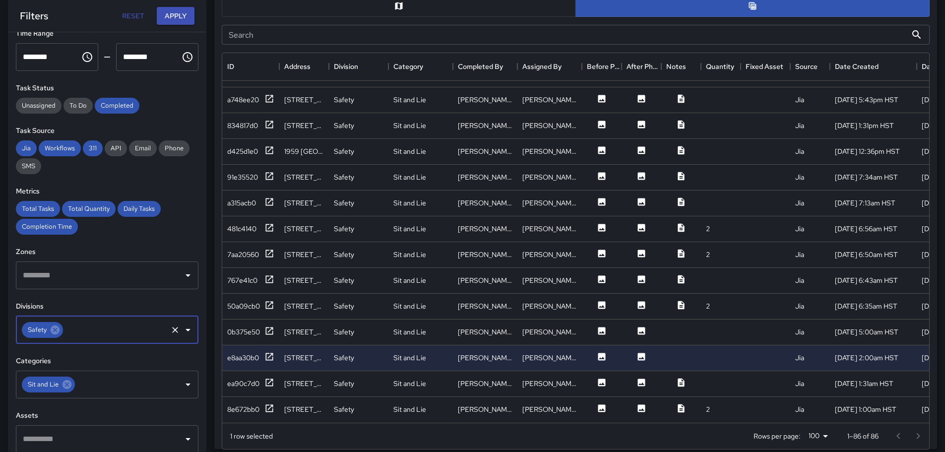
scroll to position [68, 0]
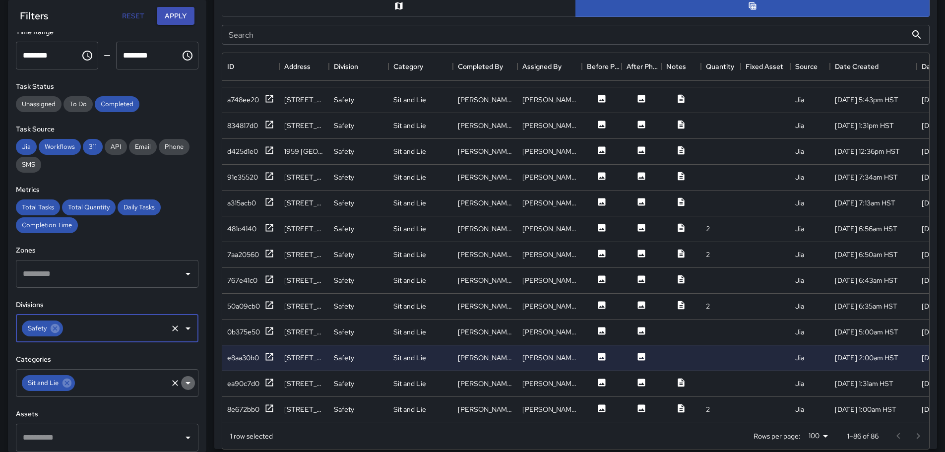
click at [182, 386] on icon "Open" at bounding box center [188, 383] width 12 height 12
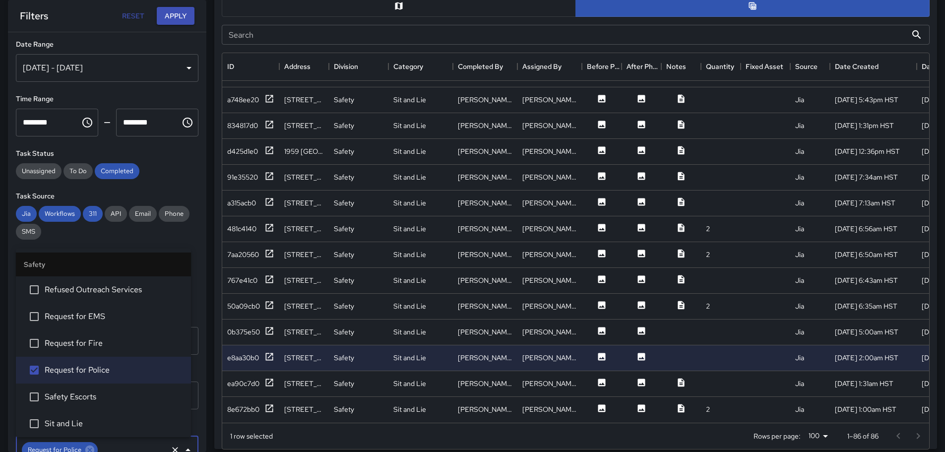
scroll to position [0, 0]
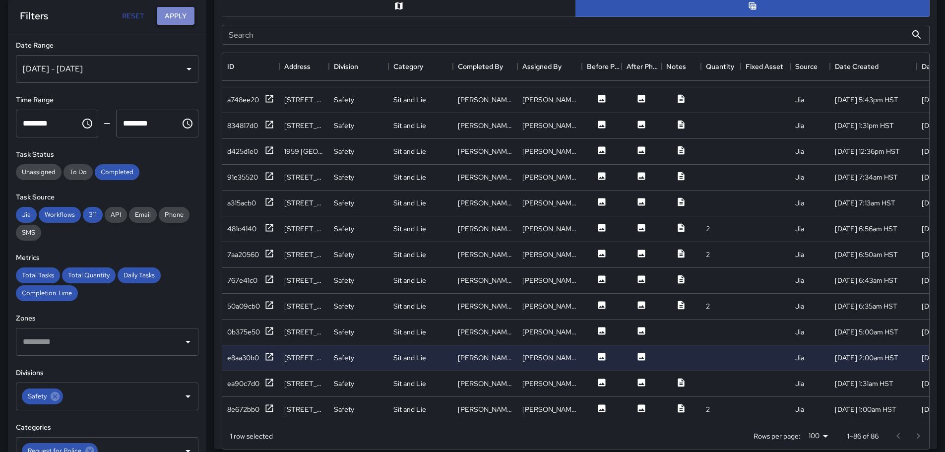
click at [175, 9] on button "Apply" at bounding box center [176, 16] width 38 height 18
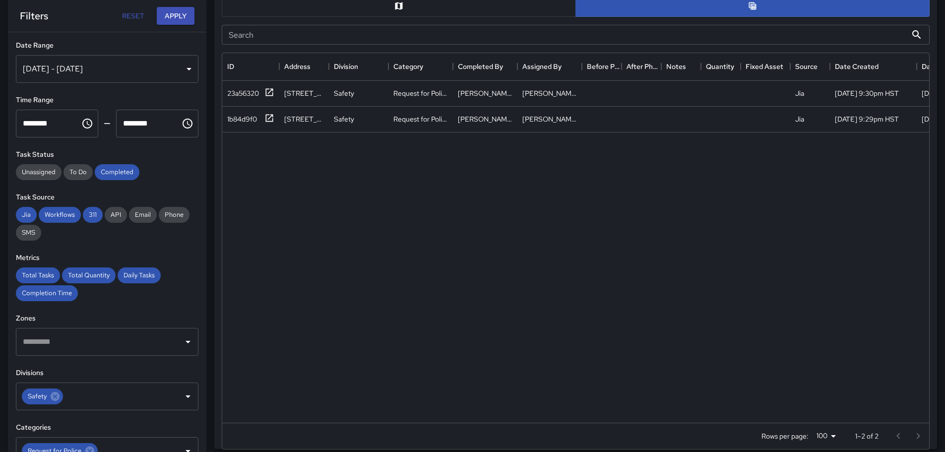
click at [406, 9] on button "button" at bounding box center [399, 6] width 354 height 22
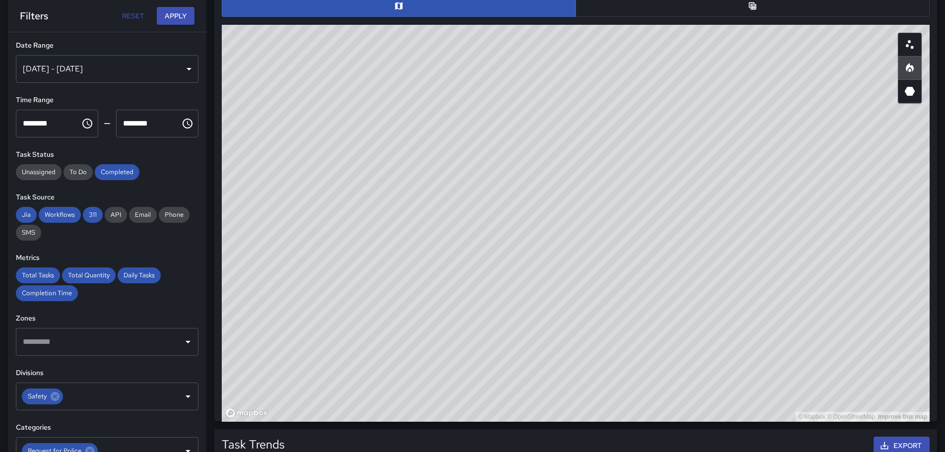
drag, startPoint x: 767, startPoint y: 206, endPoint x: 685, endPoint y: 289, distance: 116.4
click at [685, 289] on div "© Mapbox © OpenStreetMap Improve this map" at bounding box center [576, 223] width 708 height 397
click at [743, 2] on button "button" at bounding box center [752, 6] width 354 height 22
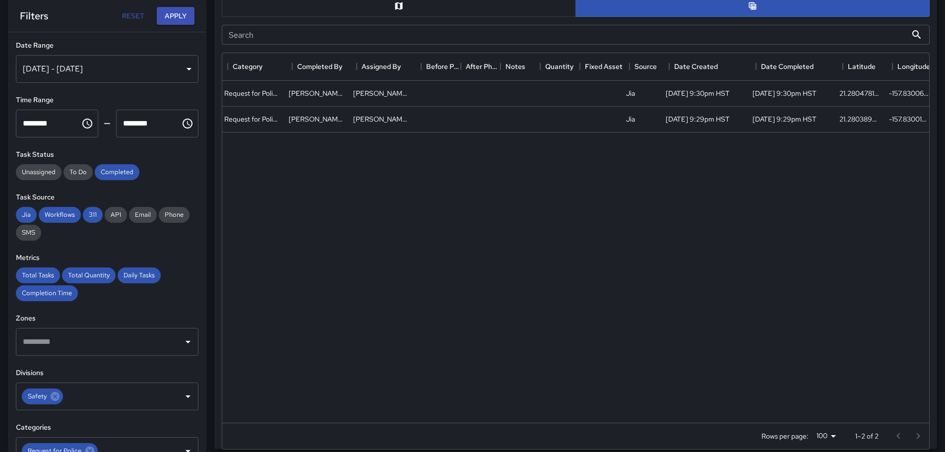
scroll to position [0, 174]
click at [408, 96] on div "[PERSON_NAME]" at bounding box center [376, 94] width 64 height 26
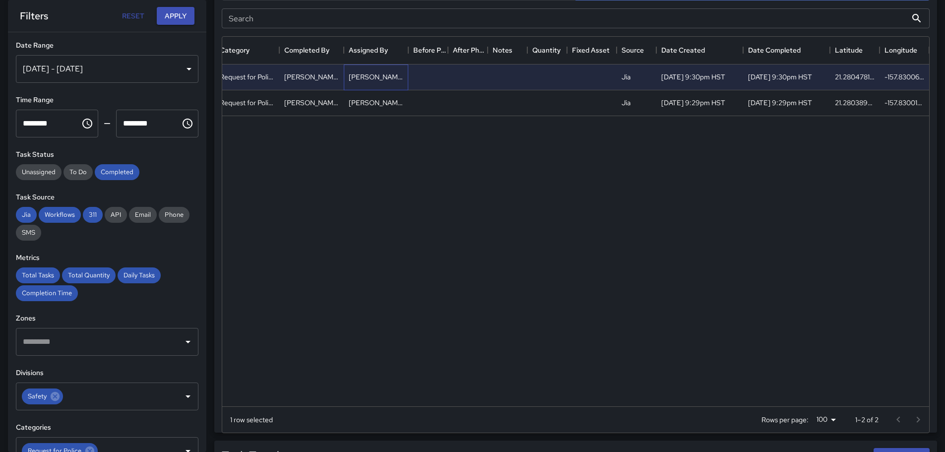
scroll to position [539, 0]
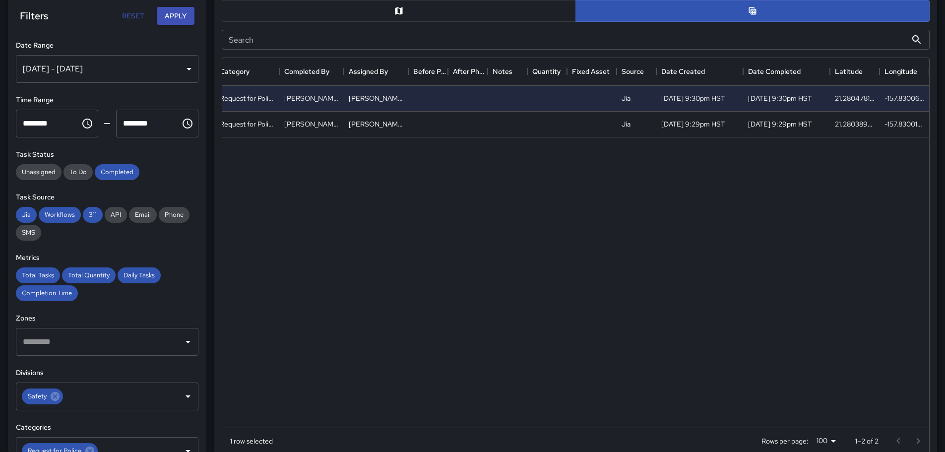
click at [426, 5] on button "button" at bounding box center [399, 11] width 354 height 22
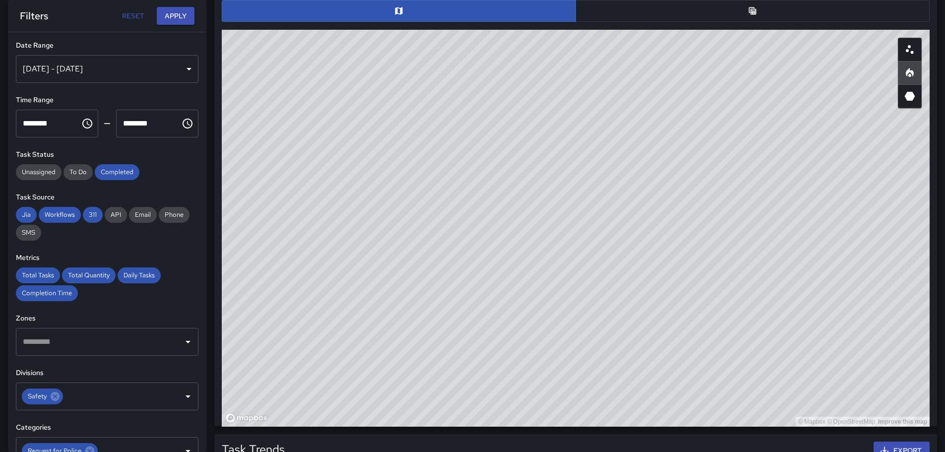
drag, startPoint x: 945, startPoint y: 188, endPoint x: 952, endPoint y: 198, distance: 11.8
click at [944, 181] on html "**********" at bounding box center [472, 162] width 945 height 1402
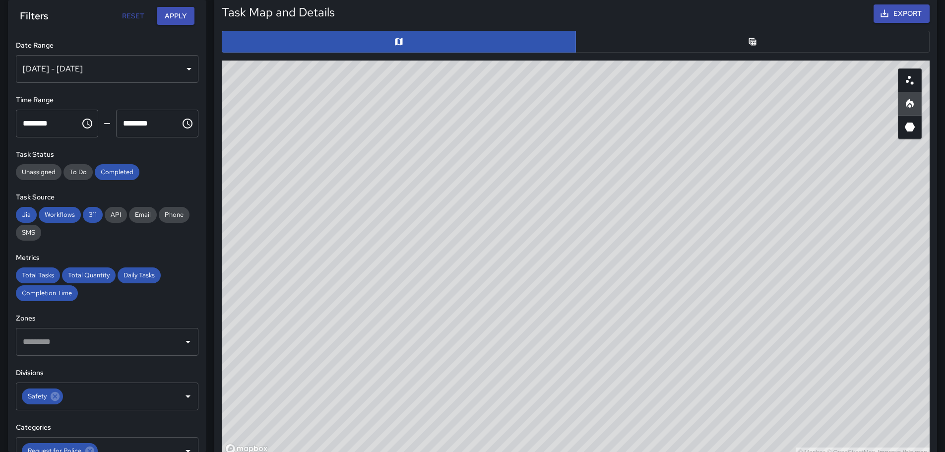
scroll to position [500, 0]
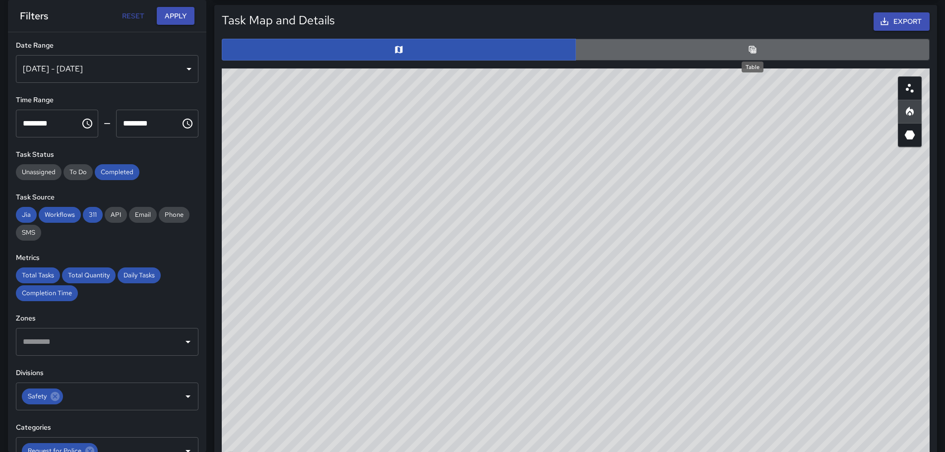
click at [754, 50] on icon "Table" at bounding box center [752, 49] width 7 height 7
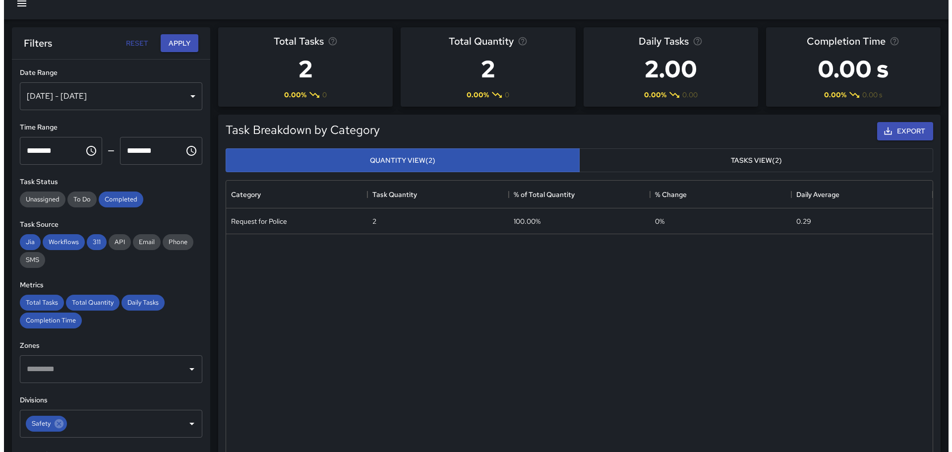
scroll to position [4, 0]
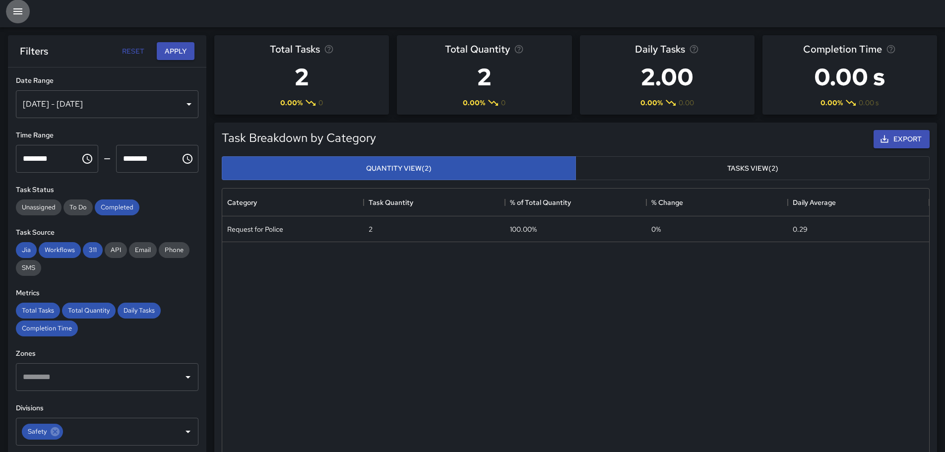
click at [14, 8] on icon "button" at bounding box center [18, 11] width 12 height 12
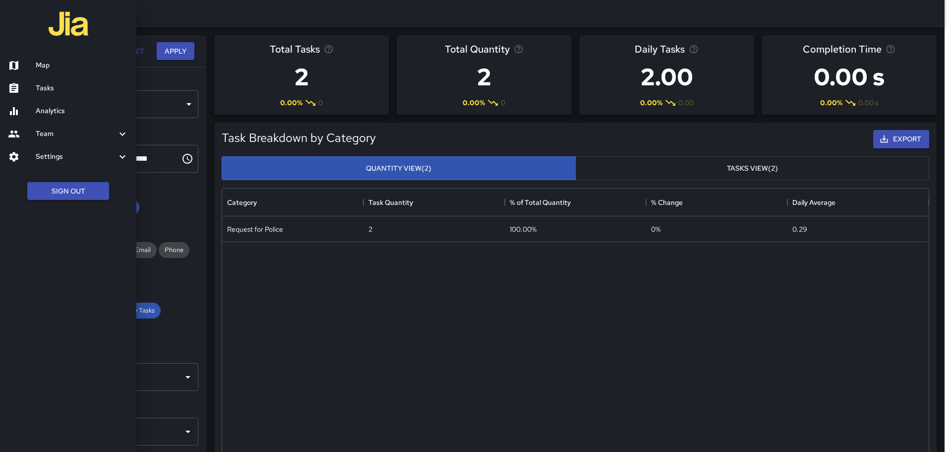
click at [65, 113] on h6 "Analytics" at bounding box center [82, 111] width 93 height 11
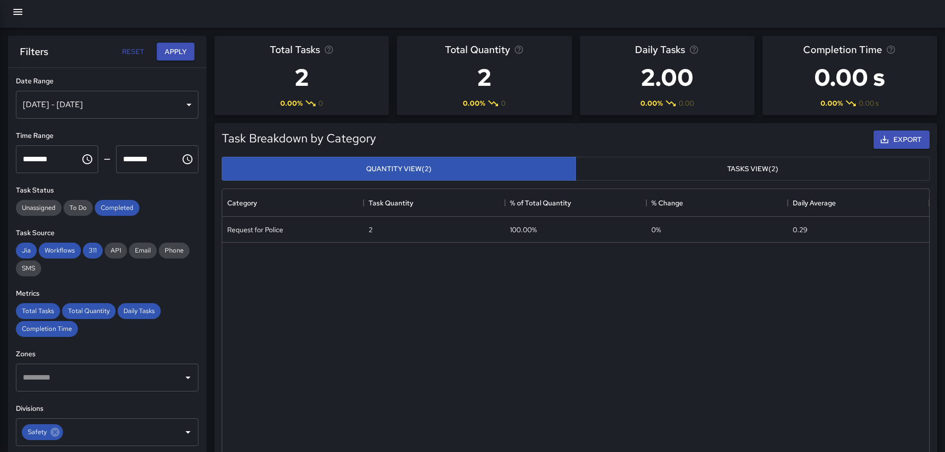
scroll to position [8, 8]
click at [13, 9] on icon "button" at bounding box center [17, 12] width 9 height 6
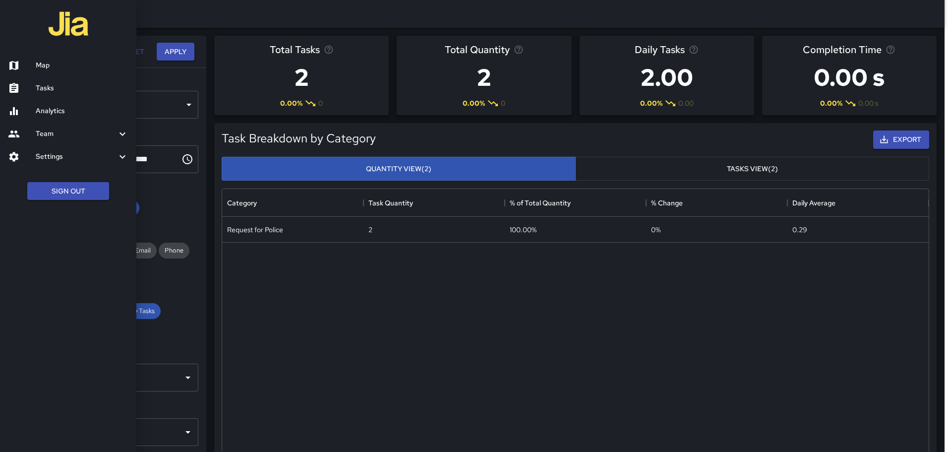
click at [50, 88] on h6 "Tasks" at bounding box center [82, 88] width 93 height 11
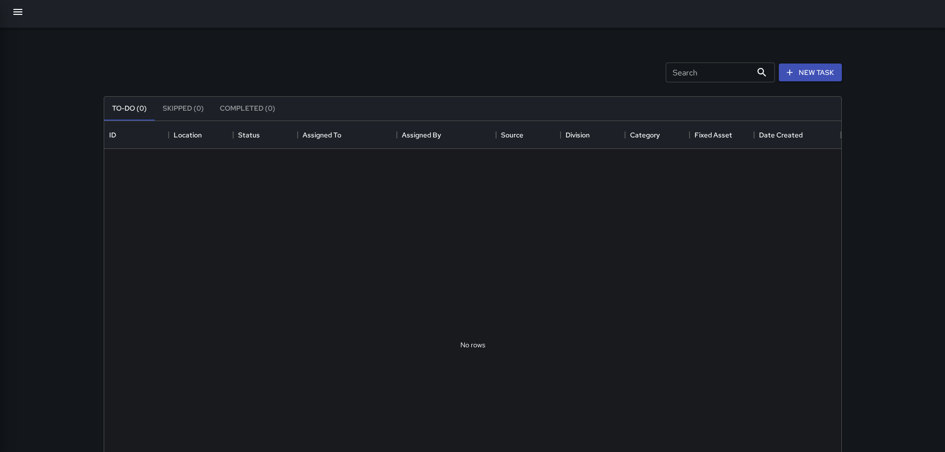
scroll to position [413, 730]
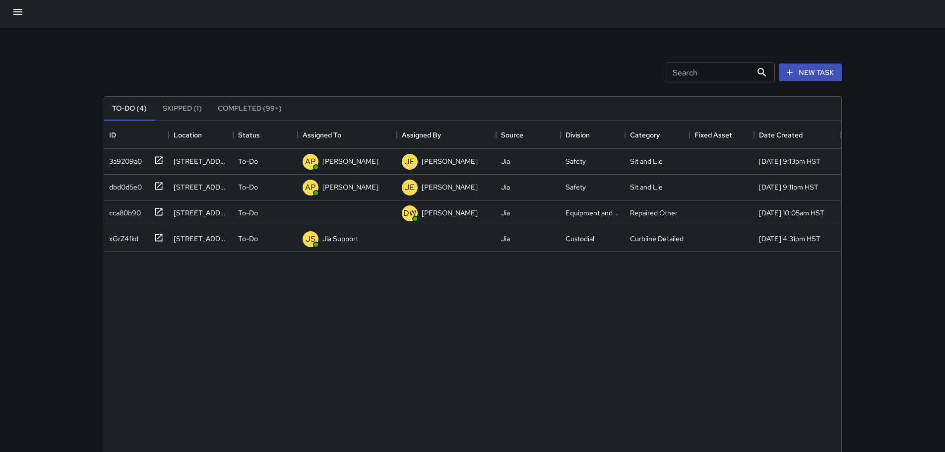
click at [19, 13] on icon "button" at bounding box center [18, 12] width 12 height 12
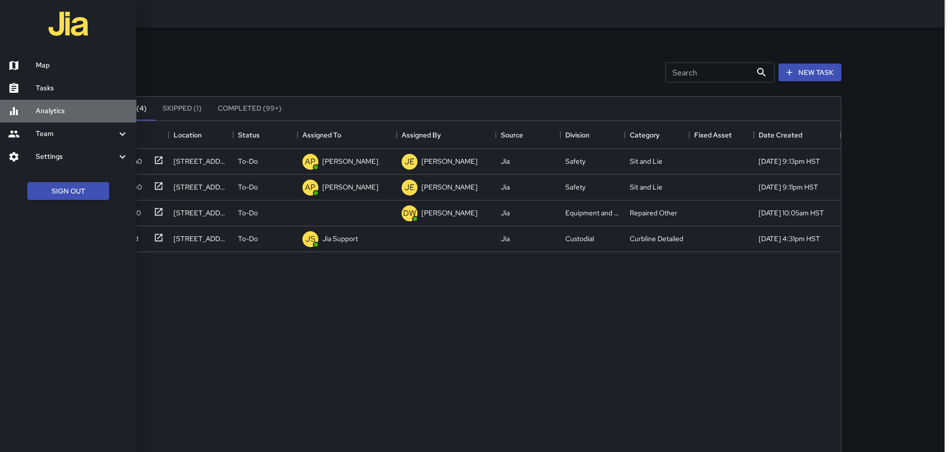
click at [53, 113] on h6 "Analytics" at bounding box center [82, 111] width 93 height 11
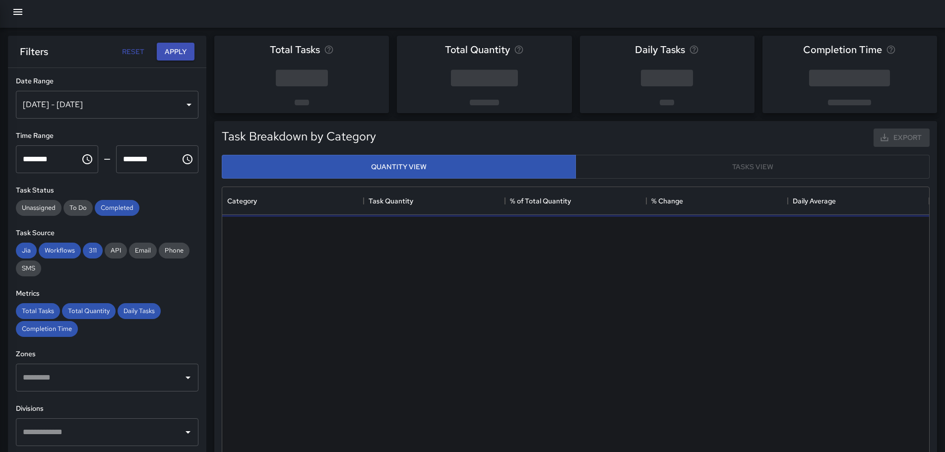
scroll to position [289, 699]
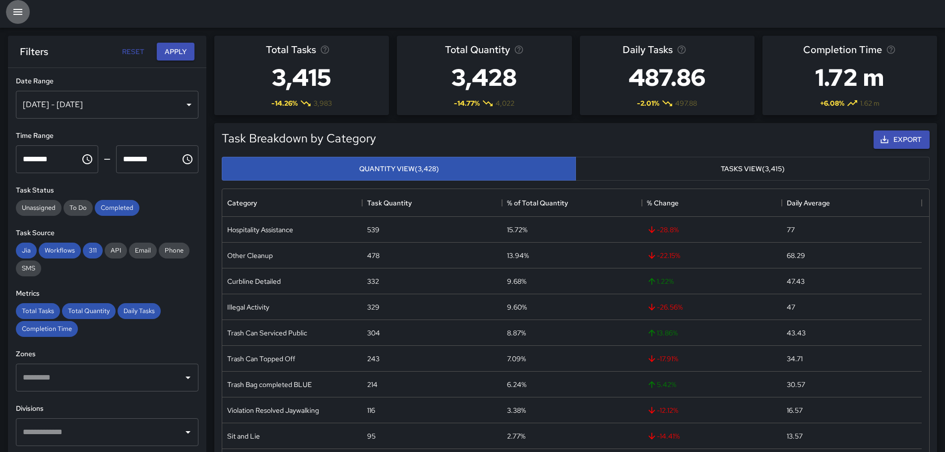
click at [17, 16] on icon "button" at bounding box center [18, 12] width 12 height 12
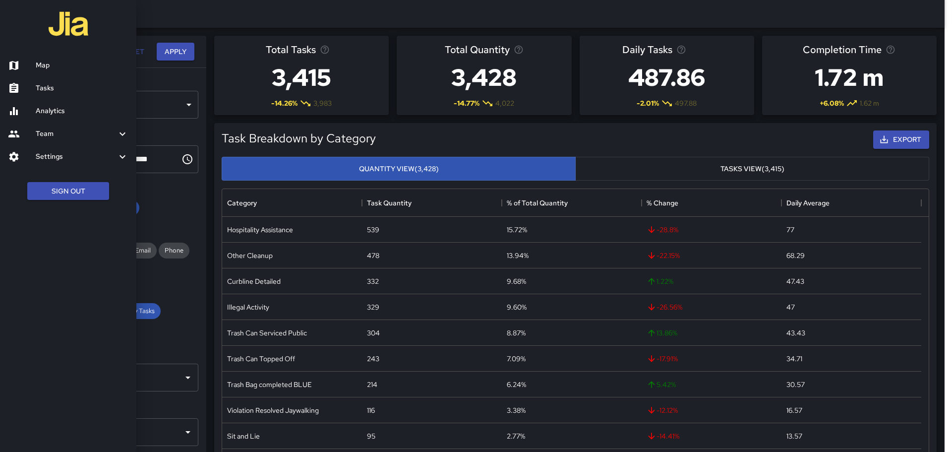
click at [49, 89] on h6 "Tasks" at bounding box center [82, 88] width 93 height 11
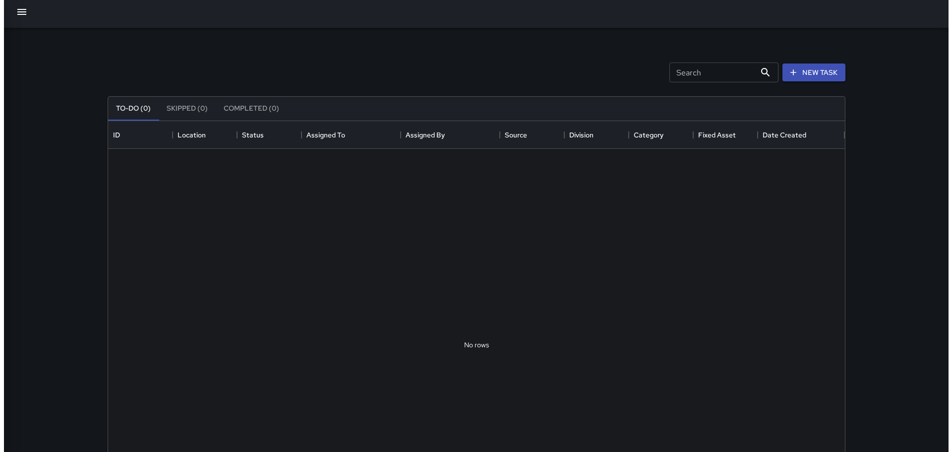
scroll to position [413, 730]
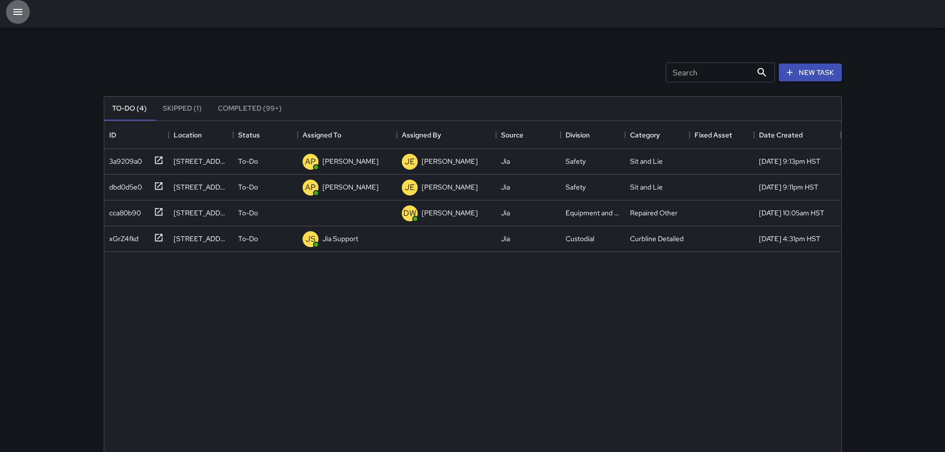
click at [15, 15] on icon "button" at bounding box center [18, 12] width 12 height 12
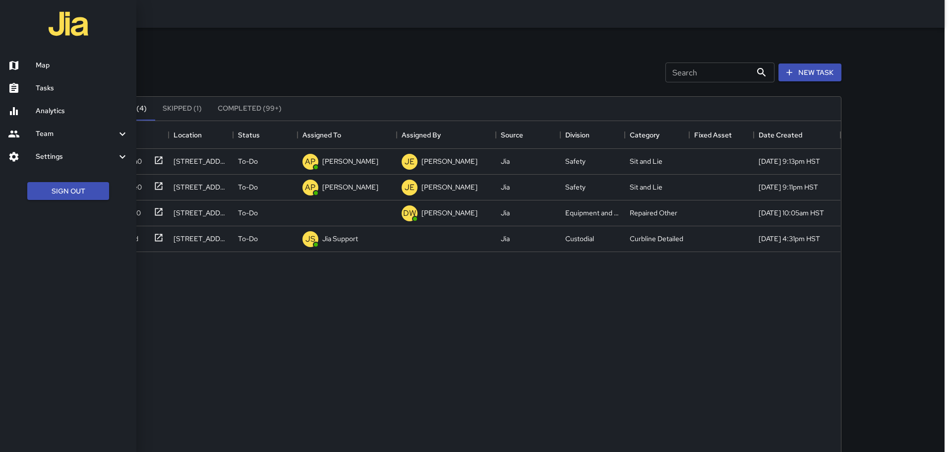
click at [44, 69] on h6 "Map" at bounding box center [82, 65] width 93 height 11
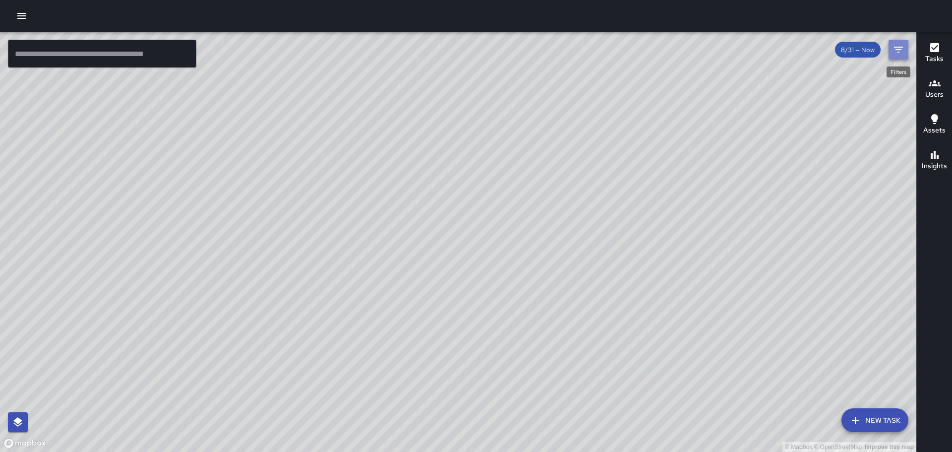
click at [899, 53] on icon "Filters" at bounding box center [898, 50] width 9 height 6
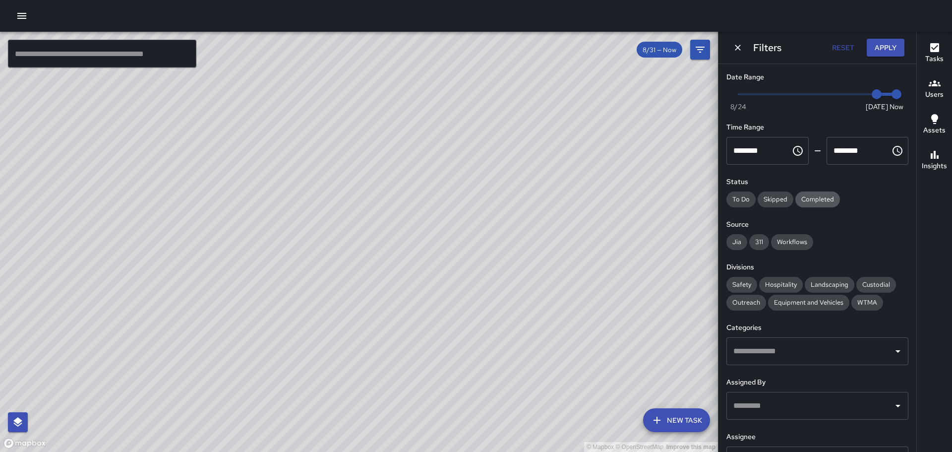
click at [809, 203] on span "Completed" at bounding box center [818, 199] width 45 height 8
click at [735, 241] on span "Jia" at bounding box center [737, 242] width 21 height 8
click at [765, 240] on span "311" at bounding box center [759, 242] width 20 height 8
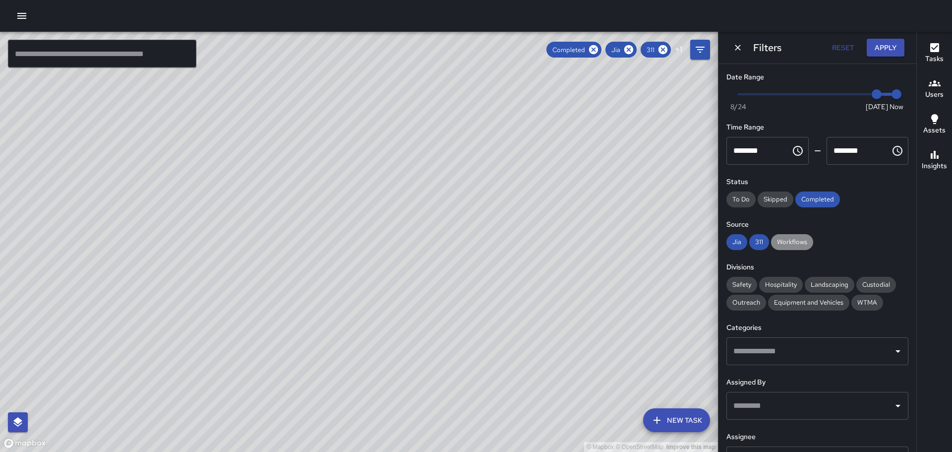
click at [796, 240] on span "Workflows" at bounding box center [792, 242] width 42 height 8
click at [739, 284] on span "Safety" at bounding box center [742, 284] width 31 height 8
click at [896, 351] on icon "Open" at bounding box center [898, 351] width 5 height 2
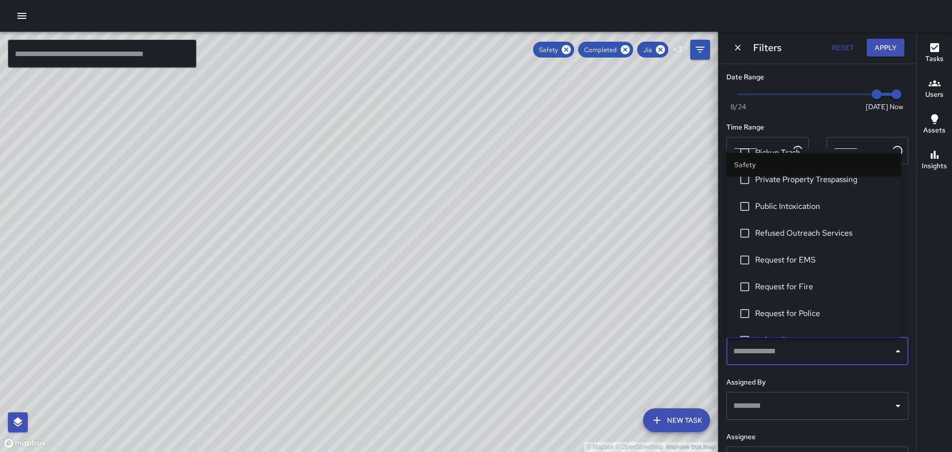
scroll to position [397, 0]
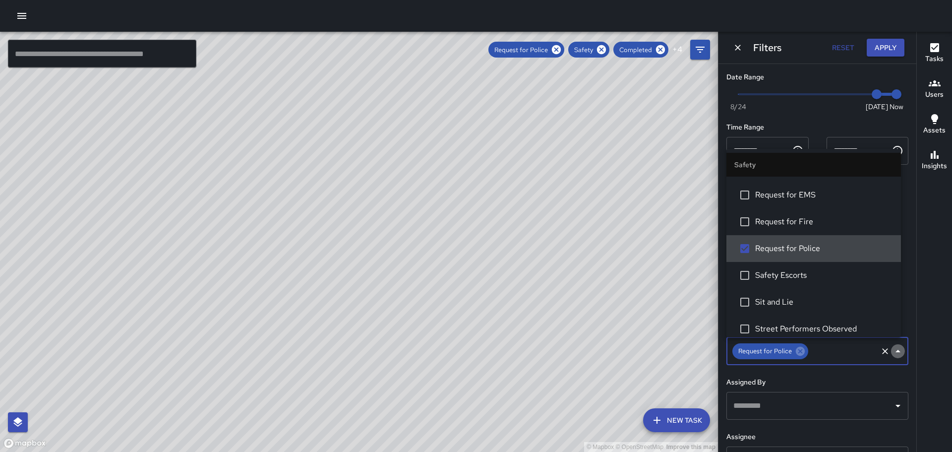
click at [892, 349] on icon "Close" at bounding box center [898, 351] width 12 height 12
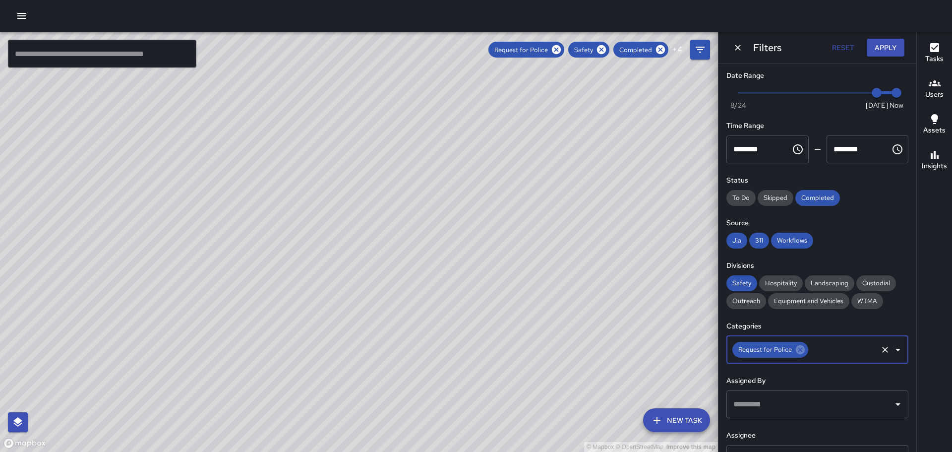
scroll to position [0, 0]
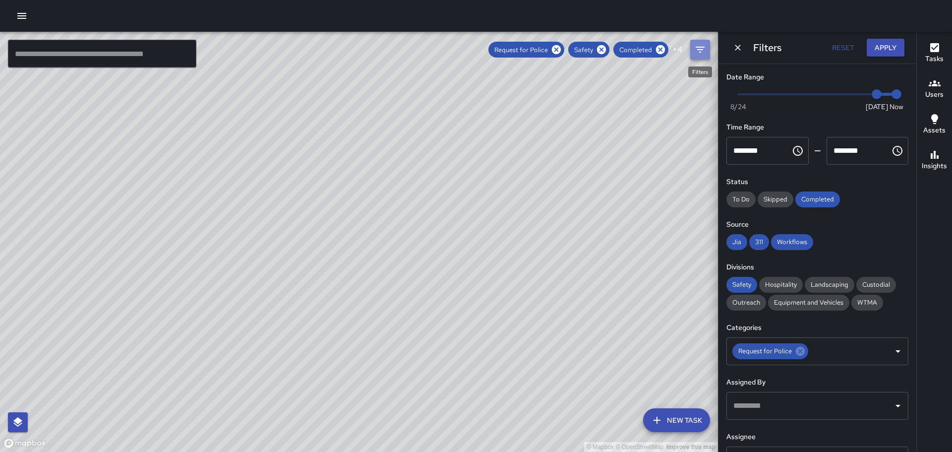
click at [705, 44] on icon "Filters" at bounding box center [700, 50] width 12 height 12
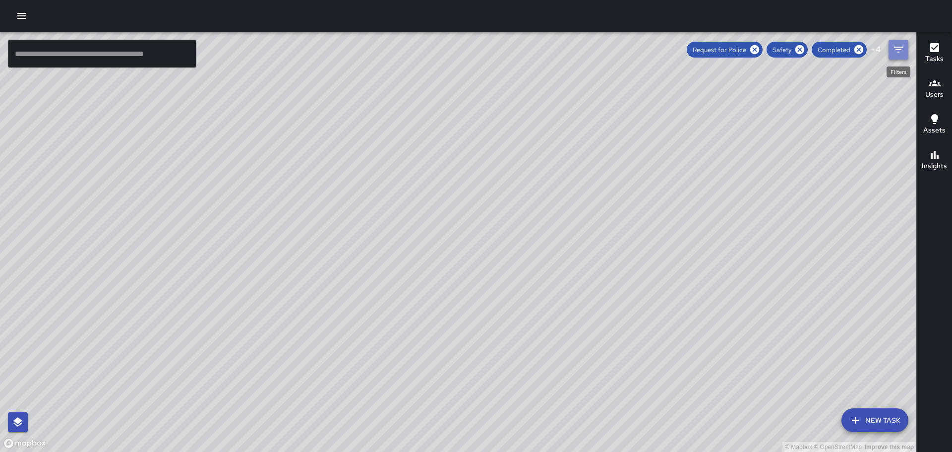
click at [901, 48] on icon "Filters" at bounding box center [898, 50] width 9 height 6
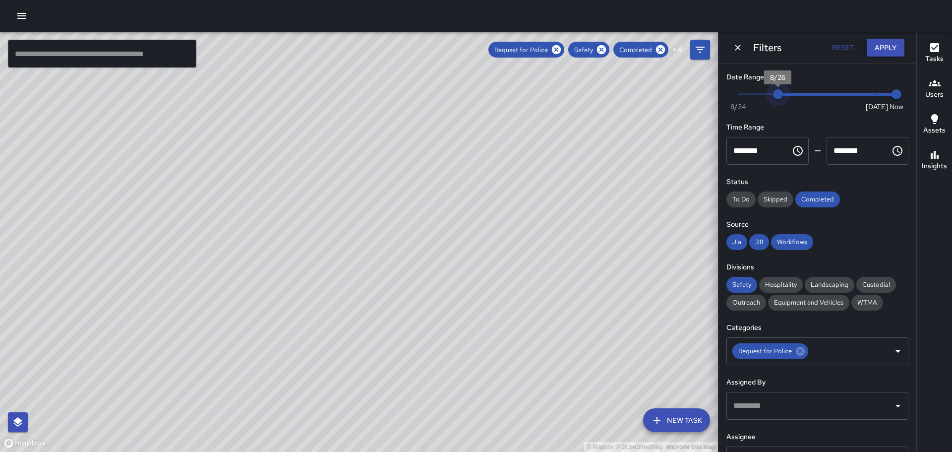
type input "*"
drag, startPoint x: 873, startPoint y: 95, endPoint x: 718, endPoint y: 107, distance: 155.3
click at [717, 109] on div "© Mapbox © OpenStreetMap Improve this map ​ New Task Request for Police Safety …" at bounding box center [476, 242] width 952 height 420
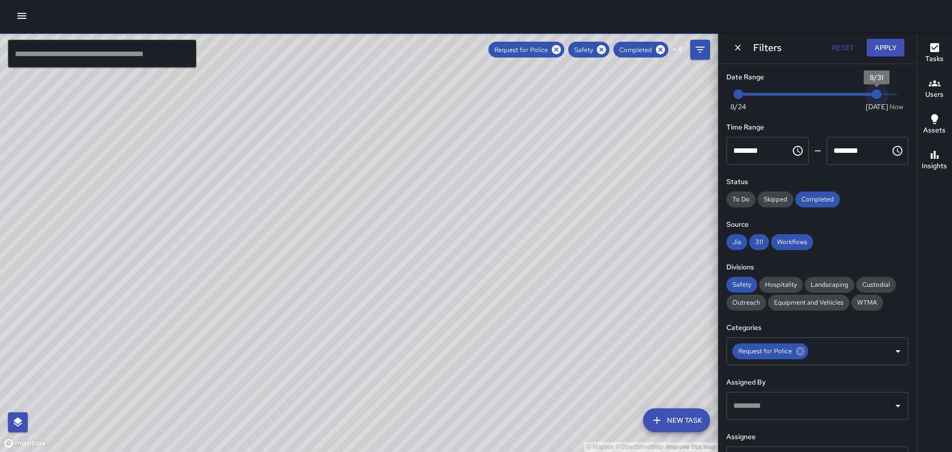
drag, startPoint x: 889, startPoint y: 93, endPoint x: 867, endPoint y: 93, distance: 22.3
click at [872, 93] on span "8/31" at bounding box center [877, 94] width 10 height 10
type input "*"
drag, startPoint x: 867, startPoint y: 94, endPoint x: 855, endPoint y: 94, distance: 12.4
click at [855, 94] on span "8/30" at bounding box center [857, 94] width 10 height 10
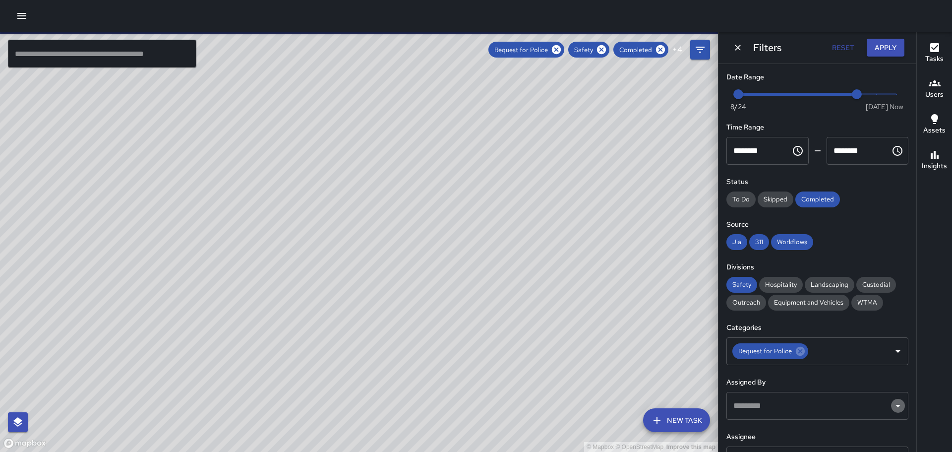
click at [892, 409] on icon "Open" at bounding box center [898, 406] width 12 height 12
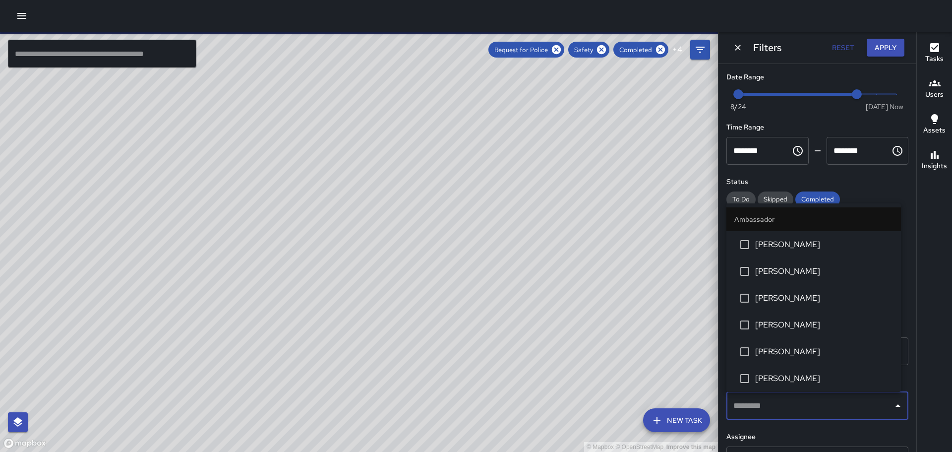
click at [892, 404] on icon "Close" at bounding box center [898, 406] width 12 height 12
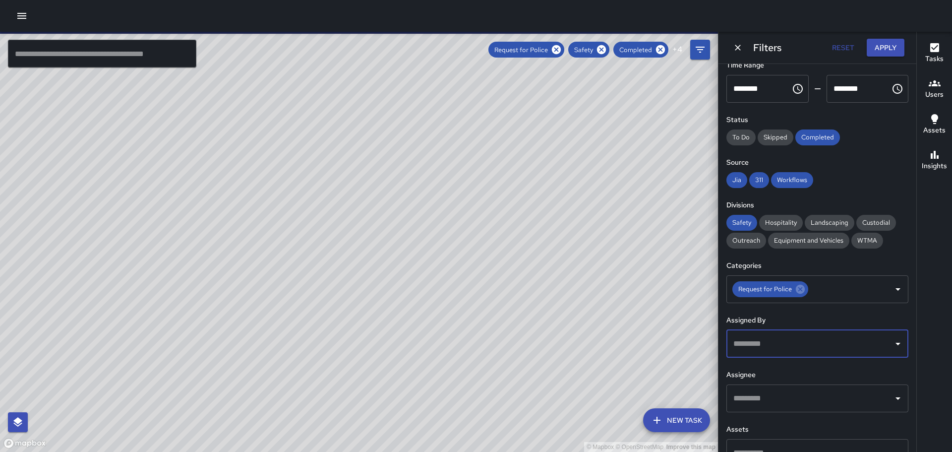
scroll to position [85, 0]
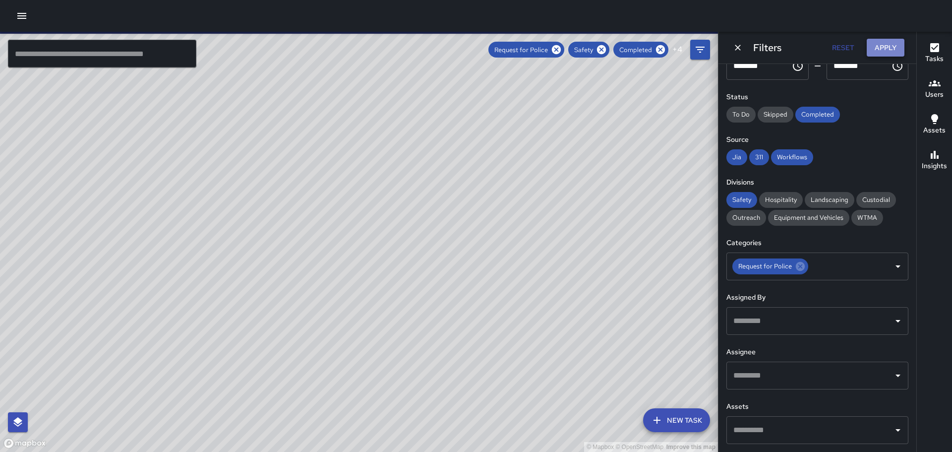
click at [884, 50] on button "Apply" at bounding box center [886, 48] width 38 height 18
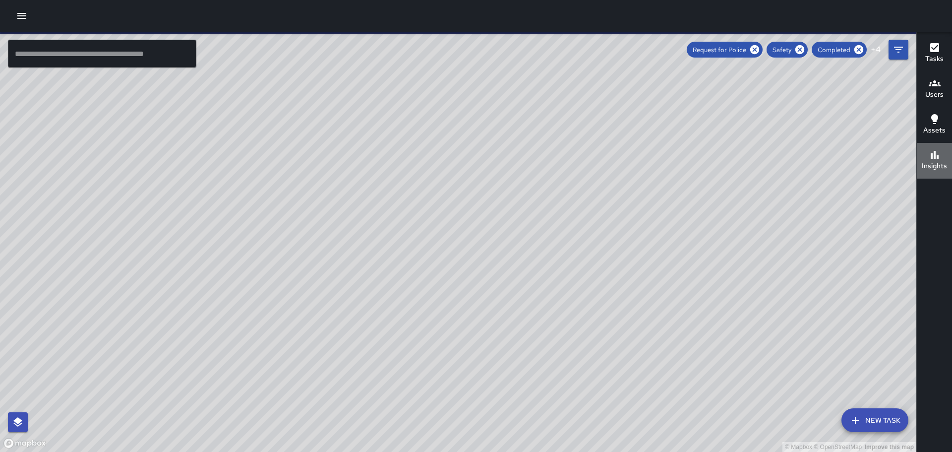
click at [938, 161] on h6 "Insights" at bounding box center [934, 166] width 25 height 11
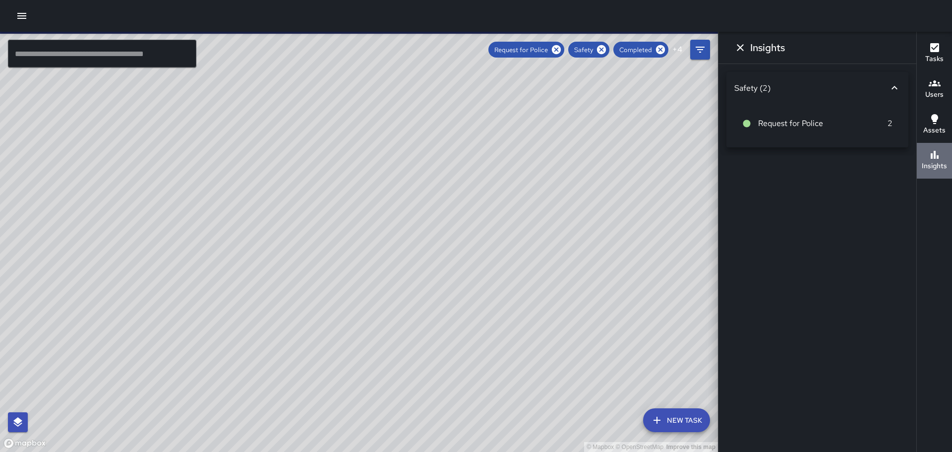
click at [938, 161] on h6 "Insights" at bounding box center [934, 166] width 25 height 11
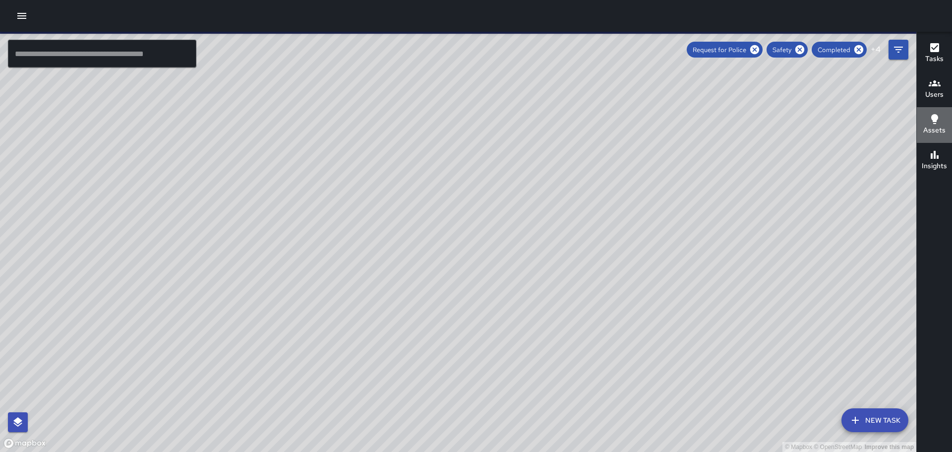
click at [939, 121] on icon "button" at bounding box center [935, 119] width 12 height 12
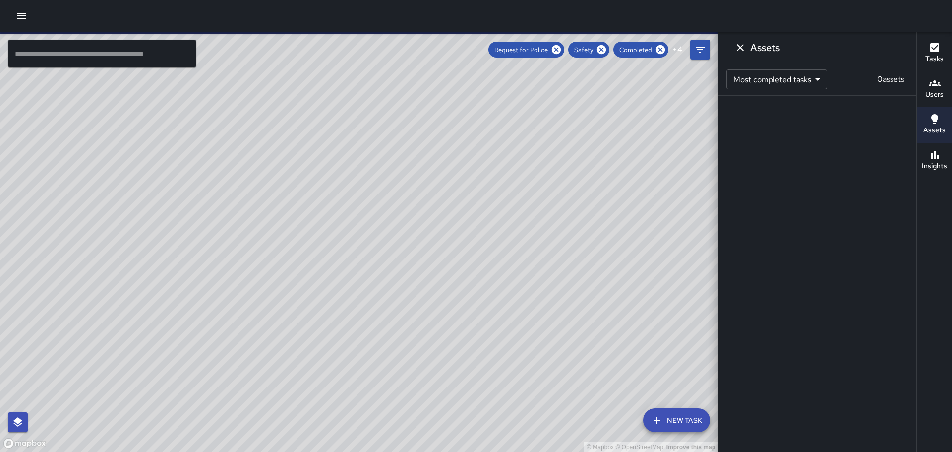
click at [937, 121] on icon "button" at bounding box center [935, 119] width 12 height 12
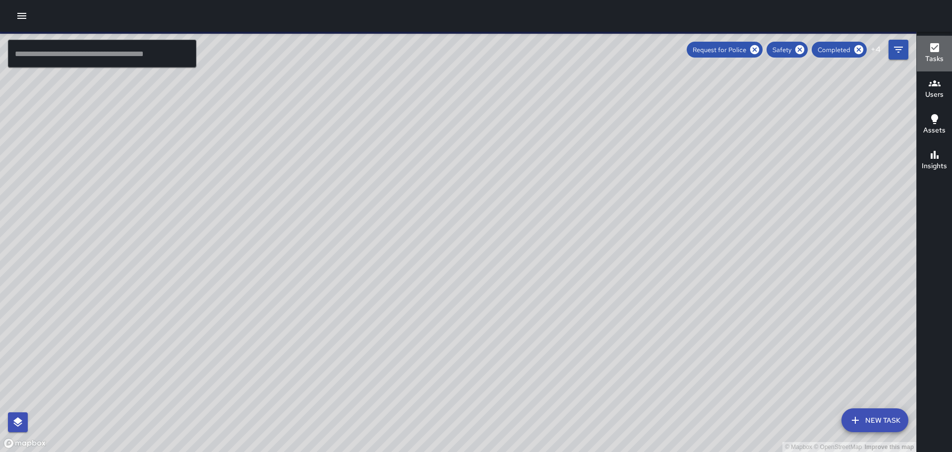
click at [937, 45] on icon "button" at bounding box center [935, 47] width 9 height 9
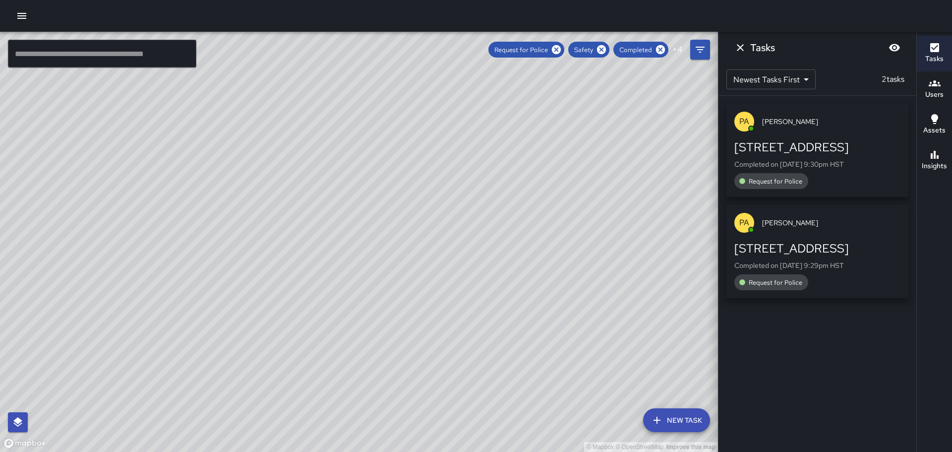
click at [792, 241] on div "[STREET_ADDRESS]" at bounding box center [818, 249] width 166 height 16
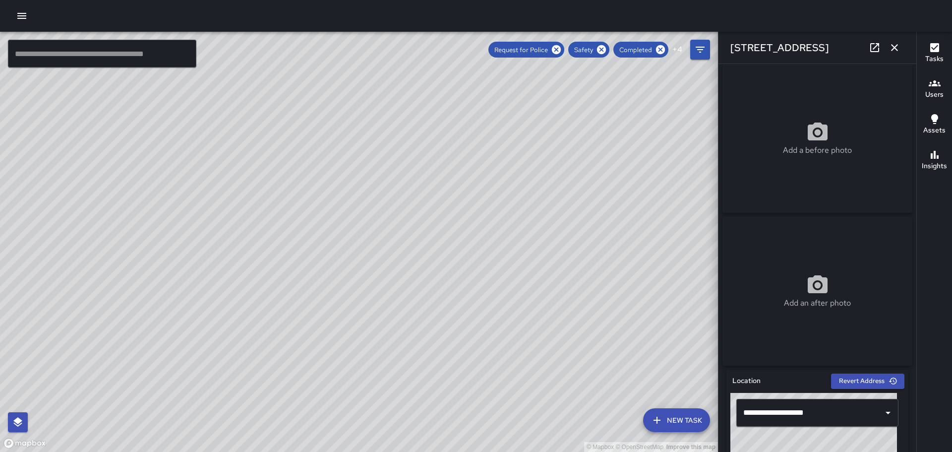
scroll to position [0, 0]
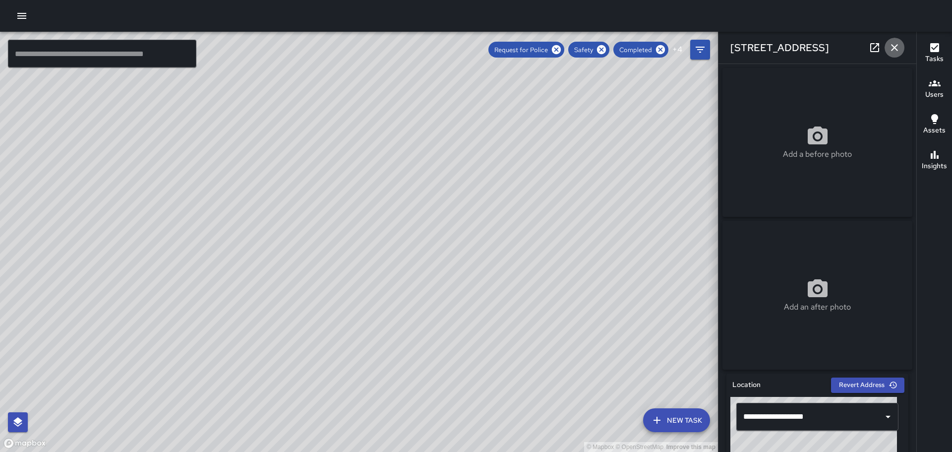
click at [893, 44] on icon "button" at bounding box center [895, 48] width 12 height 12
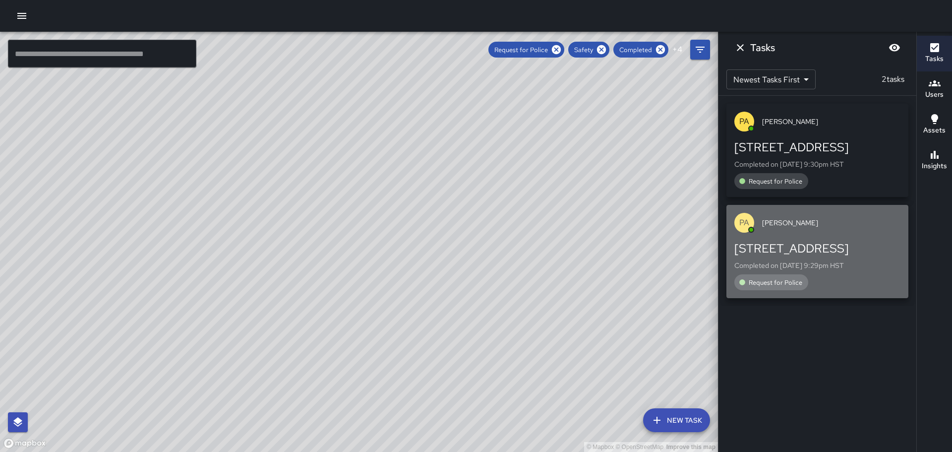
click at [762, 246] on div "[STREET_ADDRESS]" at bounding box center [818, 249] width 166 height 16
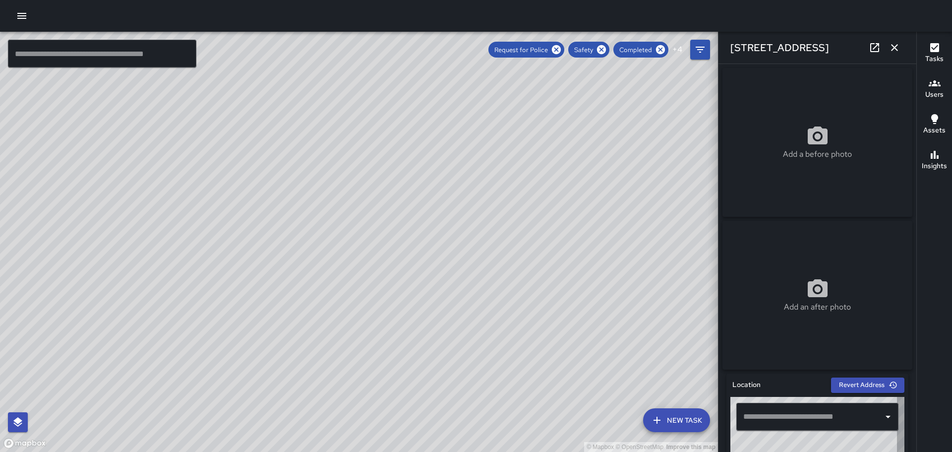
type input "**********"
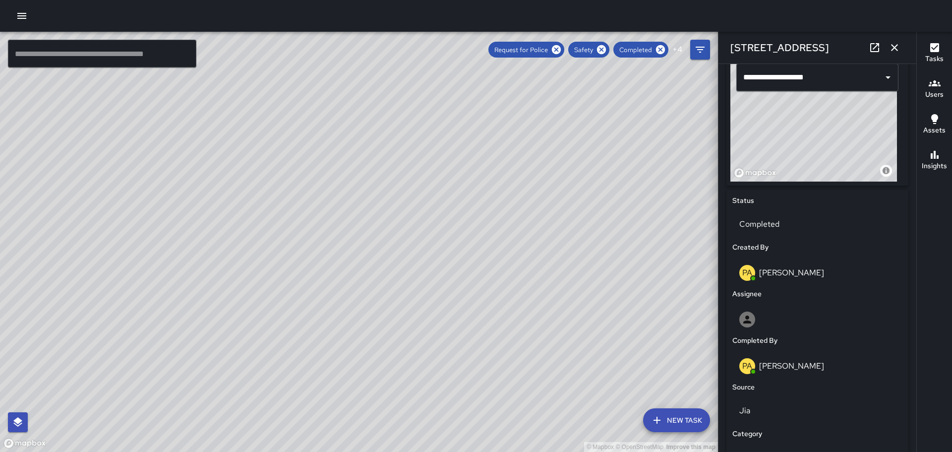
scroll to position [343, 0]
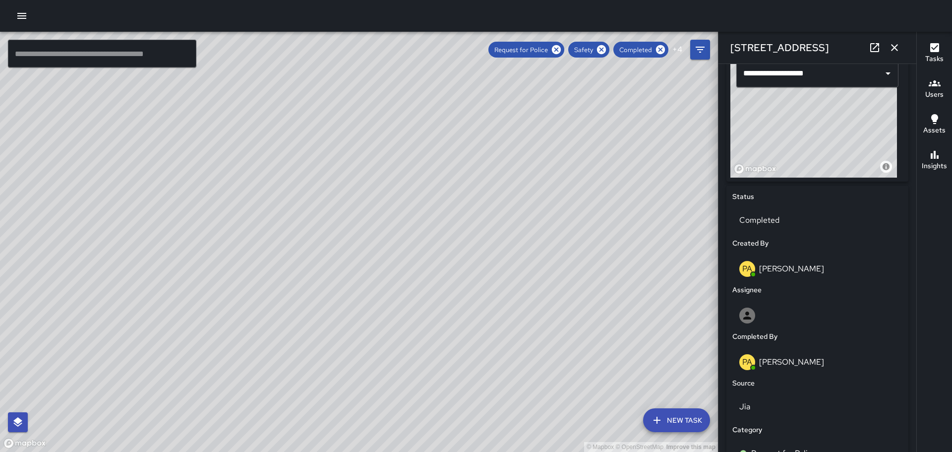
drag, startPoint x: 919, startPoint y: 240, endPoint x: 913, endPoint y: 327, distance: 88.0
click at [913, 327] on div "© Mapbox © OpenStreetMap Improve this map ​ New Task Request for Police Safety …" at bounding box center [476, 242] width 952 height 420
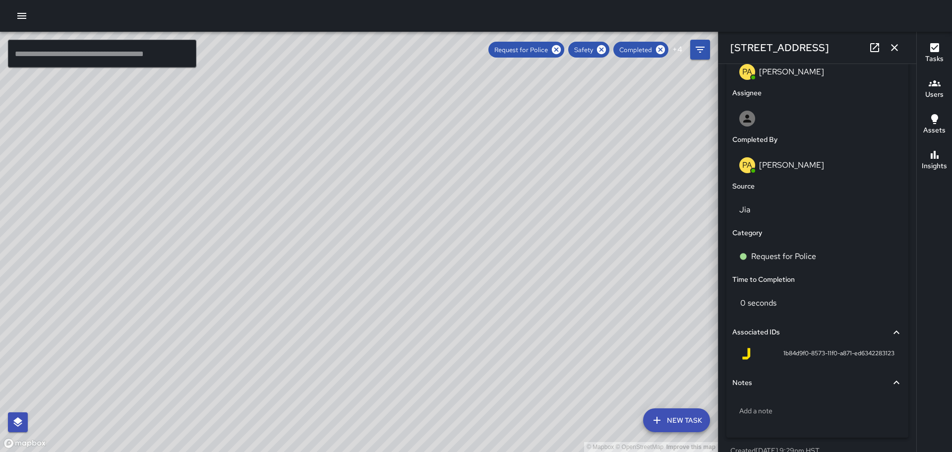
scroll to position [497, 0]
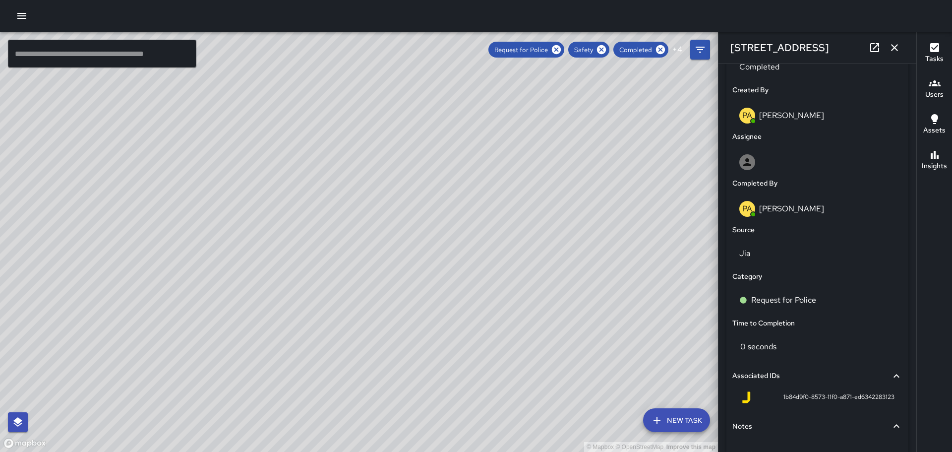
click at [940, 301] on div "Tasks Users Assets Insights" at bounding box center [935, 242] width 36 height 420
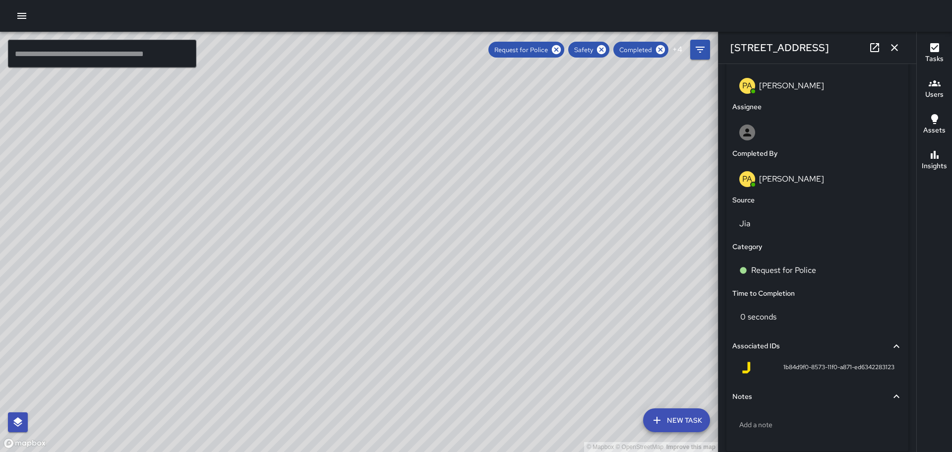
scroll to position [574, 0]
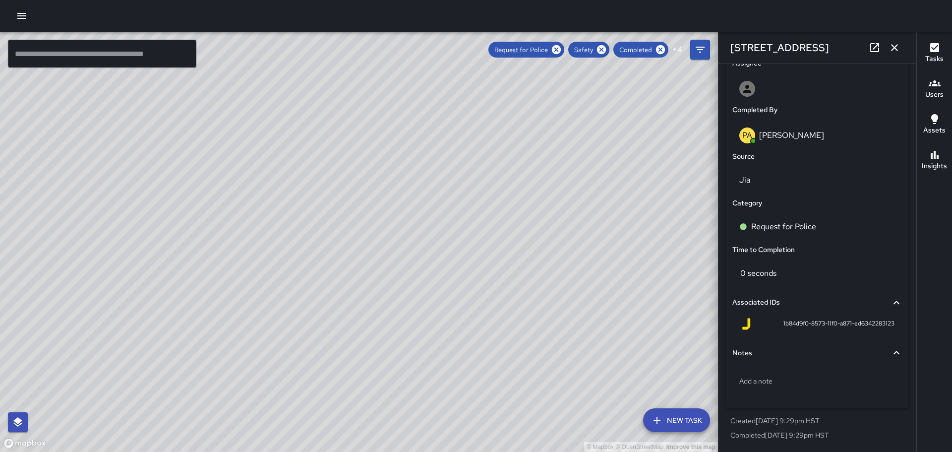
click at [894, 48] on icon "button" at bounding box center [894, 47] width 7 height 7
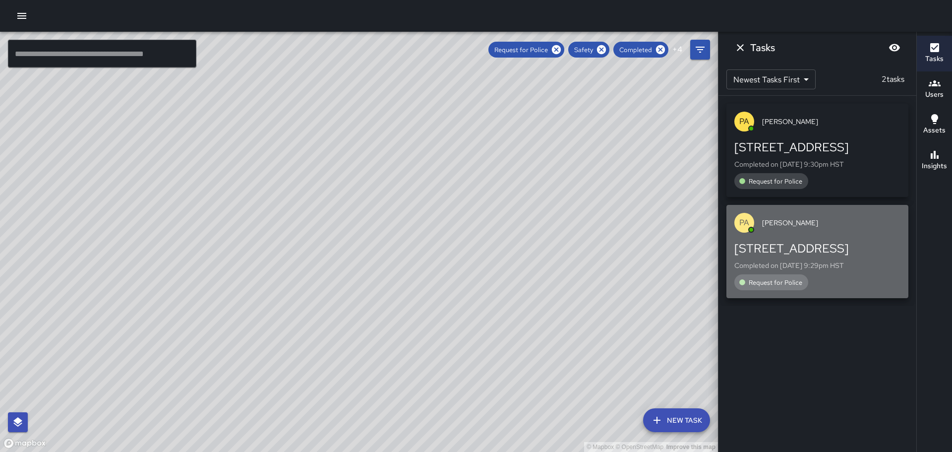
click at [776, 235] on div "PA Peter Abihai" at bounding box center [818, 223] width 182 height 36
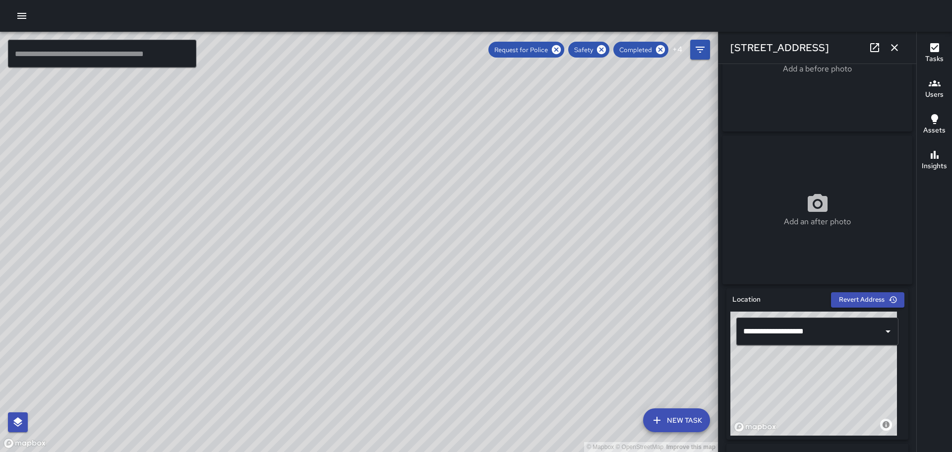
scroll to position [0, 0]
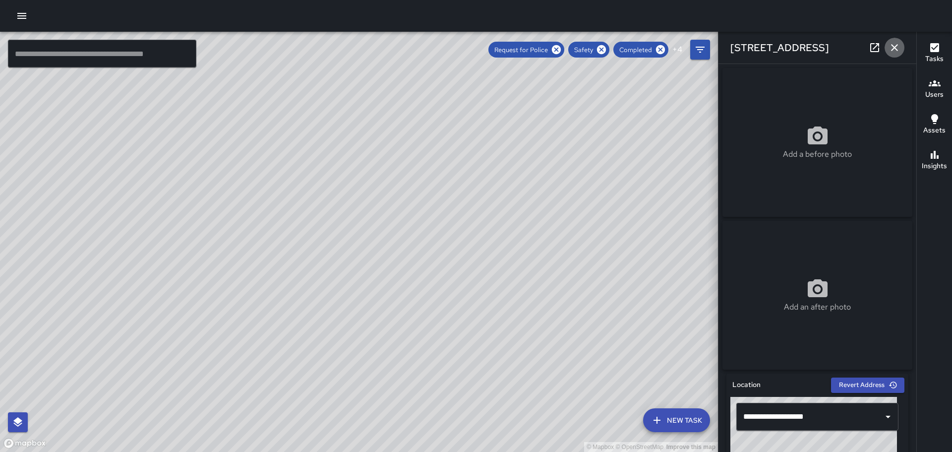
click at [897, 43] on icon "button" at bounding box center [895, 48] width 12 height 12
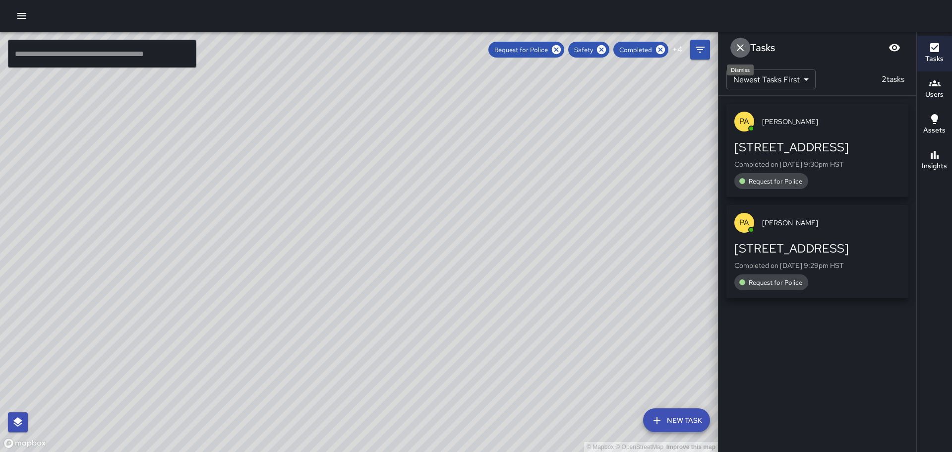
click at [738, 45] on icon "Dismiss" at bounding box center [740, 47] width 7 height 7
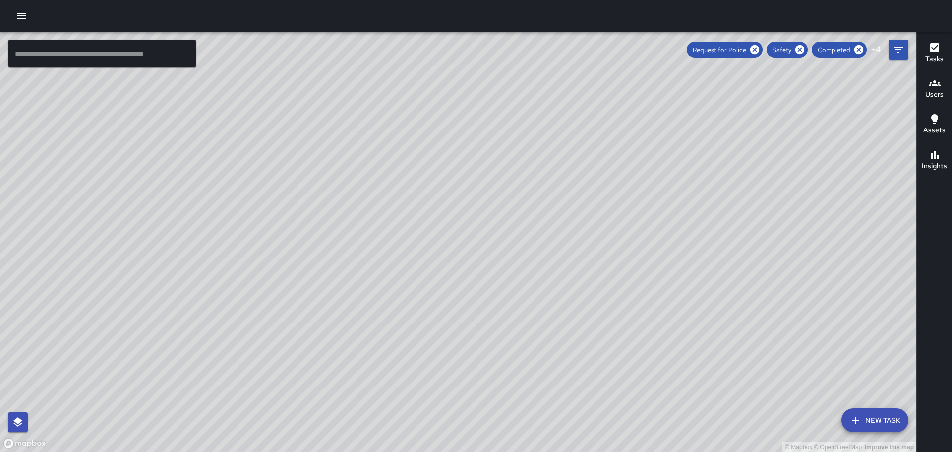
drag, startPoint x: 692, startPoint y: 164, endPoint x: 702, endPoint y: 178, distance: 17.2
click at [702, 178] on div "© Mapbox © OpenStreetMap Improve this map" at bounding box center [458, 242] width 917 height 420
drag, startPoint x: 465, startPoint y: 165, endPoint x: 566, endPoint y: 349, distance: 209.3
click at [563, 351] on div "© Mapbox © OpenStreetMap Improve this map" at bounding box center [458, 242] width 917 height 420
drag, startPoint x: 938, startPoint y: 47, endPoint x: 937, endPoint y: 55, distance: 8.0
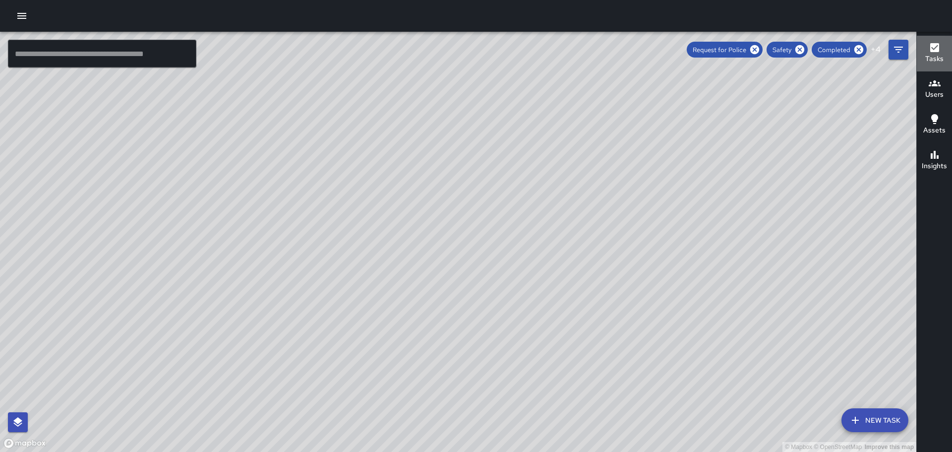
click at [939, 48] on icon "button" at bounding box center [935, 47] width 9 height 9
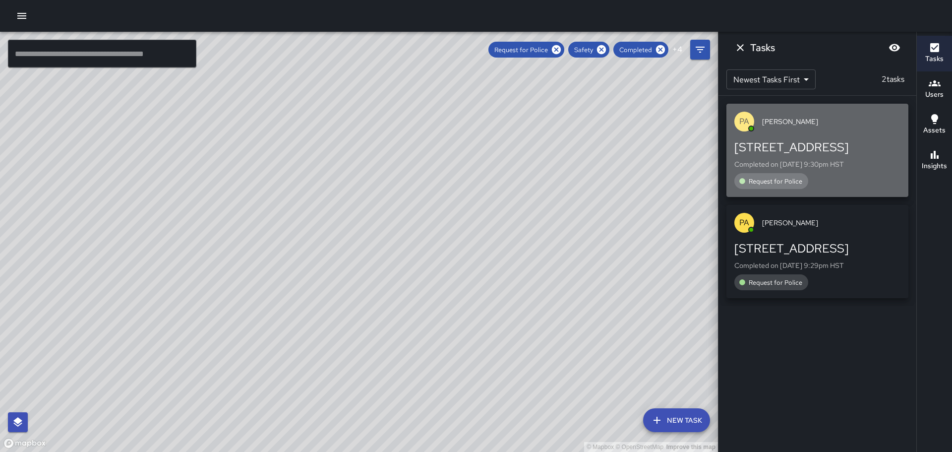
click at [813, 127] on div "PA Peter Abihai" at bounding box center [818, 122] width 182 height 36
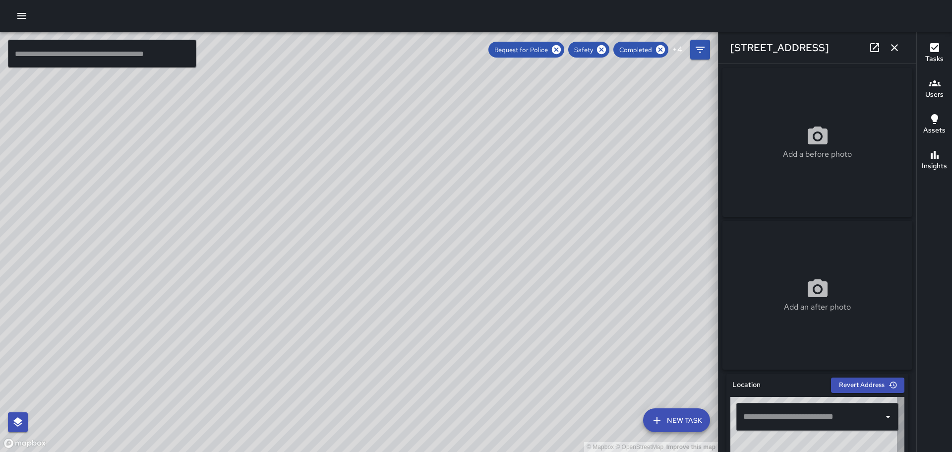
type input "**********"
click at [363, 241] on div "© Mapbox © OpenStreetMap Improve this map PA Peter Abihai 2169 Kalākaua Avenue …" at bounding box center [359, 242] width 718 height 420
click at [361, 242] on div "© Mapbox © OpenStreetMap Improve this map PA Peter Abihai 2169 Kalākaua Avenue …" at bounding box center [359, 242] width 718 height 420
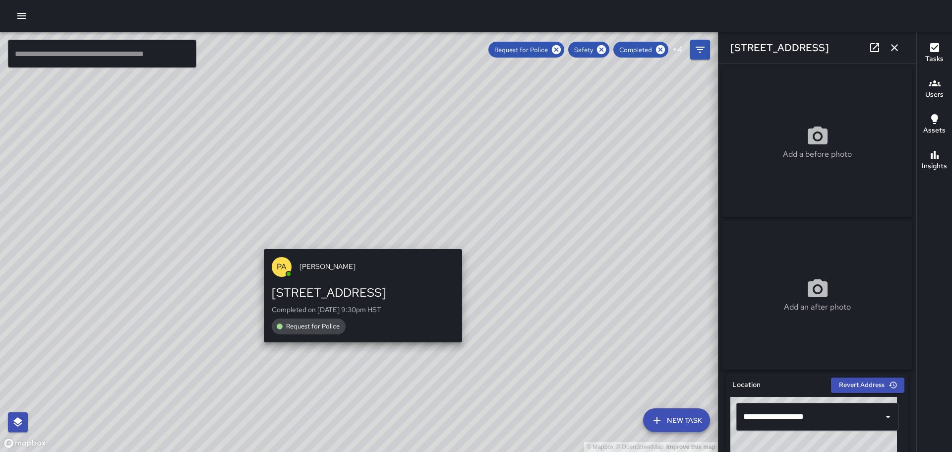
drag, startPoint x: 358, startPoint y: 252, endPoint x: 359, endPoint y: 264, distance: 11.4
click at [359, 263] on div "PA Peter Abihai 2169 Kalākaua Avenue Completed on 8/29/2025, 9:30pm HST Request…" at bounding box center [363, 296] width 206 height 102
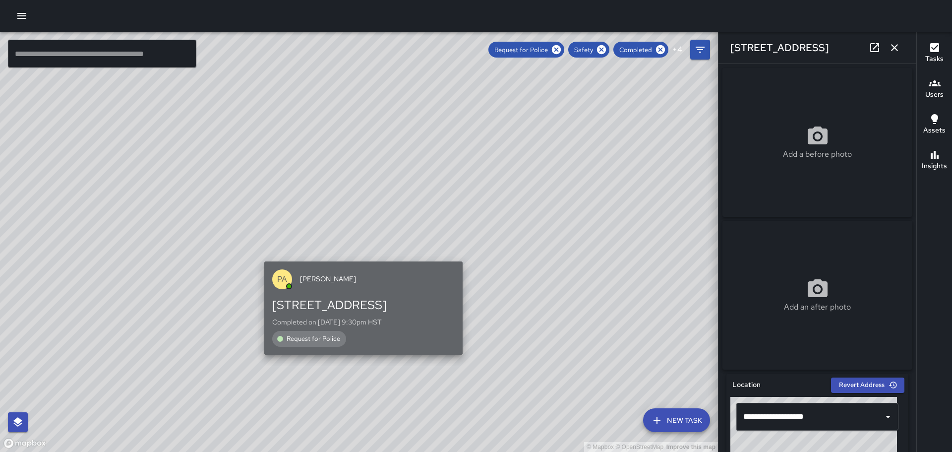
click at [377, 294] on div "PA Peter Abihai" at bounding box center [363, 279] width 198 height 36
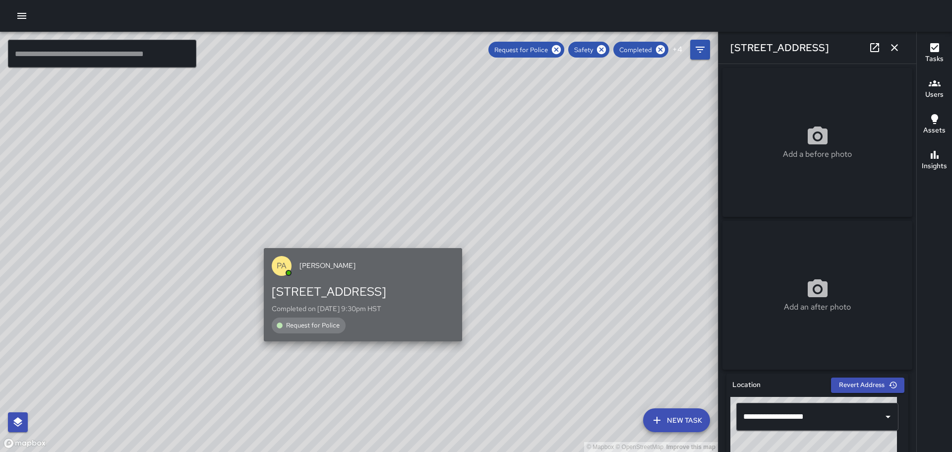
click at [373, 294] on div "[STREET_ADDRESS]" at bounding box center [363, 292] width 183 height 16
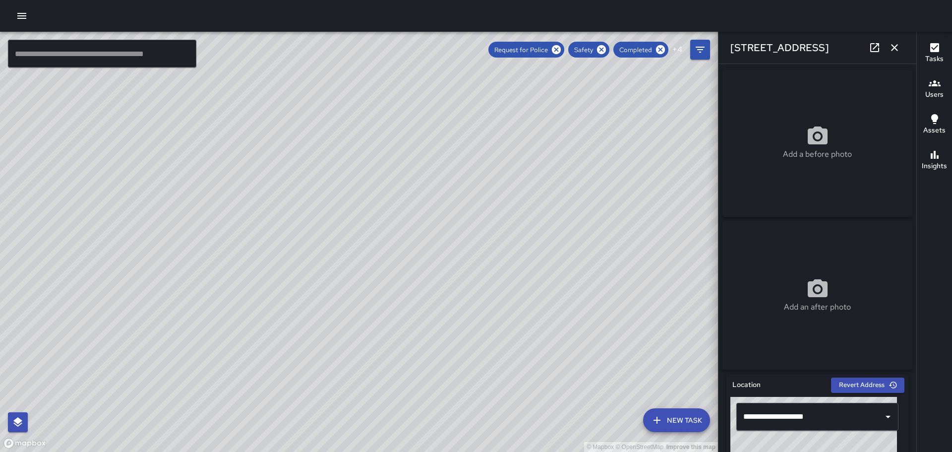
click at [406, 219] on div "© Mapbox © OpenStreetMap Improve this map" at bounding box center [359, 242] width 718 height 420
click at [365, 257] on div "PA Peter Abihai 2174 Kalākaua Avenue Completed on 8/29/2025, 9:29pm HST Request…" at bounding box center [369, 307] width 206 height 102
click at [895, 46] on icon "button" at bounding box center [895, 48] width 12 height 12
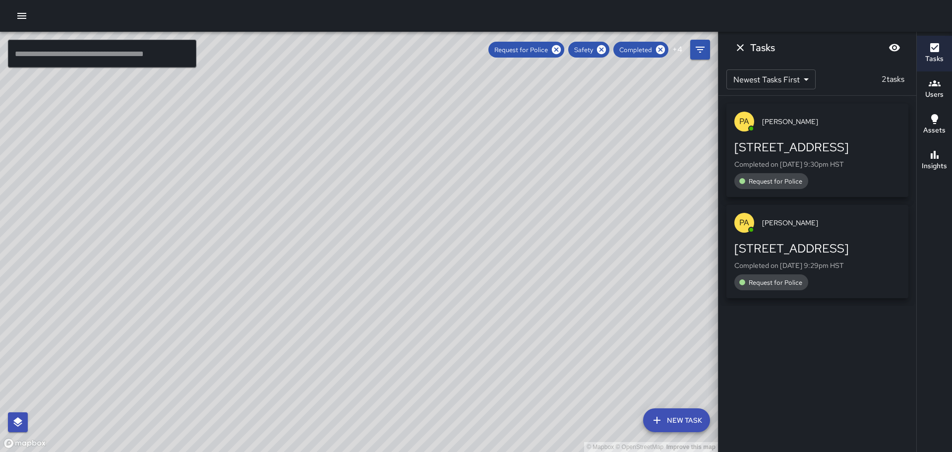
click at [937, 45] on icon "button" at bounding box center [935, 48] width 12 height 12
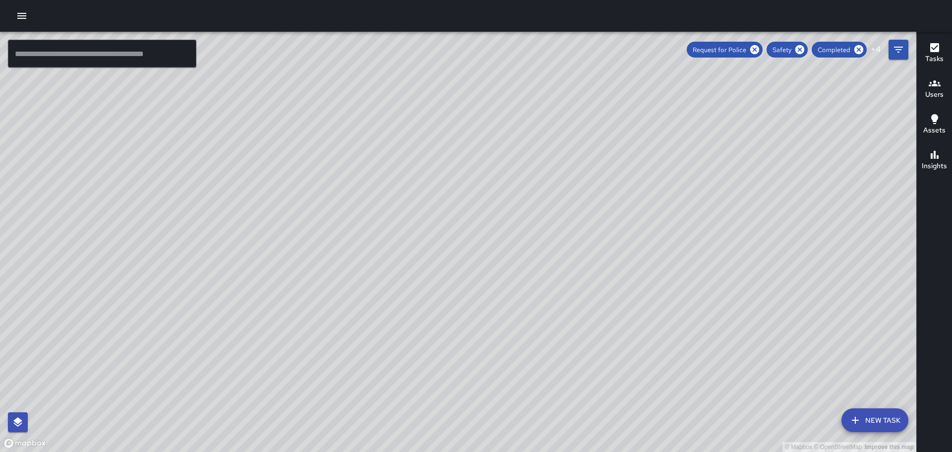
click at [933, 49] on icon "button" at bounding box center [935, 47] width 9 height 9
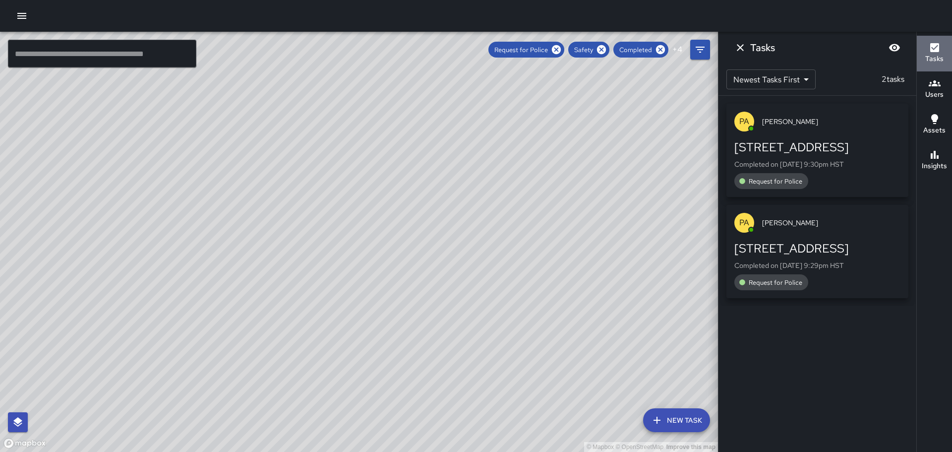
click at [937, 46] on icon "button" at bounding box center [935, 48] width 12 height 12
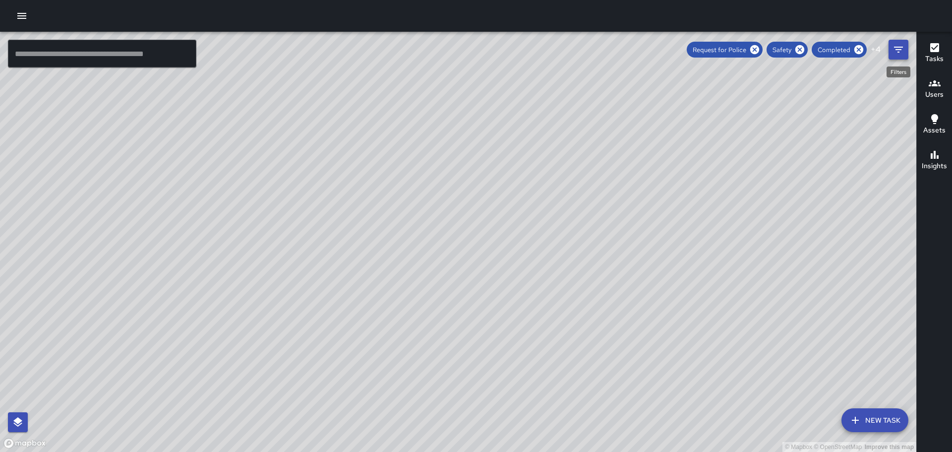
click at [896, 51] on icon "Filters" at bounding box center [899, 50] width 12 height 12
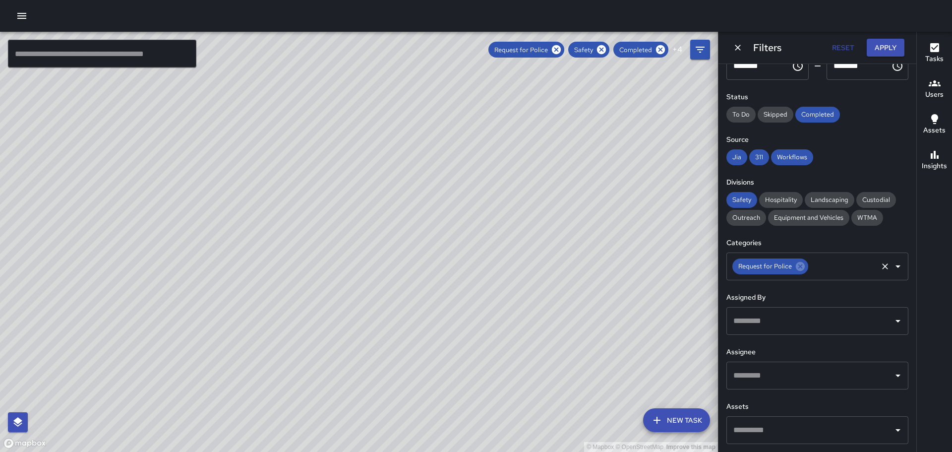
drag, startPoint x: 796, startPoint y: 267, endPoint x: 824, endPoint y: 264, distance: 27.9
click at [796, 266] on icon at bounding box center [800, 266] width 9 height 9
click at [896, 266] on icon "Open" at bounding box center [898, 266] width 5 height 2
click at [884, 44] on button "Apply" at bounding box center [886, 48] width 38 height 18
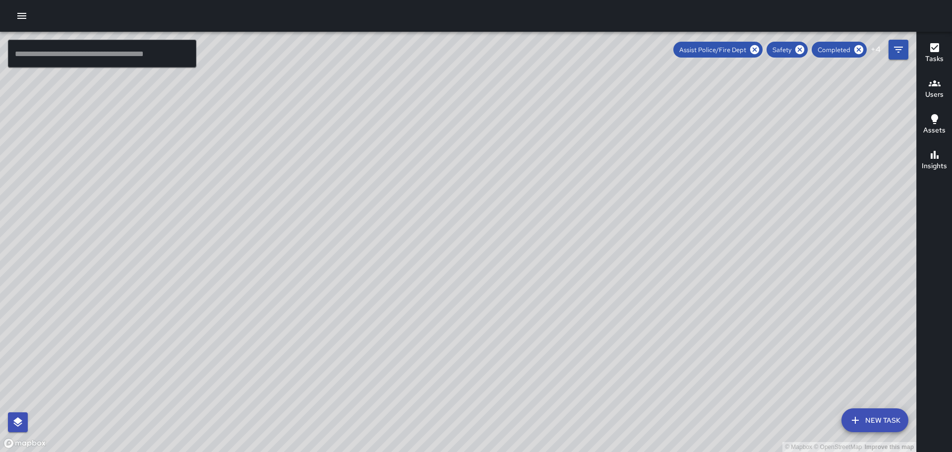
drag, startPoint x: 663, startPoint y: 338, endPoint x: 623, endPoint y: 214, distance: 130.0
click at [603, 207] on div "© Mapbox © OpenStreetMap Improve this map" at bounding box center [458, 242] width 917 height 420
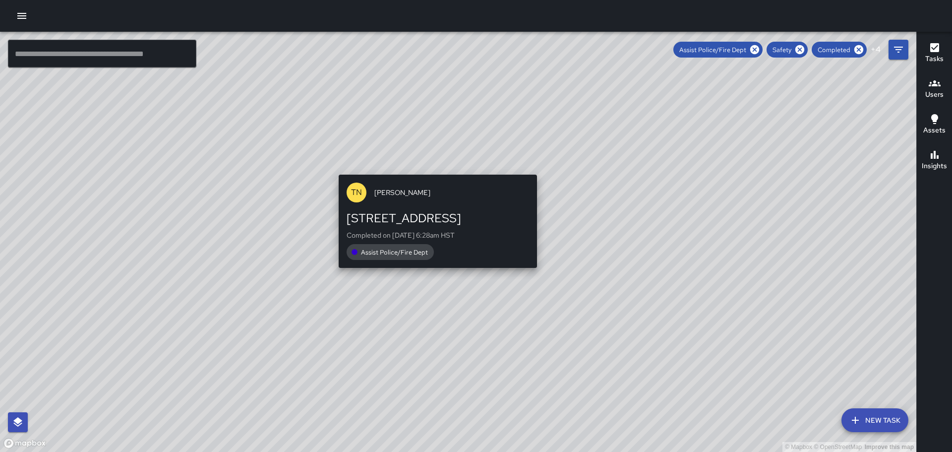
click at [436, 206] on div "TN Thoren Nansen" at bounding box center [438, 193] width 198 height 36
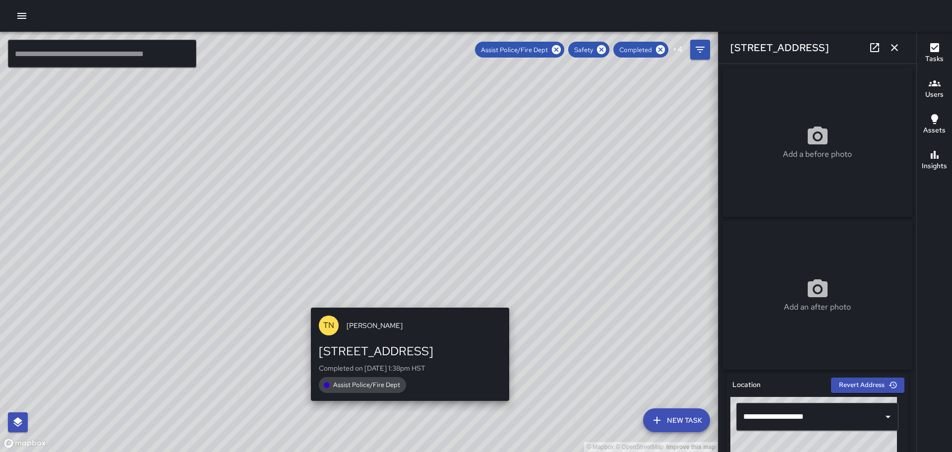
click at [404, 300] on div "© Mapbox © OpenStreetMap Improve this map TN Thoren Nansen 307 Royal Hawaiian A…" at bounding box center [359, 242] width 718 height 420
click at [419, 353] on div "[STREET_ADDRESS]" at bounding box center [410, 351] width 183 height 16
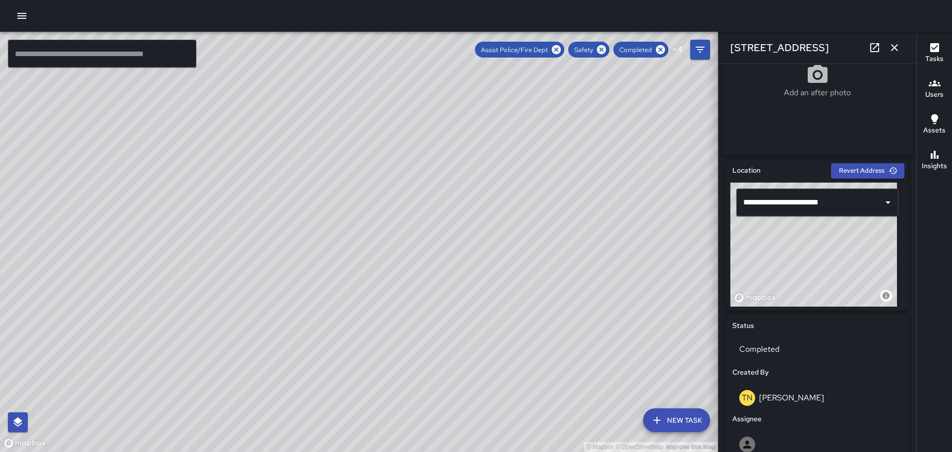
scroll to position [208, 0]
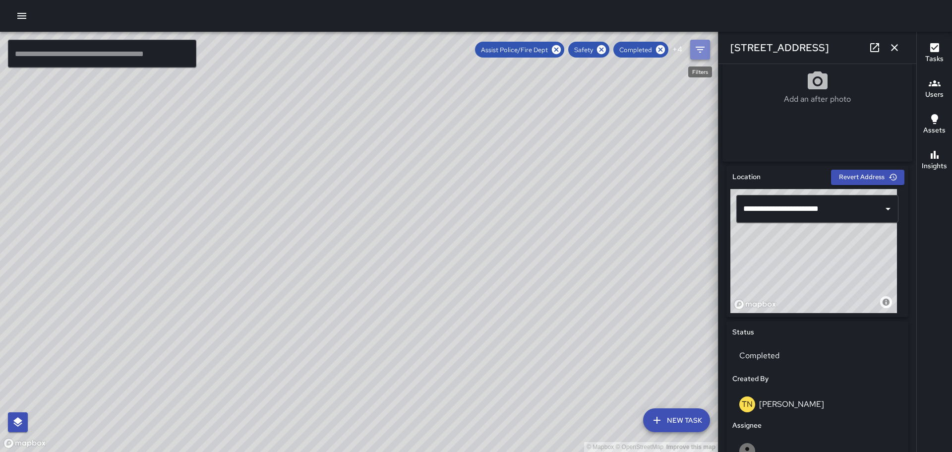
click at [705, 46] on icon "Filters" at bounding box center [700, 50] width 12 height 12
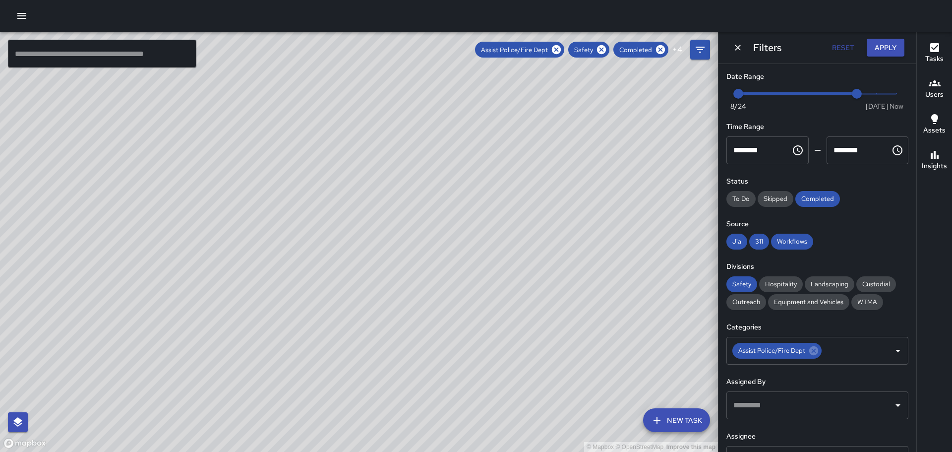
scroll to position [0, 0]
click at [893, 45] on button "Apply" at bounding box center [886, 48] width 38 height 18
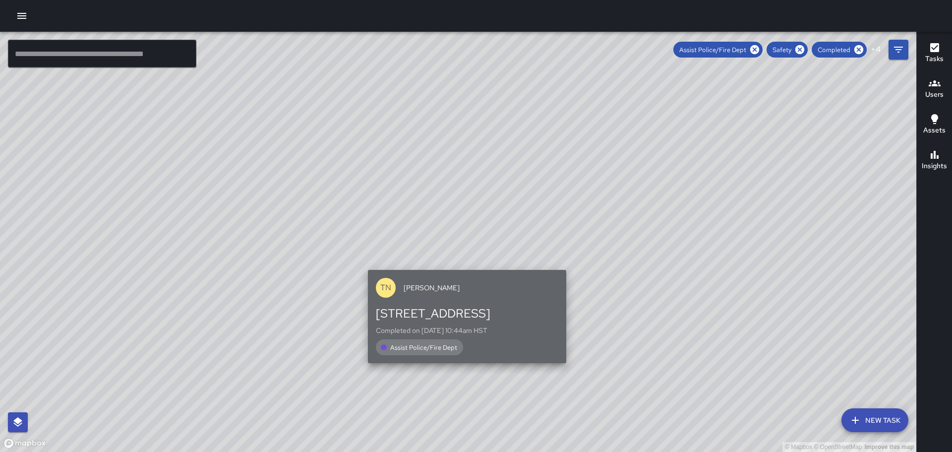
click at [417, 313] on div "2201 Kalākaua Avenue" at bounding box center [467, 314] width 183 height 16
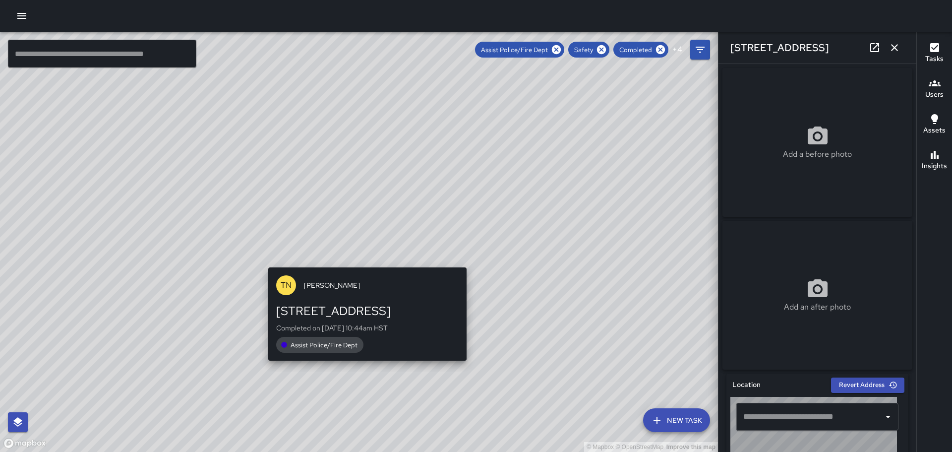
type input "**********"
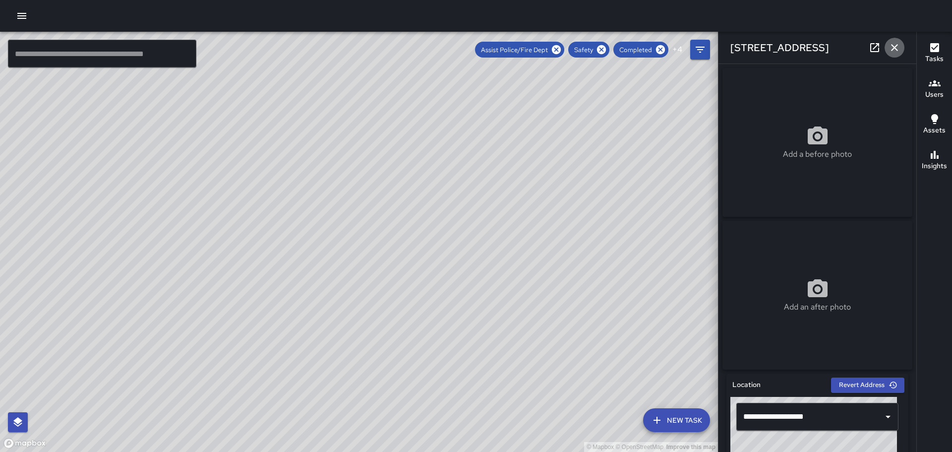
click at [889, 52] on icon "button" at bounding box center [895, 48] width 12 height 12
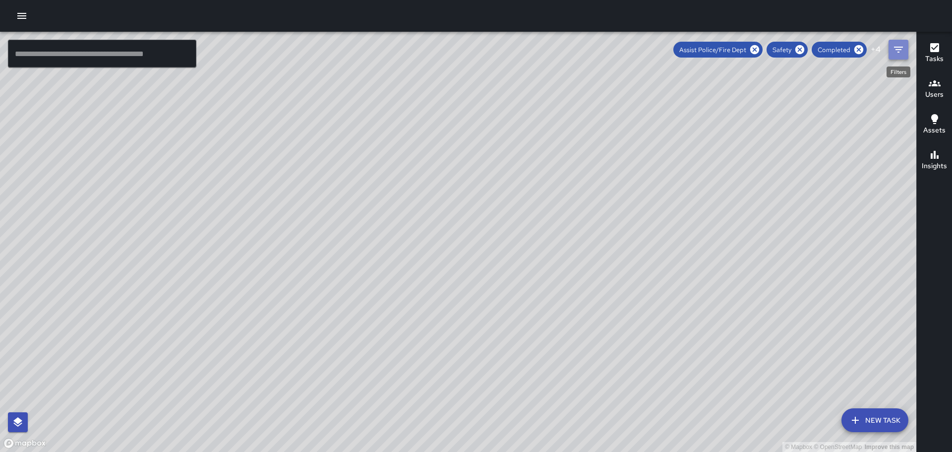
click at [900, 48] on icon "Filters" at bounding box center [899, 50] width 12 height 12
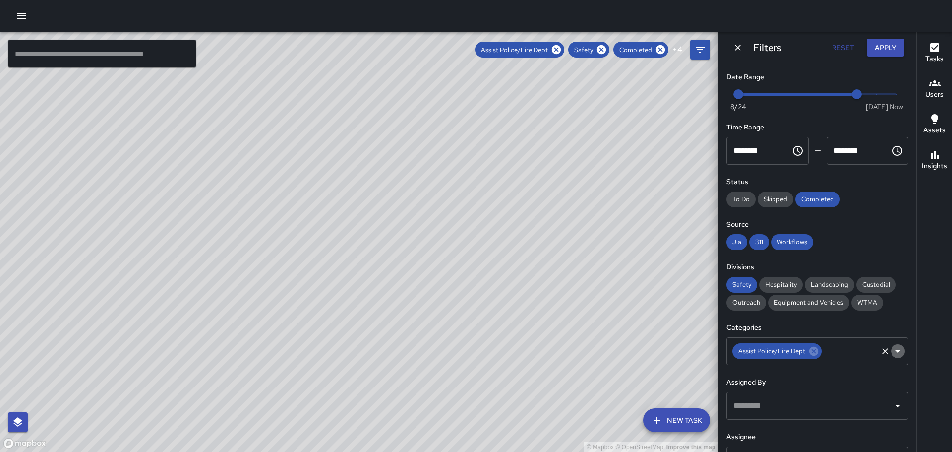
click at [896, 352] on icon "Open" at bounding box center [898, 351] width 5 height 2
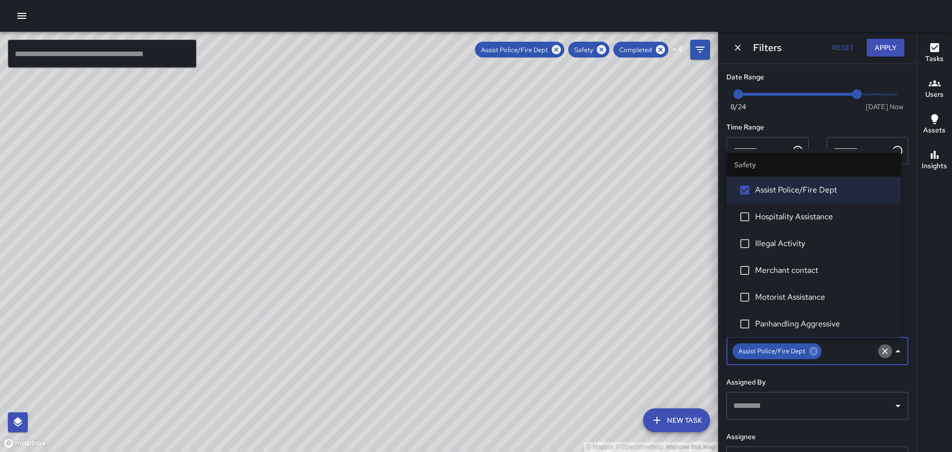
click at [880, 349] on icon "Clear" at bounding box center [885, 351] width 10 height 10
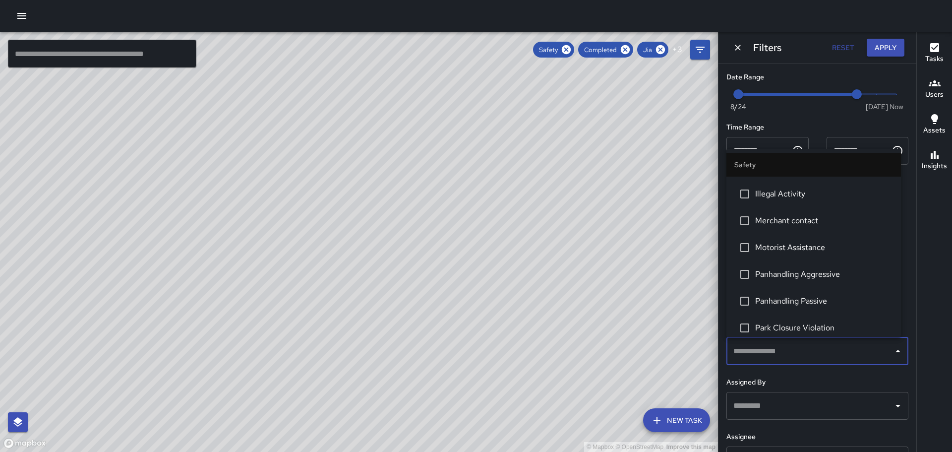
scroll to position [99, 0]
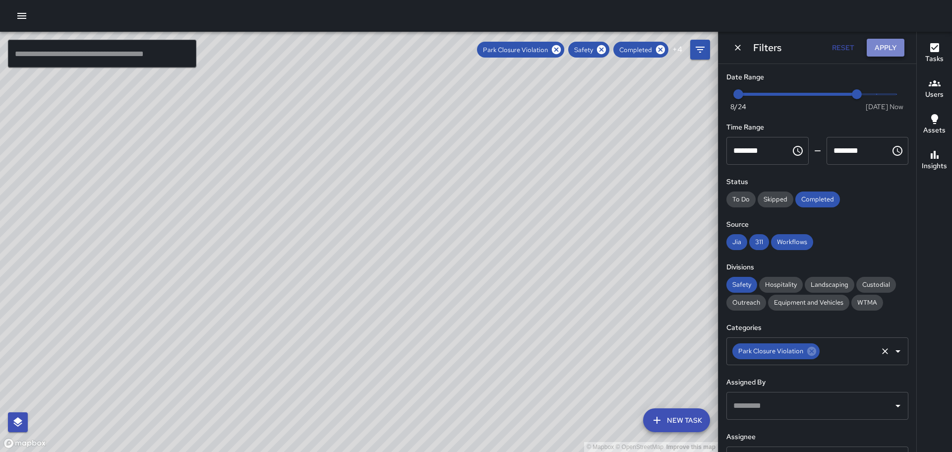
click at [881, 46] on button "Apply" at bounding box center [886, 48] width 38 height 18
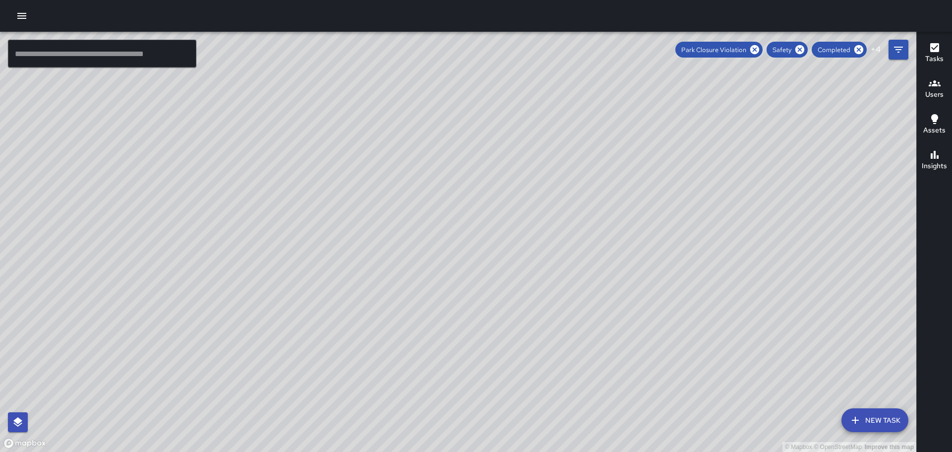
click at [934, 48] on icon "button" at bounding box center [935, 47] width 9 height 9
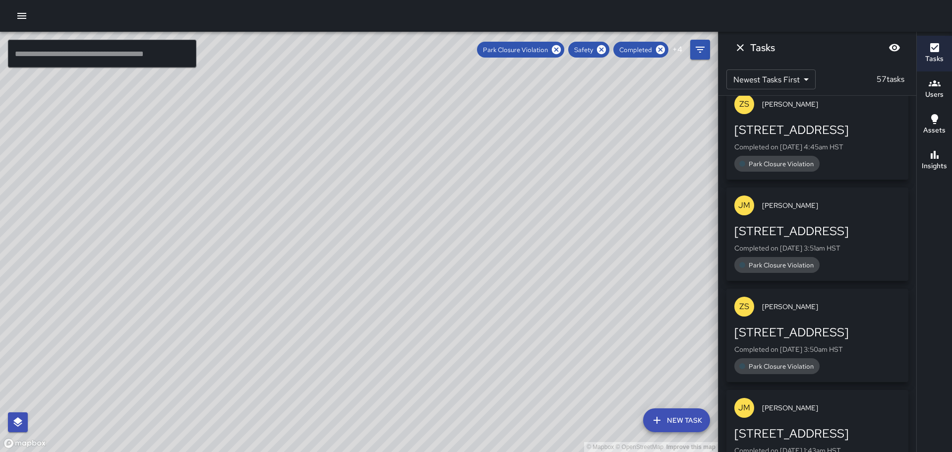
scroll to position [0, 0]
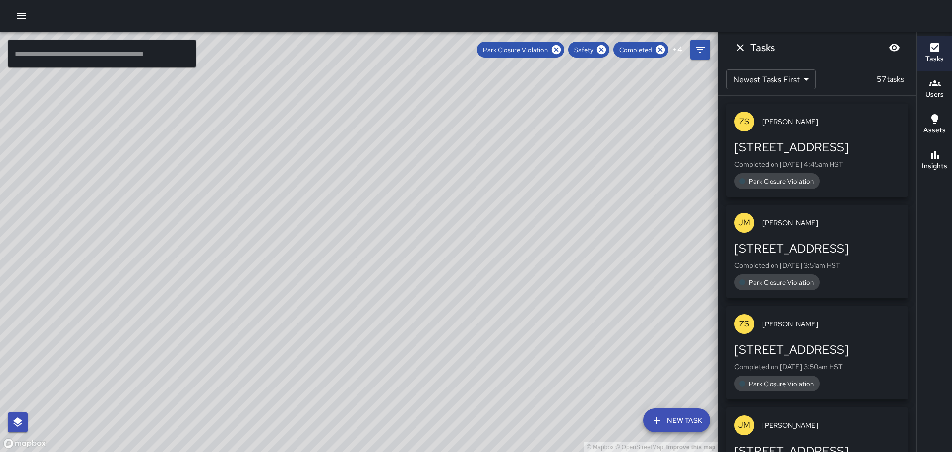
drag, startPoint x: 579, startPoint y: 277, endPoint x: 476, endPoint y: 195, distance: 131.3
click at [481, 198] on div "© Mapbox © OpenStreetMap Improve this map" at bounding box center [359, 242] width 718 height 420
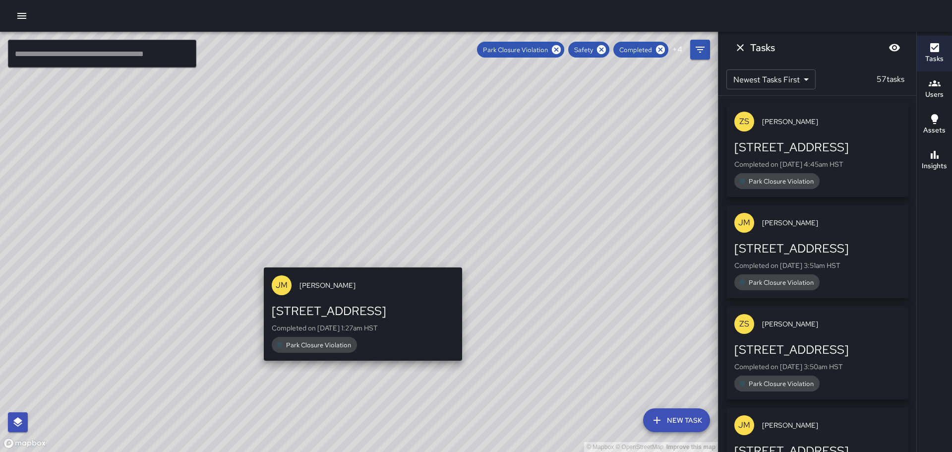
drag, startPoint x: 193, startPoint y: 209, endPoint x: 368, endPoint y: 242, distance: 177.1
click at [360, 257] on div "© Mapbox © OpenStreetMap Improve this map JM Jason Martin 2452 Kalākaua Avenue …" at bounding box center [359, 242] width 718 height 420
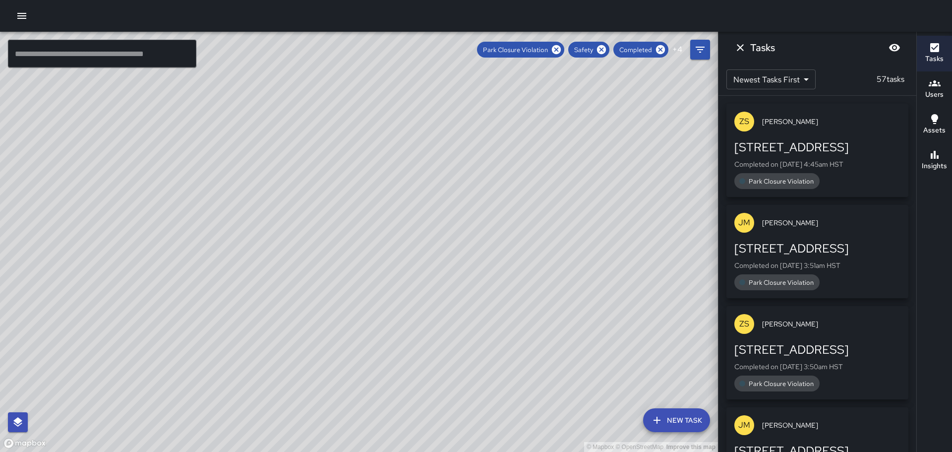
drag, startPoint x: 552, startPoint y: 253, endPoint x: 479, endPoint y: 185, distance: 100.4
click at [497, 192] on div "© Mapbox © OpenStreetMap Improve this map" at bounding box center [359, 242] width 718 height 420
drag, startPoint x: 559, startPoint y: 280, endPoint x: 475, endPoint y: 143, distance: 161.2
click at [475, 143] on div "© Mapbox © OpenStreetMap Improve this map" at bounding box center [359, 242] width 718 height 420
drag, startPoint x: 608, startPoint y: 322, endPoint x: 583, endPoint y: 289, distance: 41.2
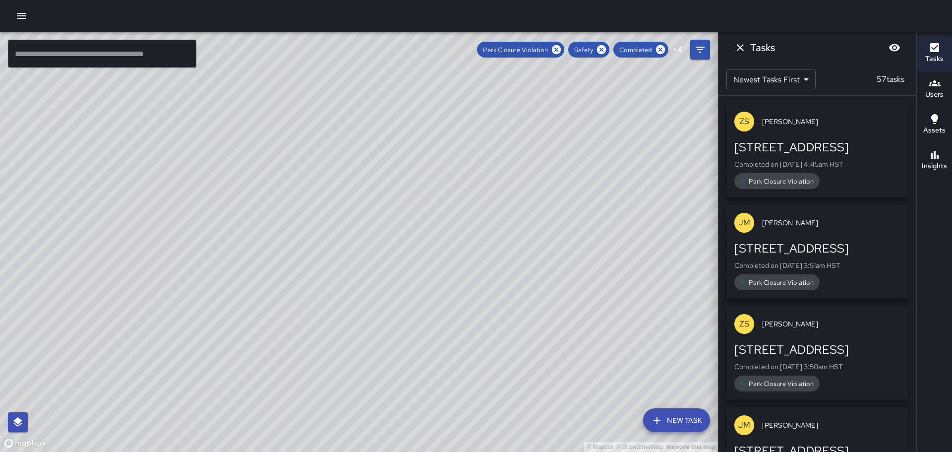
click at [584, 289] on div "© Mapbox © OpenStreetMap Improve this map" at bounding box center [359, 242] width 718 height 420
drag, startPoint x: 593, startPoint y: 300, endPoint x: 606, endPoint y: 320, distance: 23.7
click at [606, 320] on div "© Mapbox © OpenStreetMap Improve this map" at bounding box center [359, 242] width 718 height 420
click at [935, 161] on h6 "Insights" at bounding box center [934, 166] width 25 height 11
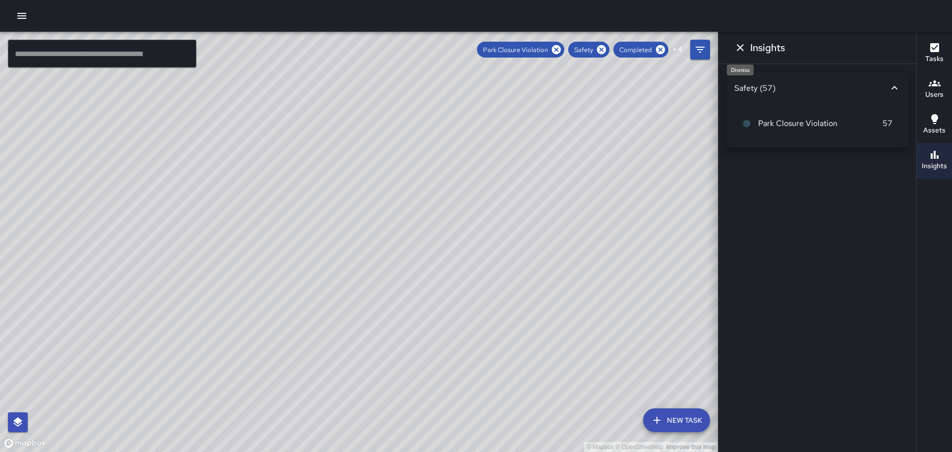
click at [740, 46] on icon "Dismiss" at bounding box center [741, 48] width 12 height 12
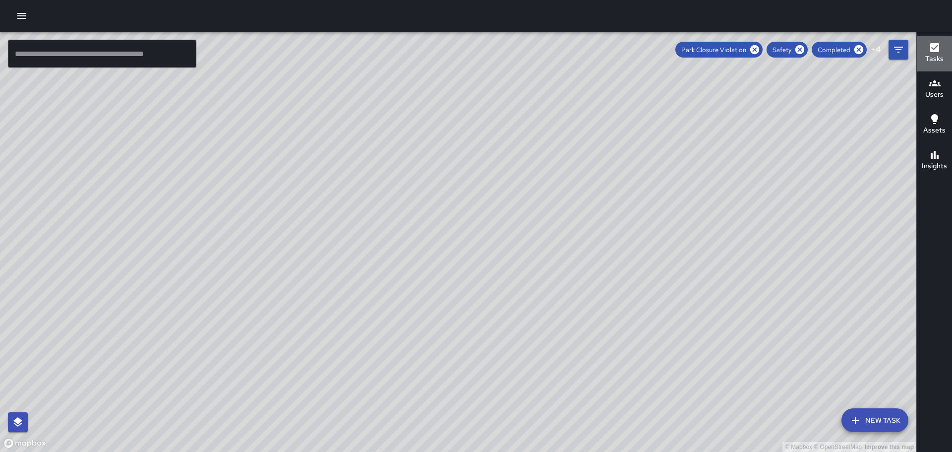
click at [932, 45] on icon "button" at bounding box center [935, 47] width 9 height 9
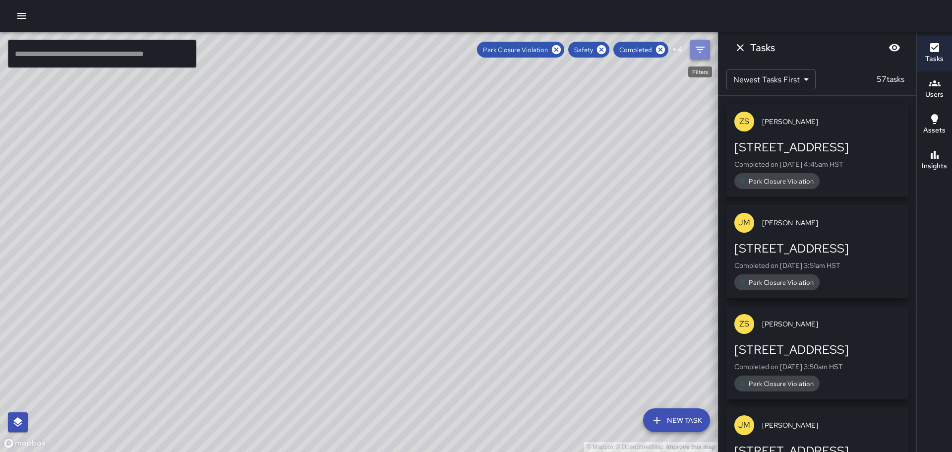
click at [702, 51] on button "Filters" at bounding box center [700, 50] width 20 height 20
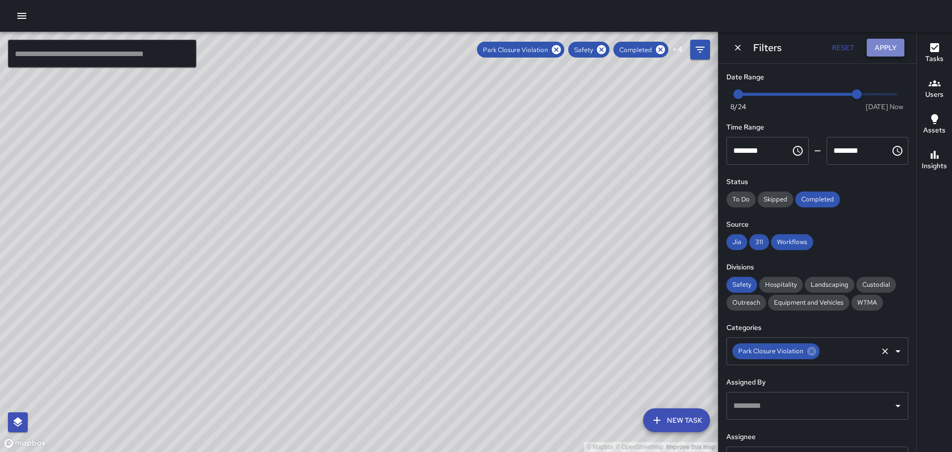
click at [883, 41] on button "Apply" at bounding box center [886, 48] width 38 height 18
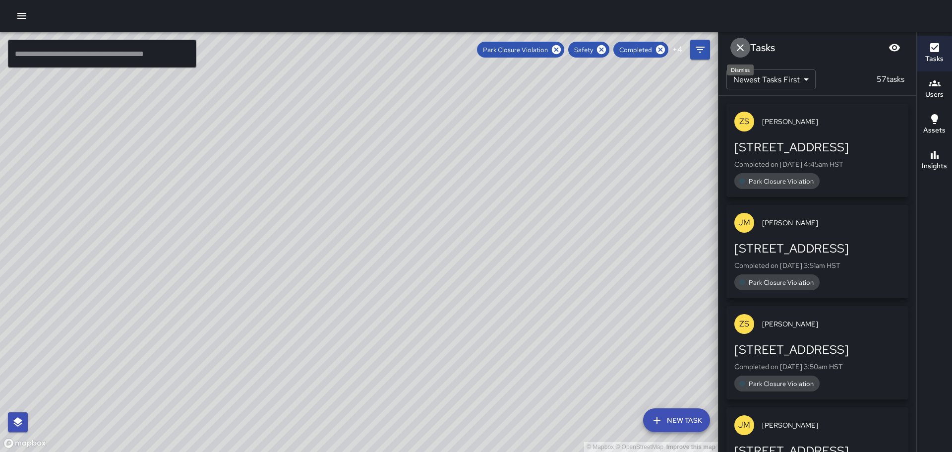
click at [738, 46] on icon "Dismiss" at bounding box center [741, 48] width 12 height 12
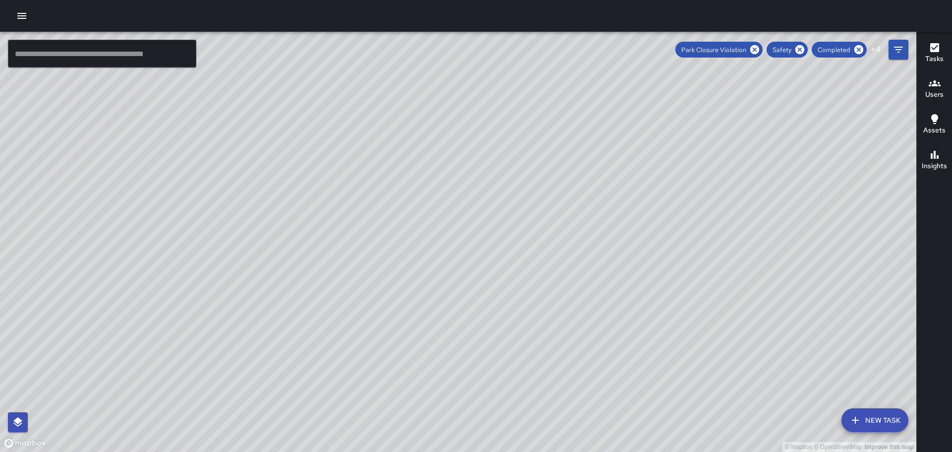
drag, startPoint x: 535, startPoint y: 174, endPoint x: 611, endPoint y: 263, distance: 117.1
click at [611, 263] on div "© Mapbox © OpenStreetMap Improve this map" at bounding box center [458, 242] width 917 height 420
click at [934, 119] on icon "button" at bounding box center [935, 119] width 7 height 10
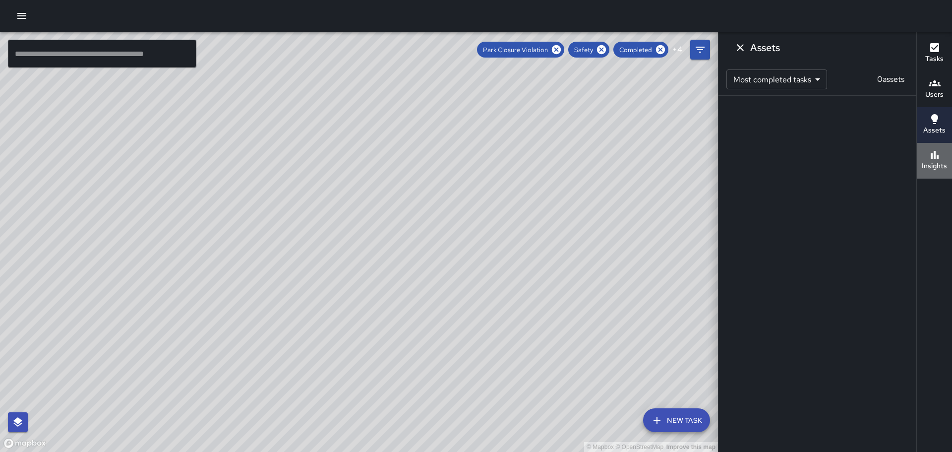
click at [934, 158] on icon "button" at bounding box center [935, 155] width 12 height 12
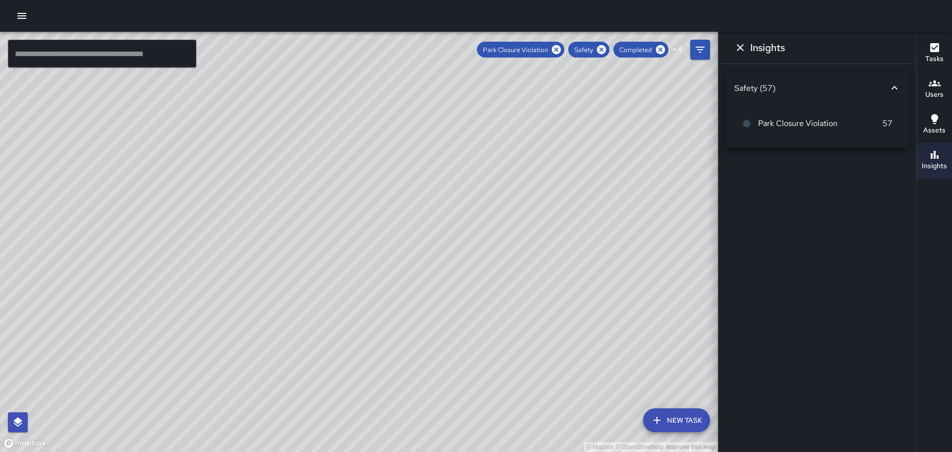
click at [935, 123] on icon "button" at bounding box center [935, 119] width 12 height 12
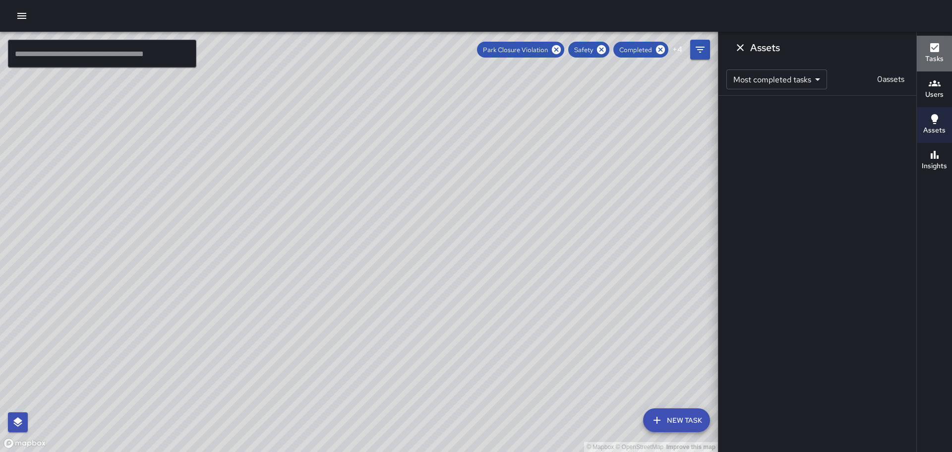
click at [930, 47] on icon "button" at bounding box center [935, 48] width 12 height 12
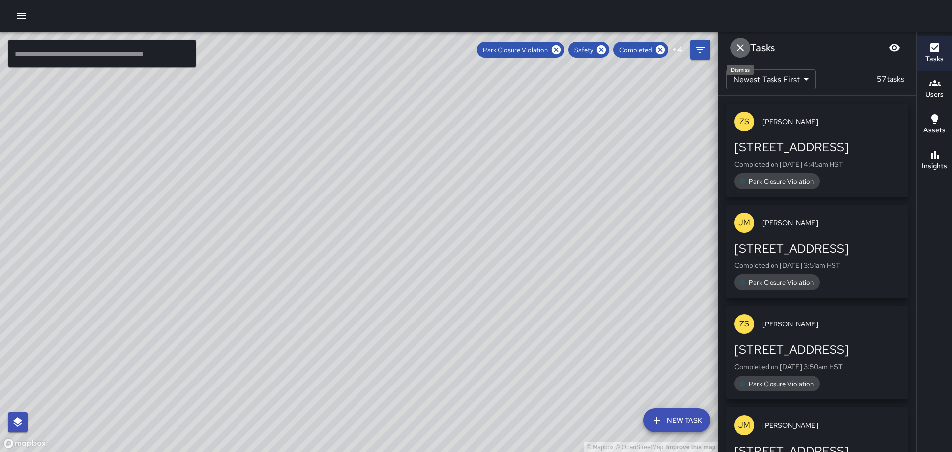
click at [738, 47] on icon "Dismiss" at bounding box center [741, 48] width 12 height 12
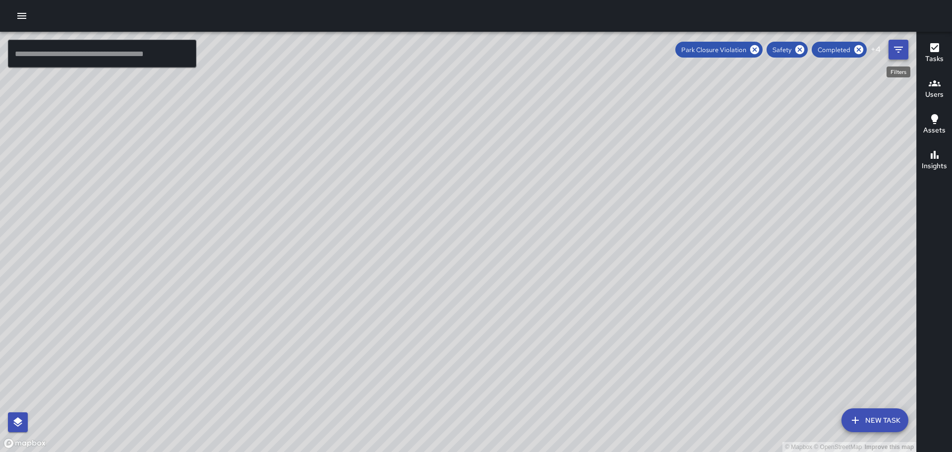
click at [896, 49] on icon "Filters" at bounding box center [899, 50] width 12 height 12
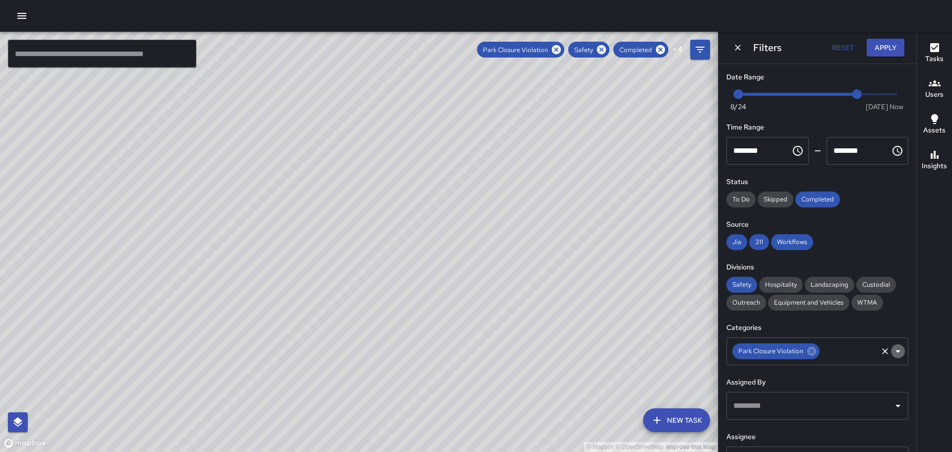
click at [892, 352] on icon "Open" at bounding box center [898, 351] width 12 height 12
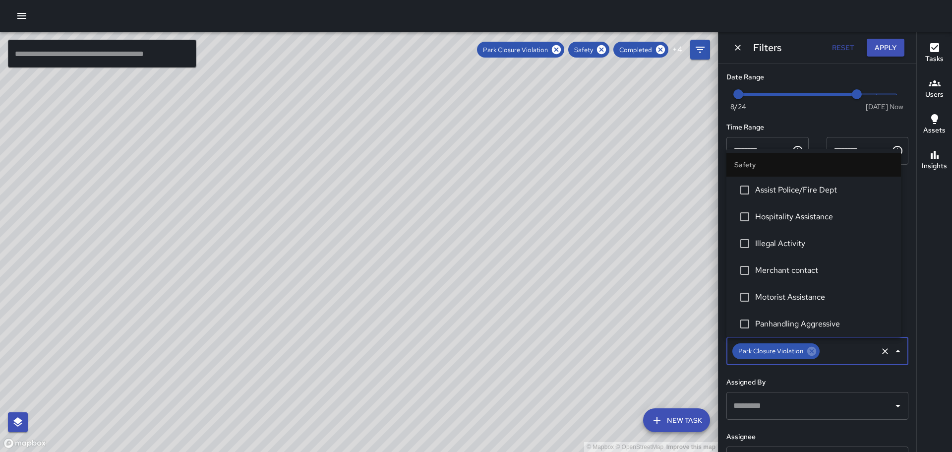
scroll to position [54, 0]
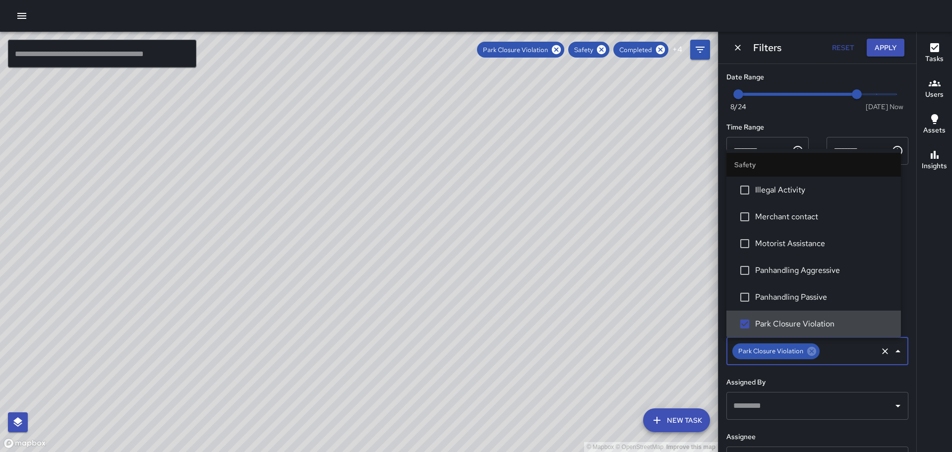
drag, startPoint x: 811, startPoint y: 352, endPoint x: 818, endPoint y: 279, distance: 72.8
click at [810, 352] on icon at bounding box center [812, 351] width 11 height 11
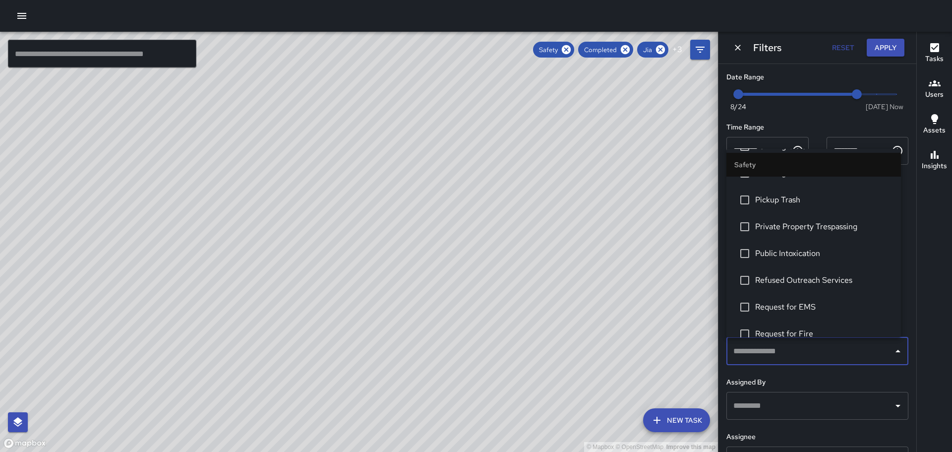
scroll to position [302, 0]
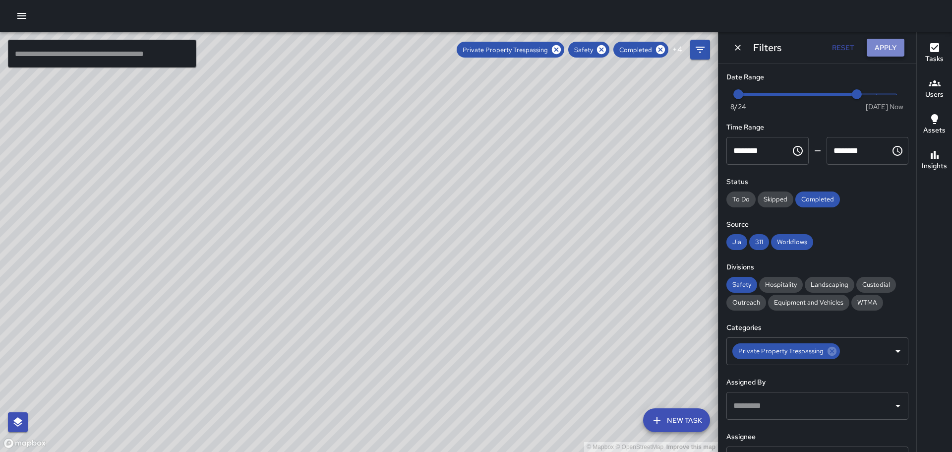
click at [896, 46] on button "Apply" at bounding box center [886, 48] width 38 height 18
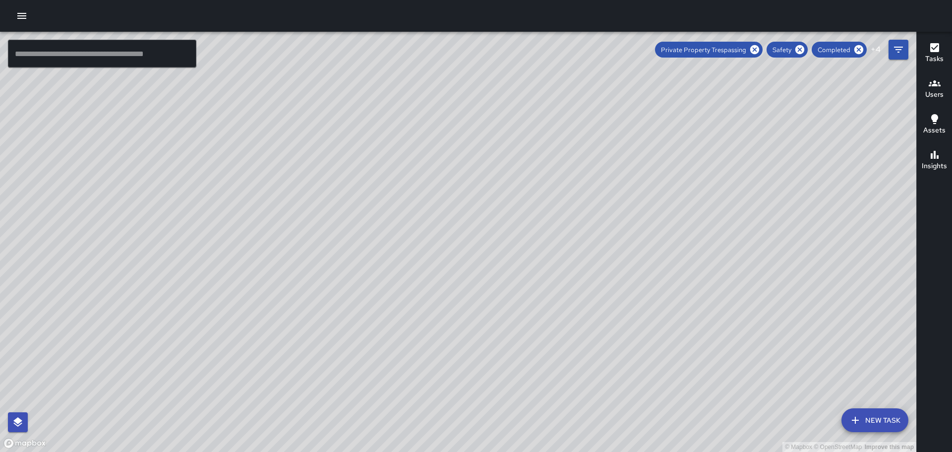
click at [939, 48] on icon "button" at bounding box center [935, 48] width 12 height 12
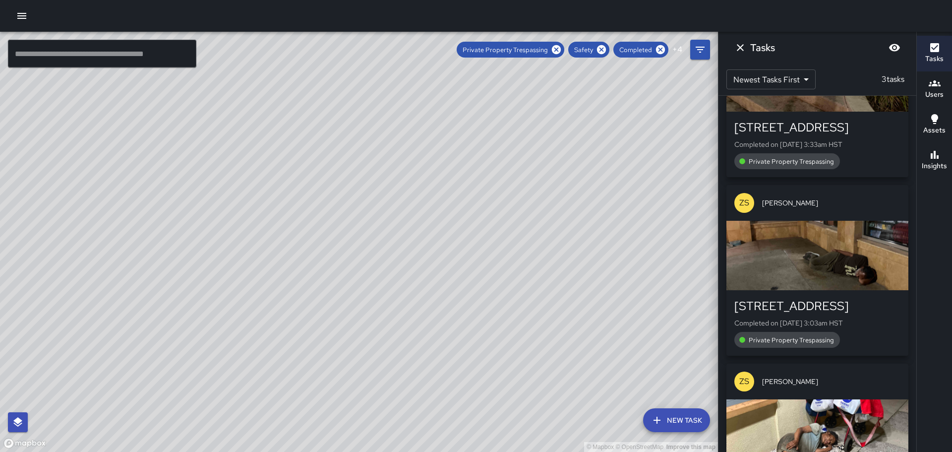
scroll to position [88, 0]
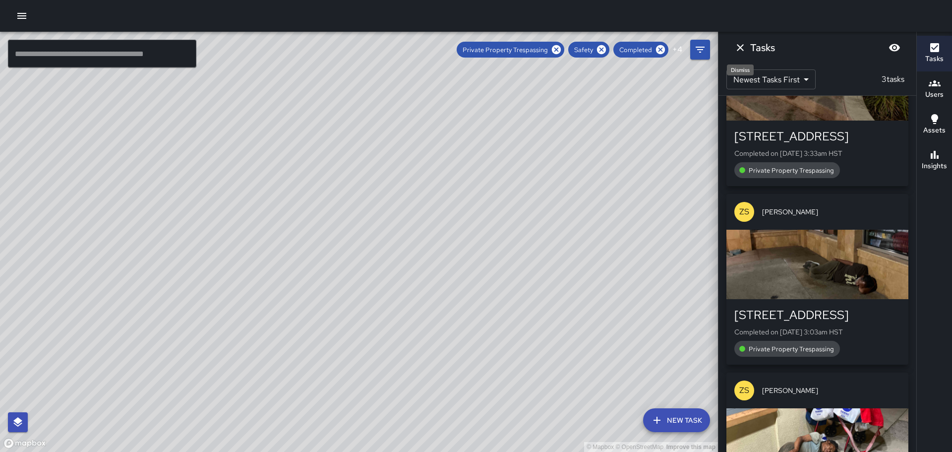
click at [742, 51] on icon "Dismiss" at bounding box center [741, 48] width 12 height 12
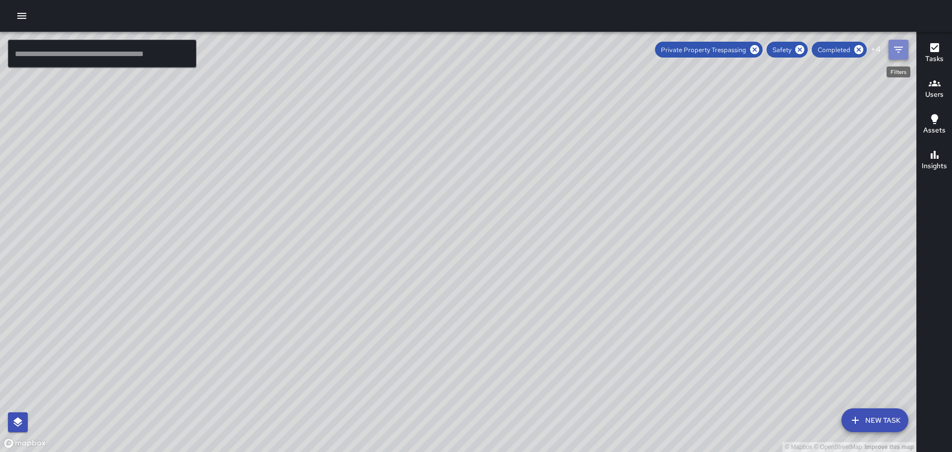
click at [900, 46] on icon "Filters" at bounding box center [899, 50] width 12 height 12
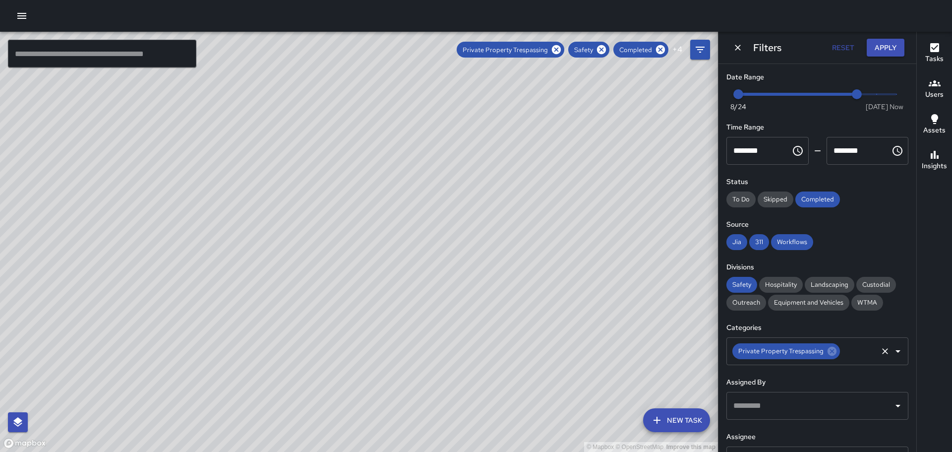
drag, startPoint x: 832, startPoint y: 350, endPoint x: 873, endPoint y: 349, distance: 40.7
click at [832, 351] on icon at bounding box center [832, 351] width 9 height 9
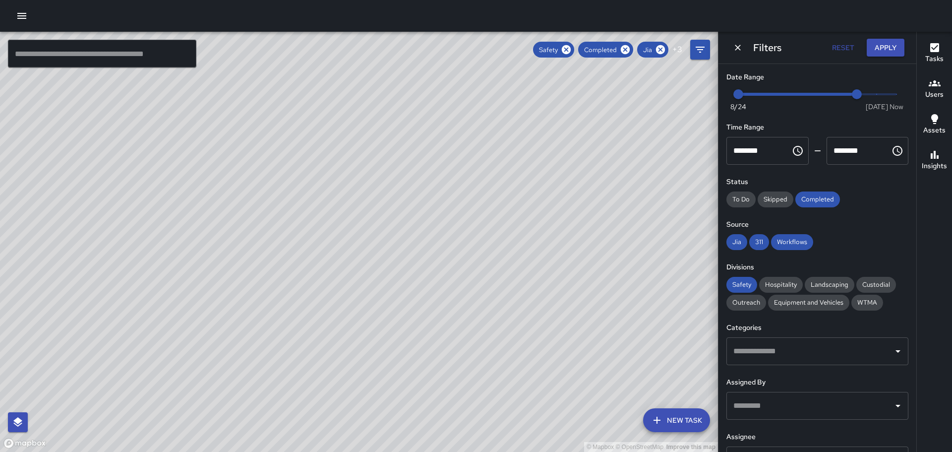
click at [896, 350] on icon "Open" at bounding box center [898, 351] width 5 height 2
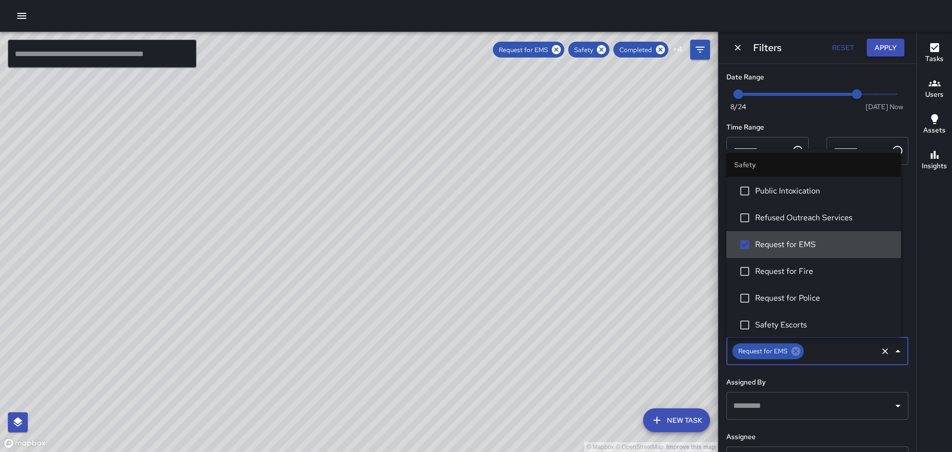
scroll to position [0, 0]
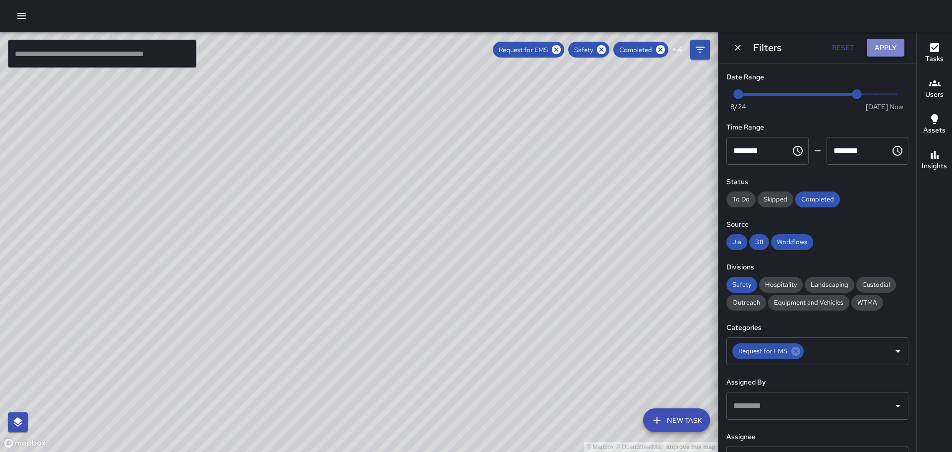
click at [875, 47] on button "Apply" at bounding box center [886, 48] width 38 height 18
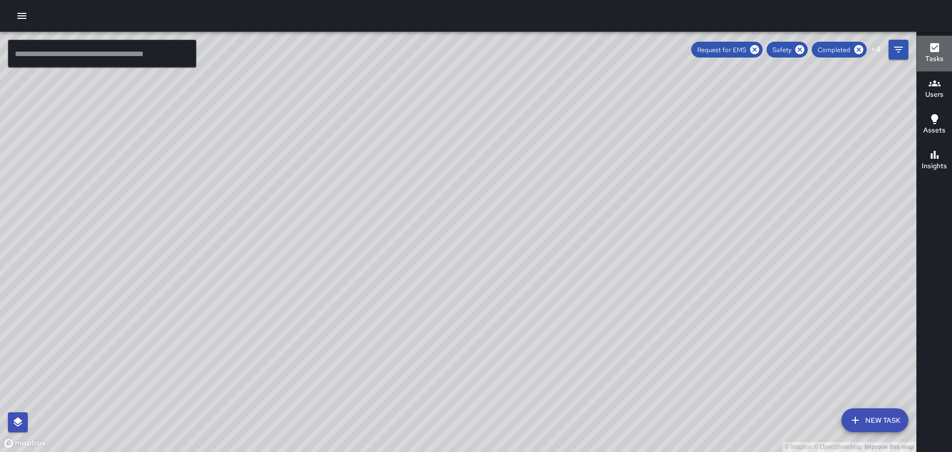
click at [932, 53] on icon "button" at bounding box center [935, 48] width 12 height 12
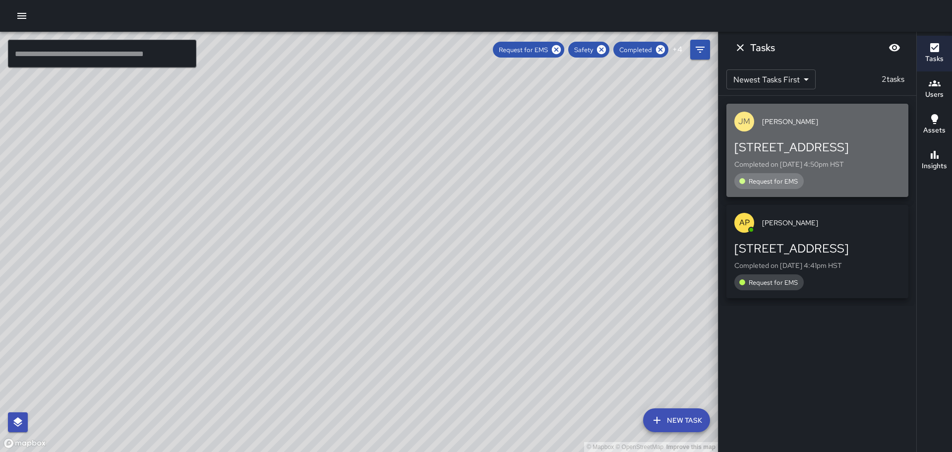
click at [781, 150] on div "[STREET_ADDRESS]" at bounding box center [818, 147] width 166 height 16
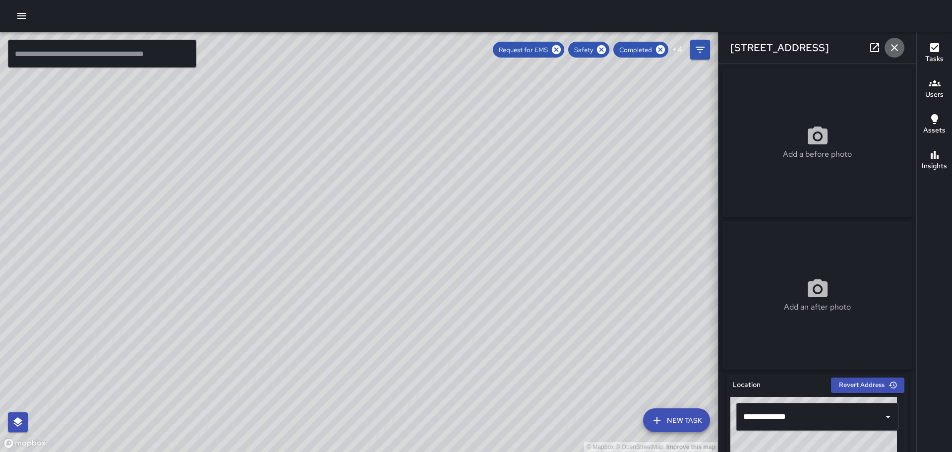
click at [895, 44] on icon "button" at bounding box center [895, 48] width 12 height 12
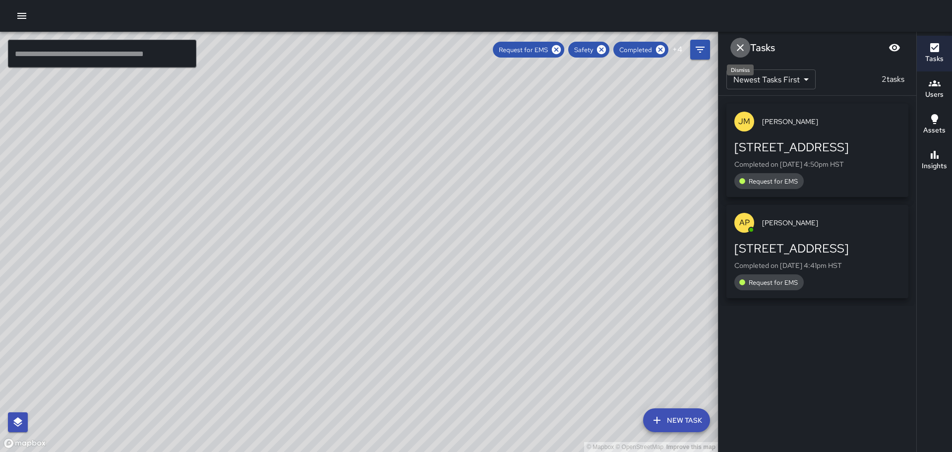
click at [741, 46] on icon "Dismiss" at bounding box center [741, 48] width 12 height 12
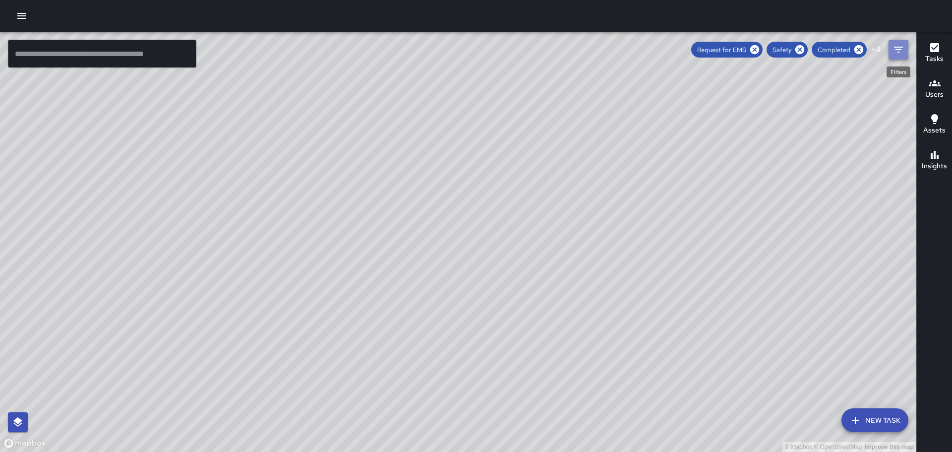
click at [897, 49] on icon "Filters" at bounding box center [898, 50] width 9 height 6
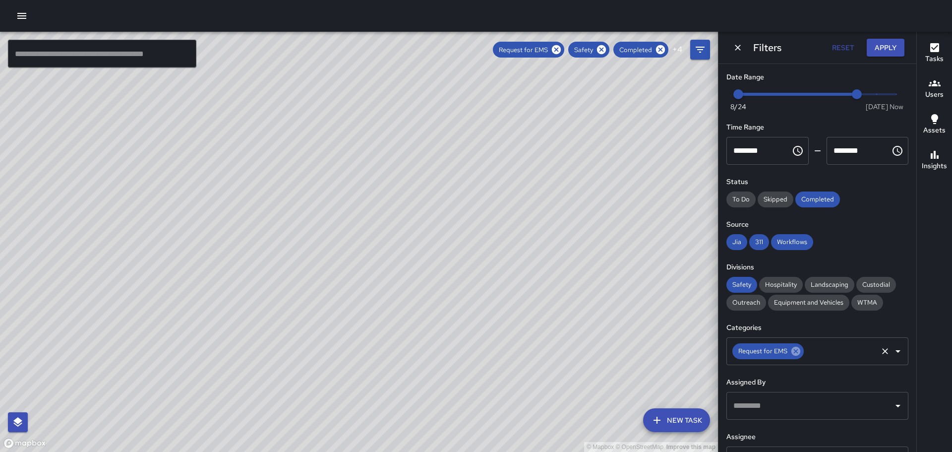
click at [795, 353] on icon at bounding box center [796, 351] width 11 height 11
click at [892, 352] on icon "Open" at bounding box center [898, 351] width 12 height 12
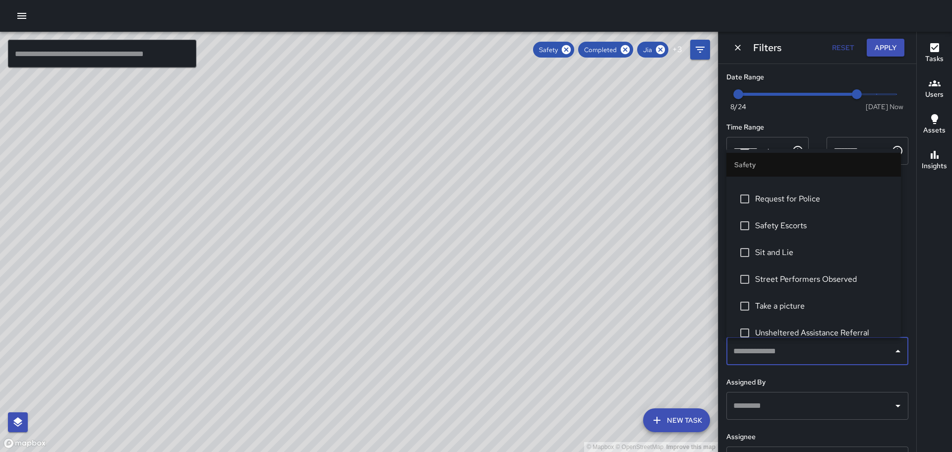
scroll to position [496, 0]
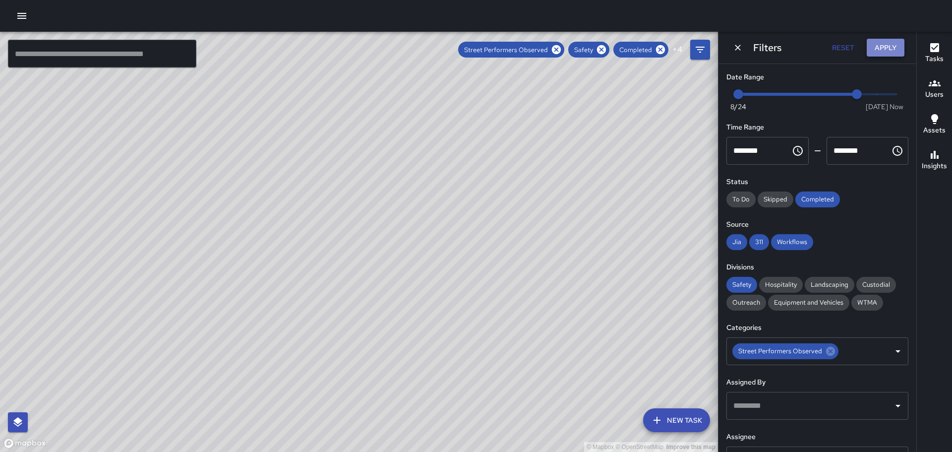
click at [886, 47] on button "Apply" at bounding box center [886, 48] width 38 height 18
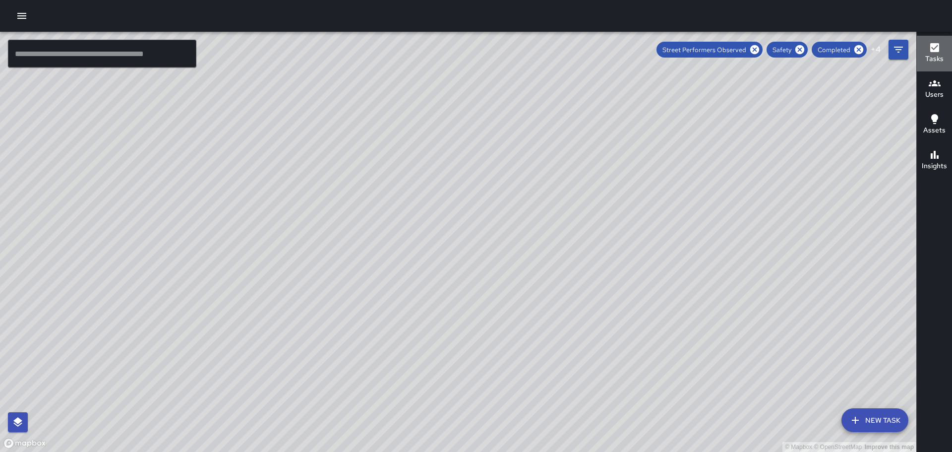
click at [932, 50] on icon "button" at bounding box center [935, 47] width 9 height 9
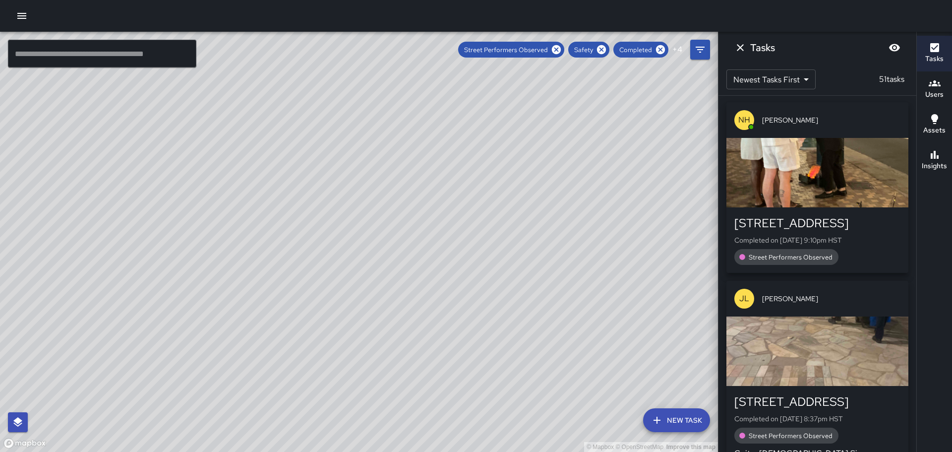
scroll to position [0, 0]
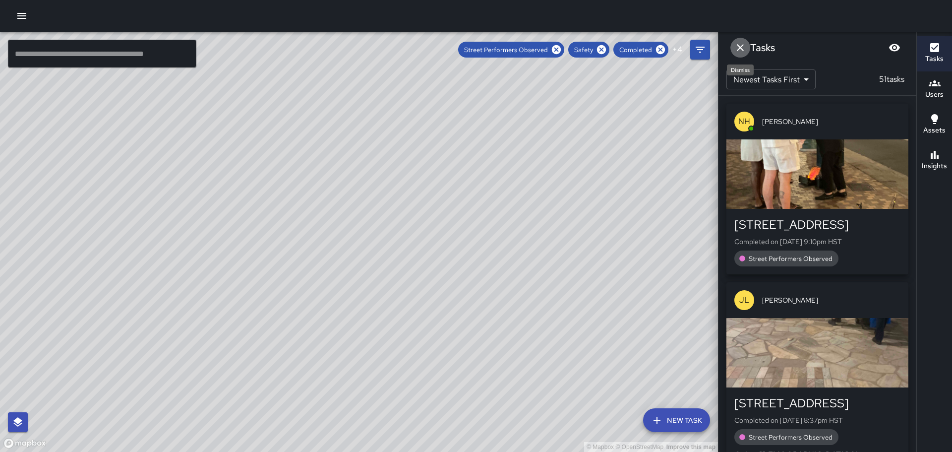
click at [738, 45] on icon "Dismiss" at bounding box center [740, 47] width 7 height 7
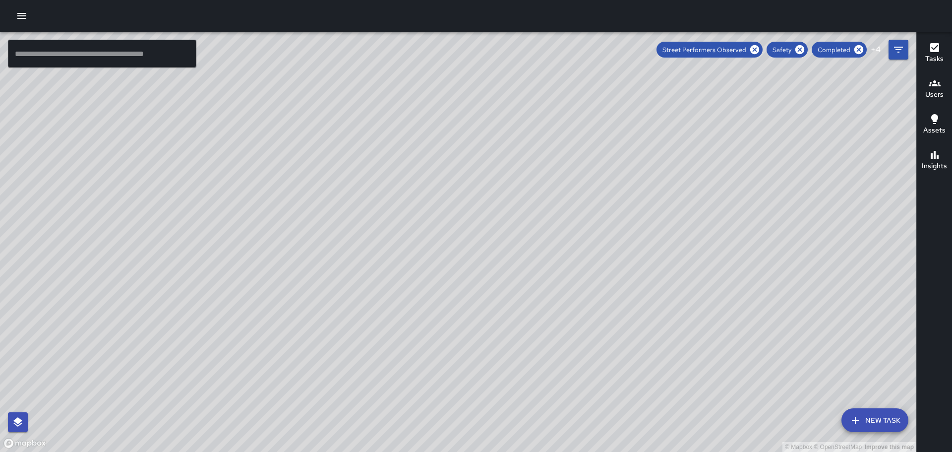
drag, startPoint x: 814, startPoint y: 254, endPoint x: 674, endPoint y: 125, distance: 190.9
click at [674, 125] on div "© Mapbox © OpenStreetMap Improve this map" at bounding box center [458, 242] width 917 height 420
drag, startPoint x: 751, startPoint y: 264, endPoint x: 702, endPoint y: 169, distance: 106.9
click at [703, 171] on div "© Mapbox © OpenStreetMap Improve this map" at bounding box center [458, 242] width 917 height 420
drag, startPoint x: 743, startPoint y: 253, endPoint x: 673, endPoint y: 132, distance: 140.2
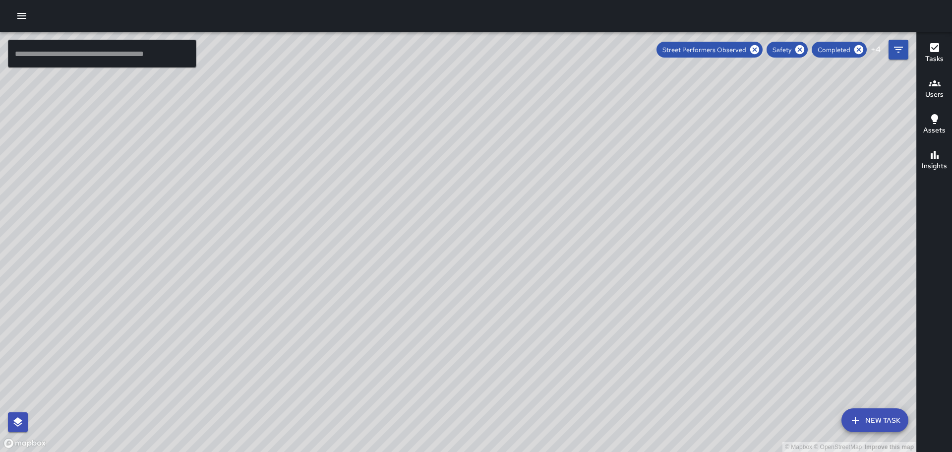
click at [673, 133] on div "© Mapbox © OpenStreetMap Improve this map" at bounding box center [458, 242] width 917 height 420
drag, startPoint x: 820, startPoint y: 322, endPoint x: 810, endPoint y: 316, distance: 11.8
click at [812, 317] on div "© Mapbox © OpenStreetMap Improve this map" at bounding box center [458, 242] width 917 height 420
drag, startPoint x: 801, startPoint y: 325, endPoint x: 753, endPoint y: 266, distance: 75.5
click at [753, 266] on div "© Mapbox © OpenStreetMap Improve this map" at bounding box center [458, 242] width 917 height 420
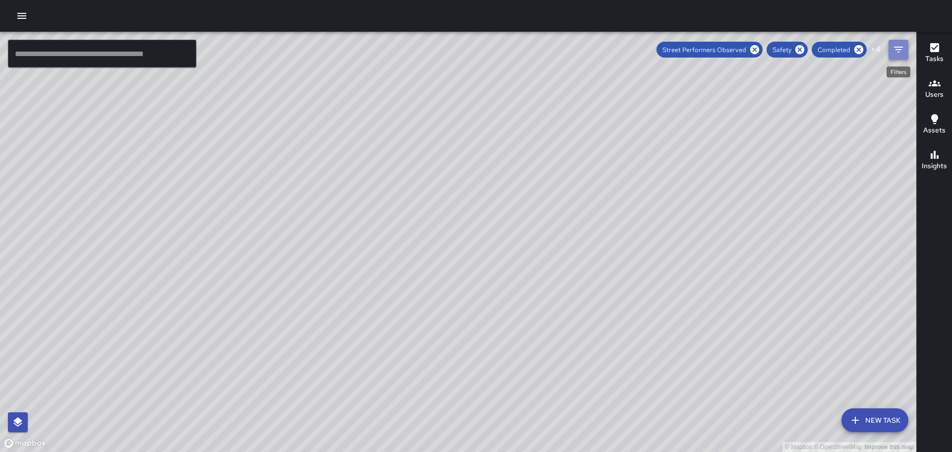
click at [894, 49] on icon "Filters" at bounding box center [899, 50] width 12 height 12
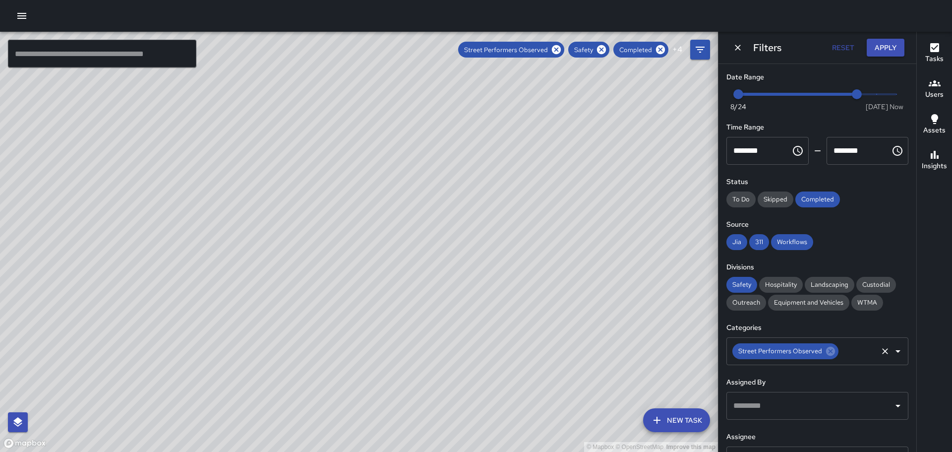
click at [894, 354] on icon "Open" at bounding box center [898, 351] width 12 height 12
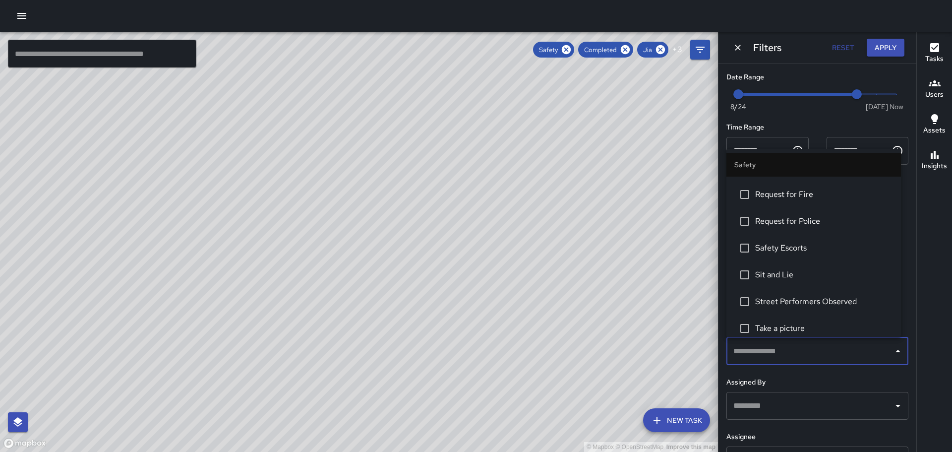
scroll to position [395, 0]
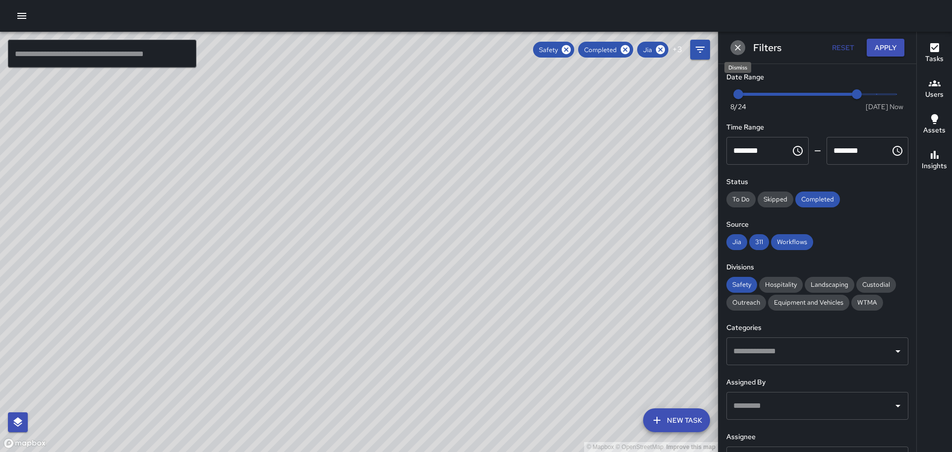
click at [738, 46] on icon "Dismiss" at bounding box center [738, 48] width 10 height 10
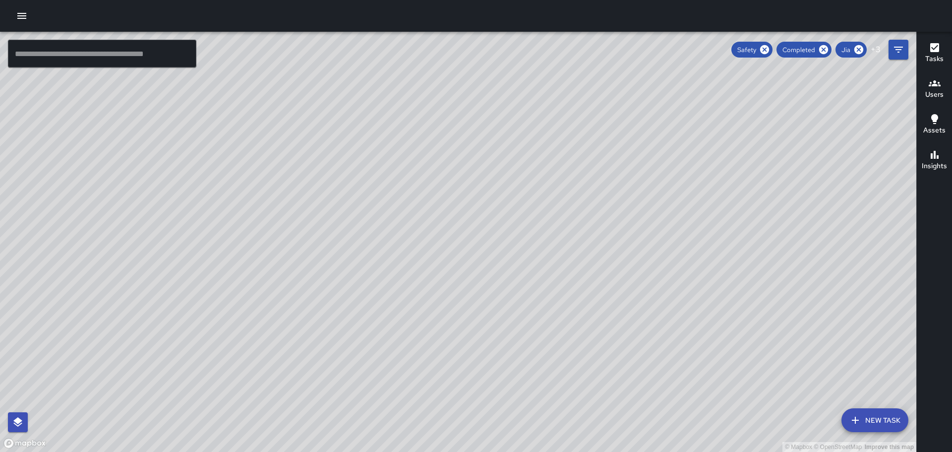
drag, startPoint x: 768, startPoint y: 124, endPoint x: 541, endPoint y: 238, distance: 254.0
click at [540, 247] on div "© Mapbox © OpenStreetMap Improve this map" at bounding box center [458, 242] width 917 height 420
drag, startPoint x: 445, startPoint y: 157, endPoint x: 437, endPoint y: 213, distance: 56.5
click at [437, 213] on div "© Mapbox © OpenStreetMap Improve this map" at bounding box center [458, 242] width 917 height 420
click at [907, 49] on button "Filters" at bounding box center [899, 50] width 20 height 20
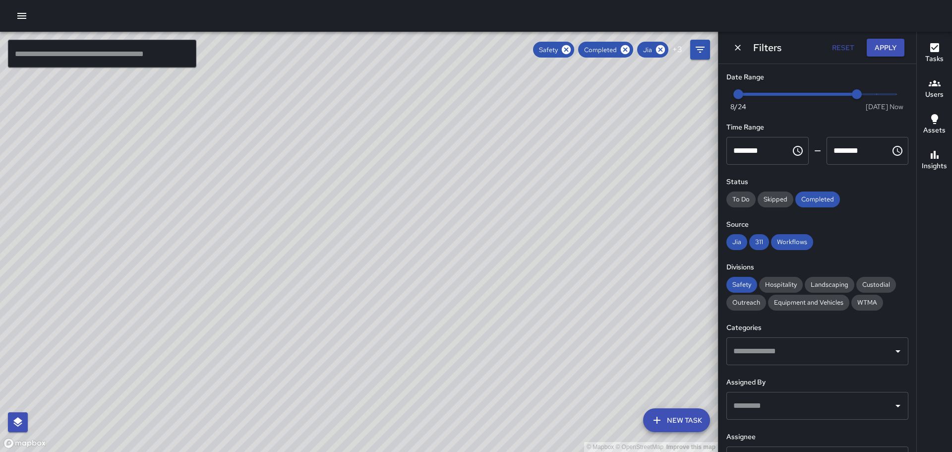
click at [895, 353] on icon "Open" at bounding box center [898, 351] width 12 height 12
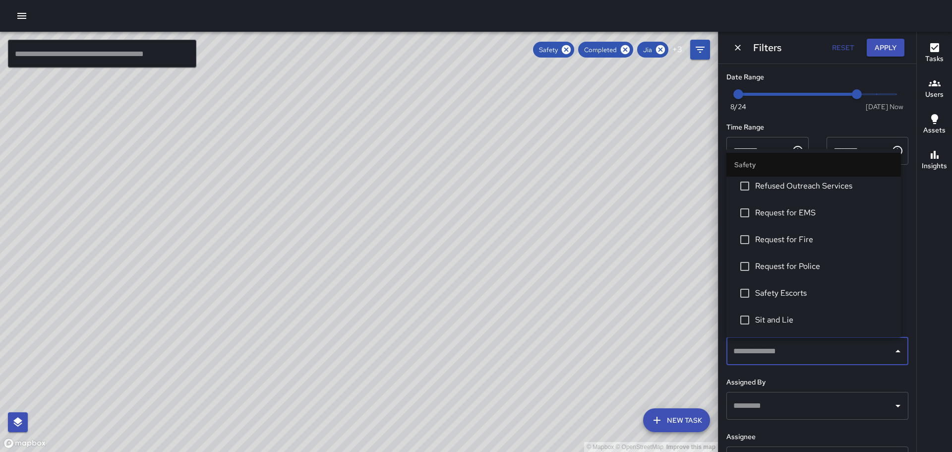
scroll to position [397, 0]
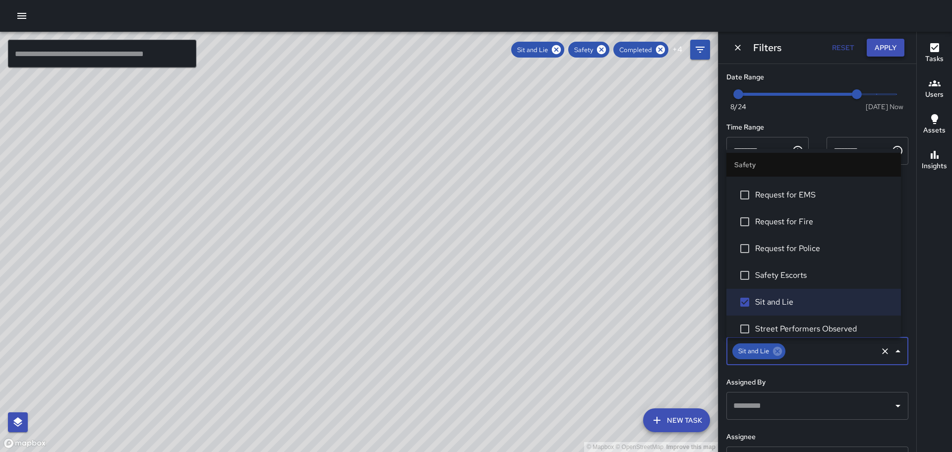
click at [887, 49] on button "Apply" at bounding box center [886, 48] width 38 height 18
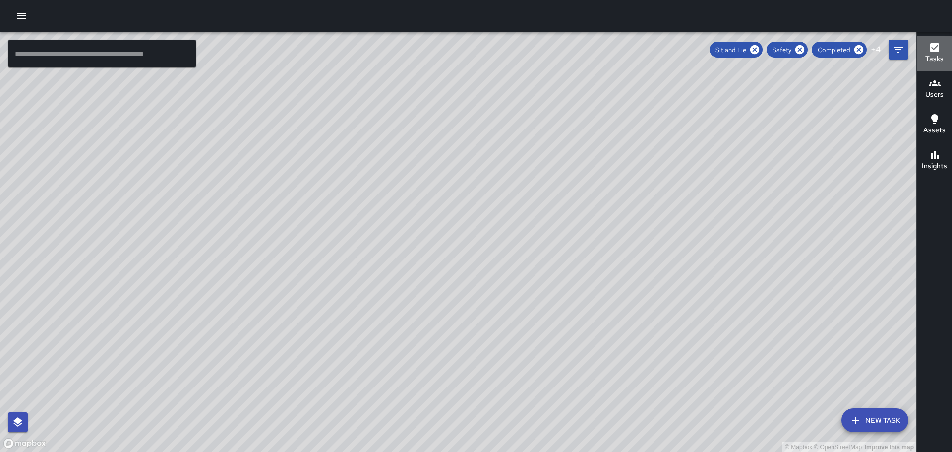
click at [931, 46] on icon "button" at bounding box center [935, 47] width 9 height 9
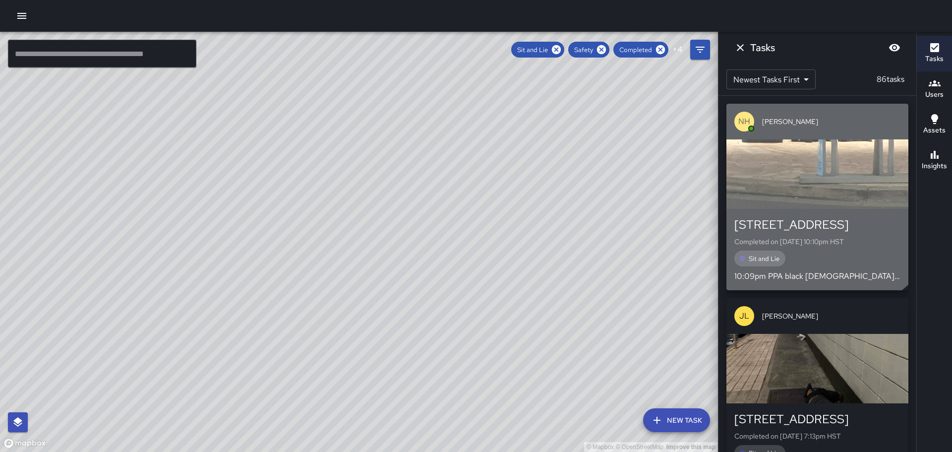
click at [770, 130] on div "NH Nathan Han" at bounding box center [818, 122] width 182 height 36
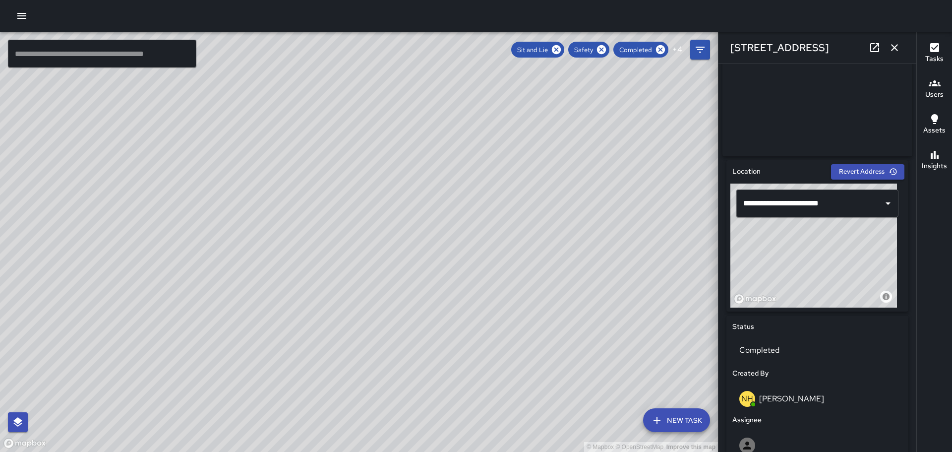
scroll to position [248, 0]
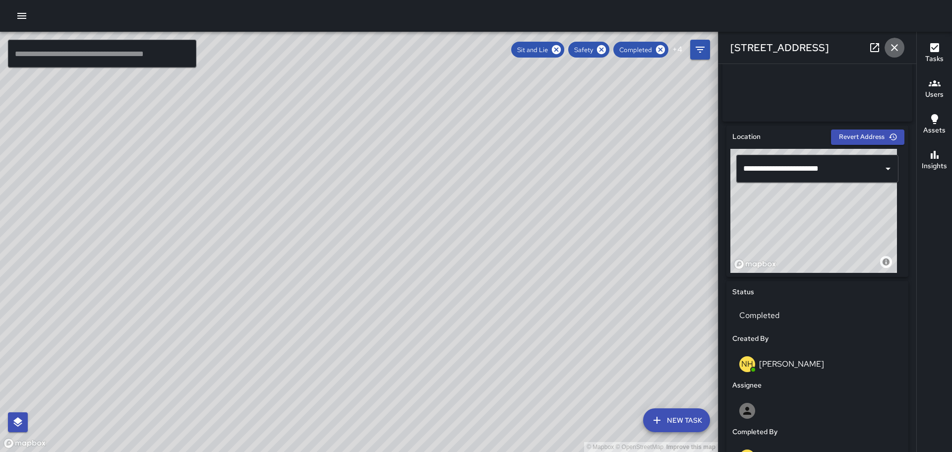
click at [897, 44] on icon "button" at bounding box center [895, 48] width 12 height 12
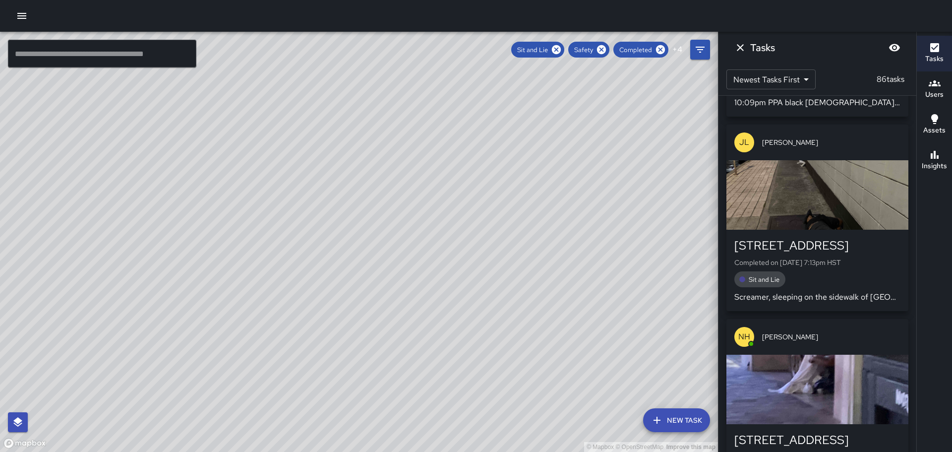
scroll to position [198, 0]
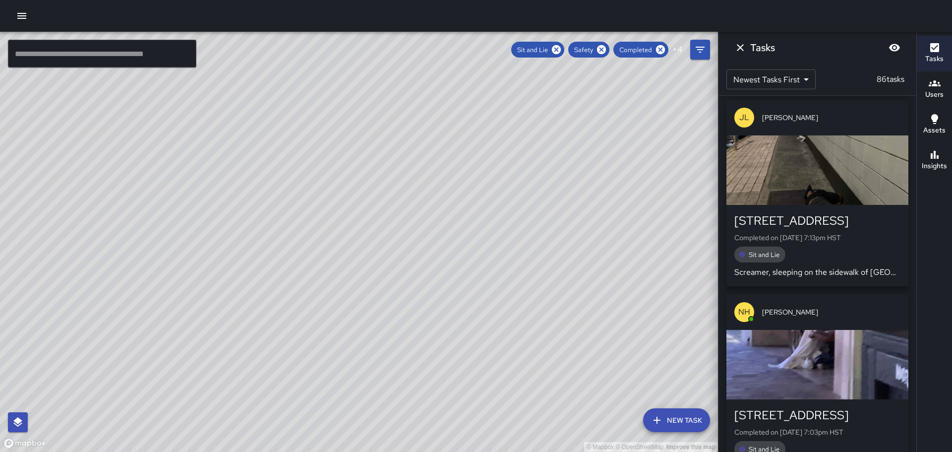
click at [812, 209] on div "432 Nahua Street Completed on 8/30/2025, 7:13pm HST Sit and Lie Screamer, sleep…" at bounding box center [818, 245] width 182 height 81
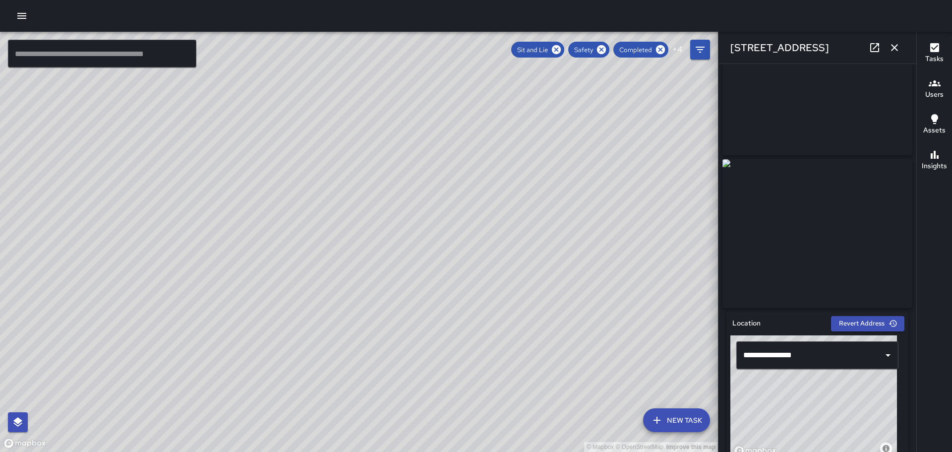
scroll to position [0, 0]
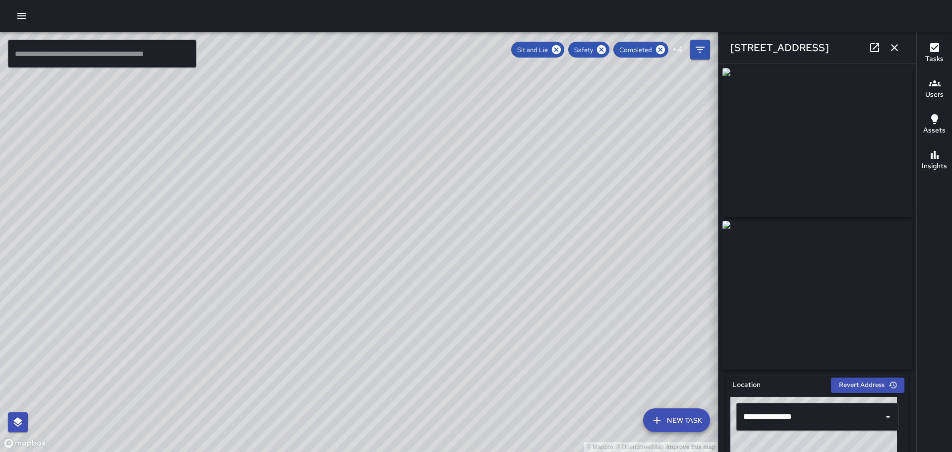
click at [893, 45] on icon "button" at bounding box center [895, 48] width 12 height 12
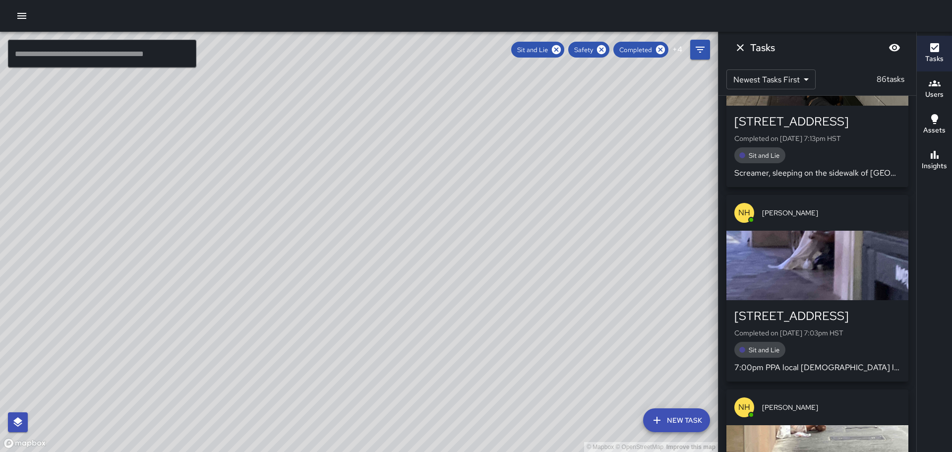
scroll to position [347, 0]
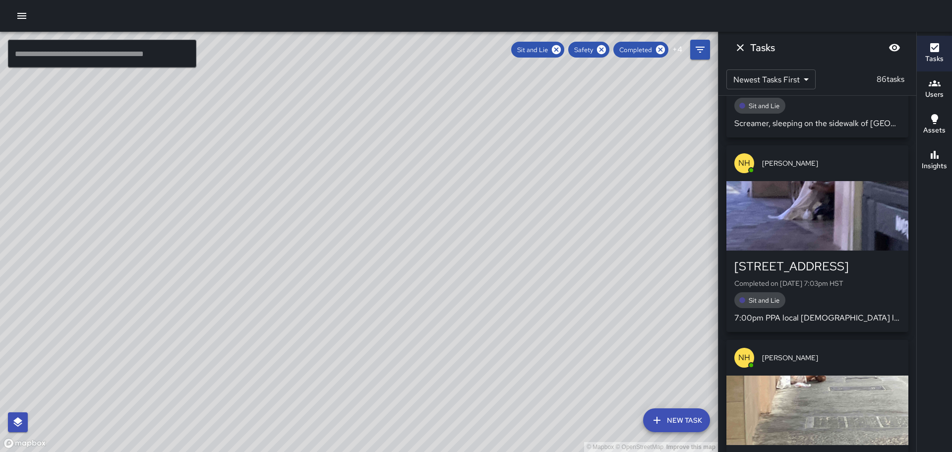
drag, startPoint x: 799, startPoint y: 285, endPoint x: 799, endPoint y: 280, distance: 5.0
click at [799, 284] on p "Completed on [DATE] 7:03pm HST" at bounding box center [818, 283] width 166 height 10
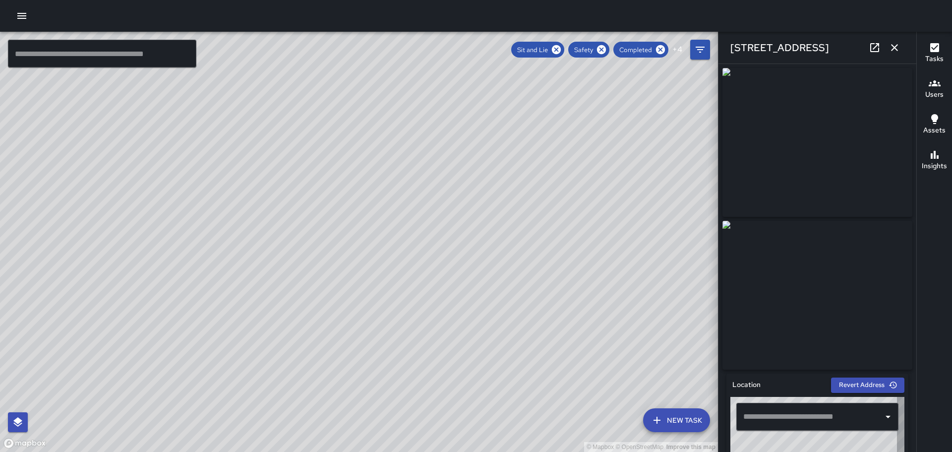
type input "**********"
click at [900, 49] on icon "button" at bounding box center [895, 48] width 12 height 12
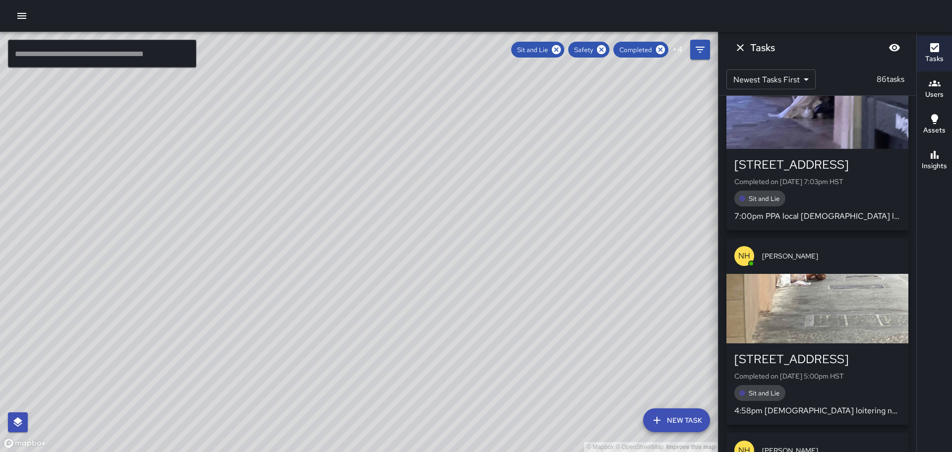
scroll to position [496, 0]
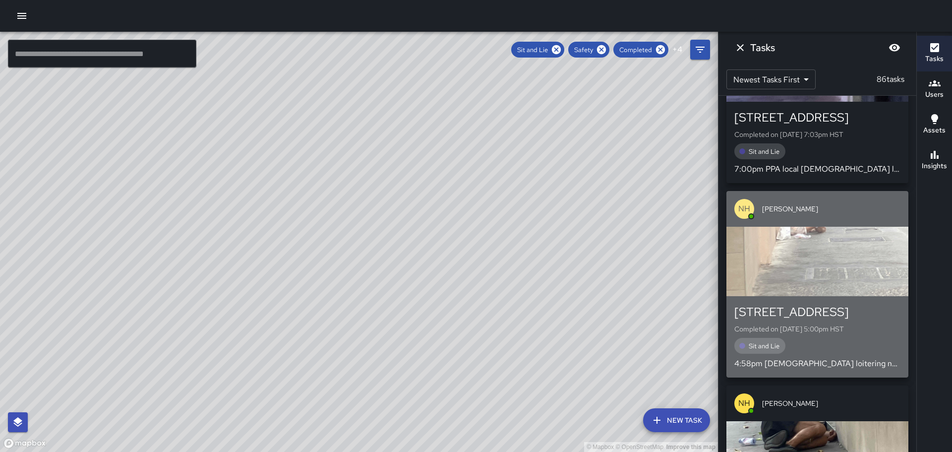
click at [825, 275] on div "button" at bounding box center [818, 261] width 182 height 69
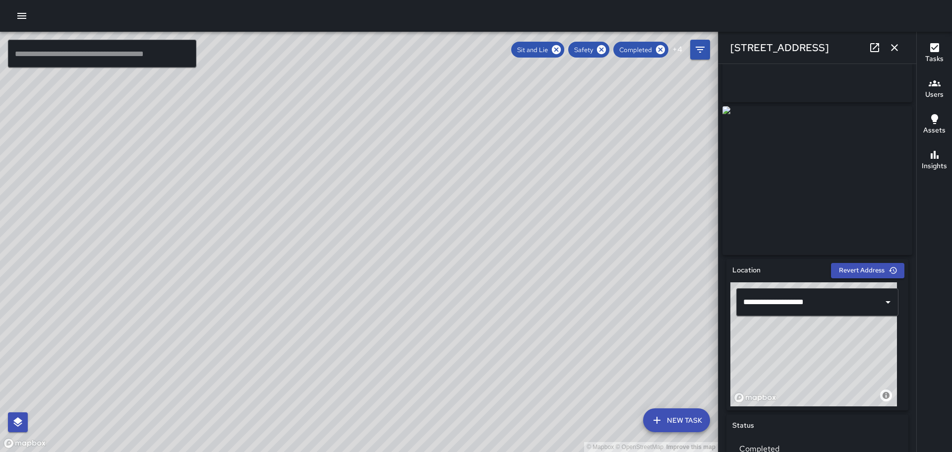
scroll to position [100, 0]
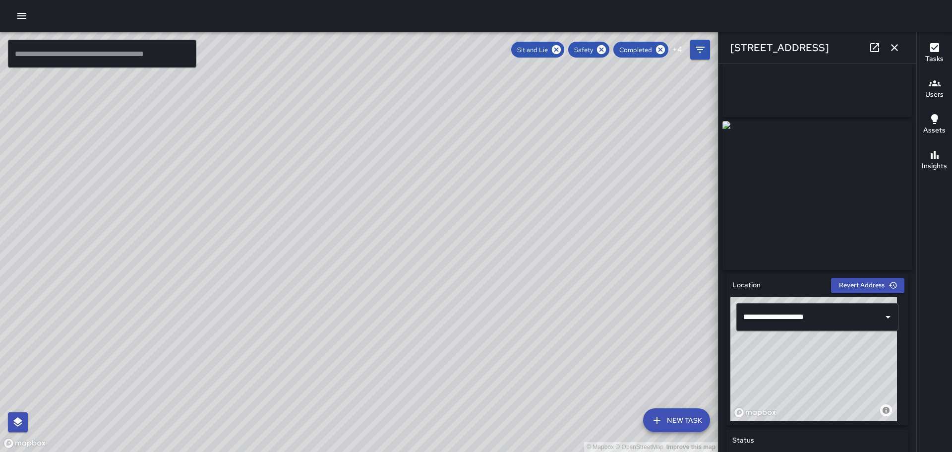
drag, startPoint x: 917, startPoint y: 226, endPoint x: 910, endPoint y: 205, distance: 22.0
click at [903, 179] on div "© Mapbox © OpenStreetMap Improve this map ​ New Task Sit and Lie Safety Complet…" at bounding box center [476, 242] width 952 height 420
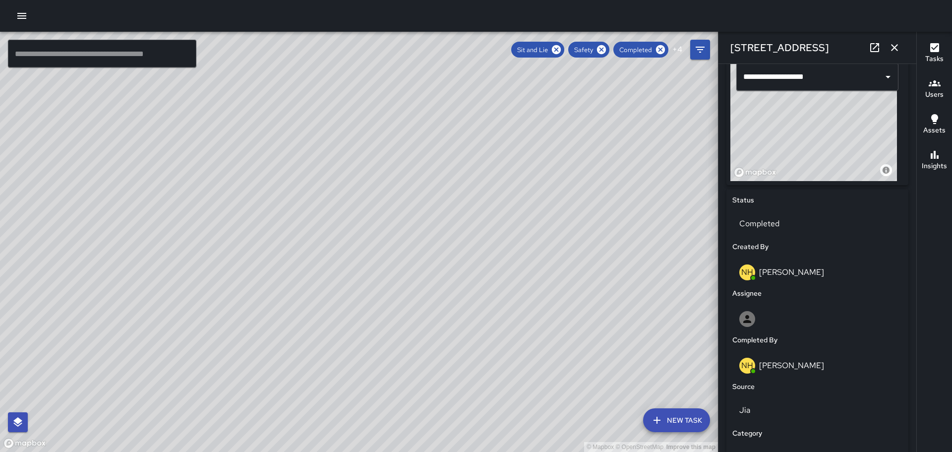
scroll to position [348, 0]
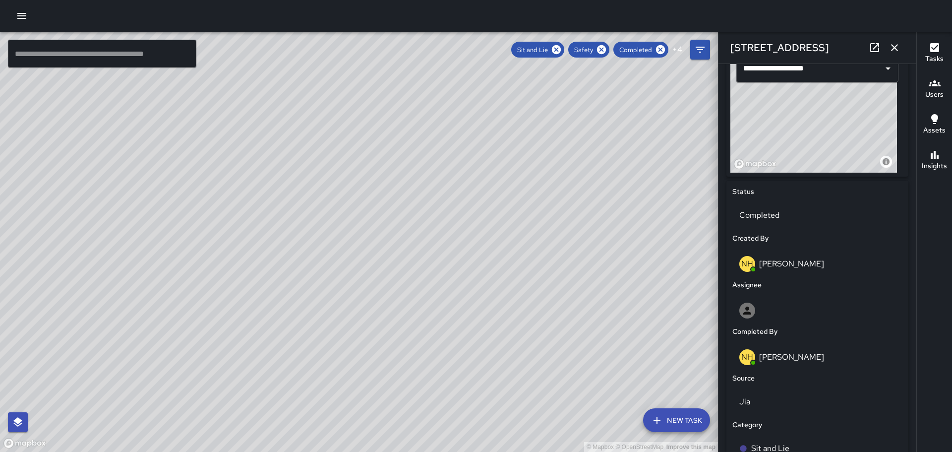
click at [944, 330] on div "Tasks Users Assets Insights" at bounding box center [935, 242] width 36 height 420
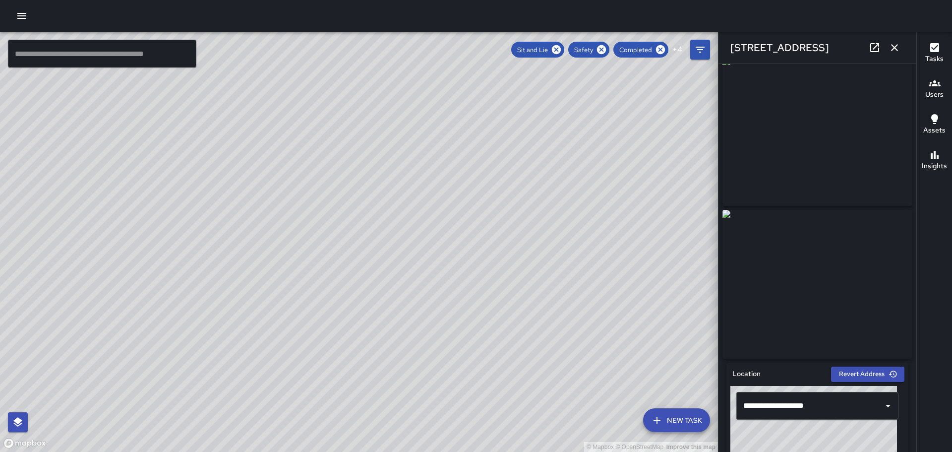
scroll to position [0, 0]
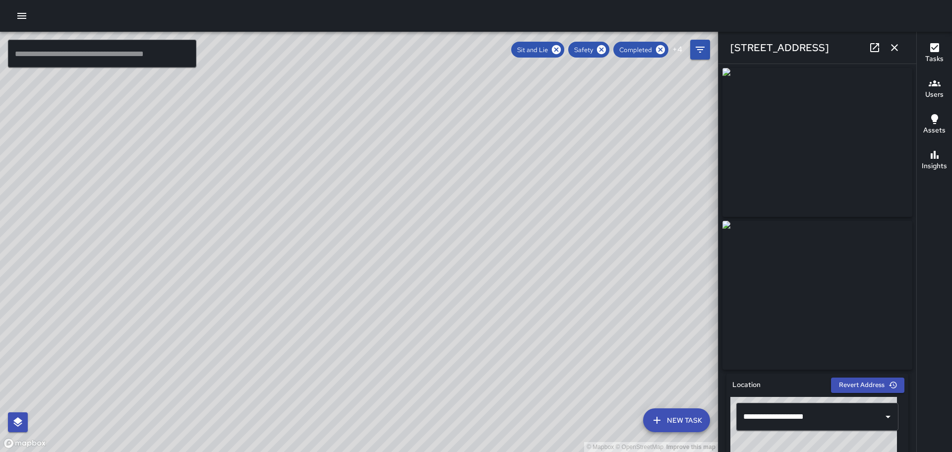
click at [895, 40] on button "button" at bounding box center [895, 48] width 20 height 20
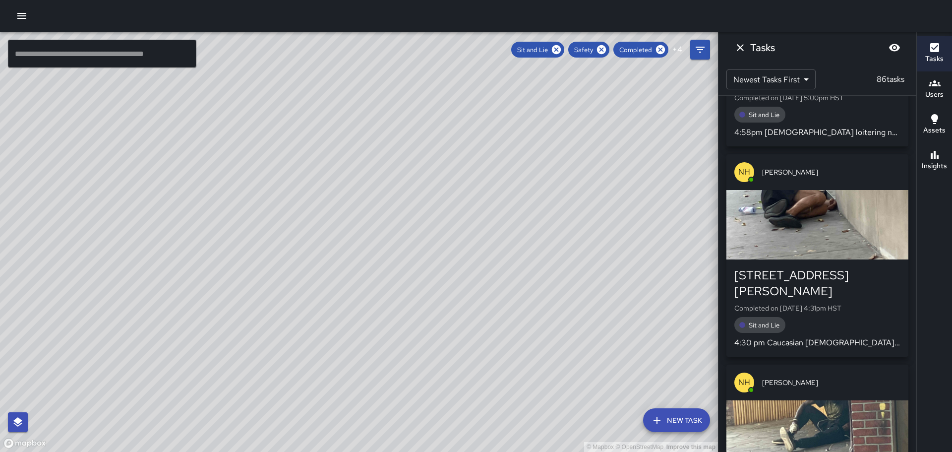
scroll to position [744, 0]
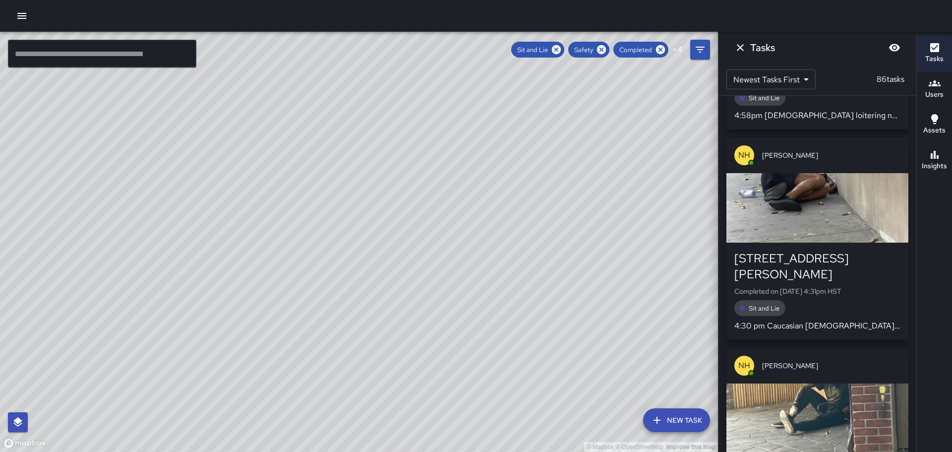
click at [797, 286] on p "Completed on [DATE] 4:31pm HST" at bounding box center [818, 291] width 166 height 10
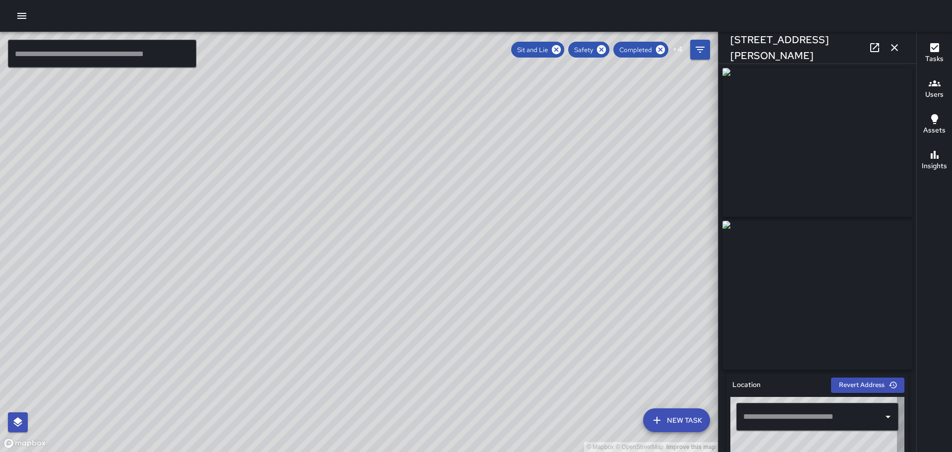
type input "**********"
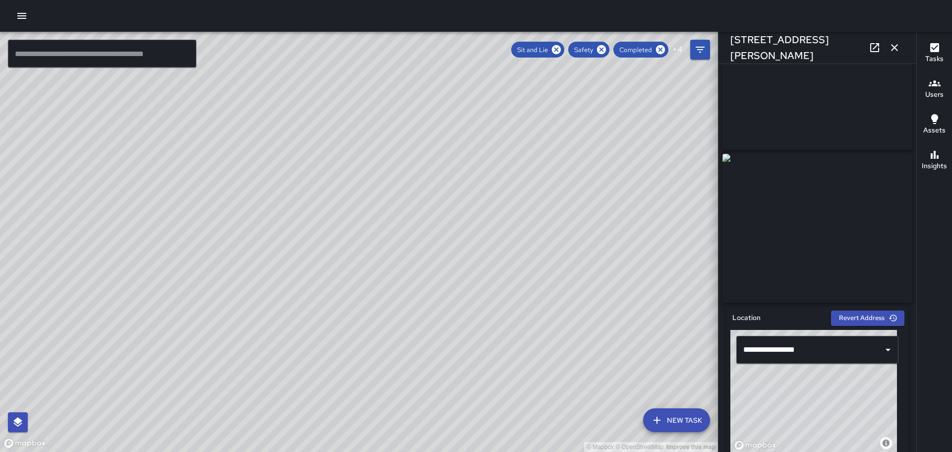
scroll to position [0, 0]
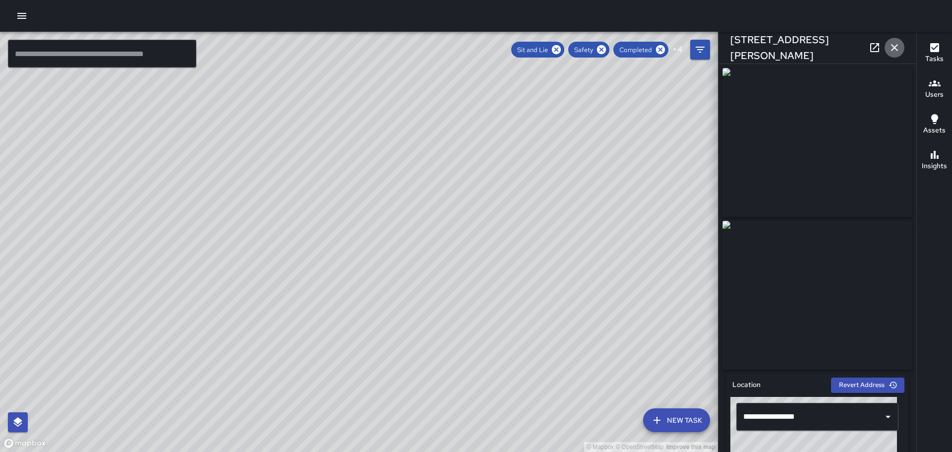
click at [893, 47] on icon "button" at bounding box center [895, 48] width 12 height 12
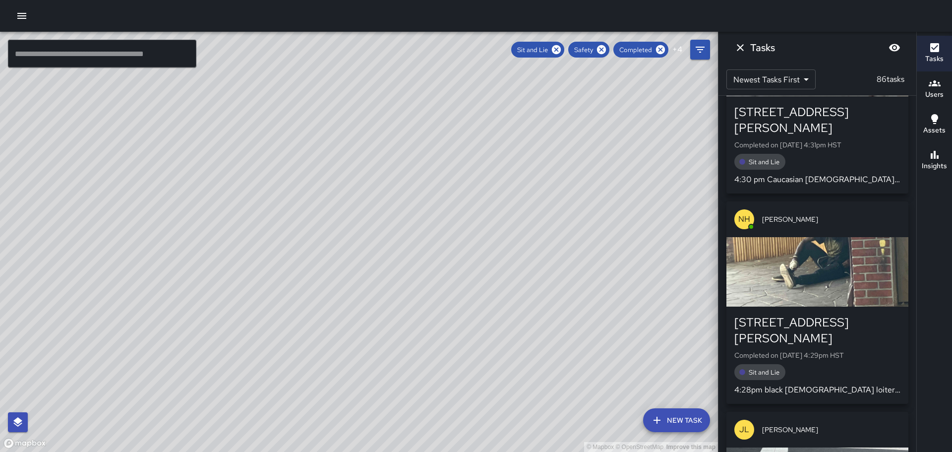
scroll to position [942, 0]
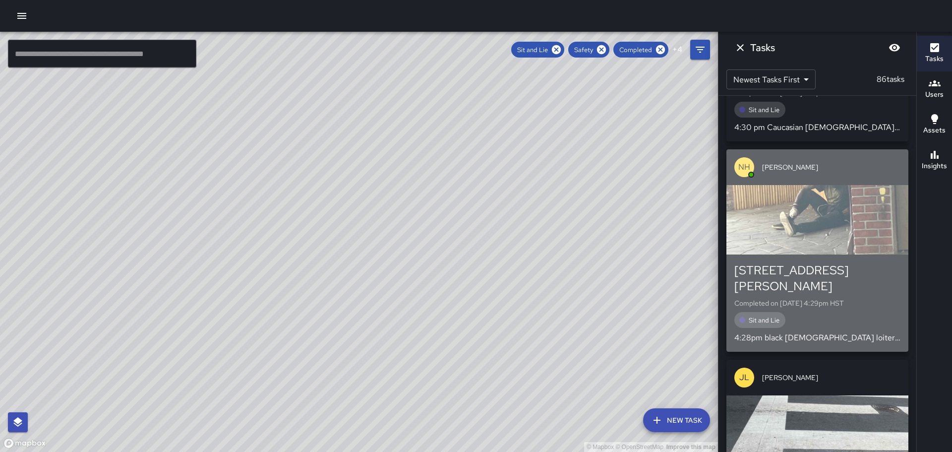
click at [825, 266] on div "310 Lewers Street Completed on 8/30/2025, 4:29pm HST Sit and Lie 4:28pm black m…" at bounding box center [818, 302] width 166 height 81
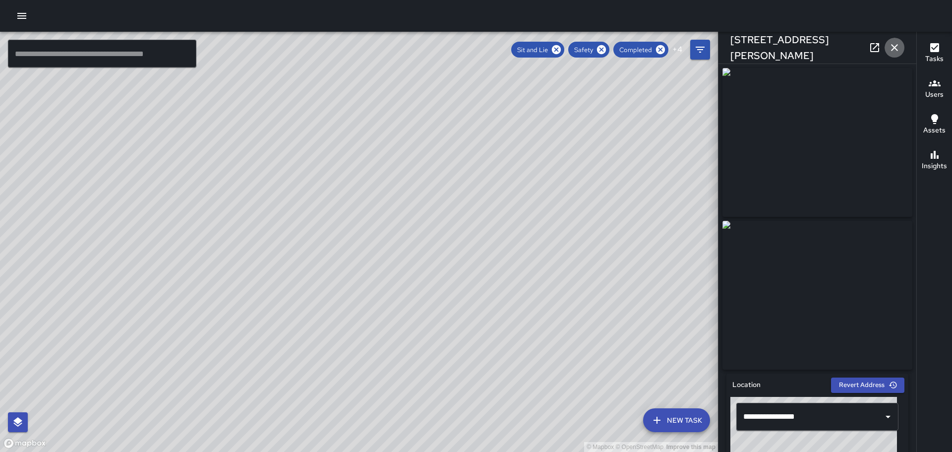
click at [897, 45] on icon "button" at bounding box center [894, 47] width 7 height 7
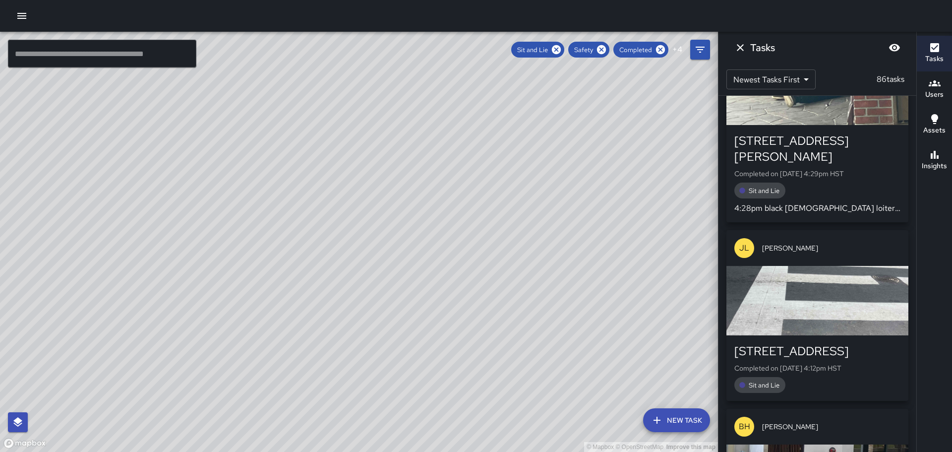
scroll to position [1141, 0]
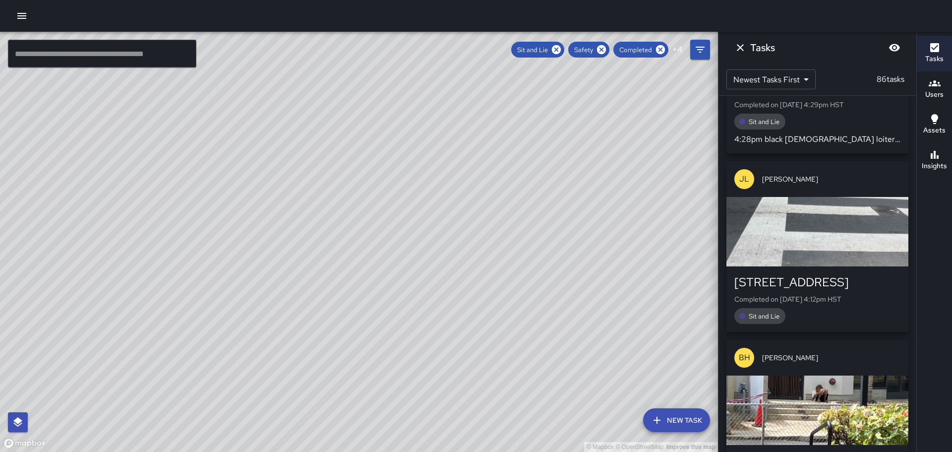
click at [837, 274] on div "[STREET_ADDRESS]" at bounding box center [818, 282] width 166 height 16
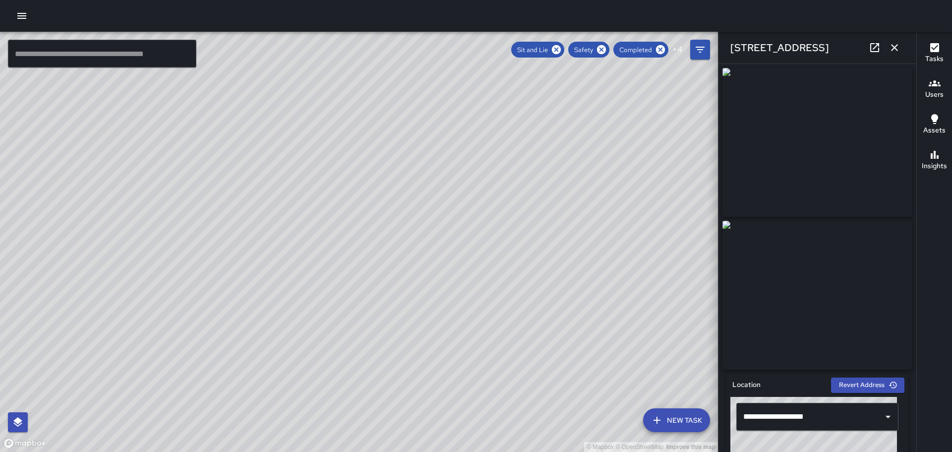
click at [843, 270] on img at bounding box center [818, 295] width 190 height 149
click at [842, 277] on img at bounding box center [818, 295] width 190 height 149
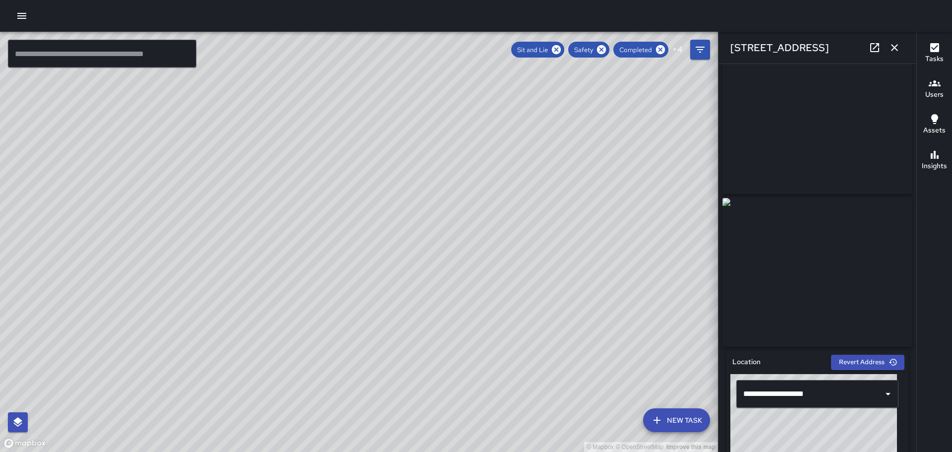
scroll to position [0, 0]
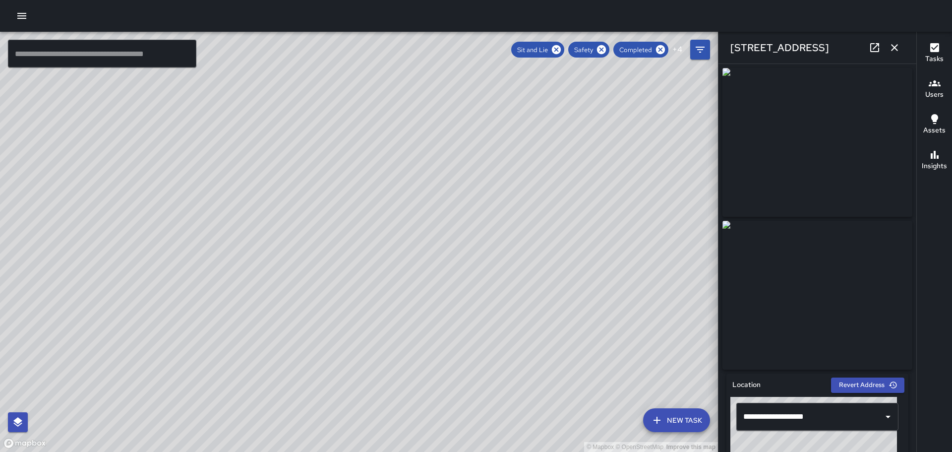
click at [888, 51] on button "button" at bounding box center [895, 48] width 20 height 20
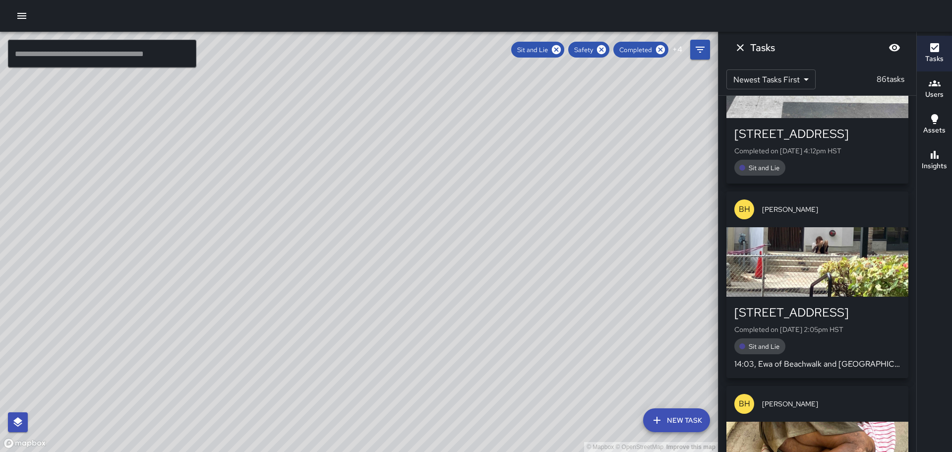
scroll to position [1290, 0]
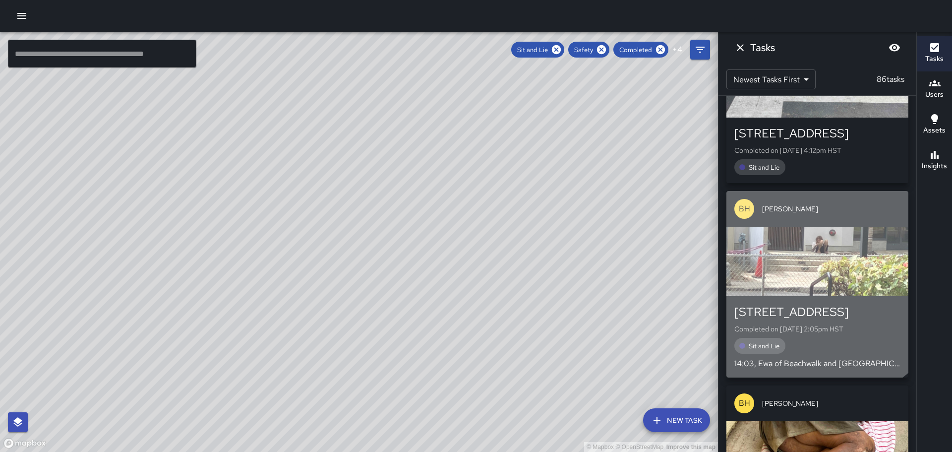
click at [813, 230] on div "button" at bounding box center [818, 261] width 182 height 69
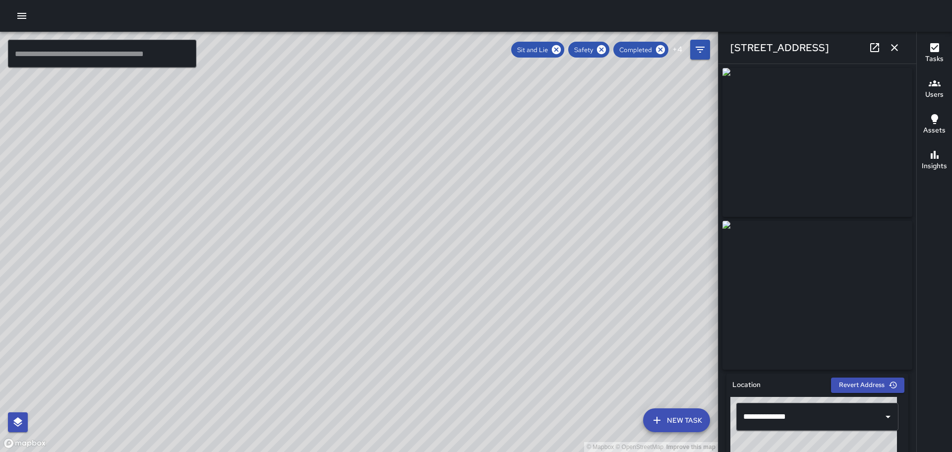
click at [892, 45] on icon "button" at bounding box center [894, 47] width 7 height 7
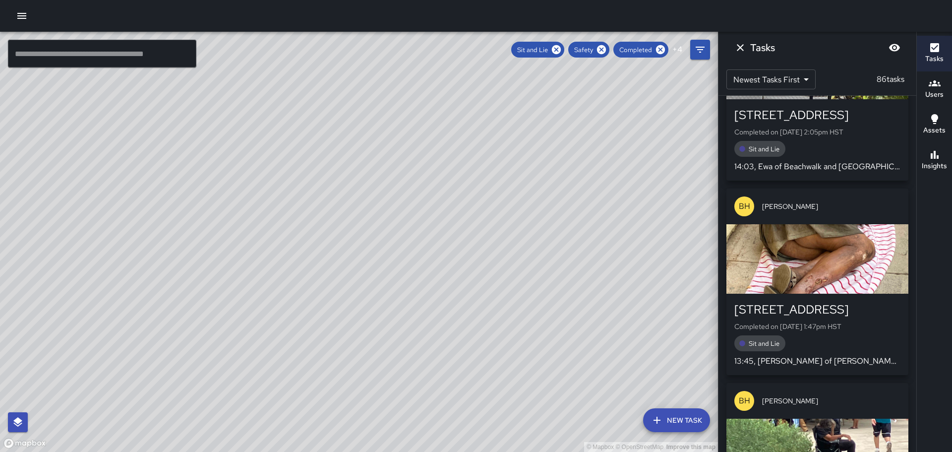
scroll to position [1488, 0]
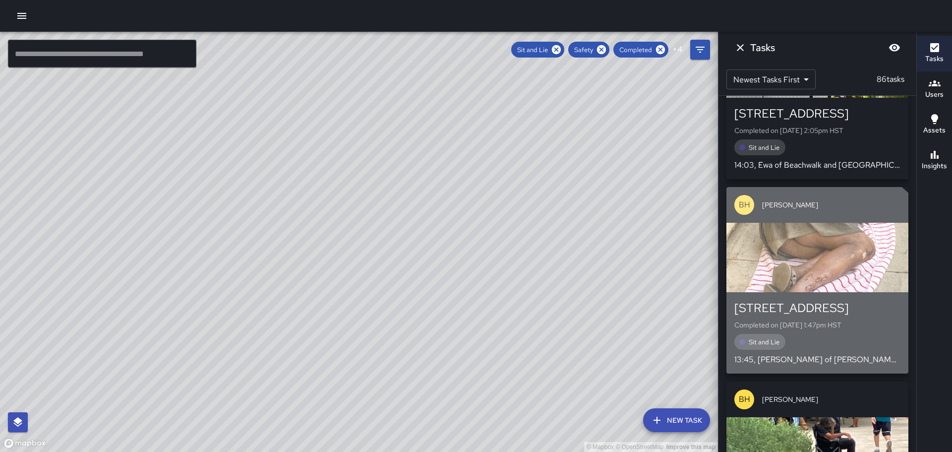
click at [812, 292] on div "2020 Kalakaua Avenue Completed on 8/30/2025, 1:47pm HST Sit and Lie 13:45, Ewa …" at bounding box center [818, 332] width 182 height 81
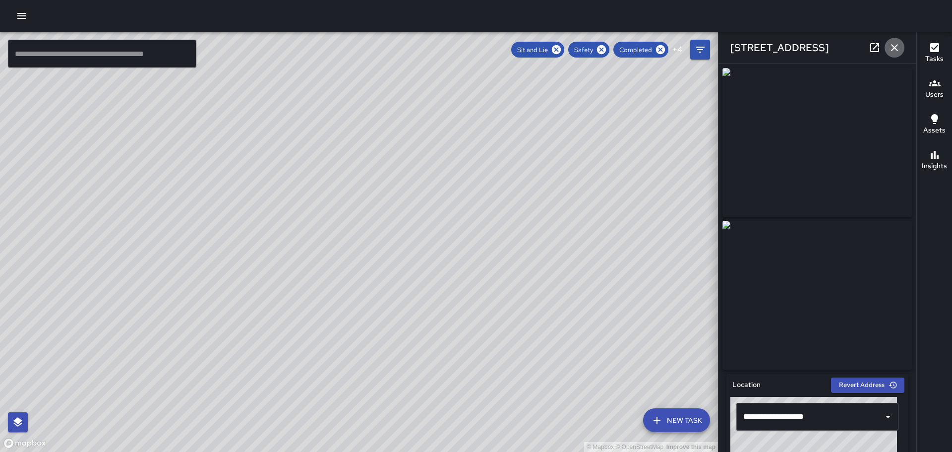
click at [893, 45] on icon "button" at bounding box center [895, 48] width 12 height 12
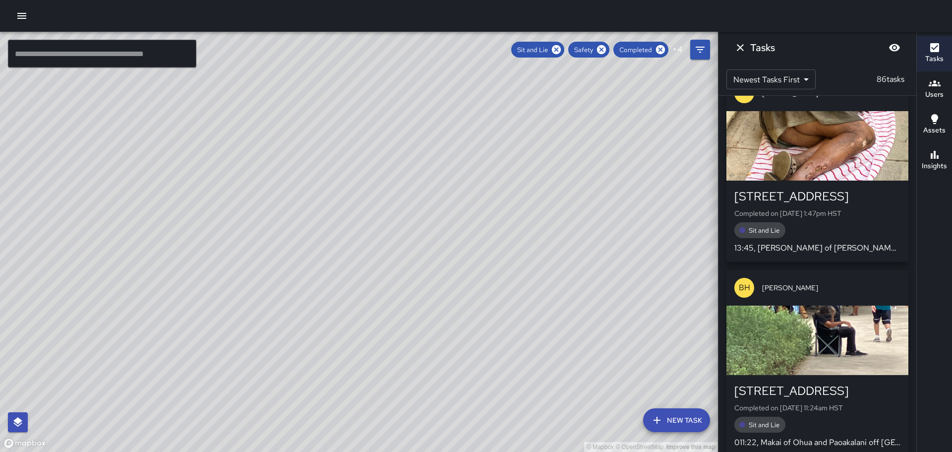
scroll to position [1686, 0]
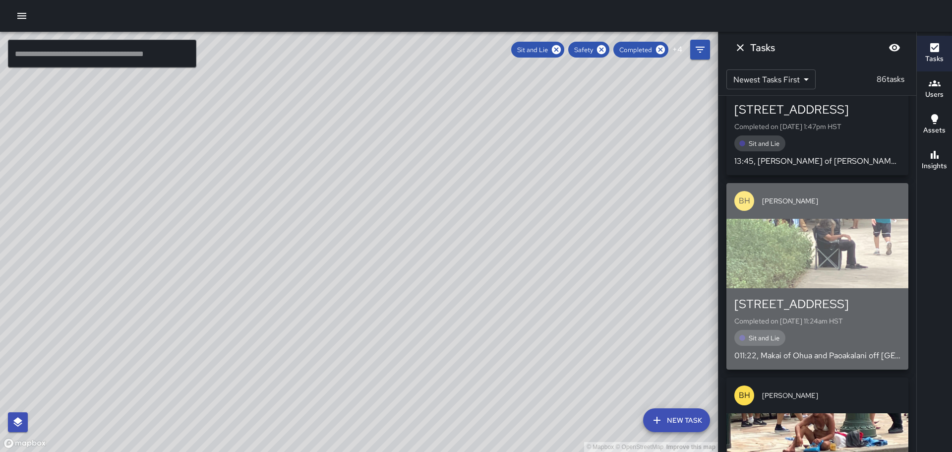
click at [839, 245] on div "button" at bounding box center [818, 253] width 182 height 69
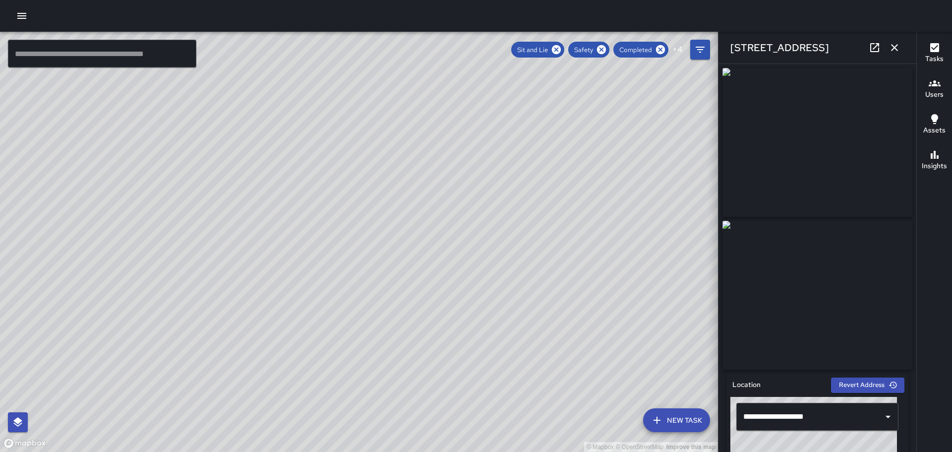
click at [896, 46] on icon "button" at bounding box center [895, 48] width 12 height 12
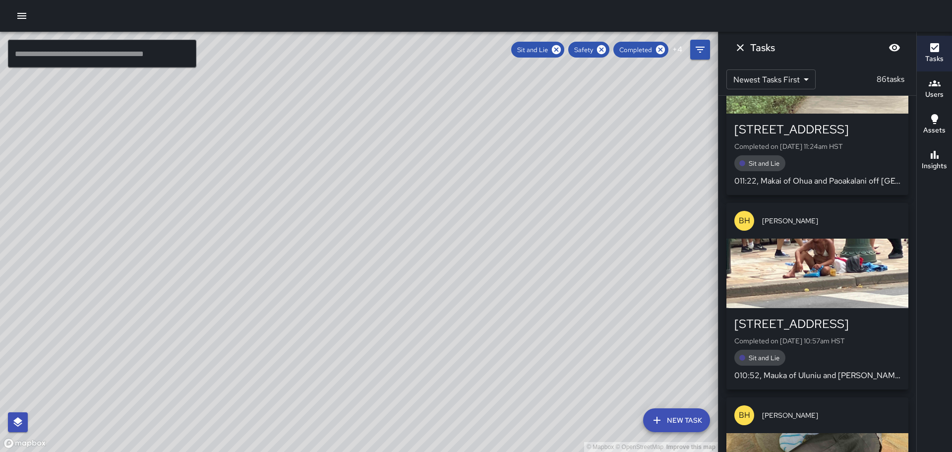
scroll to position [1885, 0]
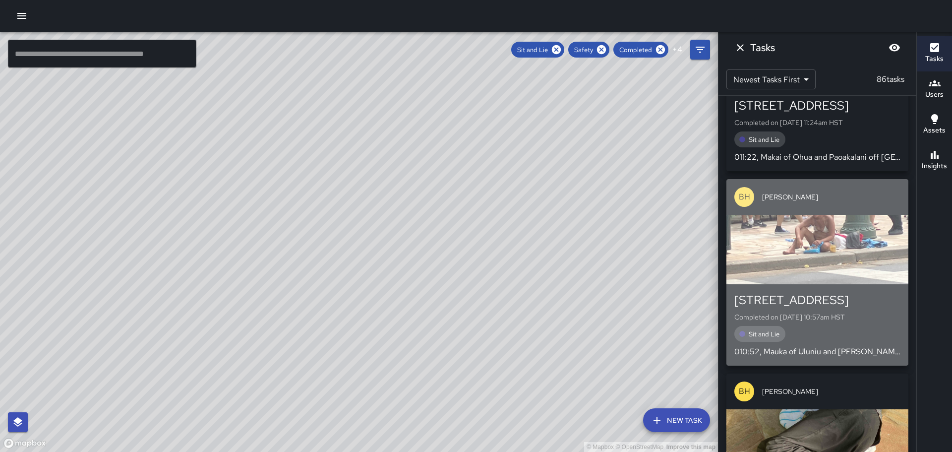
click at [834, 223] on div "button" at bounding box center [818, 249] width 182 height 69
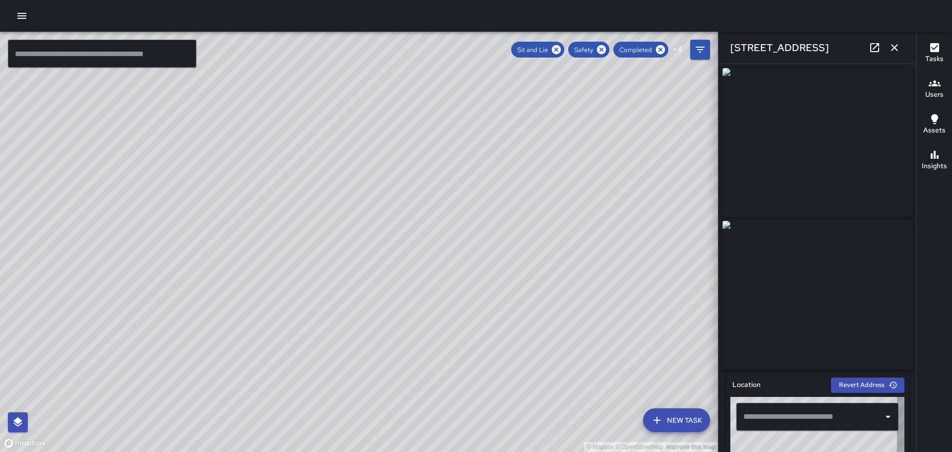
type input "**********"
click at [893, 47] on icon "button" at bounding box center [894, 47] width 7 height 7
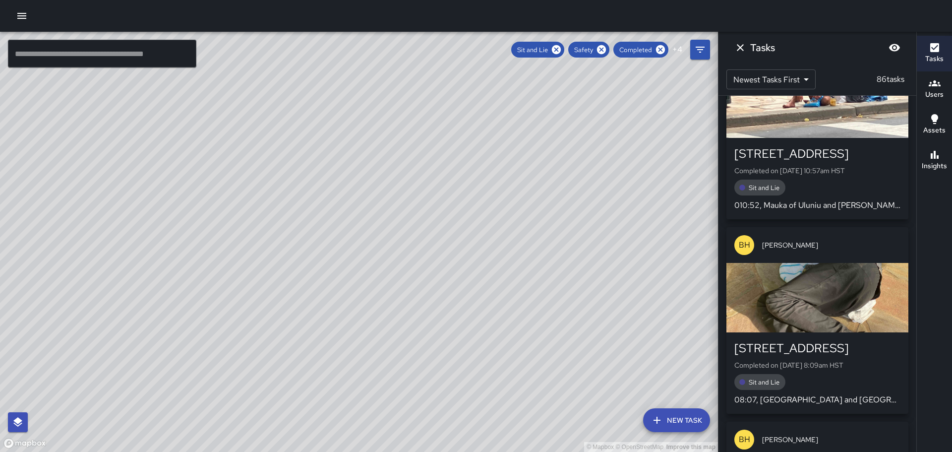
scroll to position [2083, 0]
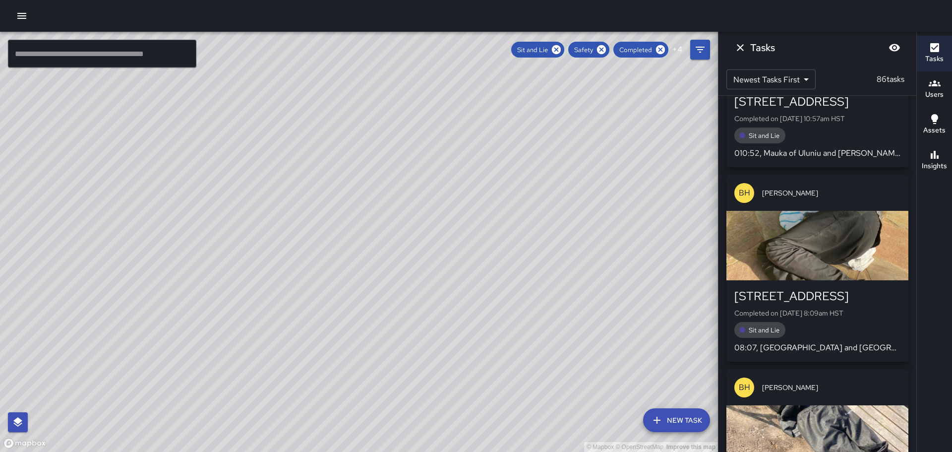
click at [812, 280] on div "298 Beach Walk Completed on 8/30/2025, 8:09am HST Sit and Lie 08:07, Ewa of Bea…" at bounding box center [818, 320] width 182 height 81
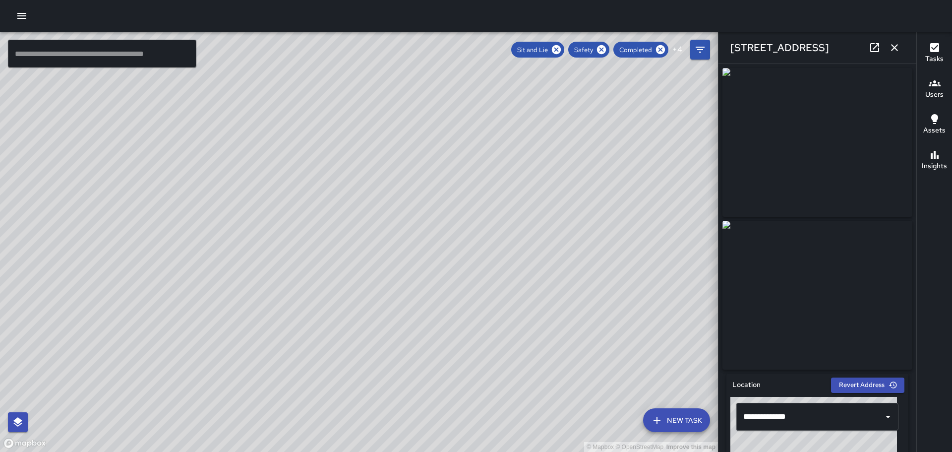
click at [890, 41] on button "button" at bounding box center [895, 48] width 20 height 20
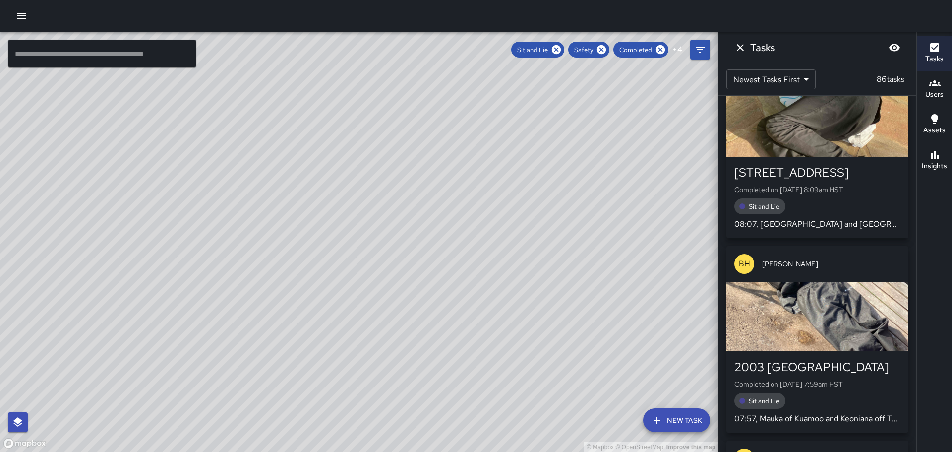
scroll to position [2232, 0]
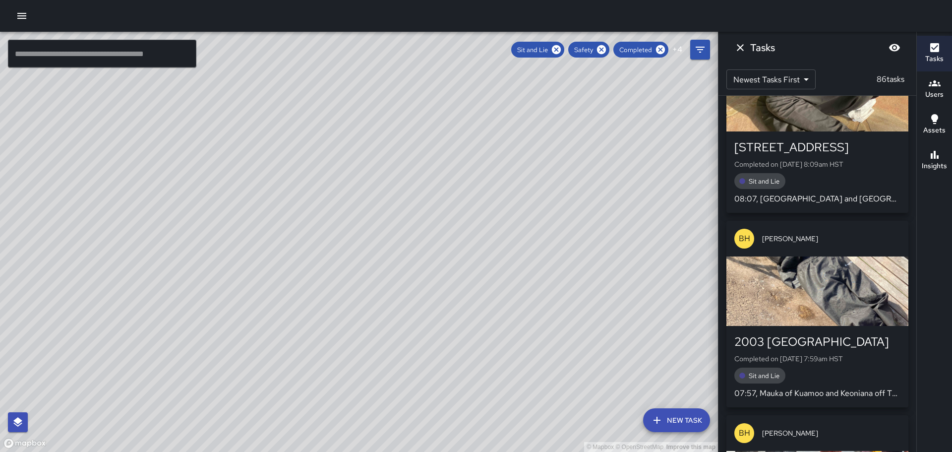
click at [810, 334] on div "2003 [GEOGRAPHIC_DATA]" at bounding box center [818, 342] width 166 height 16
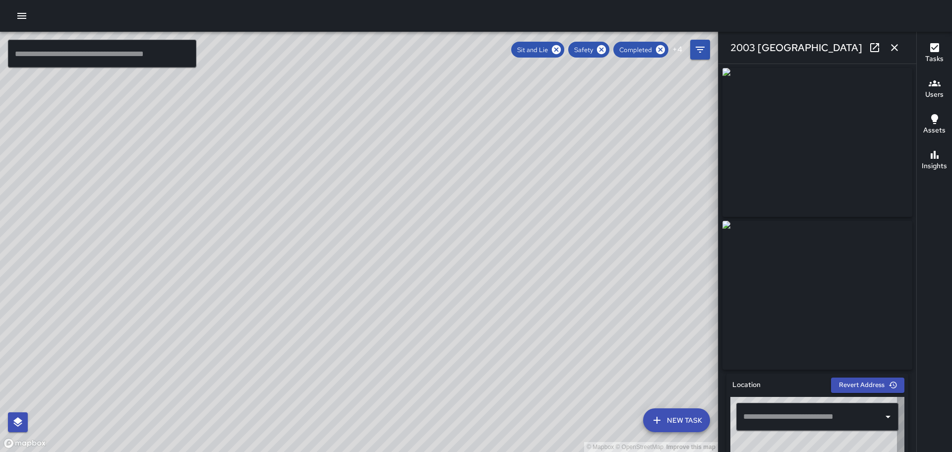
type input "**********"
click at [897, 43] on icon "button" at bounding box center [895, 48] width 12 height 12
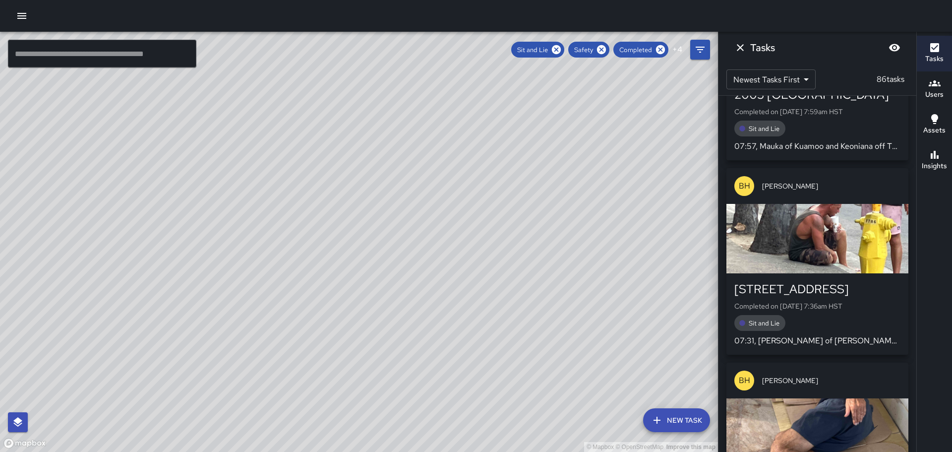
scroll to position [2480, 0]
click at [812, 300] on p "Completed on [DATE] 7:36am HST" at bounding box center [818, 305] width 166 height 10
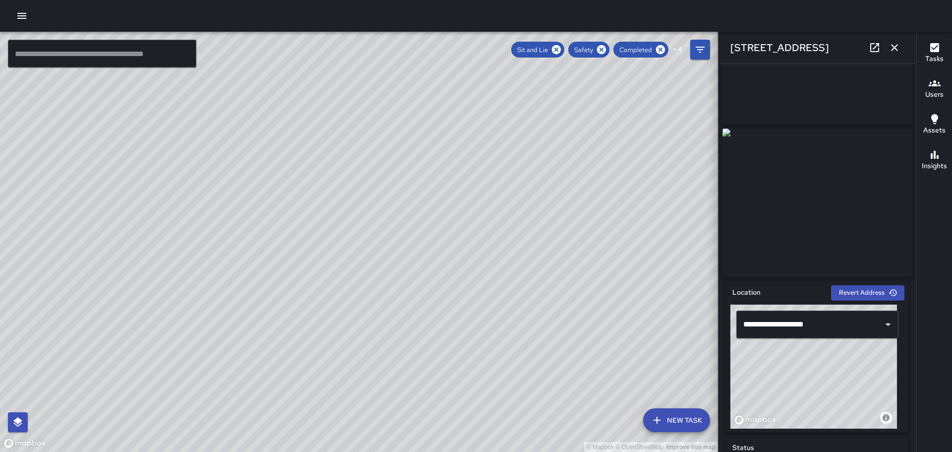
scroll to position [0, 0]
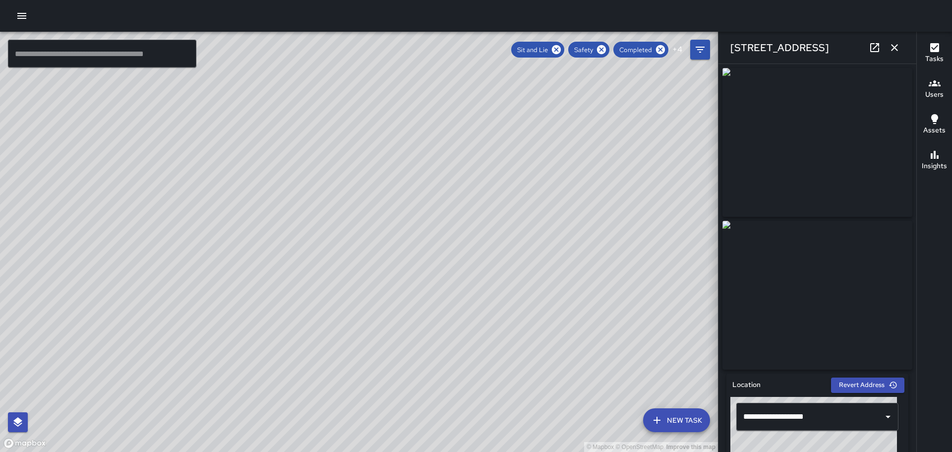
click at [894, 46] on icon "button" at bounding box center [895, 48] width 12 height 12
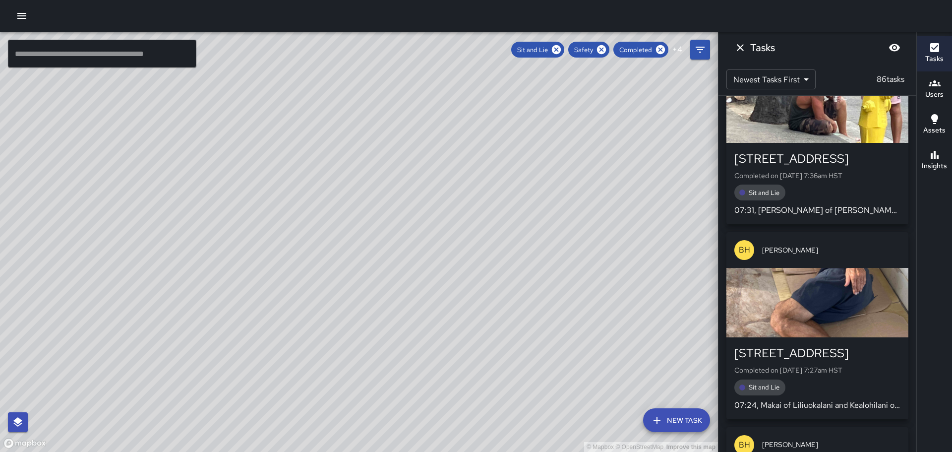
scroll to position [2629, 0]
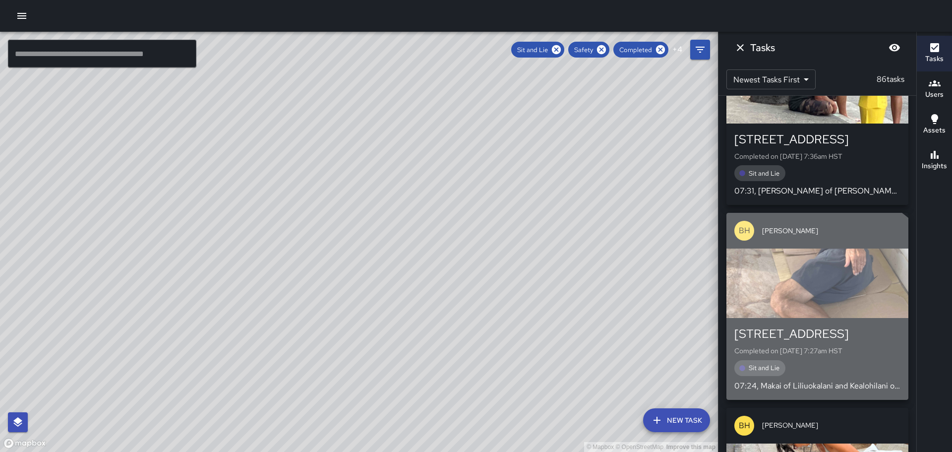
click at [812, 326] on div "[STREET_ADDRESS]" at bounding box center [818, 334] width 166 height 16
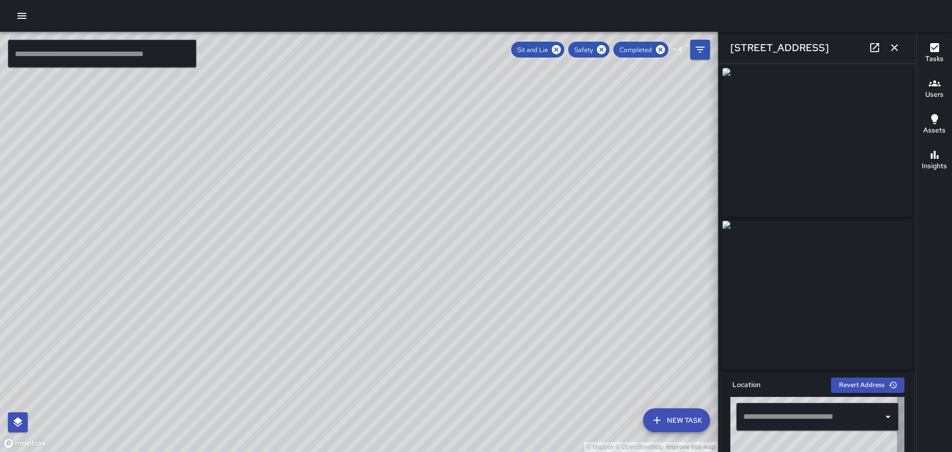
type input "**********"
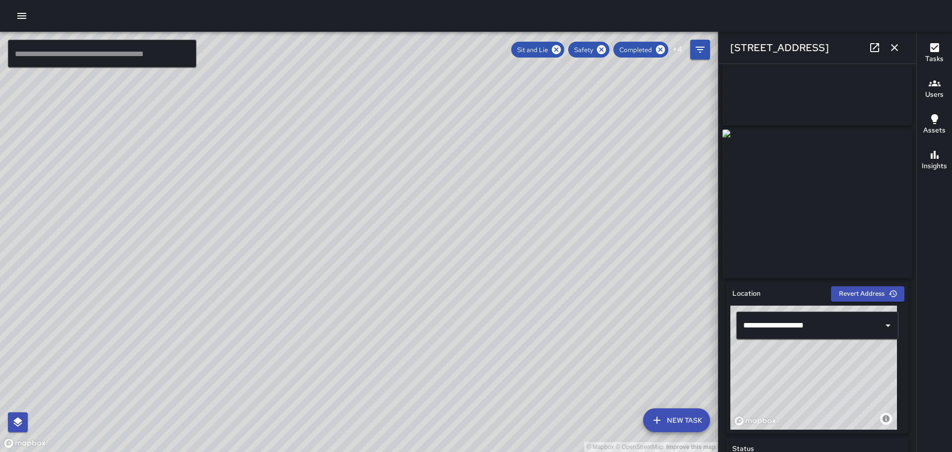
scroll to position [8, 0]
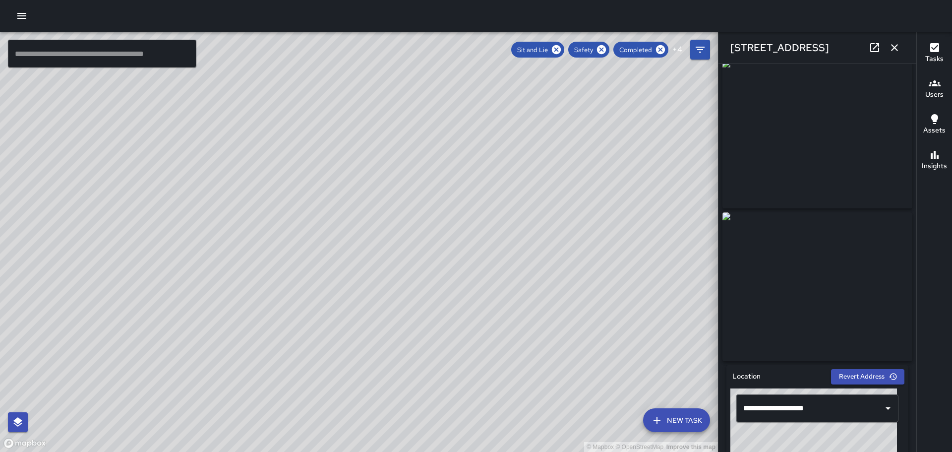
click at [896, 46] on icon "button" at bounding box center [894, 47] width 7 height 7
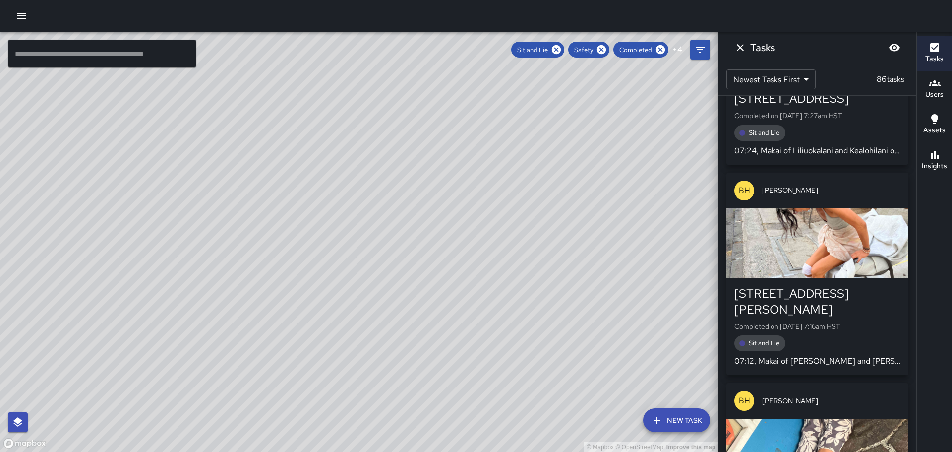
scroll to position [2877, 0]
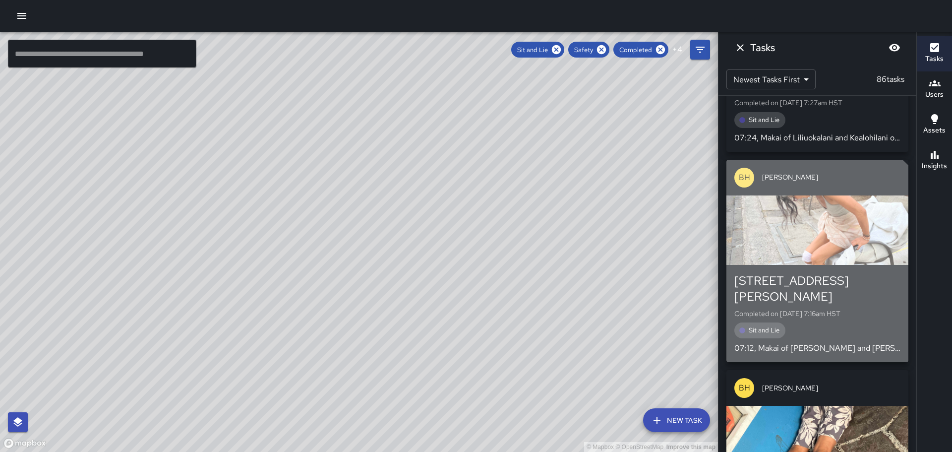
click at [802, 273] on div "[STREET_ADDRESS][PERSON_NAME]" at bounding box center [818, 289] width 166 height 32
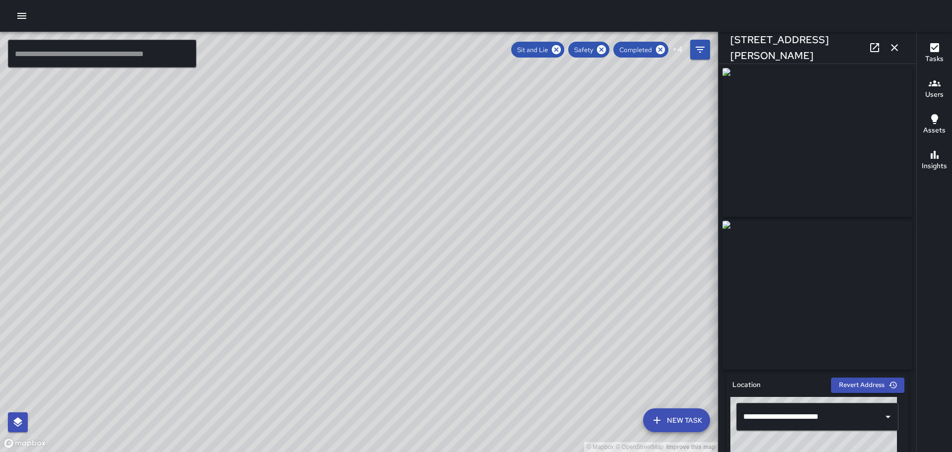
drag, startPoint x: 919, startPoint y: 191, endPoint x: 882, endPoint y: 190, distance: 36.7
click at [901, 222] on div "© Mapbox © OpenStreetMap Improve this map ​ New Task Sit and Lie Safety Complet…" at bounding box center [476, 242] width 952 height 420
click at [930, 234] on div "Tasks Users Assets Insights" at bounding box center [935, 242] width 36 height 420
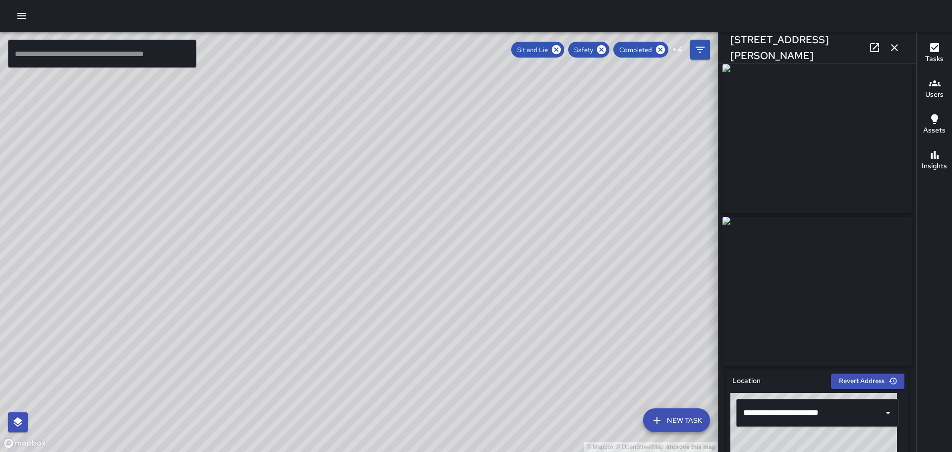
scroll to position [0, 0]
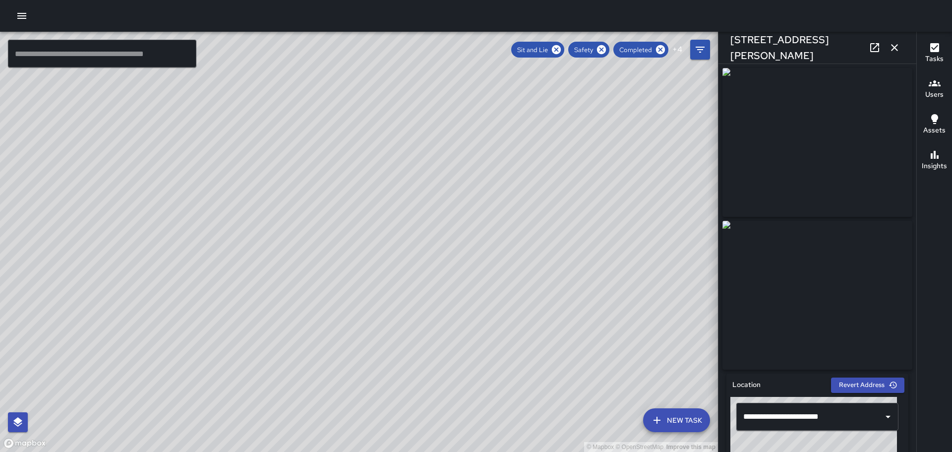
click at [896, 46] on icon "button" at bounding box center [895, 48] width 12 height 12
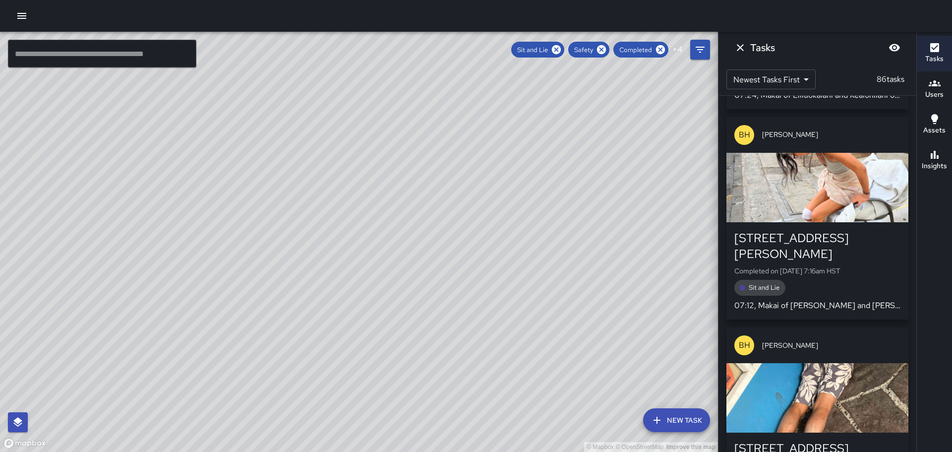
scroll to position [3026, 0]
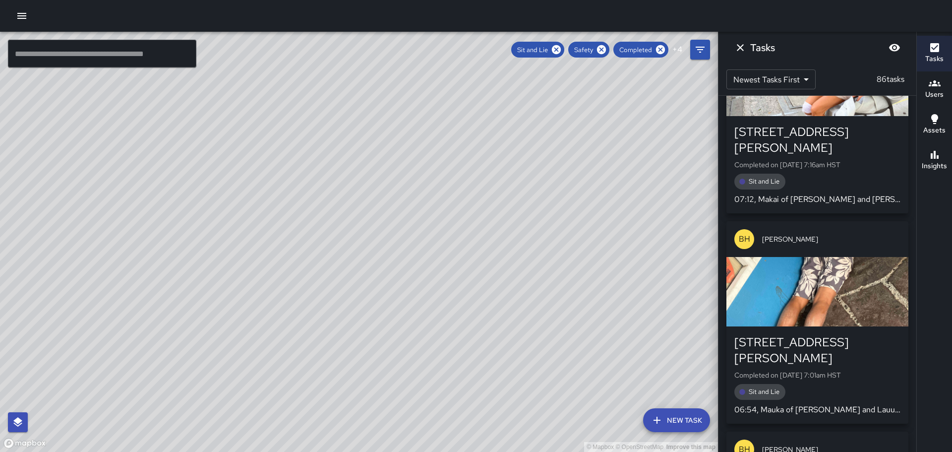
click at [833, 384] on div "Sit and Lie" at bounding box center [818, 392] width 166 height 16
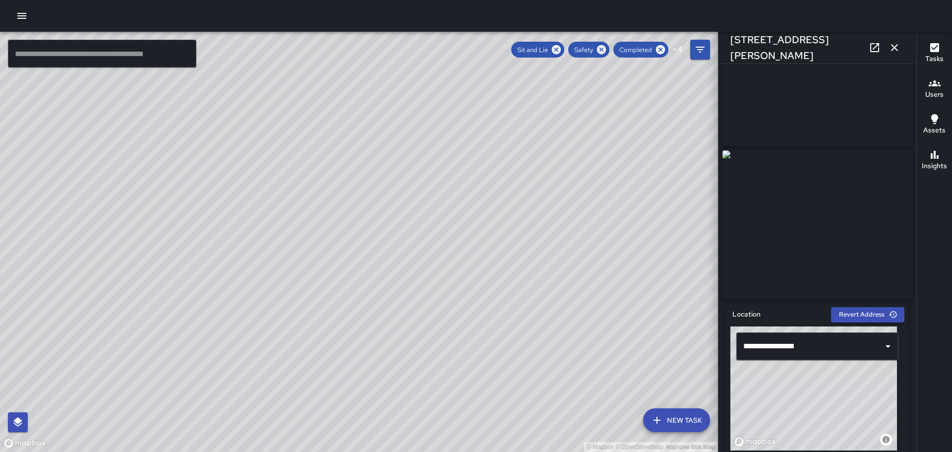
scroll to position [0, 0]
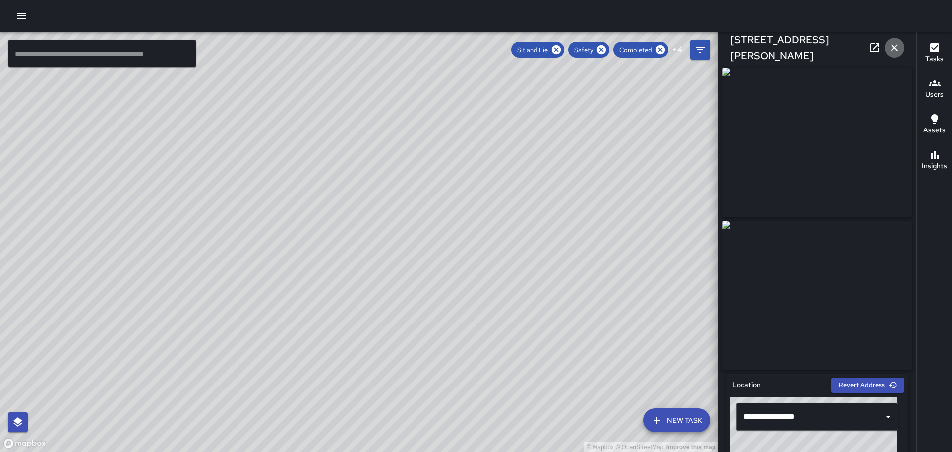
click at [899, 47] on icon "button" at bounding box center [895, 48] width 12 height 12
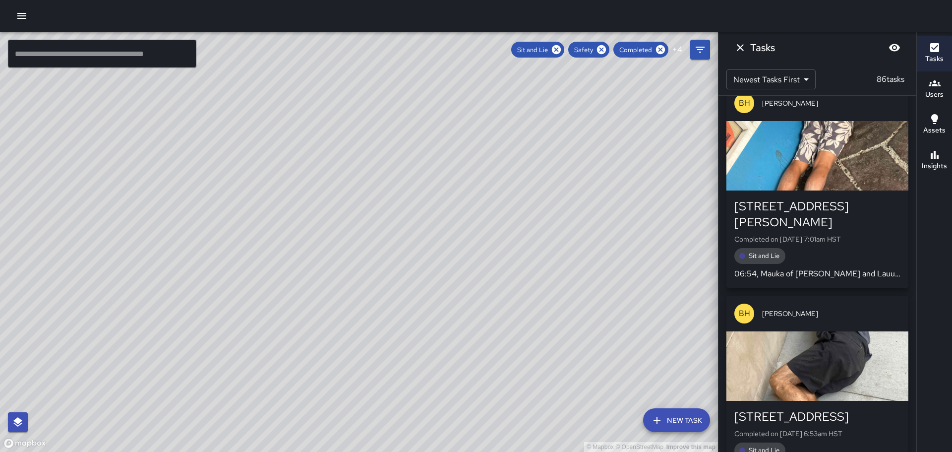
scroll to position [3175, 0]
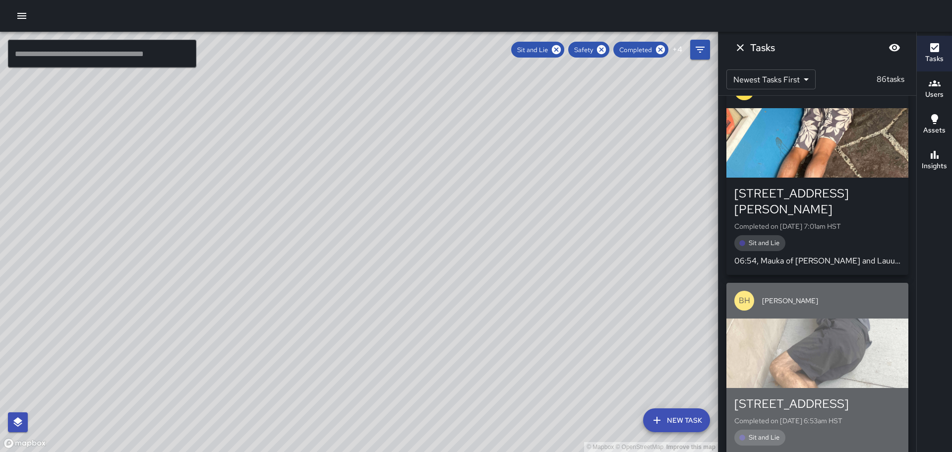
click at [820, 396] on div "[STREET_ADDRESS]" at bounding box center [818, 404] width 166 height 16
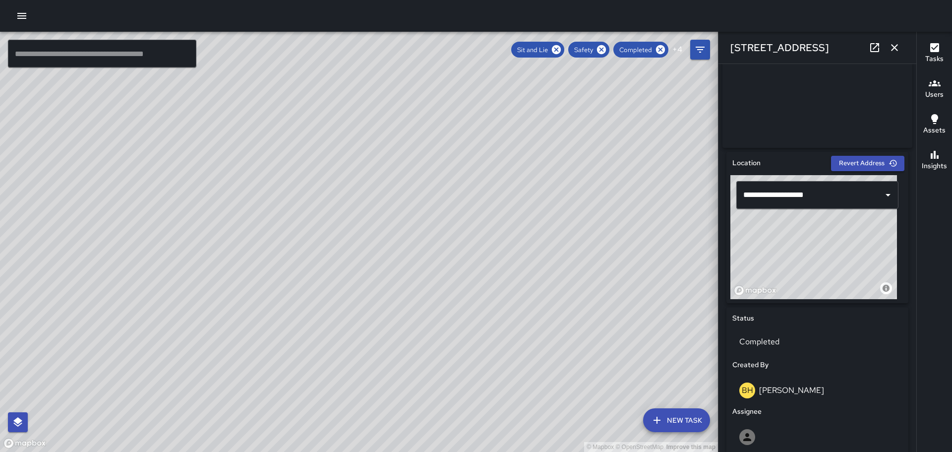
scroll to position [0, 0]
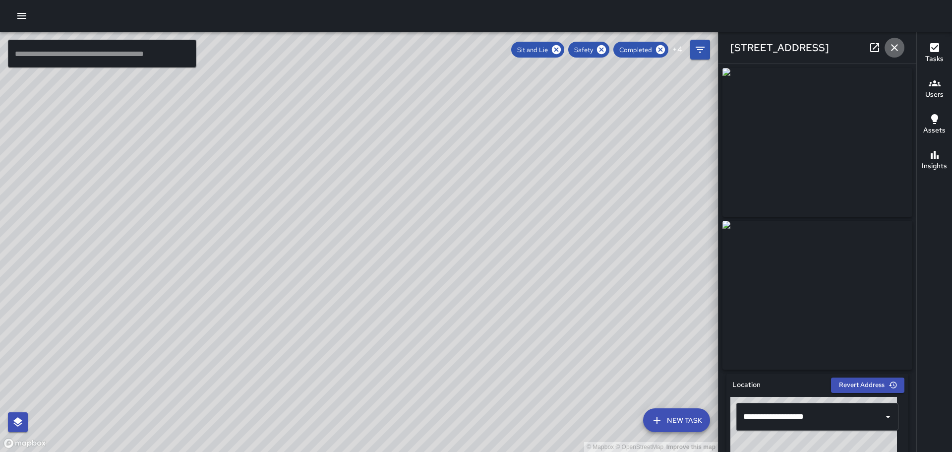
click at [896, 40] on button "button" at bounding box center [895, 48] width 20 height 20
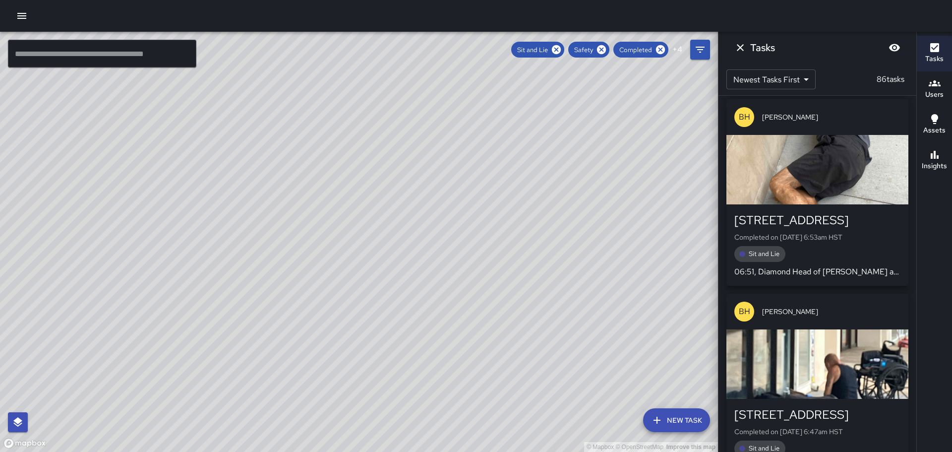
scroll to position [3373, 0]
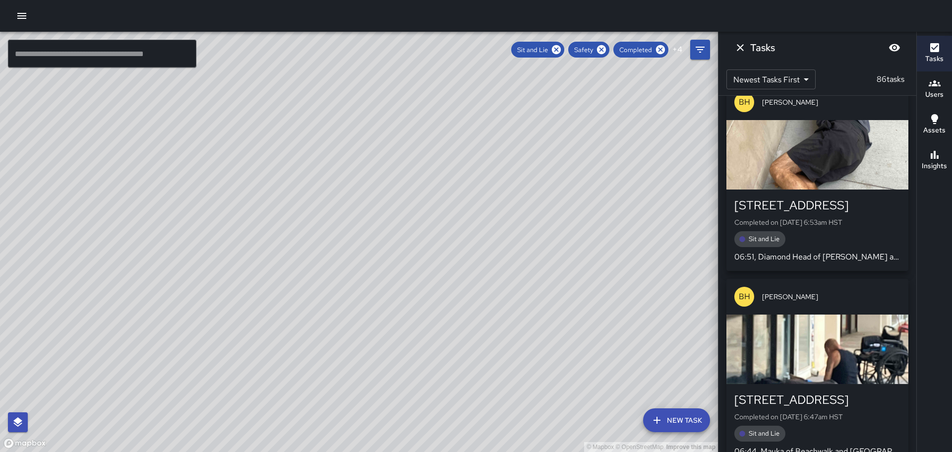
click at [827, 392] on div "[STREET_ADDRESS]" at bounding box center [818, 400] width 166 height 16
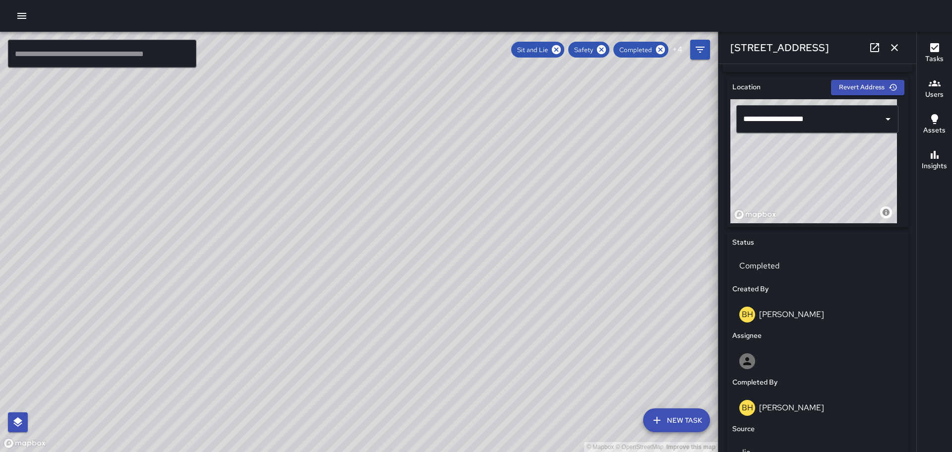
scroll to position [0, 0]
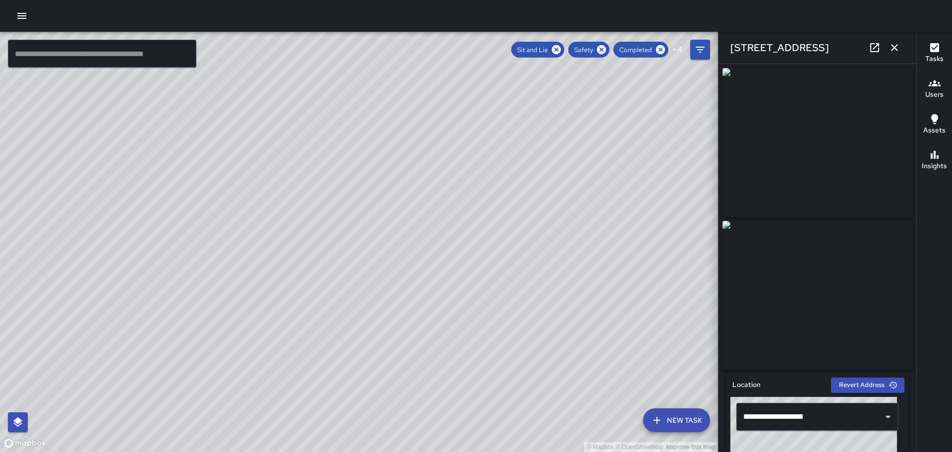
click at [896, 47] on icon "button" at bounding box center [894, 47] width 7 height 7
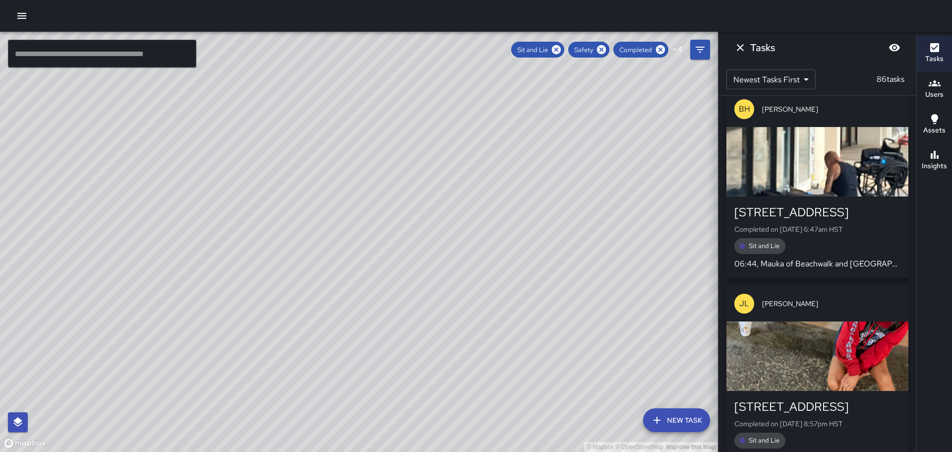
scroll to position [3621, 0]
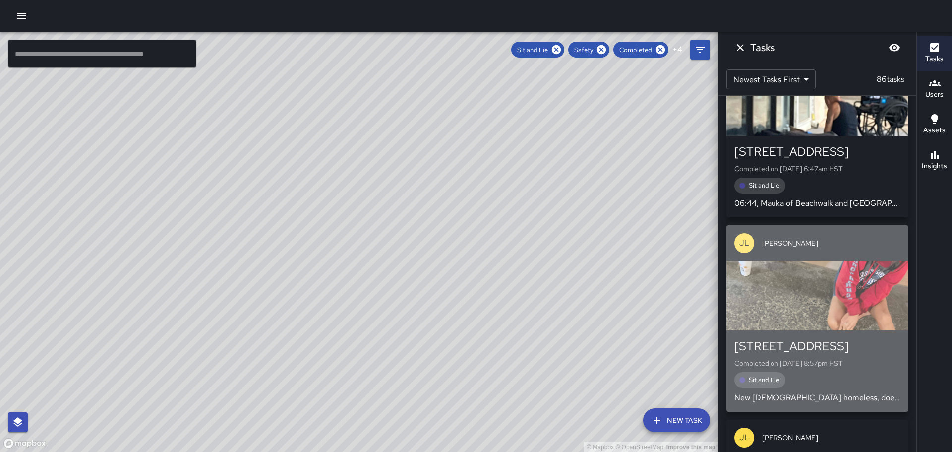
click at [827, 338] on div "[STREET_ADDRESS]" at bounding box center [818, 346] width 166 height 16
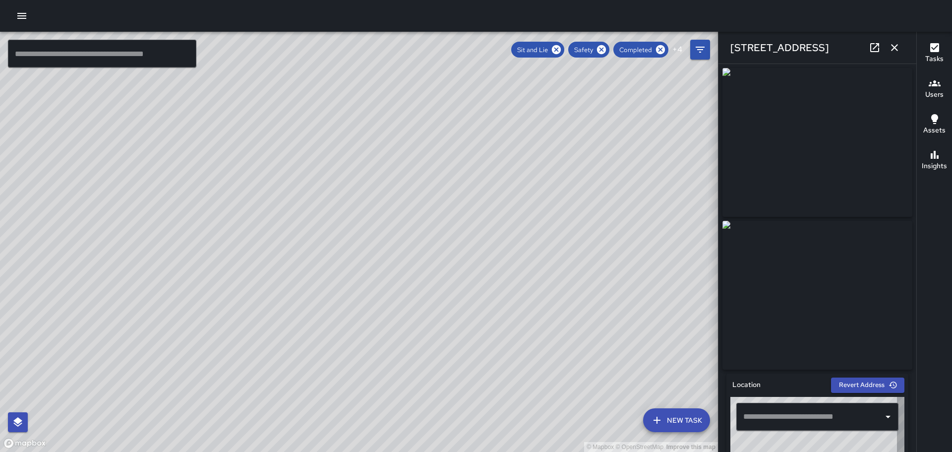
type input "**********"
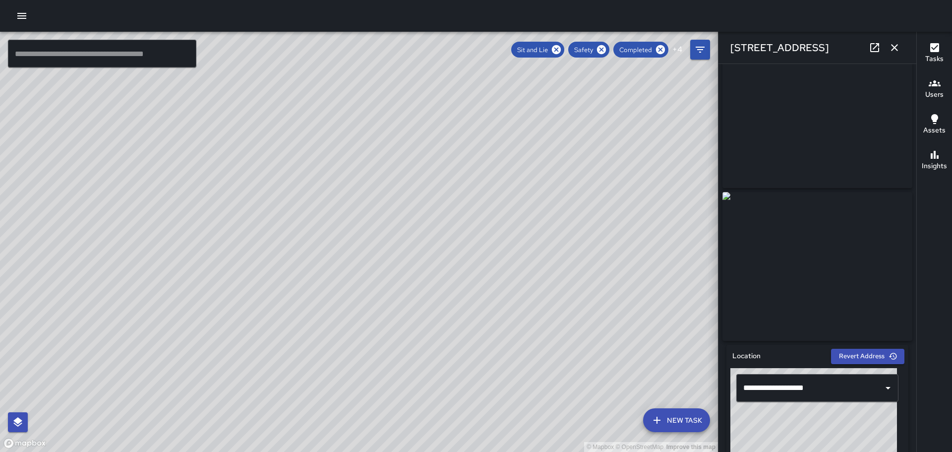
scroll to position [0, 0]
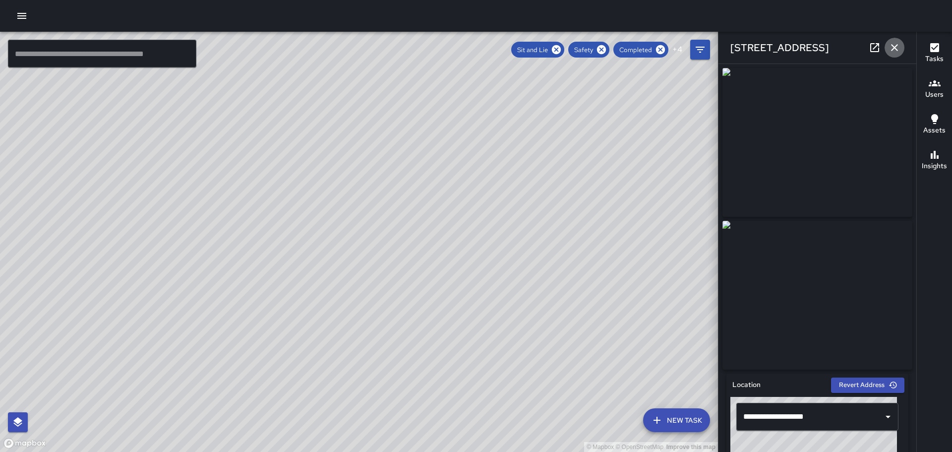
click at [893, 46] on icon "button" at bounding box center [894, 47] width 7 height 7
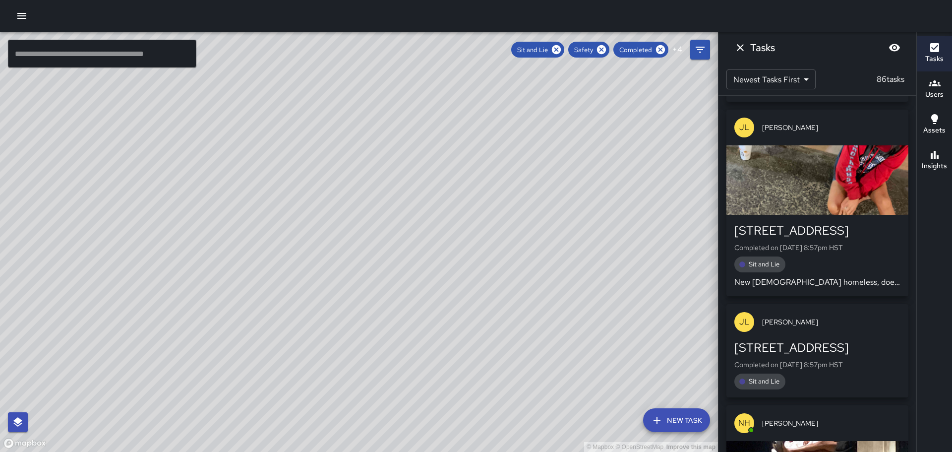
scroll to position [3819, 0]
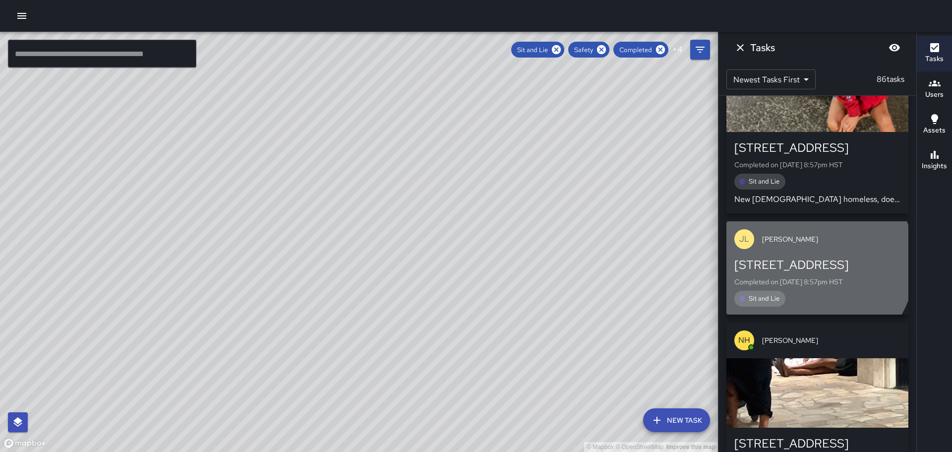
click at [810, 257] on div "[STREET_ADDRESS]" at bounding box center [818, 265] width 166 height 16
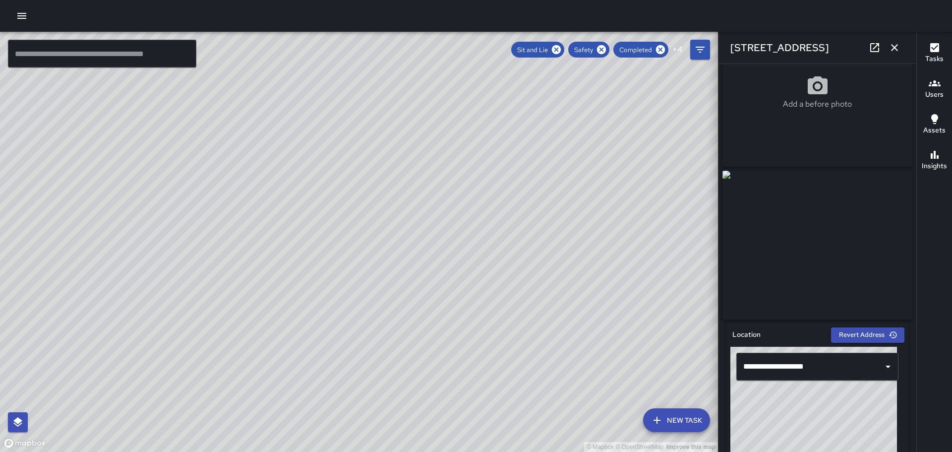
scroll to position [0, 0]
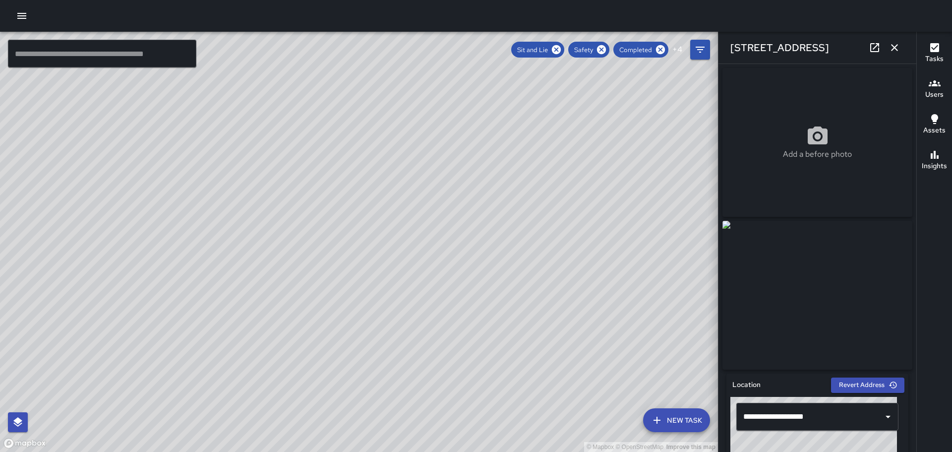
click at [895, 48] on icon "button" at bounding box center [894, 47] width 7 height 7
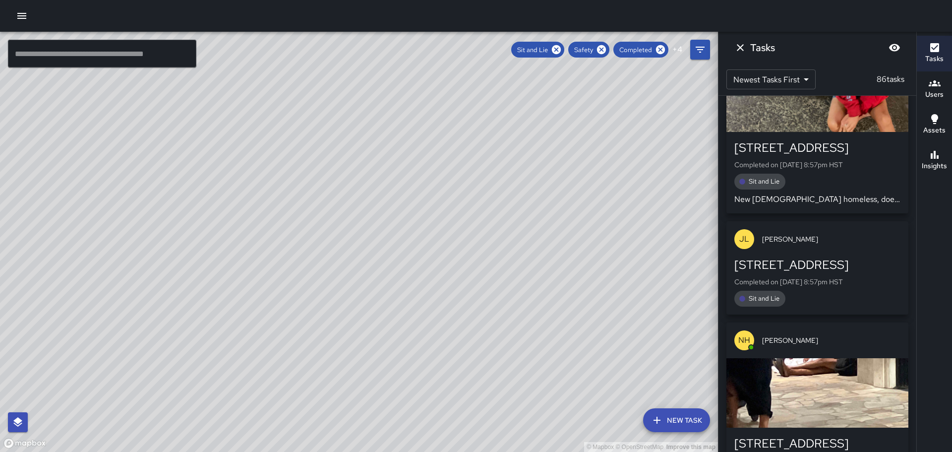
scroll to position [3869, 0]
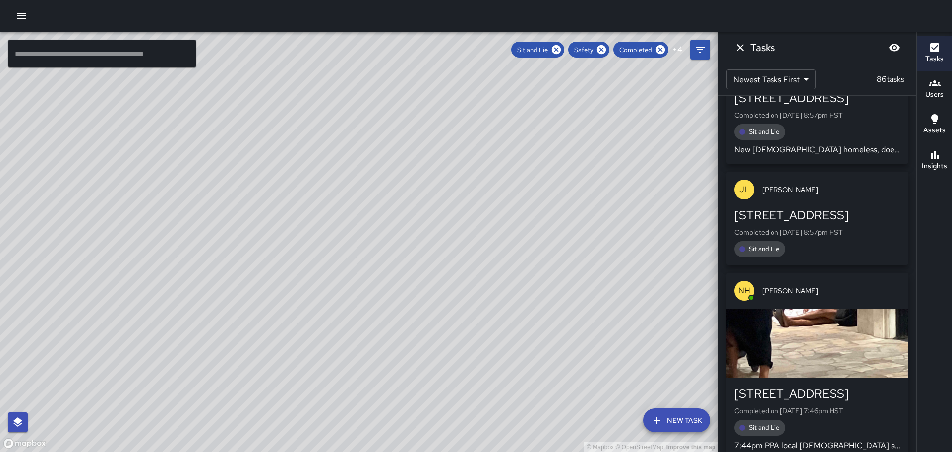
click at [803, 309] on div "button" at bounding box center [818, 343] width 182 height 69
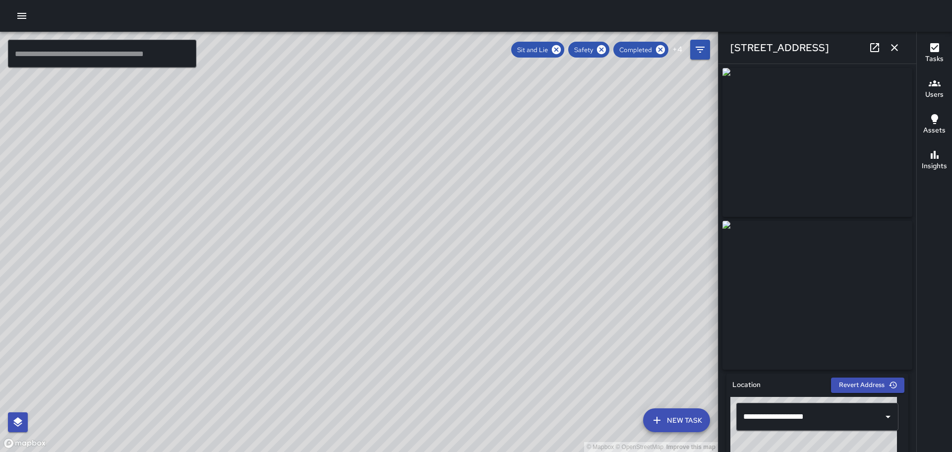
drag, startPoint x: 917, startPoint y: 146, endPoint x: 903, endPoint y: 192, distance: 47.8
click at [906, 224] on div "© Mapbox © OpenStreetMap Improve this map ​ New Task Sit and Lie Safety Complet…" at bounding box center [476, 242] width 952 height 420
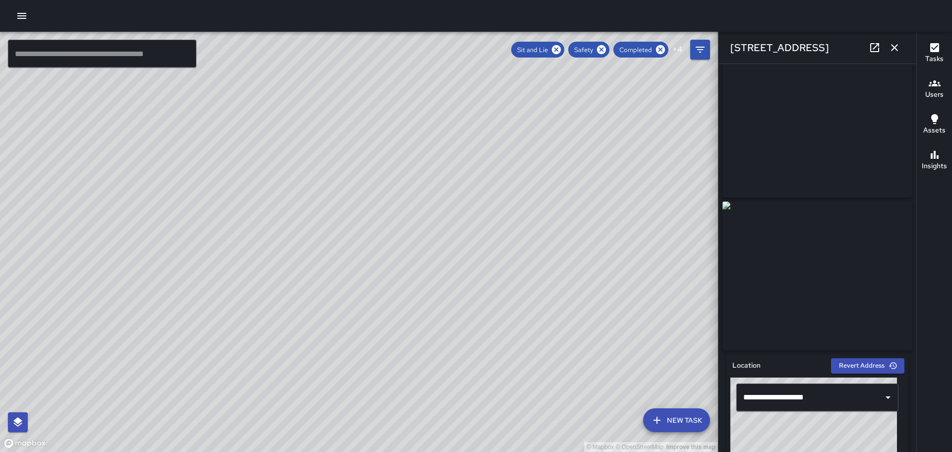
scroll to position [0, 0]
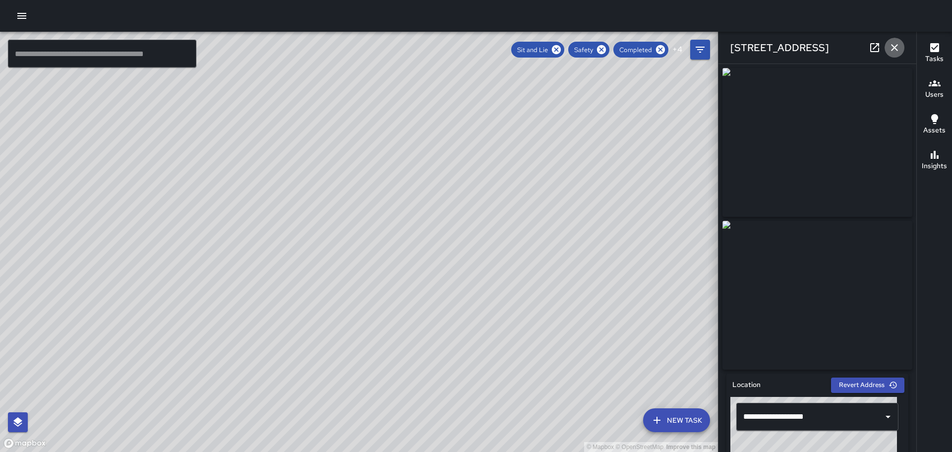
click at [892, 46] on icon "button" at bounding box center [895, 48] width 12 height 12
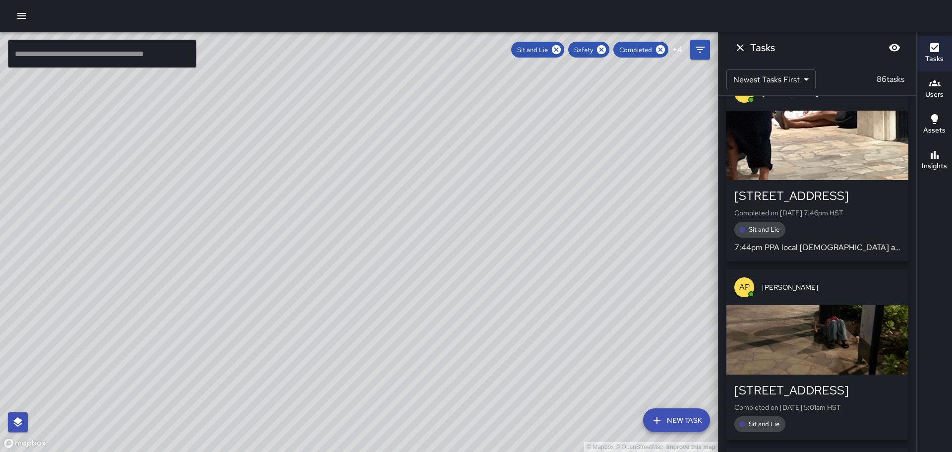
scroll to position [4067, 0]
click at [814, 382] on div "[STREET_ADDRESS]" at bounding box center [818, 390] width 166 height 16
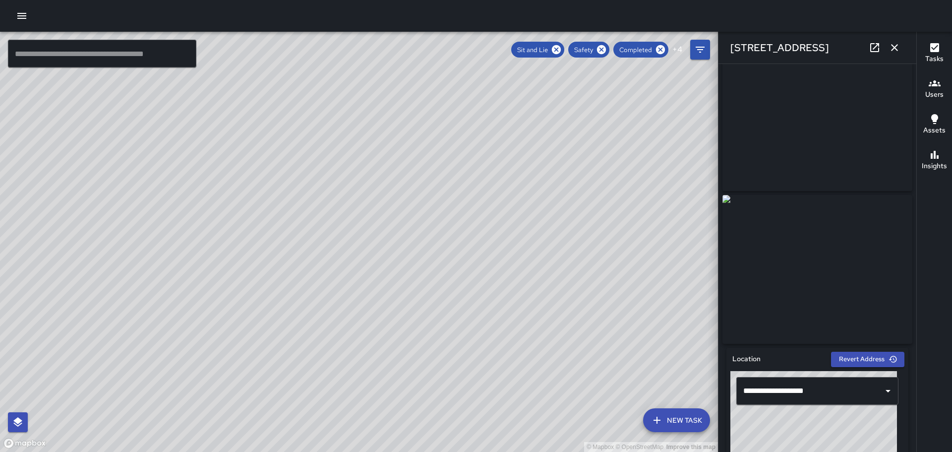
scroll to position [0, 0]
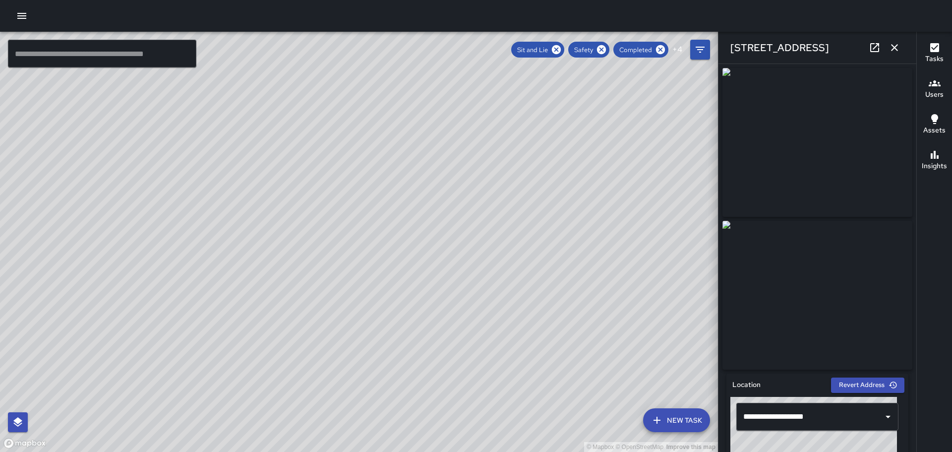
click at [896, 44] on icon "button" at bounding box center [895, 48] width 12 height 12
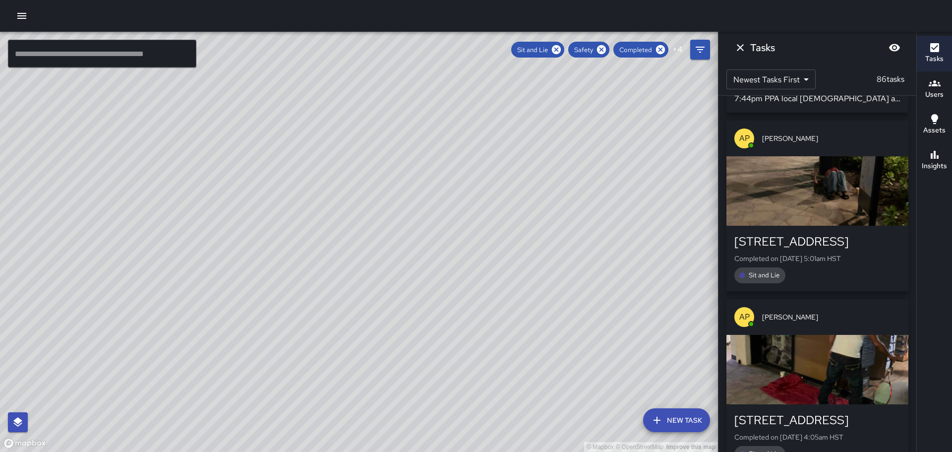
scroll to position [4216, 0]
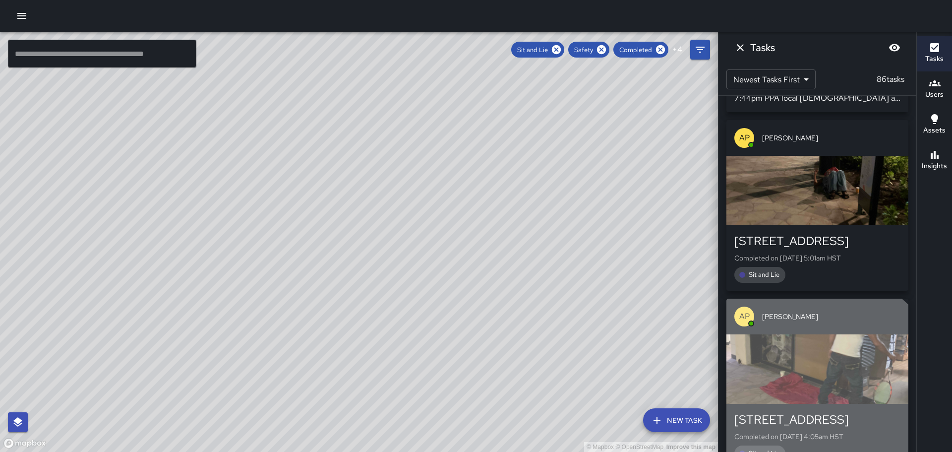
click at [794, 412] on div "[STREET_ADDRESS]" at bounding box center [818, 420] width 166 height 16
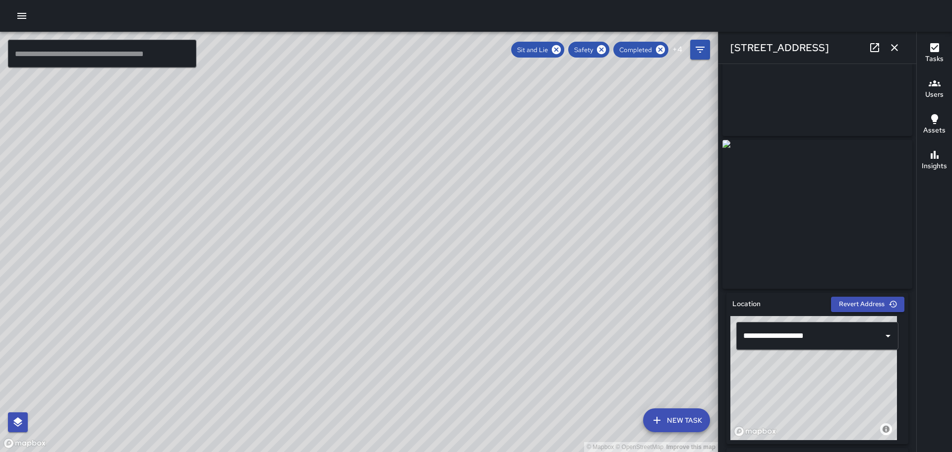
scroll to position [0, 0]
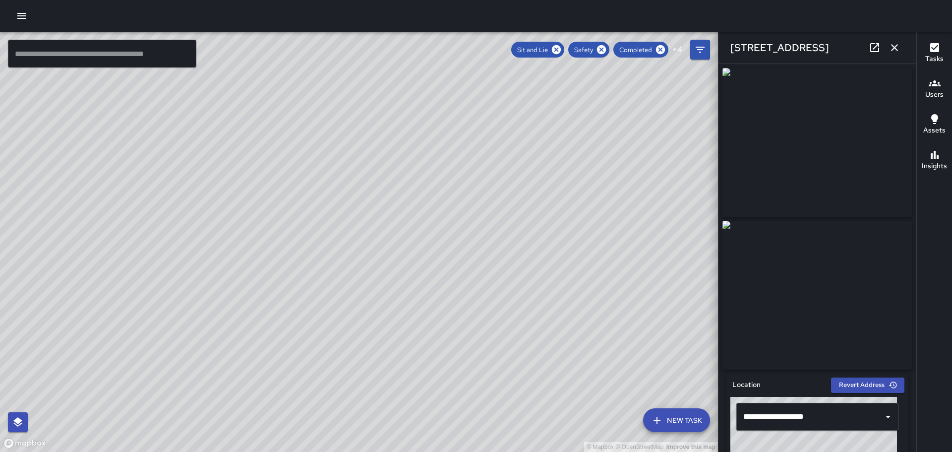
click at [897, 45] on icon "button" at bounding box center [894, 47] width 7 height 7
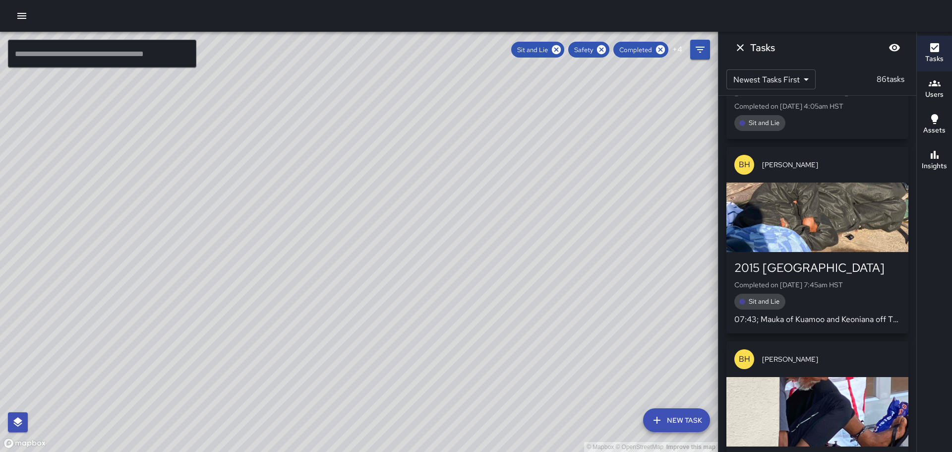
scroll to position [4613, 0]
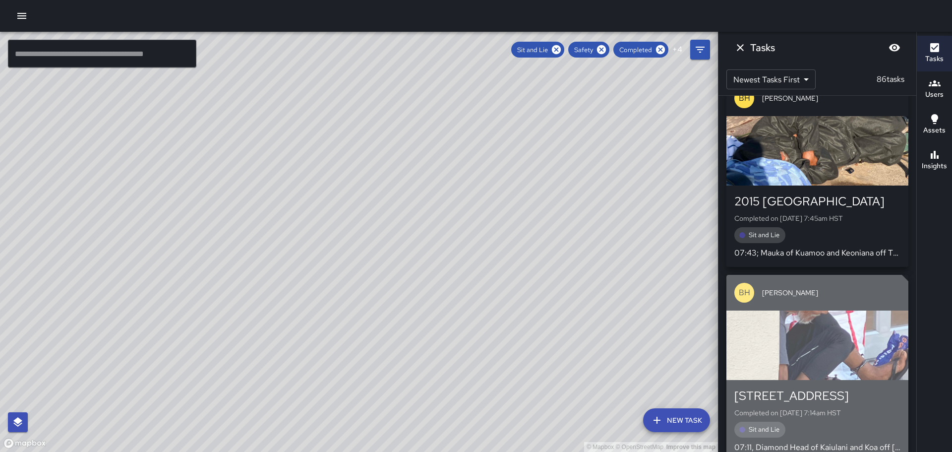
click at [809, 313] on div "button" at bounding box center [818, 345] width 182 height 69
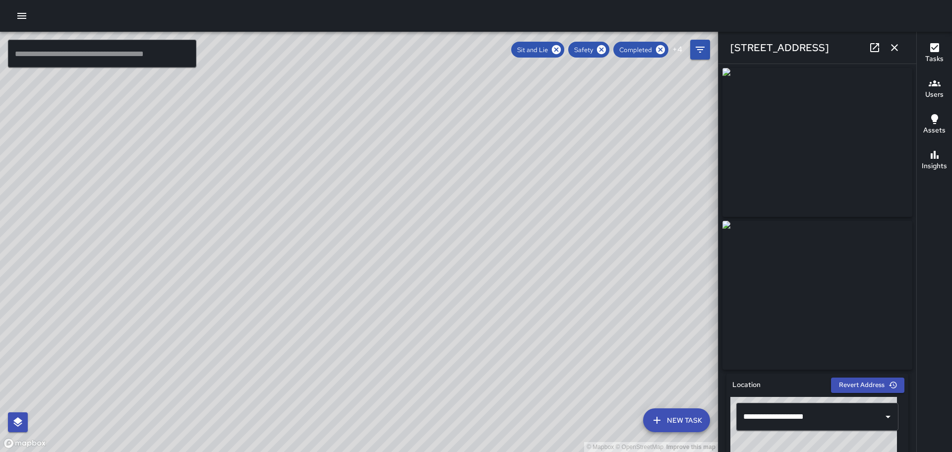
click at [895, 46] on icon "button" at bounding box center [895, 48] width 12 height 12
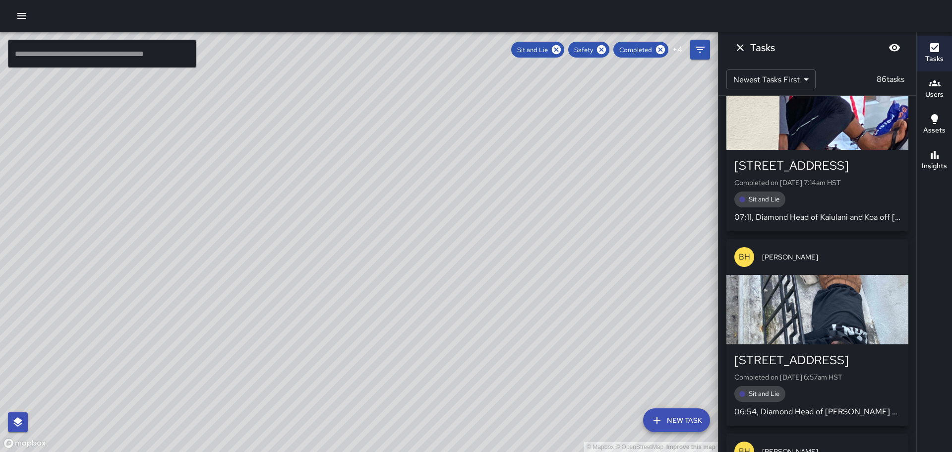
scroll to position [4861, 0]
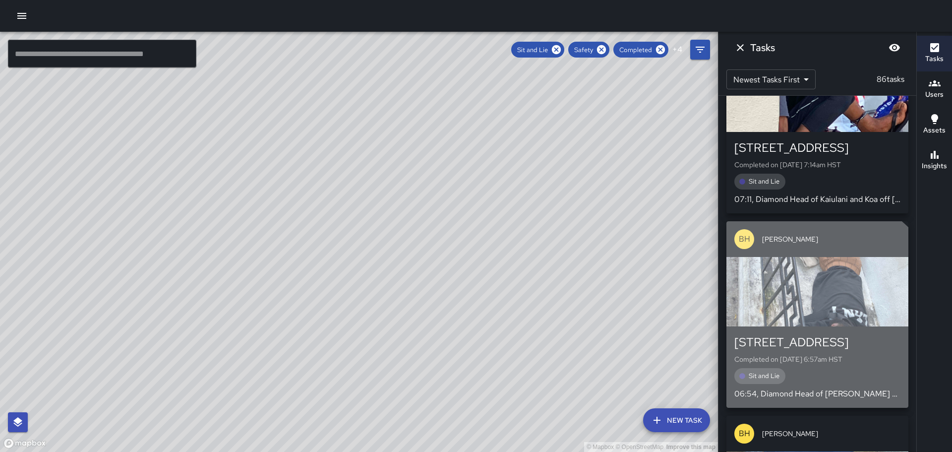
click at [788, 354] on p "Completed on [DATE] 6:57am HST" at bounding box center [818, 359] width 166 height 10
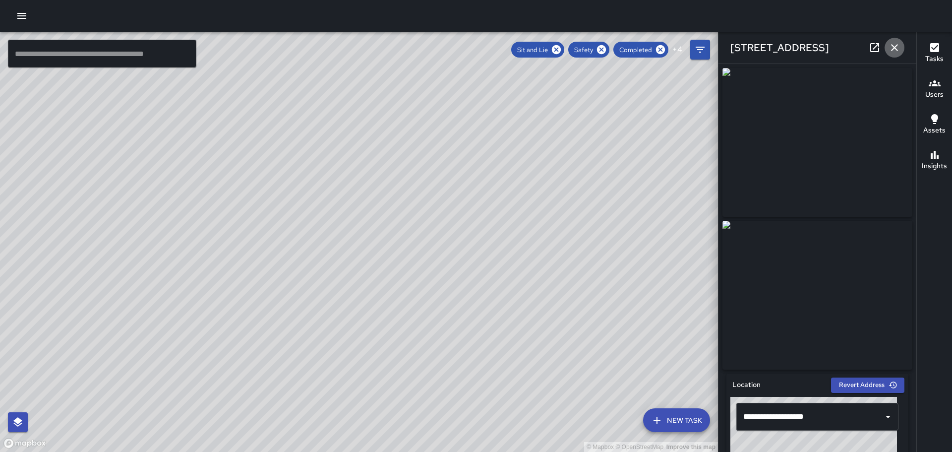
click at [894, 48] on icon "button" at bounding box center [894, 47] width 7 height 7
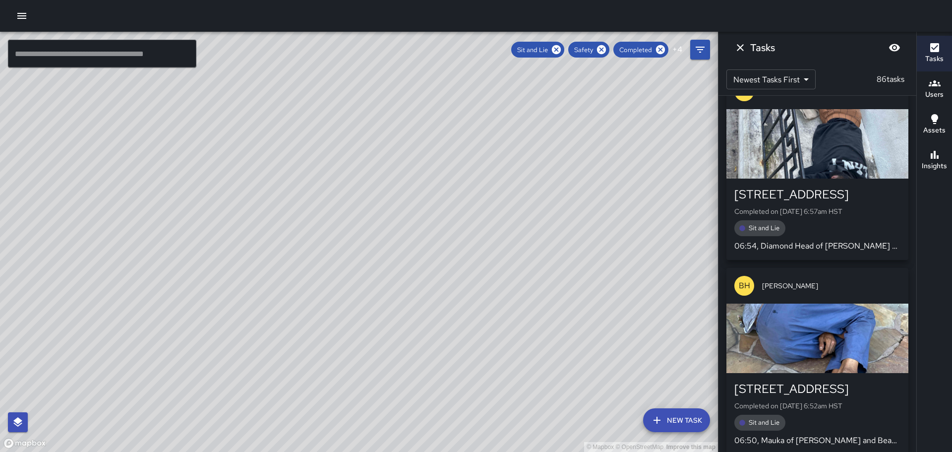
scroll to position [5010, 0]
click at [827, 380] on div "[STREET_ADDRESS]" at bounding box center [818, 388] width 166 height 16
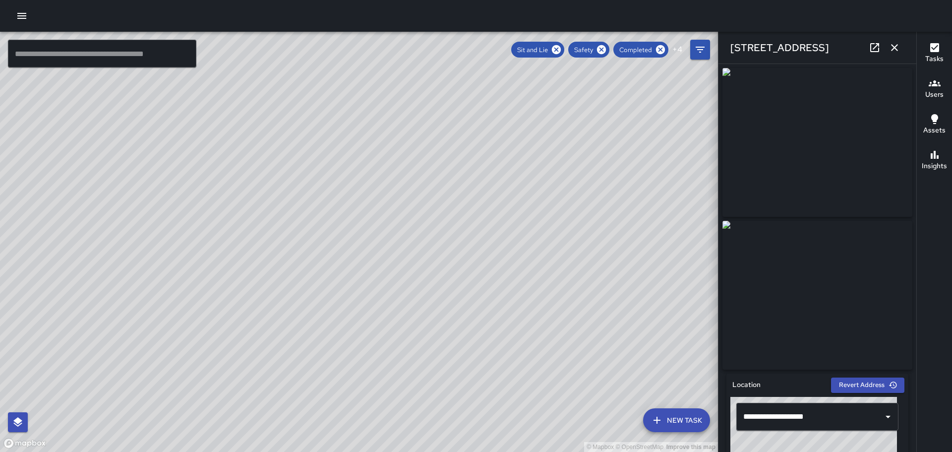
click at [894, 48] on icon "button" at bounding box center [895, 48] width 12 height 12
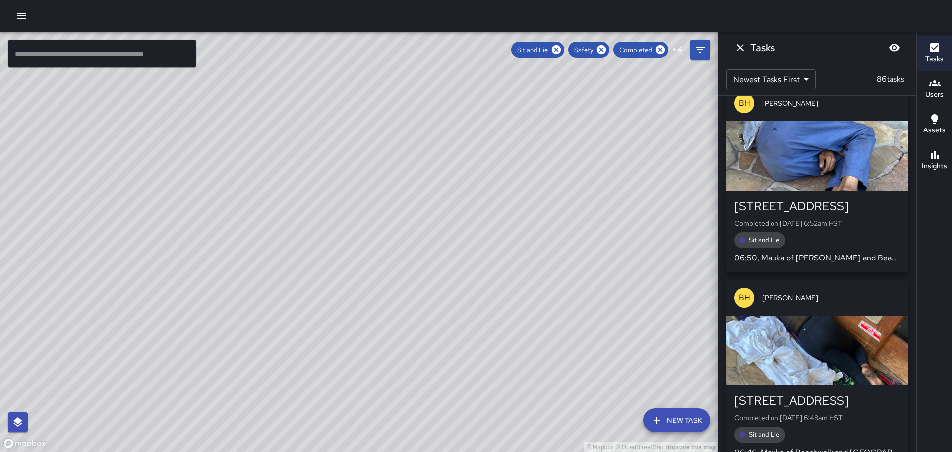
scroll to position [5258, 0]
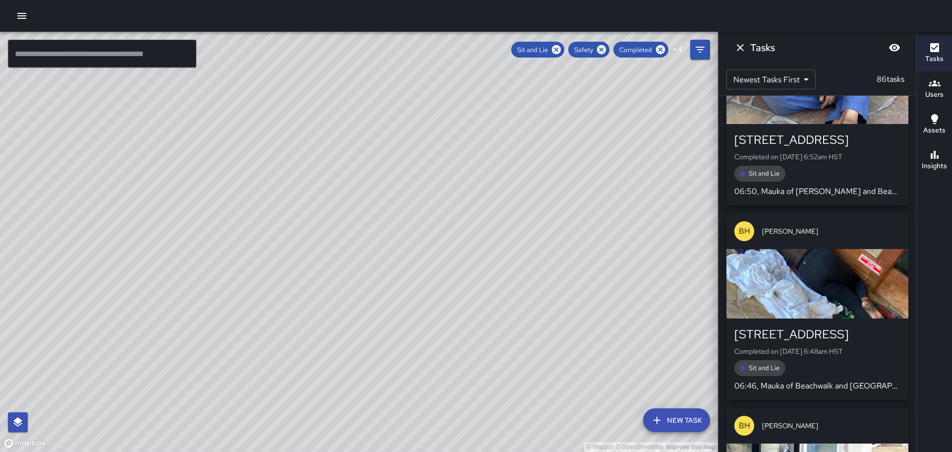
click at [812, 326] on div "[STREET_ADDRESS]" at bounding box center [818, 334] width 166 height 16
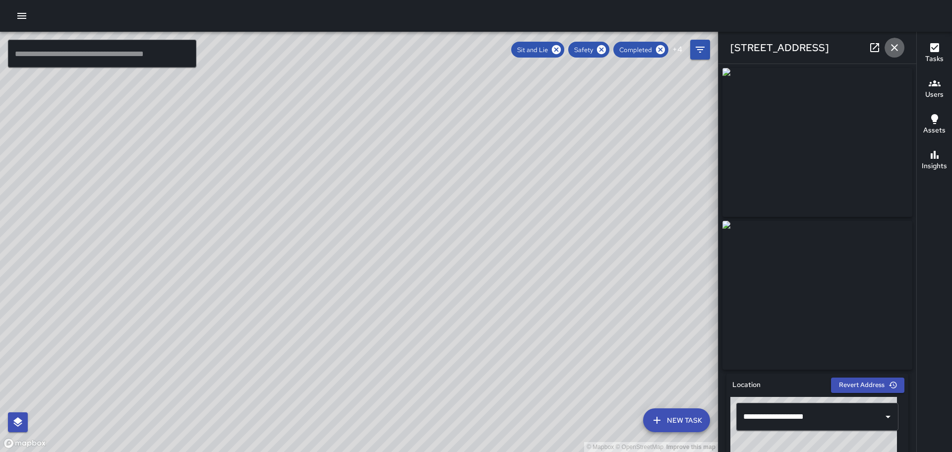
click at [899, 45] on icon "button" at bounding box center [895, 48] width 12 height 12
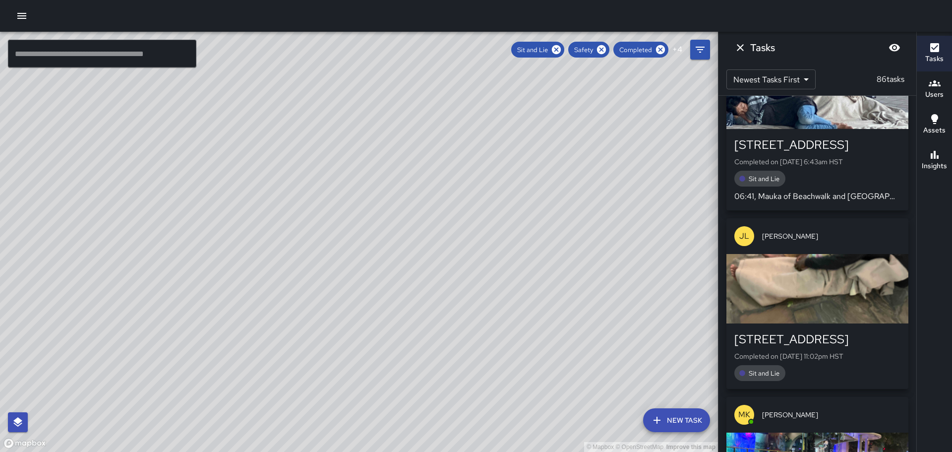
scroll to position [5655, 0]
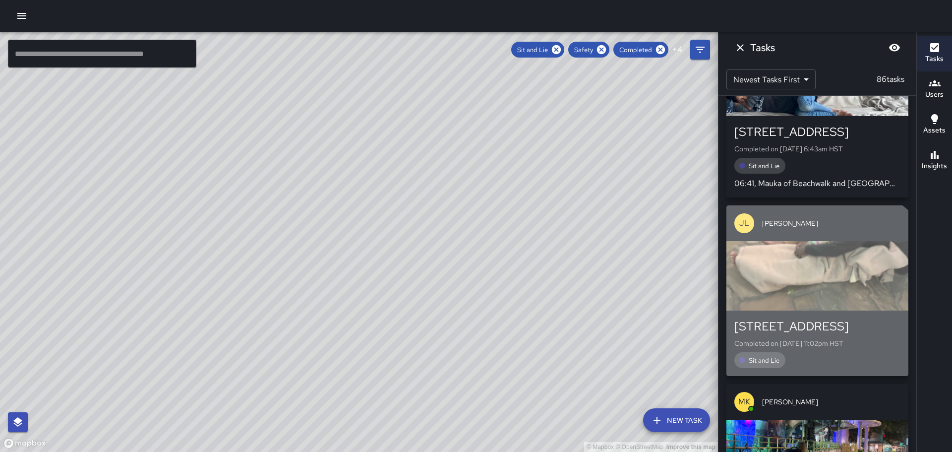
click at [806, 318] on div "[STREET_ADDRESS]" at bounding box center [818, 326] width 166 height 16
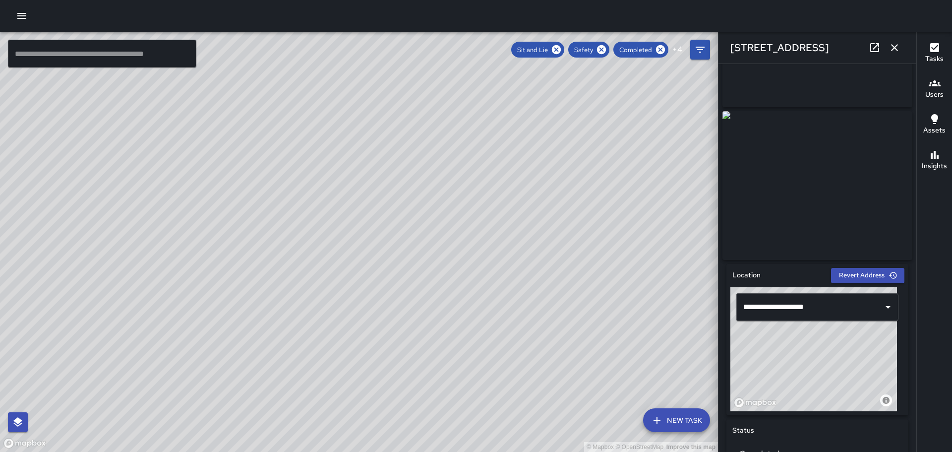
scroll to position [0, 0]
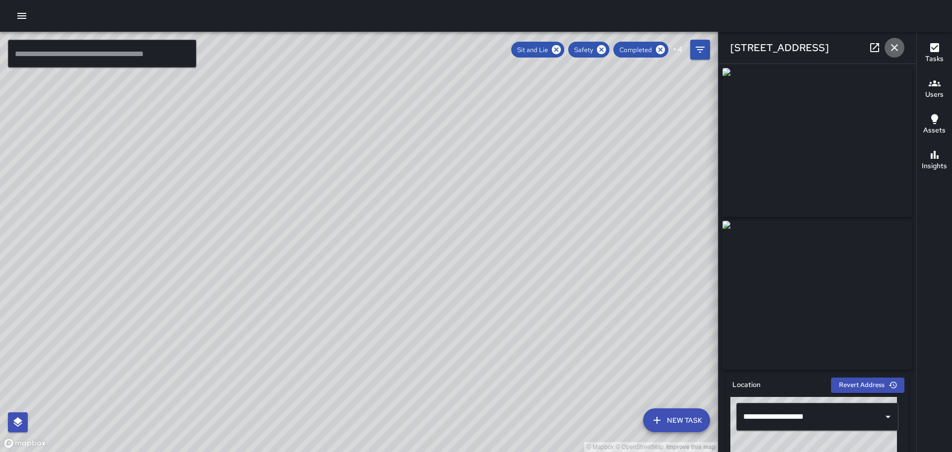
click at [895, 44] on icon "button" at bounding box center [895, 48] width 12 height 12
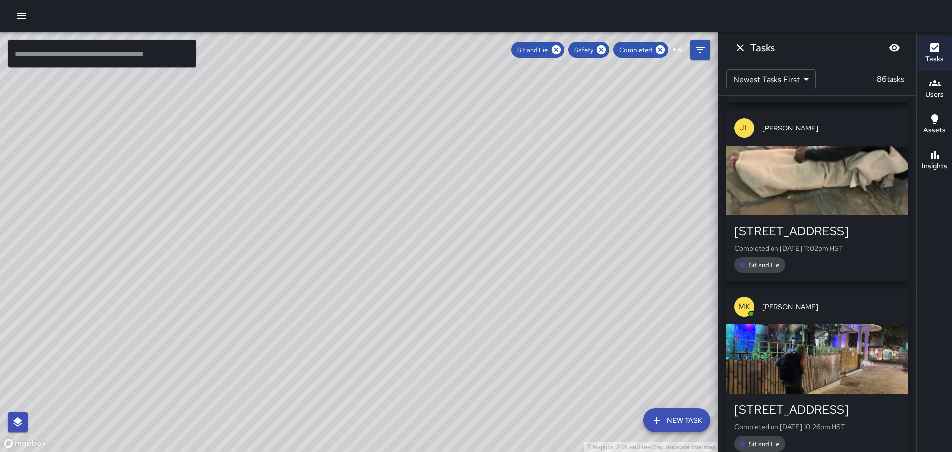
scroll to position [5754, 0]
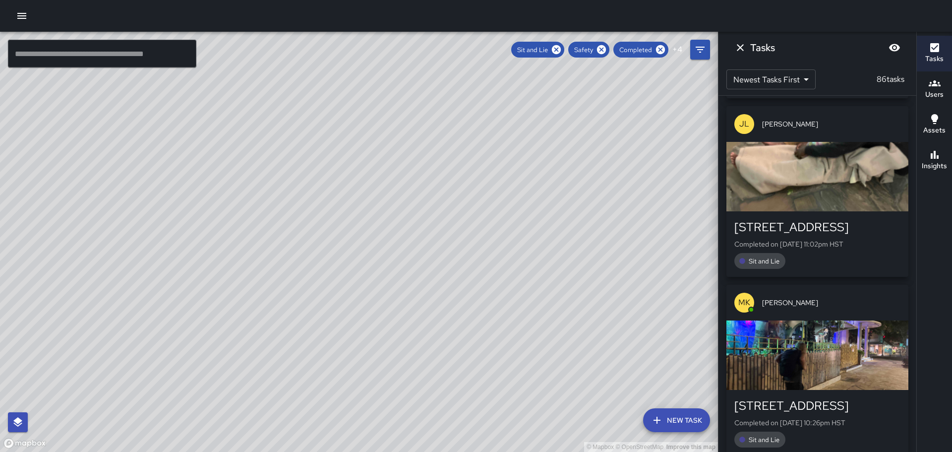
click at [802, 398] on div "[STREET_ADDRESS]" at bounding box center [818, 406] width 166 height 16
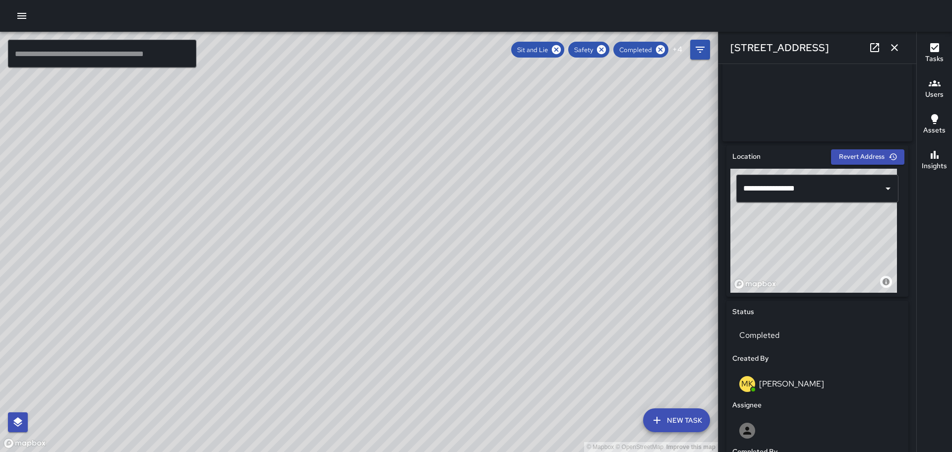
scroll to position [0, 0]
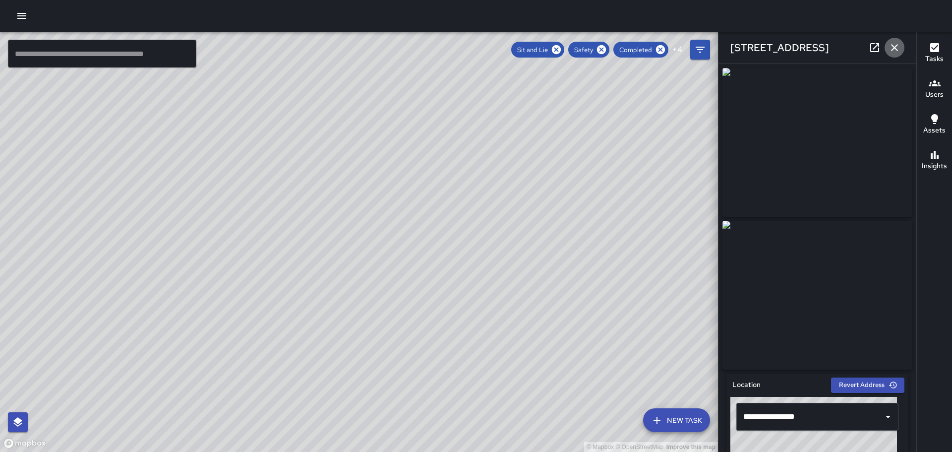
click at [895, 43] on icon "button" at bounding box center [895, 48] width 12 height 12
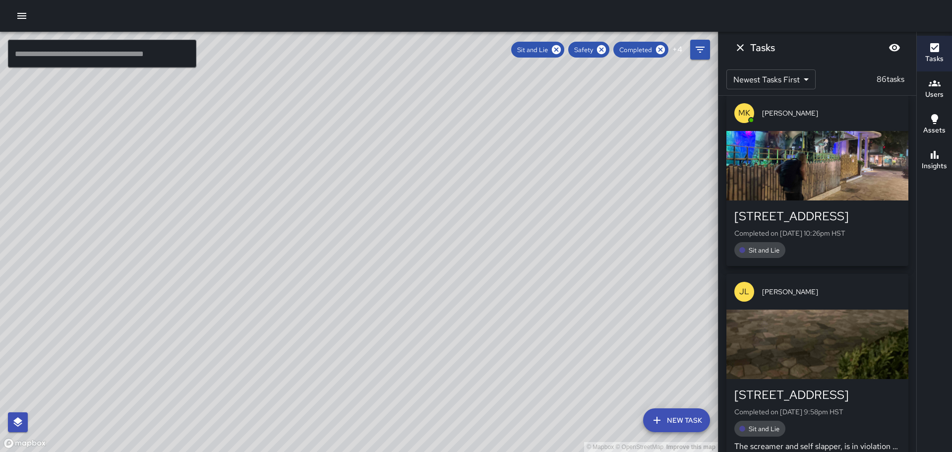
scroll to position [5952, 0]
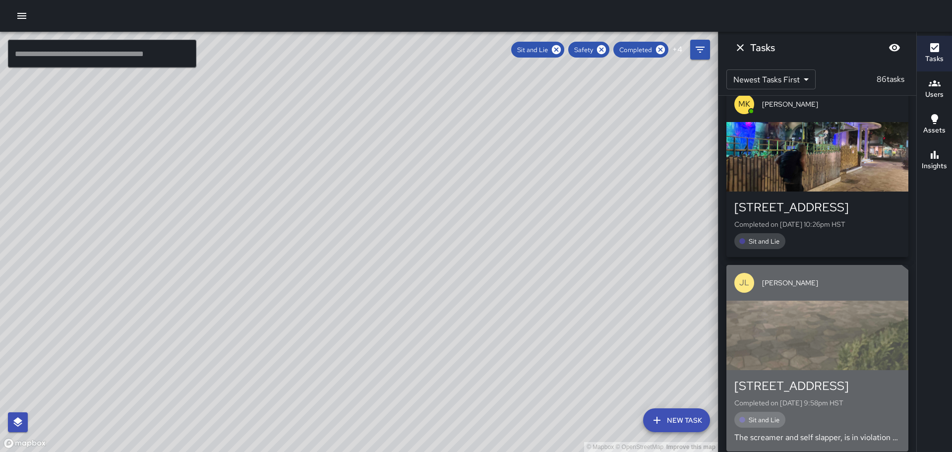
click at [807, 378] on div "364 Seaside Avenue Completed on 8/26/2025, 9:58pm HST Sit and Lie The screamer …" at bounding box center [818, 410] width 166 height 65
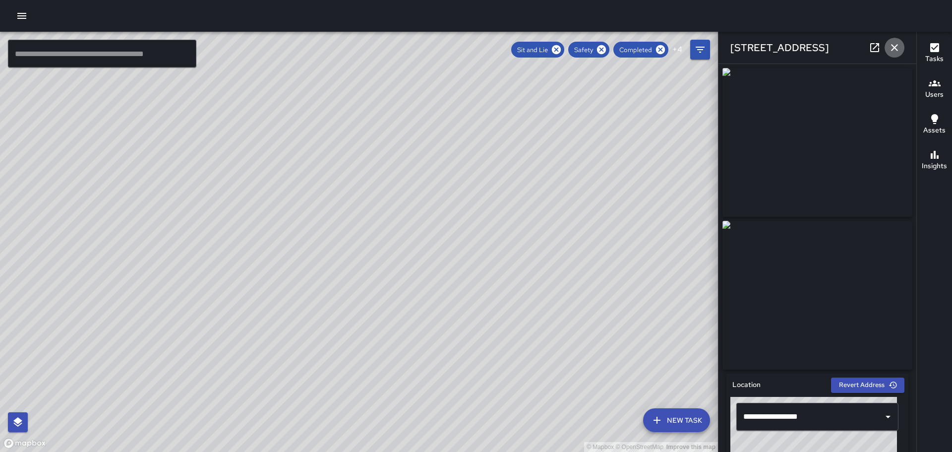
click at [893, 45] on icon "button" at bounding box center [895, 48] width 12 height 12
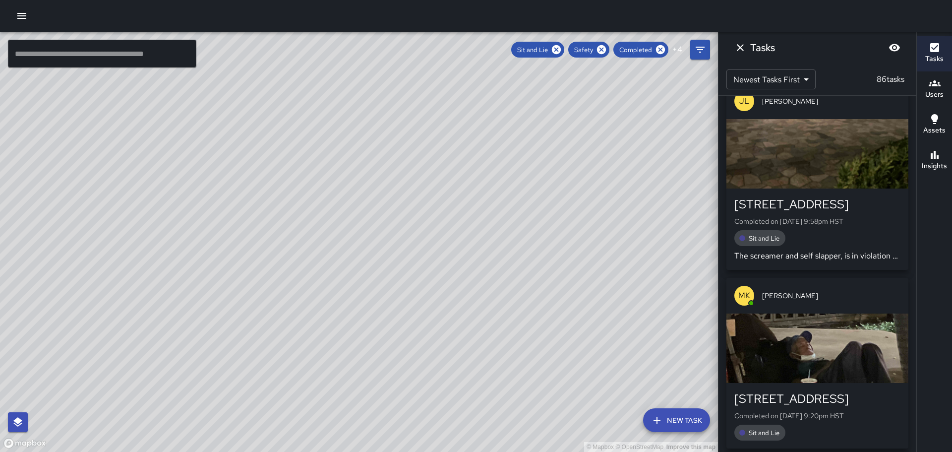
scroll to position [6151, 0]
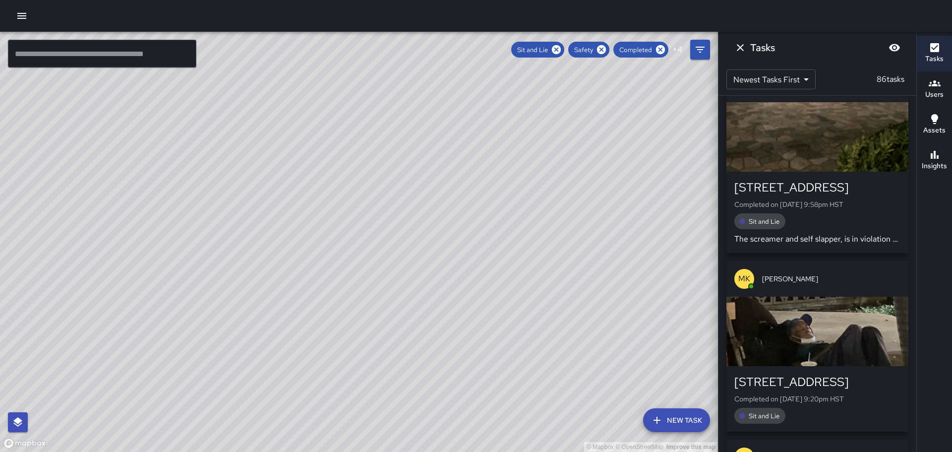
click at [813, 374] on div "[STREET_ADDRESS]" at bounding box center [818, 382] width 166 height 16
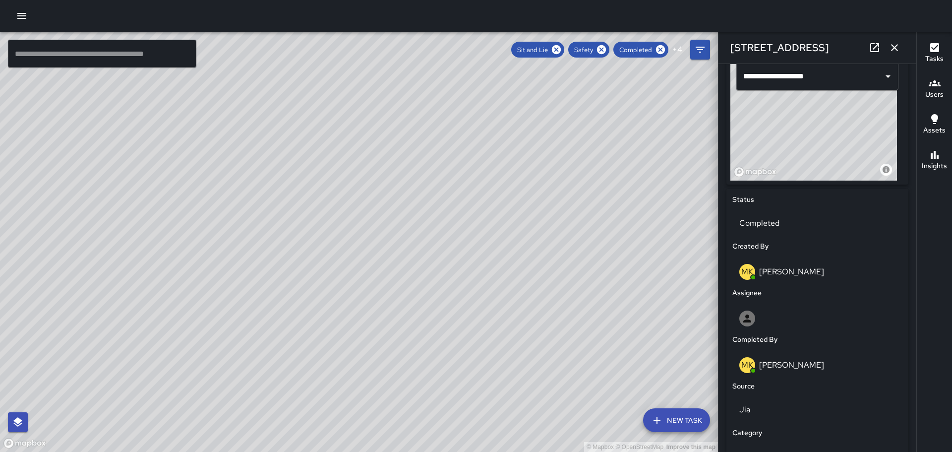
scroll to position [0, 0]
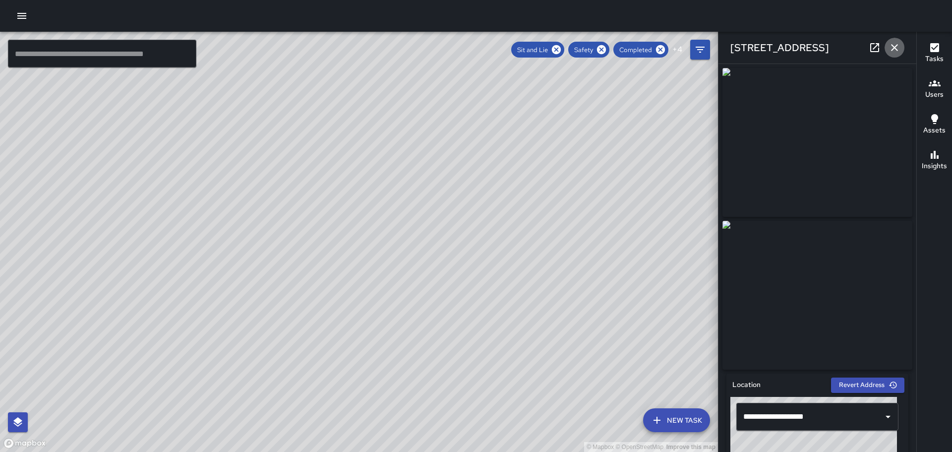
click at [896, 46] on icon "button" at bounding box center [894, 47] width 7 height 7
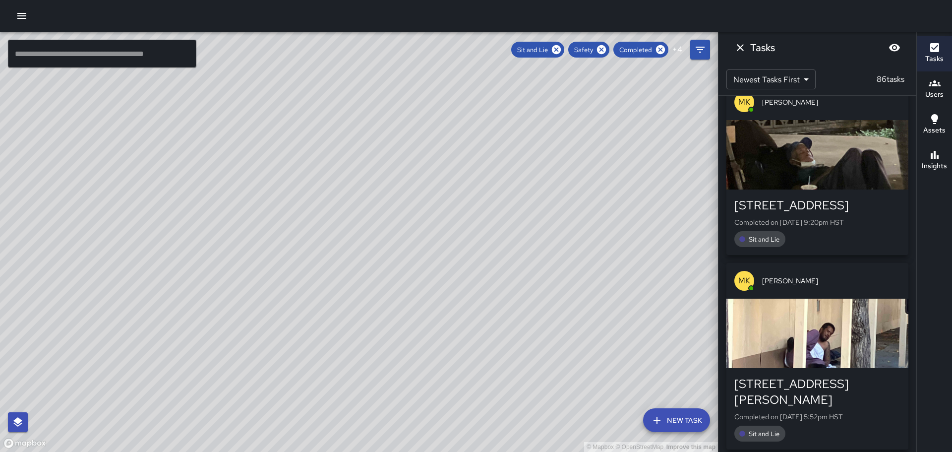
scroll to position [6349, 0]
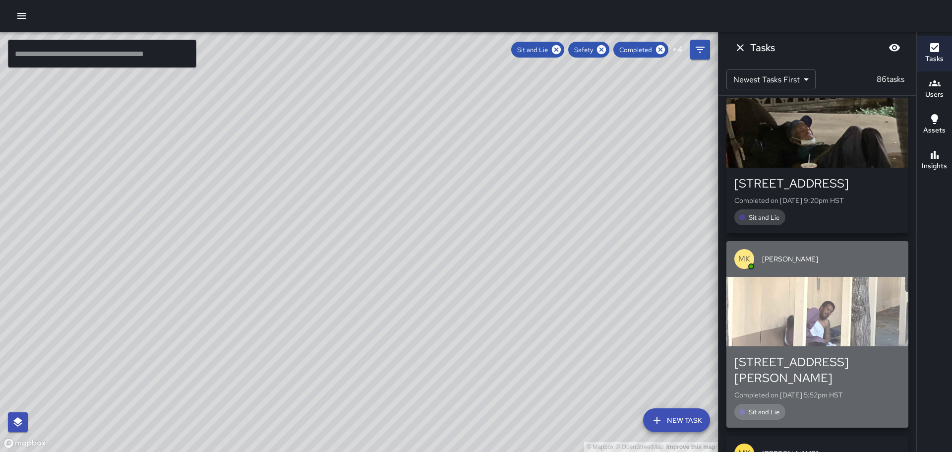
click at [831, 346] on div "2396 Prince Edward Street Completed on 8/26/2025, 5:52pm HST Sit and Lie" at bounding box center [818, 386] width 182 height 81
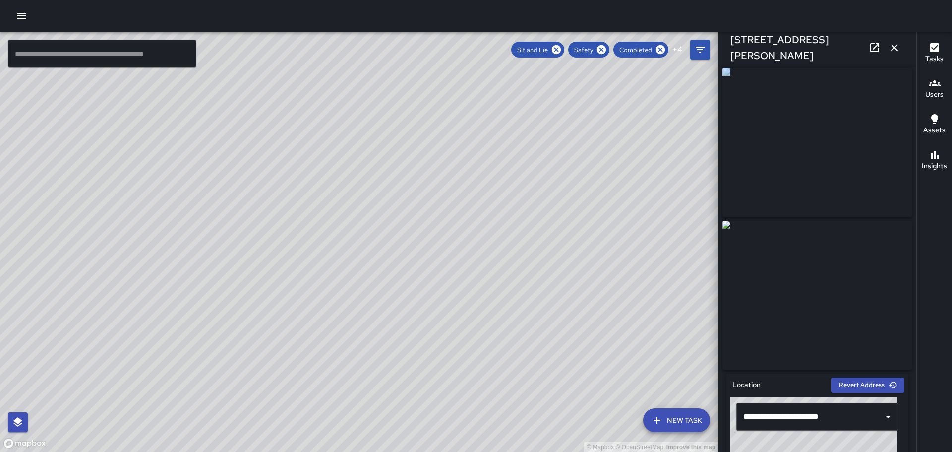
drag, startPoint x: 908, startPoint y: 130, endPoint x: 887, endPoint y: 203, distance: 76.3
click at [888, 215] on div "**********" at bounding box center [818, 258] width 198 height 388
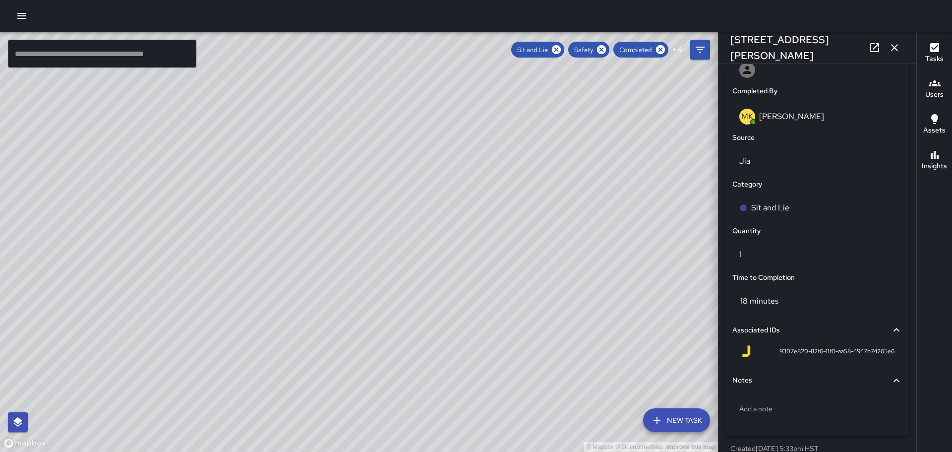
scroll to position [0, 0]
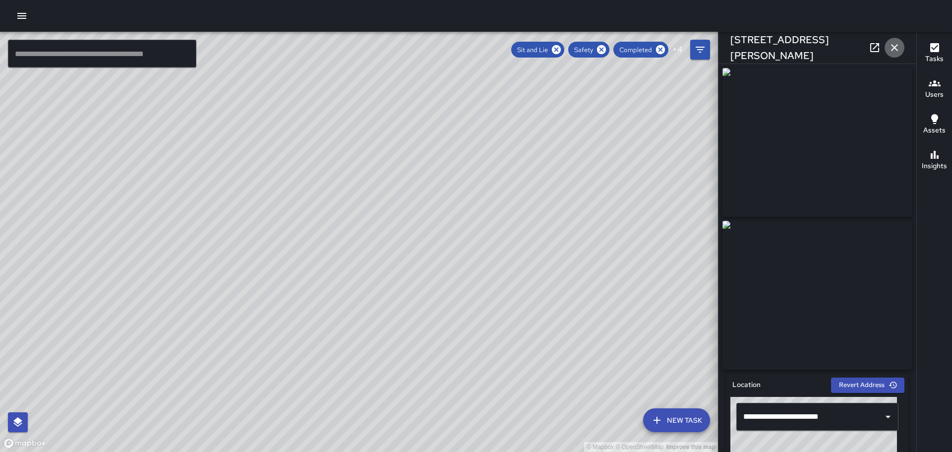
click at [895, 43] on icon "button" at bounding box center [895, 48] width 12 height 12
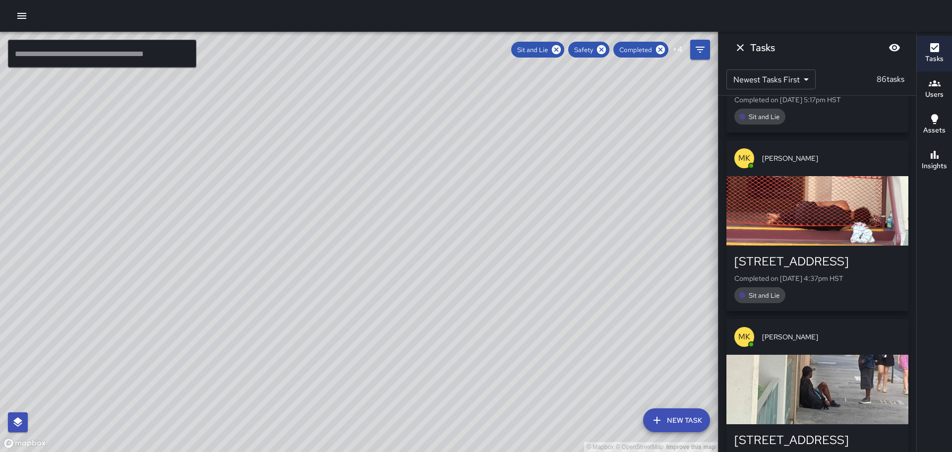
scroll to position [6845, 0]
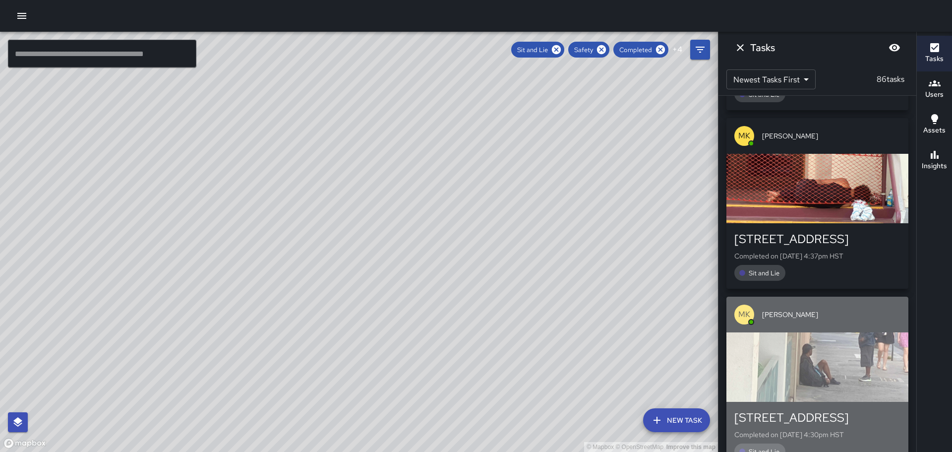
click at [819, 410] on div "[STREET_ADDRESS]" at bounding box center [818, 418] width 166 height 16
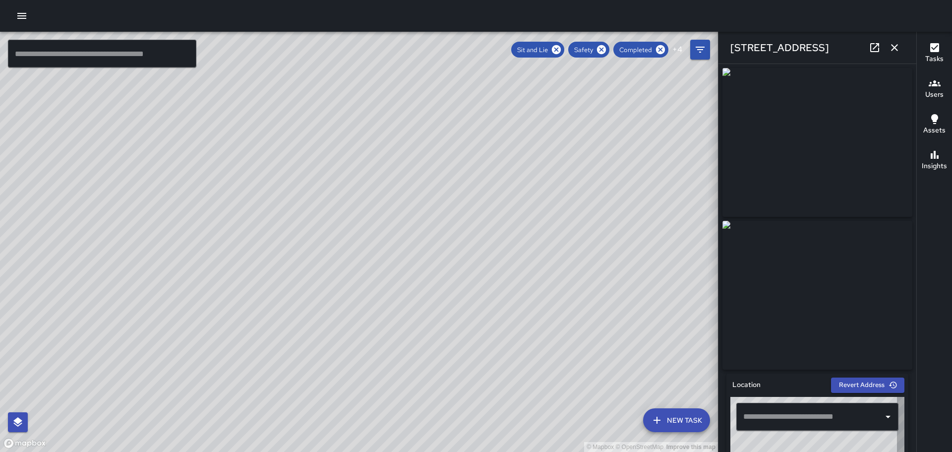
type input "**********"
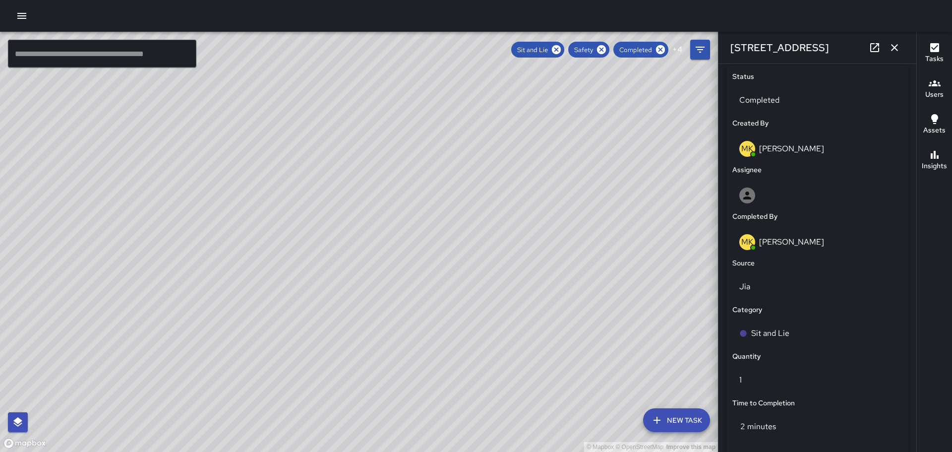
scroll to position [0, 0]
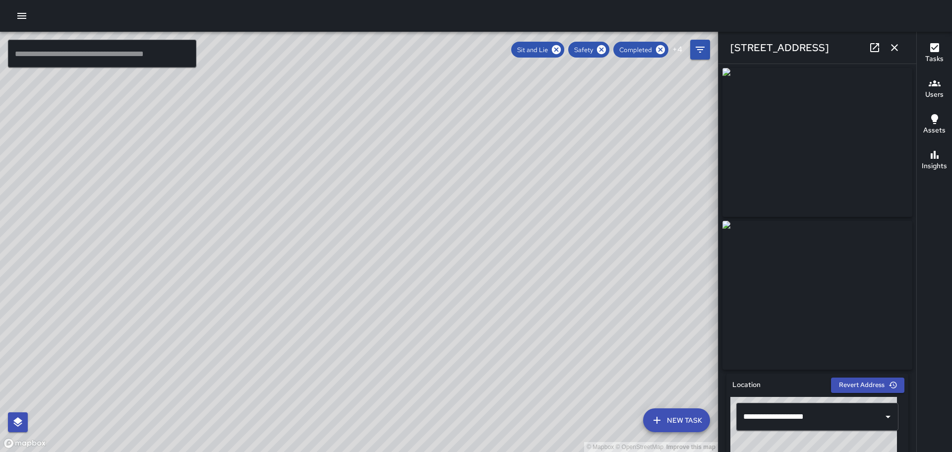
click at [891, 44] on icon "button" at bounding box center [895, 48] width 12 height 12
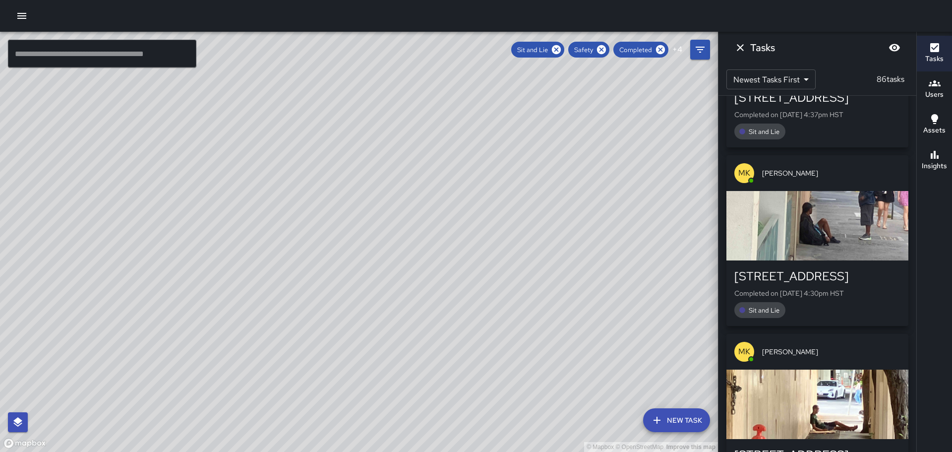
scroll to position [6994, 0]
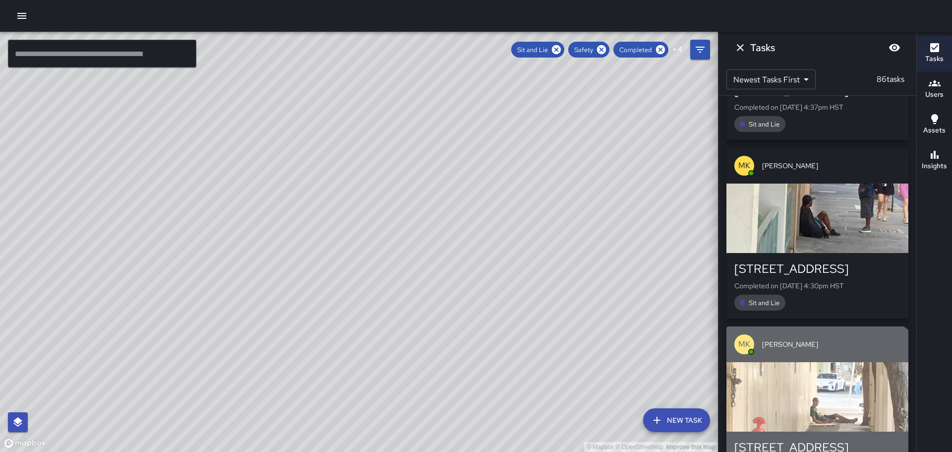
click at [815, 439] on div "[STREET_ADDRESS][PERSON_NAME]" at bounding box center [818, 455] width 166 height 32
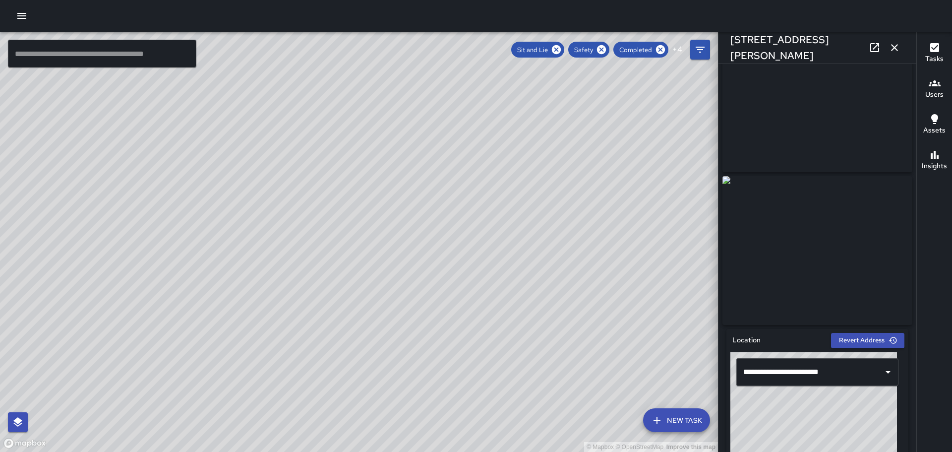
scroll to position [0, 0]
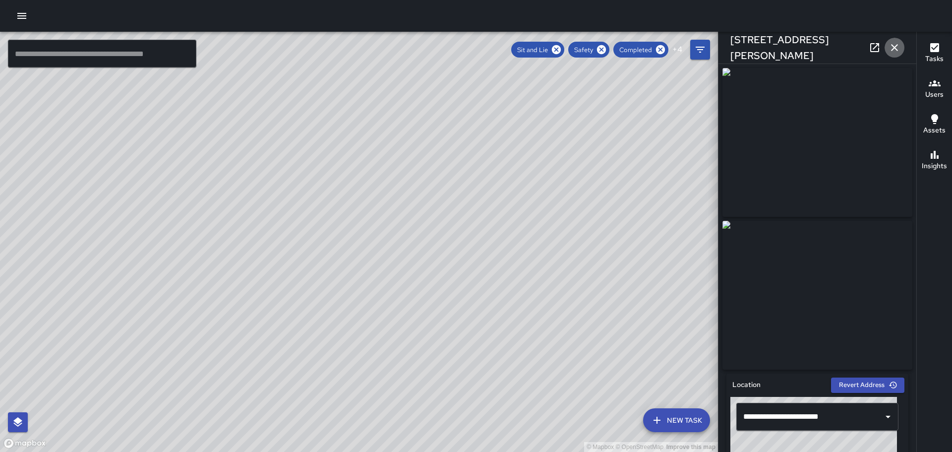
click at [895, 45] on icon "button" at bounding box center [895, 48] width 12 height 12
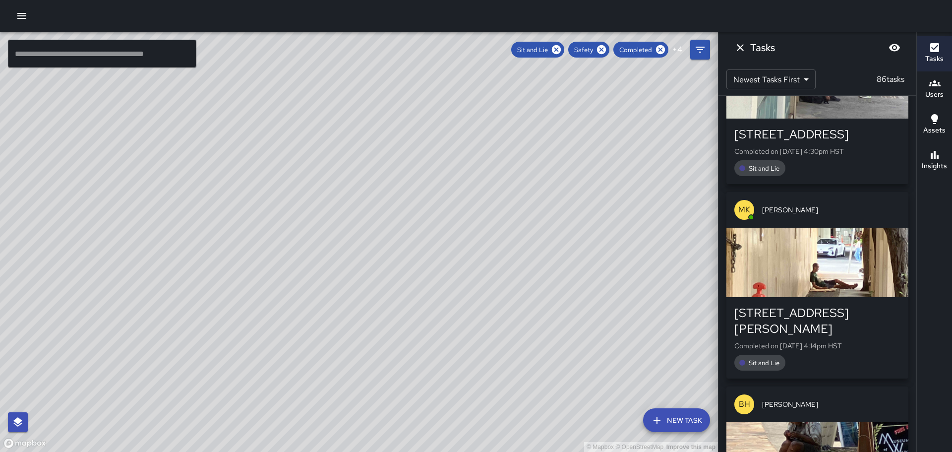
scroll to position [7192, 0]
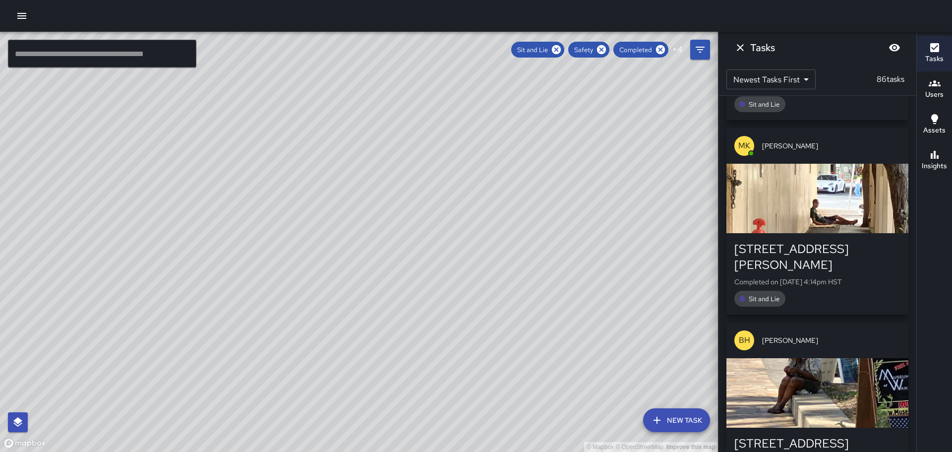
click at [818, 436] on div "[STREET_ADDRESS]" at bounding box center [818, 444] width 166 height 16
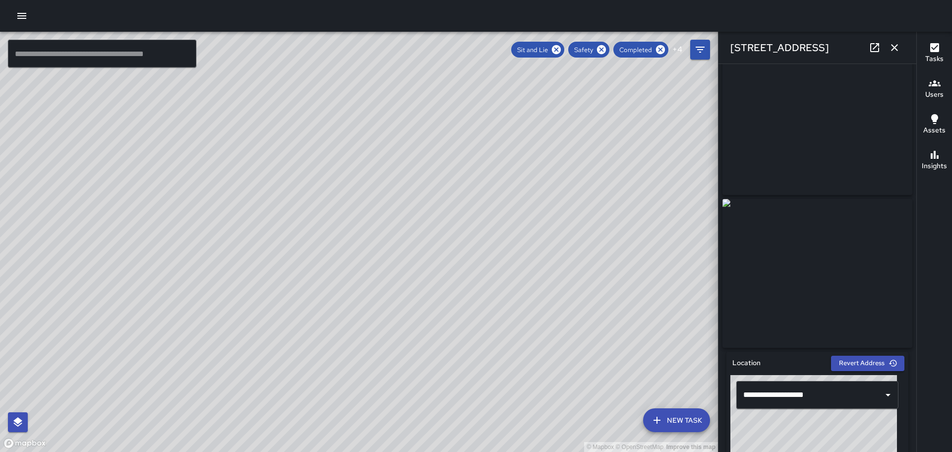
scroll to position [0, 0]
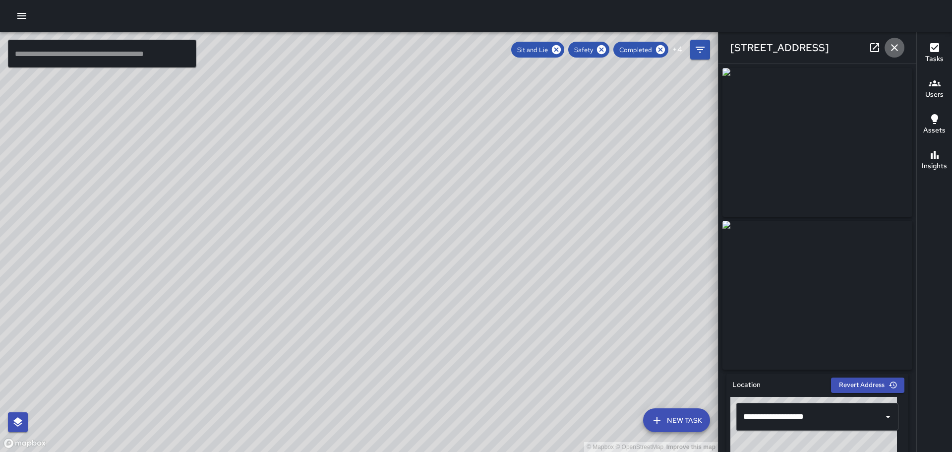
click at [893, 48] on icon "button" at bounding box center [895, 48] width 12 height 12
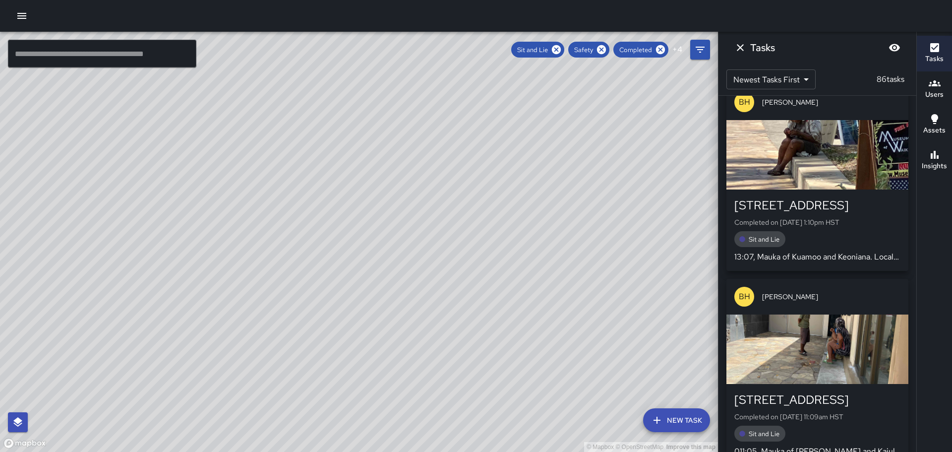
scroll to position [7440, 0]
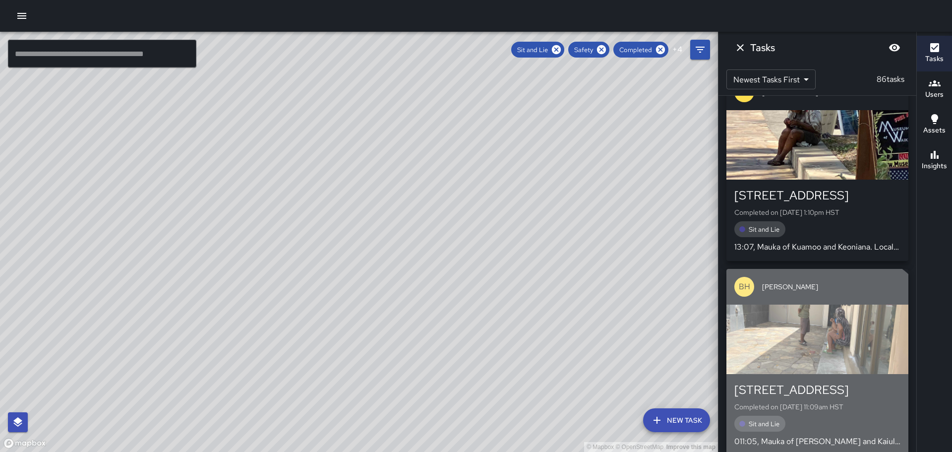
click at [801, 382] on div "[STREET_ADDRESS]" at bounding box center [818, 390] width 166 height 16
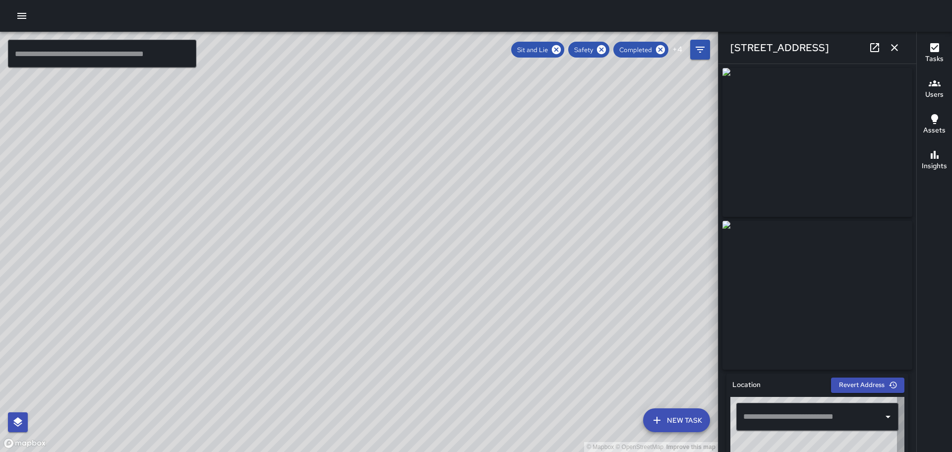
type input "**********"
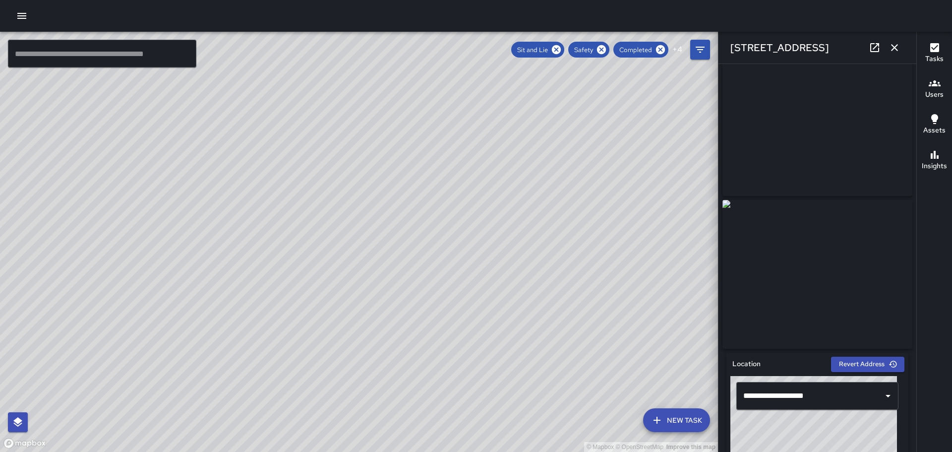
scroll to position [0, 0]
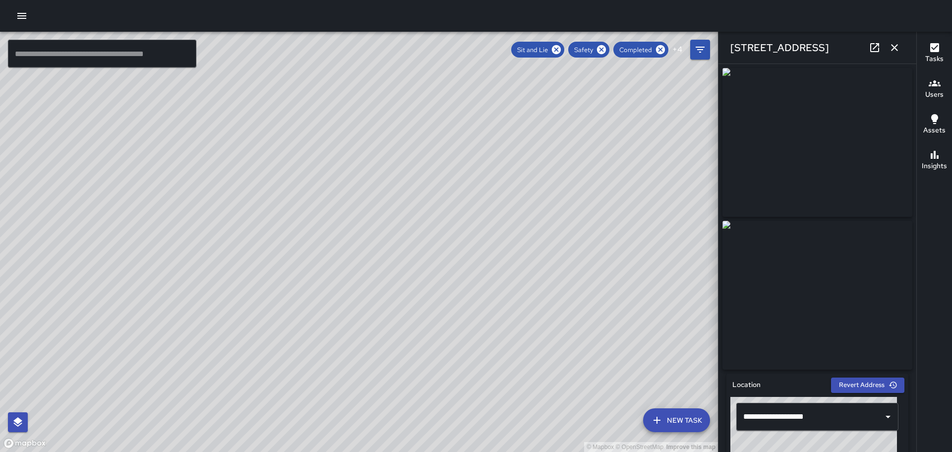
click at [897, 46] on icon "button" at bounding box center [894, 47] width 7 height 7
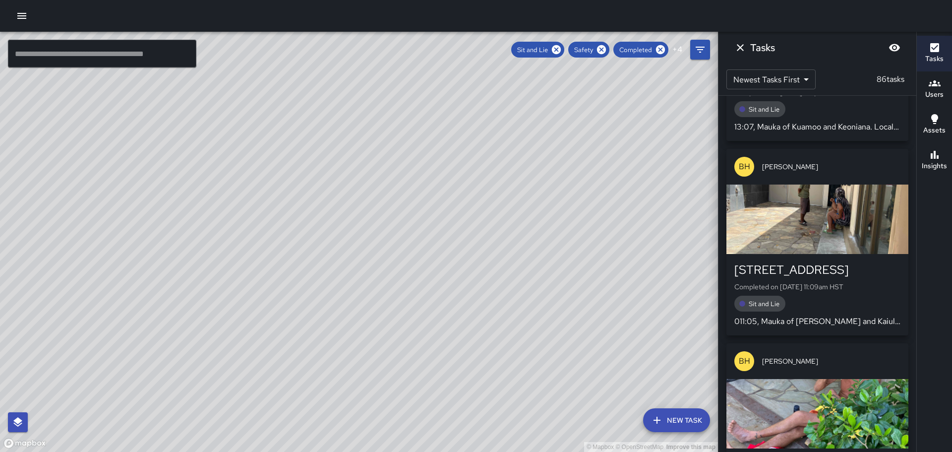
scroll to position [7589, 0]
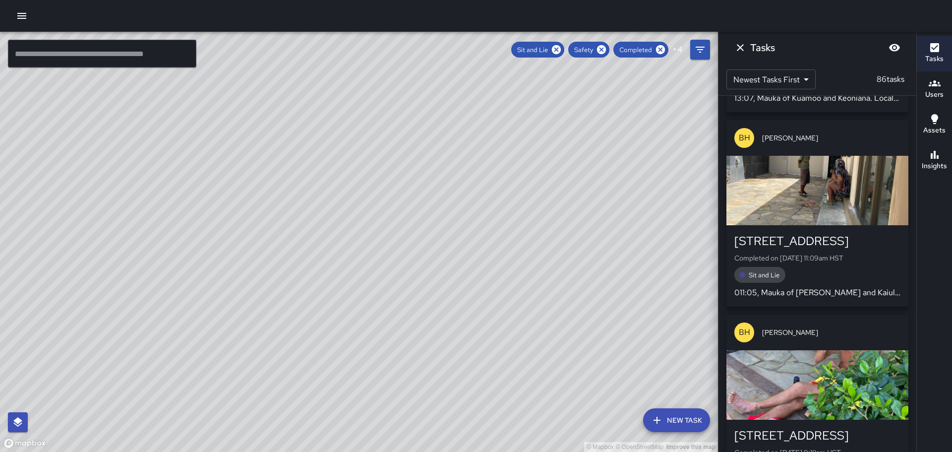
click at [820, 428] on div "[STREET_ADDRESS]" at bounding box center [818, 436] width 166 height 16
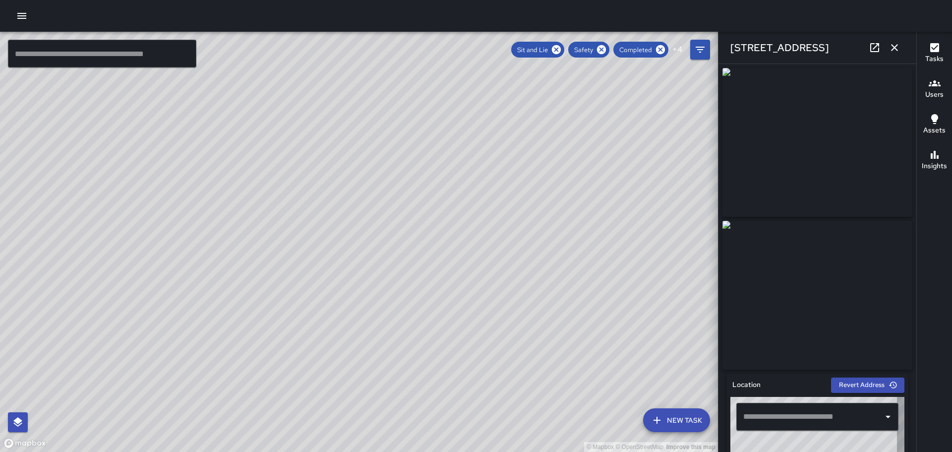
type input "**********"
click at [894, 47] on icon "button" at bounding box center [894, 47] width 7 height 7
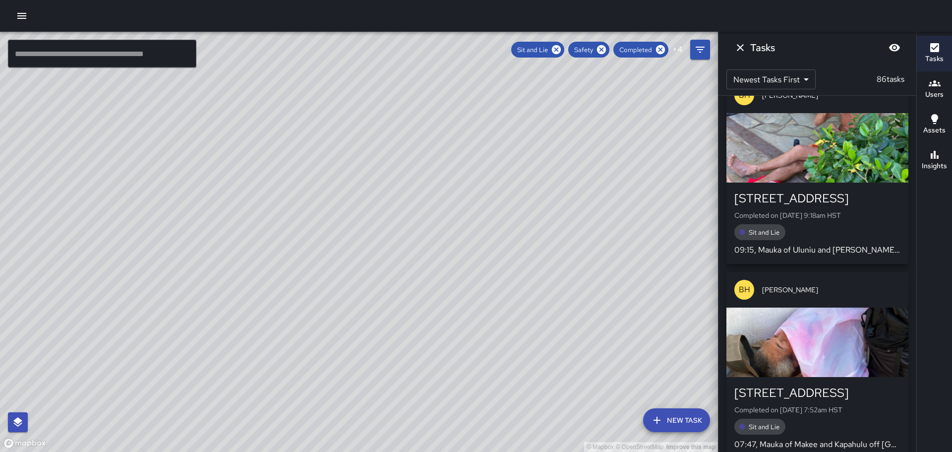
scroll to position [7837, 0]
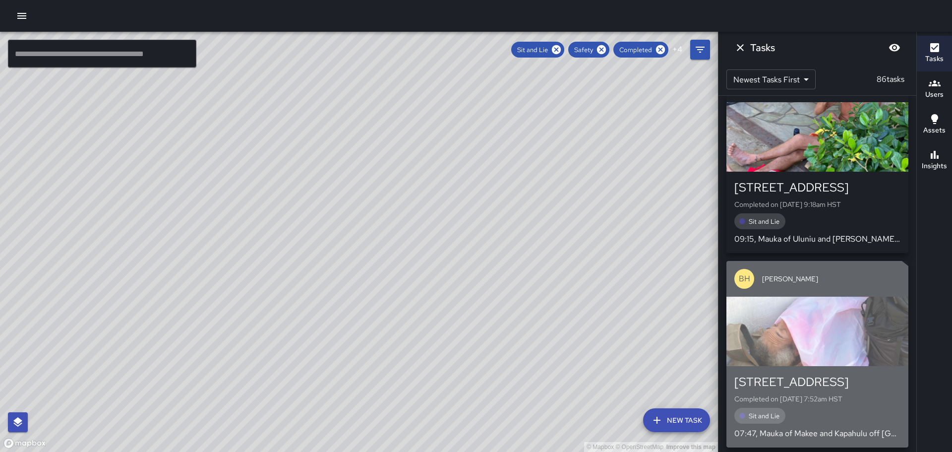
click at [799, 394] on p "Completed on [DATE] 7:52am HST" at bounding box center [818, 399] width 166 height 10
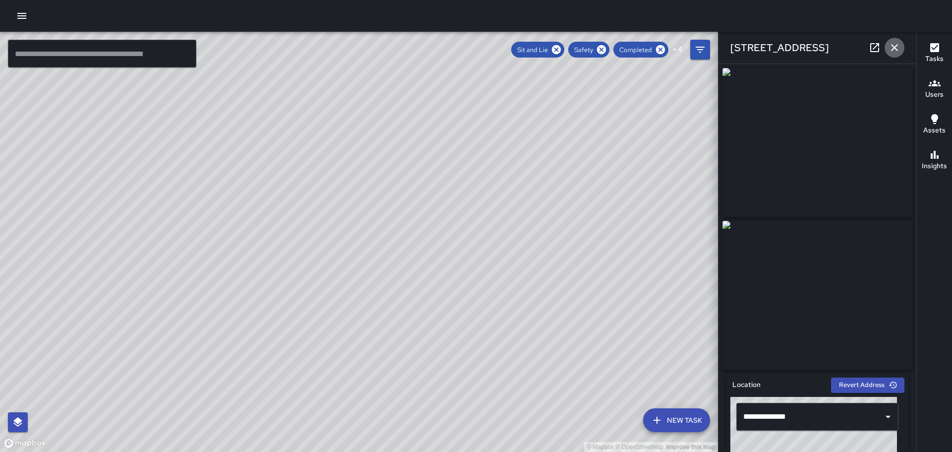
click at [894, 48] on icon "button" at bounding box center [895, 48] width 12 height 12
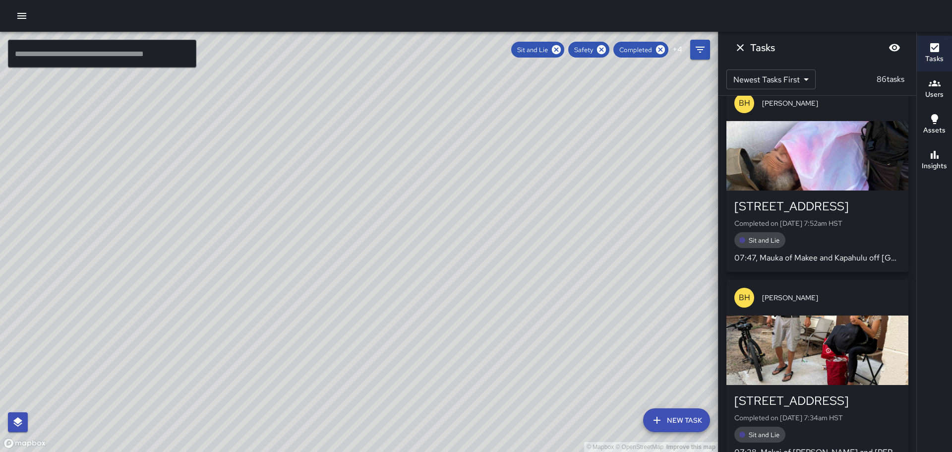
scroll to position [8036, 0]
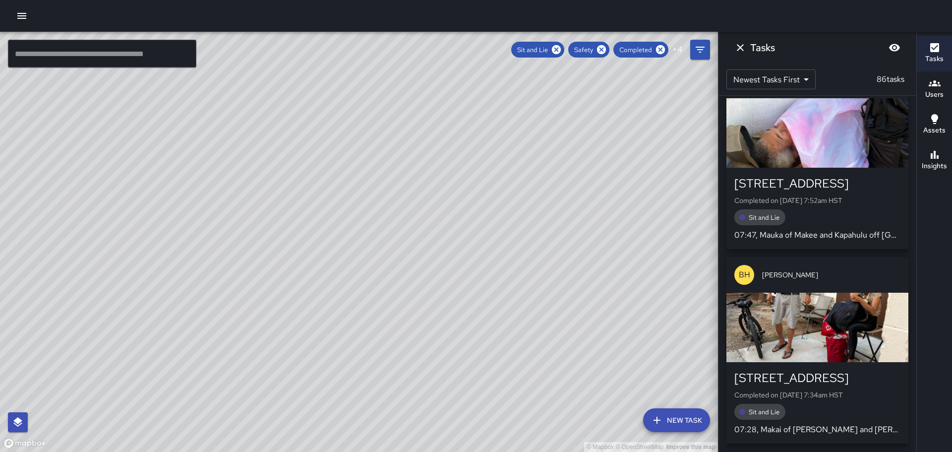
click at [790, 370] on div "[STREET_ADDRESS]" at bounding box center [818, 378] width 166 height 16
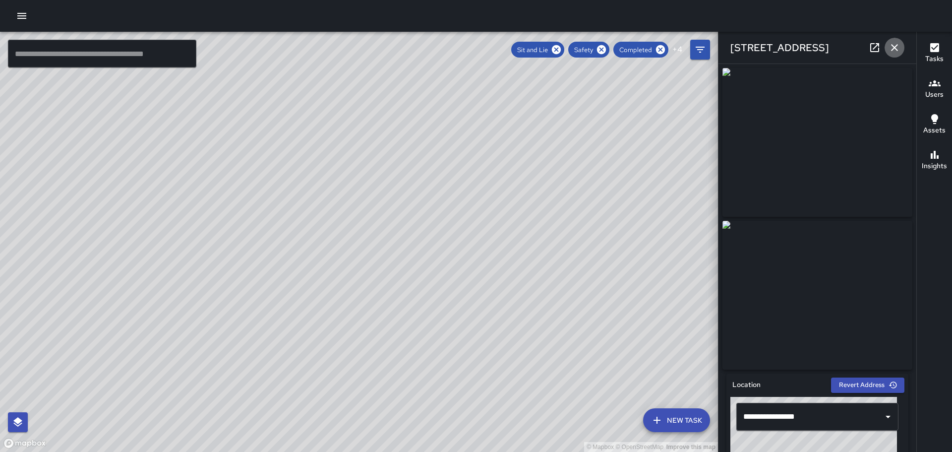
click at [895, 43] on icon "button" at bounding box center [895, 48] width 12 height 12
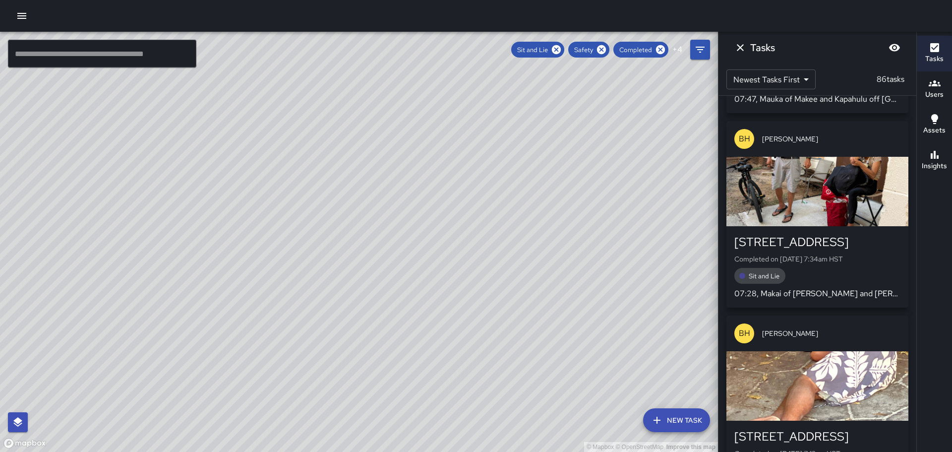
scroll to position [8184, 0]
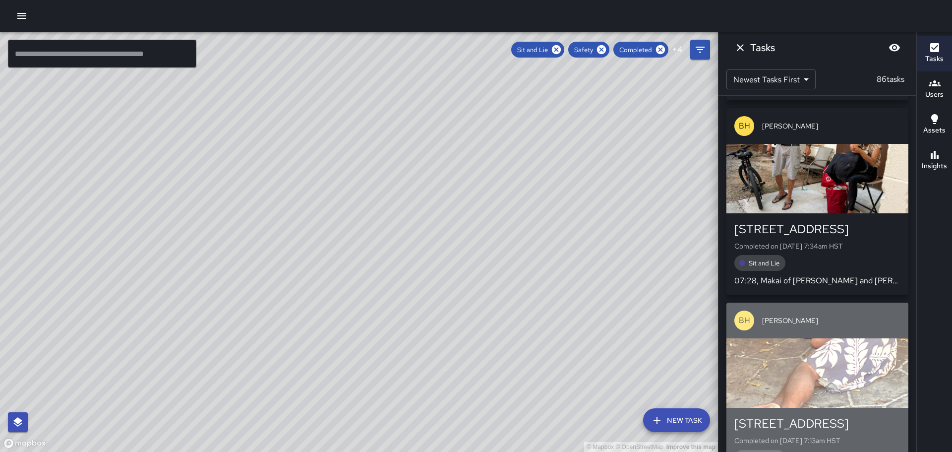
click at [825, 436] on p "Completed on [DATE] 7:13am HST" at bounding box center [818, 441] width 166 height 10
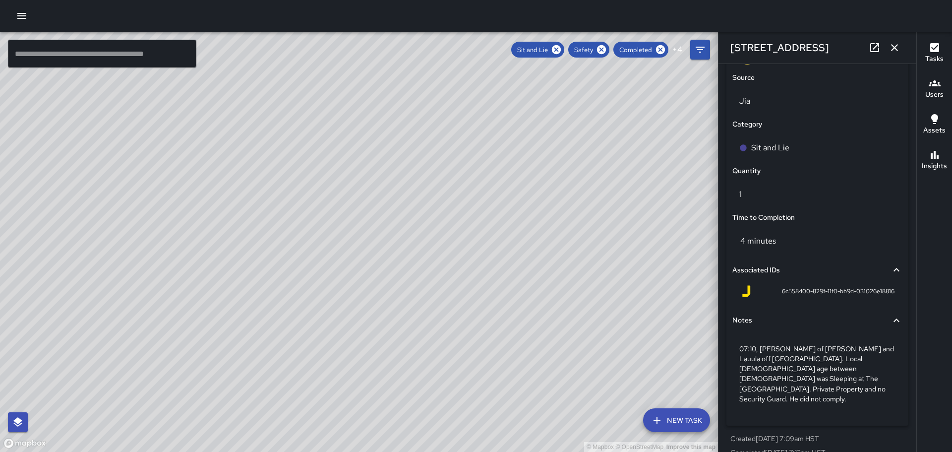
scroll to position [650, 0]
click at [893, 44] on icon "button" at bounding box center [895, 48] width 12 height 12
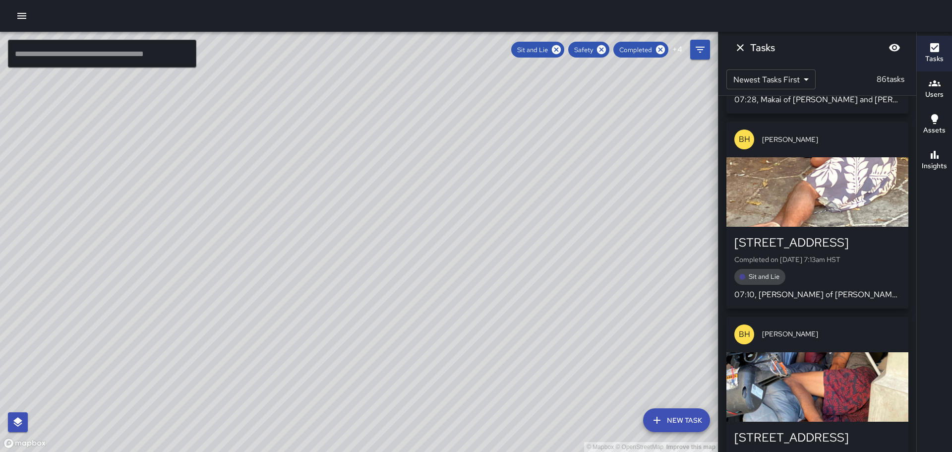
scroll to position [8383, 0]
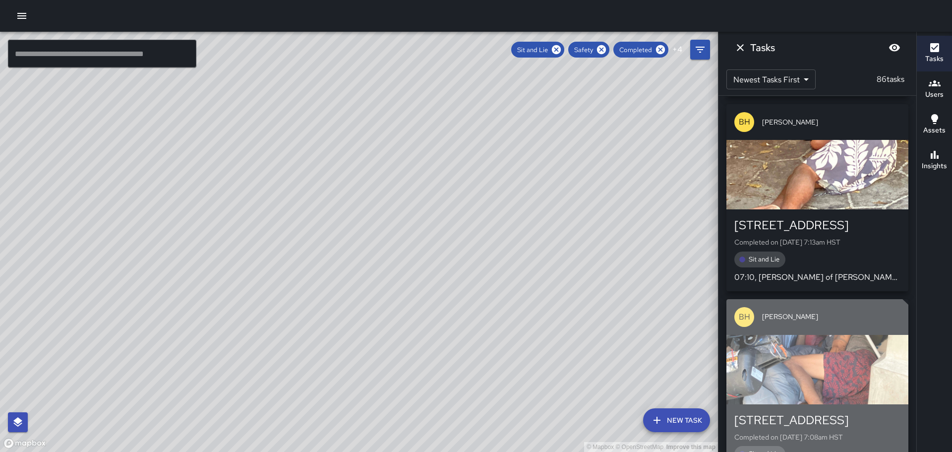
click at [802, 412] on div "[STREET_ADDRESS]" at bounding box center [818, 420] width 166 height 16
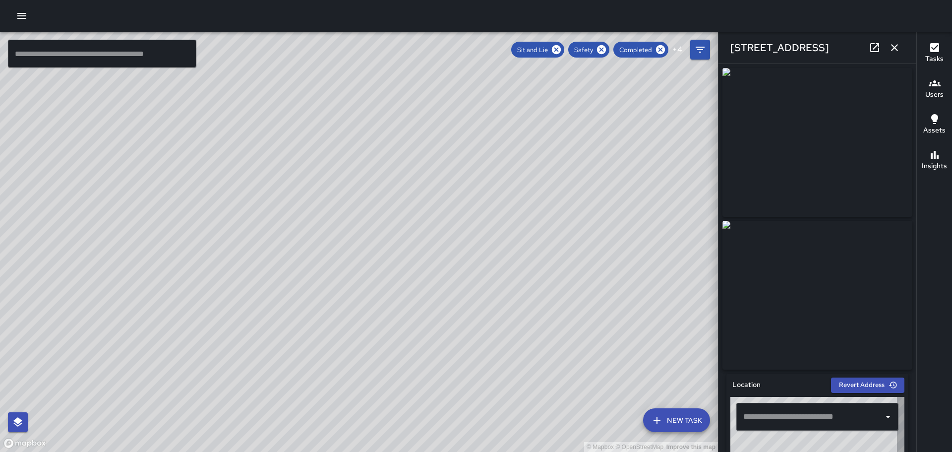
type input "**********"
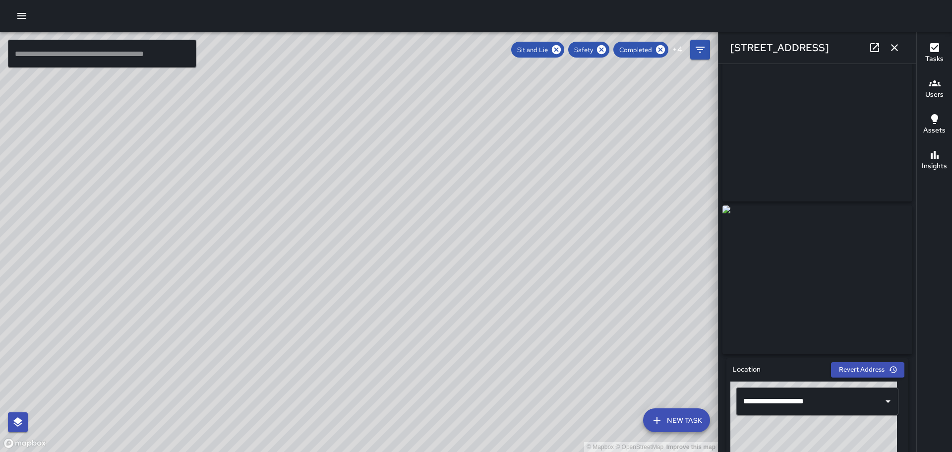
scroll to position [0, 0]
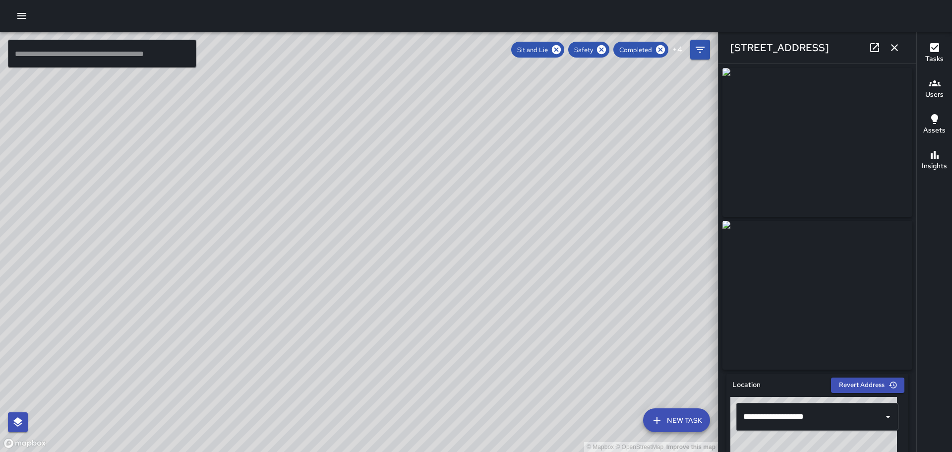
click at [897, 47] on icon "button" at bounding box center [895, 48] width 12 height 12
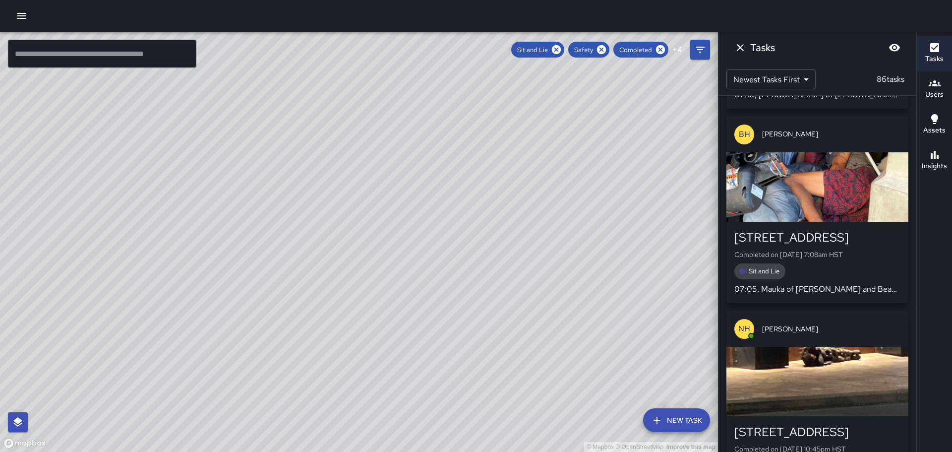
scroll to position [8581, 0]
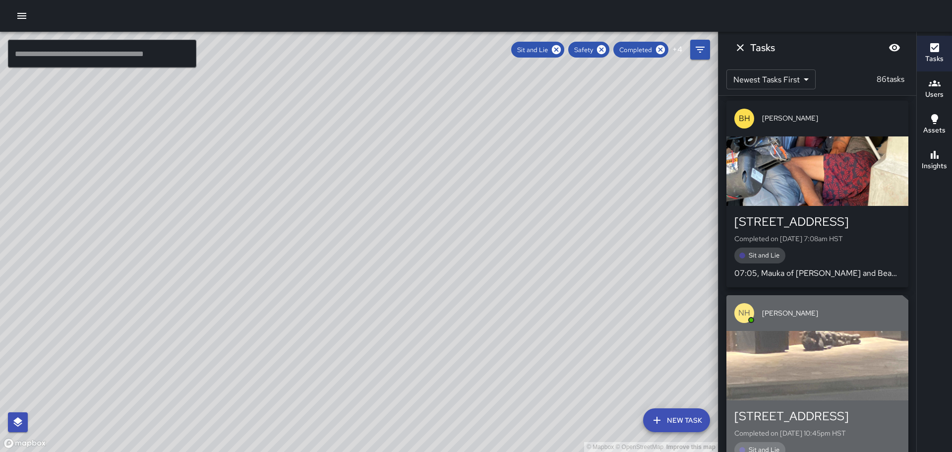
click at [804, 408] on div "[STREET_ADDRESS]" at bounding box center [818, 416] width 166 height 16
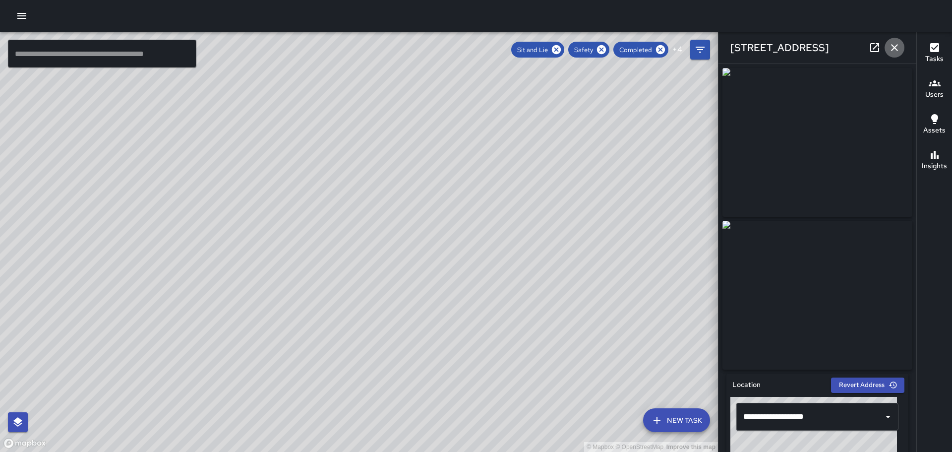
click at [895, 44] on icon "button" at bounding box center [895, 48] width 12 height 12
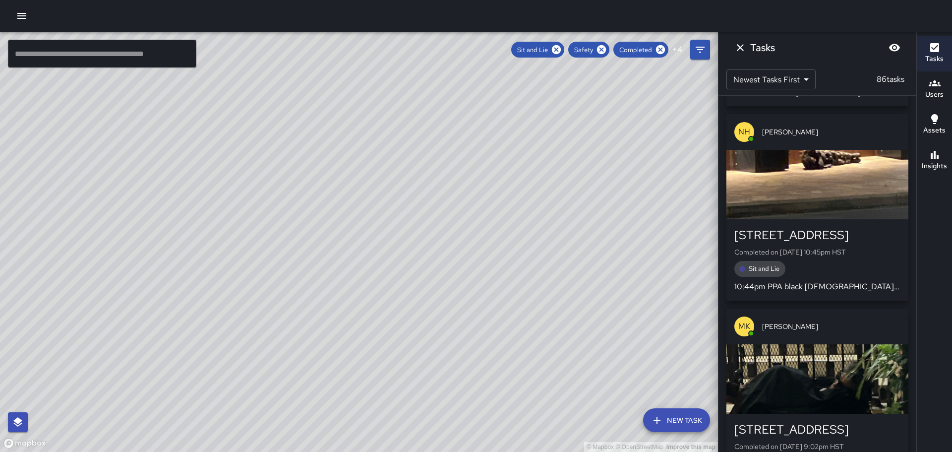
scroll to position [8780, 0]
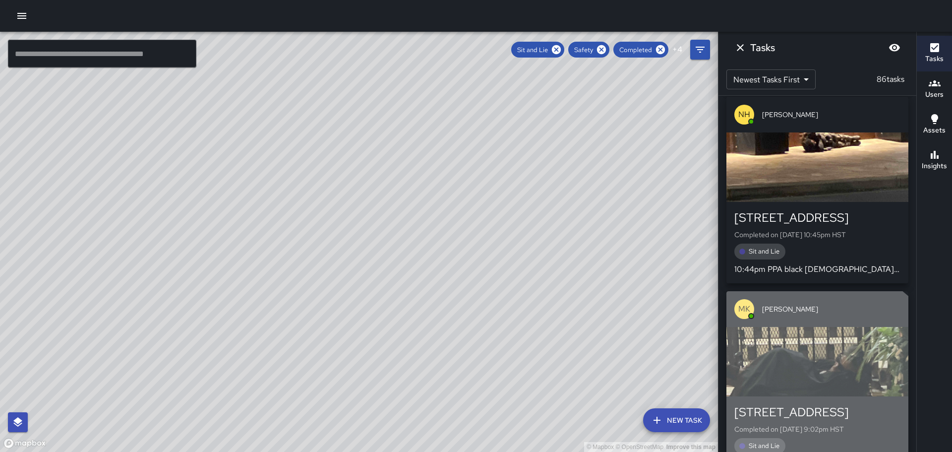
click at [811, 404] on div "[STREET_ADDRESS]" at bounding box center [818, 412] width 166 height 16
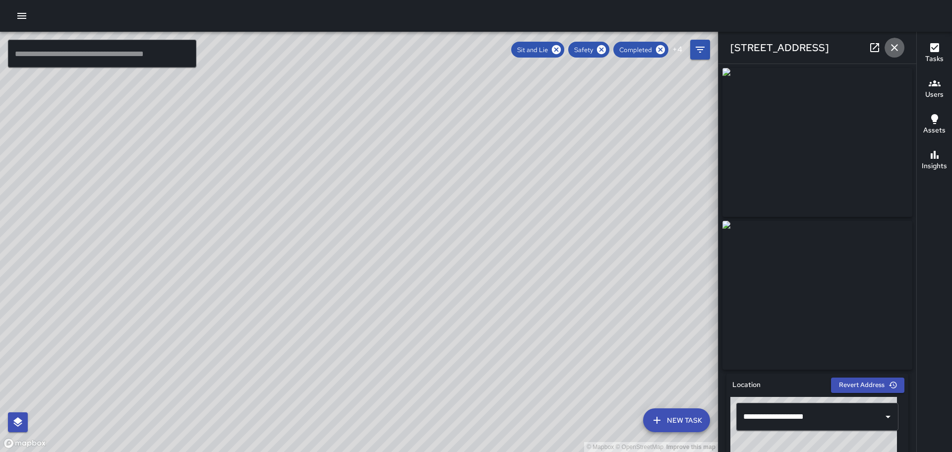
click at [897, 45] on icon "button" at bounding box center [894, 47] width 7 height 7
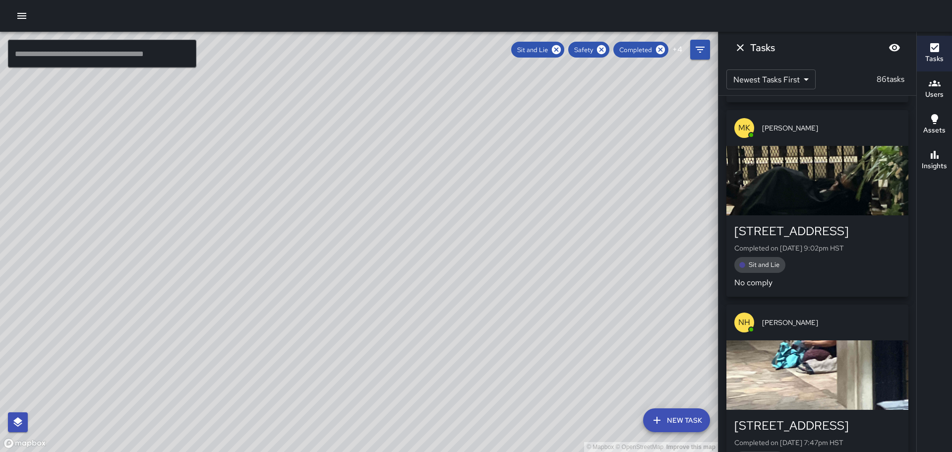
scroll to position [8978, 0]
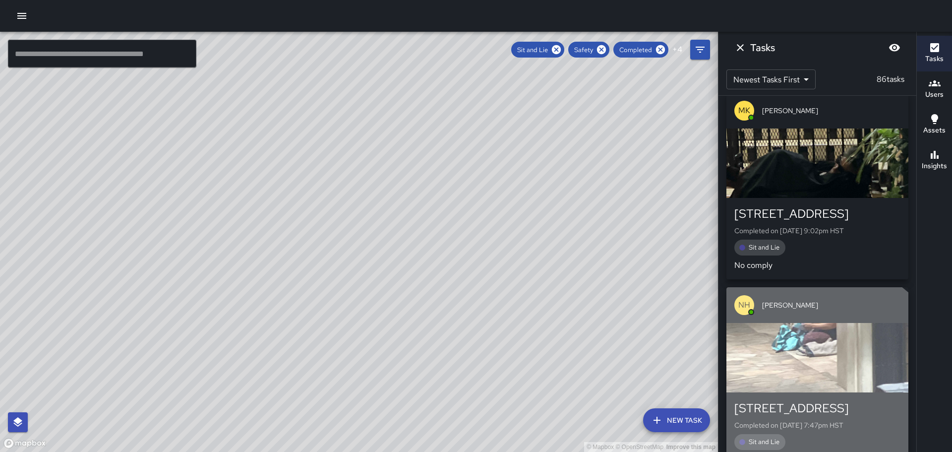
click at [809, 400] on div "[STREET_ADDRESS]" at bounding box center [818, 408] width 166 height 16
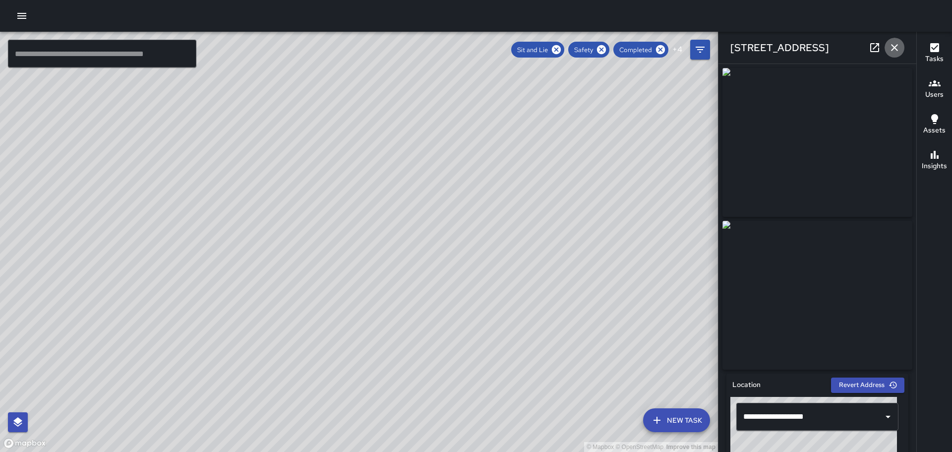
click at [896, 45] on icon "button" at bounding box center [895, 48] width 12 height 12
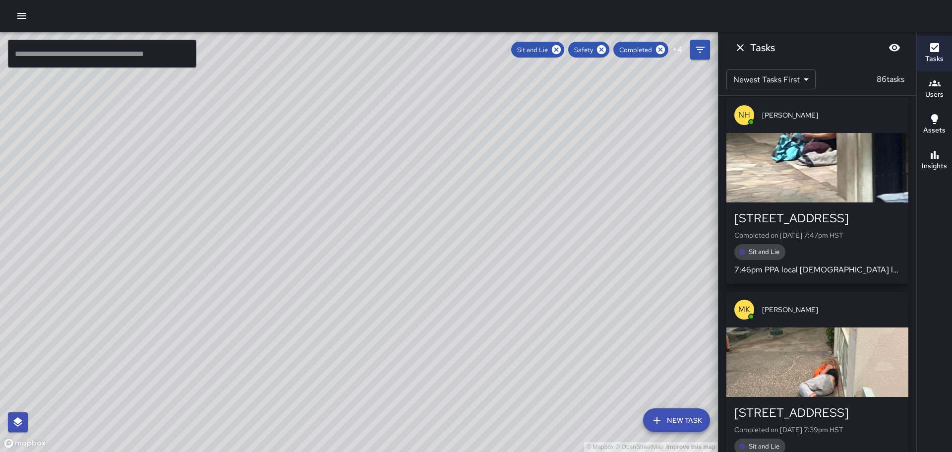
scroll to position [9177, 0]
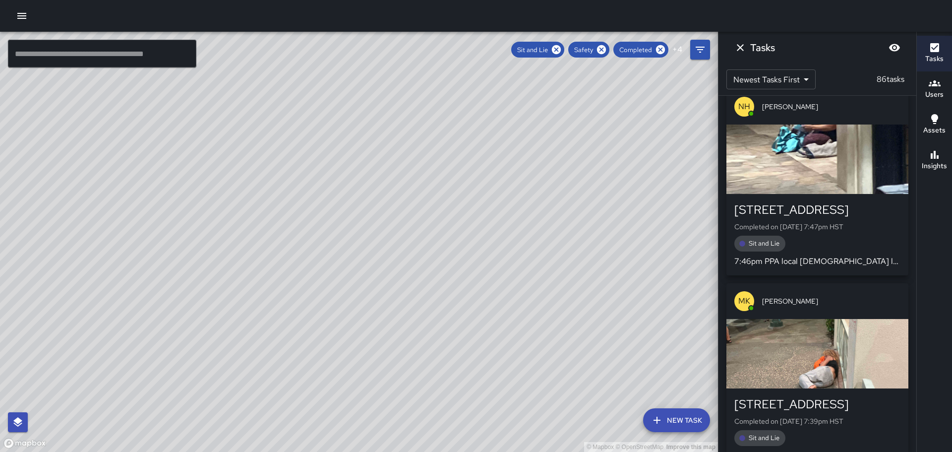
click at [808, 396] on div "[STREET_ADDRESS]" at bounding box center [818, 404] width 166 height 16
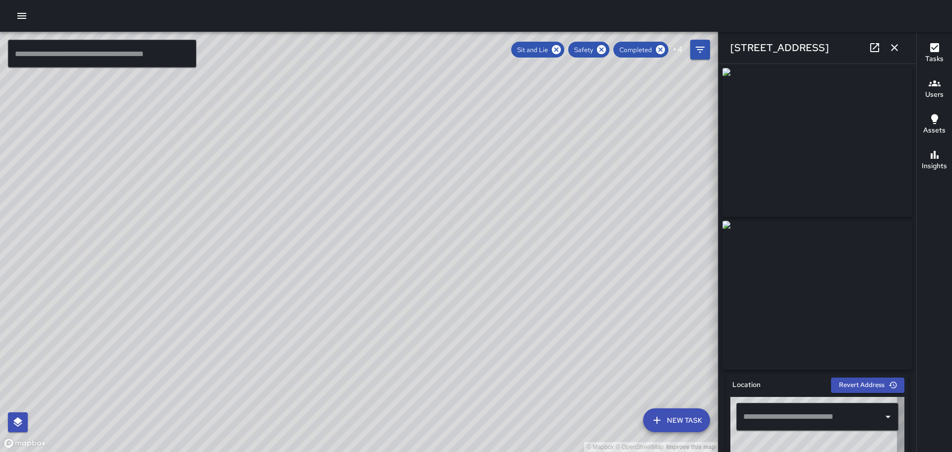
type input "**********"
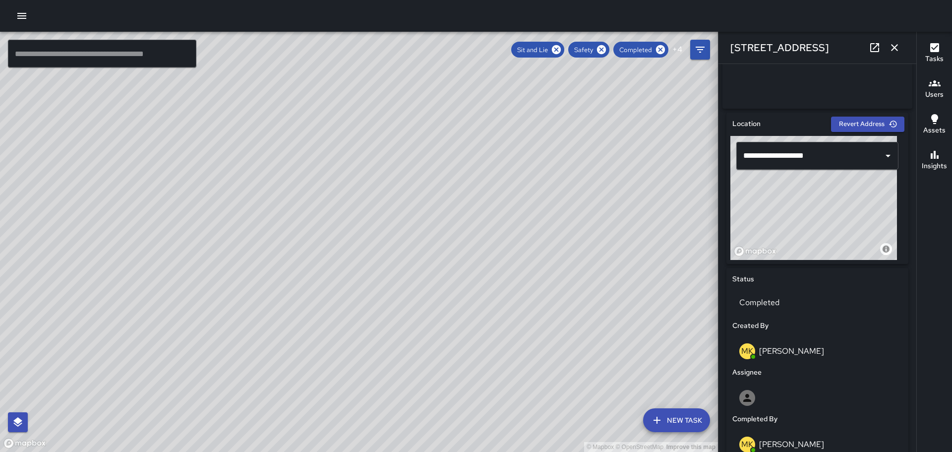
scroll to position [0, 0]
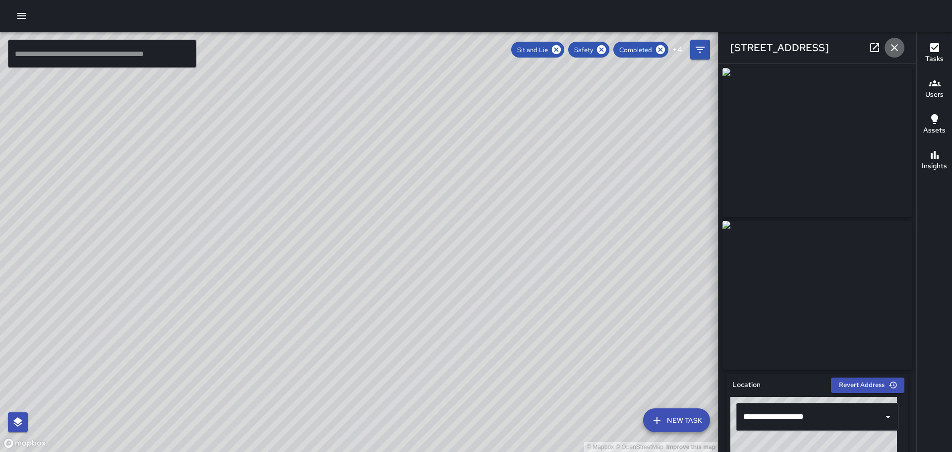
click at [895, 46] on icon "button" at bounding box center [895, 48] width 12 height 12
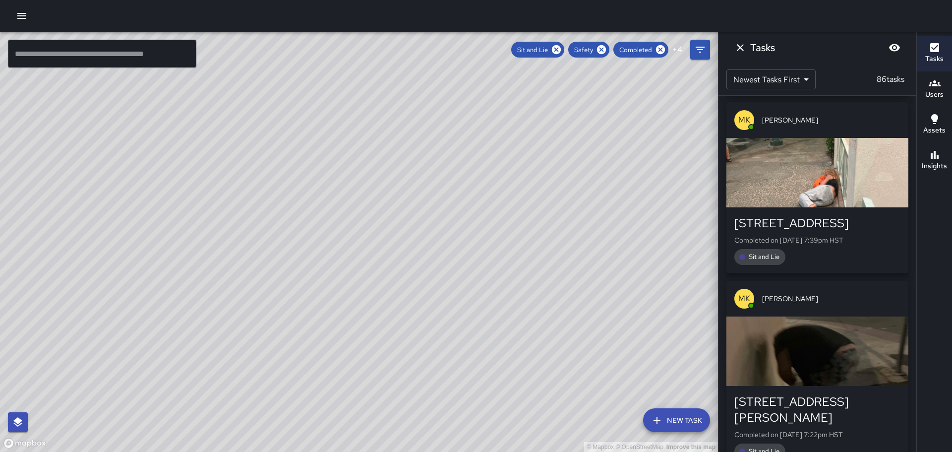
scroll to position [9375, 0]
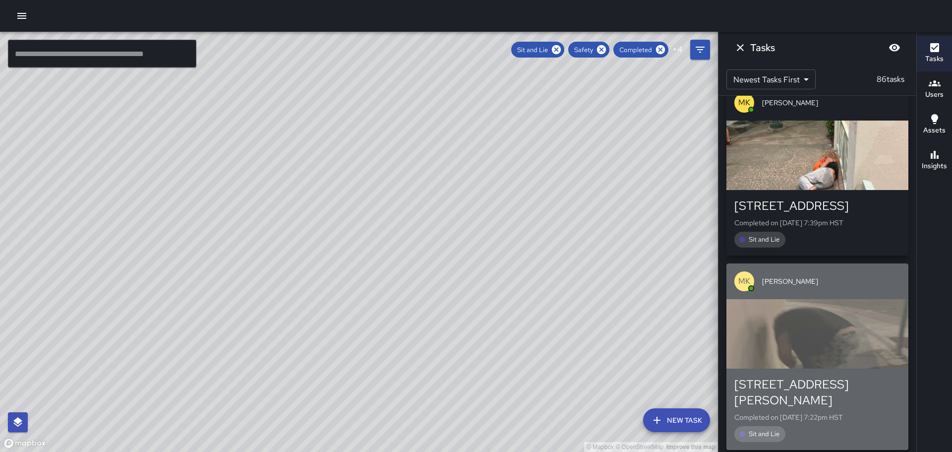
click at [821, 376] on div "[STREET_ADDRESS][PERSON_NAME]" at bounding box center [818, 392] width 166 height 32
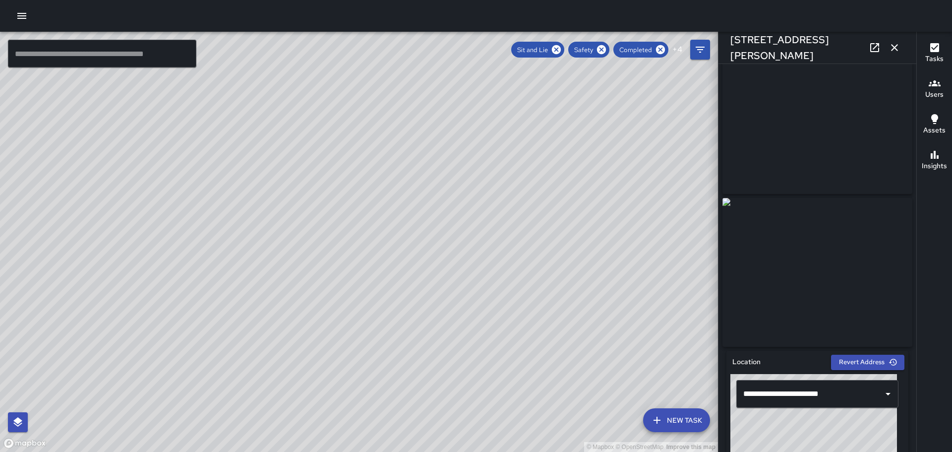
scroll to position [0, 0]
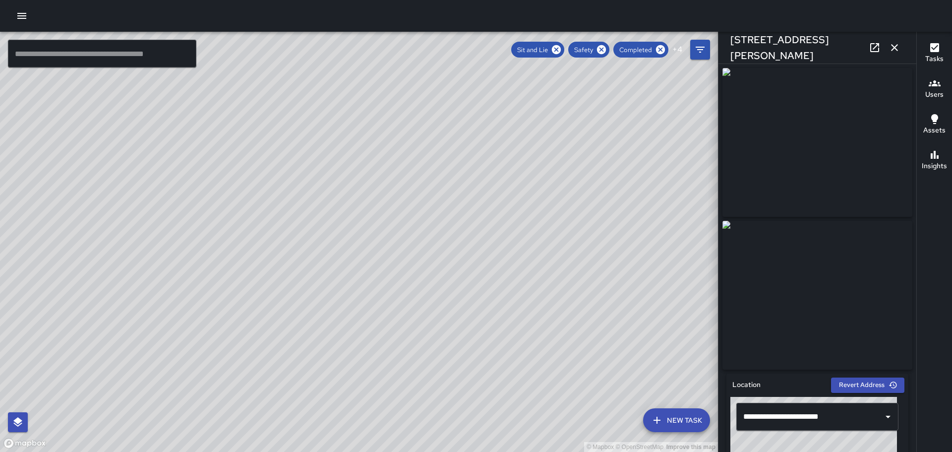
click at [895, 51] on icon "button" at bounding box center [895, 48] width 12 height 12
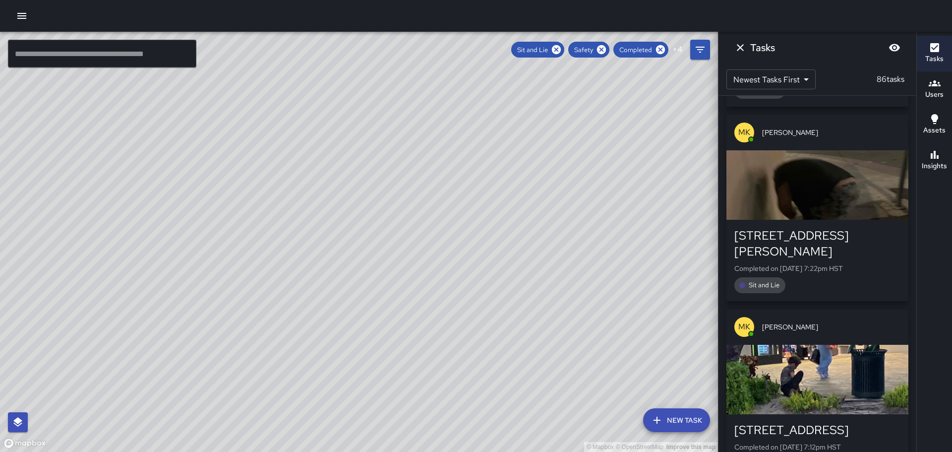
scroll to position [9573, 0]
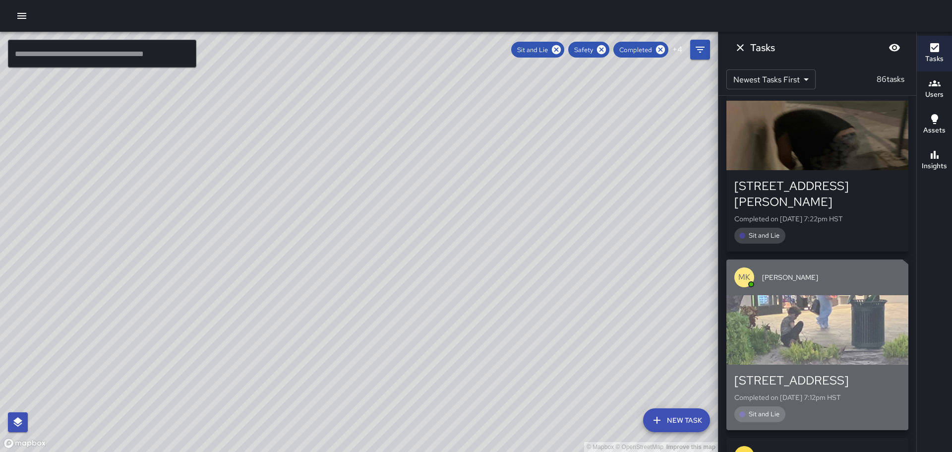
click at [810, 373] on div "[STREET_ADDRESS]" at bounding box center [818, 381] width 166 height 16
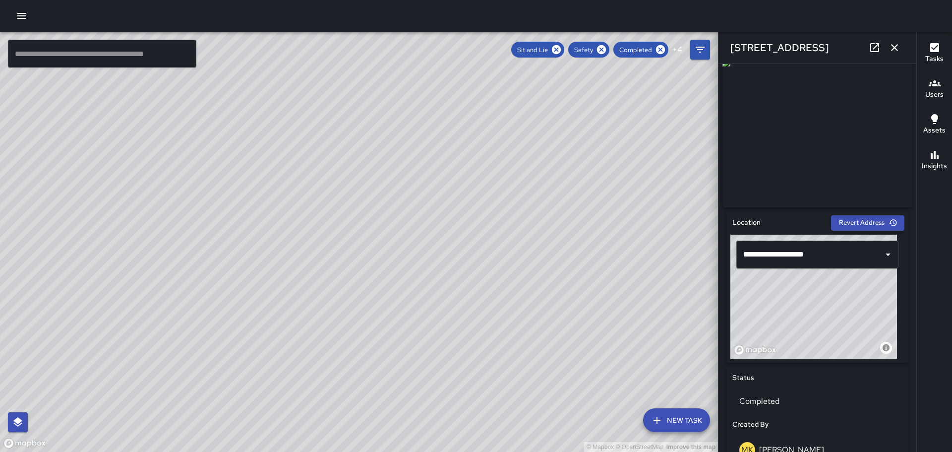
scroll to position [0, 0]
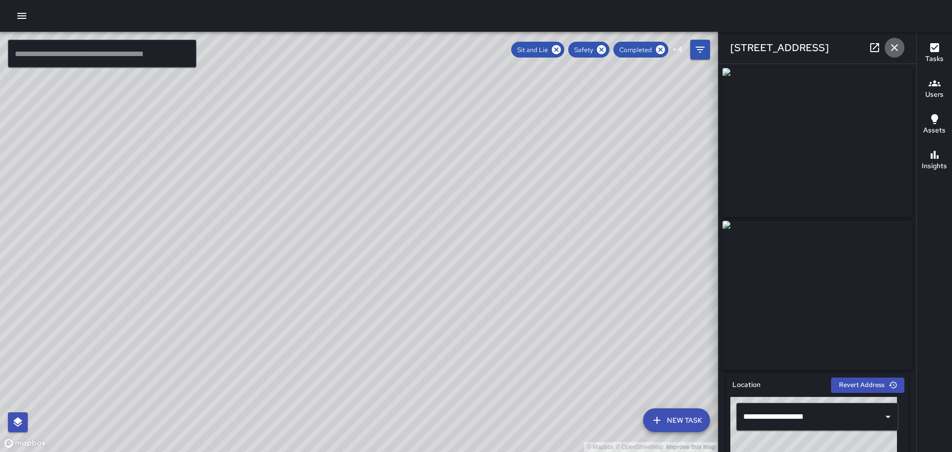
click at [894, 49] on icon "button" at bounding box center [894, 47] width 7 height 7
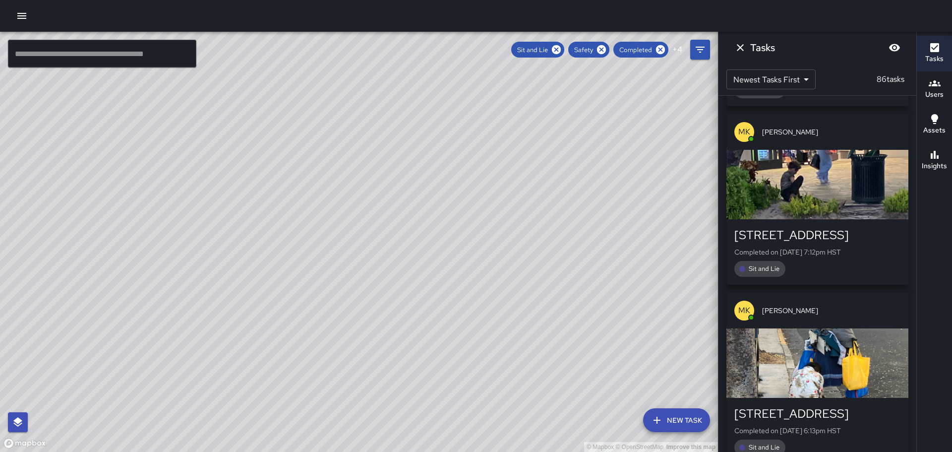
scroll to position [9722, 0]
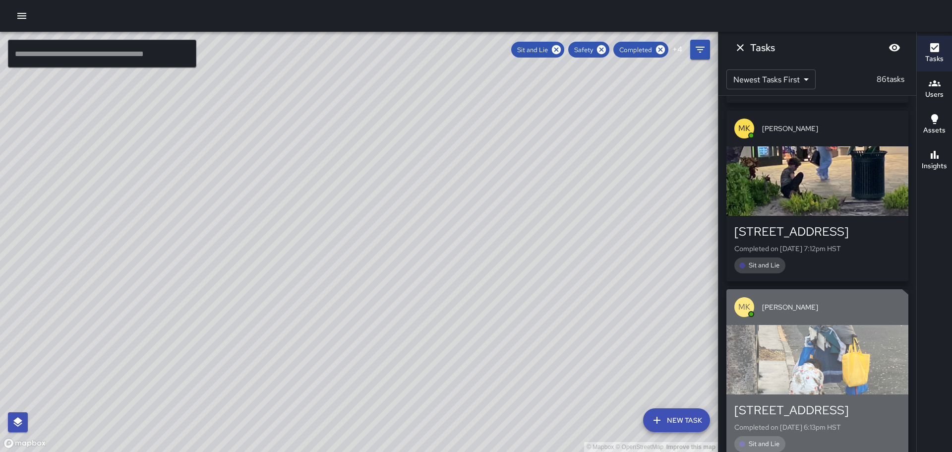
click at [799, 402] on div "[STREET_ADDRESS]" at bounding box center [818, 410] width 166 height 16
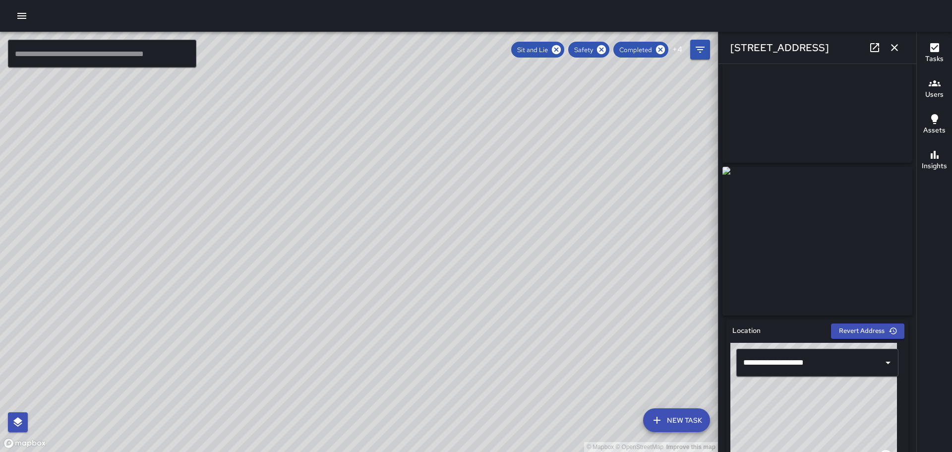
scroll to position [0, 0]
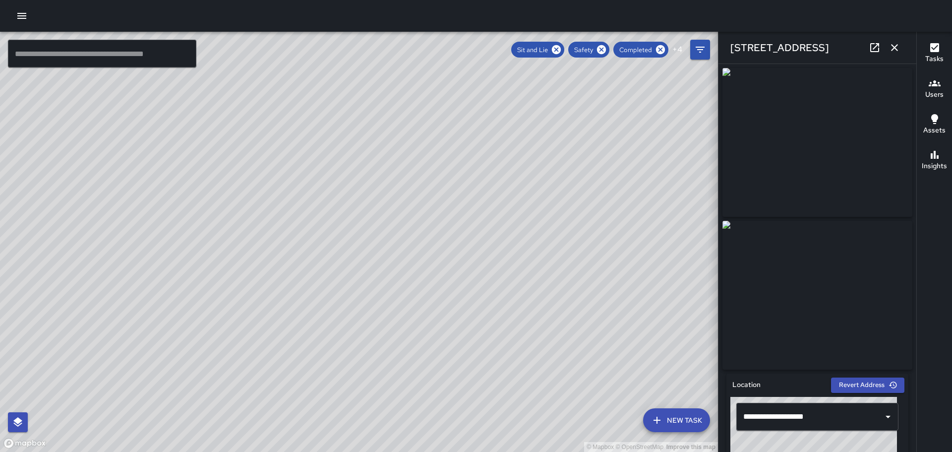
click at [896, 44] on icon "button" at bounding box center [895, 48] width 12 height 12
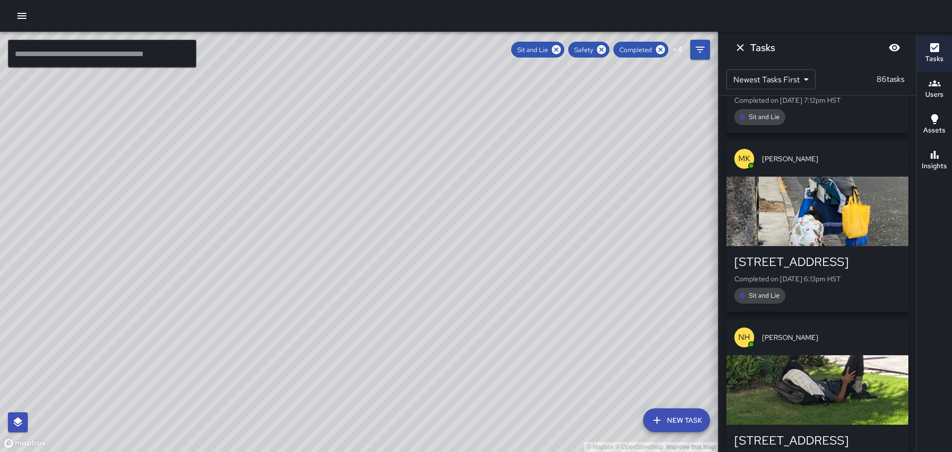
scroll to position [9871, 0]
click at [798, 432] on div "[STREET_ADDRESS]" at bounding box center [818, 440] width 166 height 16
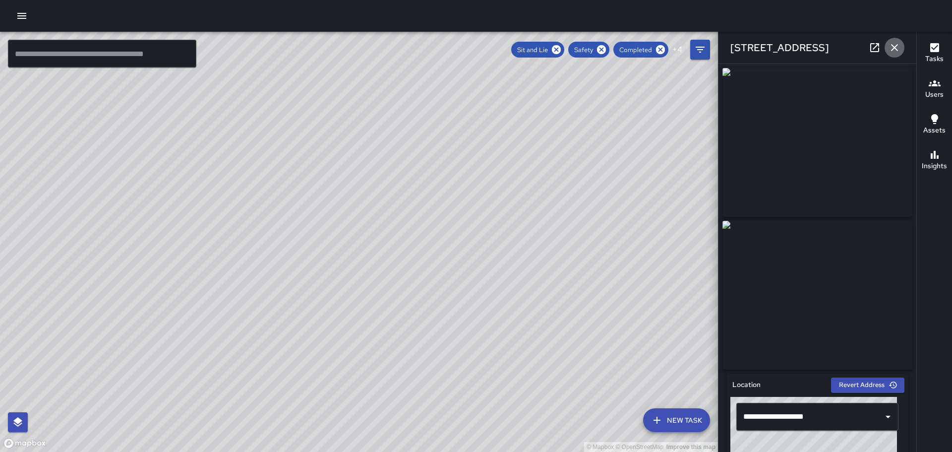
click at [897, 47] on icon "button" at bounding box center [895, 48] width 12 height 12
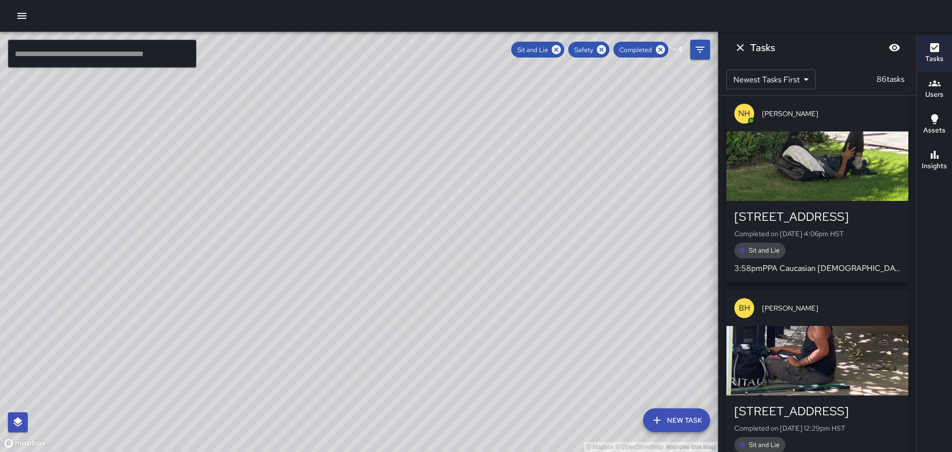
scroll to position [10119, 0]
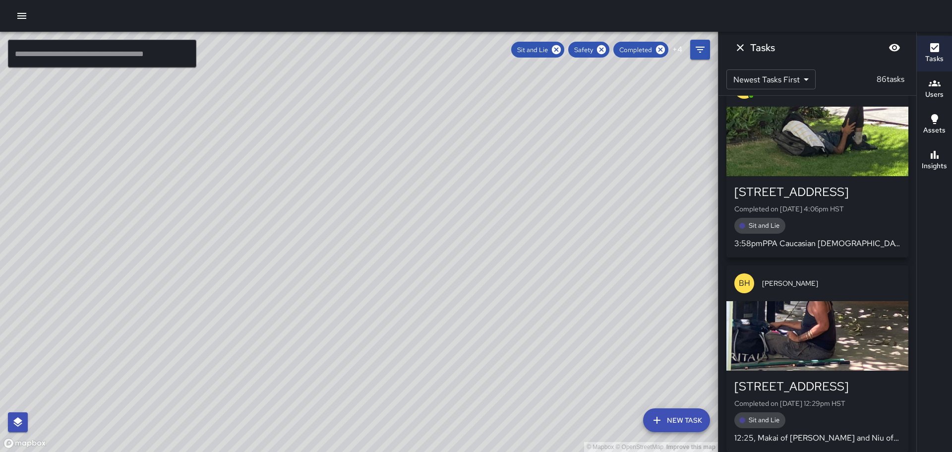
click at [810, 378] on div "[STREET_ADDRESS]" at bounding box center [818, 386] width 166 height 16
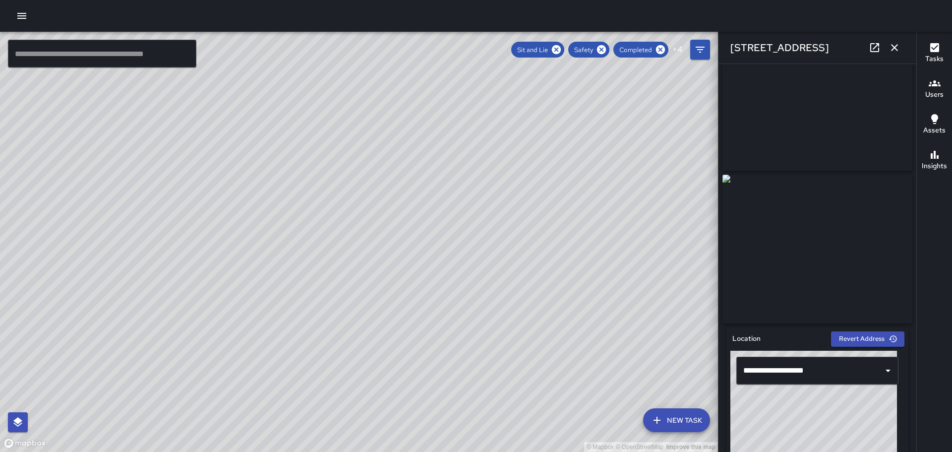
scroll to position [0, 0]
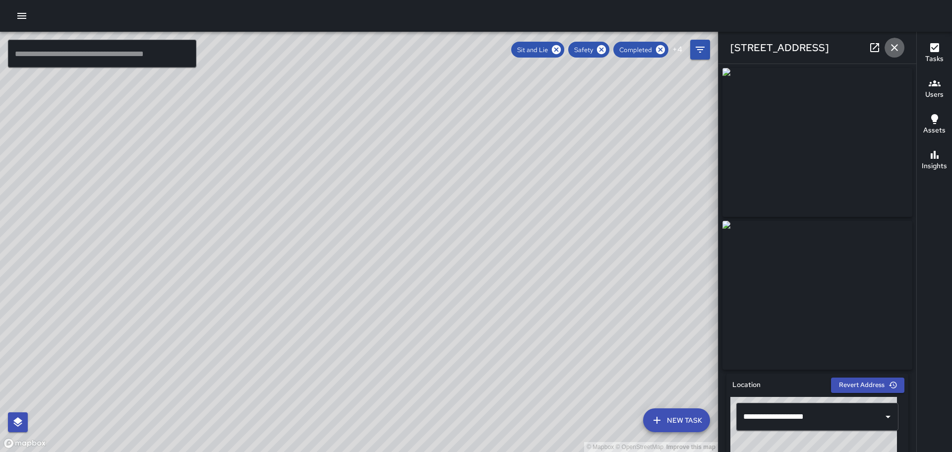
click at [892, 45] on icon "button" at bounding box center [894, 47] width 7 height 7
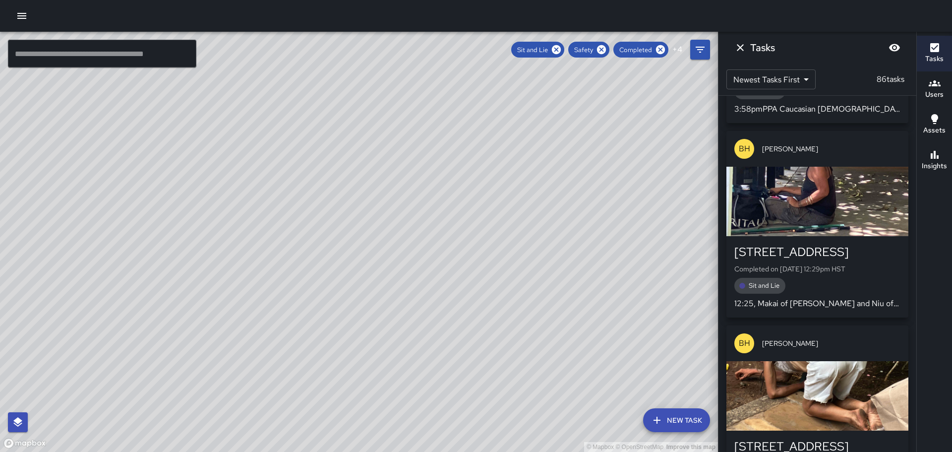
scroll to position [10268, 0]
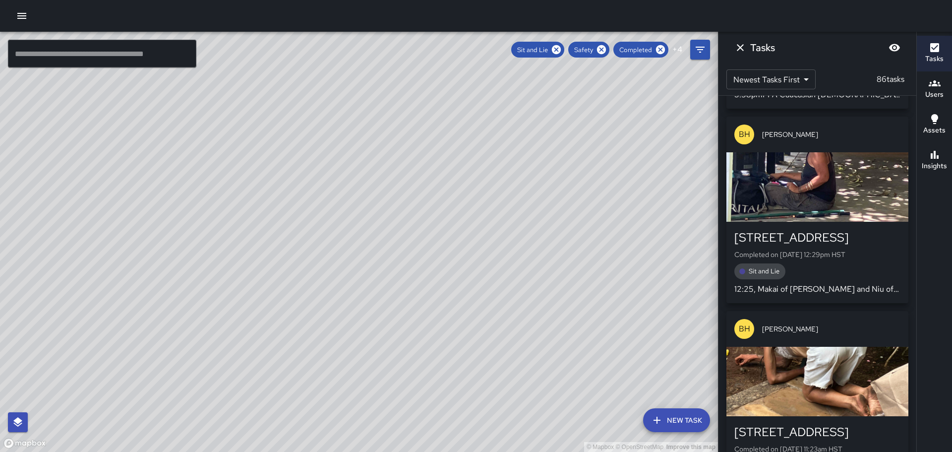
click at [810, 424] on div "[STREET_ADDRESS]" at bounding box center [818, 432] width 166 height 16
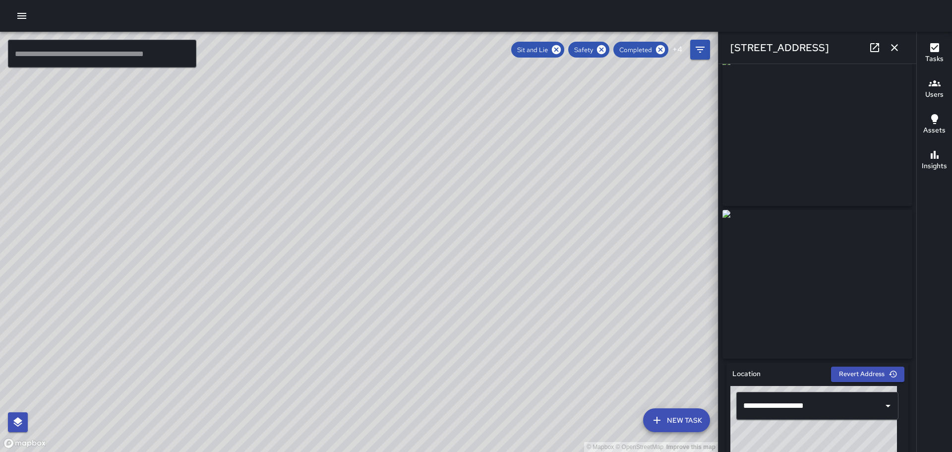
scroll to position [0, 0]
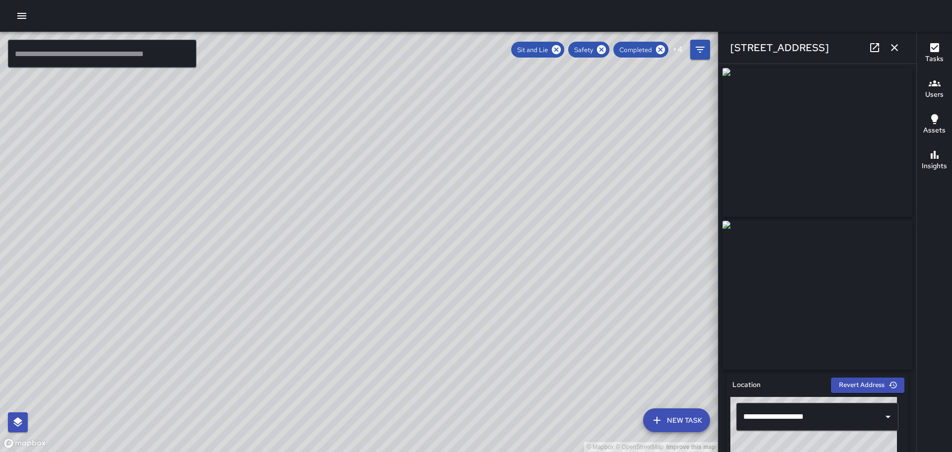
click at [897, 44] on icon "button" at bounding box center [895, 48] width 12 height 12
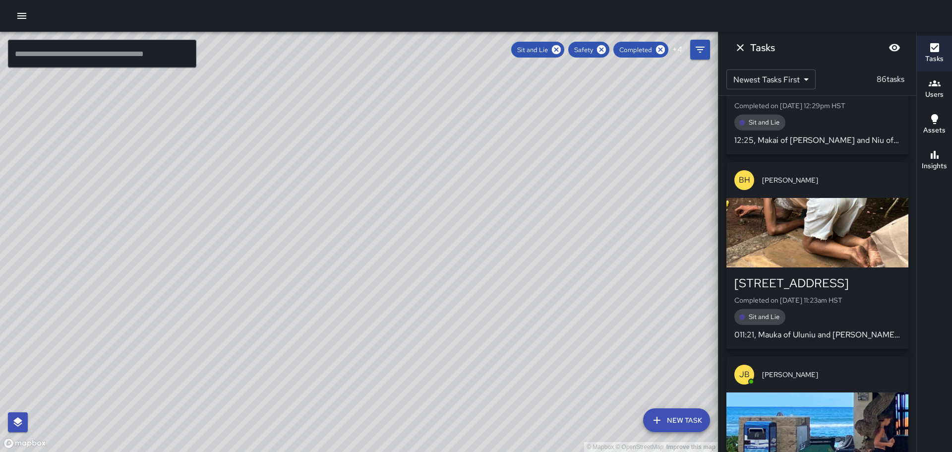
scroll to position [10466, 0]
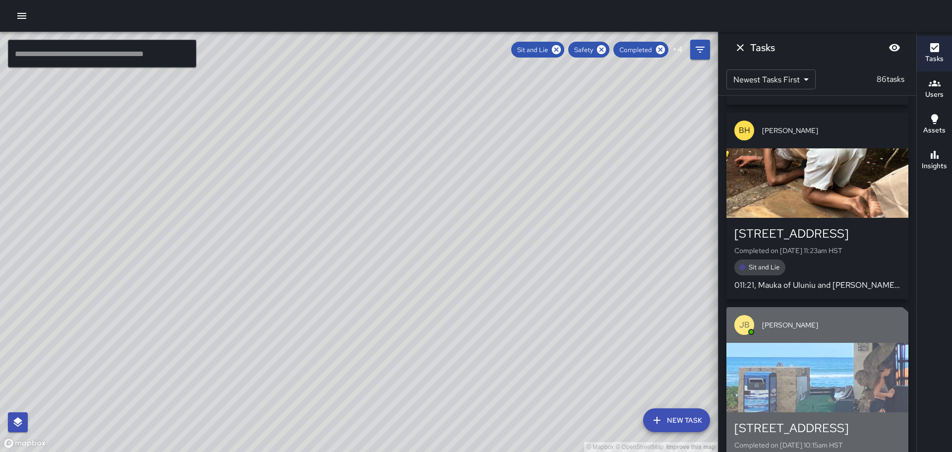
click at [806, 420] on div "[STREET_ADDRESS]" at bounding box center [818, 428] width 166 height 16
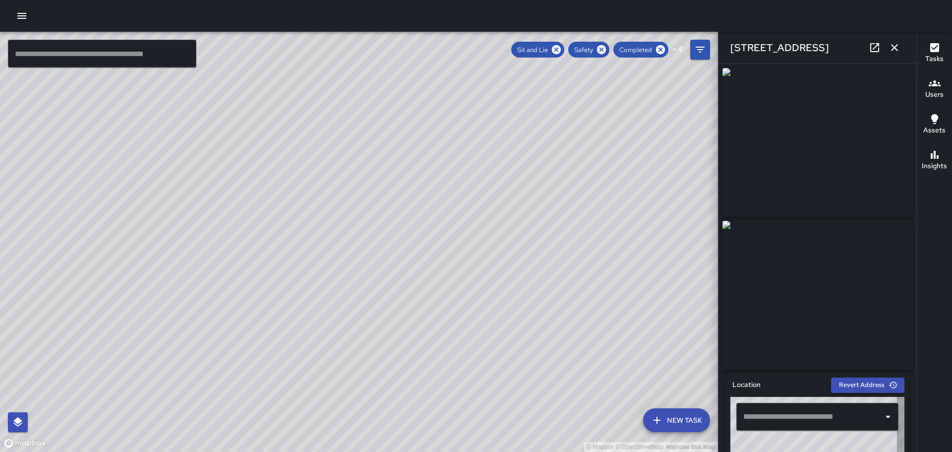
type input "**********"
click at [896, 47] on icon "button" at bounding box center [895, 48] width 12 height 12
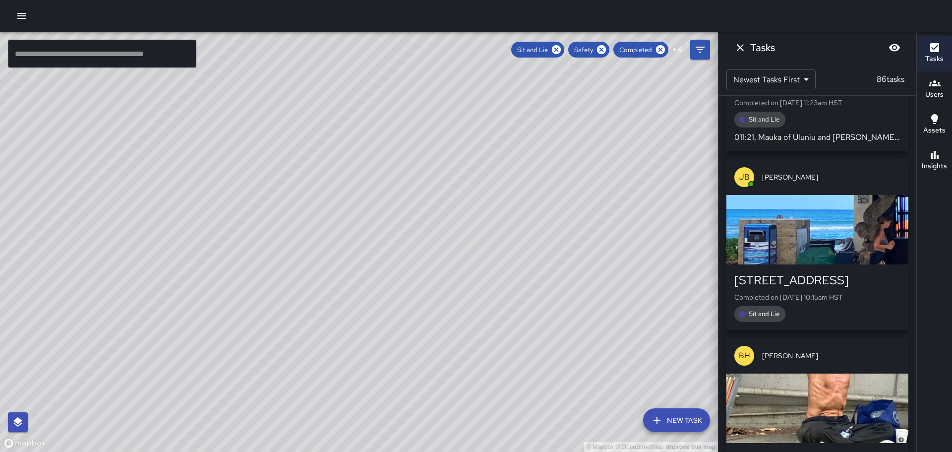
scroll to position [10615, 0]
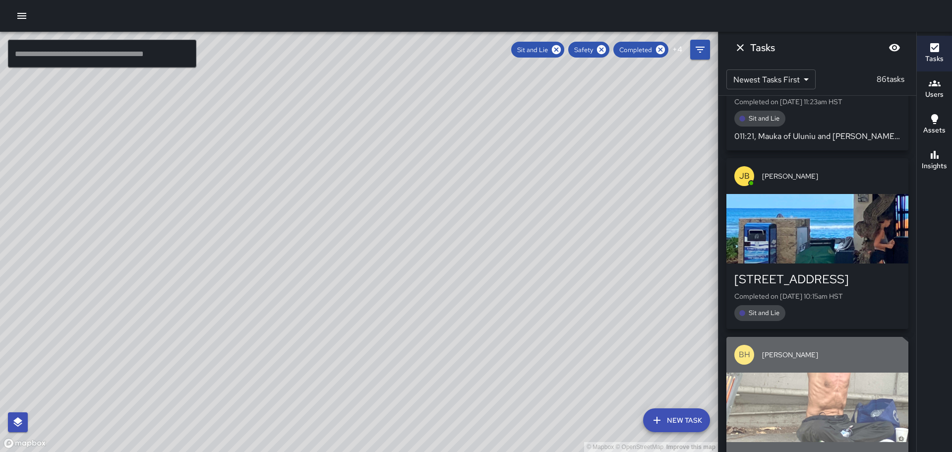
click at [806, 450] on div "[STREET_ADDRESS]" at bounding box center [818, 458] width 166 height 16
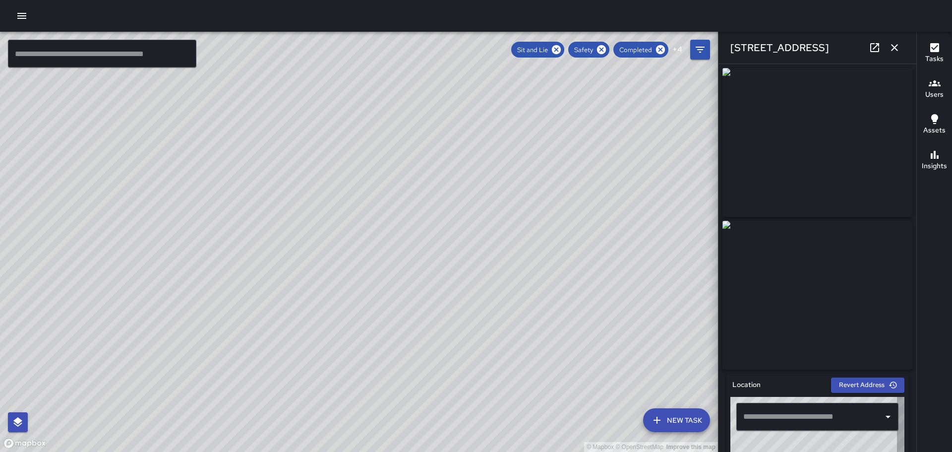
type input "**********"
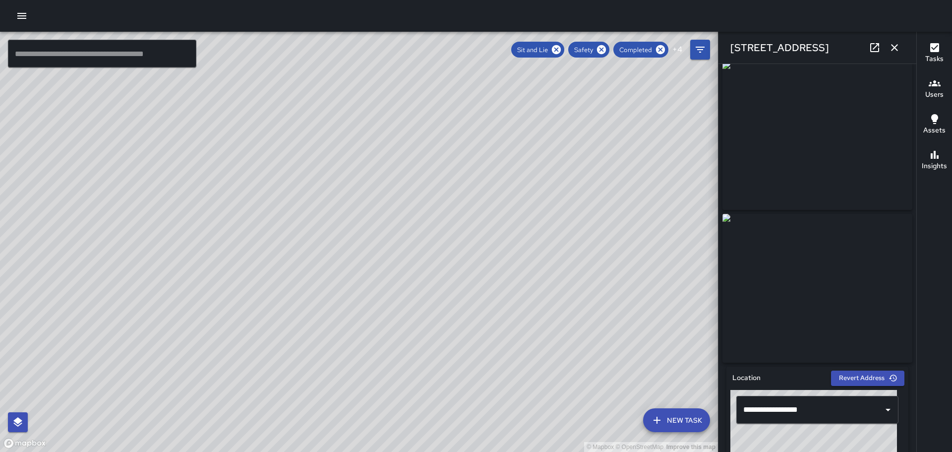
scroll to position [0, 0]
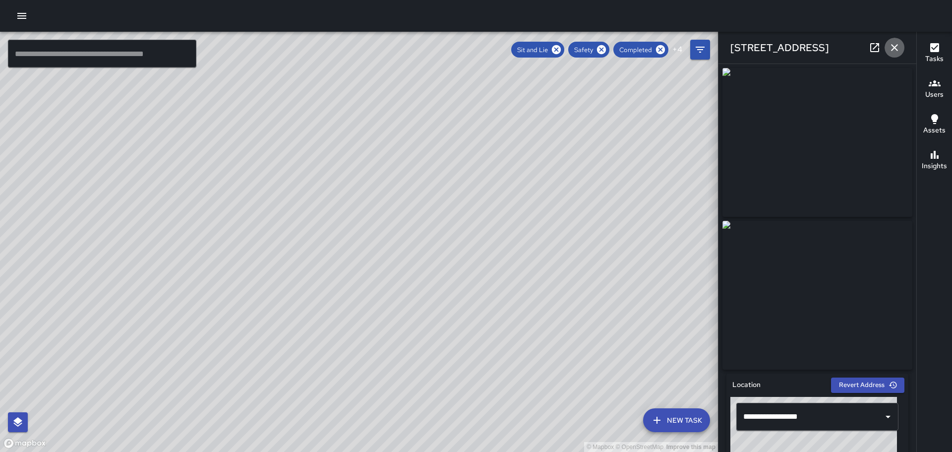
click at [893, 47] on icon "button" at bounding box center [894, 47] width 7 height 7
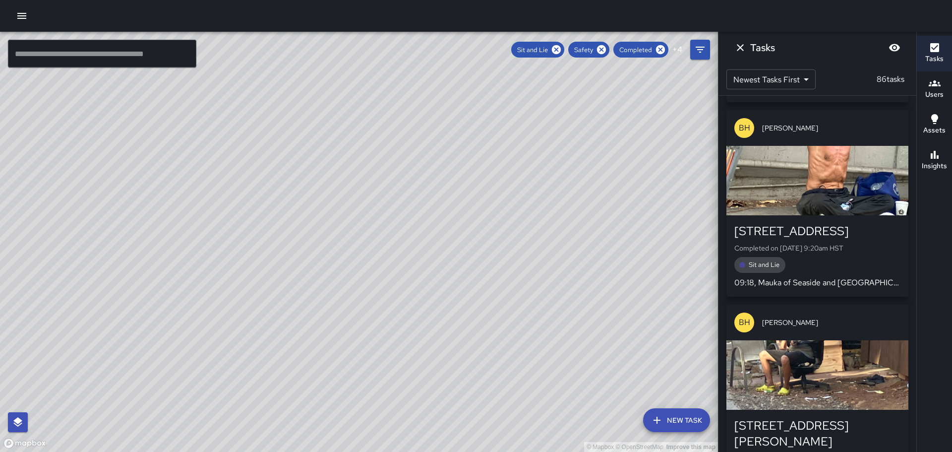
scroll to position [10863, 0]
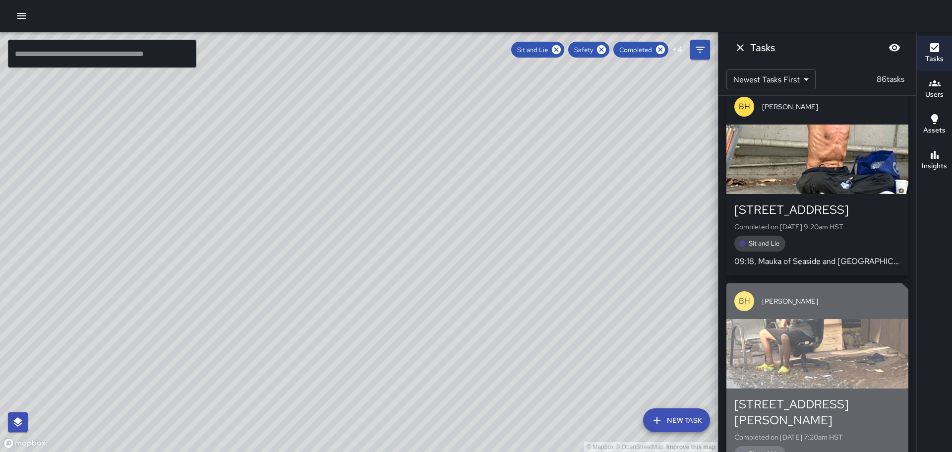
click at [789, 396] on div "2431 Prince Edward Street Completed on 8/25/2025, 7:20am HST Sit and Lie 07:17,…" at bounding box center [818, 436] width 166 height 81
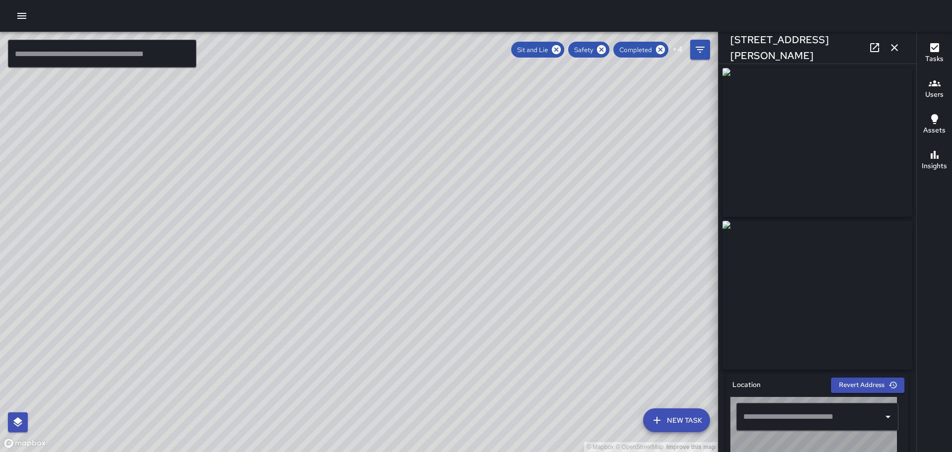
type input "**********"
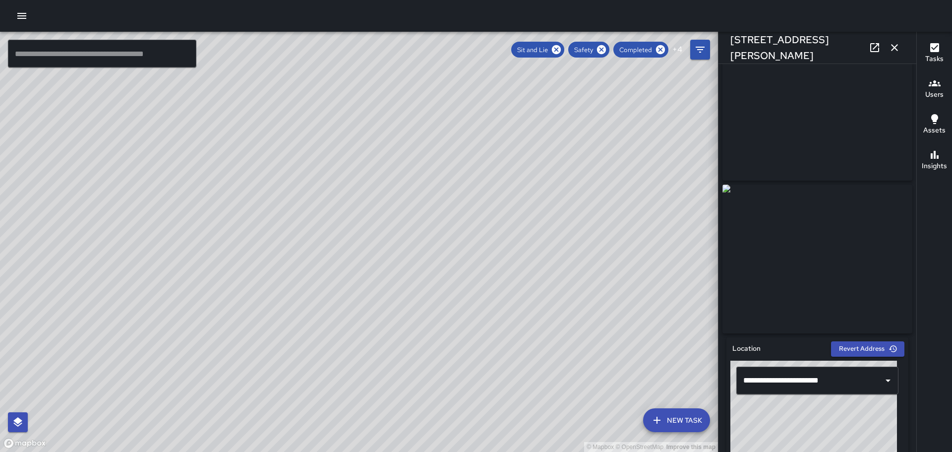
scroll to position [0, 0]
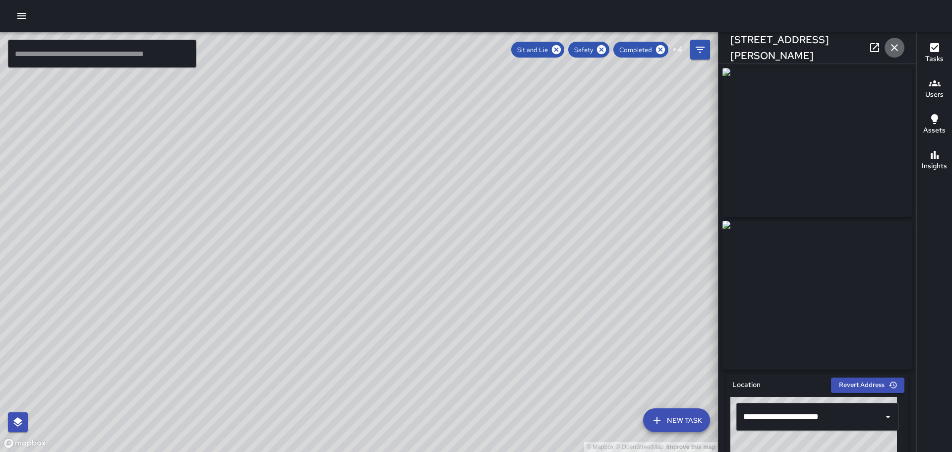
click at [894, 43] on icon "button" at bounding box center [895, 48] width 12 height 12
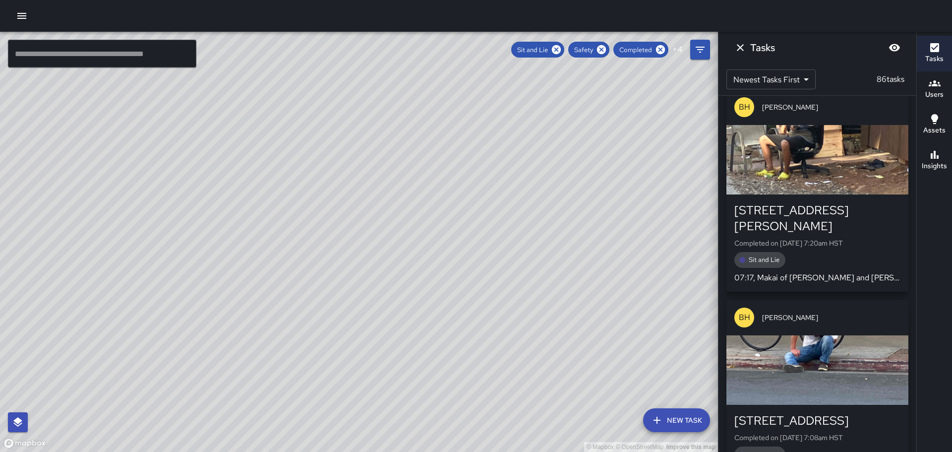
scroll to position [11061, 0]
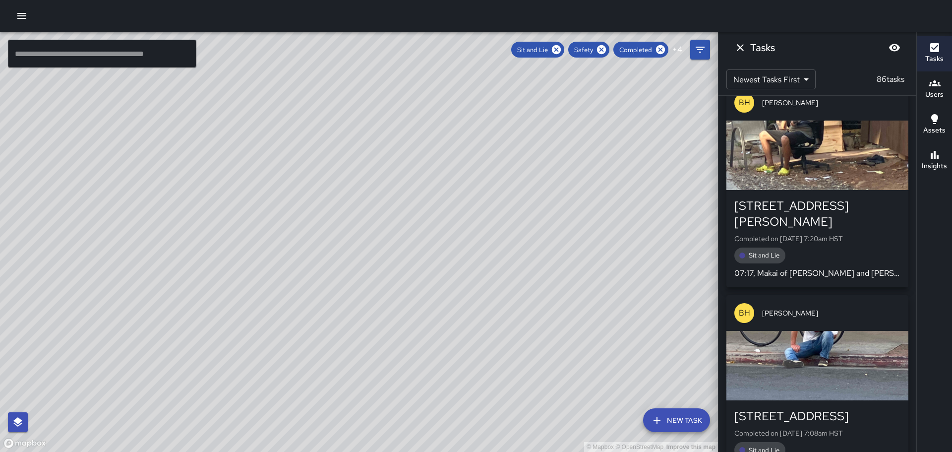
click at [812, 408] on div "[STREET_ADDRESS]" at bounding box center [818, 416] width 166 height 16
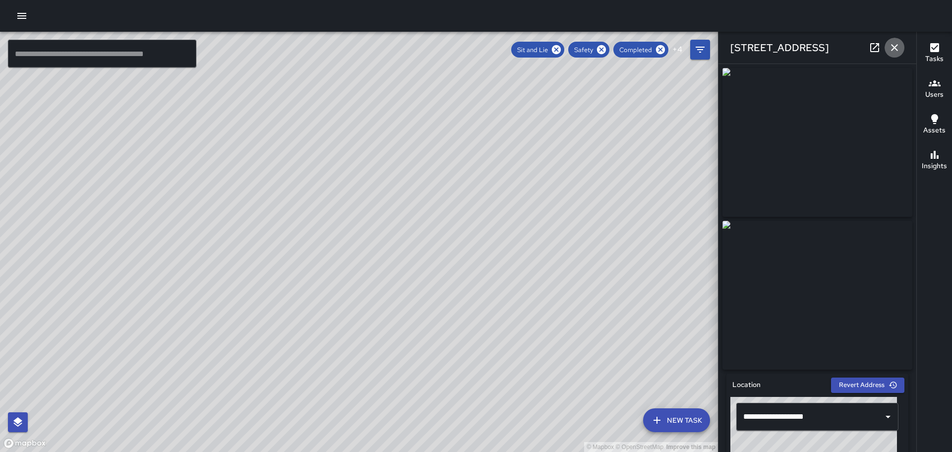
click at [895, 45] on icon "button" at bounding box center [895, 48] width 12 height 12
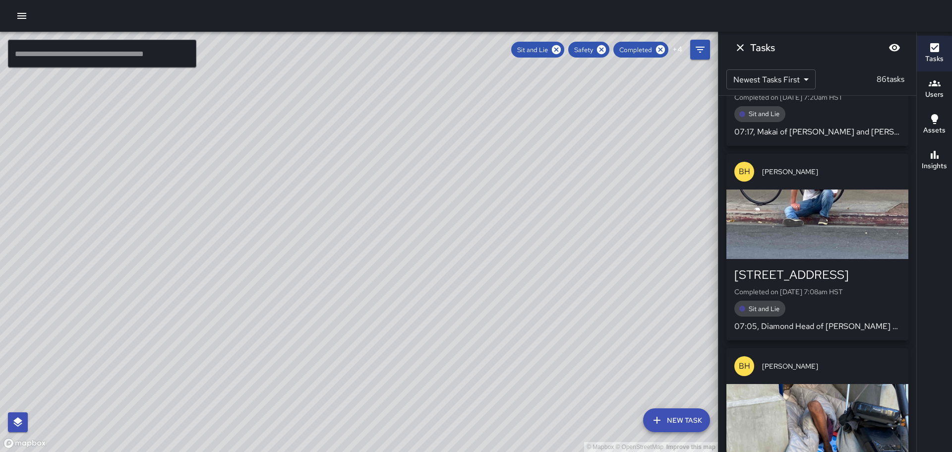
scroll to position [11260, 0]
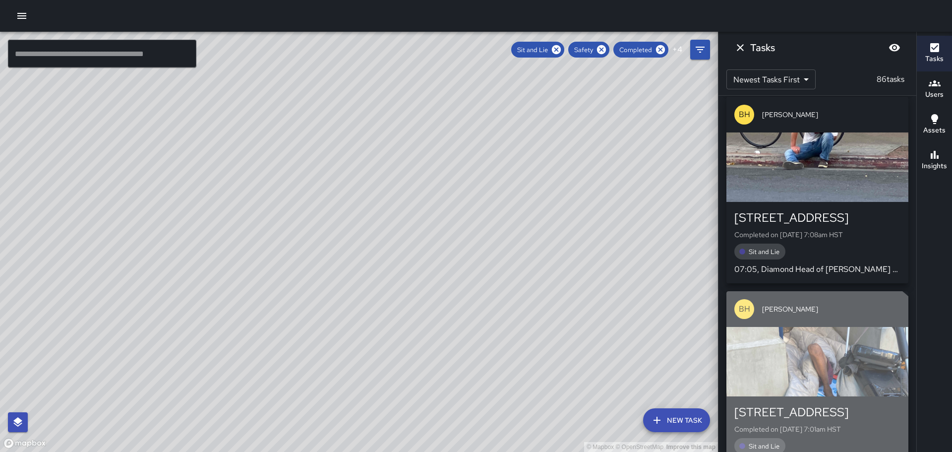
click at [807, 404] on div "[STREET_ADDRESS]" at bounding box center [818, 412] width 166 height 16
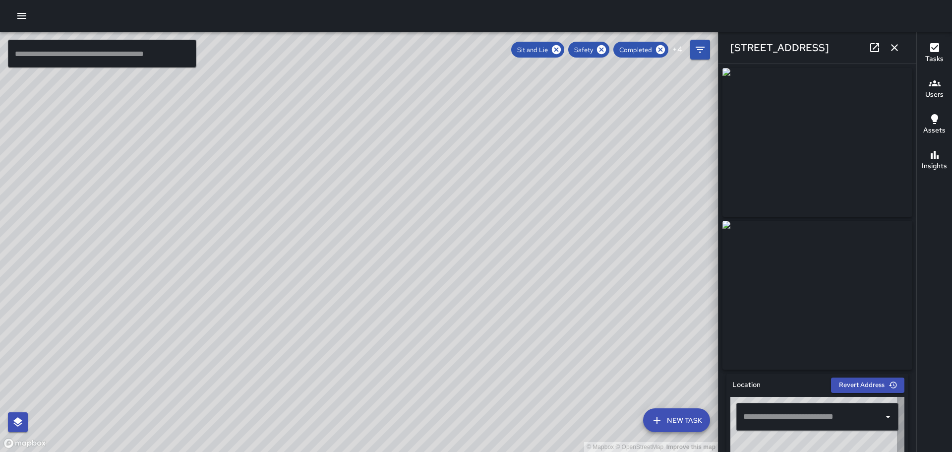
type input "**********"
click at [894, 44] on icon "button" at bounding box center [895, 48] width 12 height 12
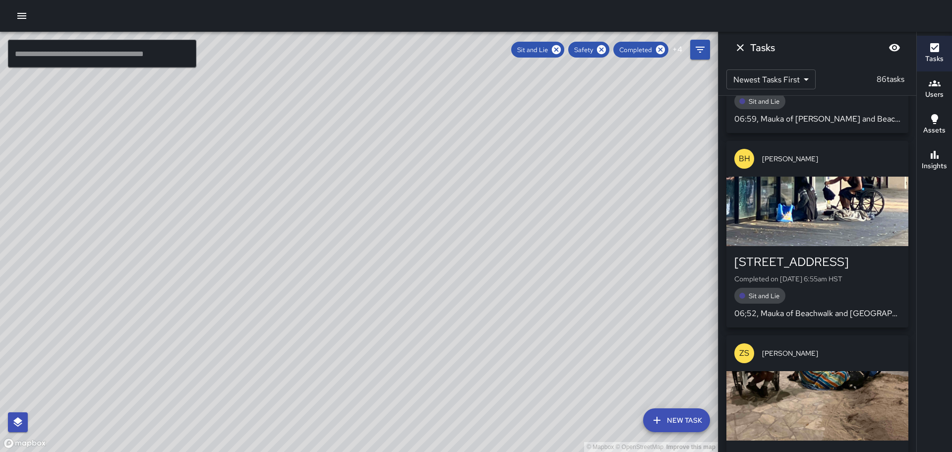
scroll to position [11607, 0]
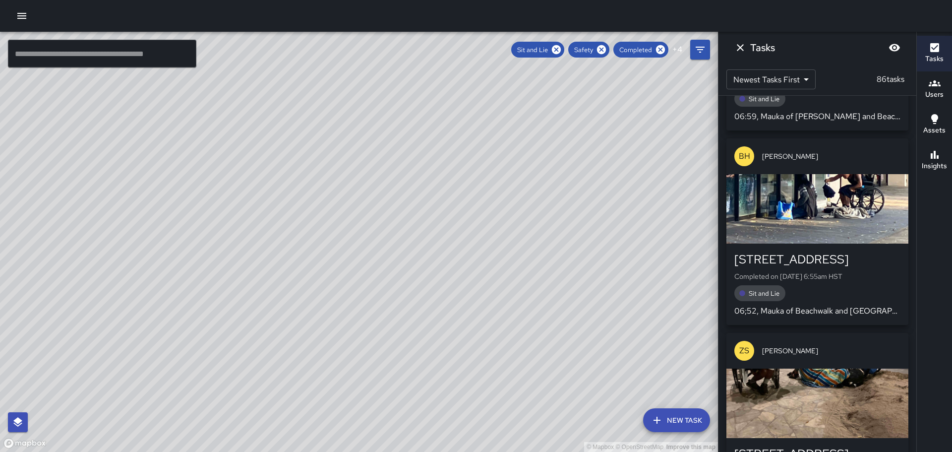
click at [820, 446] on div "[STREET_ADDRESS]" at bounding box center [818, 454] width 166 height 16
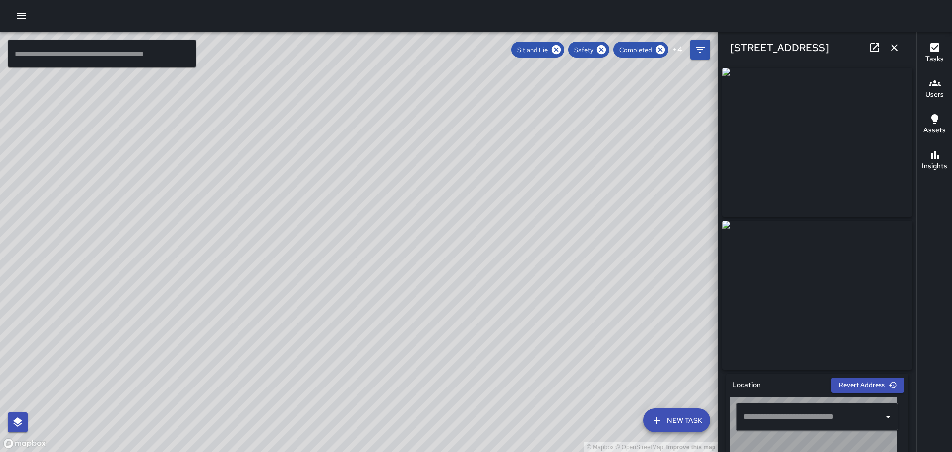
type input "**********"
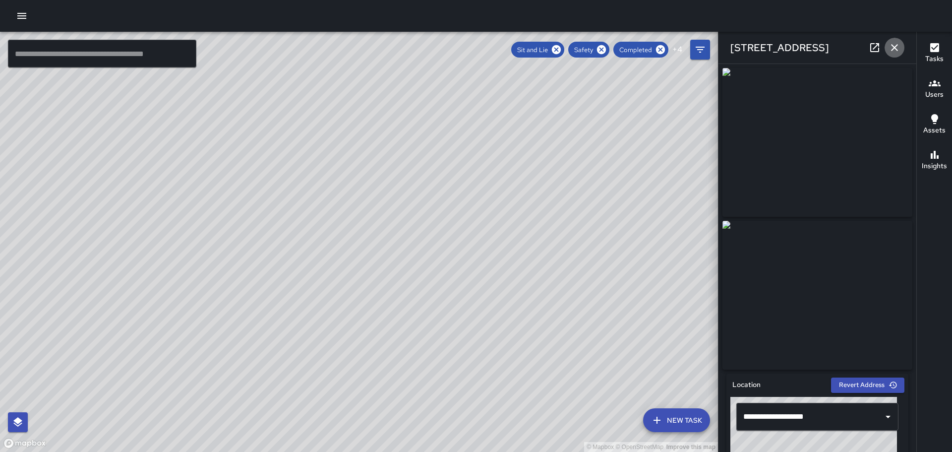
click at [892, 49] on icon "button" at bounding box center [895, 48] width 12 height 12
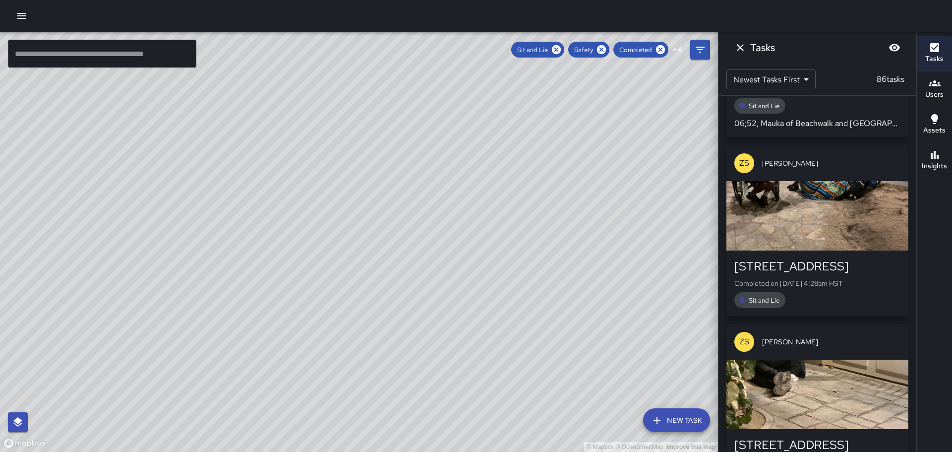
scroll to position [11805, 0]
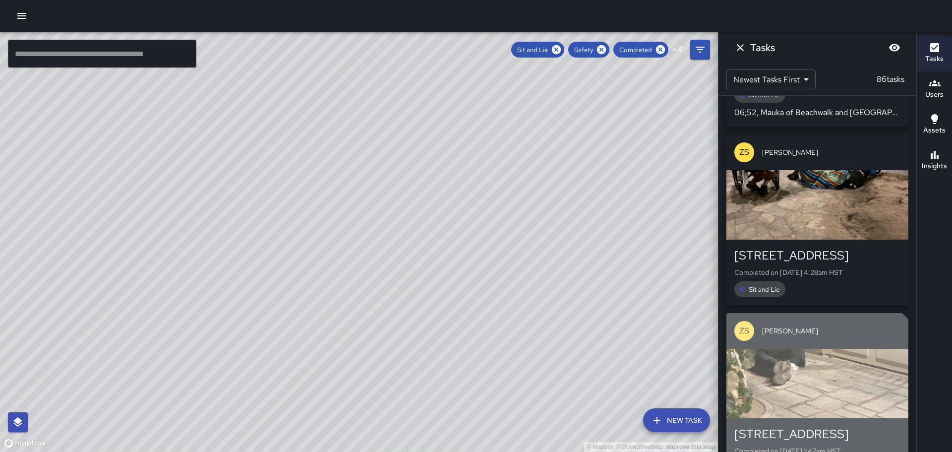
drag, startPoint x: 783, startPoint y: 312, endPoint x: 791, endPoint y: 303, distance: 11.2
click at [785, 426] on div "[STREET_ADDRESS]" at bounding box center [818, 434] width 166 height 16
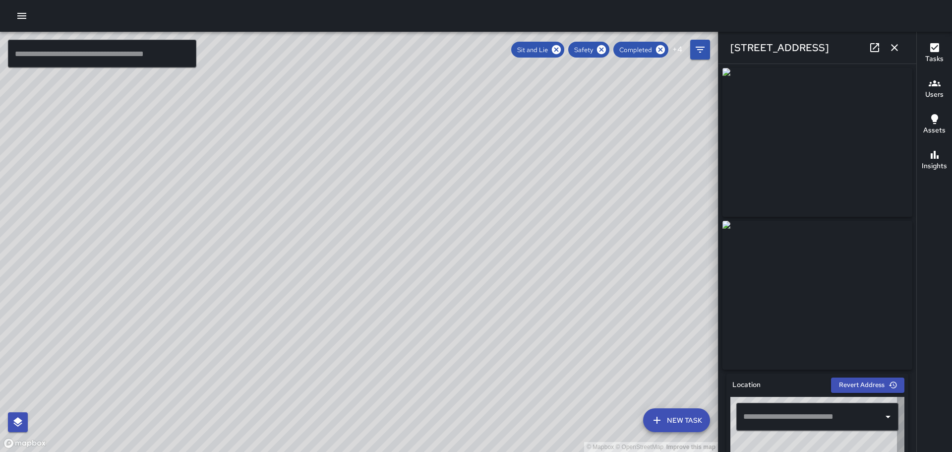
type input "**********"
click at [897, 46] on icon "button" at bounding box center [895, 48] width 12 height 12
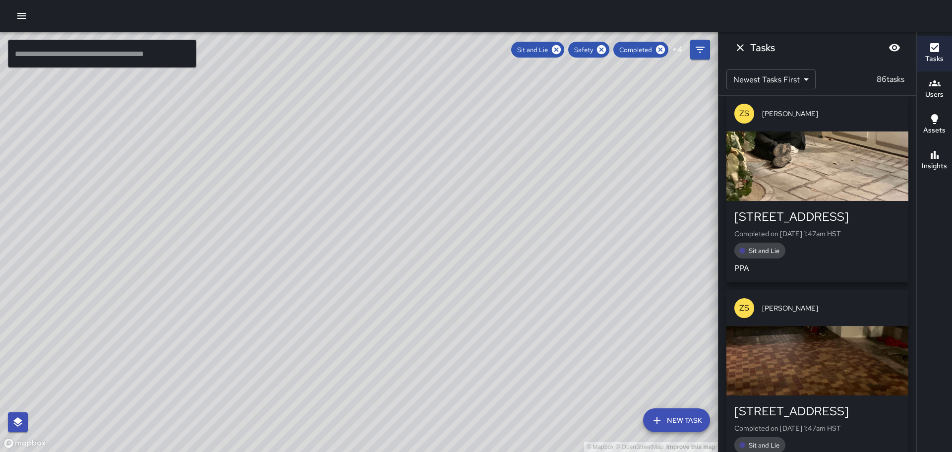
scroll to position [12053, 0]
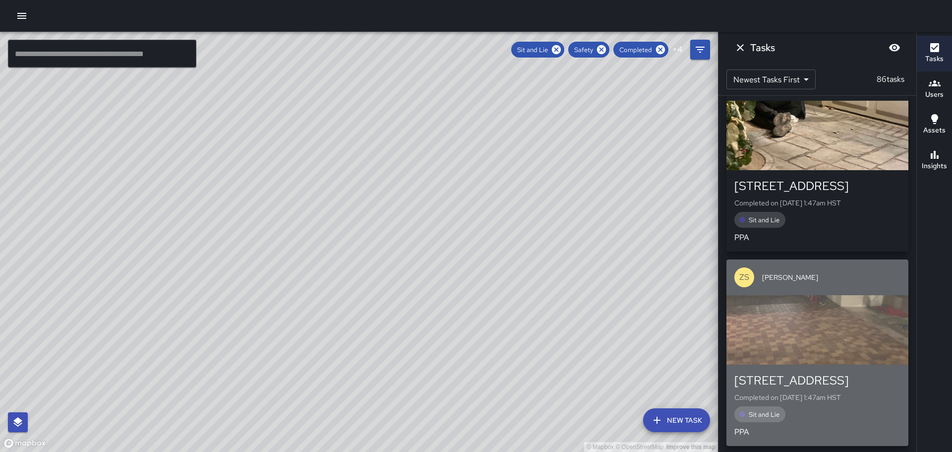
click at [820, 373] on div "[STREET_ADDRESS]" at bounding box center [818, 381] width 166 height 16
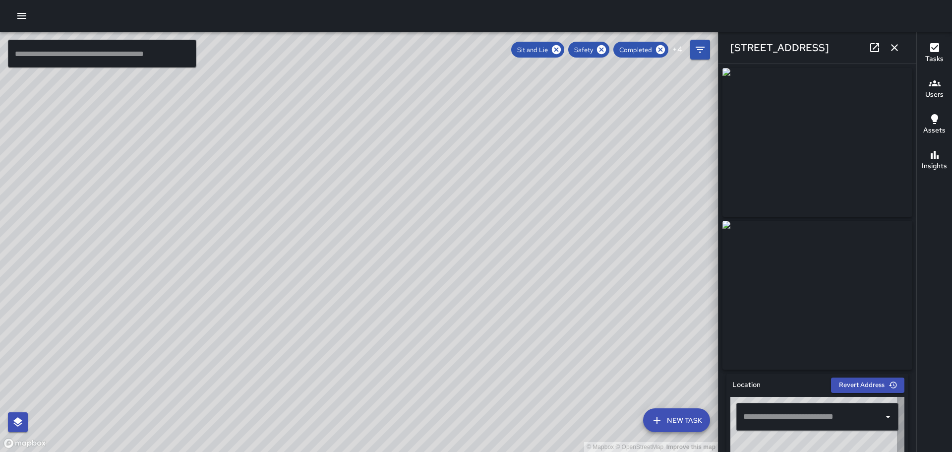
type input "**********"
click at [895, 47] on icon "button" at bounding box center [894, 47] width 7 height 7
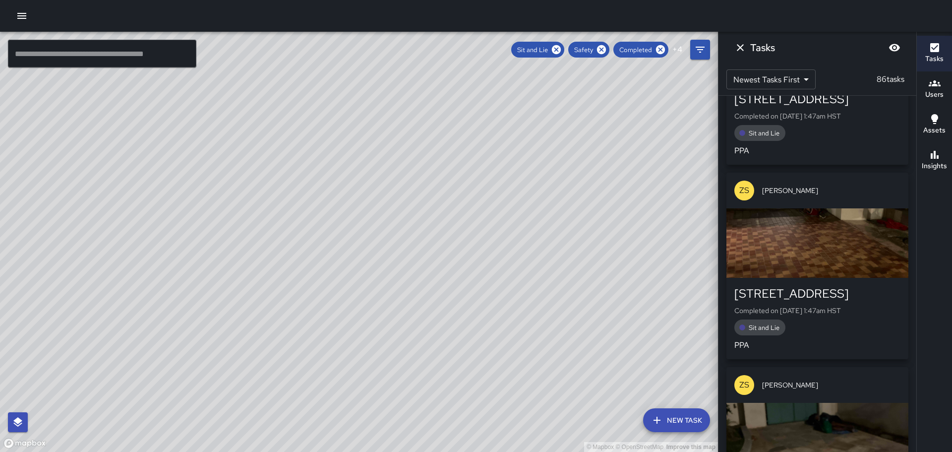
scroll to position [12252, 0]
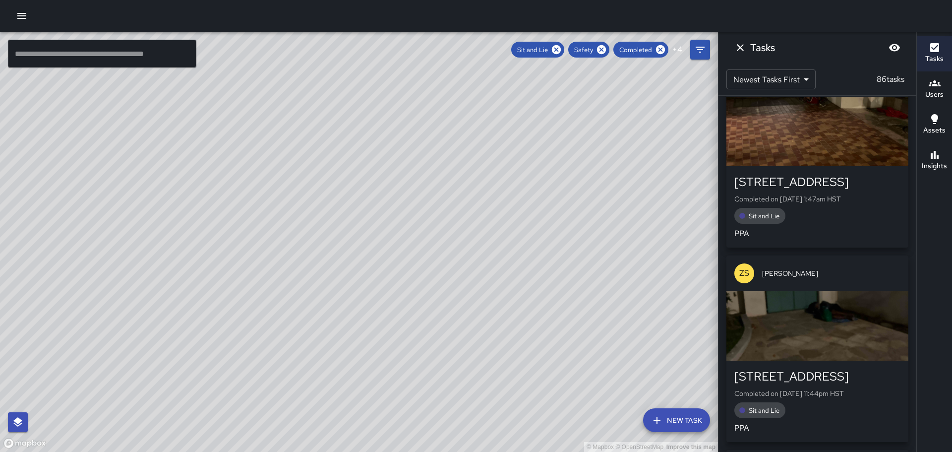
click at [820, 369] on div "[STREET_ADDRESS]" at bounding box center [818, 377] width 166 height 16
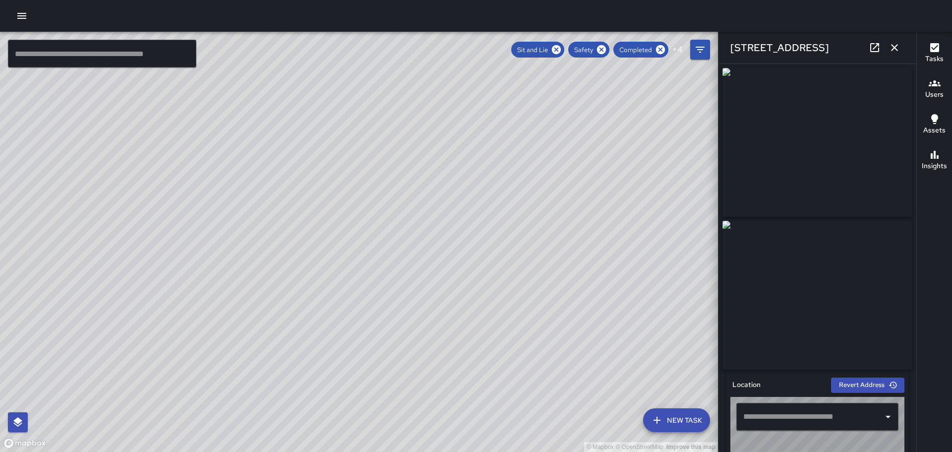
type input "**********"
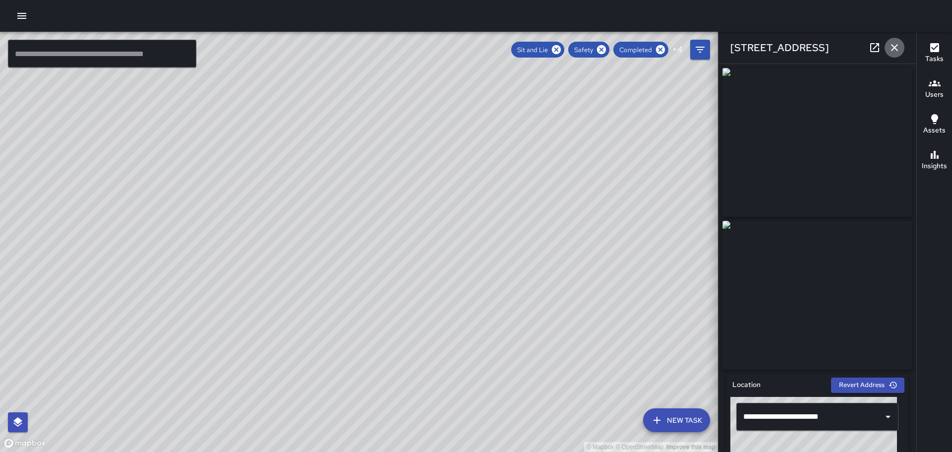
click at [895, 45] on icon "button" at bounding box center [895, 48] width 12 height 12
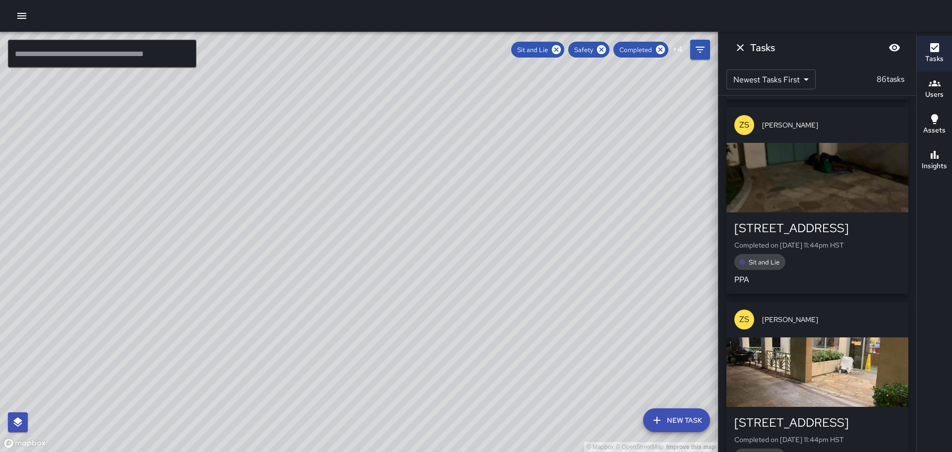
scroll to position [12401, 0]
click at [810, 414] on div "[STREET_ADDRESS]" at bounding box center [818, 422] width 166 height 16
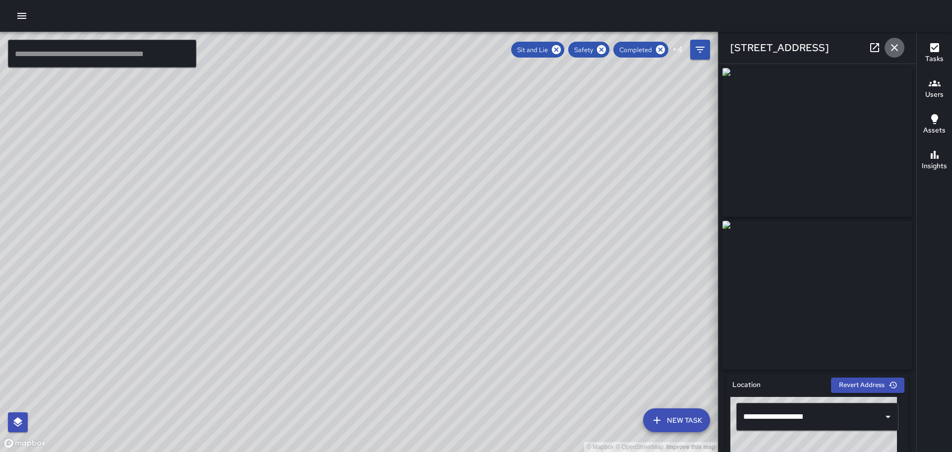
drag, startPoint x: 899, startPoint y: 40, endPoint x: 898, endPoint y: 46, distance: 5.5
click at [899, 42] on button "button" at bounding box center [895, 48] width 20 height 20
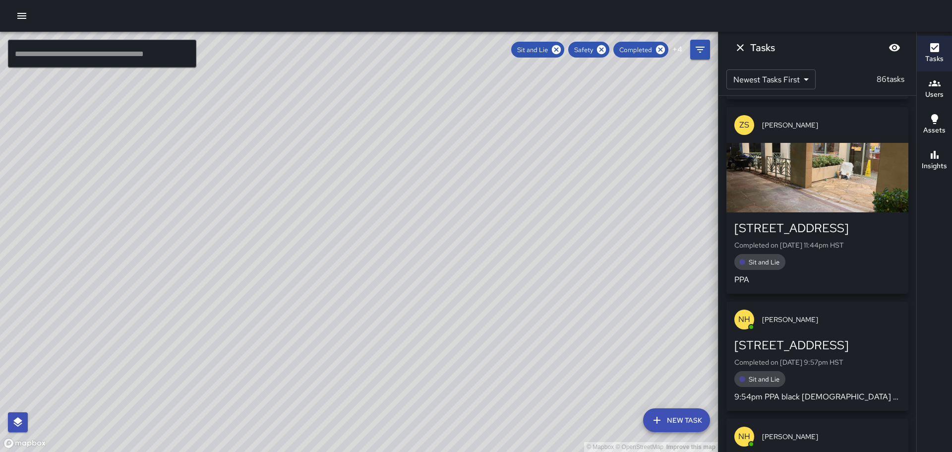
scroll to position [12599, 0]
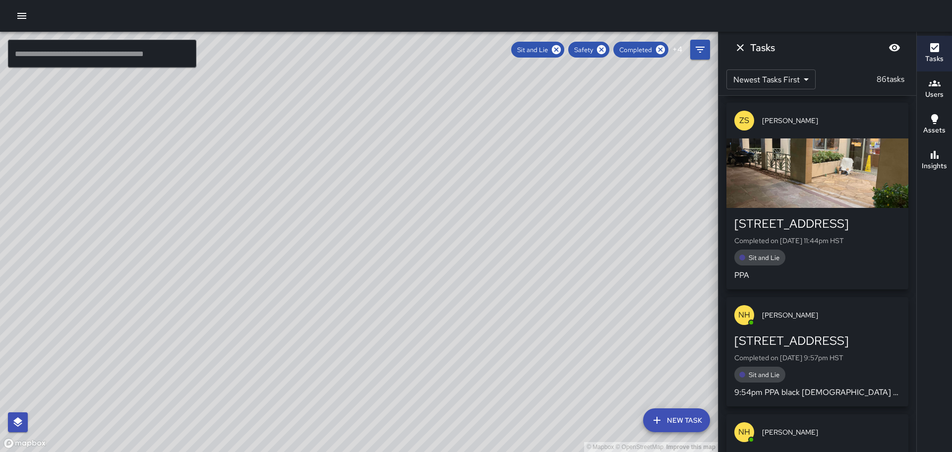
click at [777, 371] on span "Sit and Lie" at bounding box center [764, 375] width 43 height 8
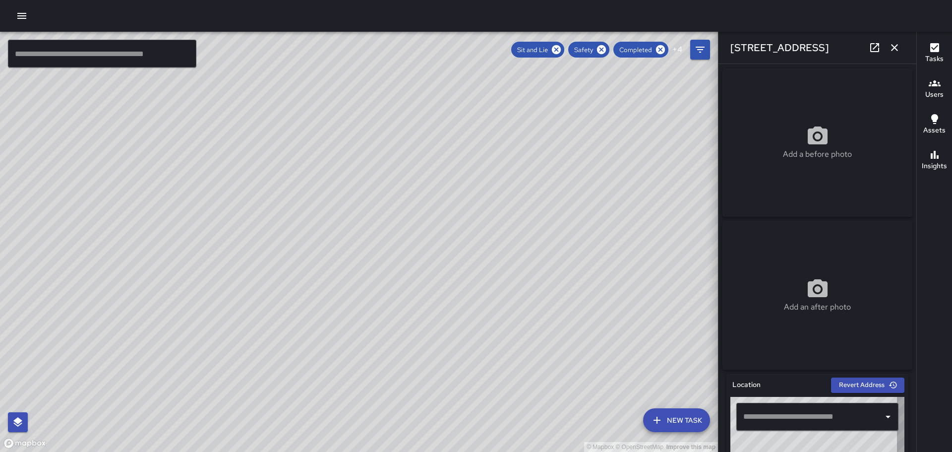
type input "**********"
click at [900, 46] on icon "button" at bounding box center [895, 48] width 12 height 12
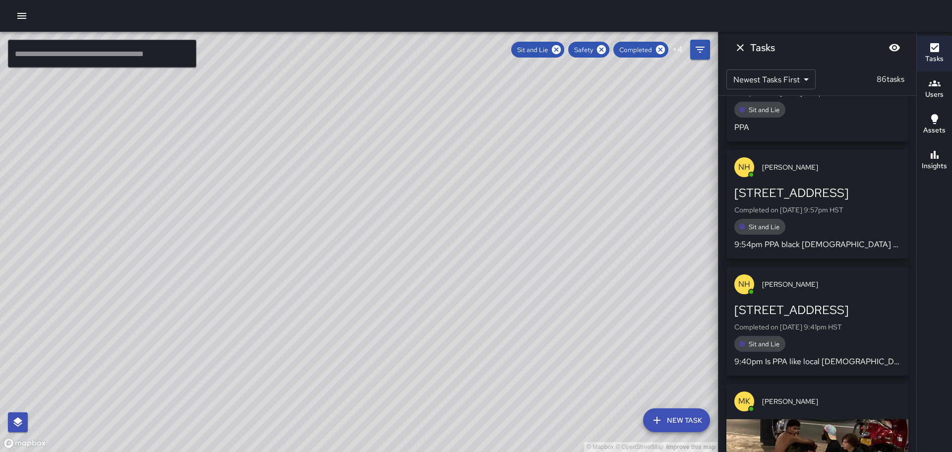
scroll to position [12748, 0]
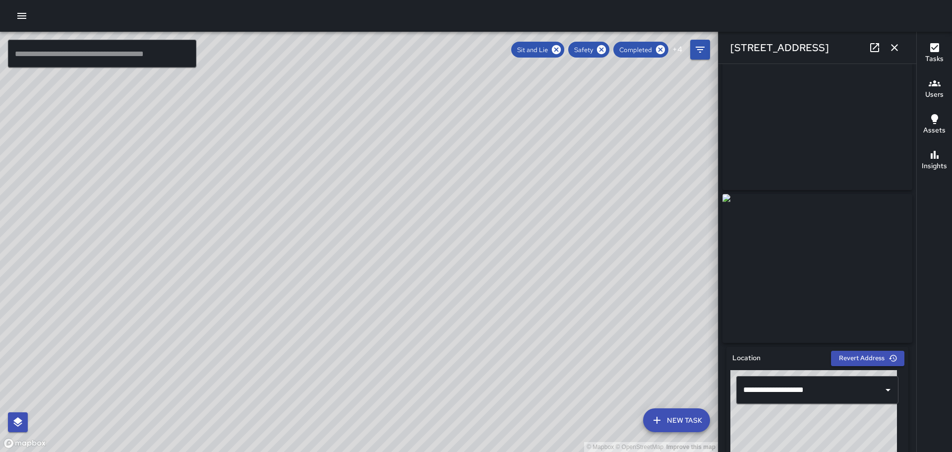
scroll to position [0, 0]
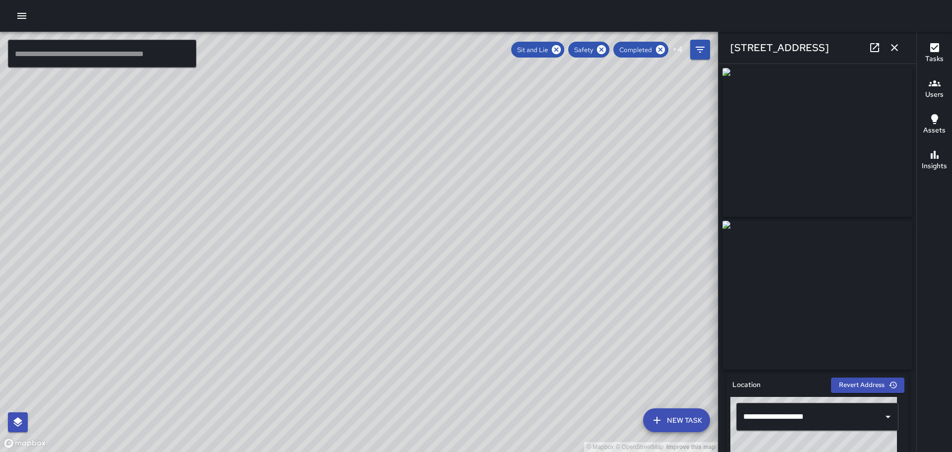
click at [898, 45] on icon "button" at bounding box center [895, 48] width 12 height 12
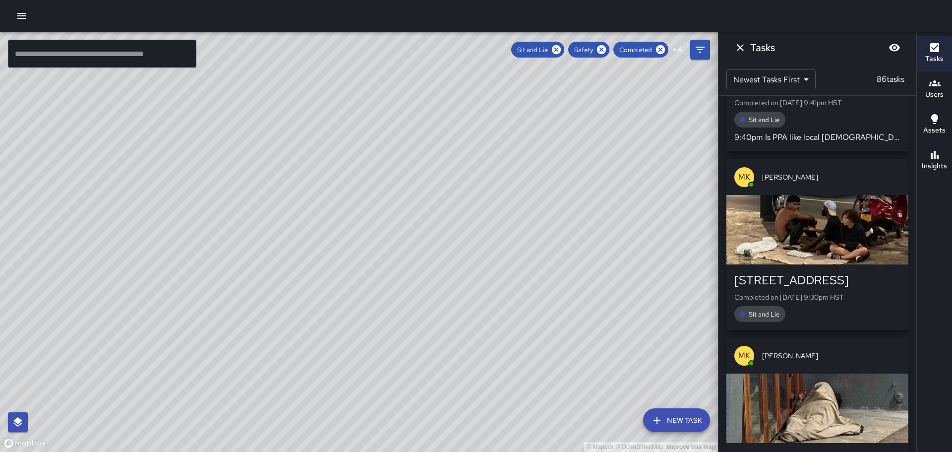
scroll to position [12996, 0]
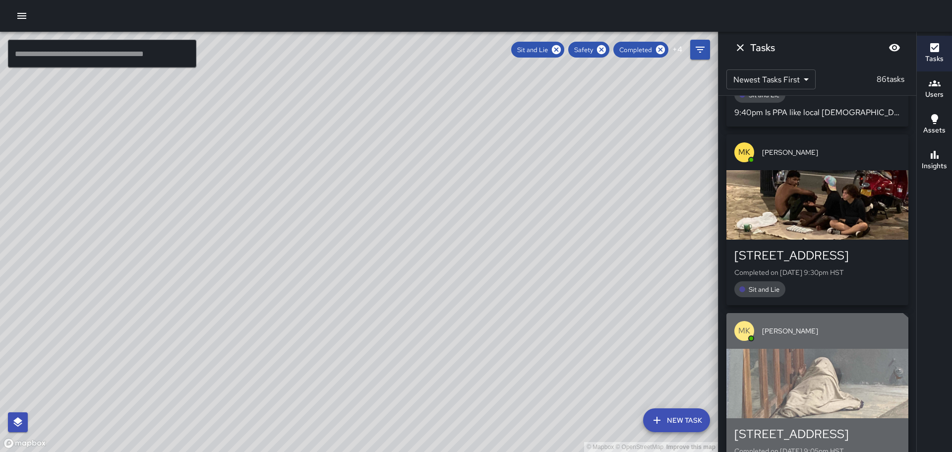
click at [815, 418] on div "1980 Kalakaua Avenue Completed on 8/24/2025, 9:05pm HST Sit and Lie No comply" at bounding box center [818, 458] width 182 height 81
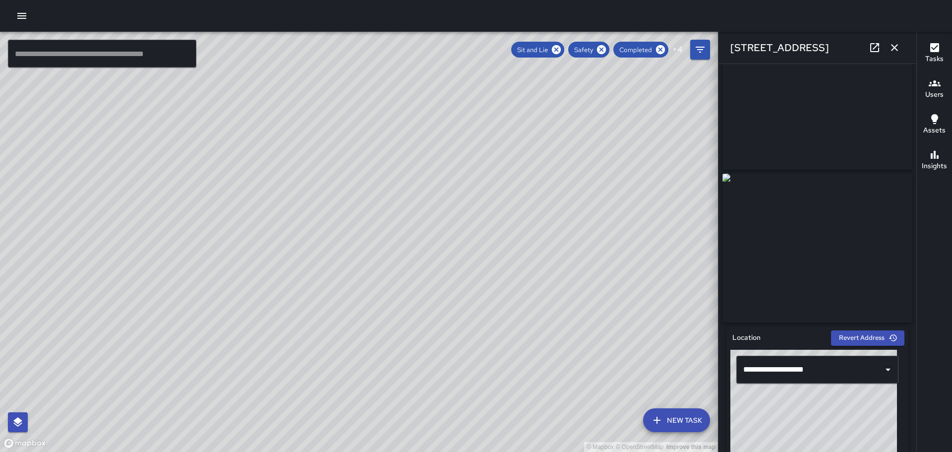
scroll to position [0, 0]
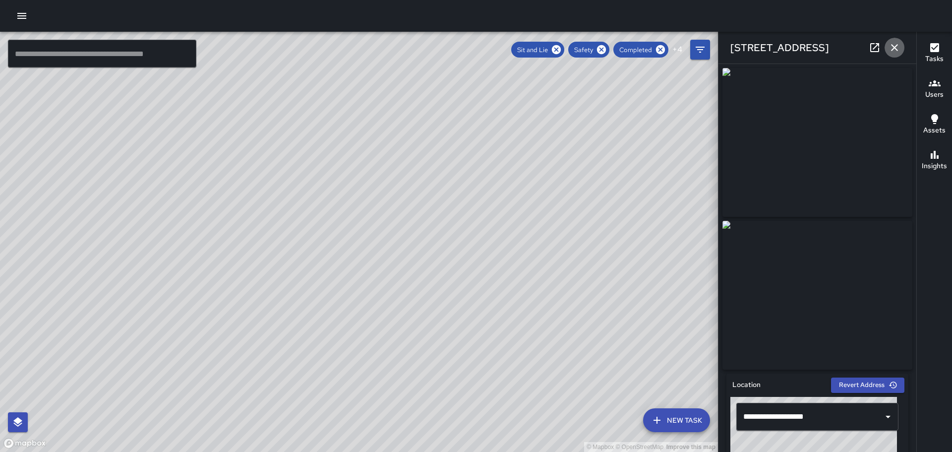
drag, startPoint x: 897, startPoint y: 43, endPoint x: 896, endPoint y: 49, distance: 6.0
click at [896, 44] on icon "button" at bounding box center [895, 48] width 12 height 12
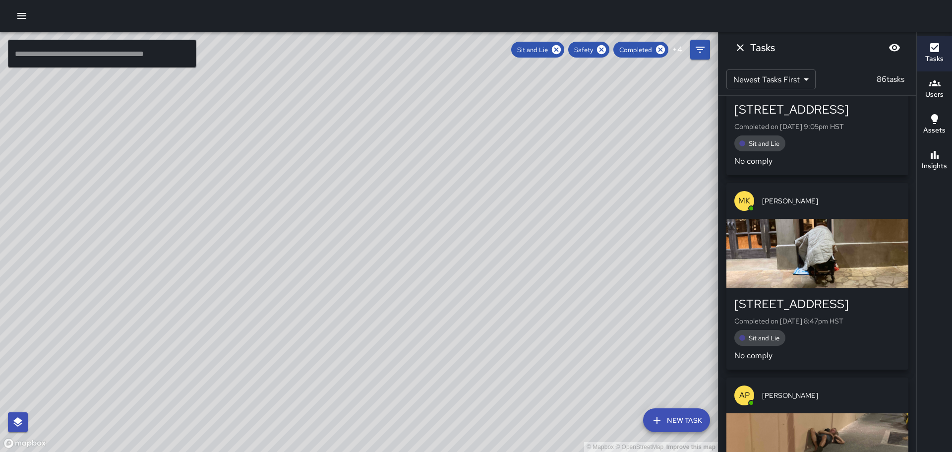
scroll to position [13343, 0]
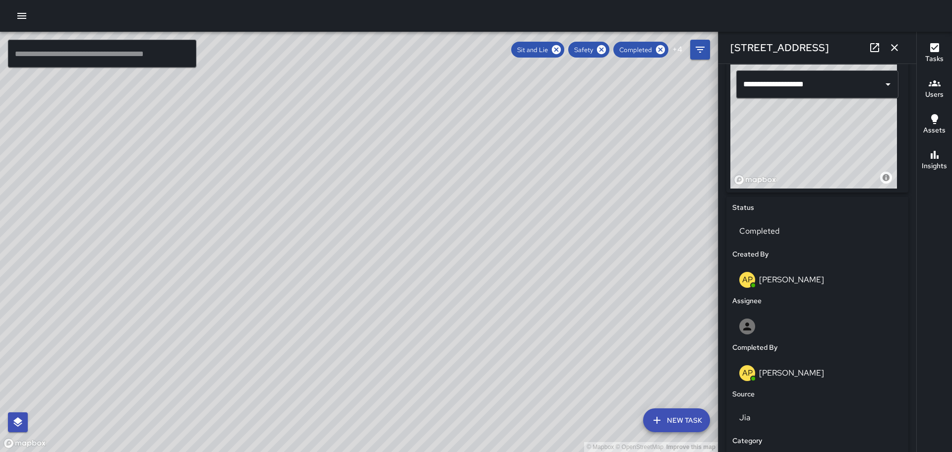
scroll to position [0, 0]
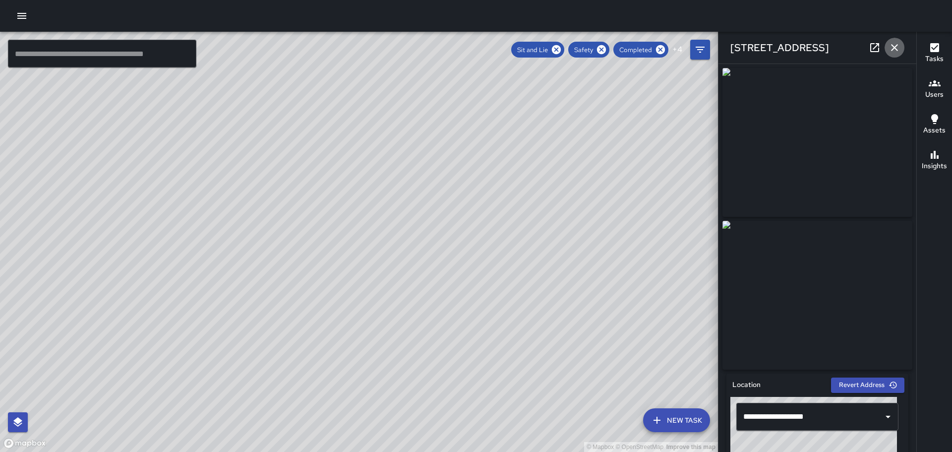
click at [895, 49] on icon "button" at bounding box center [895, 48] width 12 height 12
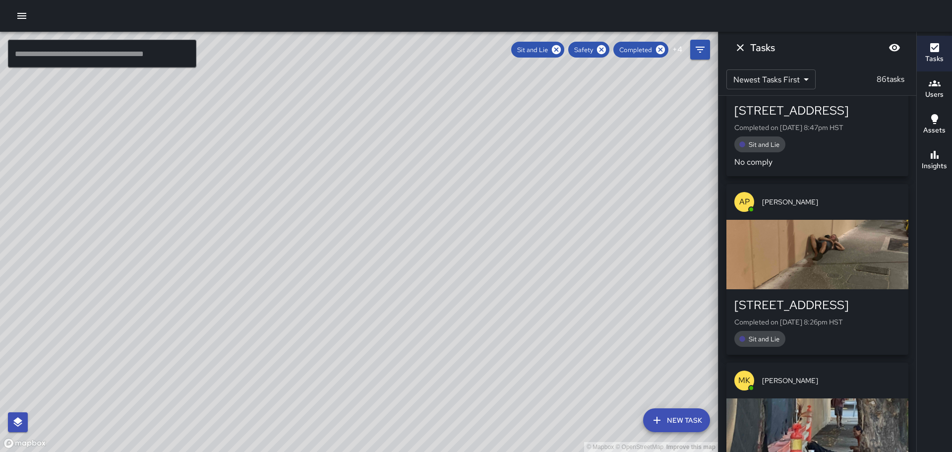
scroll to position [13542, 0]
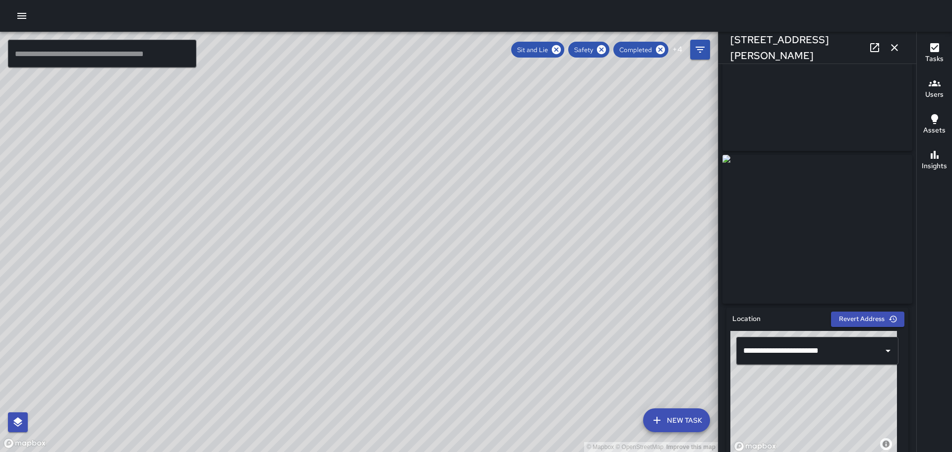
scroll to position [58, 0]
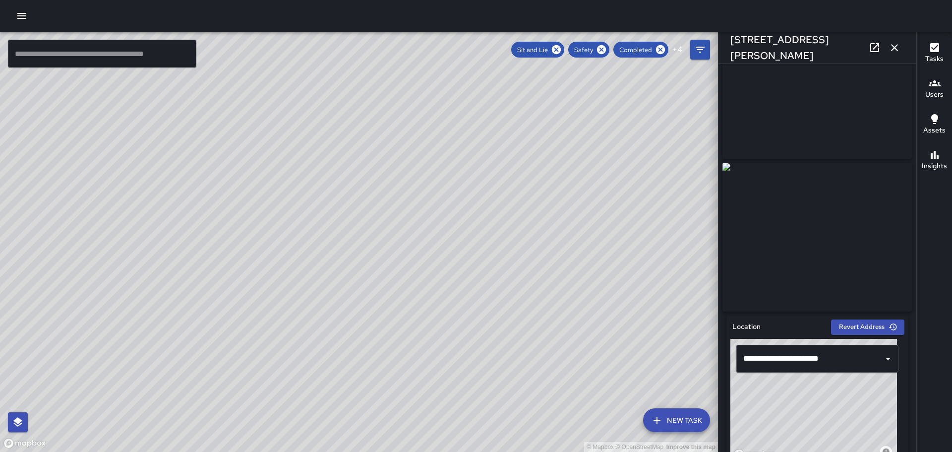
drag, startPoint x: 913, startPoint y: 118, endPoint x: 908, endPoint y: 75, distance: 42.5
click at [908, 75] on div "© Mapbox © OpenStreetMap Improve this map ​ New Task Sit and Lie Safety Complet…" at bounding box center [476, 242] width 952 height 420
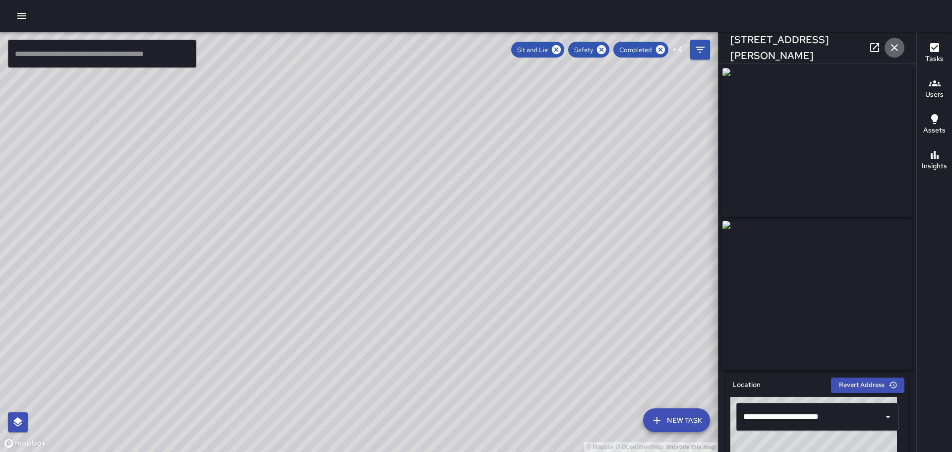
click at [897, 47] on icon "button" at bounding box center [895, 48] width 12 height 12
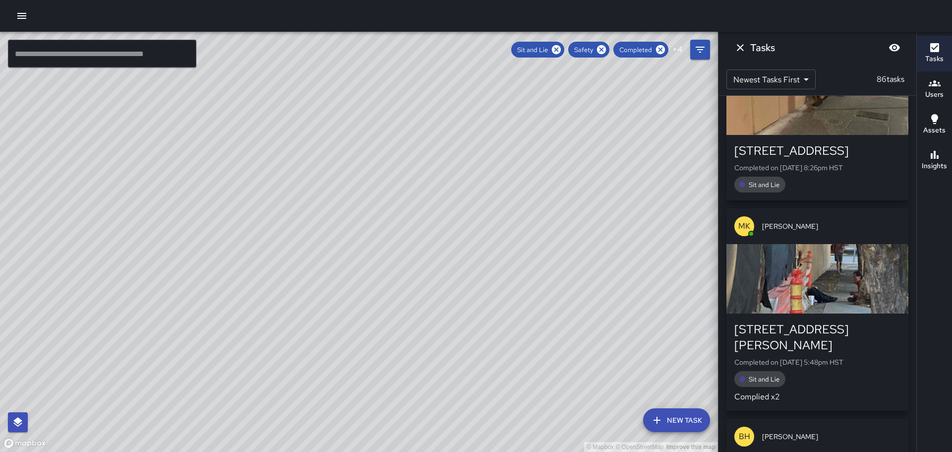
scroll to position [13690, 0]
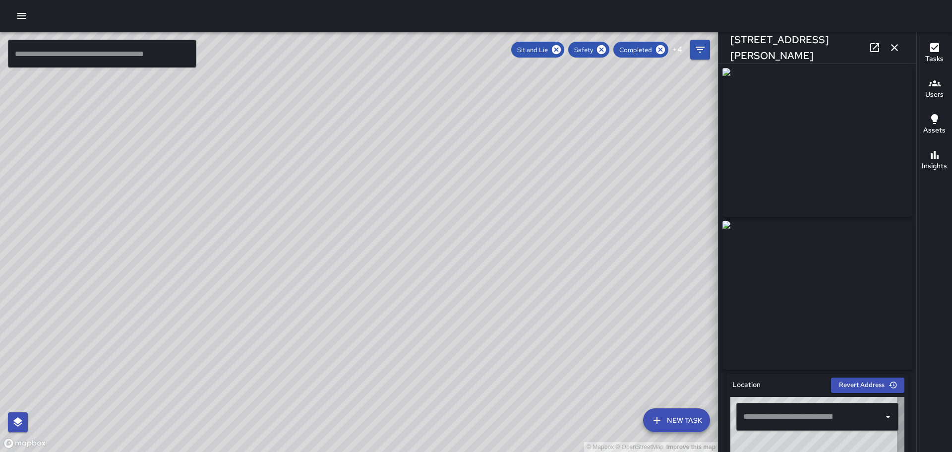
type input "**********"
click at [896, 48] on icon "button" at bounding box center [895, 48] width 12 height 12
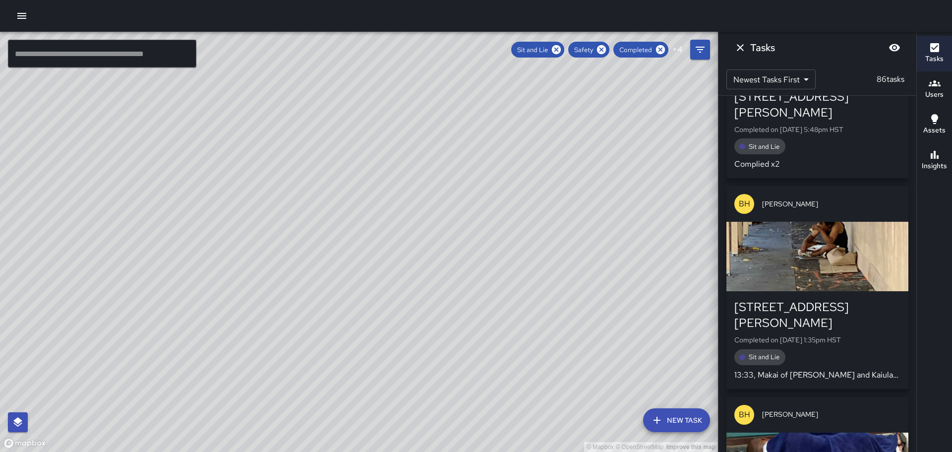
scroll to position [13938, 0]
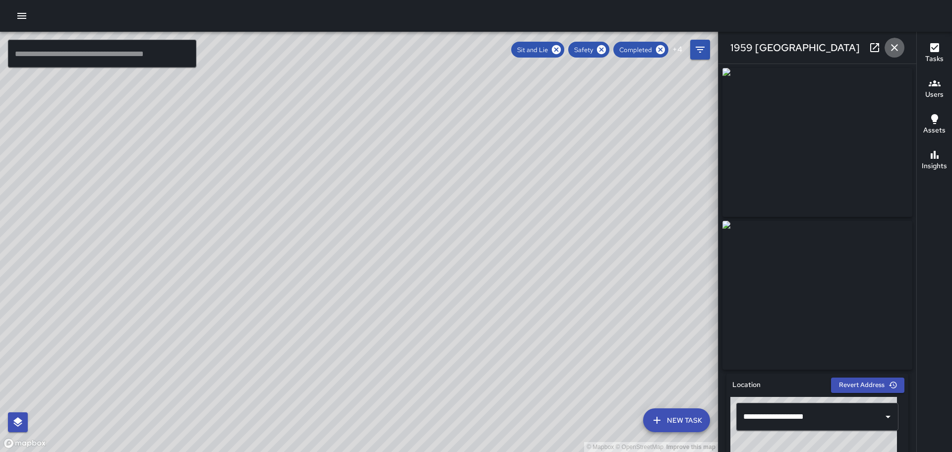
drag, startPoint x: 894, startPoint y: 46, endPoint x: 926, endPoint y: 102, distance: 64.2
click at [894, 47] on icon "button" at bounding box center [895, 48] width 12 height 12
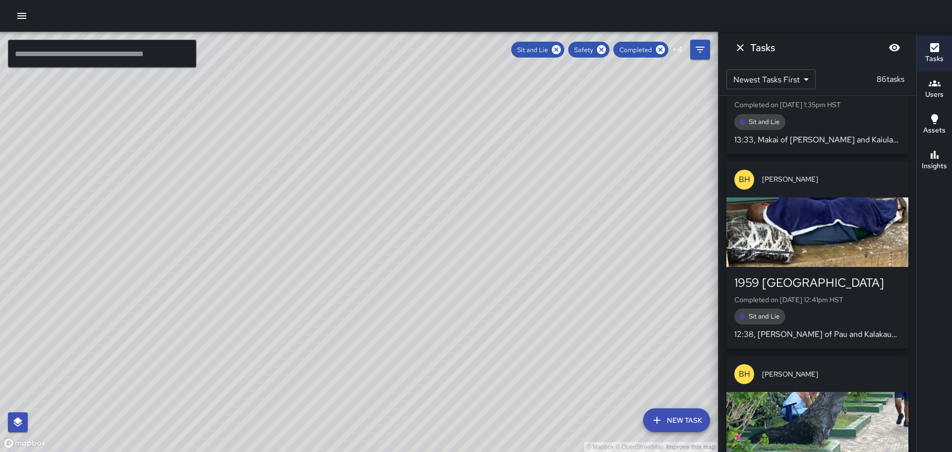
scroll to position [14137, 0]
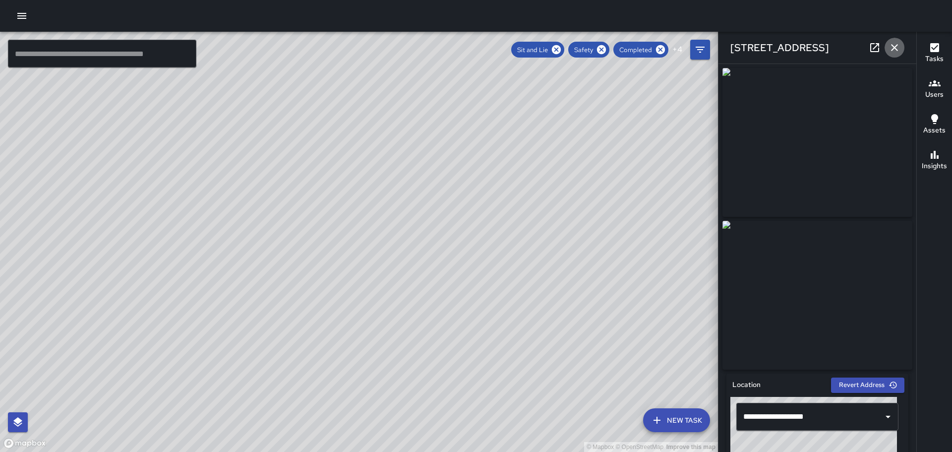
drag, startPoint x: 896, startPoint y: 49, endPoint x: 914, endPoint y: 135, distance: 88.1
click at [897, 53] on icon "button" at bounding box center [895, 48] width 12 height 12
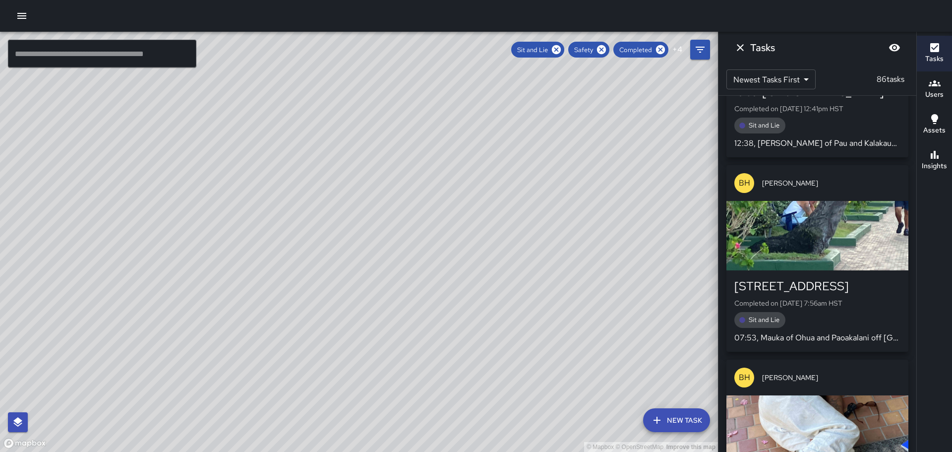
scroll to position [14335, 0]
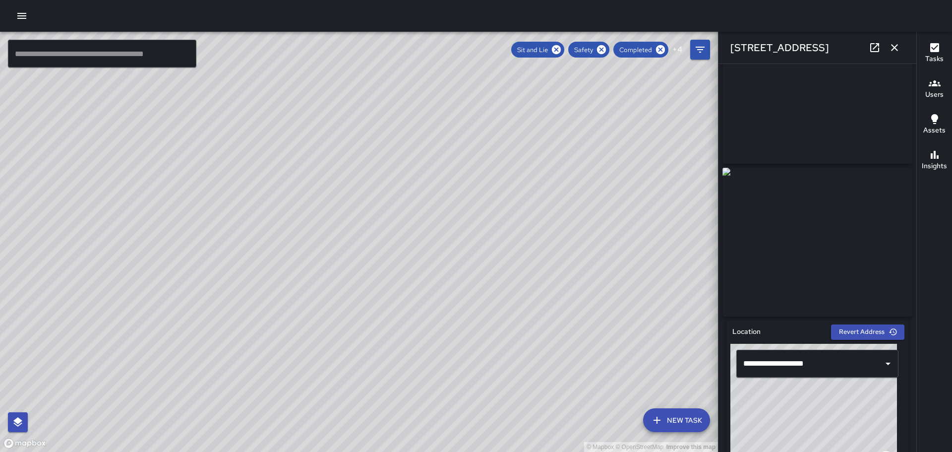
scroll to position [0, 0]
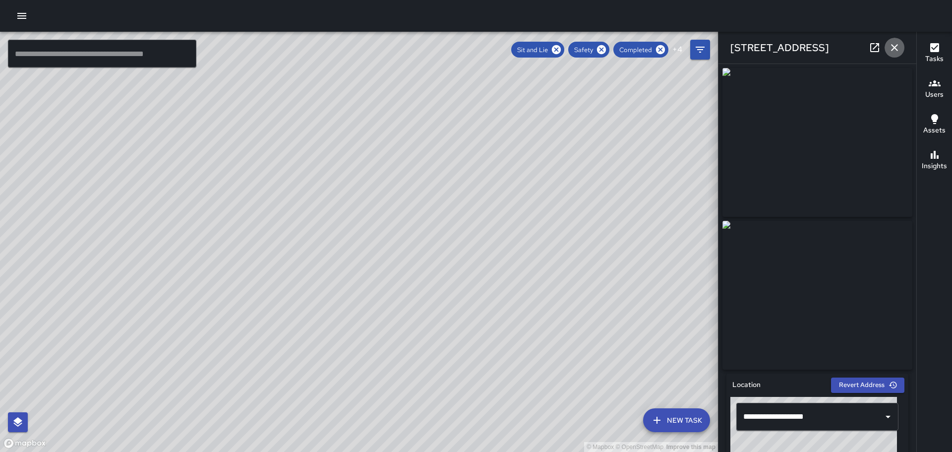
click at [897, 46] on icon "button" at bounding box center [895, 48] width 12 height 12
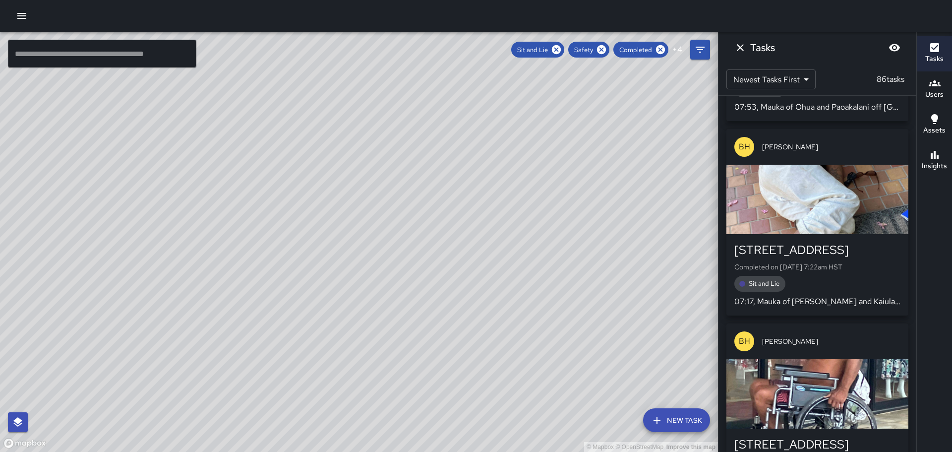
scroll to position [14583, 0]
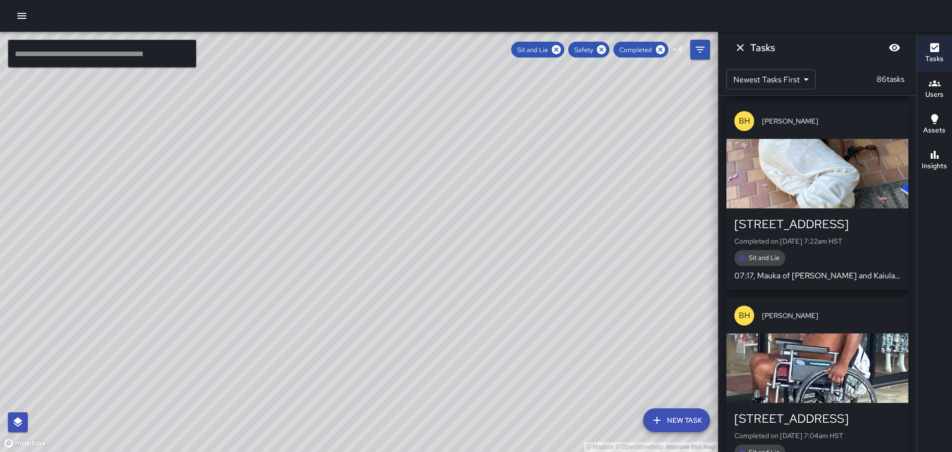
click at [804, 411] on div "[STREET_ADDRESS]" at bounding box center [818, 419] width 166 height 16
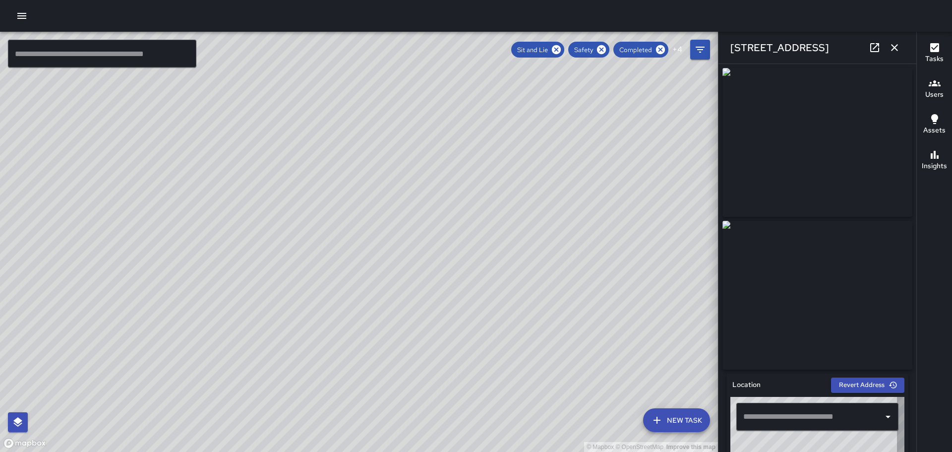
type input "**********"
click at [895, 42] on icon "button" at bounding box center [895, 48] width 12 height 12
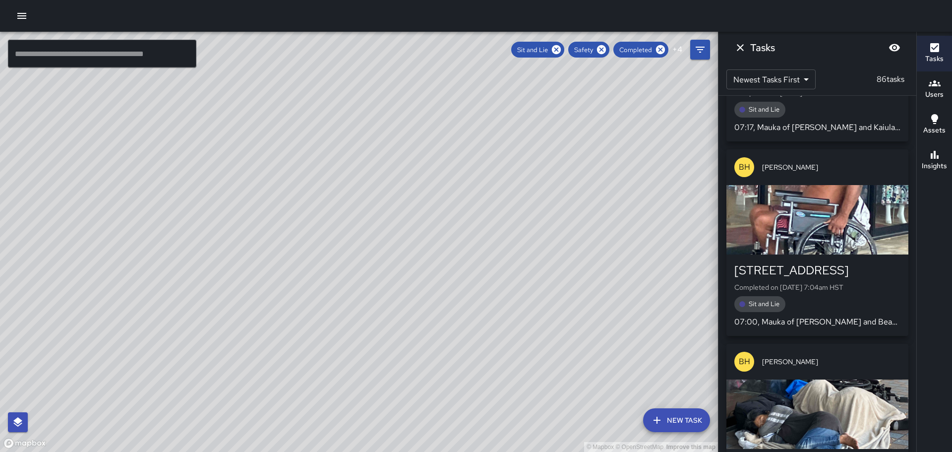
scroll to position [14732, 0]
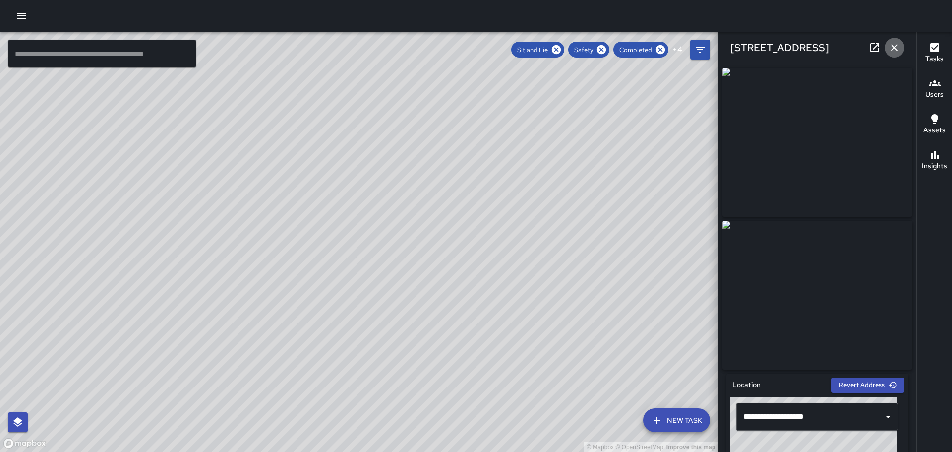
click at [892, 45] on icon "button" at bounding box center [894, 47] width 7 height 7
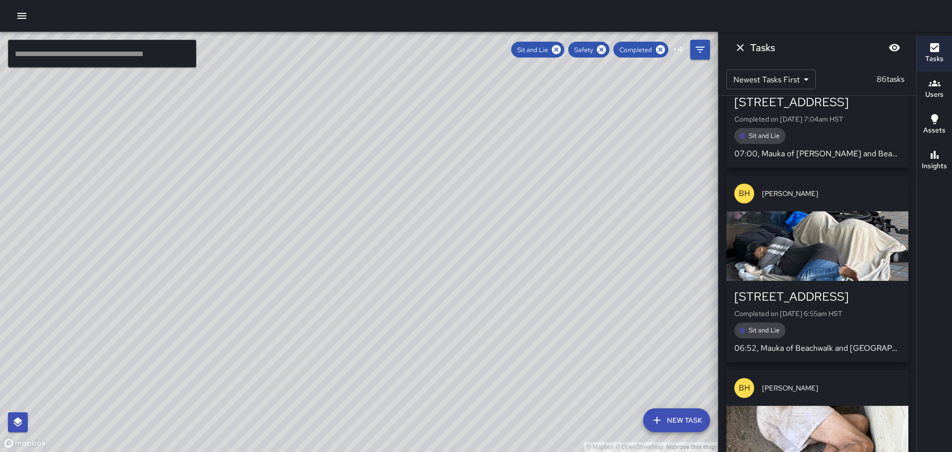
scroll to position [14930, 0]
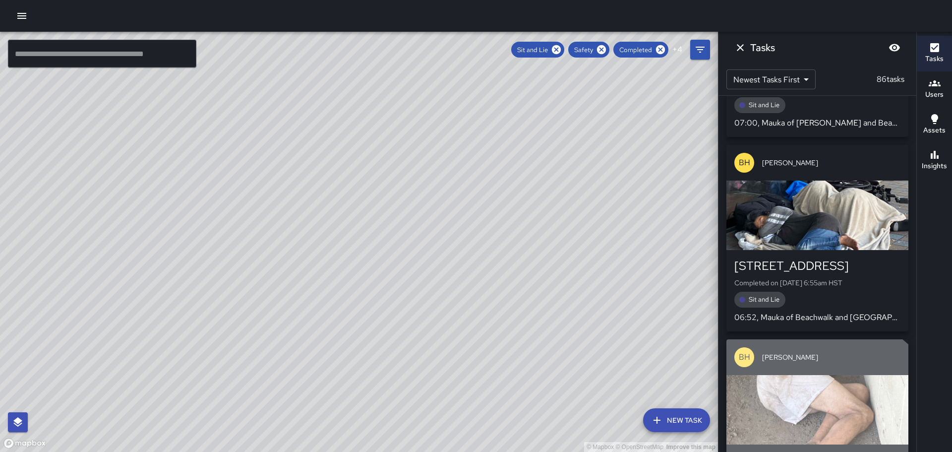
drag, startPoint x: 790, startPoint y: 318, endPoint x: 814, endPoint y: 301, distance: 29.5
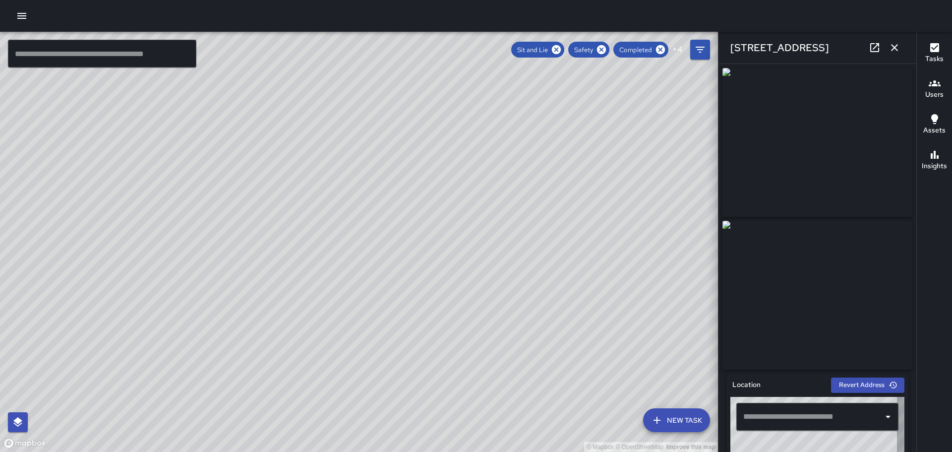
type input "**********"
click at [897, 48] on icon "button" at bounding box center [895, 48] width 12 height 12
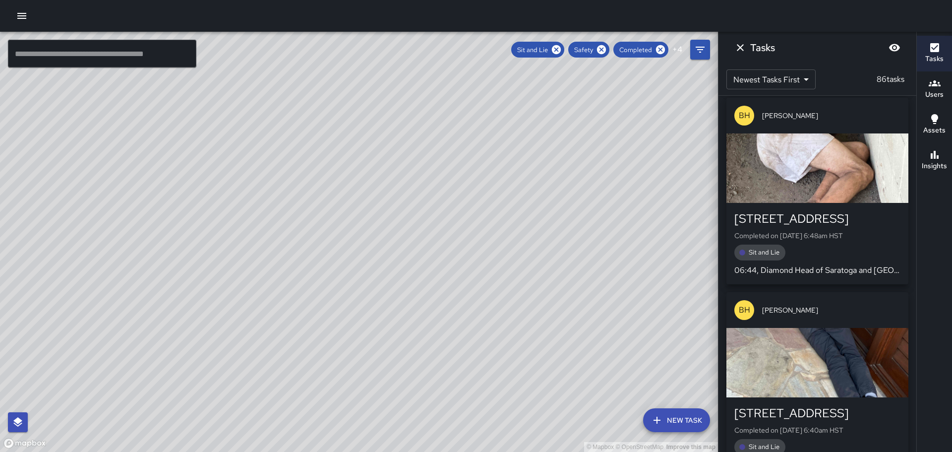
scroll to position [15178, 0]
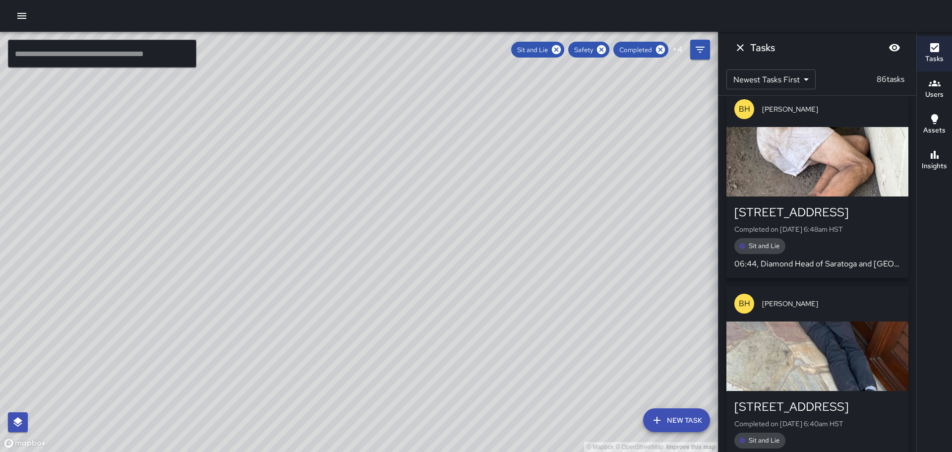
click at [816, 399] on div "[STREET_ADDRESS]" at bounding box center [818, 407] width 166 height 16
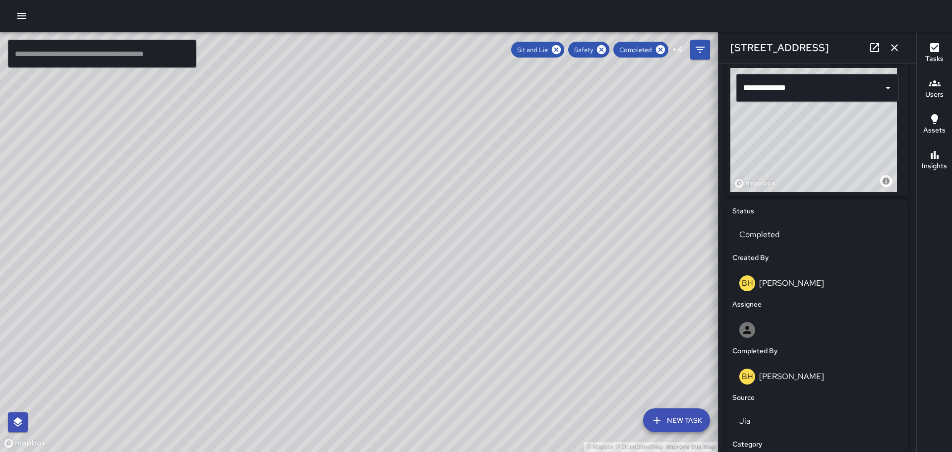
scroll to position [0, 0]
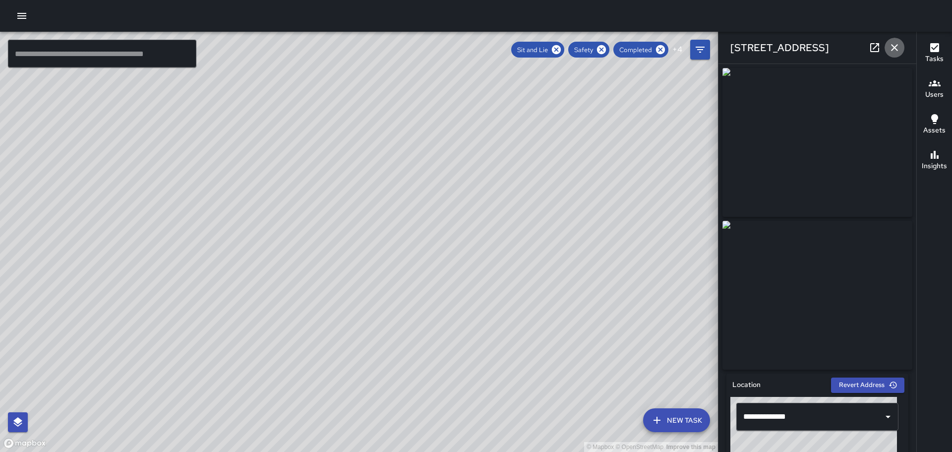
click at [898, 48] on icon "button" at bounding box center [895, 48] width 12 height 12
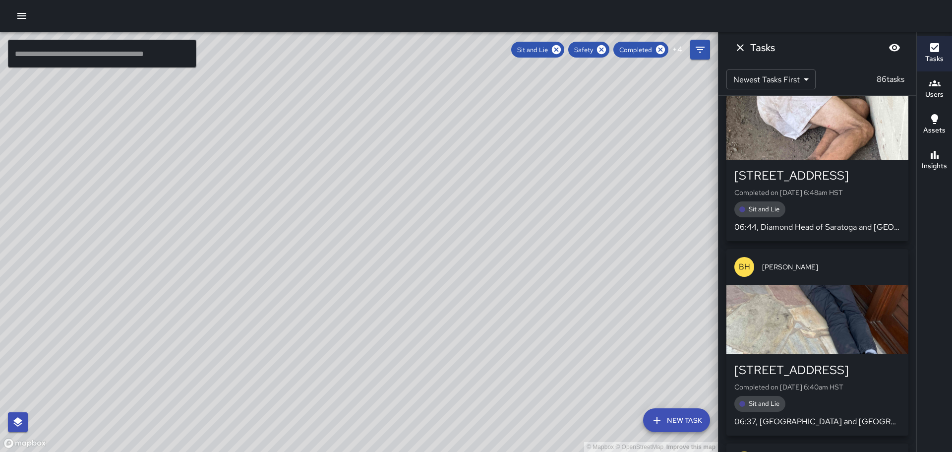
scroll to position [15228, 0]
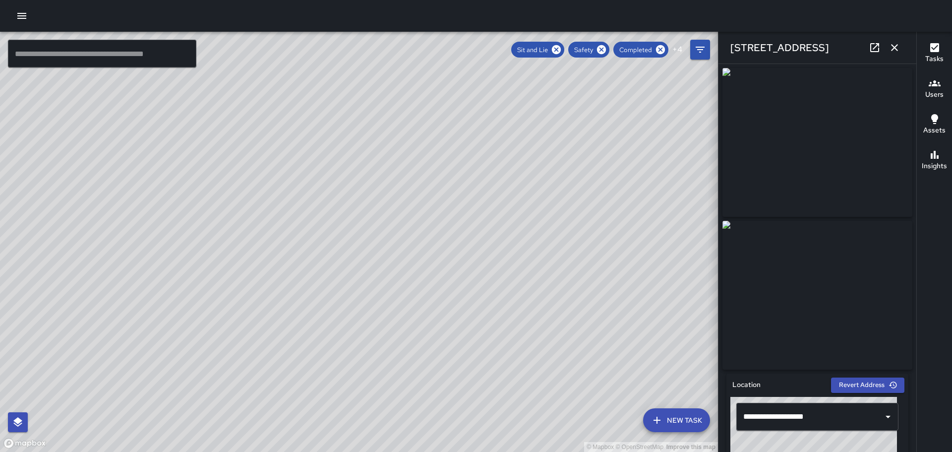
click at [895, 45] on icon "button" at bounding box center [895, 48] width 12 height 12
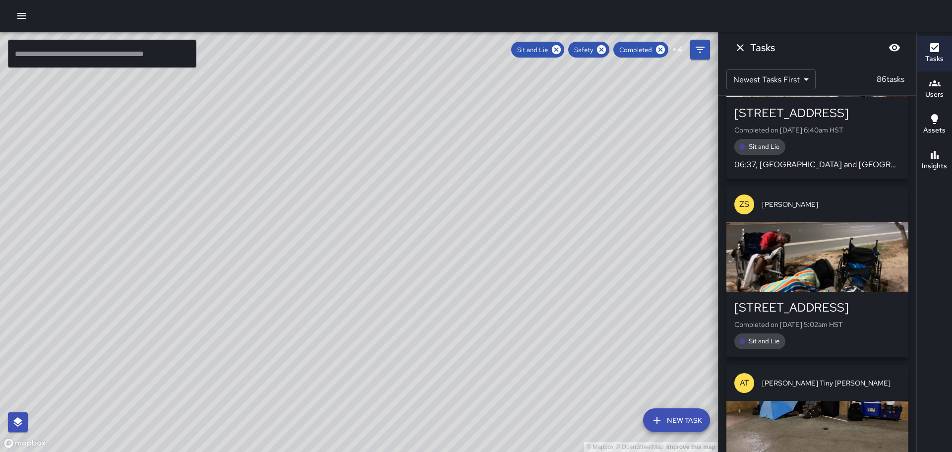
scroll to position [15476, 0]
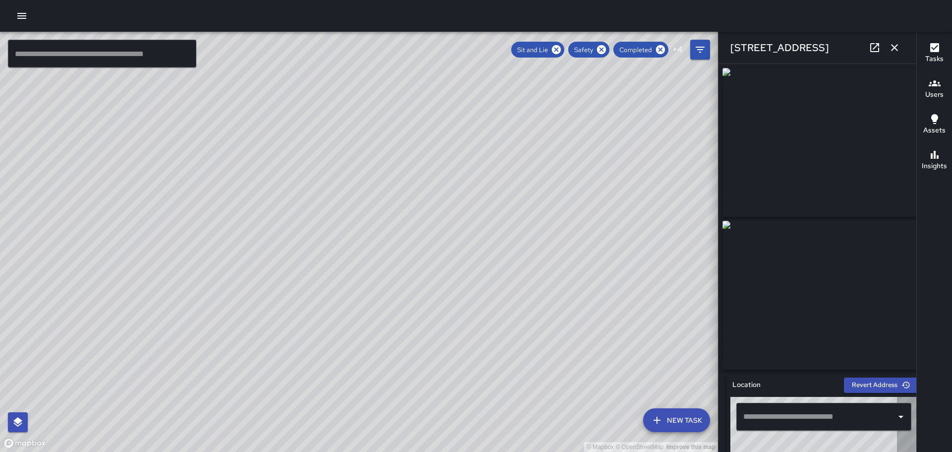
type input "**********"
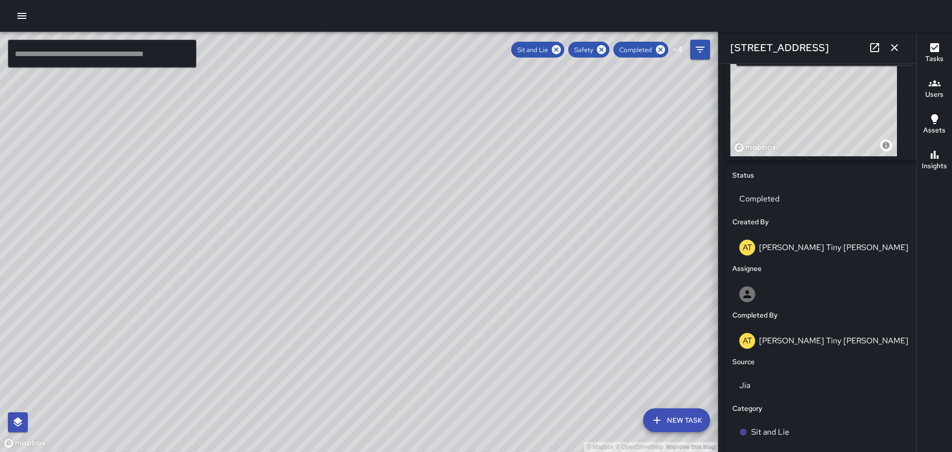
scroll to position [0, 0]
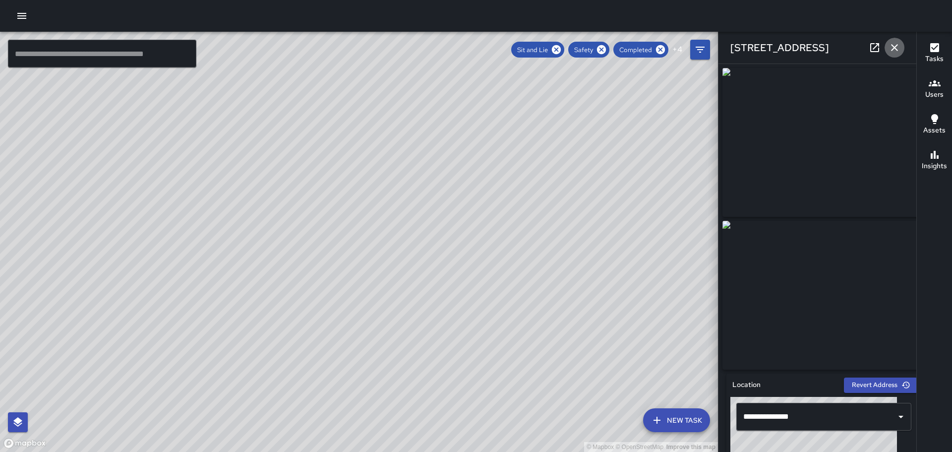
drag, startPoint x: 890, startPoint y: 47, endPoint x: 899, endPoint y: 62, distance: 17.8
click at [894, 47] on icon "button" at bounding box center [895, 48] width 12 height 12
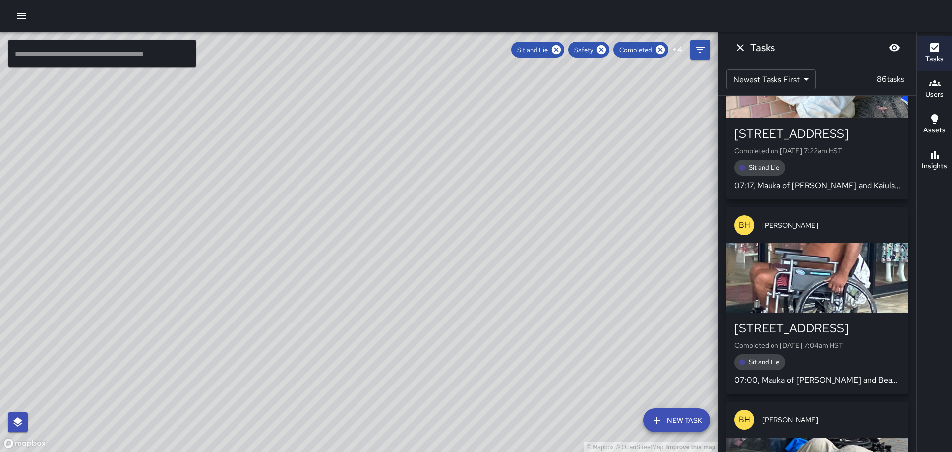
scroll to position [14554, 0]
